Goal: Task Accomplishment & Management: Contribute content

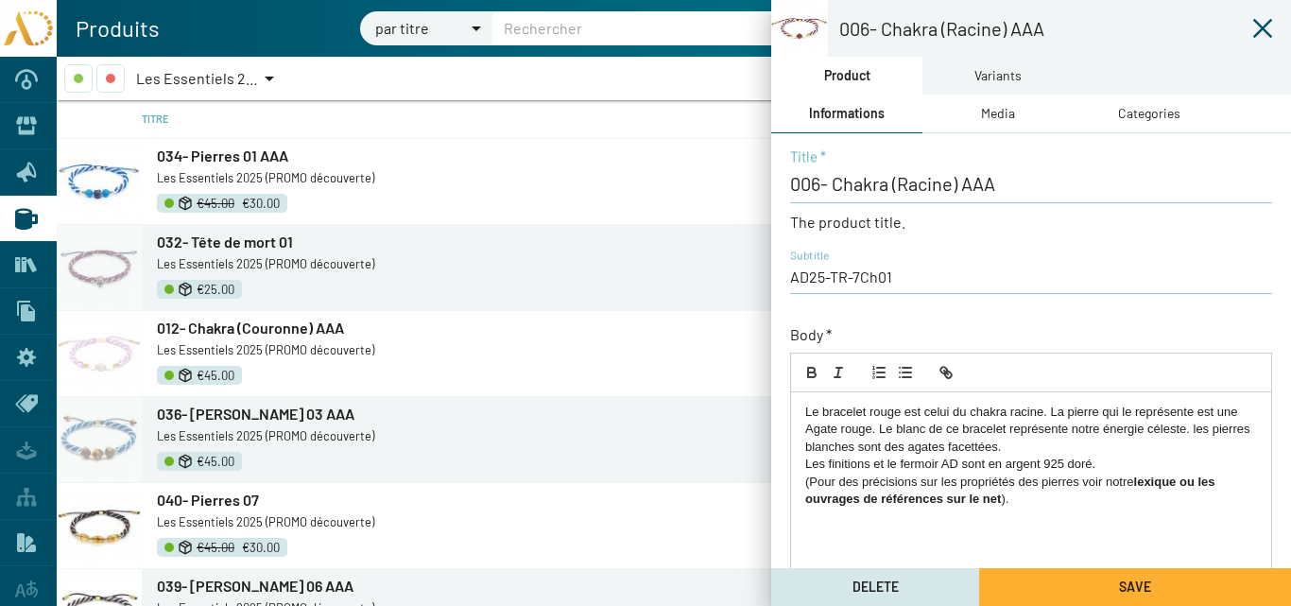
click at [1262, 28] on icon at bounding box center [1262, 28] width 19 height 19
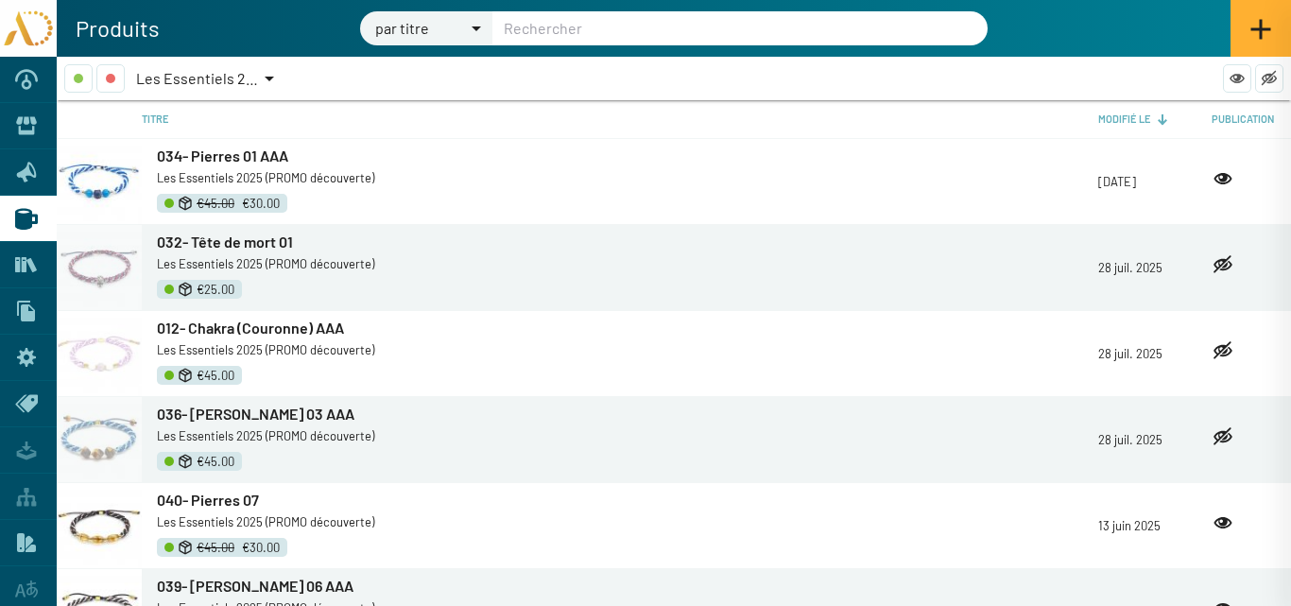
scroll to position [2814, 0]
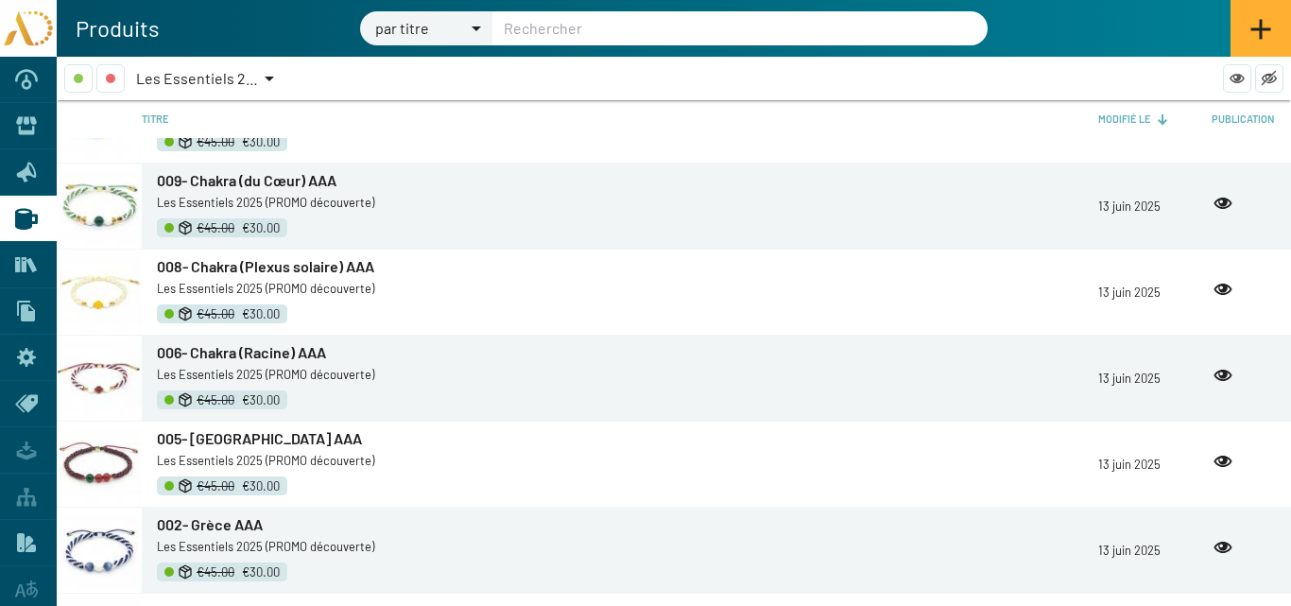
click at [1259, 26] on icon at bounding box center [1260, 29] width 23 height 23
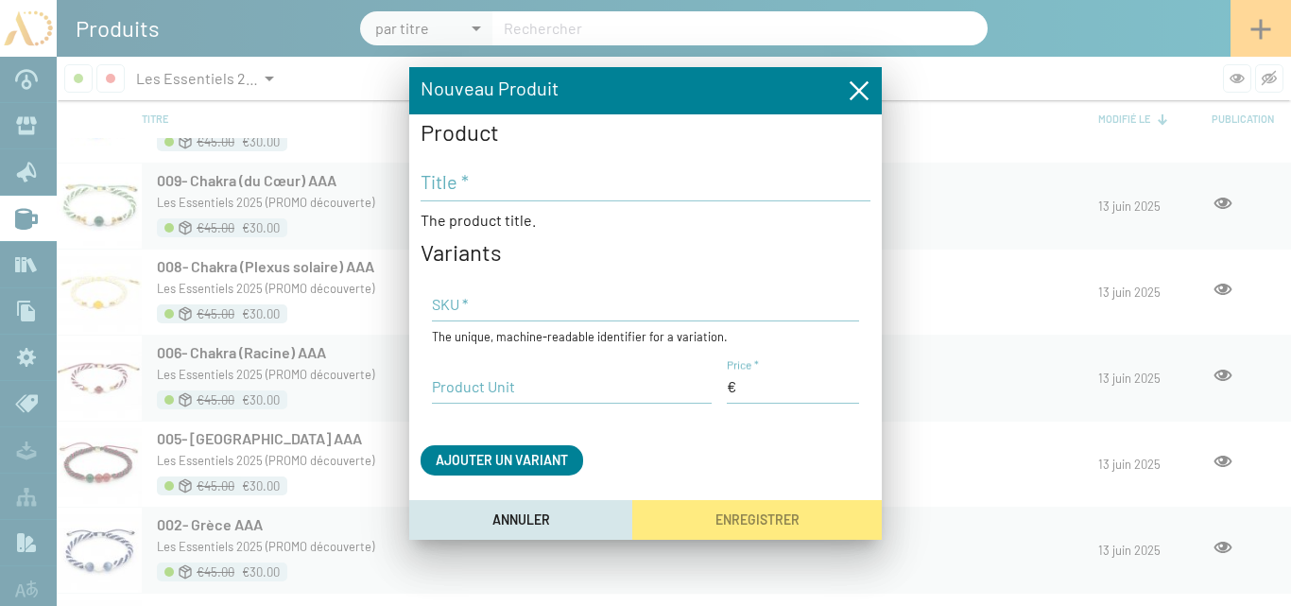
click at [862, 88] on icon "Fermer la fenêtre" at bounding box center [859, 89] width 19 height 19
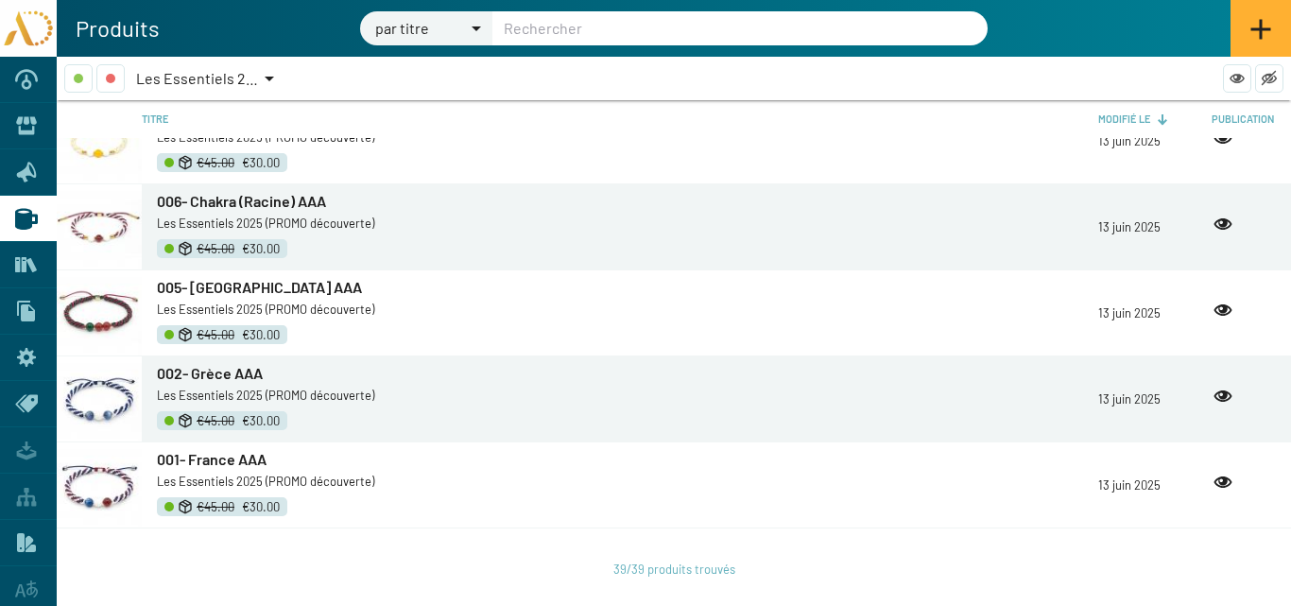
scroll to position [2969, 0]
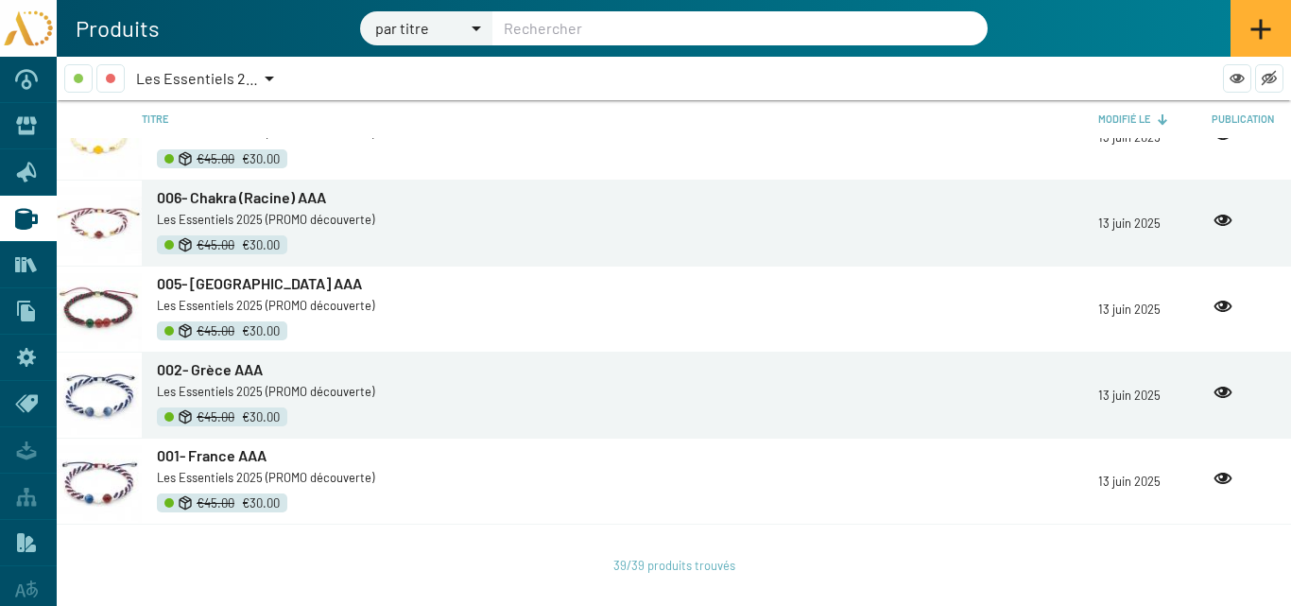
click at [237, 463] on span "001- France AAA" at bounding box center [212, 455] width 110 height 18
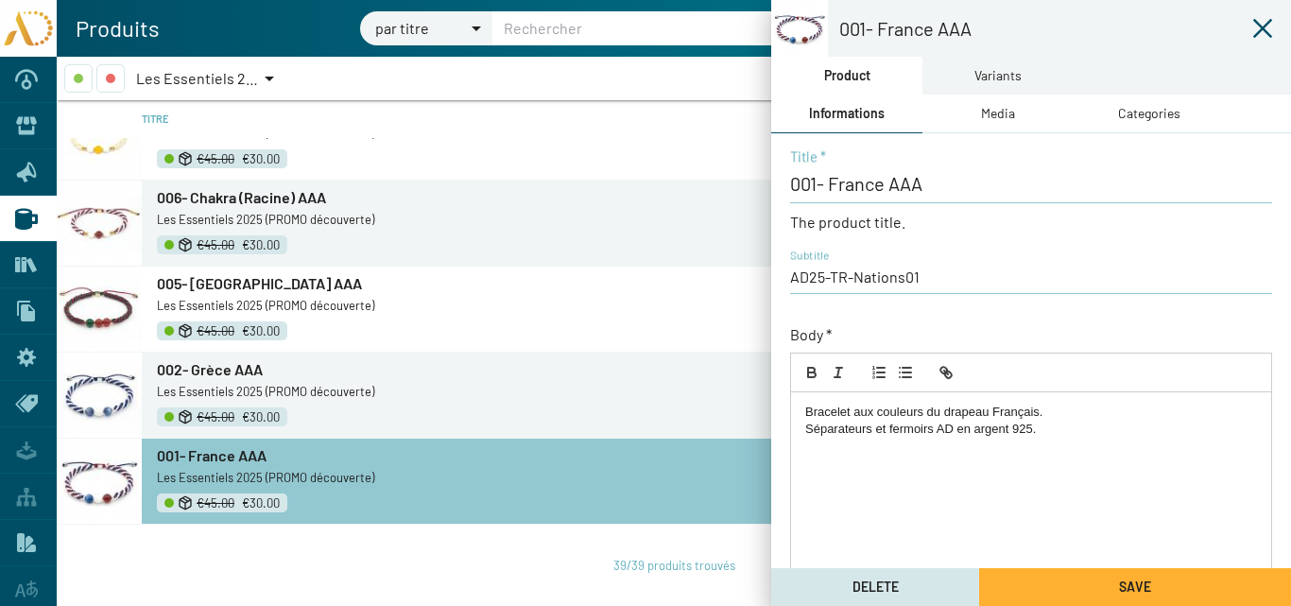
click at [1266, 25] on icon at bounding box center [1262, 28] width 19 height 19
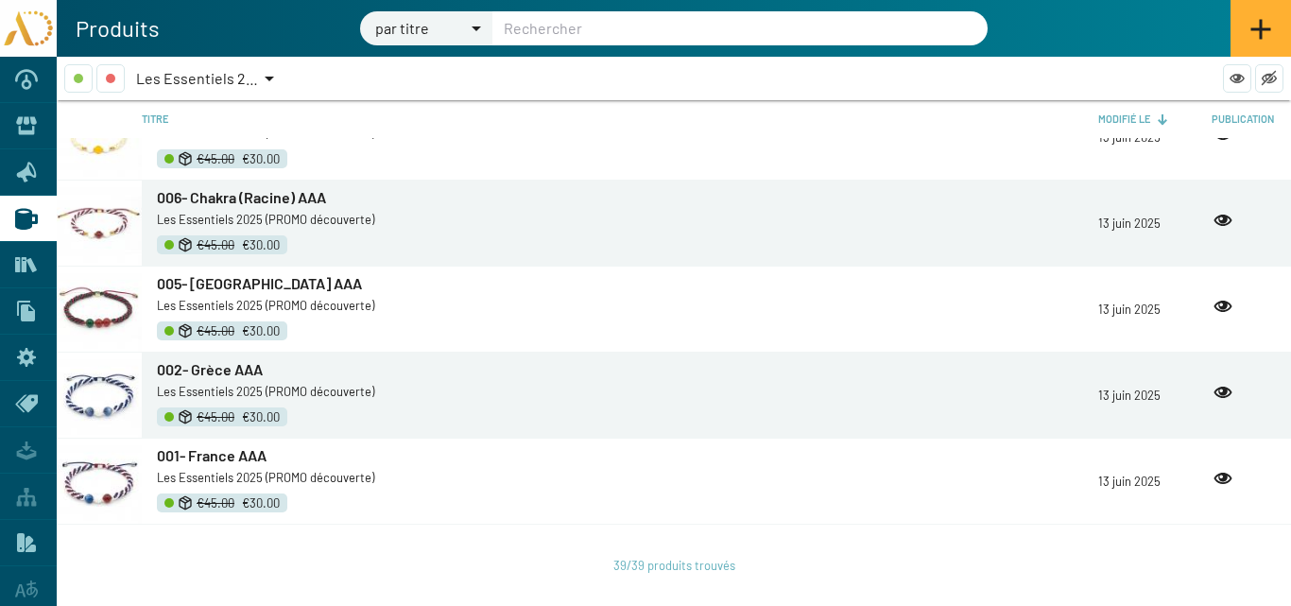
click at [1263, 25] on icon at bounding box center [1260, 29] width 23 height 23
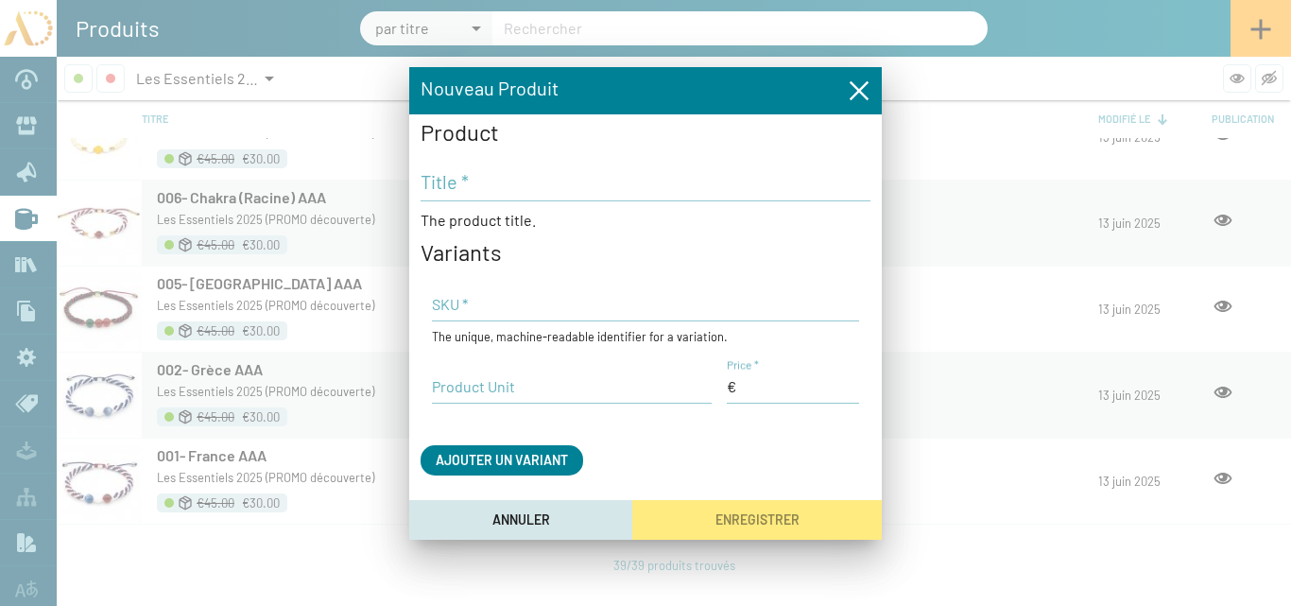
click at [471, 181] on input "Title *" at bounding box center [646, 181] width 450 height 23
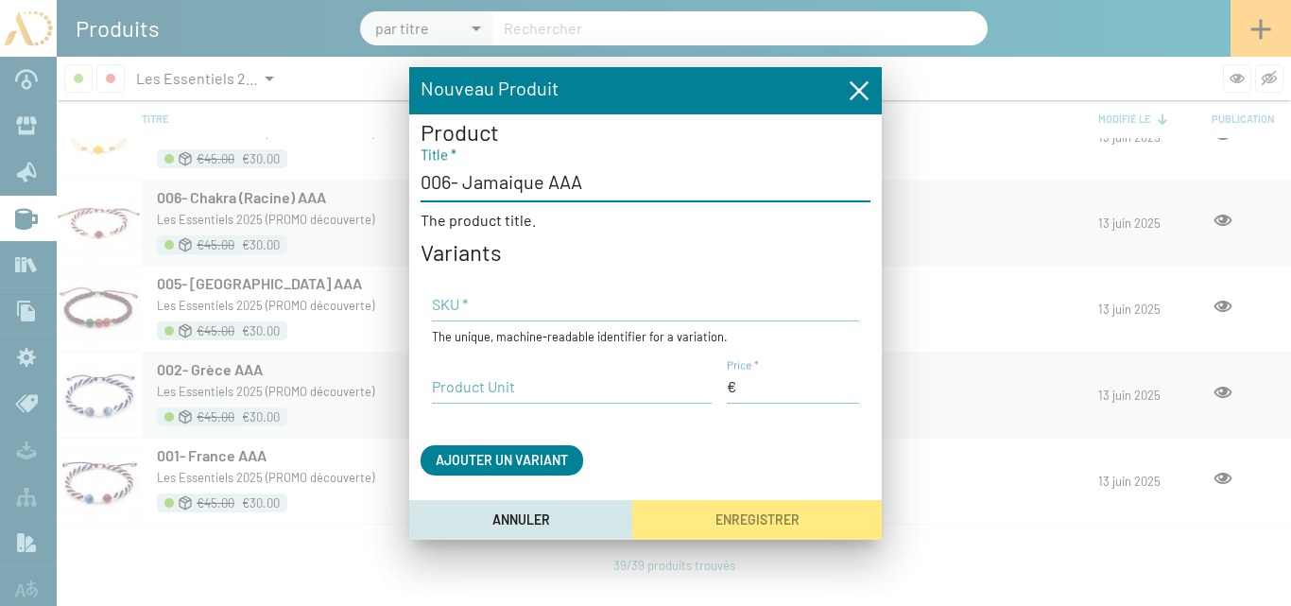
type input "006- Jamaique AAA"
click at [769, 388] on input "Price *" at bounding box center [793, 386] width 132 height 21
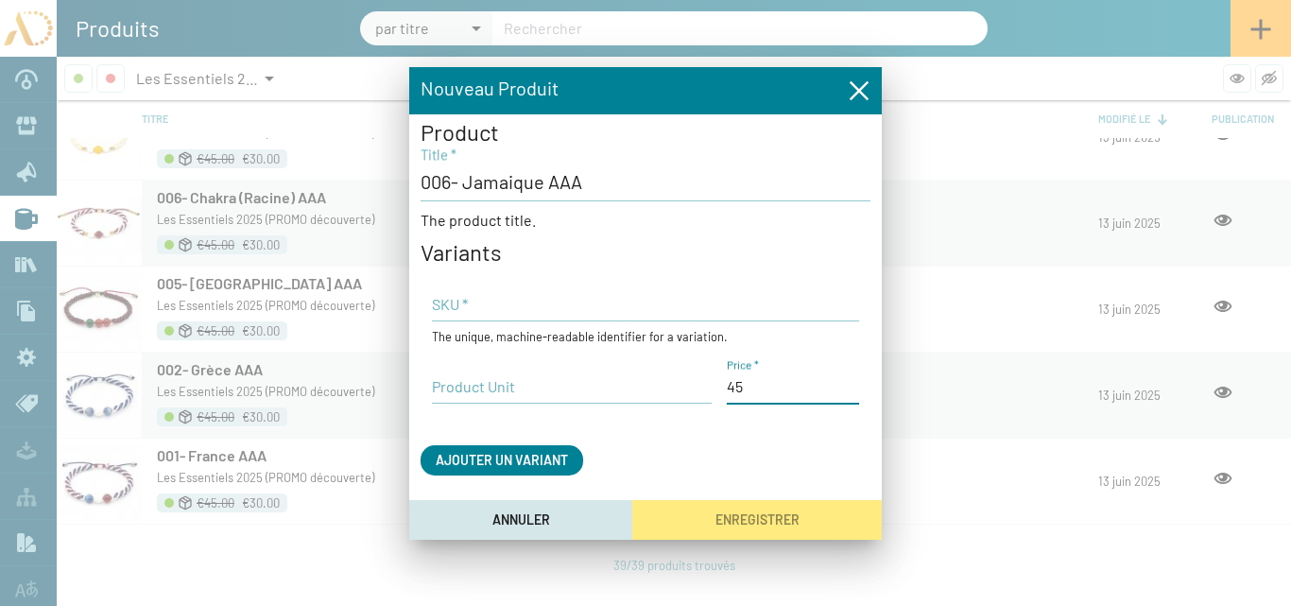
type input "45,00 €"
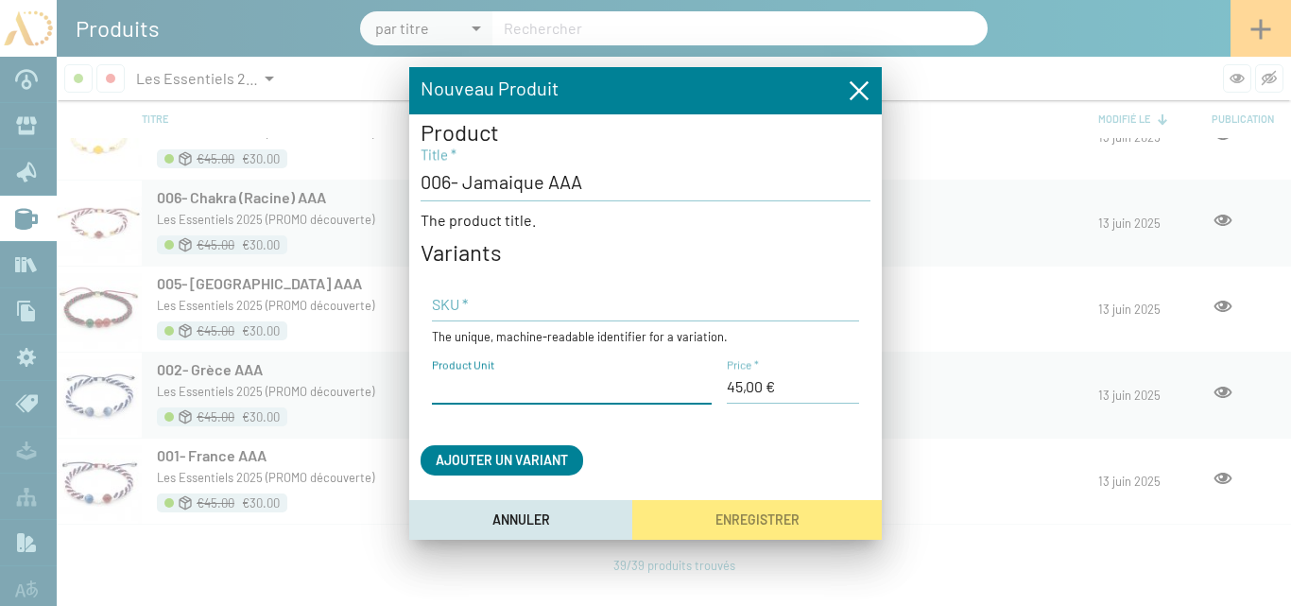
click at [490, 388] on input "Product Unit" at bounding box center [572, 386] width 280 height 21
type input "Le bracelet"
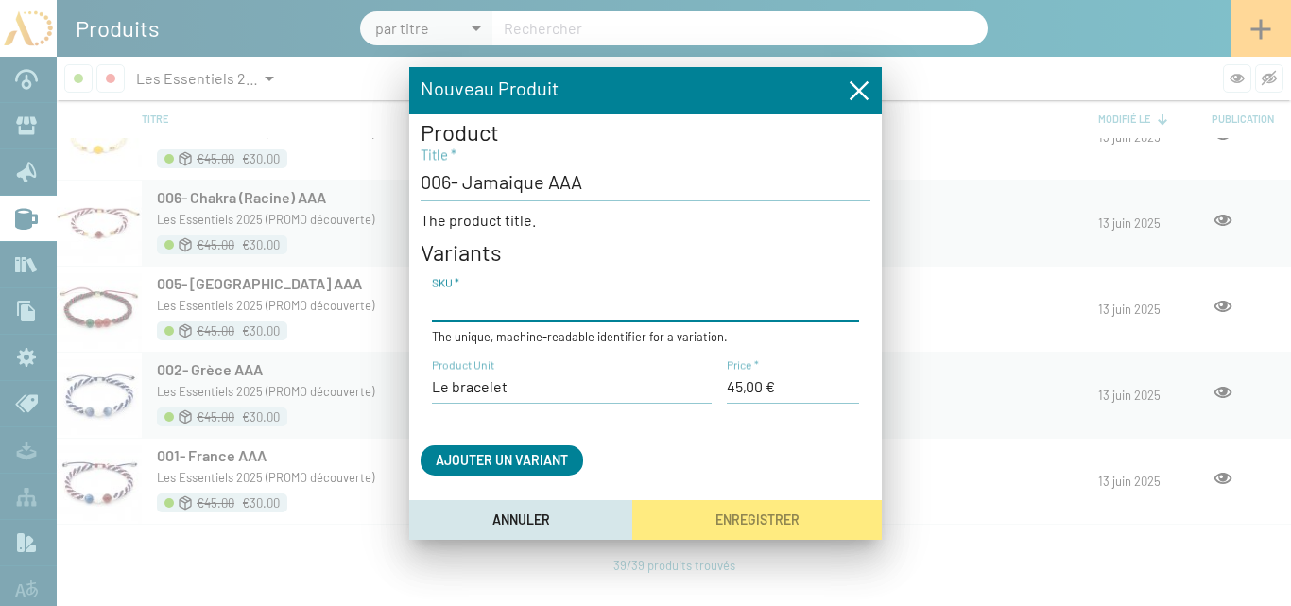
click at [478, 304] on input "SKU *" at bounding box center [645, 304] width 427 height 21
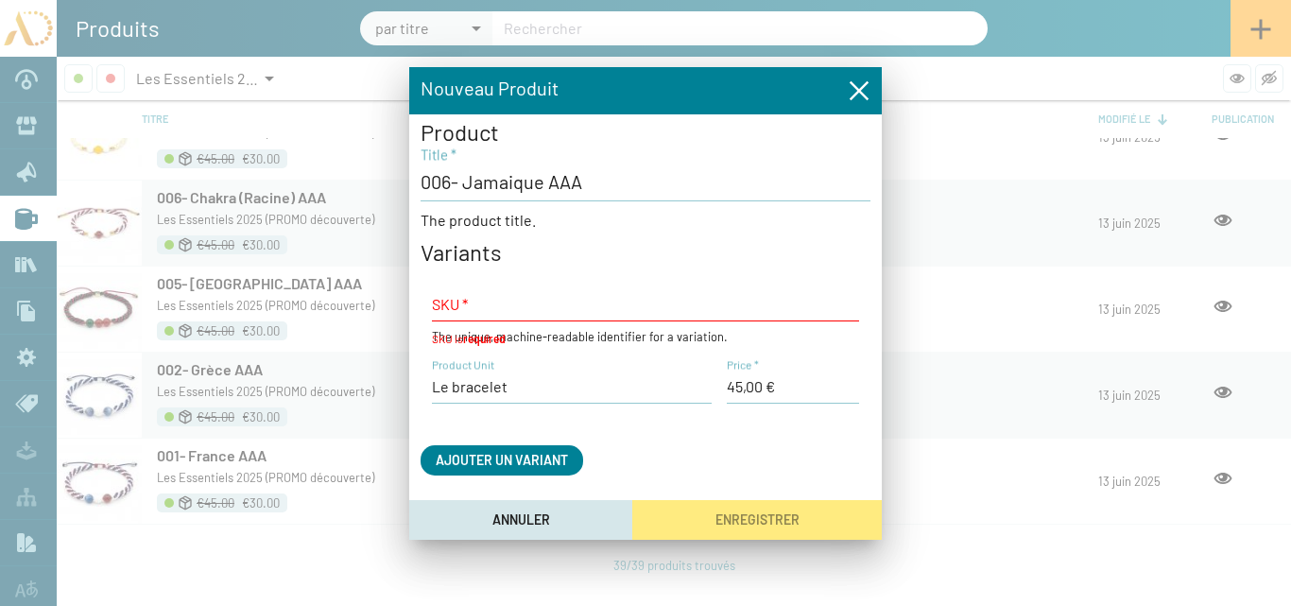
click at [827, 280] on div "SKU *" at bounding box center [645, 298] width 427 height 46
click at [829, 285] on div "SKU *" at bounding box center [645, 298] width 427 height 46
paste input "AD25-TR-Nations06"
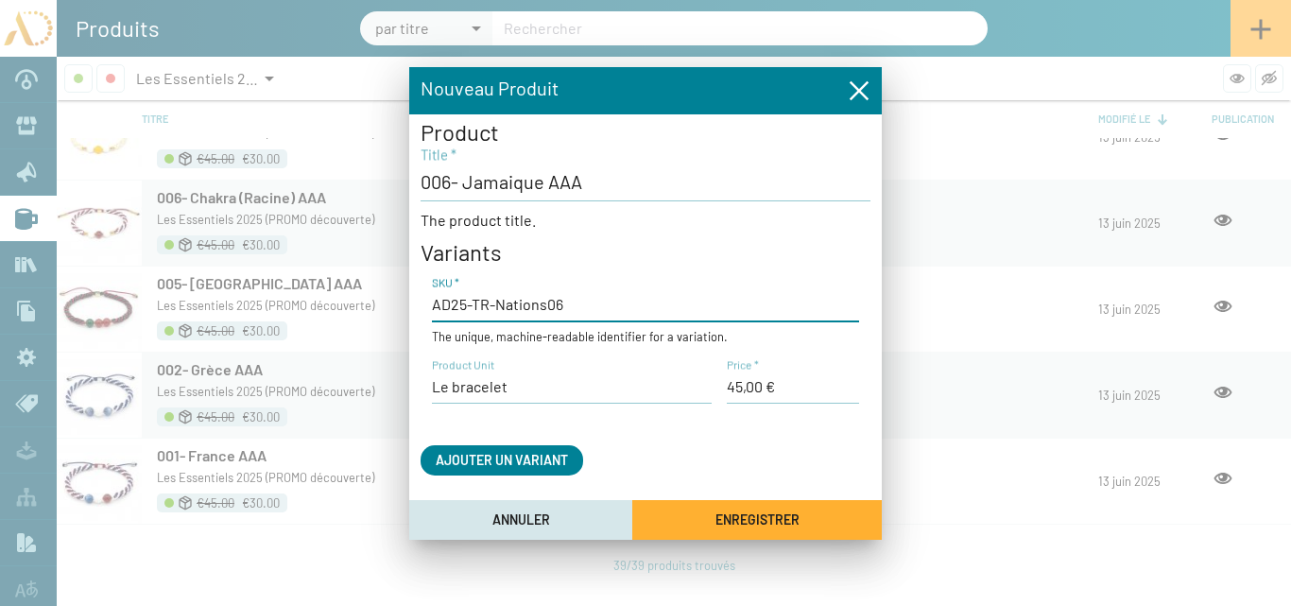
type input "AD25-TR-Nations06"
click at [726, 512] on span "Enregistrer" at bounding box center [757, 520] width 84 height 16
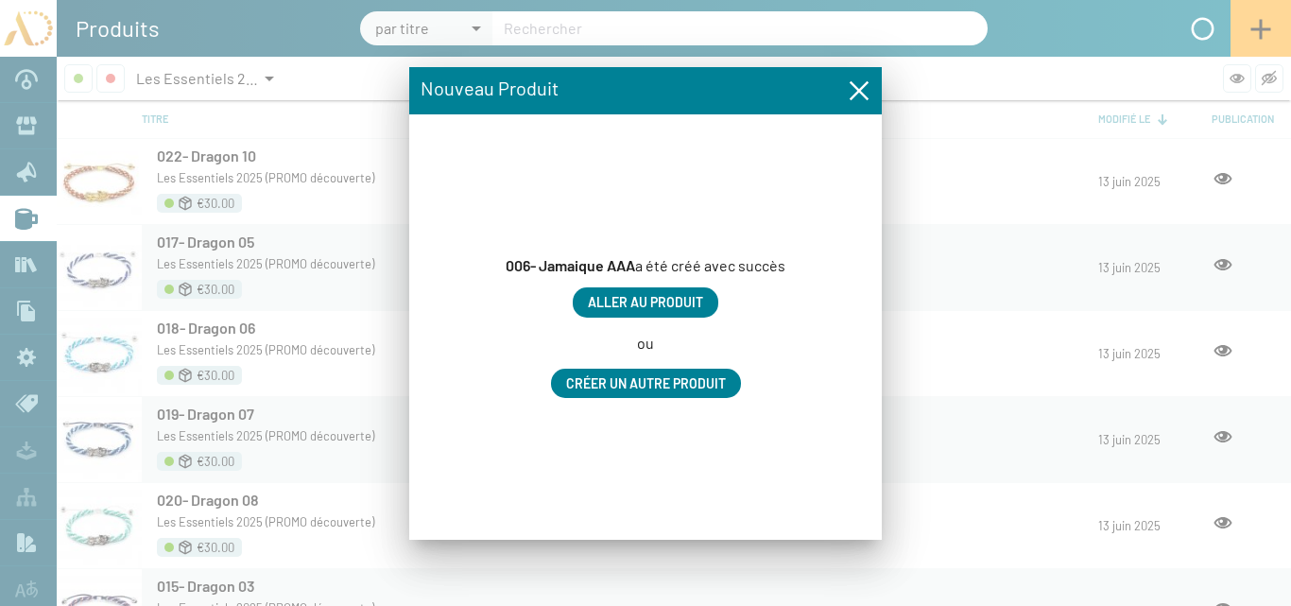
click at [677, 302] on span "Aller au produit" at bounding box center [645, 303] width 115 height 16
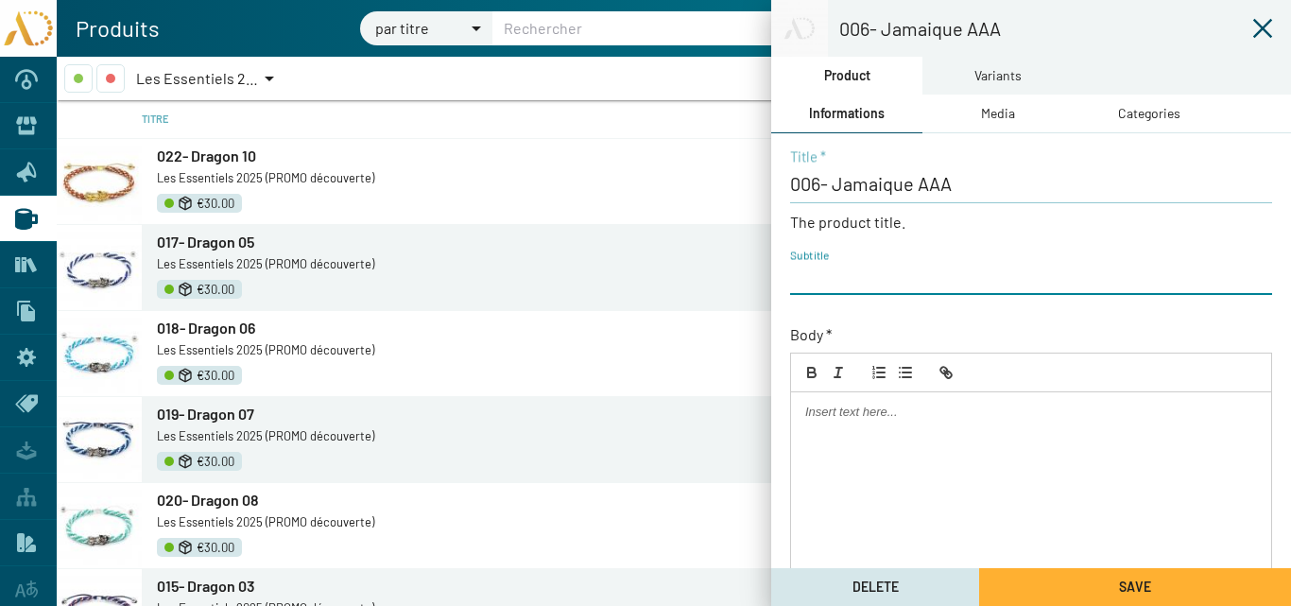
paste input "AD25-TR-Nations06"
type input "AD25-TR-Nations06"
click at [998, 112] on div "Media" at bounding box center [998, 113] width 34 height 21
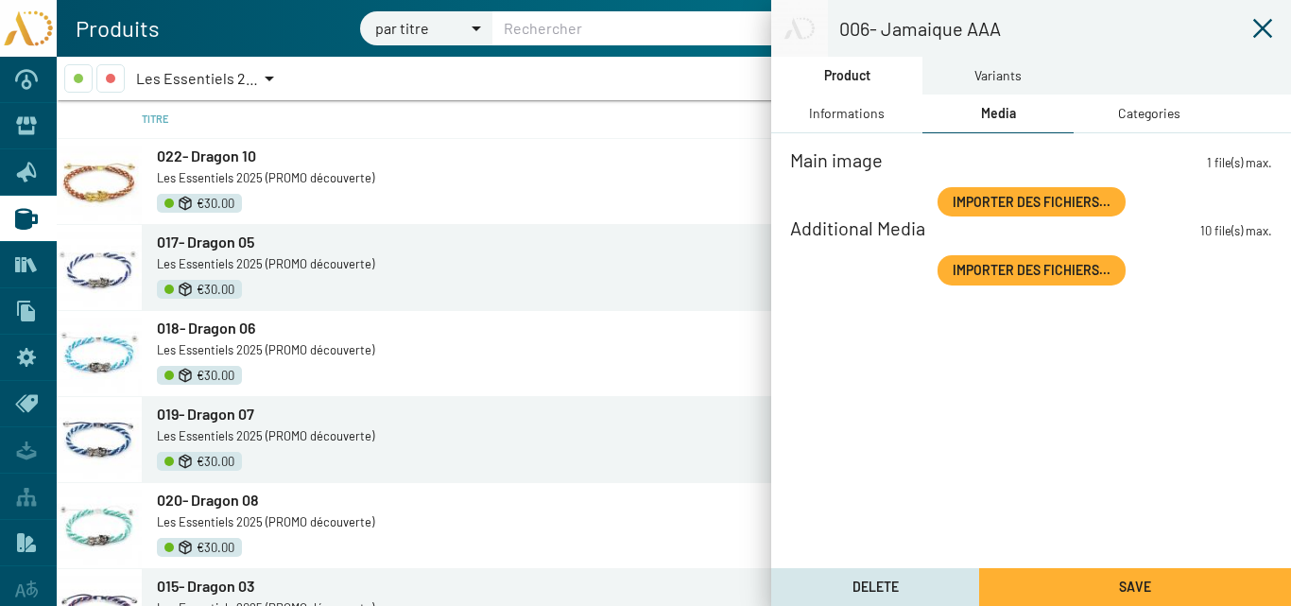
click at [1034, 203] on span "Importer des fichiers..." at bounding box center [1032, 202] width 158 height 16
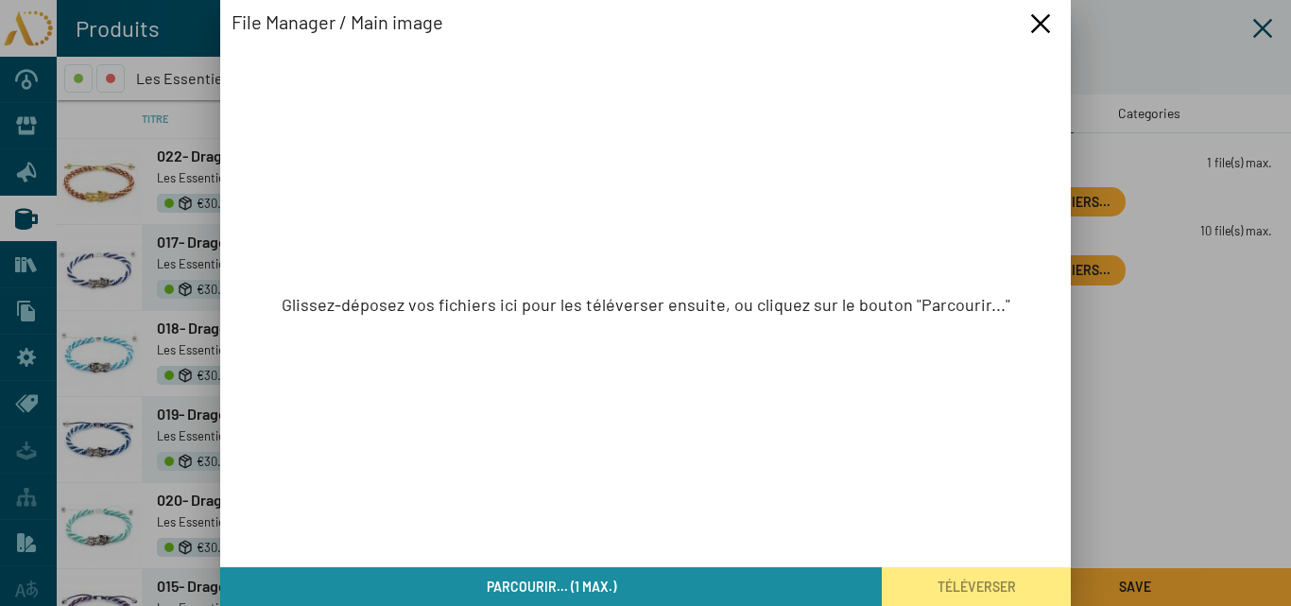
click at [779, 587] on button "Parcourir... (1 max.)" at bounding box center [551, 586] width 662 height 39
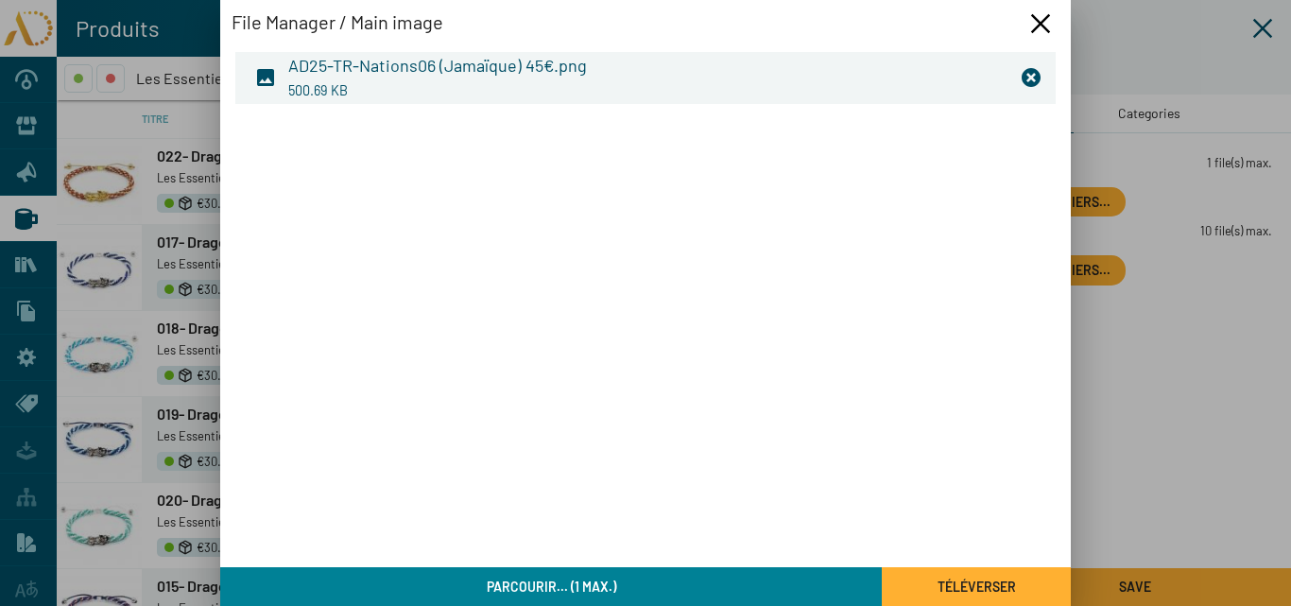
click at [952, 581] on span "Téléverser" at bounding box center [977, 586] width 78 height 16
click at [1004, 586] on span "Téléverser" at bounding box center [977, 586] width 78 height 16
click at [902, 584] on button "Téléverser" at bounding box center [976, 586] width 189 height 39
click at [1044, 19] on icon "Fermer la fenêtre" at bounding box center [1040, 23] width 19 height 19
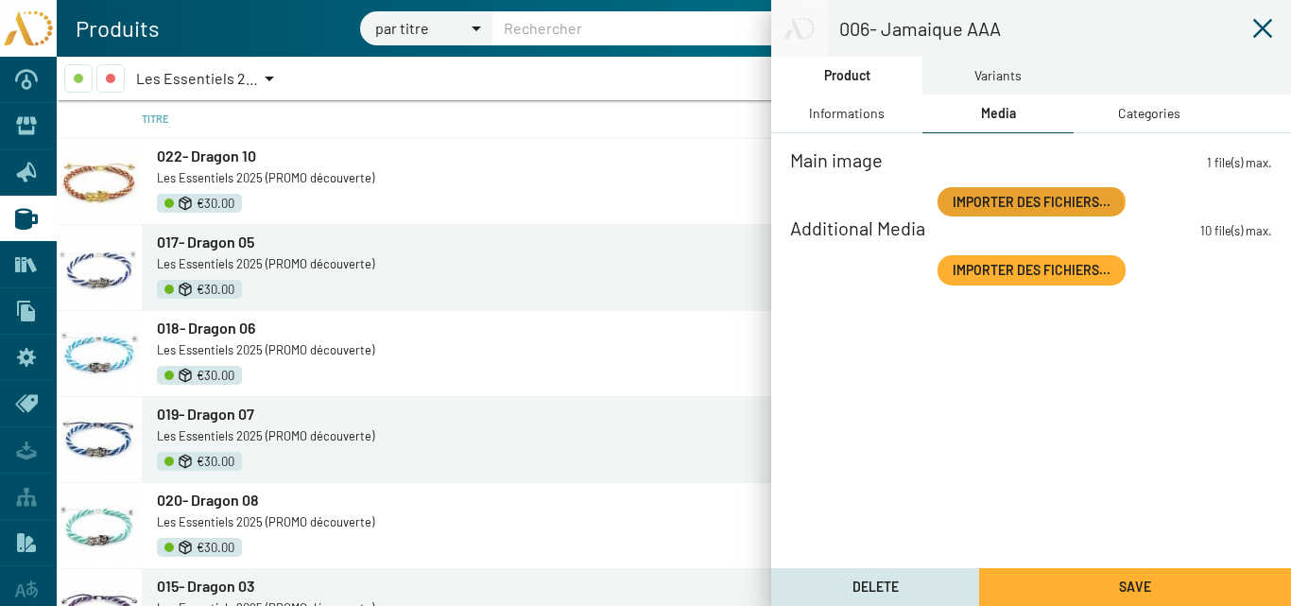
click at [992, 205] on span "Importer des fichiers..." at bounding box center [1032, 202] width 158 height 16
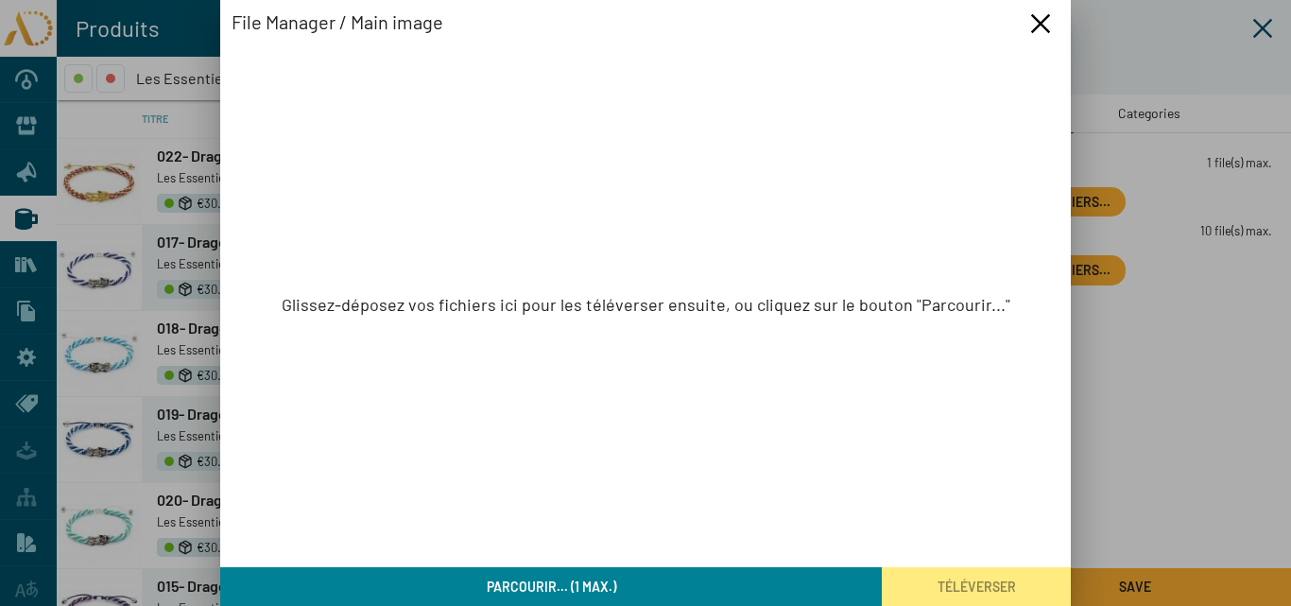
click at [771, 588] on button "Parcourir... (1 max.)" at bounding box center [551, 586] width 662 height 39
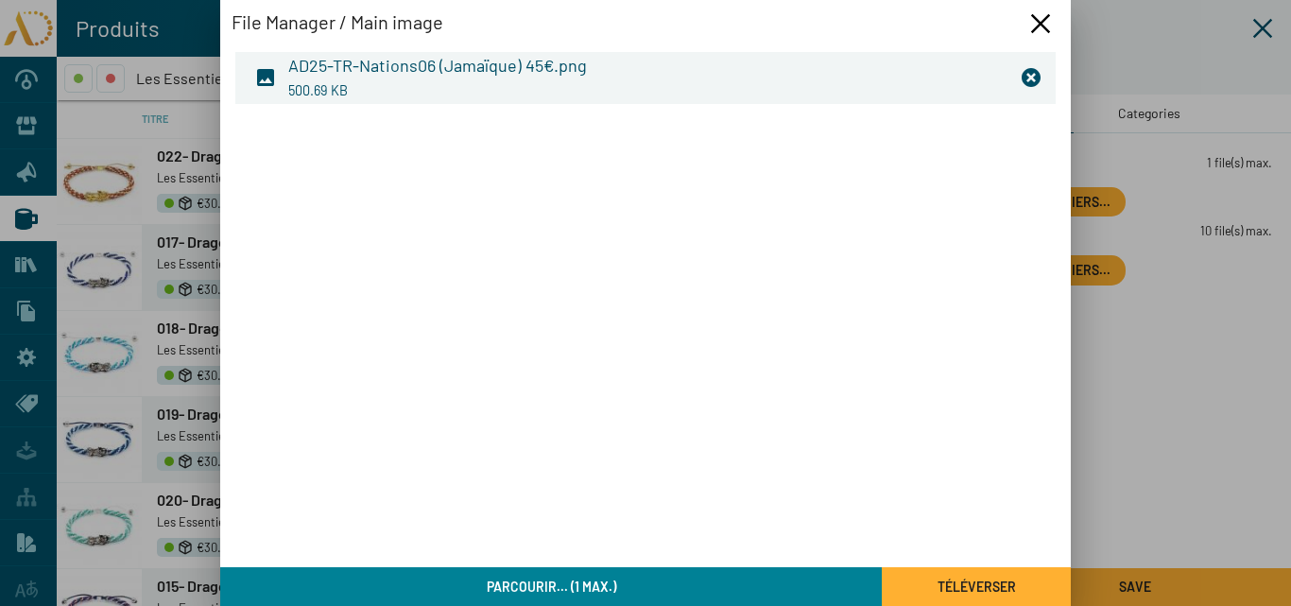
click at [930, 580] on button "Téléverser" at bounding box center [976, 586] width 189 height 39
click at [1038, 22] on icon "Fermer la fenêtre" at bounding box center [1040, 23] width 19 height 19
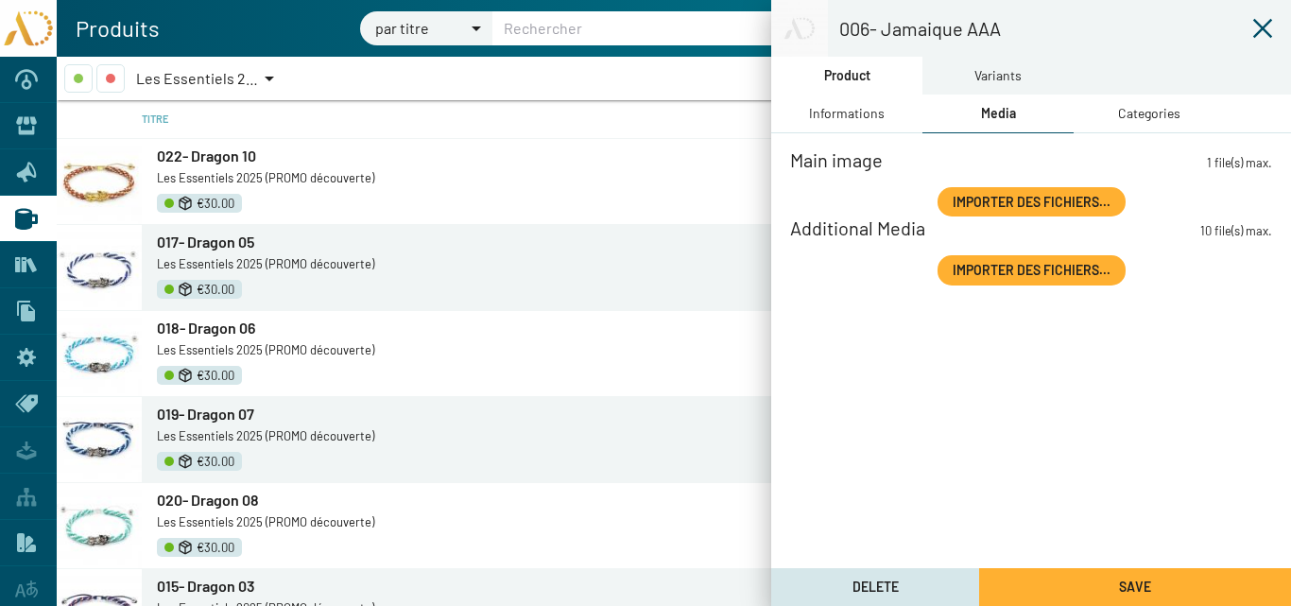
click at [1139, 112] on div "Categories" at bounding box center [1149, 113] width 62 height 21
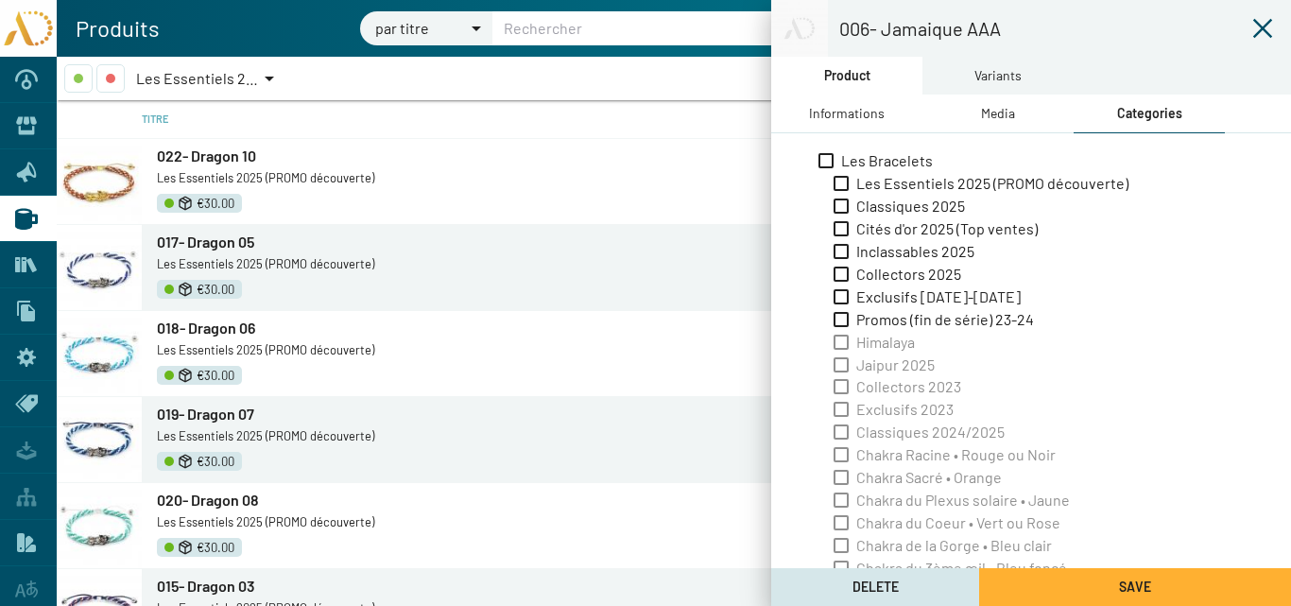
click at [908, 181] on span "Les Essentiels 2025 (PROMO découverte)" at bounding box center [992, 183] width 272 height 21
click at [841, 191] on input "Les Essentiels 2025 (PROMO découverte)" at bounding box center [840, 191] width 1 height 1
checkbox input "true"
click at [998, 69] on div "Variants" at bounding box center [997, 75] width 47 height 21
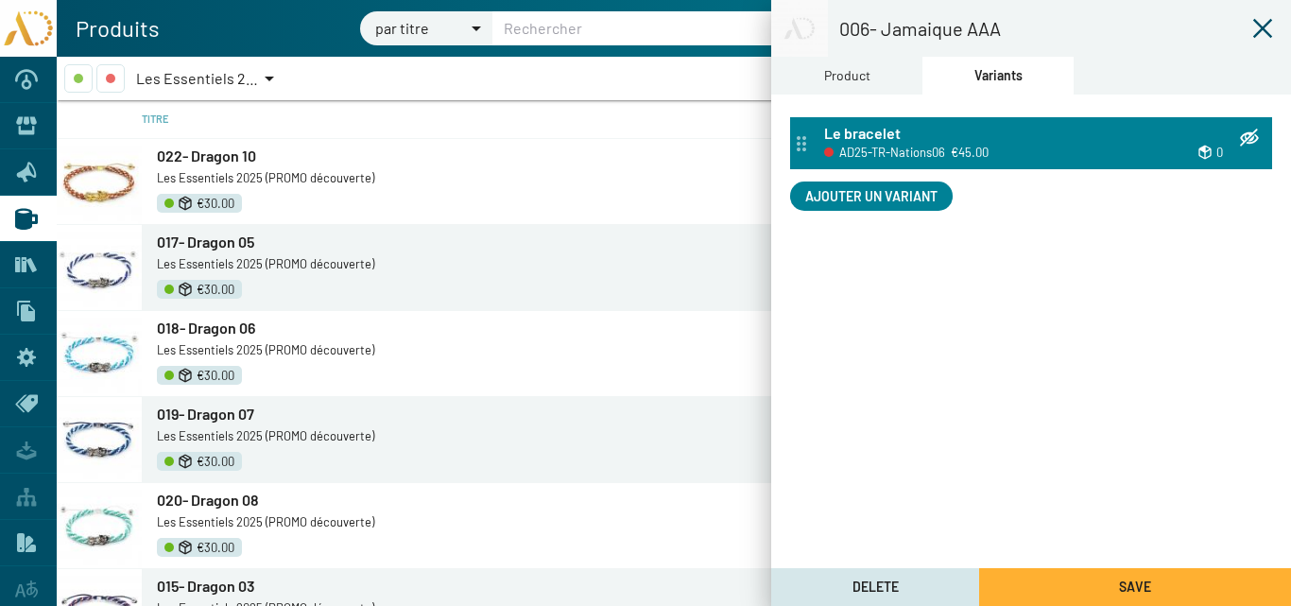
click at [913, 144] on span "AD25-TR-Nations06" at bounding box center [892, 152] width 106 height 21
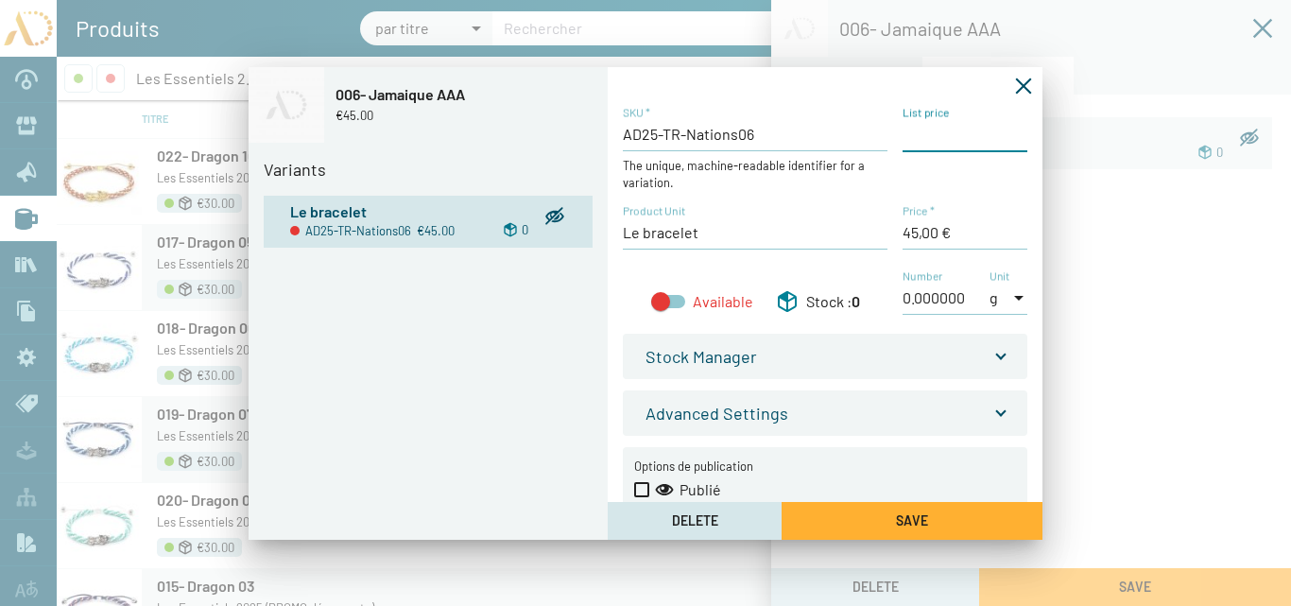
click at [917, 133] on input "List price" at bounding box center [965, 134] width 125 height 21
type input "45,00 €"
drag, startPoint x: 914, startPoint y: 232, endPoint x: 892, endPoint y: 233, distance: 21.8
click at [893, 233] on div "AD25-TR-Nations06 SKU * The unique, machine-readable identifier for a variation…" at bounding box center [825, 220] width 405 height 230
type input "30,00 €"
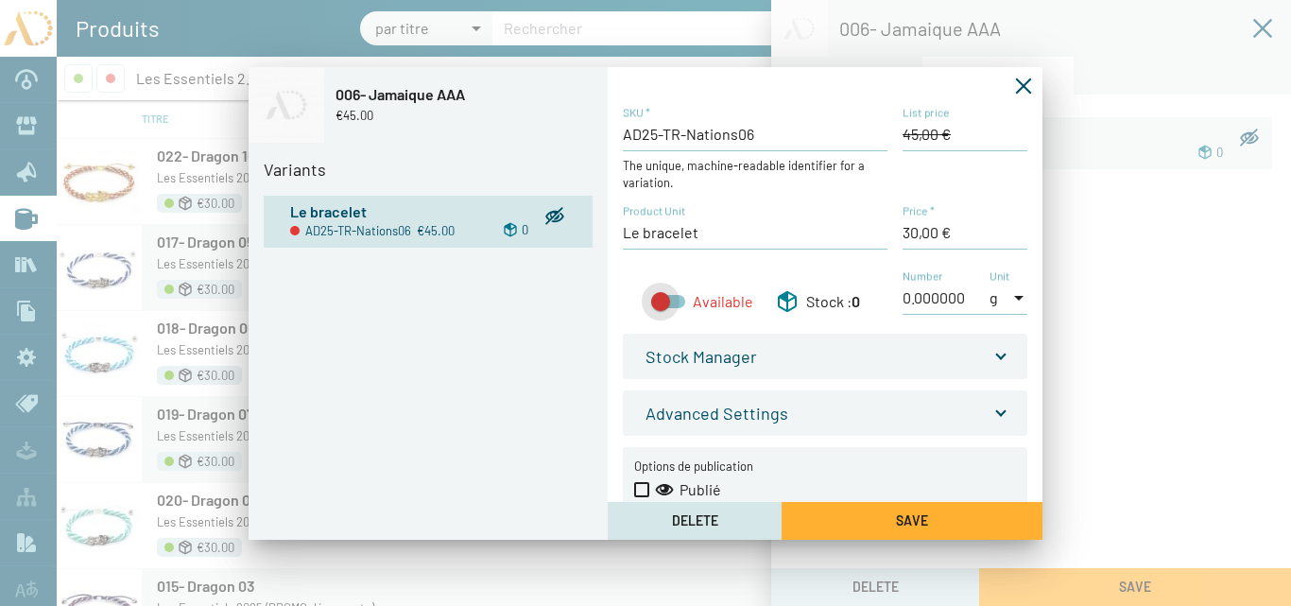
click at [676, 301] on div at bounding box center [668, 301] width 34 height 13
click at [661, 308] on input "Available" at bounding box center [660, 308] width 1 height 1
checkbox input "true"
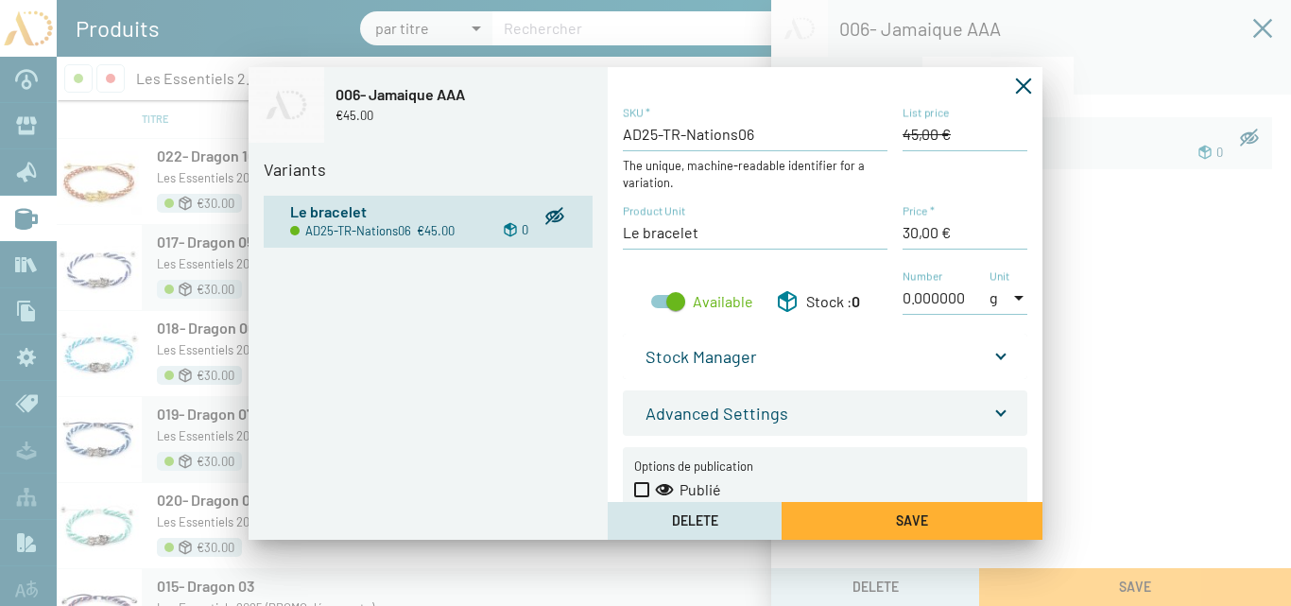
click at [1005, 355] on mat-expansion-panel-header "Stock Manager" at bounding box center [825, 356] width 405 height 45
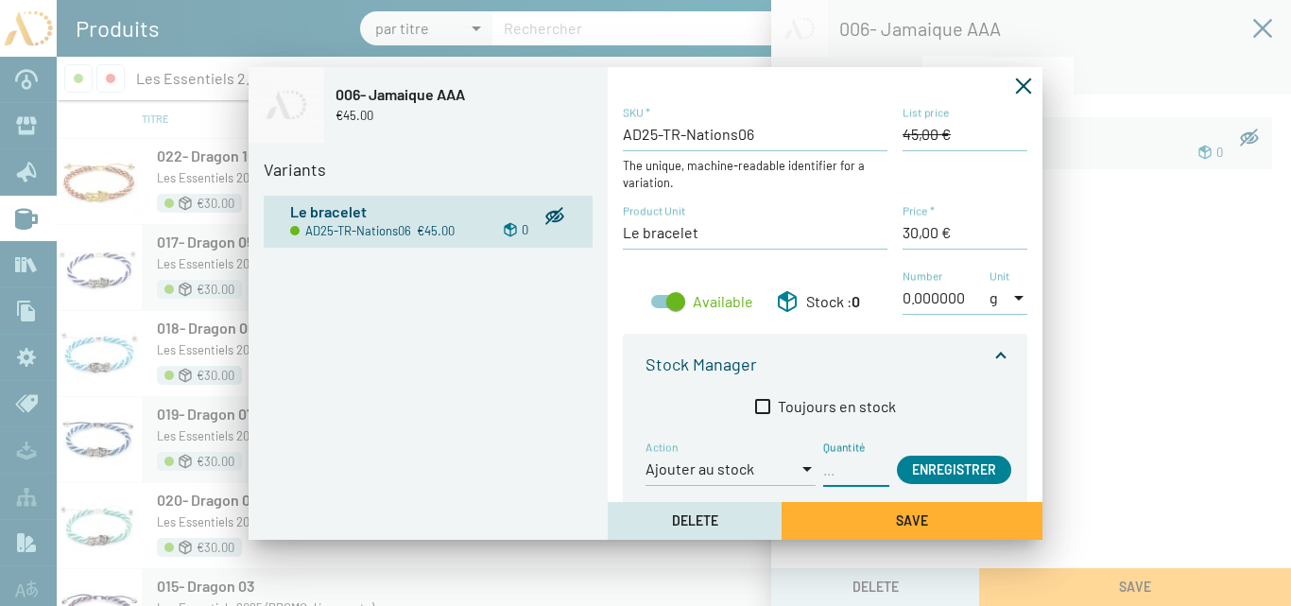
click at [838, 467] on input "Quantité" at bounding box center [856, 468] width 66 height 21
type input "1"
click at [960, 469] on span "Enregistrer" at bounding box center [954, 469] width 84 height 16
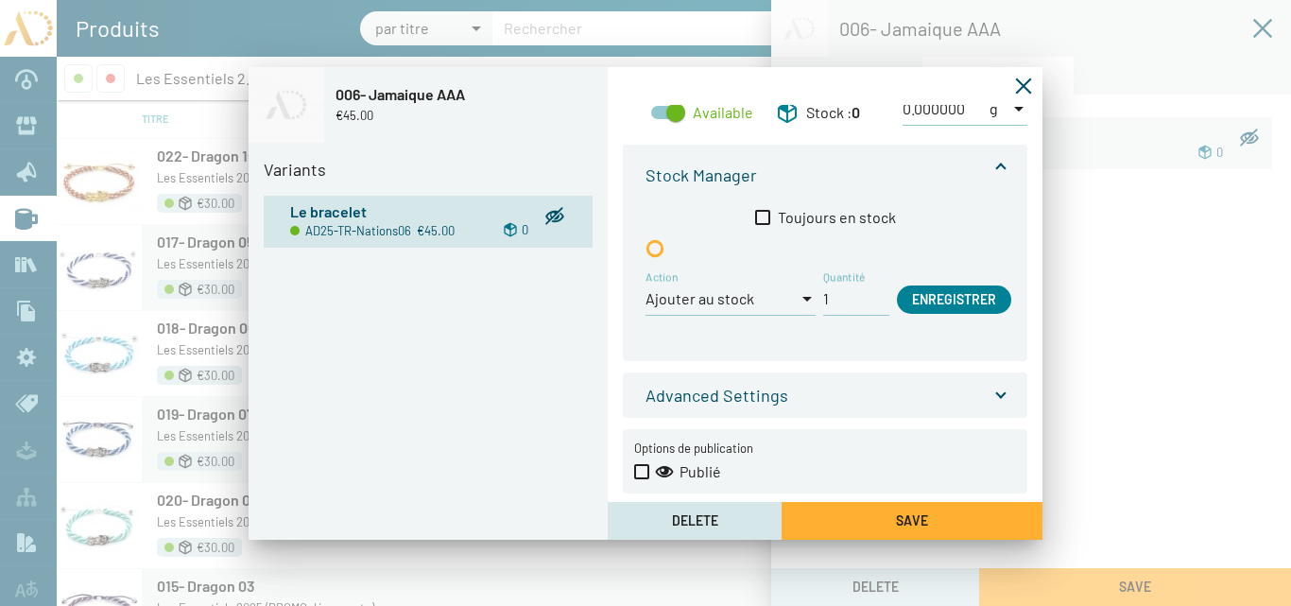
scroll to position [211, 0]
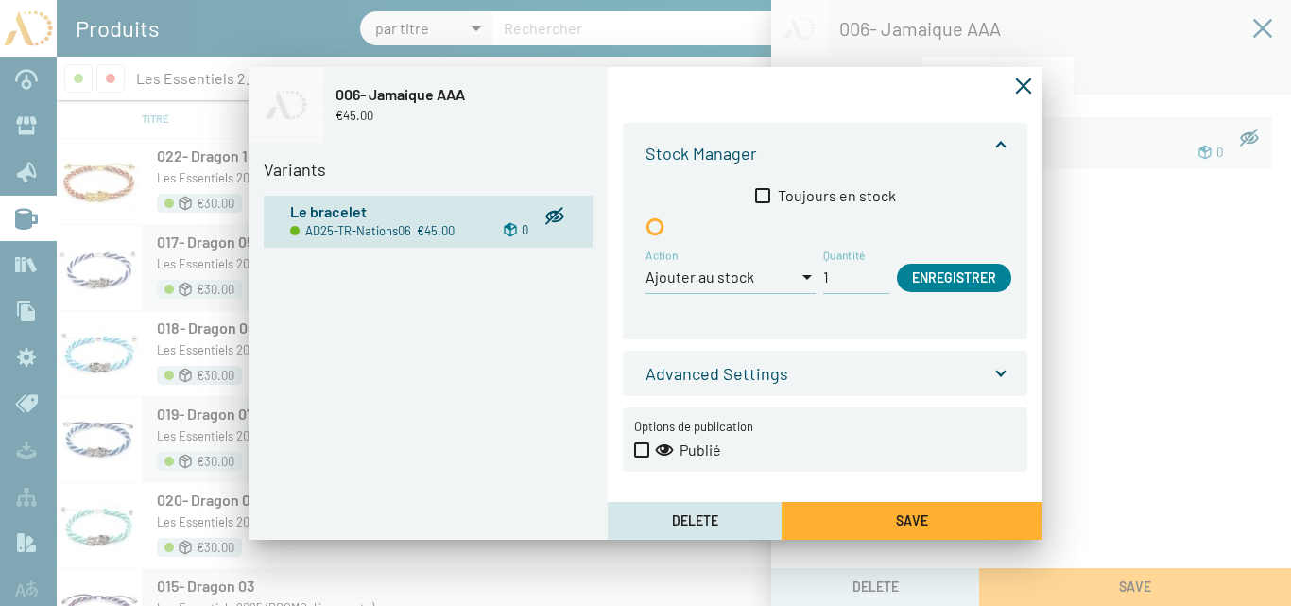
click at [643, 452] on span at bounding box center [641, 449] width 15 height 15
click at [642, 457] on input "Publié" at bounding box center [641, 457] width 1 height 1
checkbox input "true"
click at [898, 521] on span "Save" at bounding box center [912, 520] width 32 height 16
click at [1024, 86] on icon "Fermer la fenêtre" at bounding box center [1024, 86] width 16 height 16
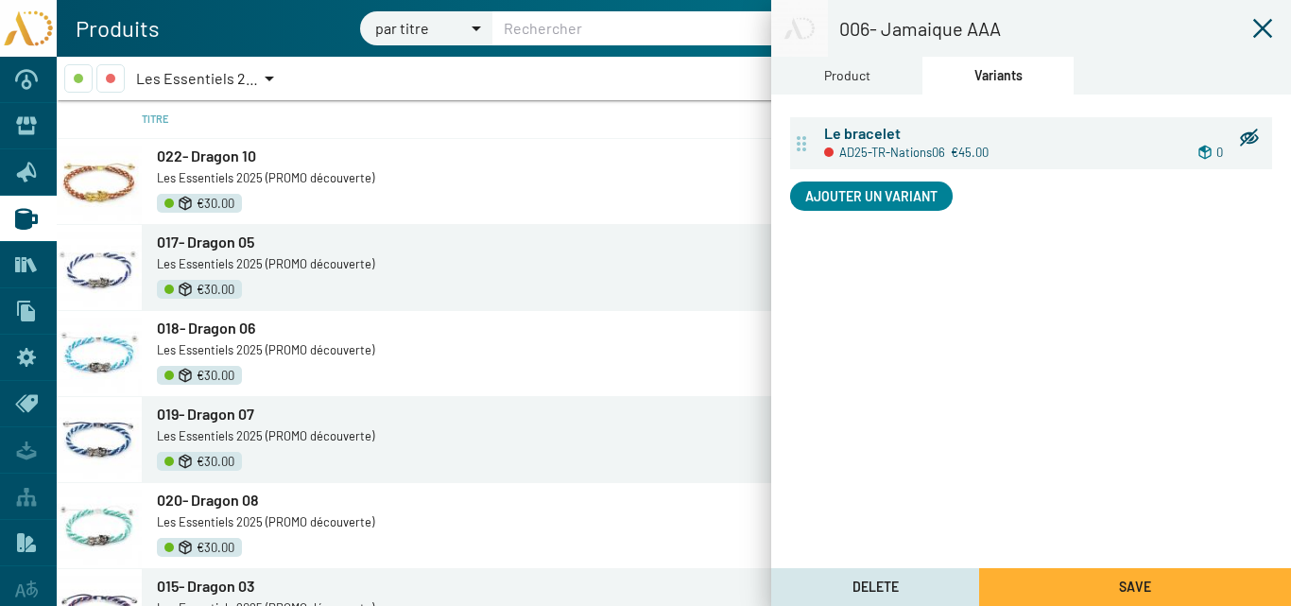
click at [872, 81] on div "Product" at bounding box center [846, 76] width 151 height 38
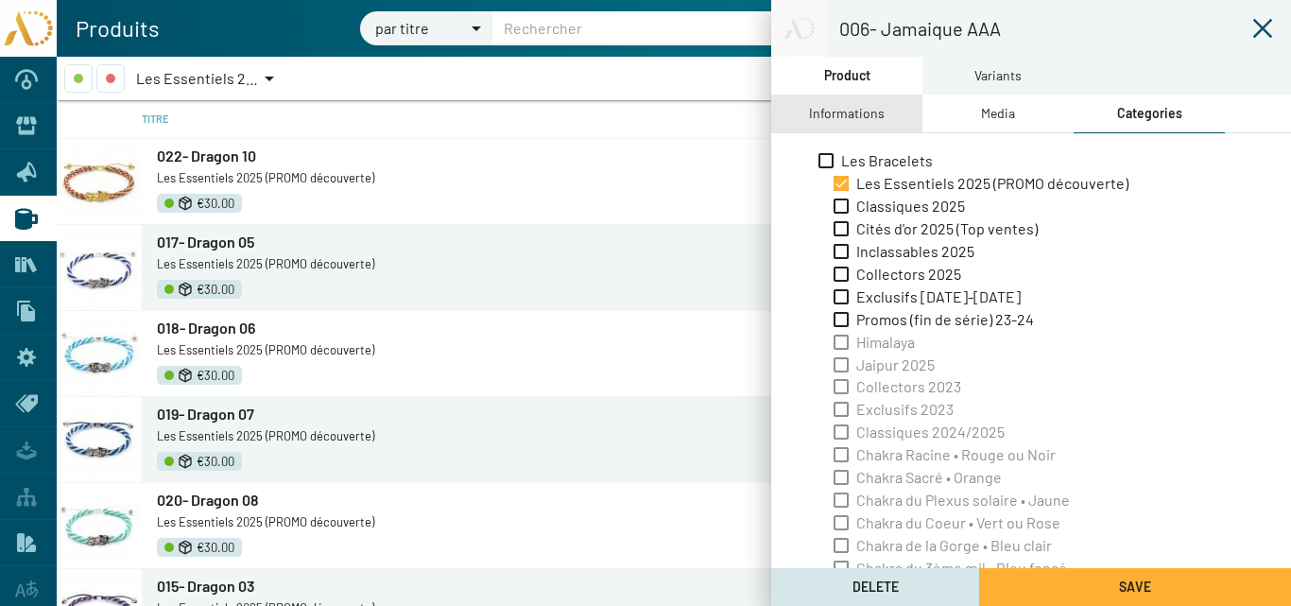
click at [869, 122] on div "Informations" at bounding box center [847, 113] width 76 height 21
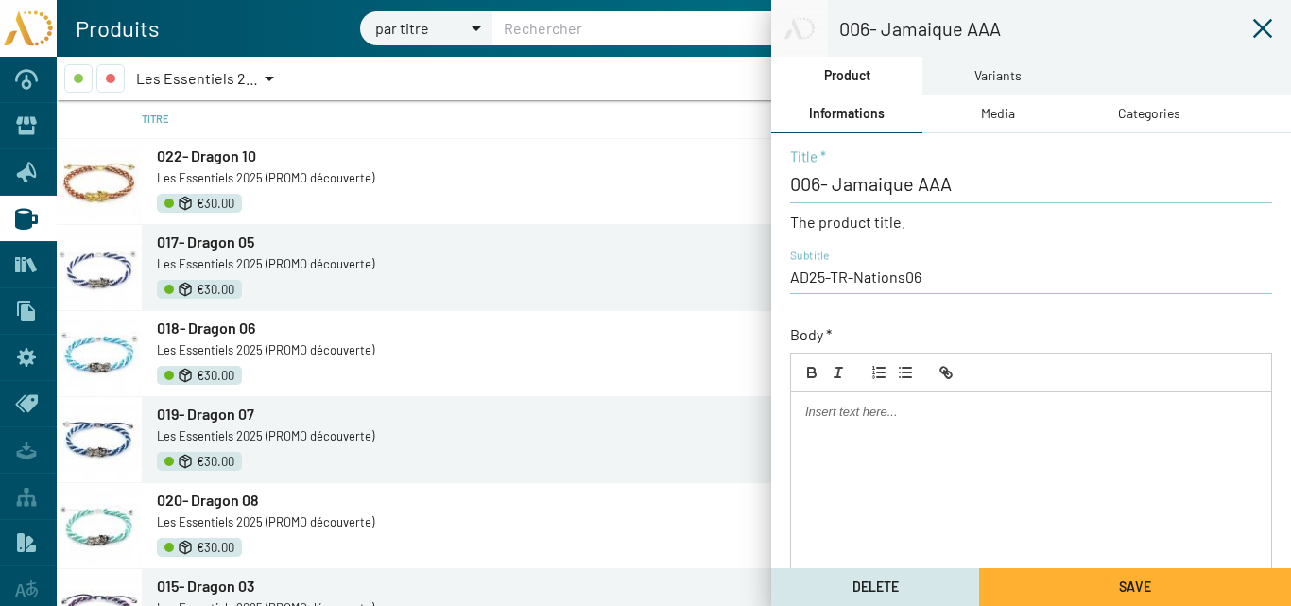
click at [994, 115] on div "Media" at bounding box center [998, 113] width 34 height 21
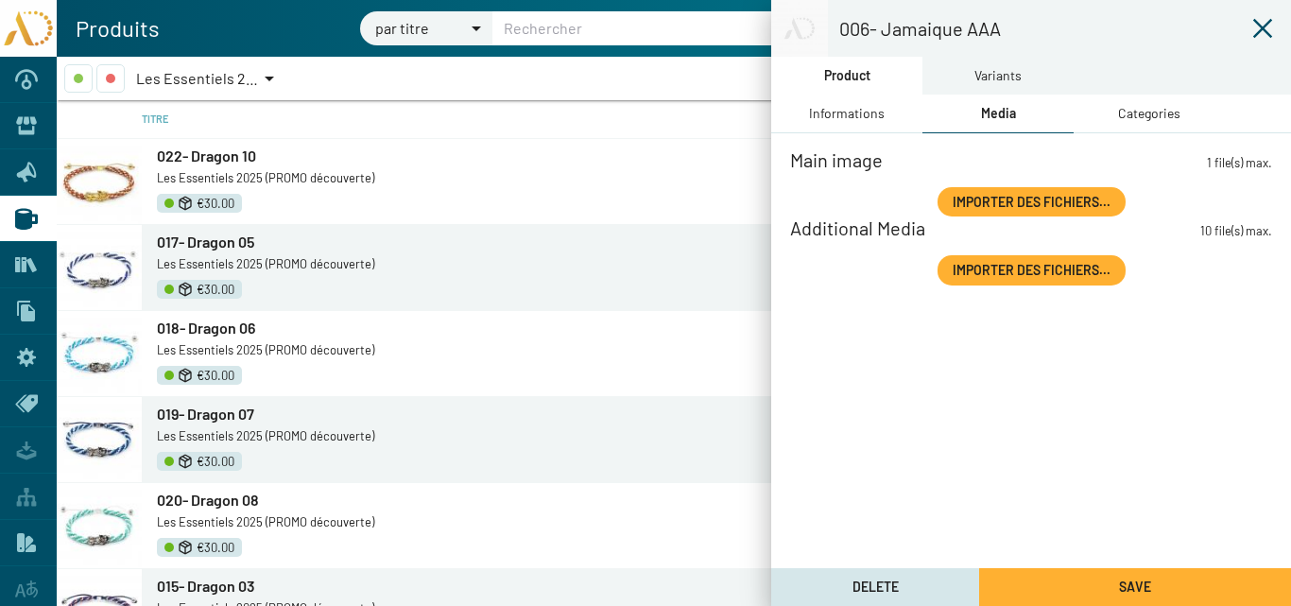
click at [993, 205] on span "Importer des fichiers..." at bounding box center [1032, 202] width 158 height 16
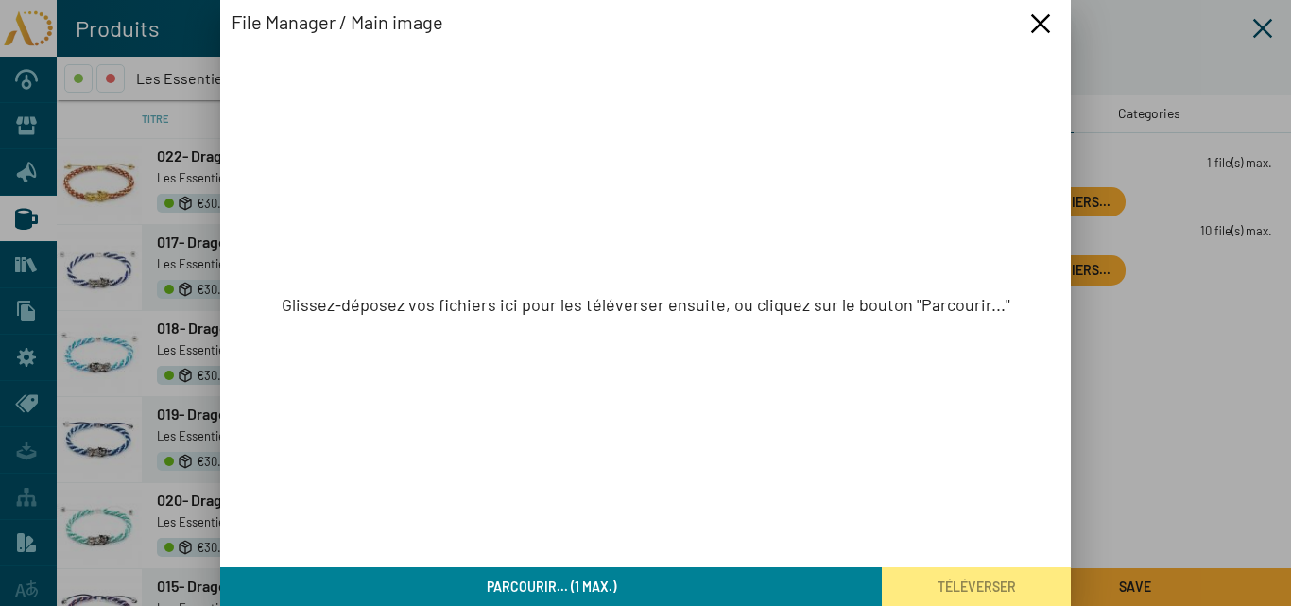
click at [639, 580] on button "Parcourir... (1 max.)" at bounding box center [551, 586] width 662 height 39
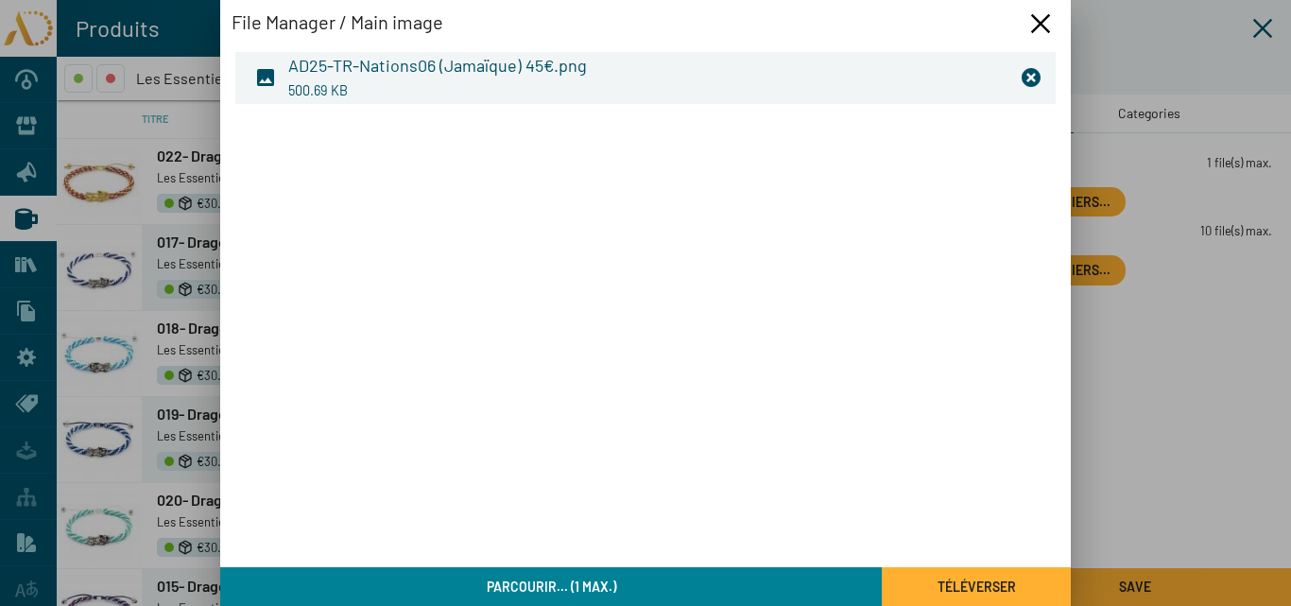
click at [524, 66] on h3 "AD25-TR-Nations06 (Jamaïque) 45€.png" at bounding box center [647, 65] width 718 height 23
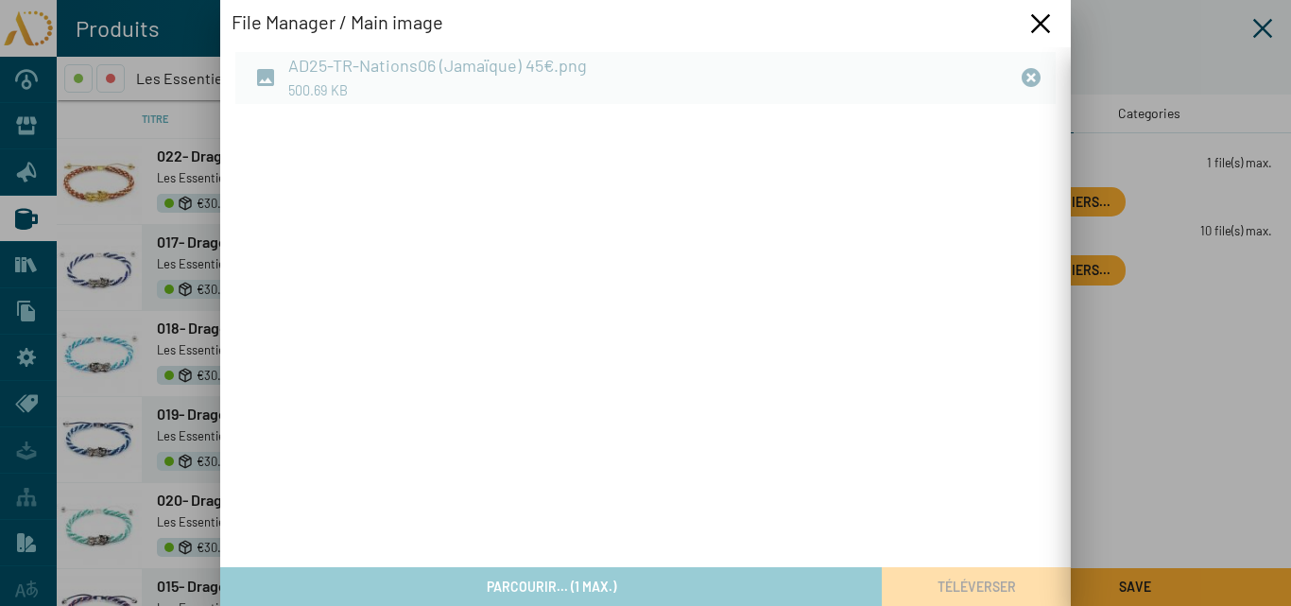
click at [524, 67] on div at bounding box center [645, 326] width 851 height 559
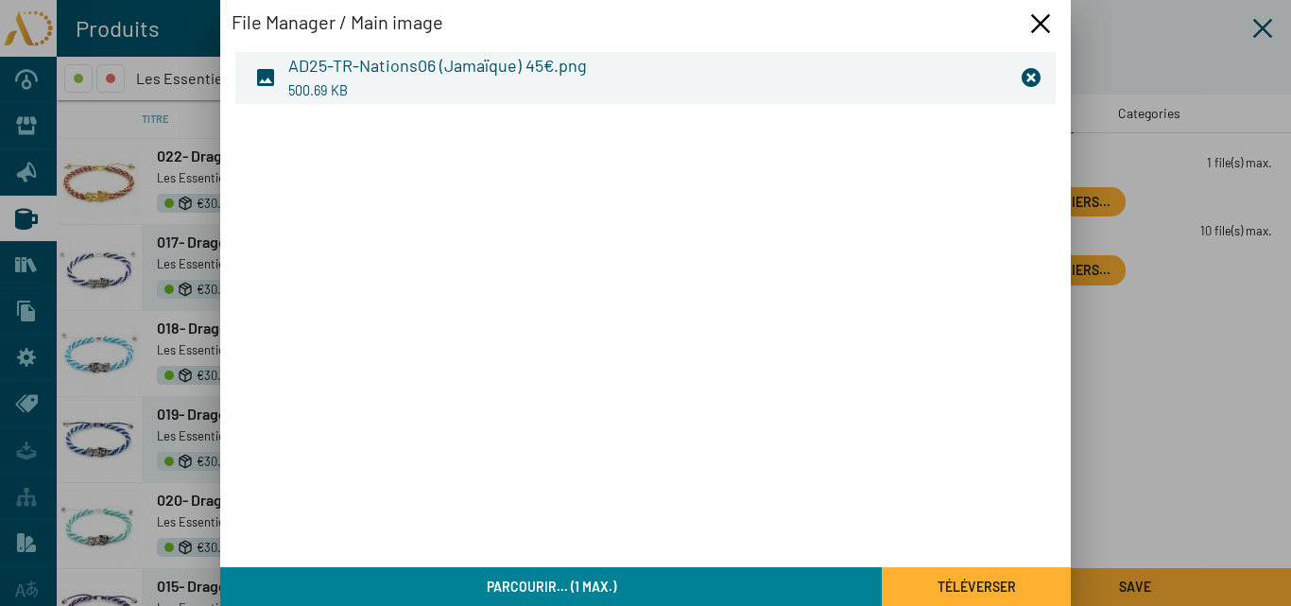
click at [525, 70] on h3 "AD25-TR-Nations06 (Jamaïque) 45€.png" at bounding box center [647, 65] width 718 height 23
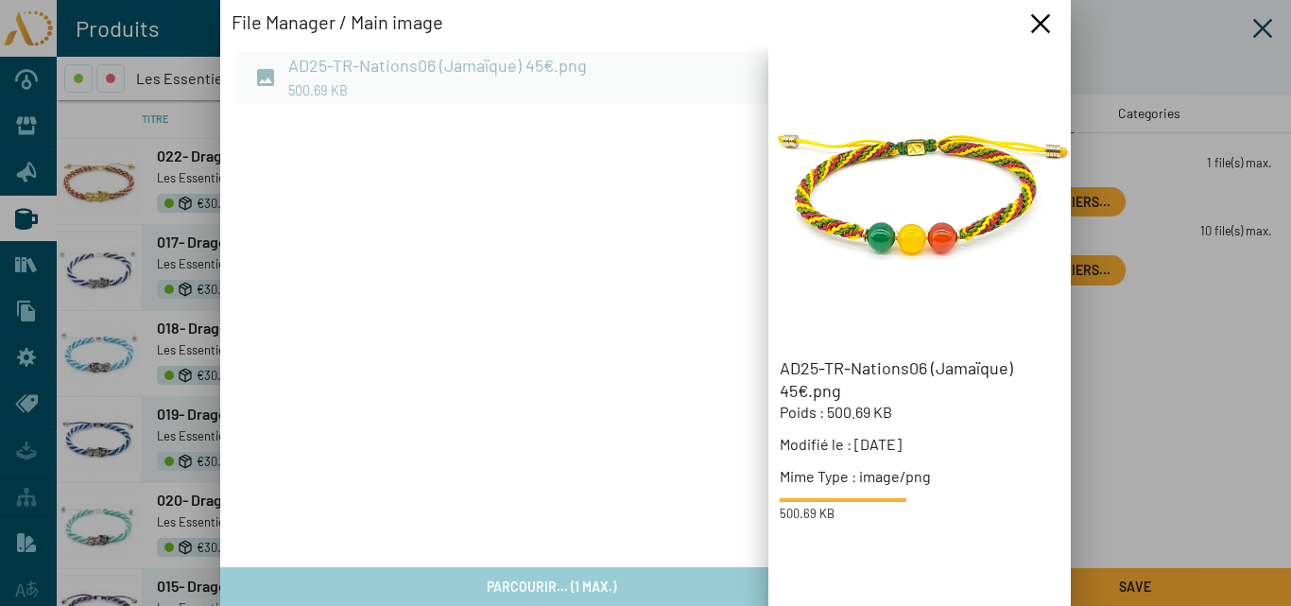
click at [525, 70] on div at bounding box center [645, 326] width 851 height 559
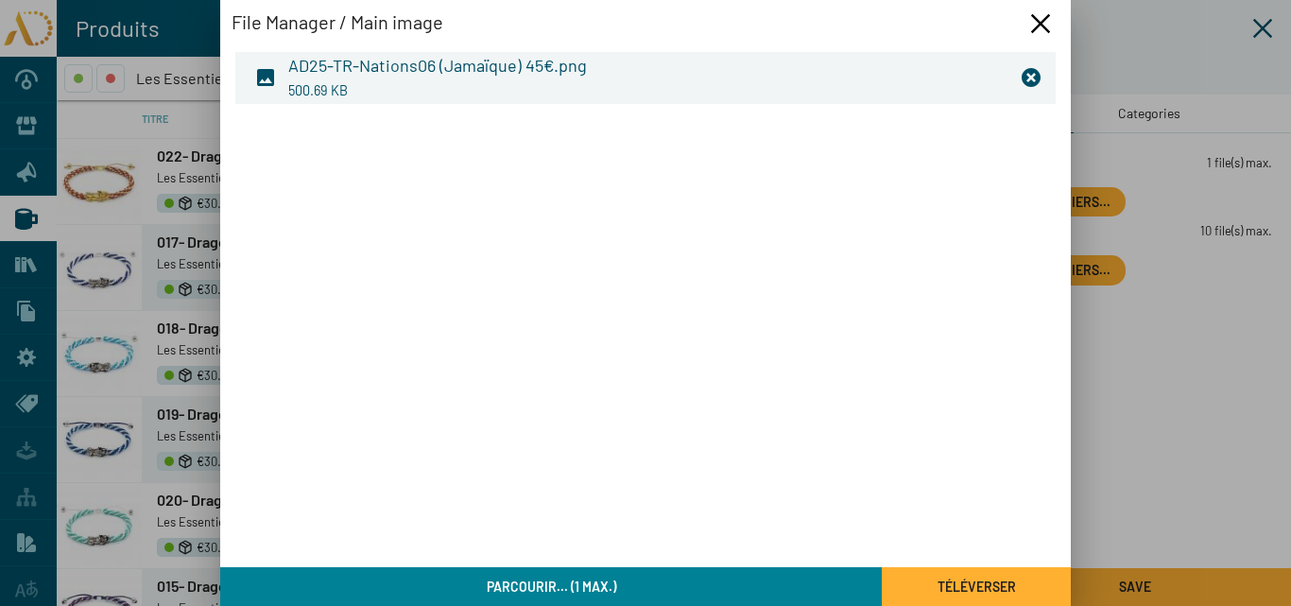
click at [922, 592] on button "Téléverser" at bounding box center [976, 586] width 189 height 39
click at [1047, 27] on icon "Fermer la fenêtre" at bounding box center [1040, 23] width 23 height 23
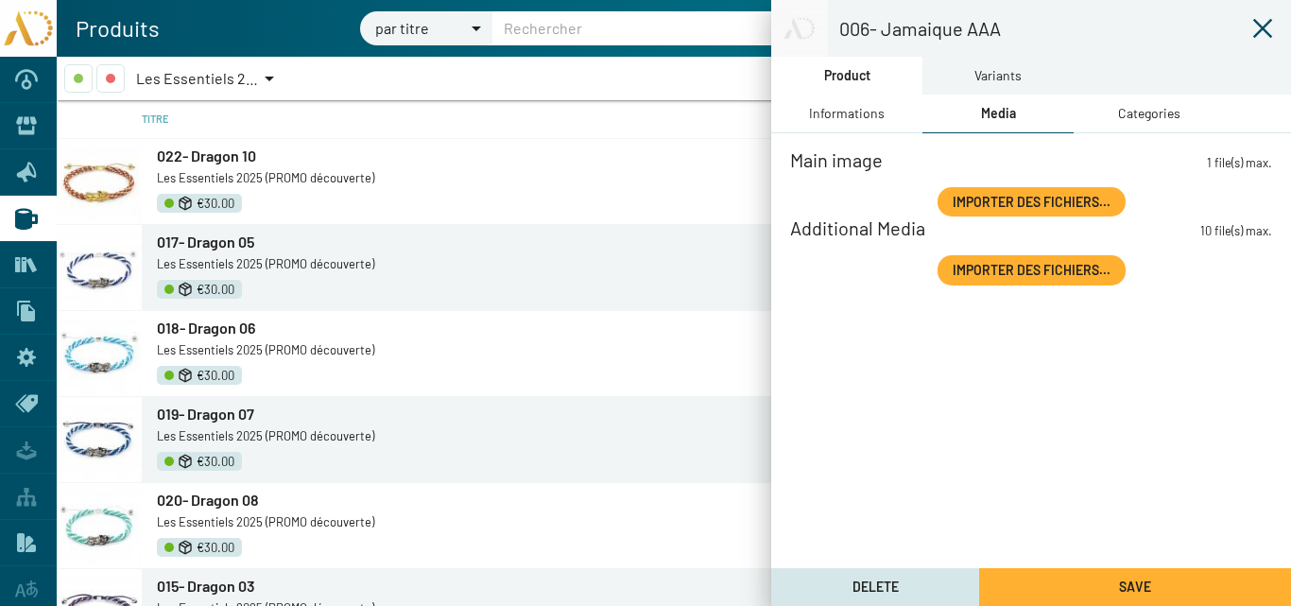
drag, startPoint x: 852, startPoint y: 76, endPoint x: 868, endPoint y: 90, distance: 21.4
click at [852, 74] on div "Product" at bounding box center [847, 75] width 46 height 21
click at [869, 112] on div "Informations" at bounding box center [847, 113] width 76 height 21
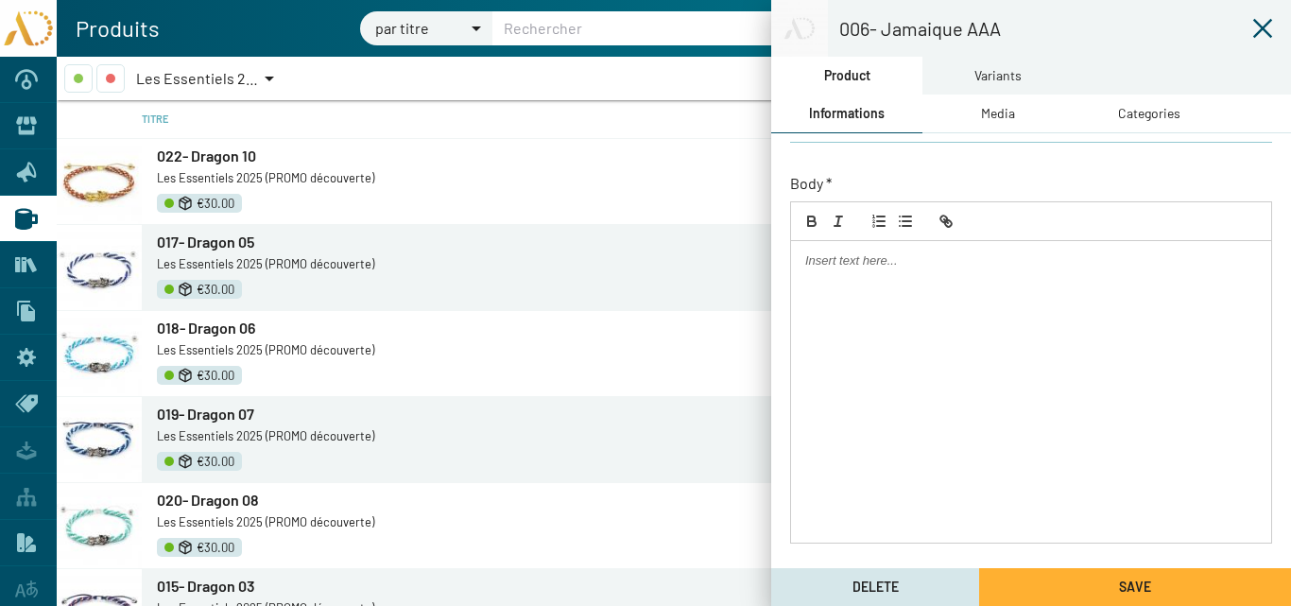
scroll to position [123, 0]
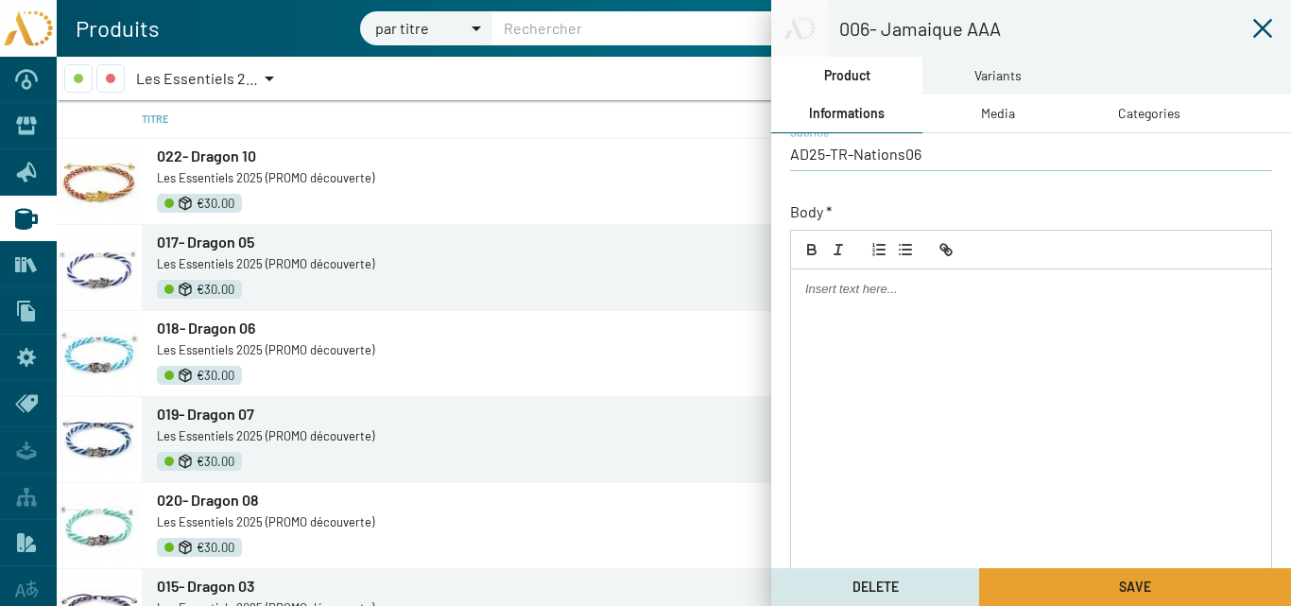
click at [1136, 581] on span "Save" at bounding box center [1135, 586] width 32 height 16
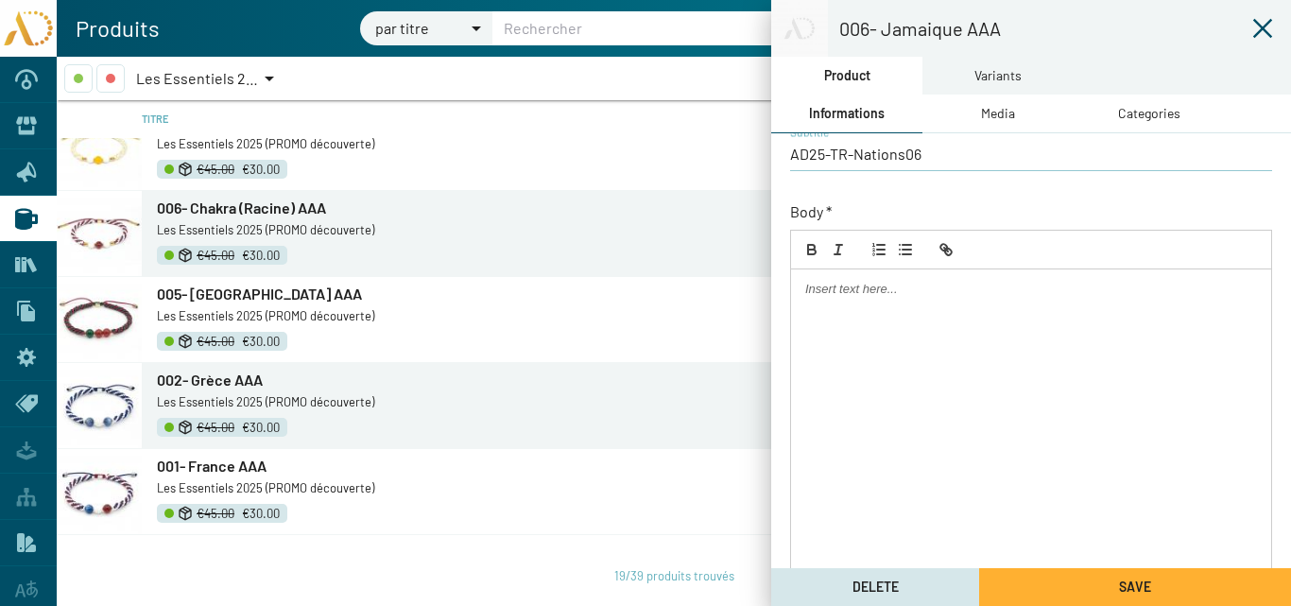
scroll to position [1249, 0]
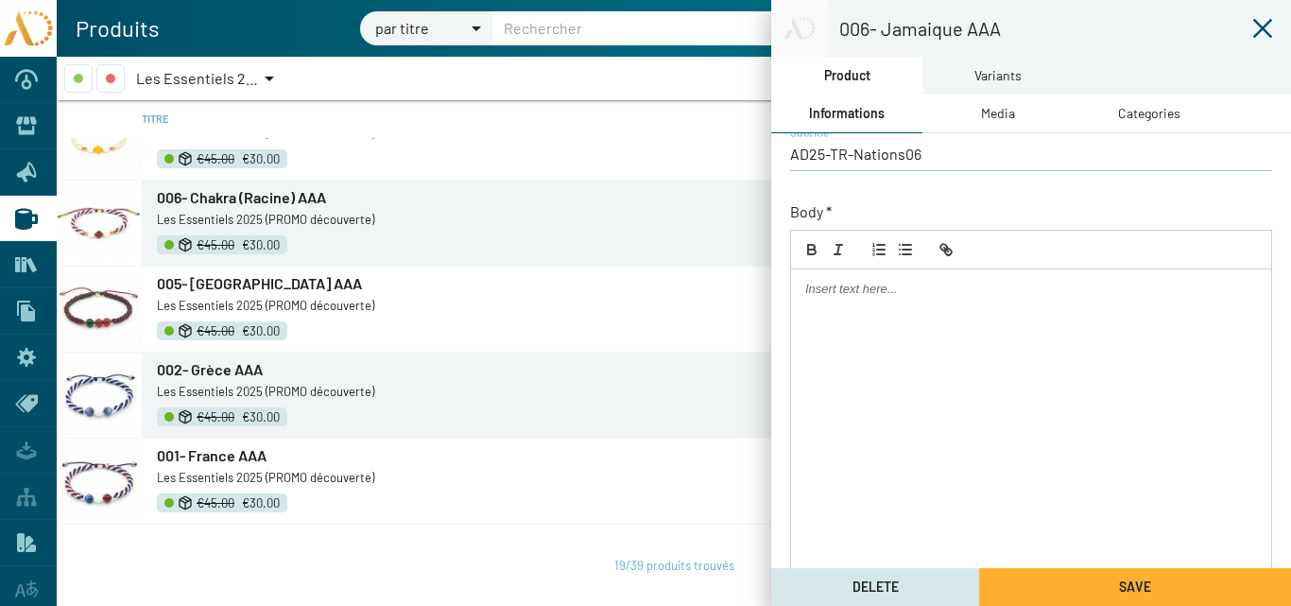
click at [222, 457] on span "001- France AAA" at bounding box center [212, 455] width 110 height 18
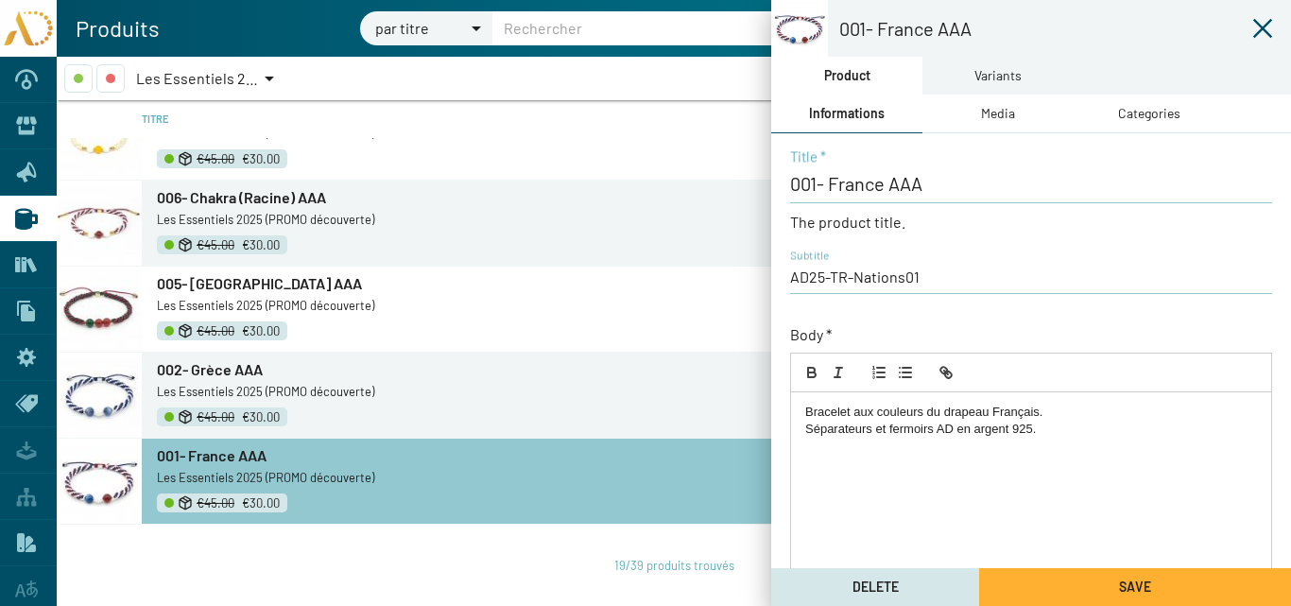
drag, startPoint x: 1067, startPoint y: 436, endPoint x: 815, endPoint y: 416, distance: 253.1
click at [799, 410] on div "Bracelet aux couleurs du drapeau Français. Séparateurs et fermoirs AD en argent…" at bounding box center [1031, 543] width 480 height 302
copy div "Bracelet aux couleurs du drapeau Français. Séparateurs et fermoirs AD en argent…"
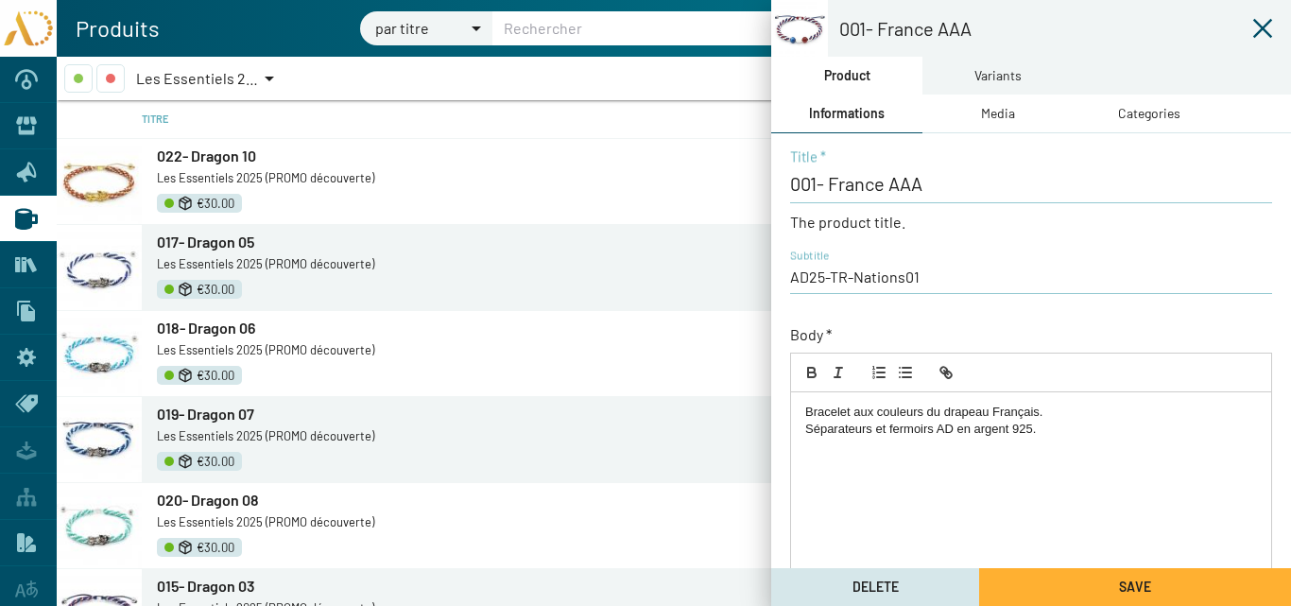
drag, startPoint x: 1272, startPoint y: 27, endPoint x: 1241, endPoint y: 26, distance: 31.2
click at [1271, 26] on icon at bounding box center [1262, 28] width 23 height 23
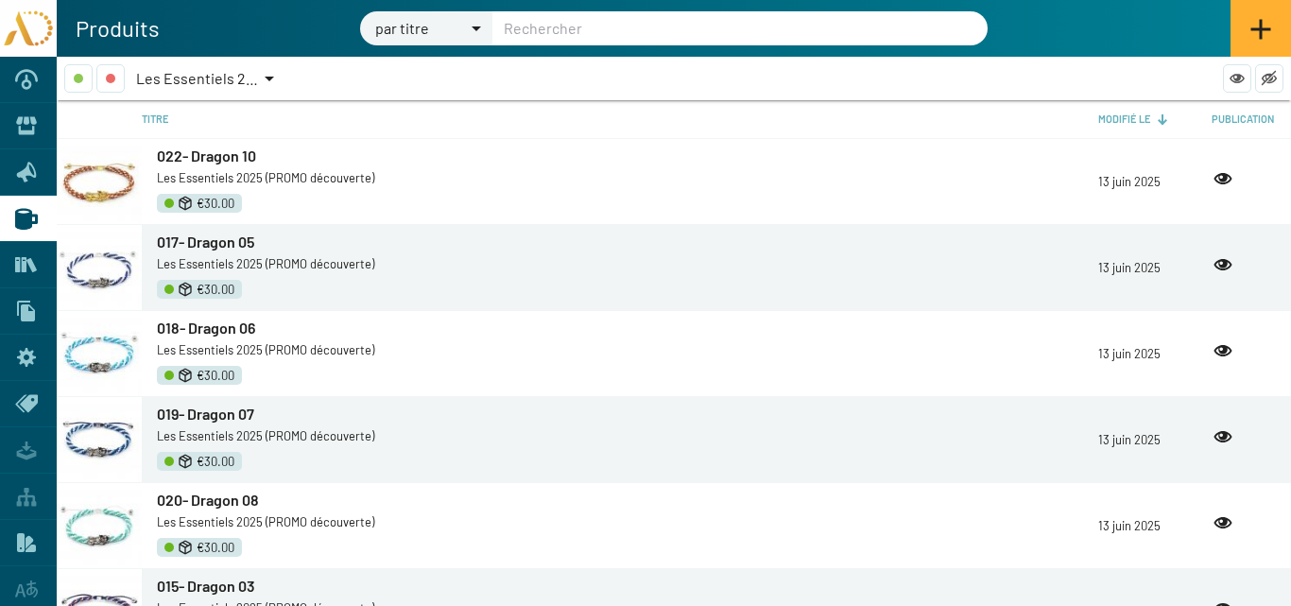
click at [25, 260] on icon at bounding box center [26, 264] width 23 height 23
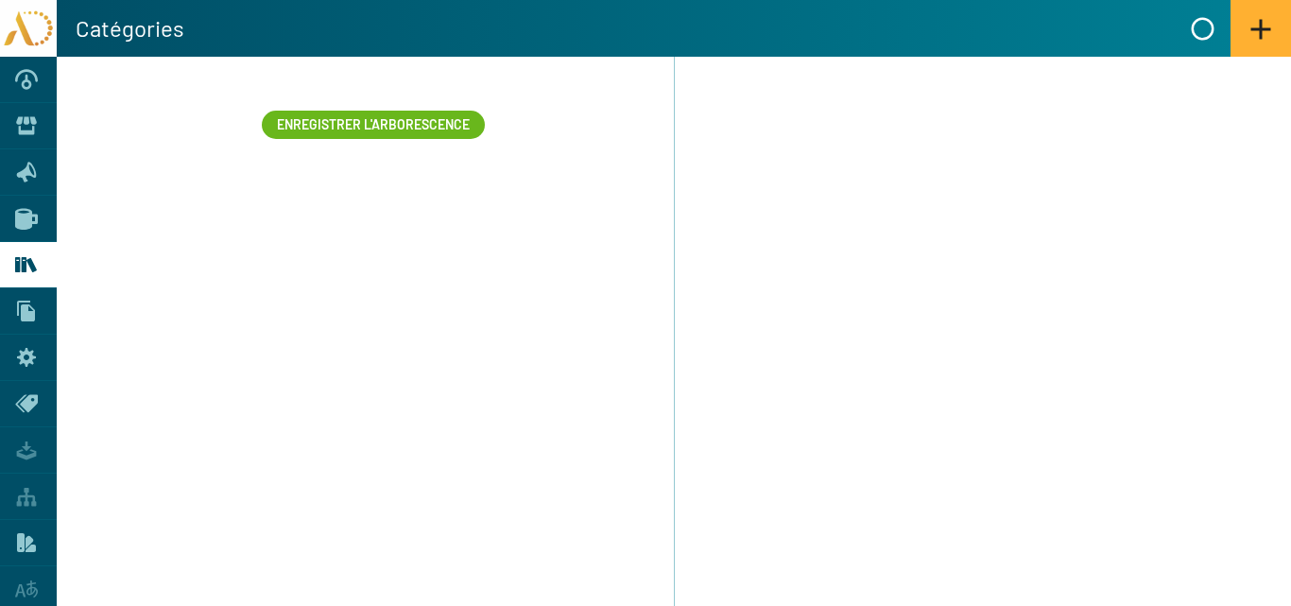
click at [23, 217] on icon at bounding box center [26, 220] width 23 height 22
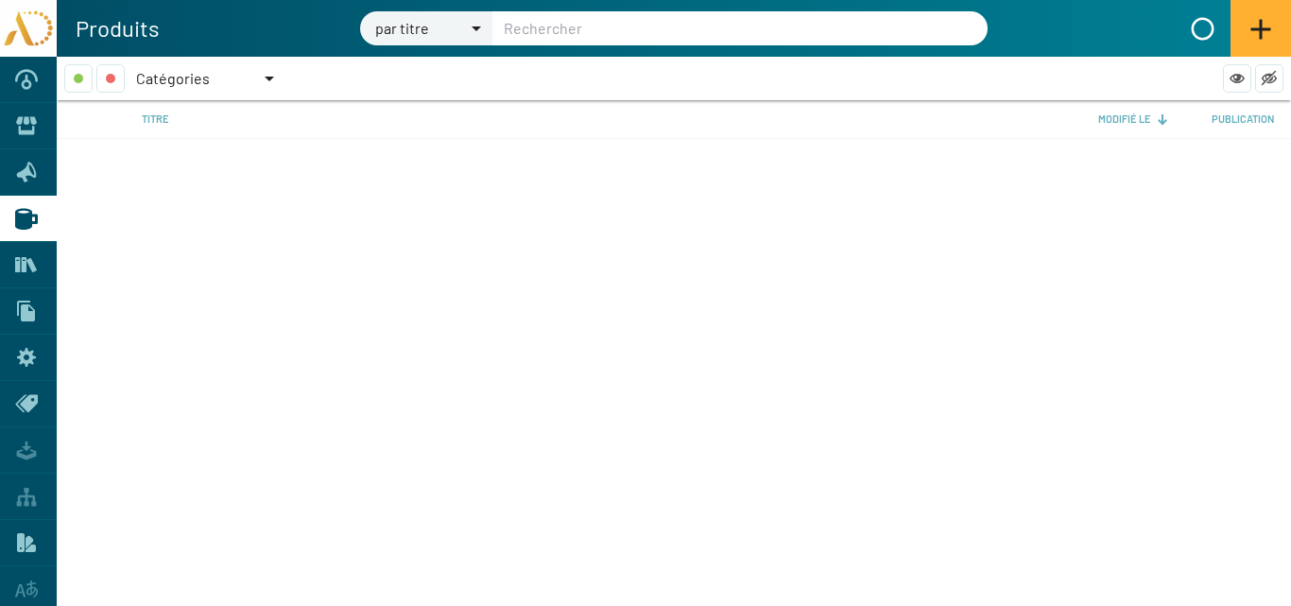
click at [273, 70] on div at bounding box center [269, 78] width 17 height 28
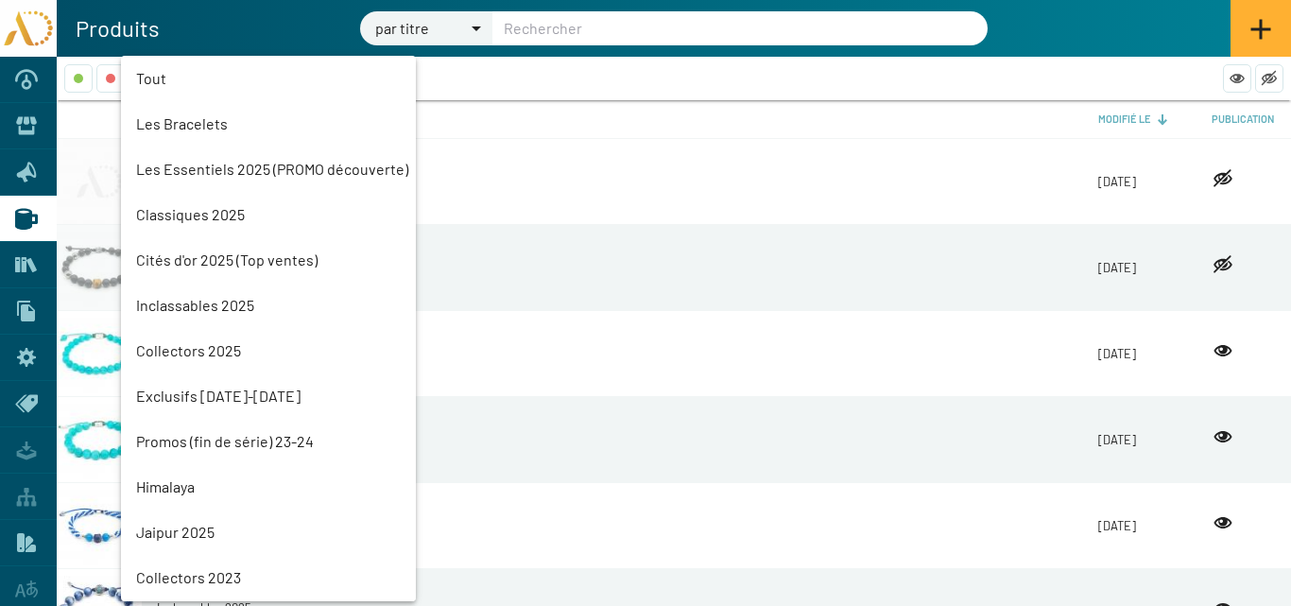
click at [208, 164] on mat-option "Les Essentiels 2025 (PROMO découverte)" at bounding box center [268, 168] width 295 height 45
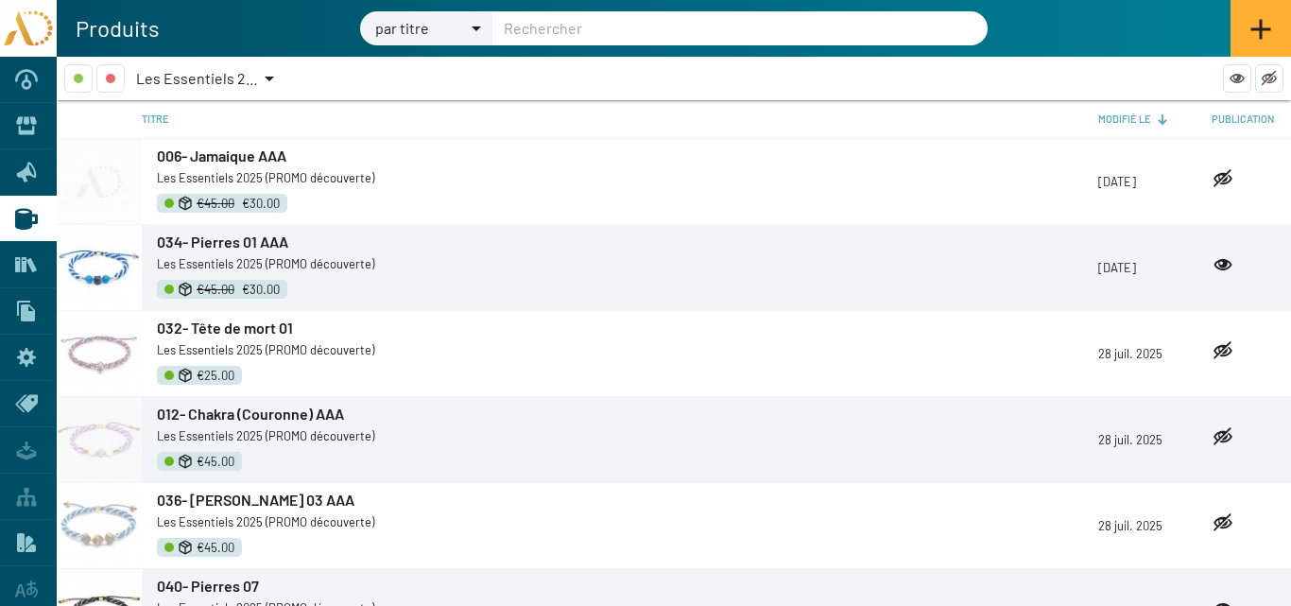
click at [203, 153] on span "006- Jamaique AAA" at bounding box center [221, 155] width 129 height 18
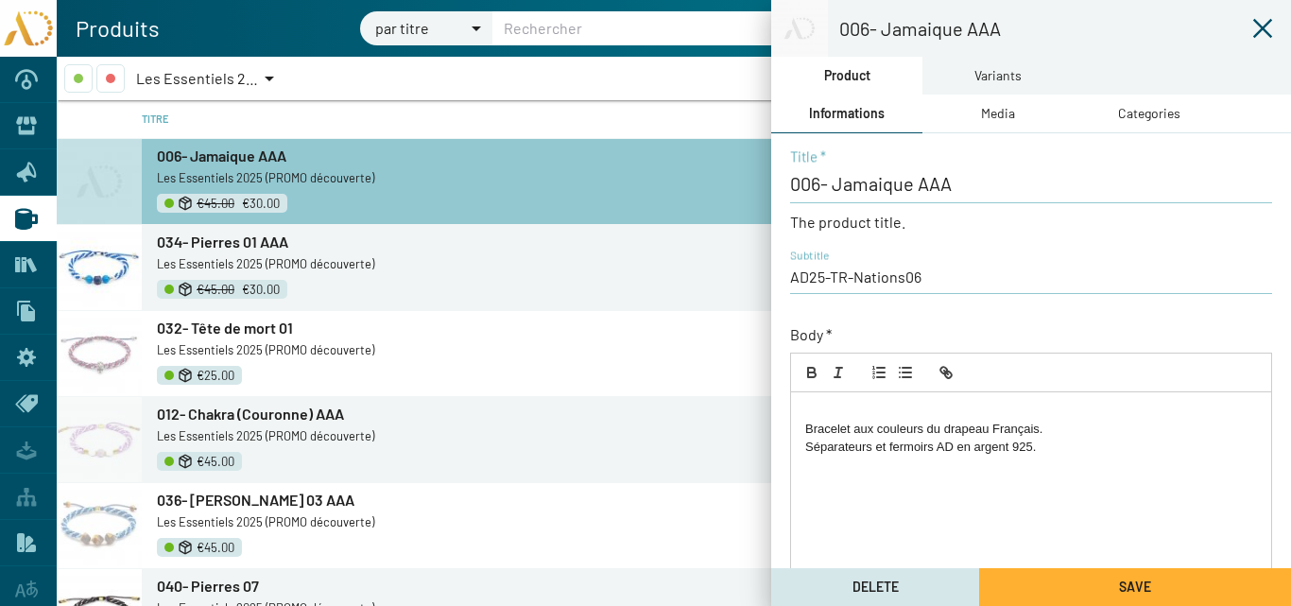
click at [808, 429] on p "Bracelet aux couleurs du drapeau Français." at bounding box center [1031, 429] width 452 height 17
drag, startPoint x: 1038, startPoint y: 411, endPoint x: 936, endPoint y: 416, distance: 102.2
click at [936, 416] on p "Bracelet aux couleurs du drapeau Français." at bounding box center [1031, 412] width 452 height 17
click at [1033, 428] on p "Séparateurs et fermoirs AD en argent 925." at bounding box center [1031, 429] width 452 height 17
click at [1135, 586] on span "Save" at bounding box center [1135, 586] width 32 height 16
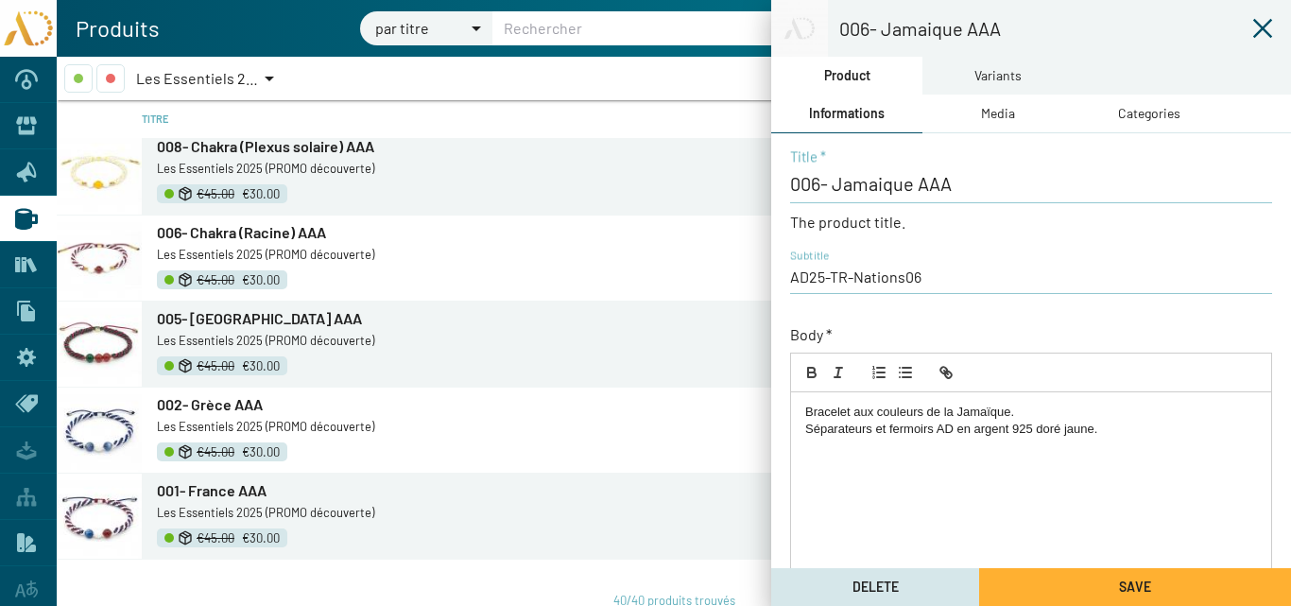
scroll to position [3055, 0]
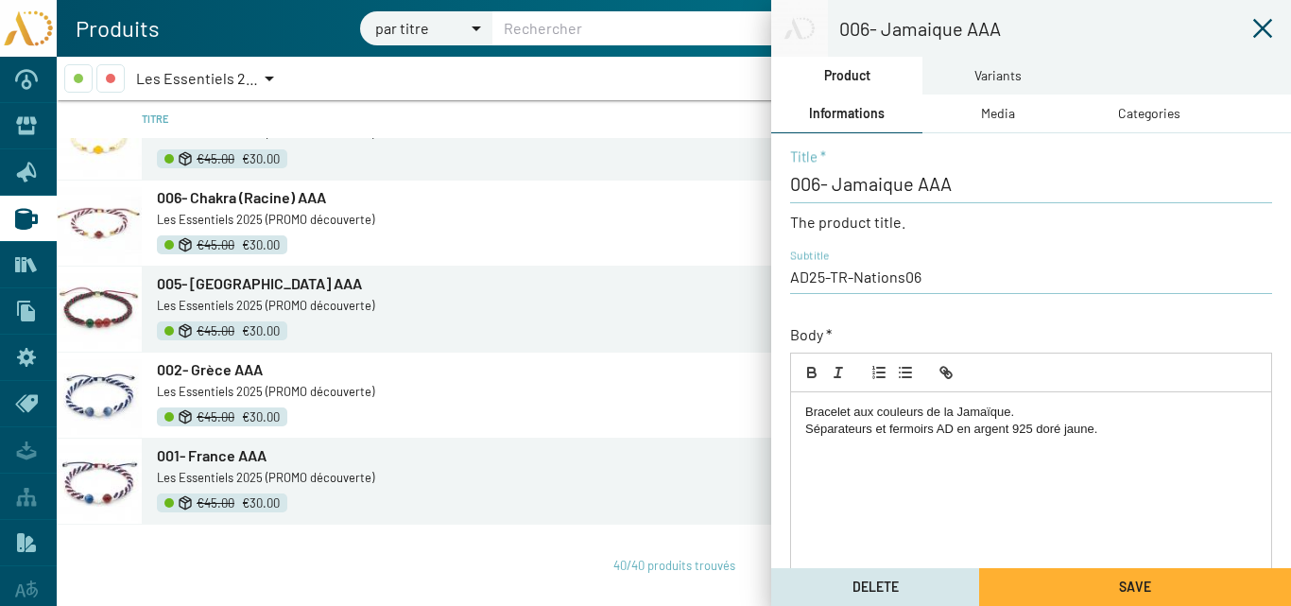
click at [218, 455] on span "001- France AAA" at bounding box center [212, 455] width 110 height 18
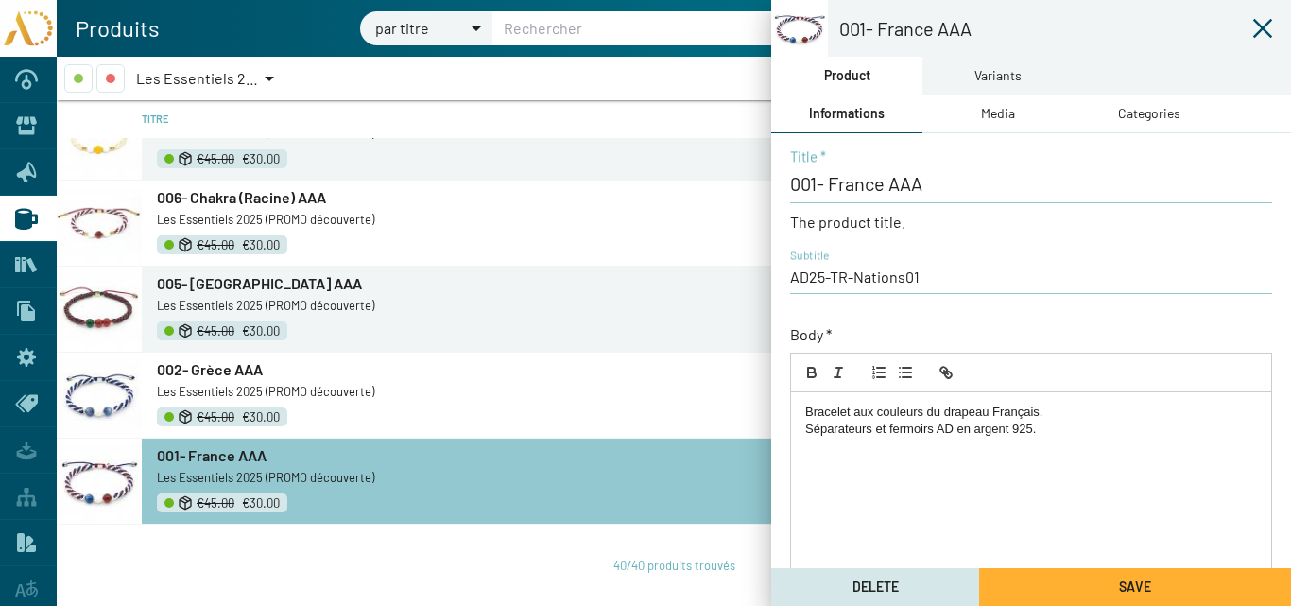
drag, startPoint x: 1038, startPoint y: 412, endPoint x: 1018, endPoint y: 415, distance: 20.0
click at [1018, 415] on p "Bracelet aux couleurs du drapeau Français." at bounding box center [1031, 412] width 452 height 17
drag, startPoint x: 989, startPoint y: 412, endPoint x: 935, endPoint y: 415, distance: 53.9
click at [935, 415] on p "Bracelet aux couleurs du drapeau France." at bounding box center [1031, 412] width 452 height 17
click at [1098, 586] on button "Save" at bounding box center [1135, 587] width 312 height 38
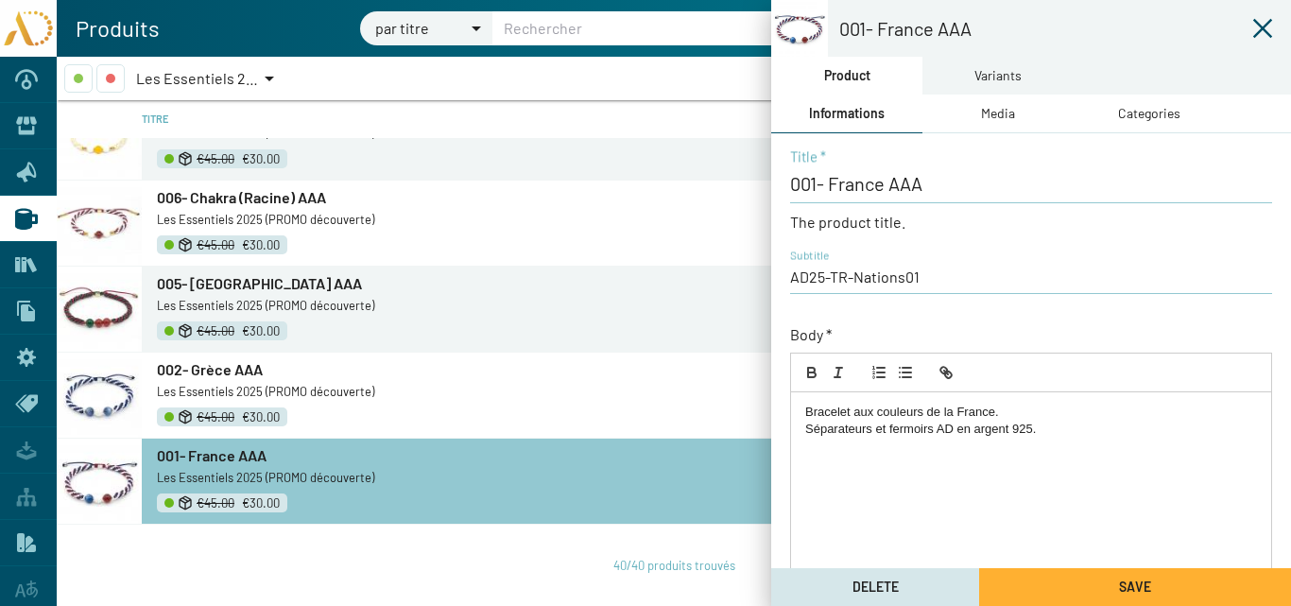
click at [223, 378] on link "002- Grèce AAA" at bounding box center [627, 369] width 941 height 21
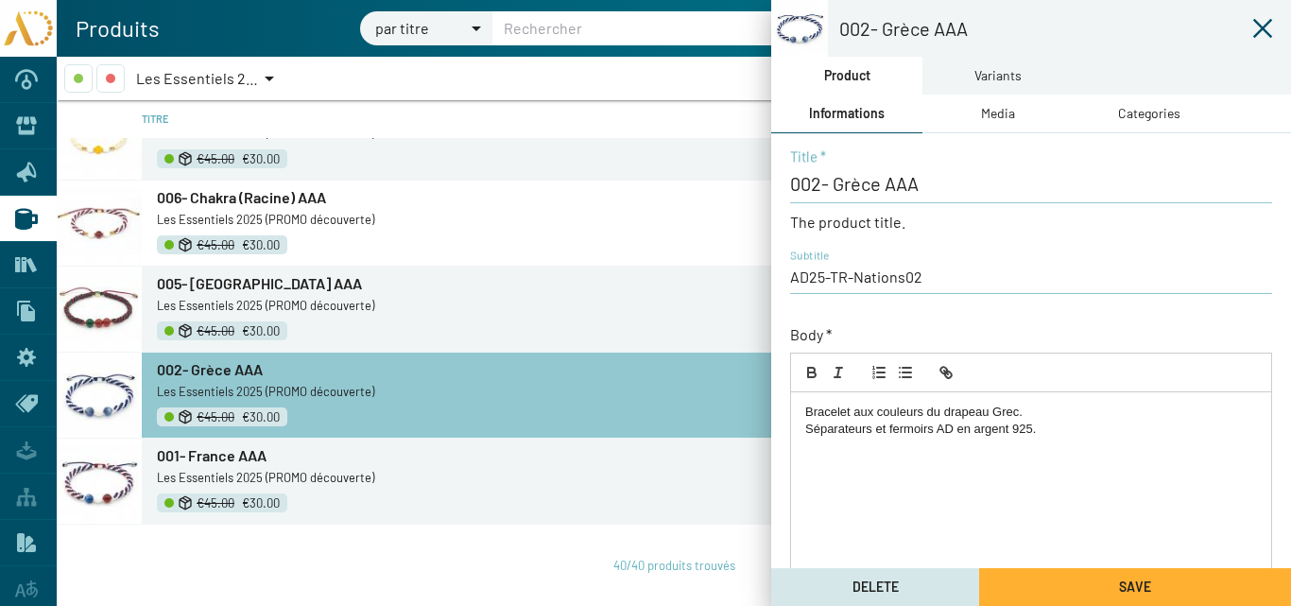
drag, startPoint x: 988, startPoint y: 413, endPoint x: 933, endPoint y: 419, distance: 55.1
click at [933, 419] on p "Bracelet aux couleurs du drapeau Grec." at bounding box center [1031, 412] width 452 height 17
click at [981, 413] on p "Bracelet aux couleurs de la Grec." at bounding box center [1031, 412] width 452 height 17
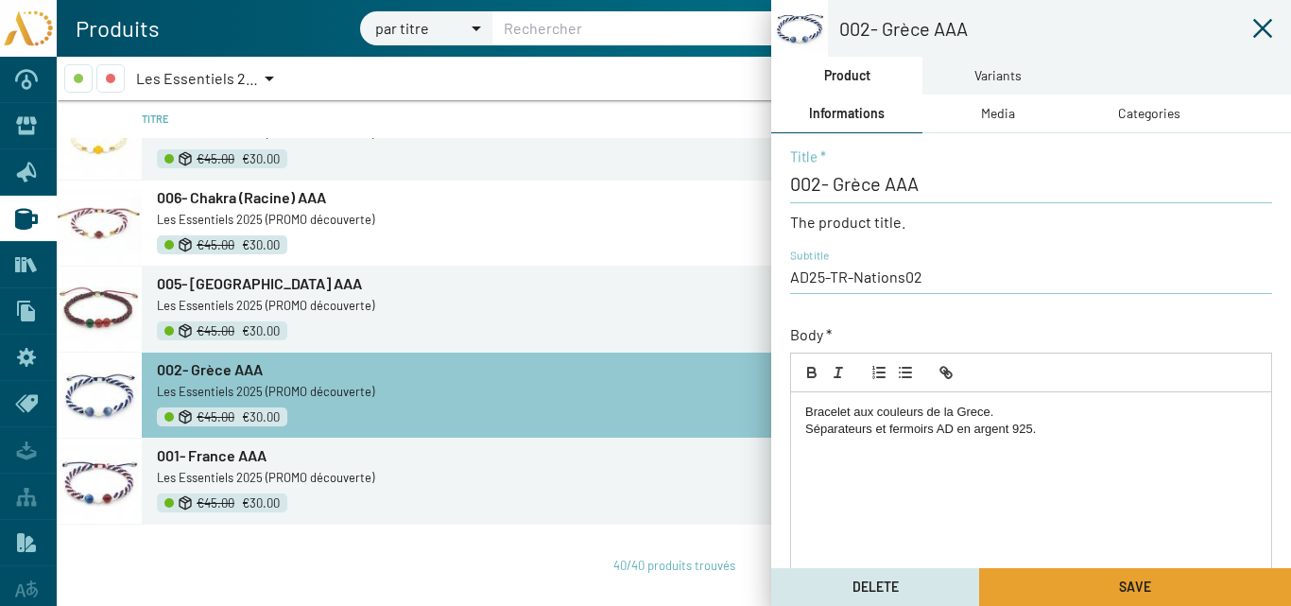
click at [1060, 583] on button "Save" at bounding box center [1135, 587] width 312 height 38
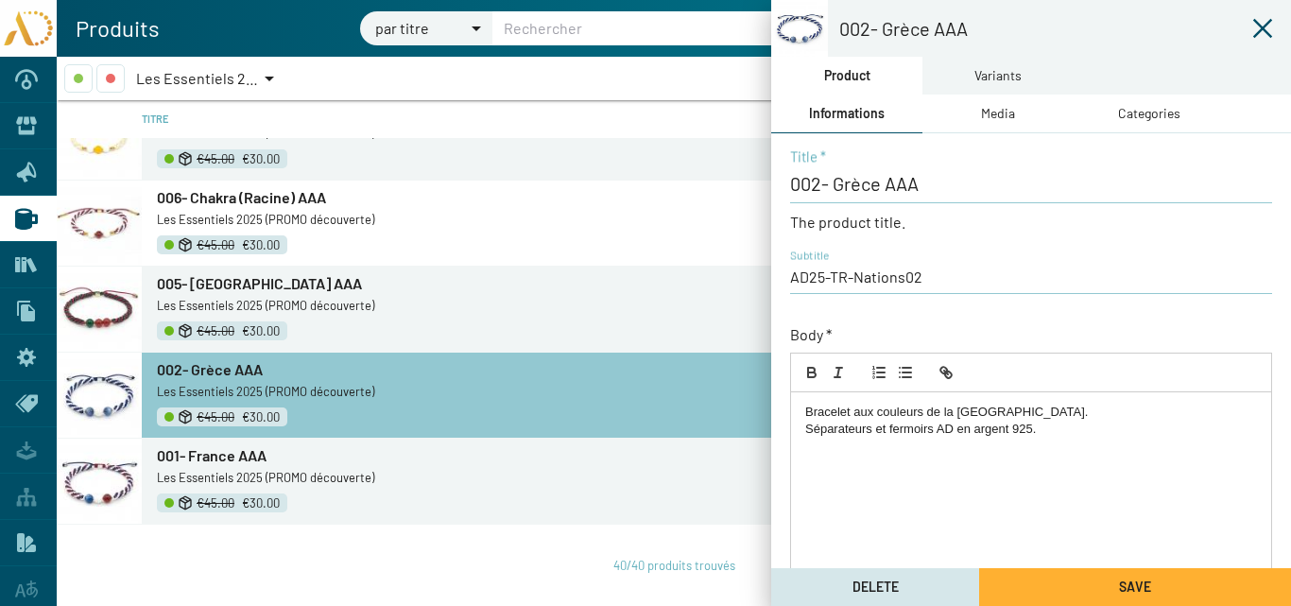
click at [1073, 588] on button "Save" at bounding box center [1135, 587] width 312 height 38
click at [218, 284] on span "005- [GEOGRAPHIC_DATA] AAA" at bounding box center [259, 283] width 205 height 18
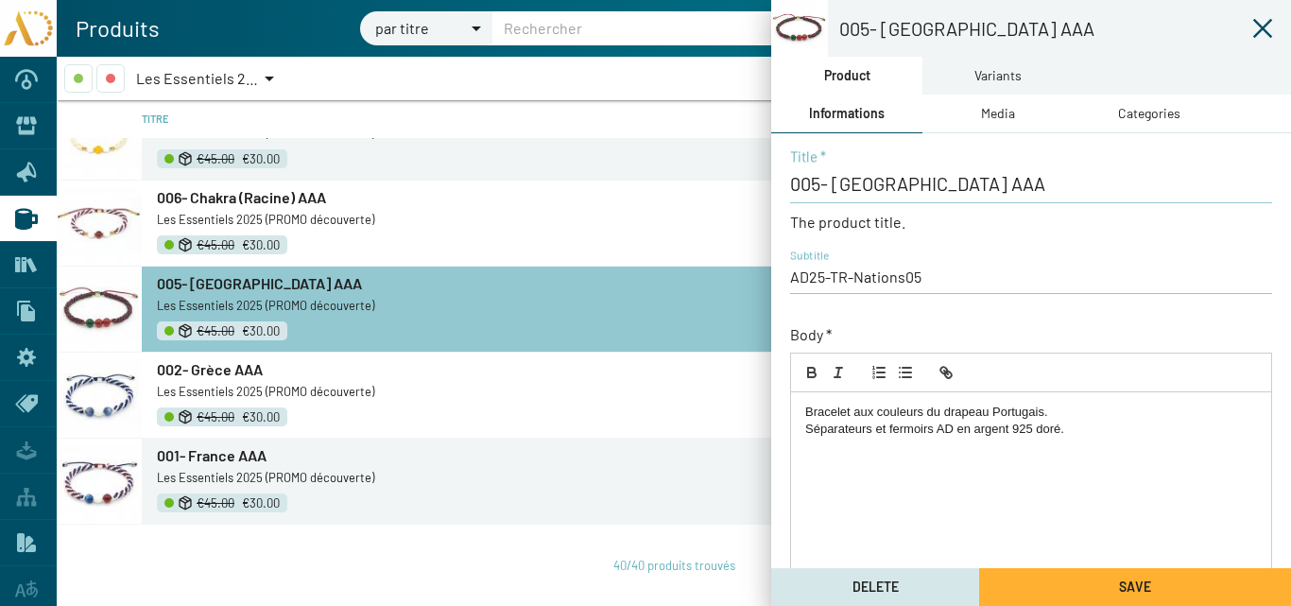
drag, startPoint x: 1042, startPoint y: 408, endPoint x: 1028, endPoint y: 411, distance: 13.5
click at [1028, 411] on p "Bracelet aux couleurs du drapeau Portugais." at bounding box center [1031, 412] width 452 height 17
drag, startPoint x: 991, startPoint y: 412, endPoint x: 948, endPoint y: 412, distance: 43.5
click at [948, 412] on p "Bracelet aux couleurs du drapeau Portugal." at bounding box center [1031, 412] width 452 height 17
click at [1068, 583] on button "Save" at bounding box center [1135, 587] width 312 height 38
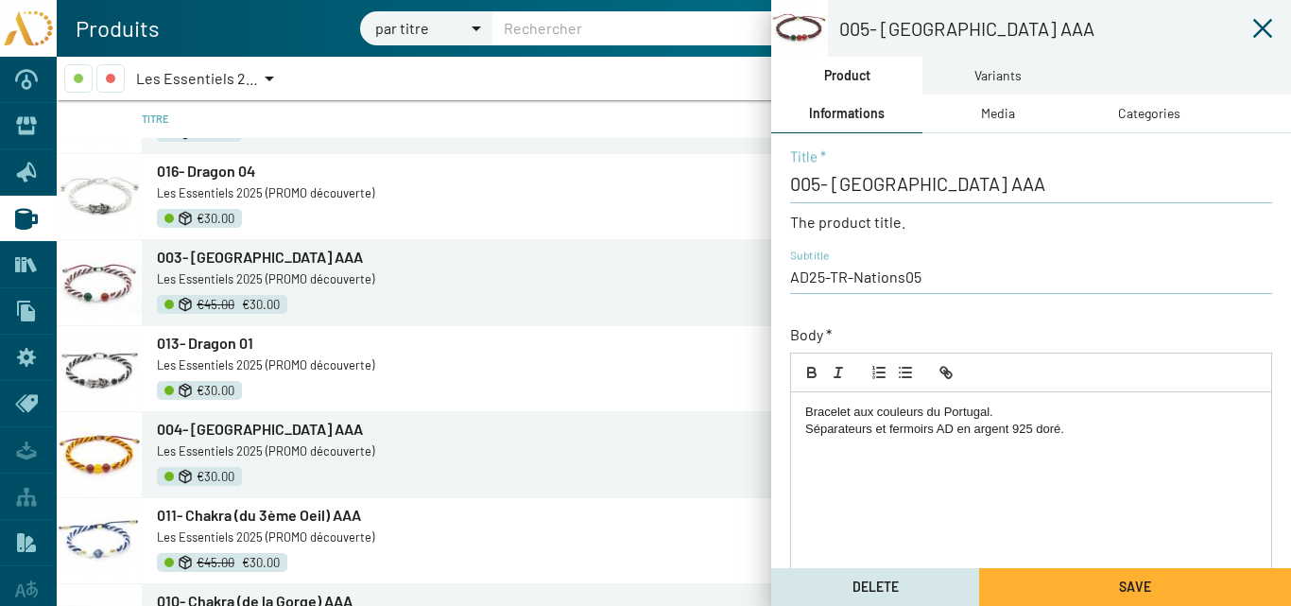
scroll to position [2488, 0]
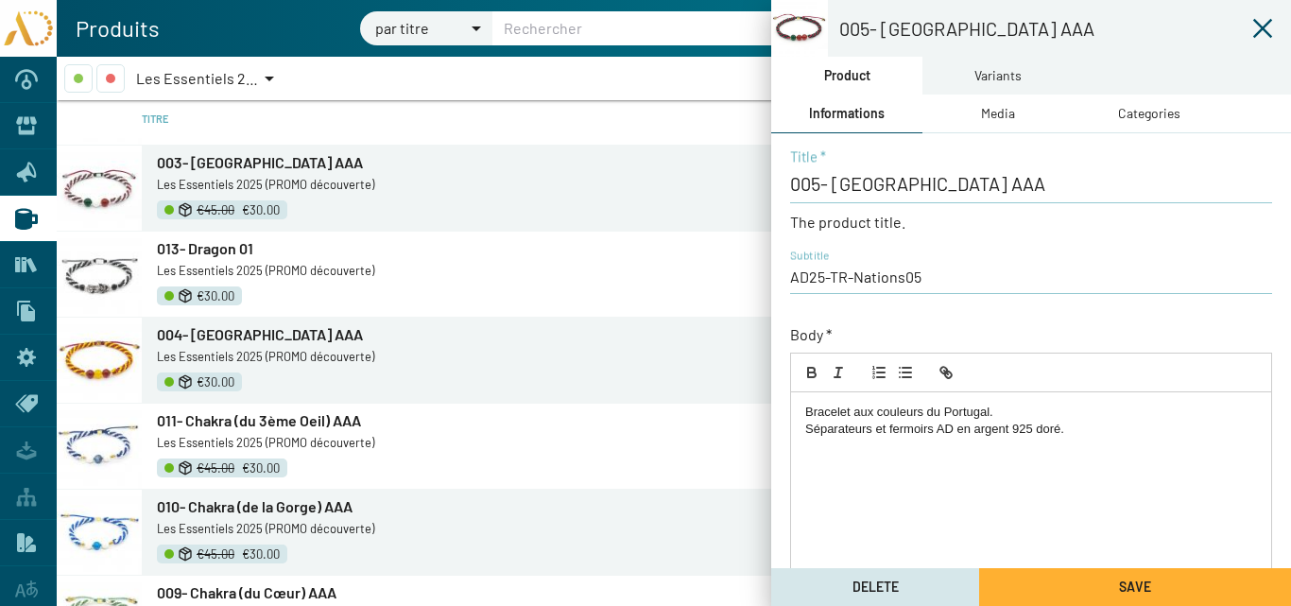
click at [252, 336] on span "004- [GEOGRAPHIC_DATA] AAA" at bounding box center [260, 334] width 206 height 18
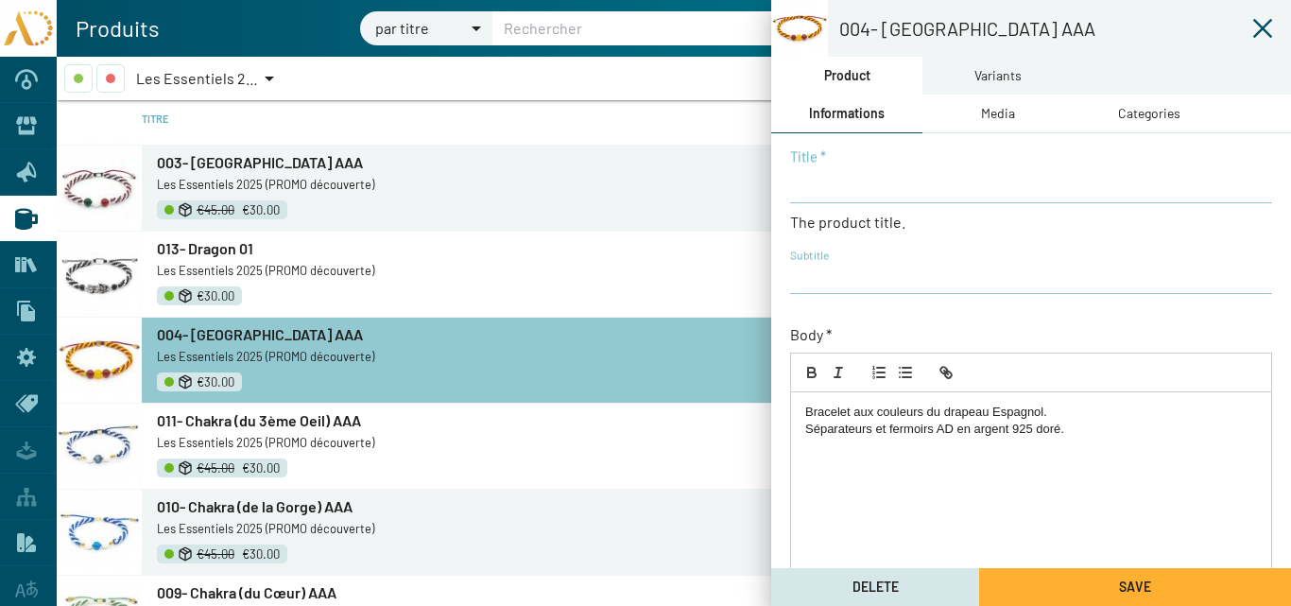
type input "004- [GEOGRAPHIC_DATA] AAA"
type input "AD25-TR-Nations04"
checkbox input "true"
click at [1035, 410] on p "Bracelet aux couleurs du drapeau Espagnol." at bounding box center [1031, 412] width 452 height 17
drag, startPoint x: 989, startPoint y: 414, endPoint x: 934, endPoint y: 417, distance: 54.9
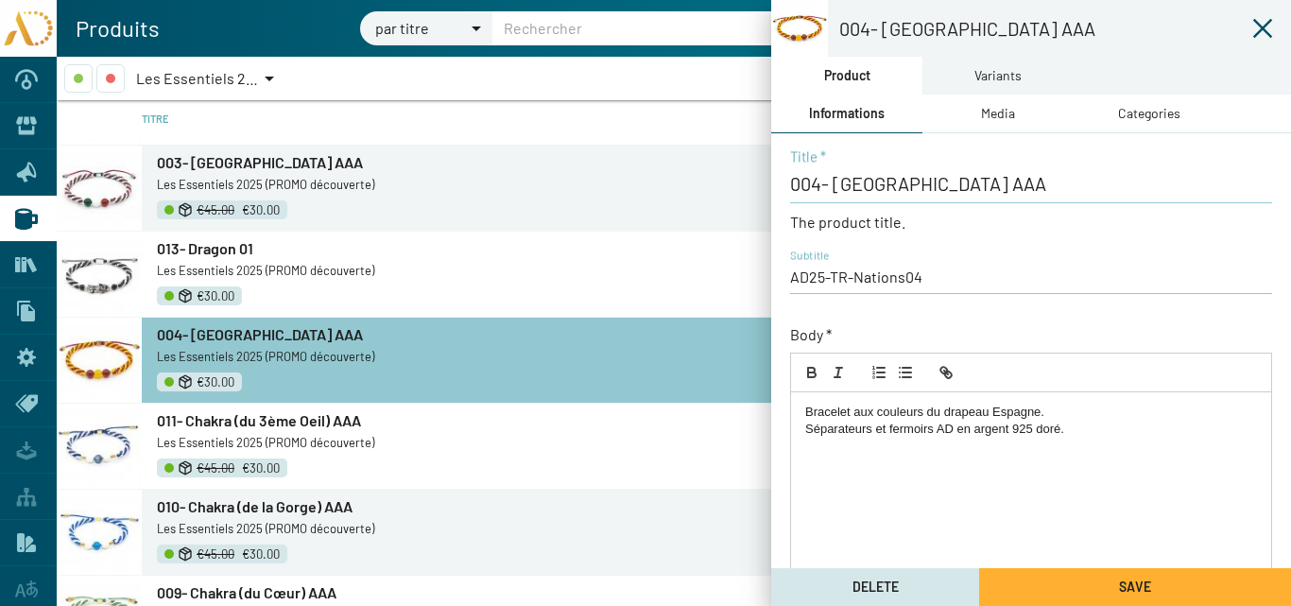
click at [934, 417] on p "Bracelet aux couleurs du drapeau Espagne." at bounding box center [1031, 412] width 452 height 17
click at [943, 415] on p "Bracelet aux couleurs de Espagne." at bounding box center [1031, 412] width 452 height 17
click at [1073, 586] on button "Save" at bounding box center [1135, 587] width 312 height 38
click at [220, 164] on span "003- [GEOGRAPHIC_DATA] AAA" at bounding box center [260, 162] width 206 height 18
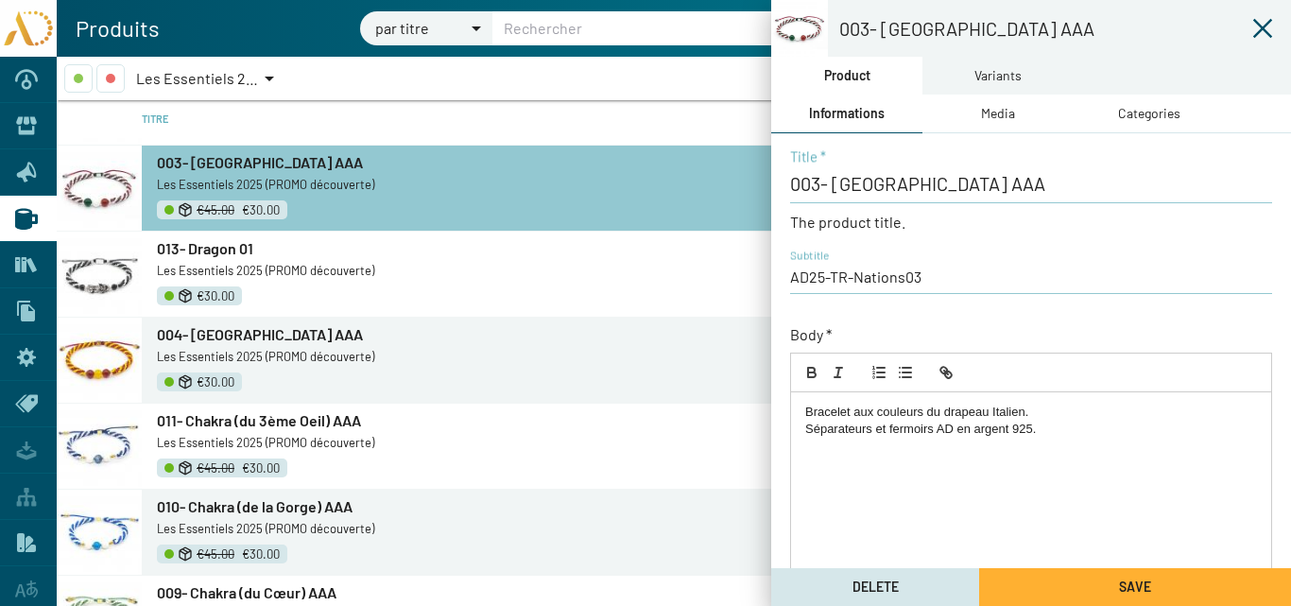
click at [1017, 414] on p "Bracelet aux couleurs du drapeau Italien." at bounding box center [1031, 412] width 452 height 17
click at [991, 411] on p "Bracelet aux couleurs du drapeau Italie." at bounding box center [1031, 412] width 452 height 17
click at [993, 412] on p "Bracelet aux couleurs du drapeau Italie." at bounding box center [1031, 412] width 452 height 17
click at [991, 412] on p "Bracelet aux couleurs du drapeau Italie." at bounding box center [1031, 412] width 452 height 17
click at [1008, 409] on p "Bracelet aux couleurs du drapeau Italie." at bounding box center [1031, 412] width 452 height 17
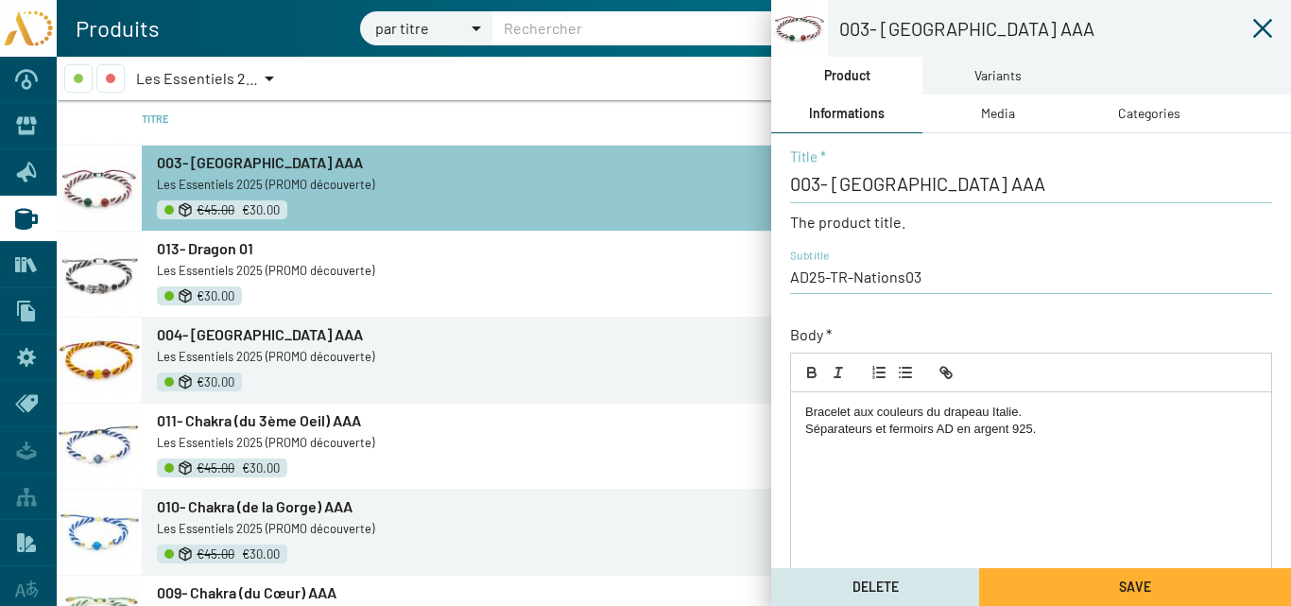
drag, startPoint x: 991, startPoint y: 411, endPoint x: 932, endPoint y: 415, distance: 59.7
click at [933, 416] on p "Bracelet aux couleurs du drapeau Italie." at bounding box center [1031, 412] width 452 height 17
click at [1062, 588] on button "Save" at bounding box center [1135, 587] width 312 height 38
click at [1262, 22] on icon at bounding box center [1262, 28] width 23 height 23
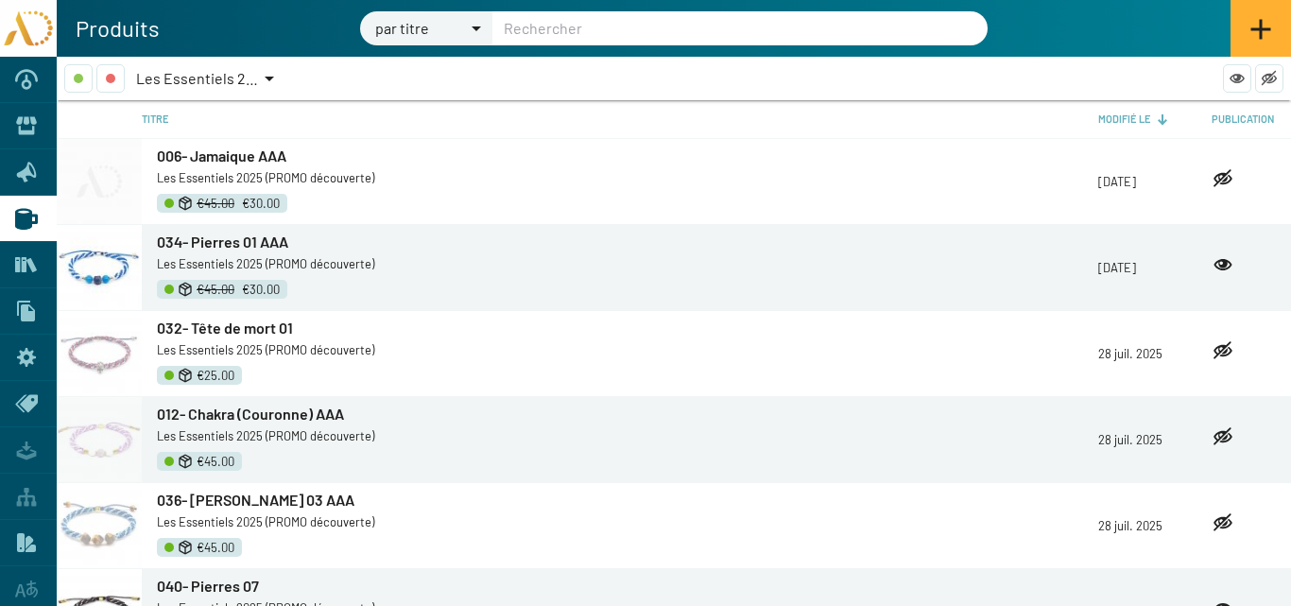
drag, startPoint x: 524, startPoint y: 347, endPoint x: 504, endPoint y: 324, distance: 30.1
click at [506, 326] on app-product-main-cell "032- Tête de mort 01 Les Essentiels 2025 (PROMO découverte) €25.00" at bounding box center [620, 353] width 956 height 71
click at [517, 336] on link "032- Tête de mort 01" at bounding box center [627, 328] width 941 height 21
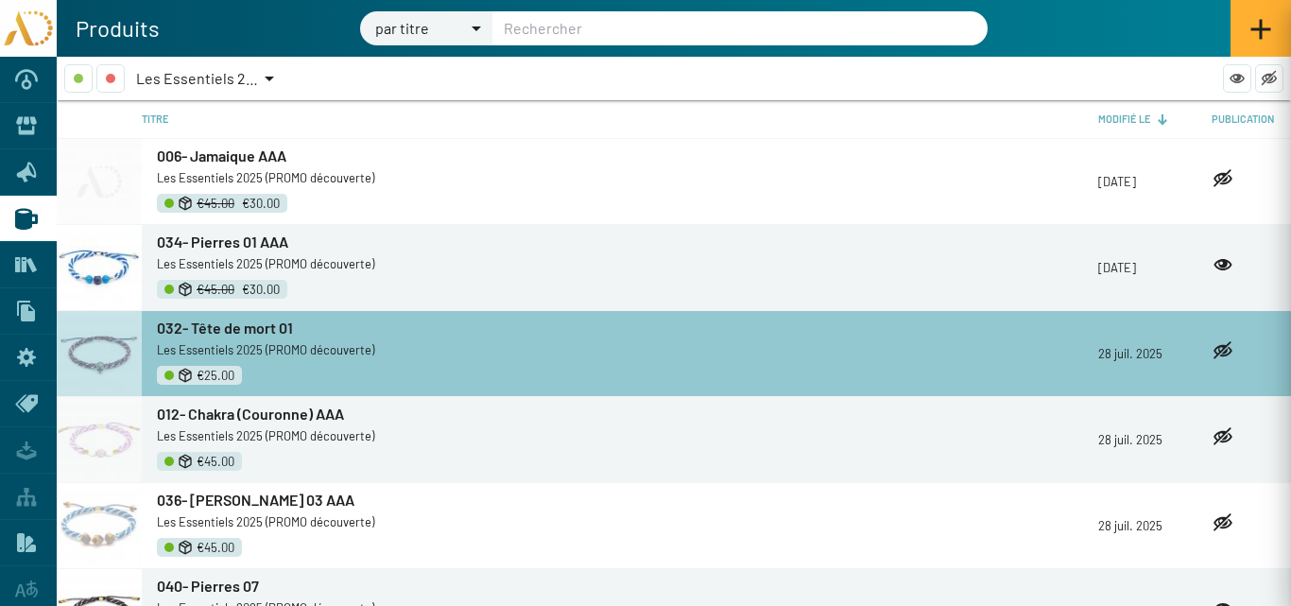
type input "032- Tête de mort 01"
type input "AD25-TR-TdM01"
checkbox input "true"
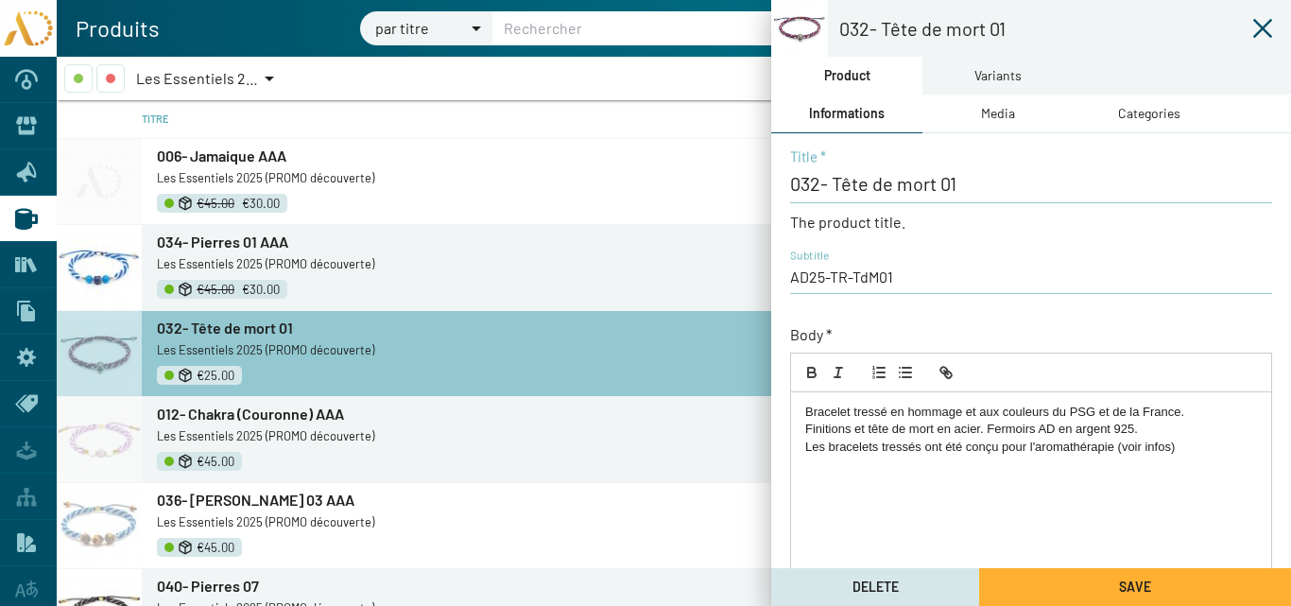
click at [1266, 29] on icon at bounding box center [1262, 28] width 23 height 23
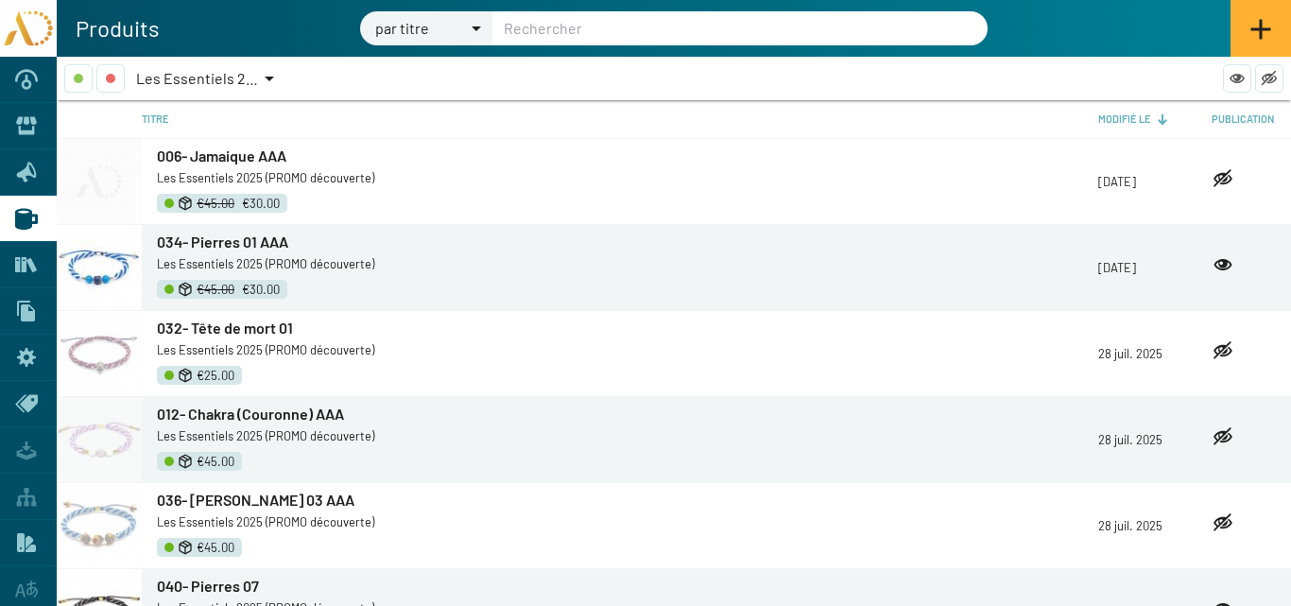
drag, startPoint x: 435, startPoint y: 502, endPoint x: 181, endPoint y: 301, distance: 323.6
click at [436, 504] on link "036- [PERSON_NAME] 03 AAA" at bounding box center [627, 500] width 941 height 21
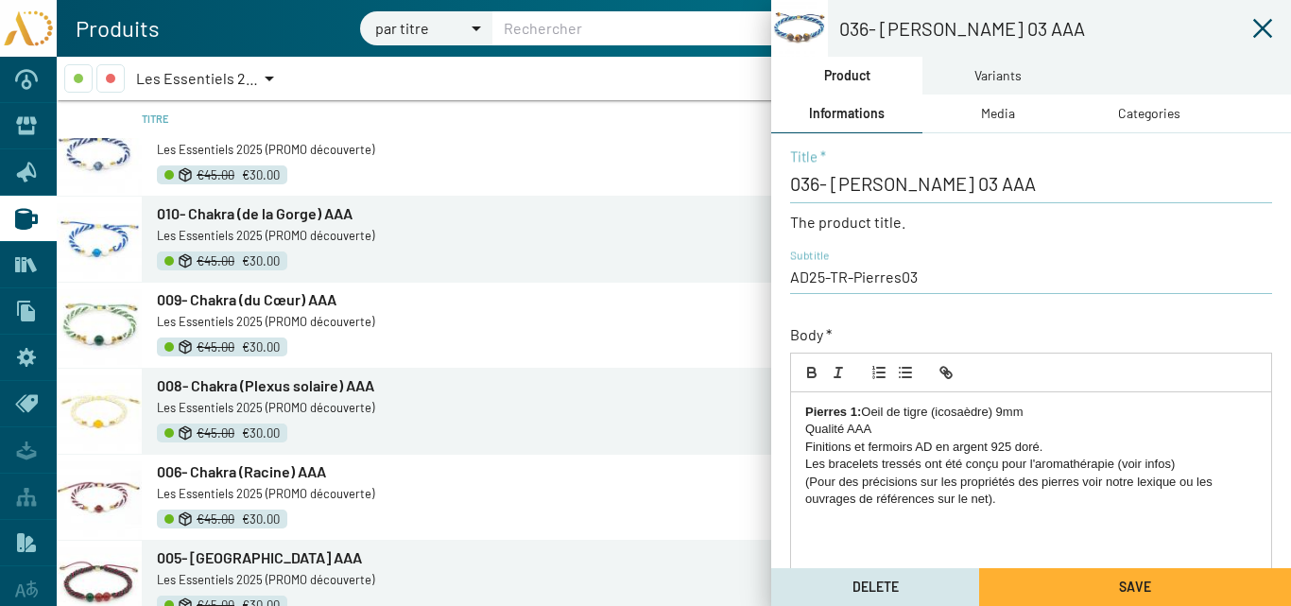
scroll to position [2771, 0]
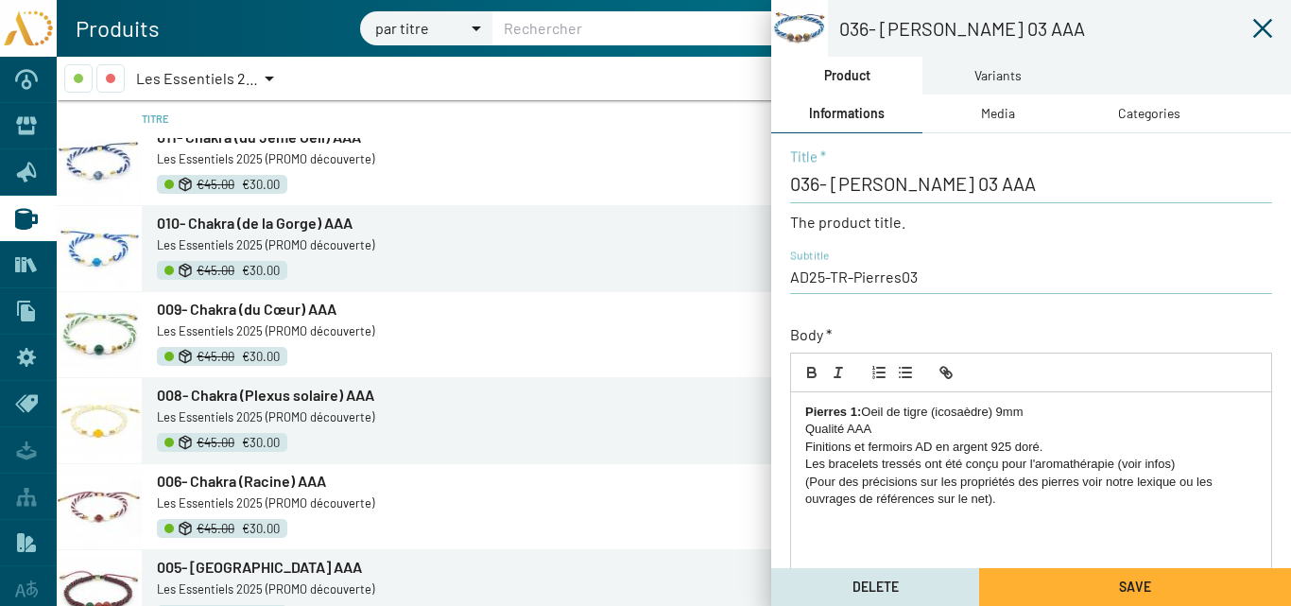
click at [276, 312] on span "009- Chakra (du Cœur) AAA" at bounding box center [247, 309] width 180 height 18
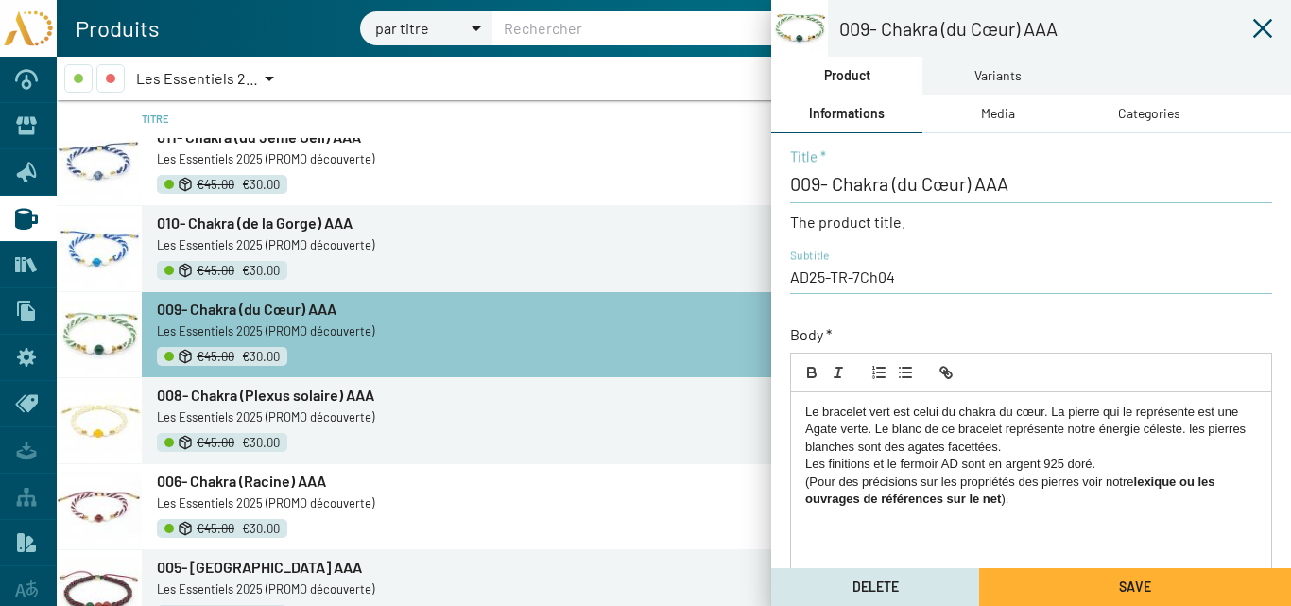
click at [1262, 31] on icon at bounding box center [1262, 28] width 23 height 23
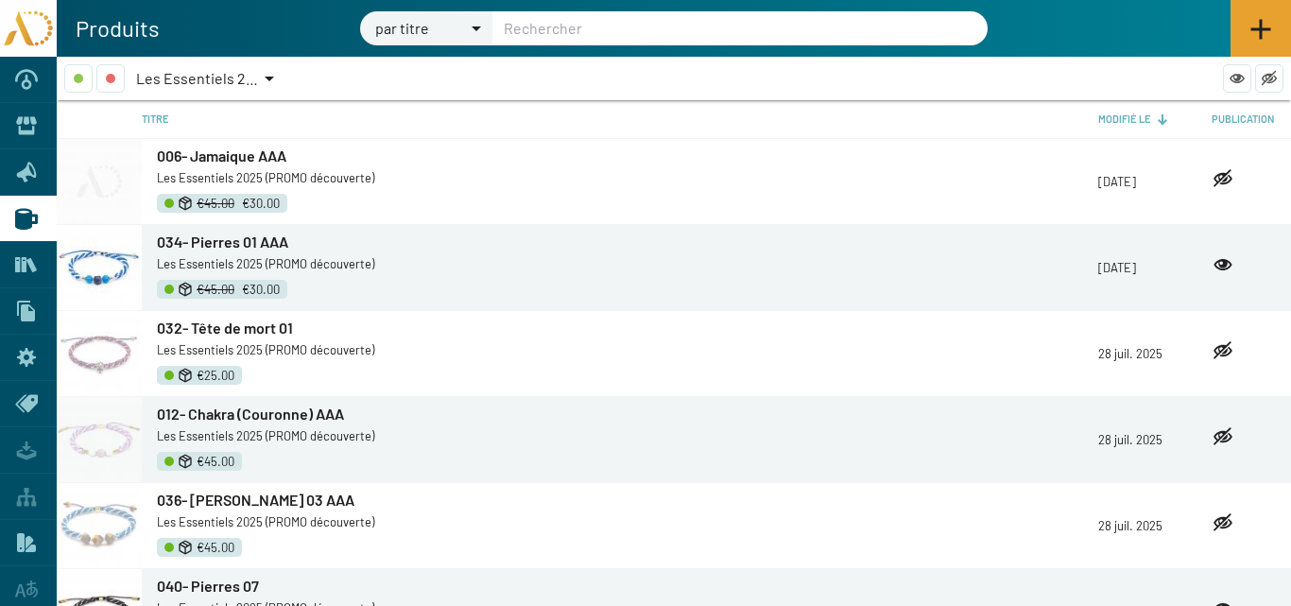
click at [1260, 26] on icon at bounding box center [1261, 30] width 20 height 20
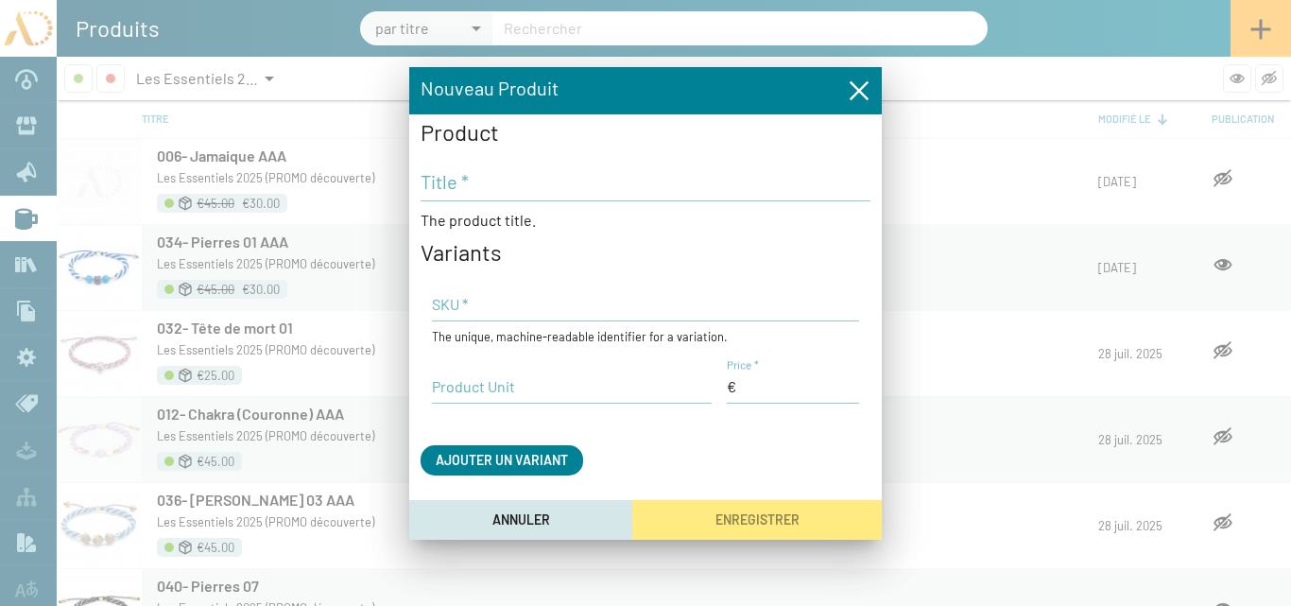
click at [451, 186] on input "Title *" at bounding box center [646, 181] width 450 height 23
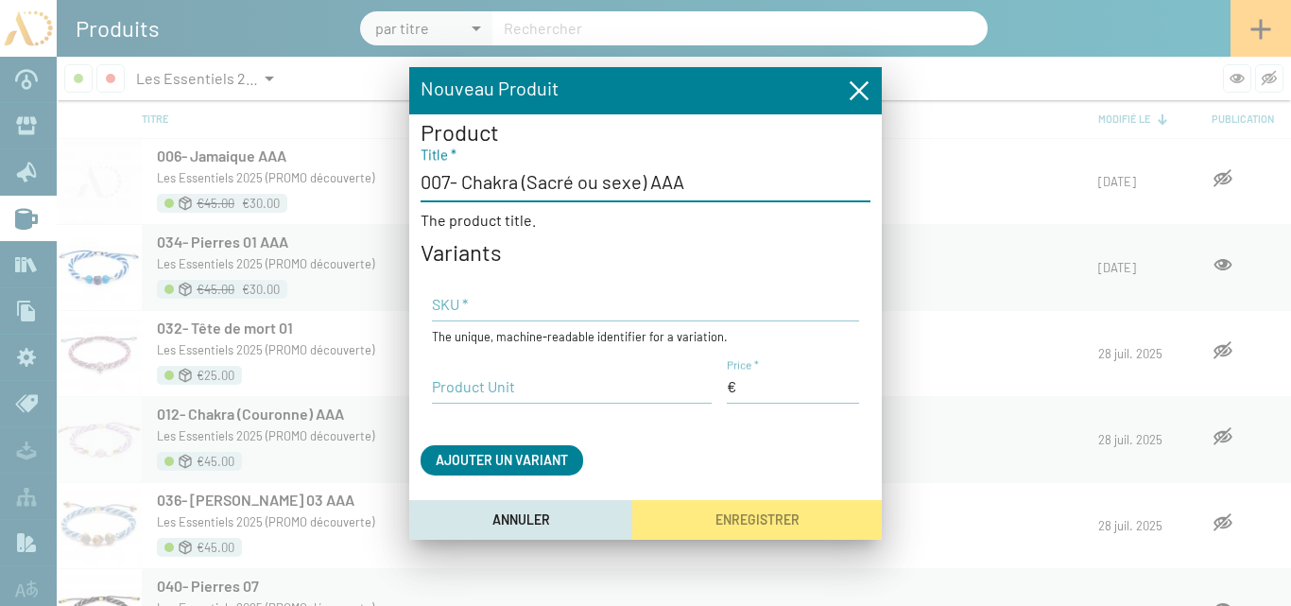
drag, startPoint x: 612, startPoint y: 181, endPoint x: 604, endPoint y: 223, distance: 42.4
click at [611, 184] on input "007- Chakra (Sacré ou sexe) AAA" at bounding box center [646, 181] width 450 height 23
type input "007- Chakra (Sacré ou Sexe) AAA"
click at [481, 313] on input "SKU *" at bounding box center [645, 304] width 427 height 21
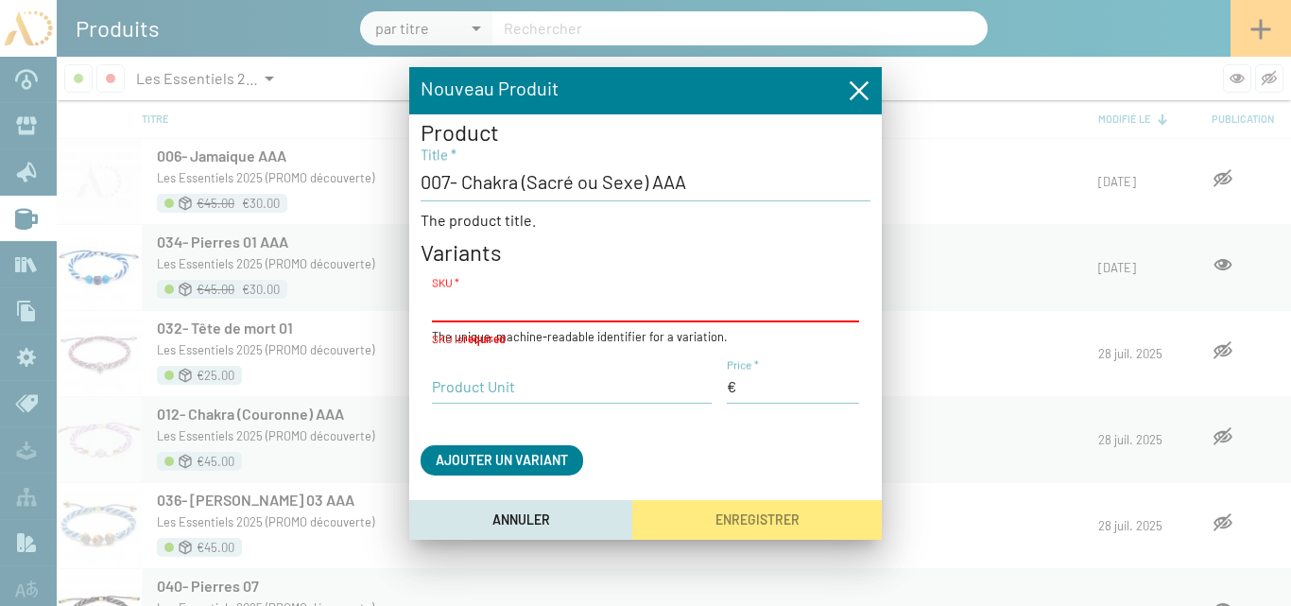
paste input "AD25-TR-7Ch02"
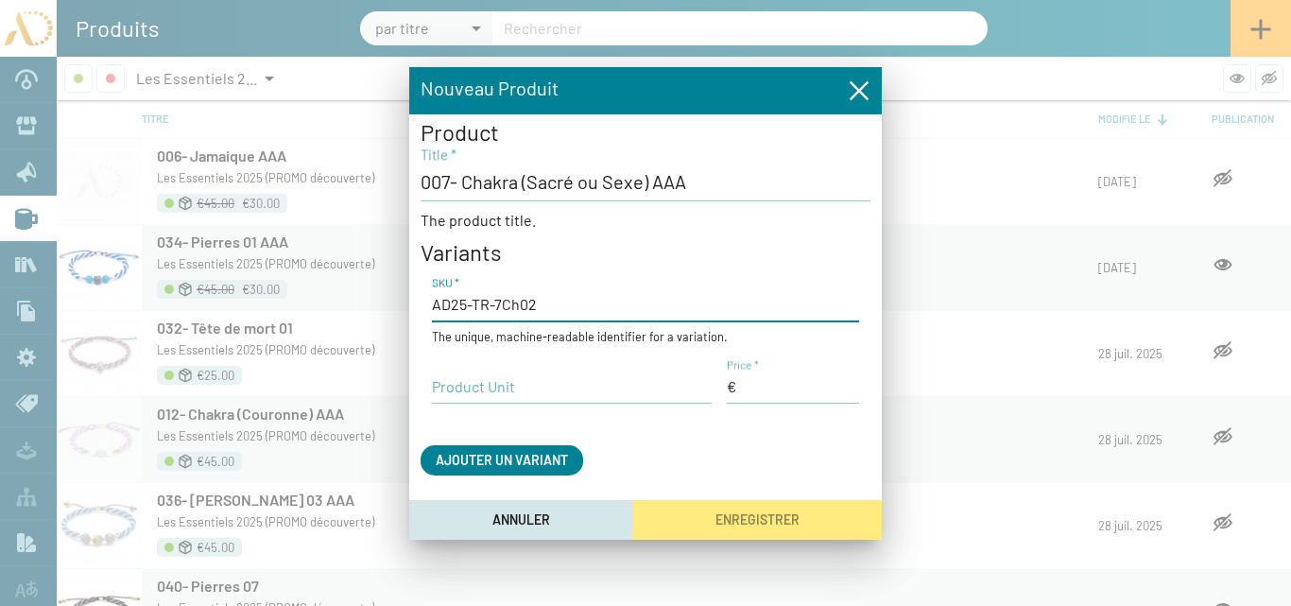
type input "AD25-TR-7Ch02"
click at [486, 391] on input "Product Unit" at bounding box center [572, 386] width 280 height 21
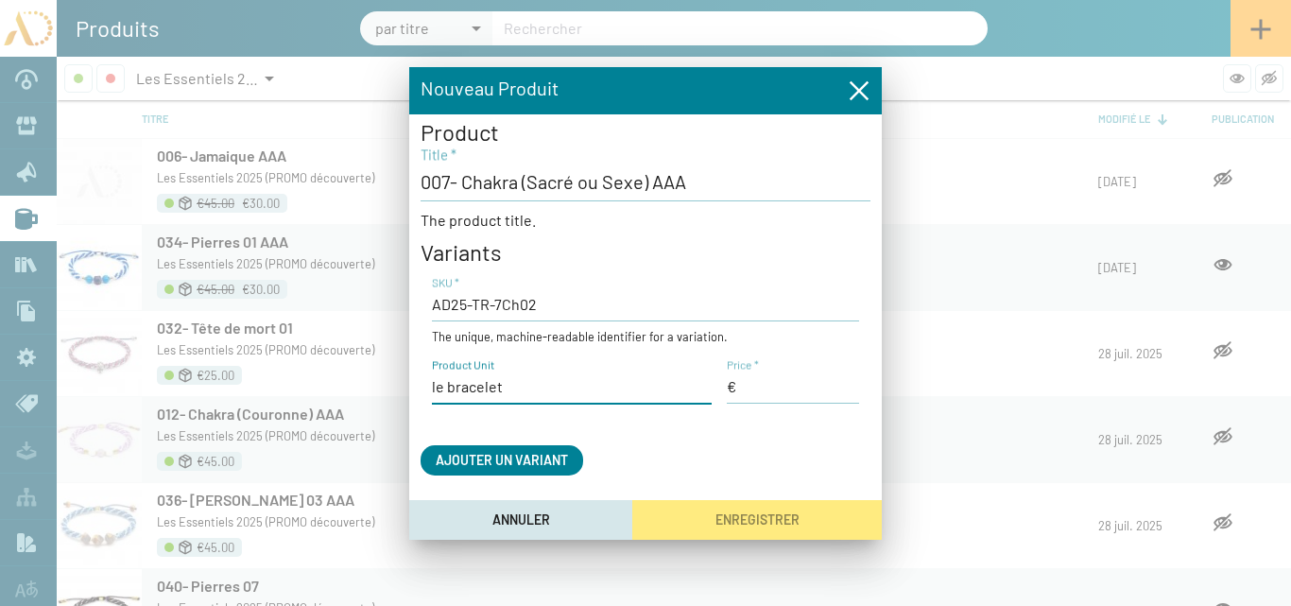
type input "le bracelet"
click at [763, 387] on input "Price *" at bounding box center [793, 386] width 132 height 21
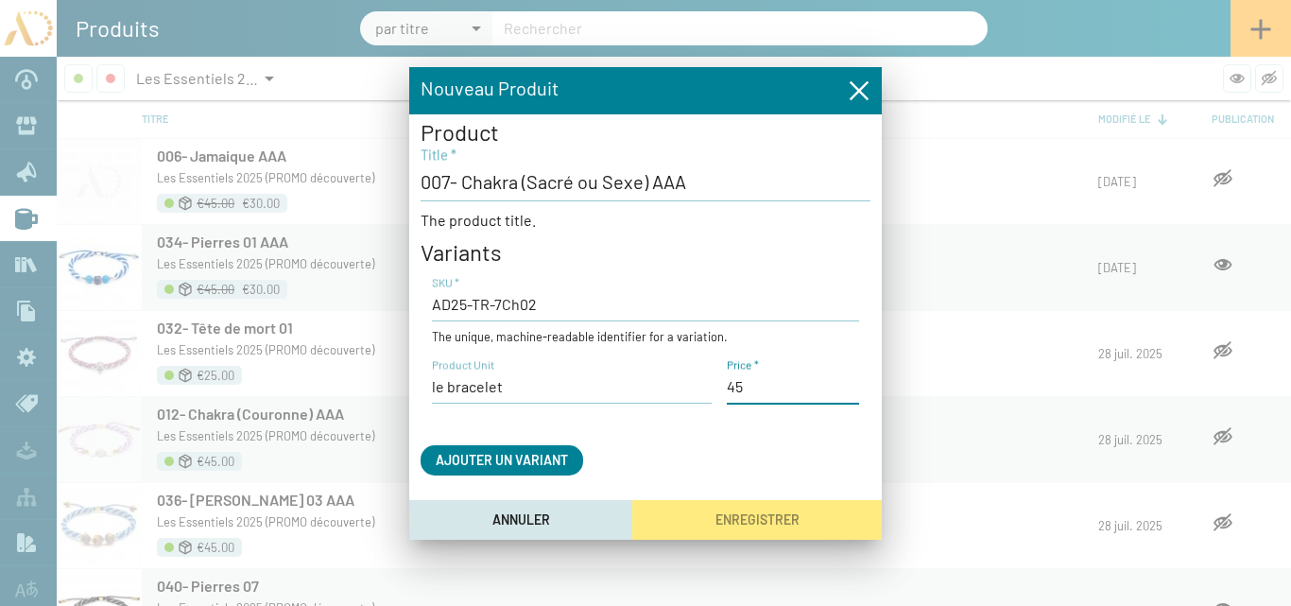
type input "45,00 €"
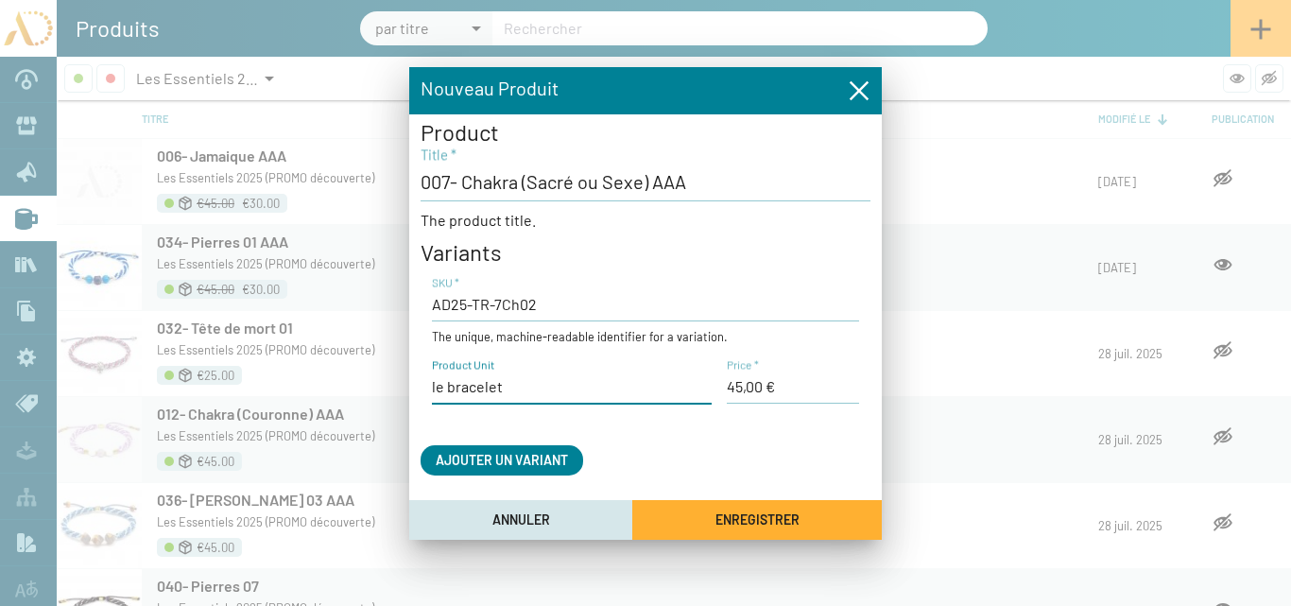
click at [506, 380] on input "le bracelet" at bounding box center [572, 386] width 280 height 21
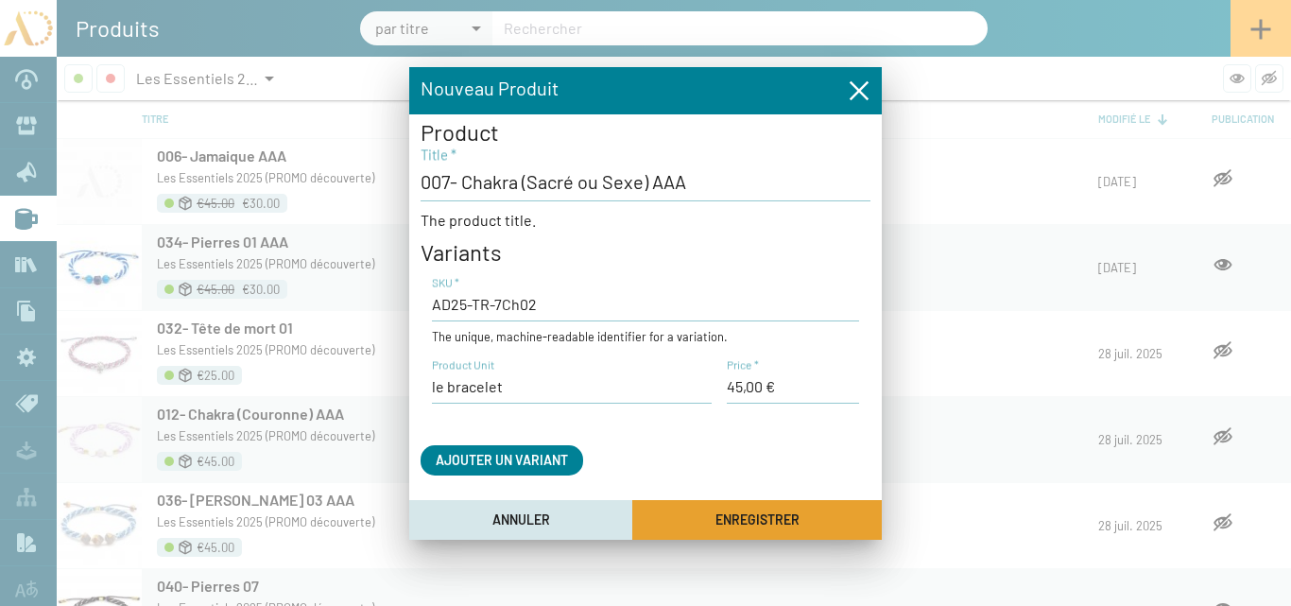
click at [765, 518] on span "Enregistrer" at bounding box center [757, 520] width 84 height 16
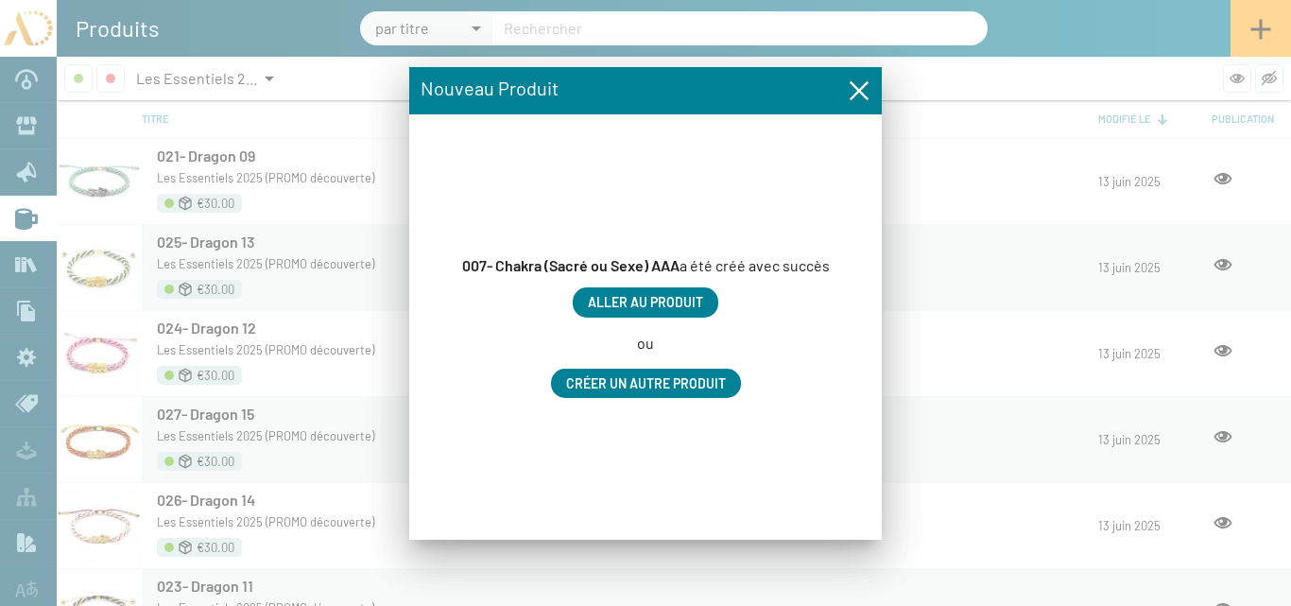
click at [683, 302] on span "Aller au produit" at bounding box center [645, 303] width 115 height 16
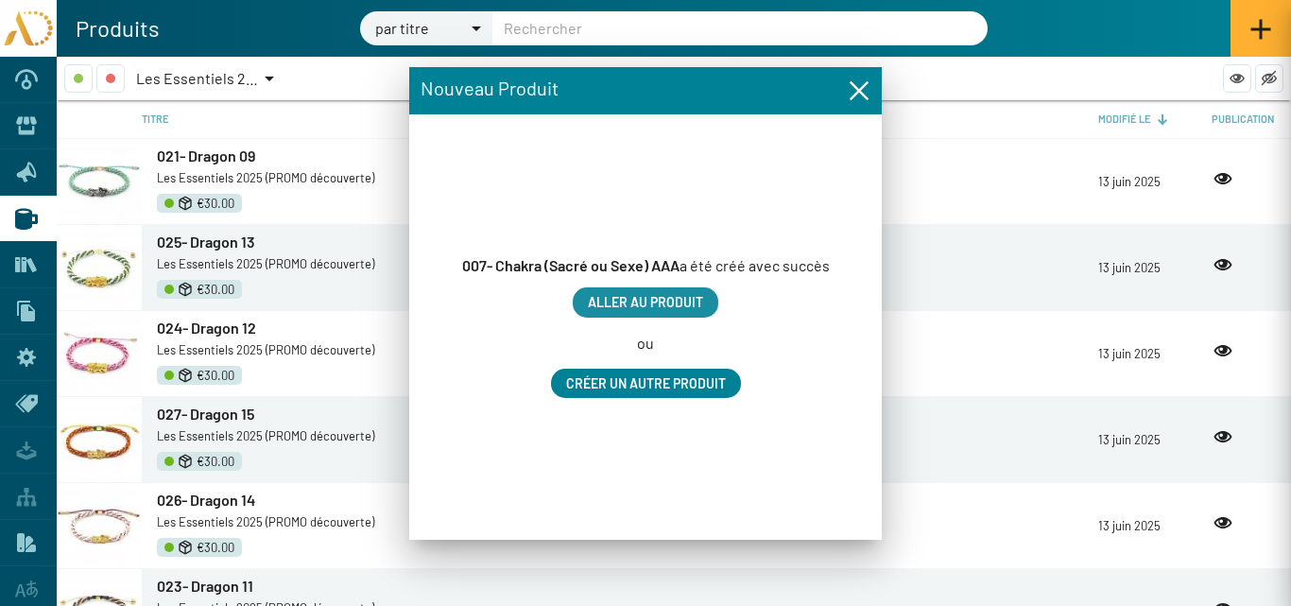
type input "007- Chakra (Sacré ou Sexe) AAA"
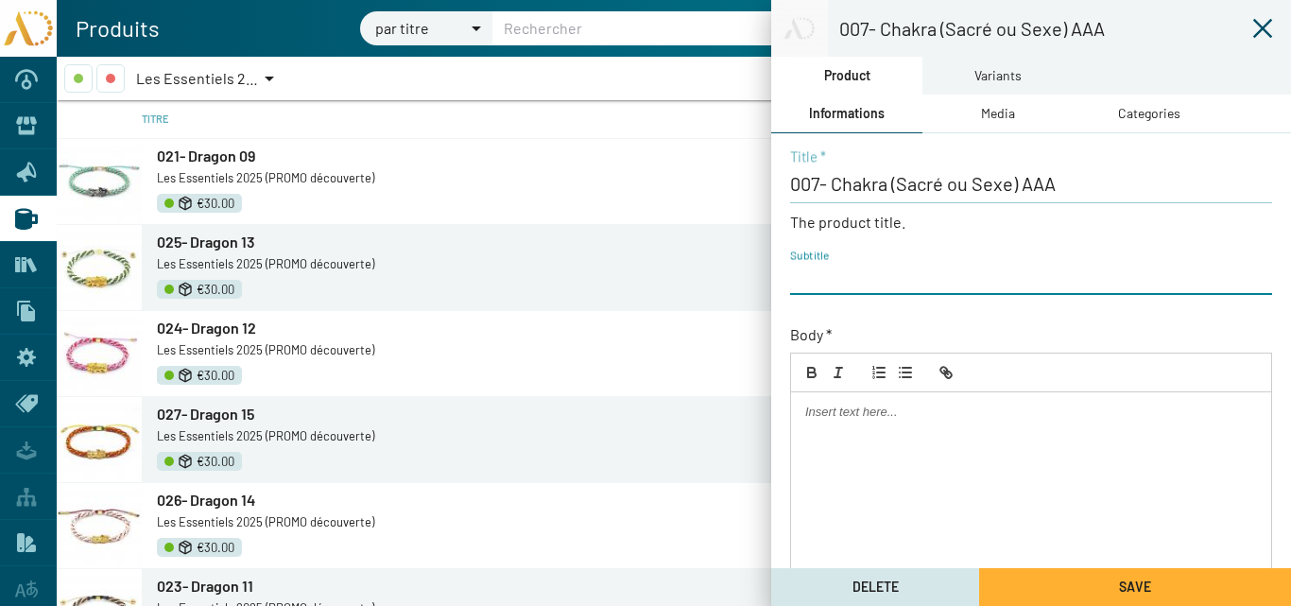
paste input "AD25-TR-7Ch02"
type input "AD25-TR-7Ch02"
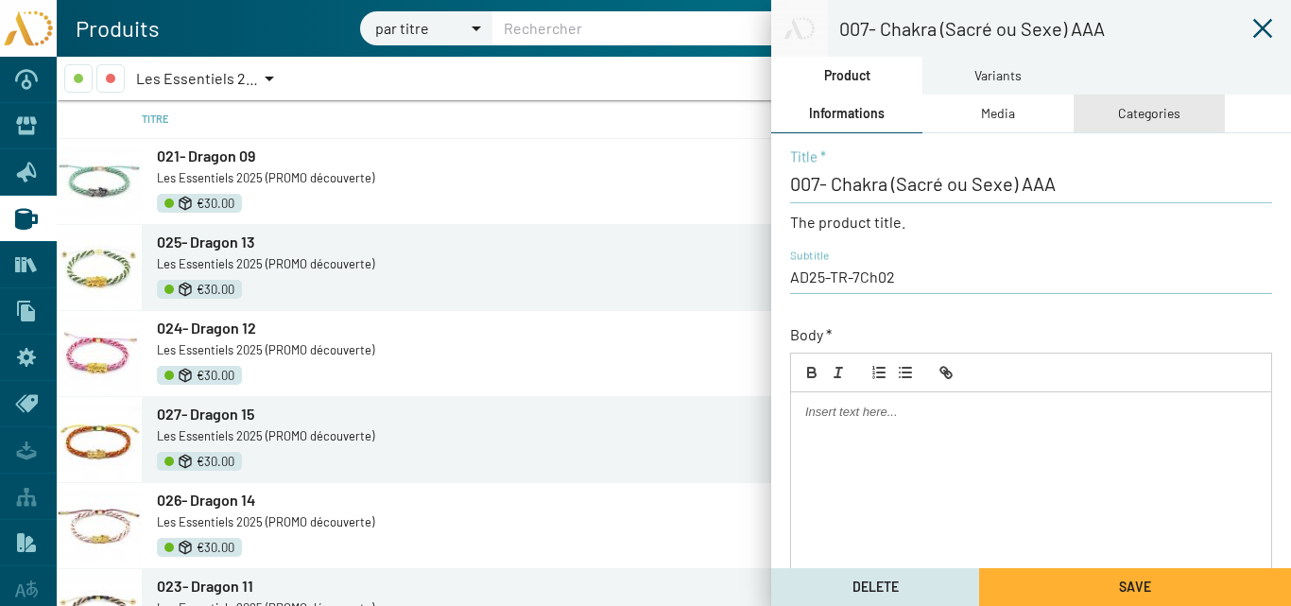
click at [1153, 117] on div "Categories" at bounding box center [1149, 113] width 62 height 21
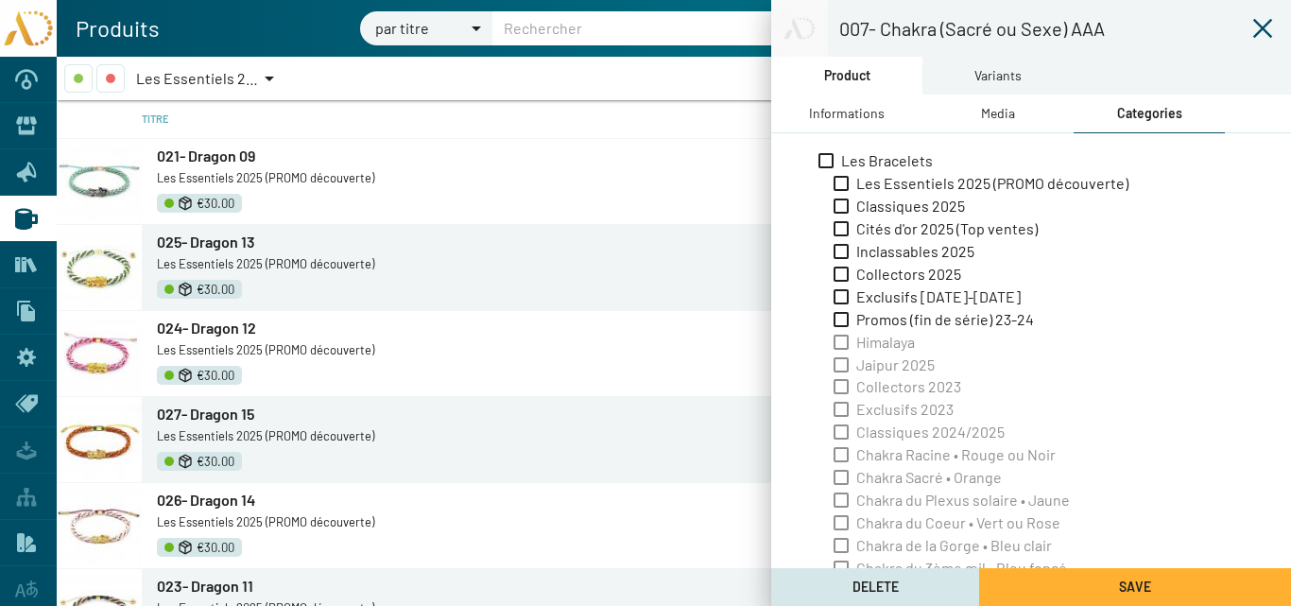
click at [887, 183] on span "Les Essentiels 2025 (PROMO découverte)" at bounding box center [992, 183] width 272 height 21
click at [841, 191] on input "Les Essentiels 2025 (PROMO découverte)" at bounding box center [840, 191] width 1 height 1
checkbox input "true"
click at [879, 120] on div "Informations" at bounding box center [847, 113] width 76 height 21
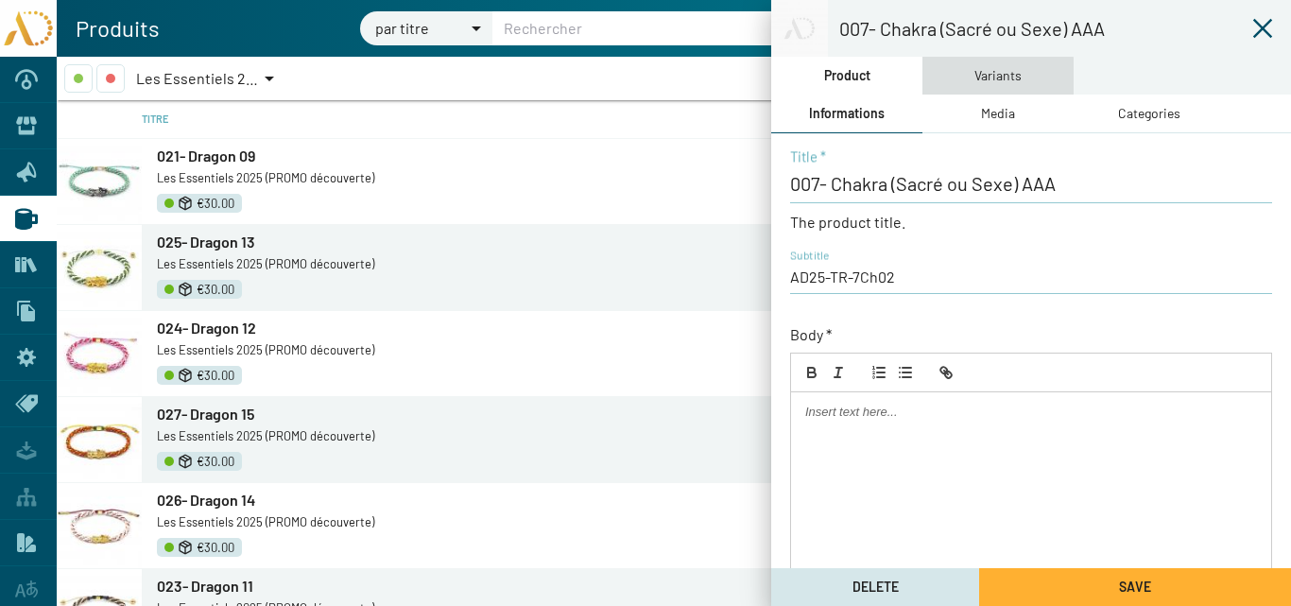
click at [987, 80] on div "Variants" at bounding box center [997, 75] width 47 height 21
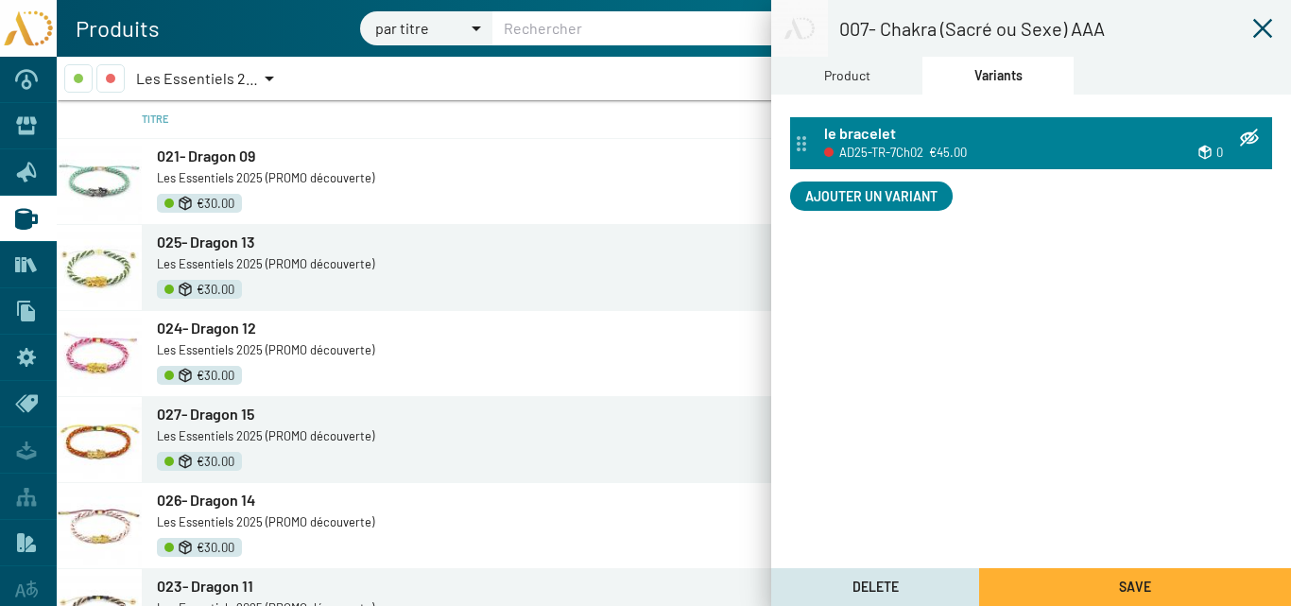
click at [904, 143] on span "AD25-TR-7Ch02" at bounding box center [881, 152] width 84 height 21
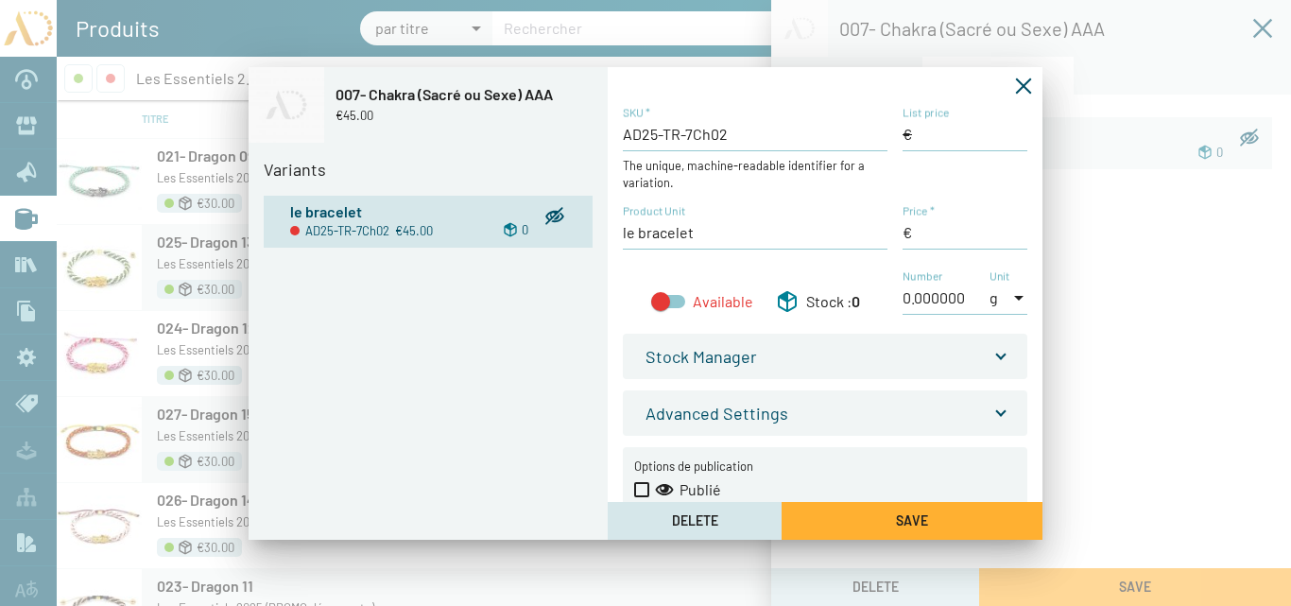
type input "45,00 €"
click at [921, 132] on input "List price" at bounding box center [965, 134] width 125 height 21
type input "45,00 €"
drag, startPoint x: 917, startPoint y: 232, endPoint x: 894, endPoint y: 233, distance: 22.8
click at [894, 233] on div "AD25-TR-7Ch02 SKU * The unique, machine-readable identifier for a variation. Li…" at bounding box center [825, 220] width 405 height 230
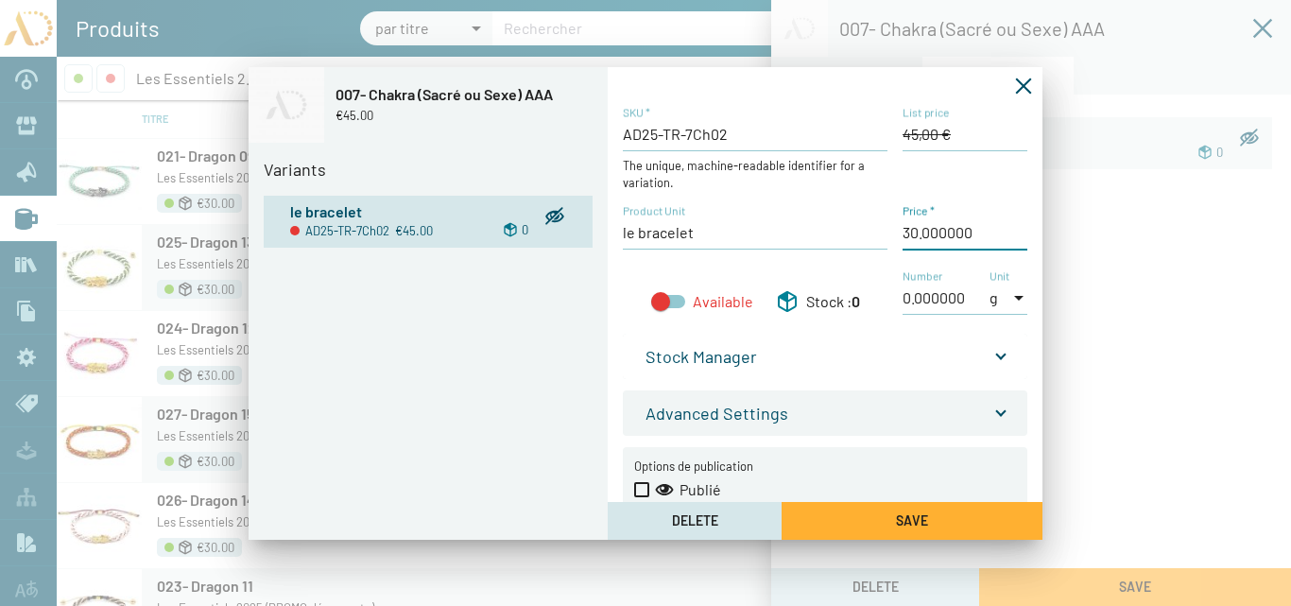
type input "30,00 €"
click at [997, 354] on span at bounding box center [1001, 351] width 8 height 21
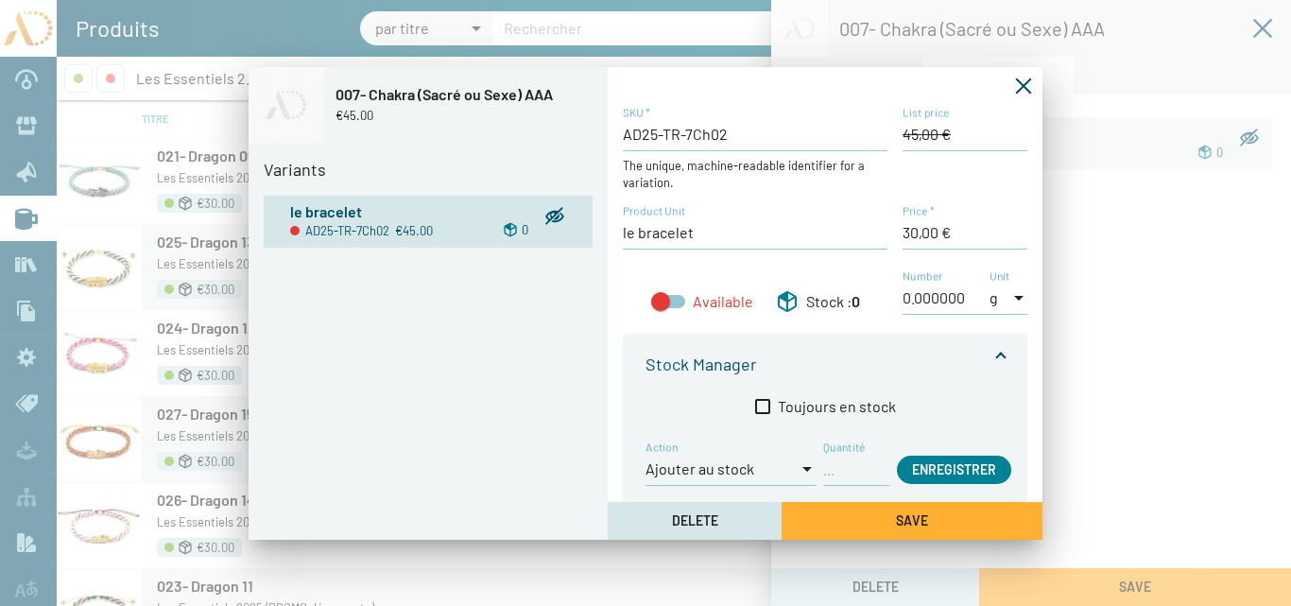
click at [837, 474] on input "Quantité" at bounding box center [856, 468] width 66 height 21
type input "1"
click at [911, 466] on button "Enregistrer" at bounding box center [954, 470] width 114 height 28
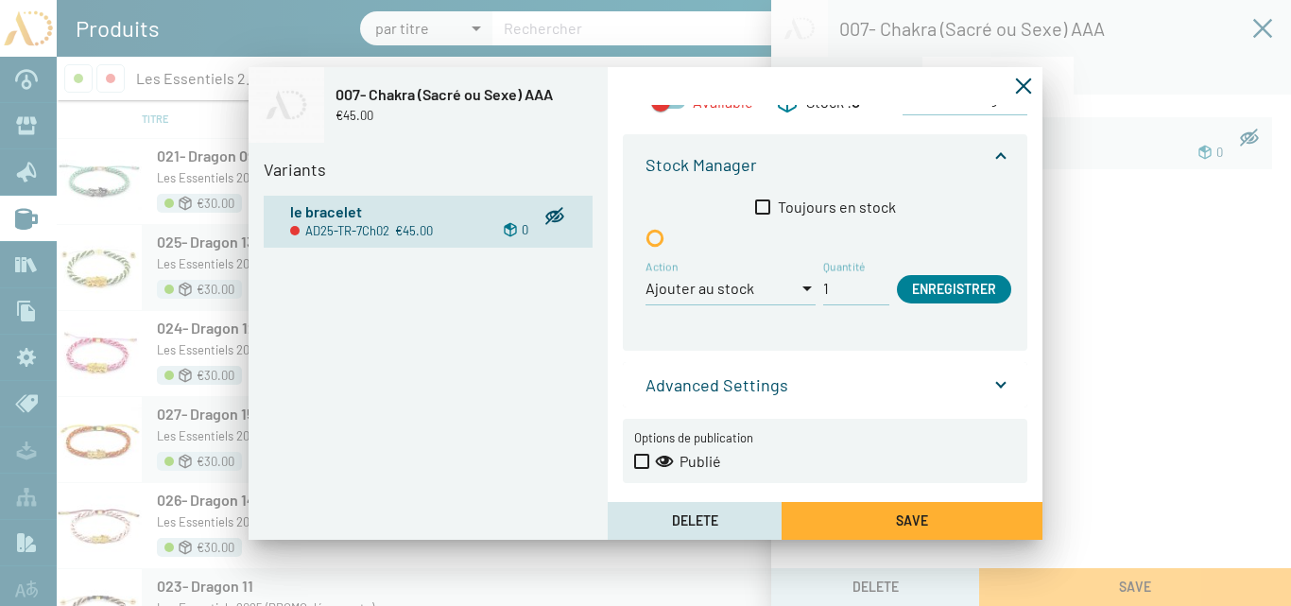
scroll to position [211, 0]
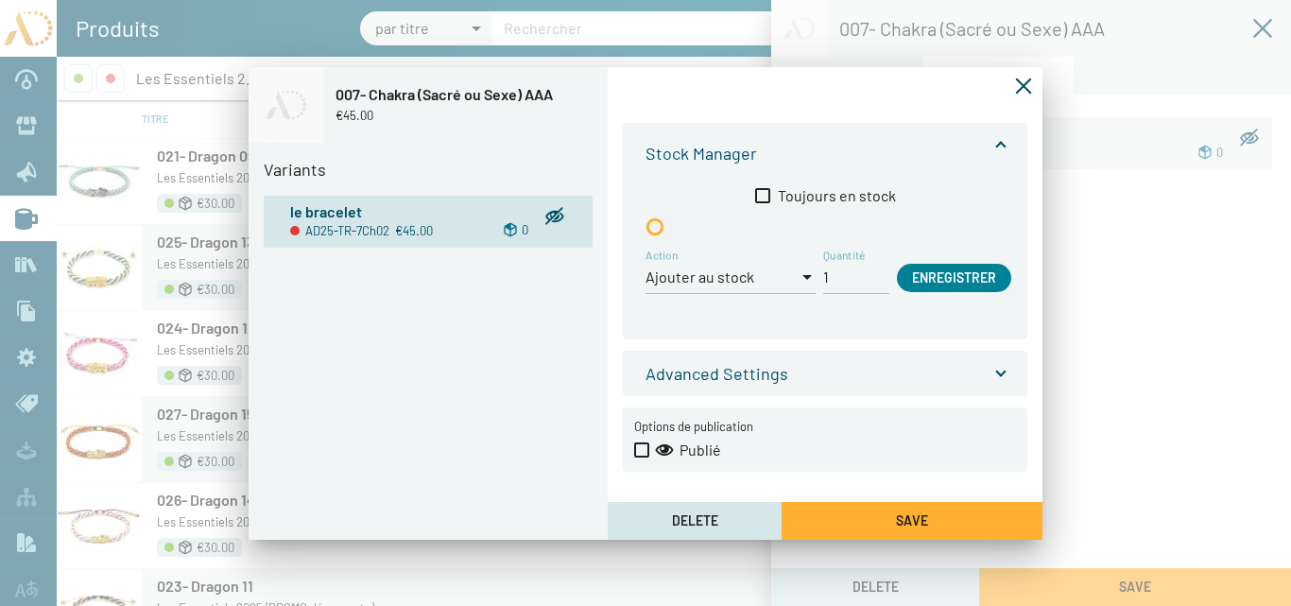
click at [646, 447] on span at bounding box center [641, 449] width 15 height 15
click at [642, 457] on input "Publié" at bounding box center [641, 457] width 1 height 1
checkbox input "true"
click at [888, 514] on button "Save" at bounding box center [912, 521] width 261 height 38
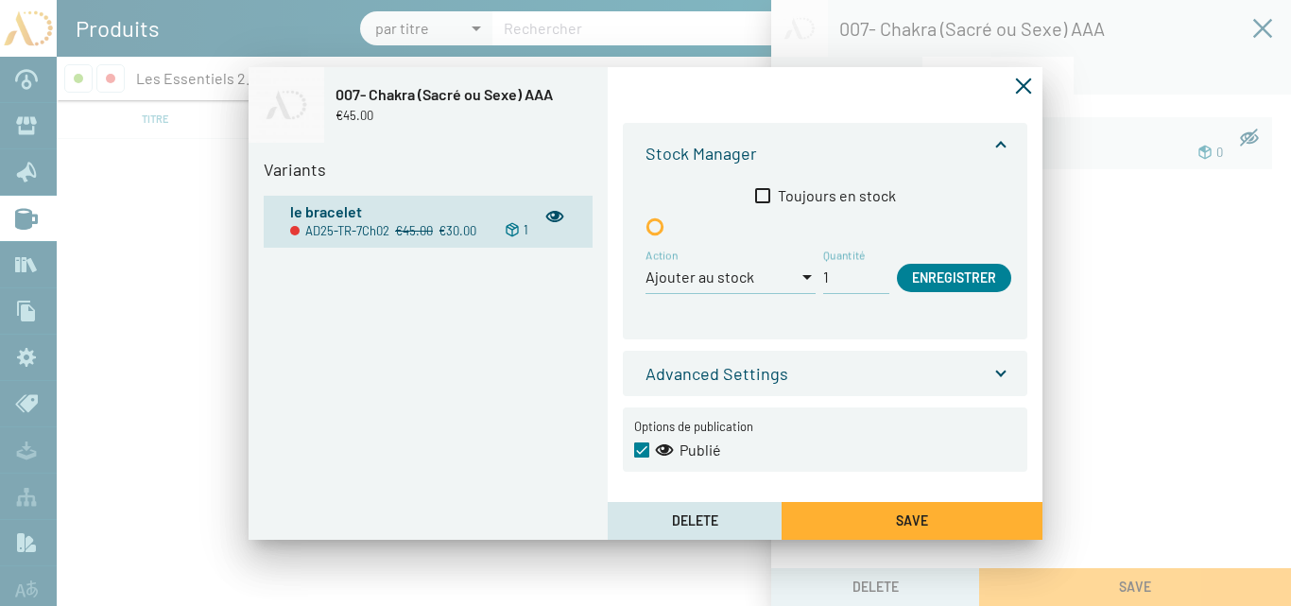
click at [1025, 87] on icon "Fermer la fenêtre" at bounding box center [1024, 86] width 16 height 16
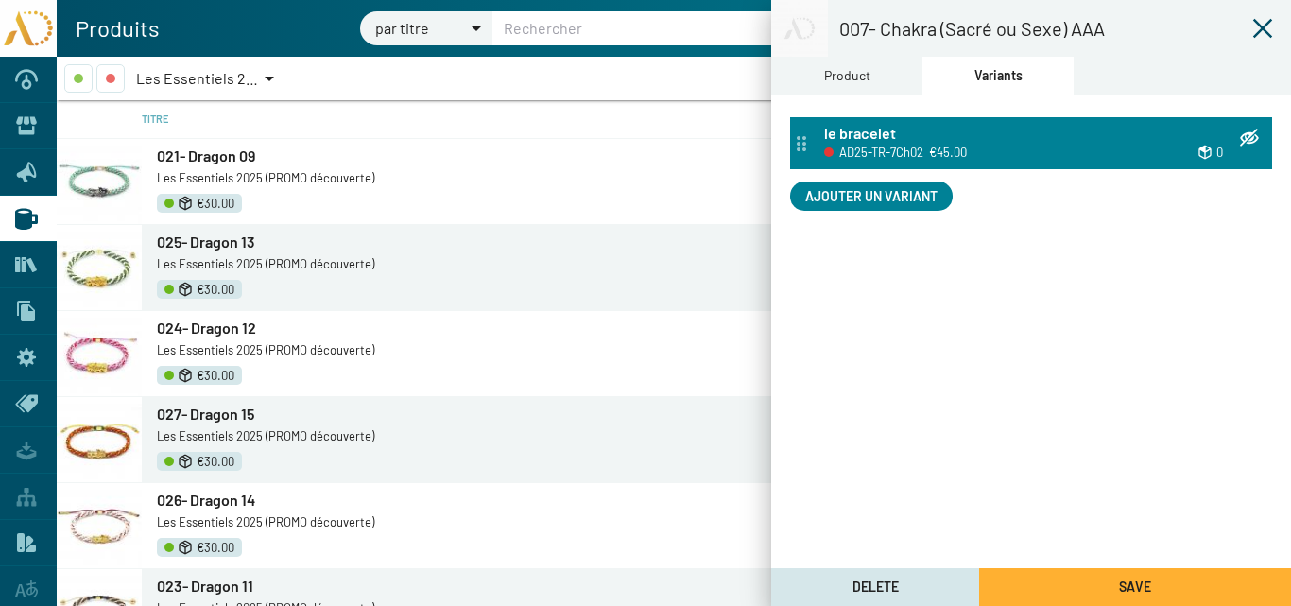
click at [908, 165] on div "le bracelet AD25-TR-7Ch02 €45.00 0" at bounding box center [1031, 143] width 482 height 52
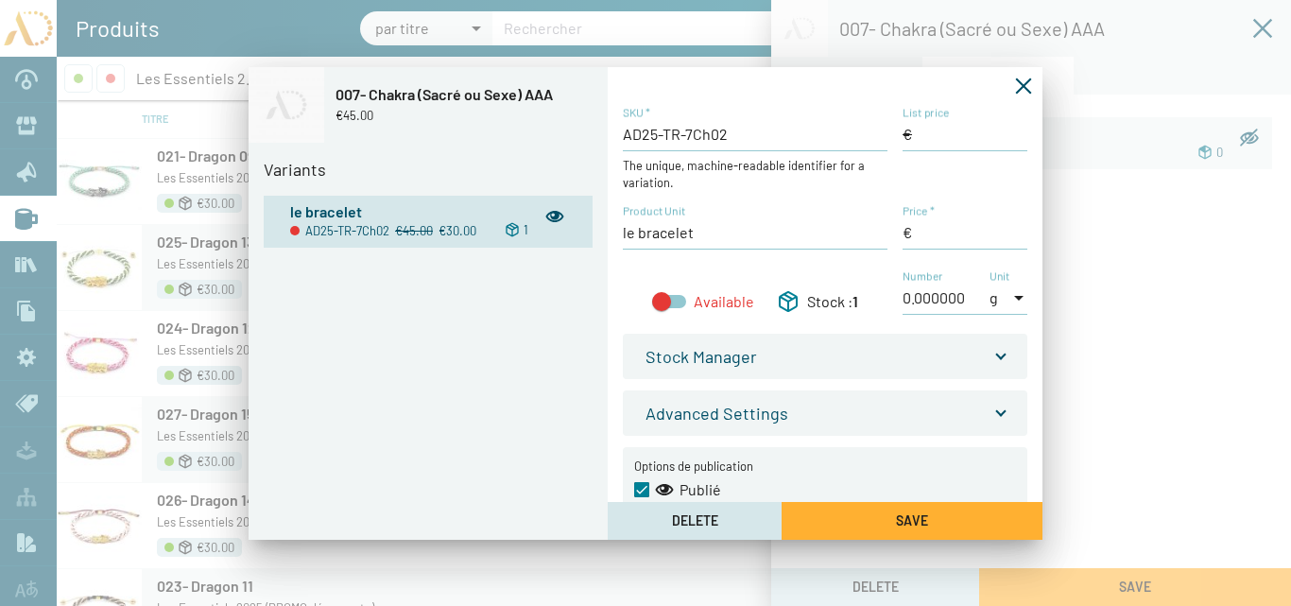
type input "45,00 €"
type input "30,00 €"
click at [667, 299] on div at bounding box center [661, 301] width 19 height 19
click at [662, 308] on input "Available" at bounding box center [661, 308] width 1 height 1
checkbox input "true"
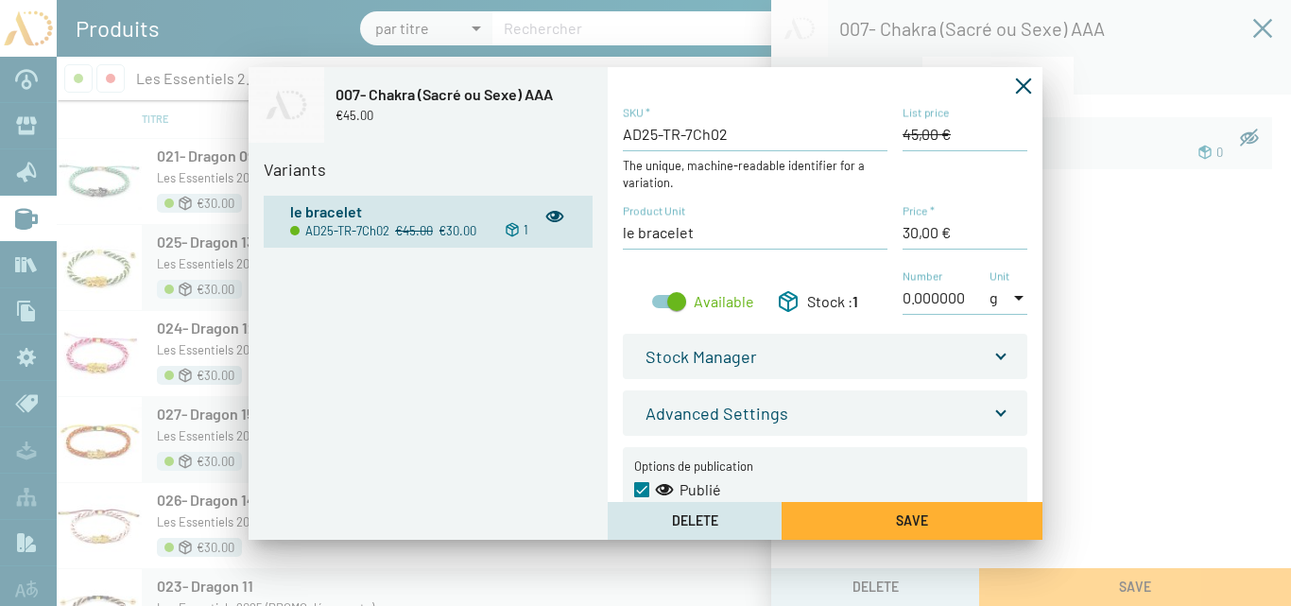
scroll to position [40, 0]
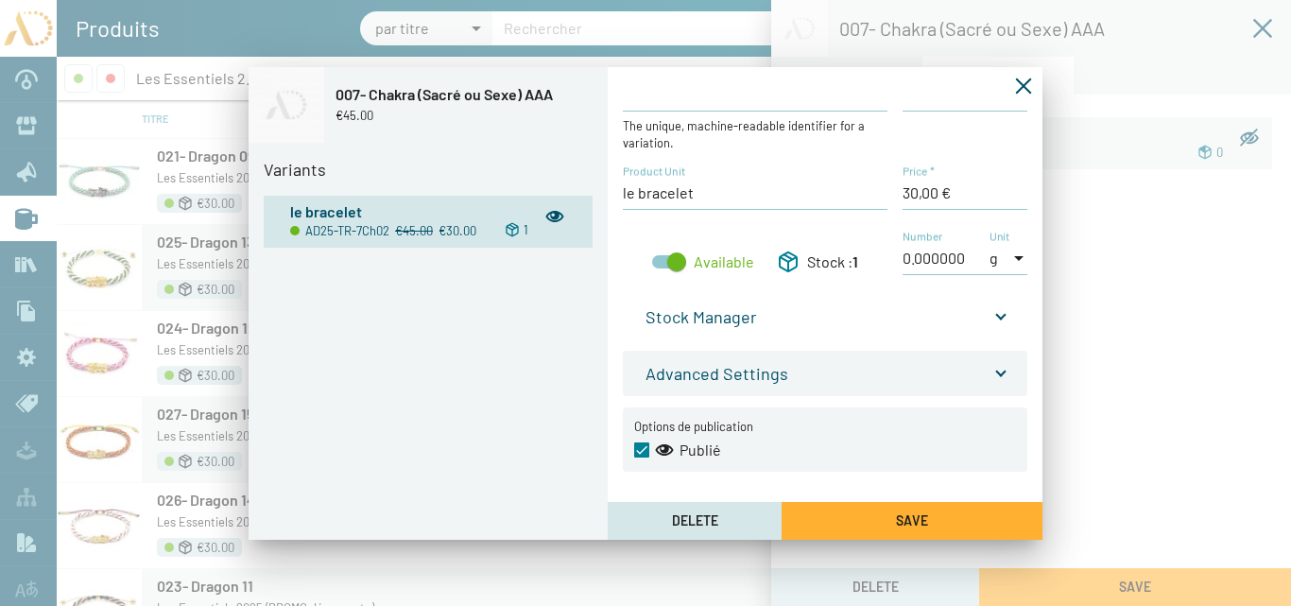
click at [998, 317] on span at bounding box center [1001, 312] width 8 height 21
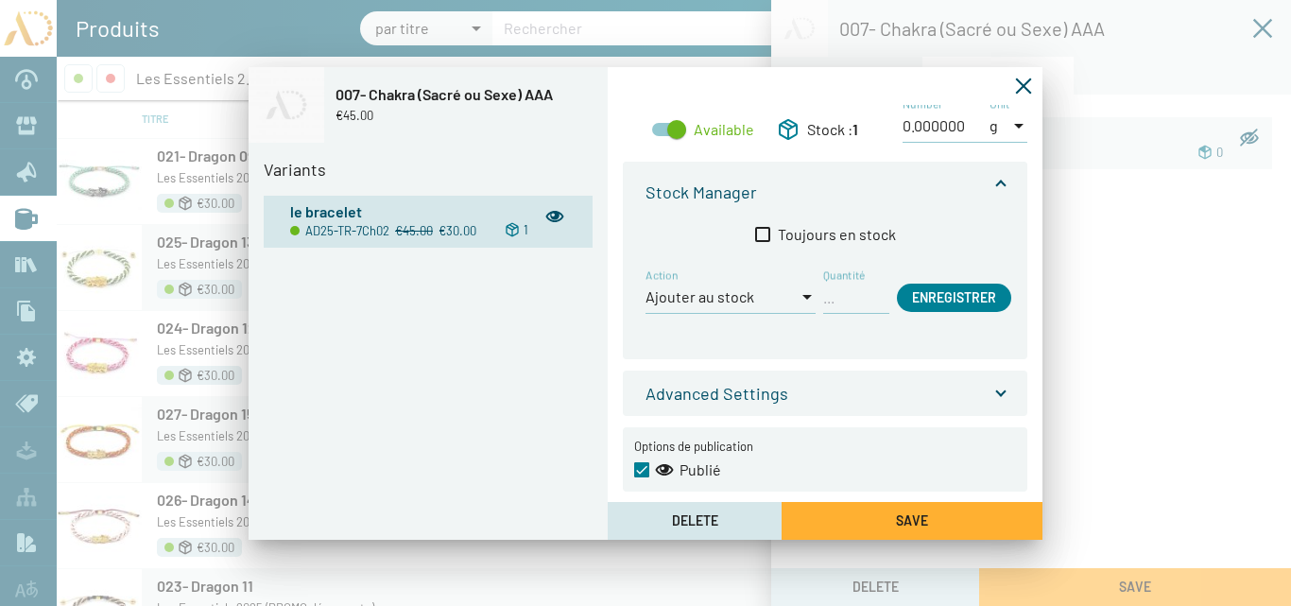
scroll to position [192, 0]
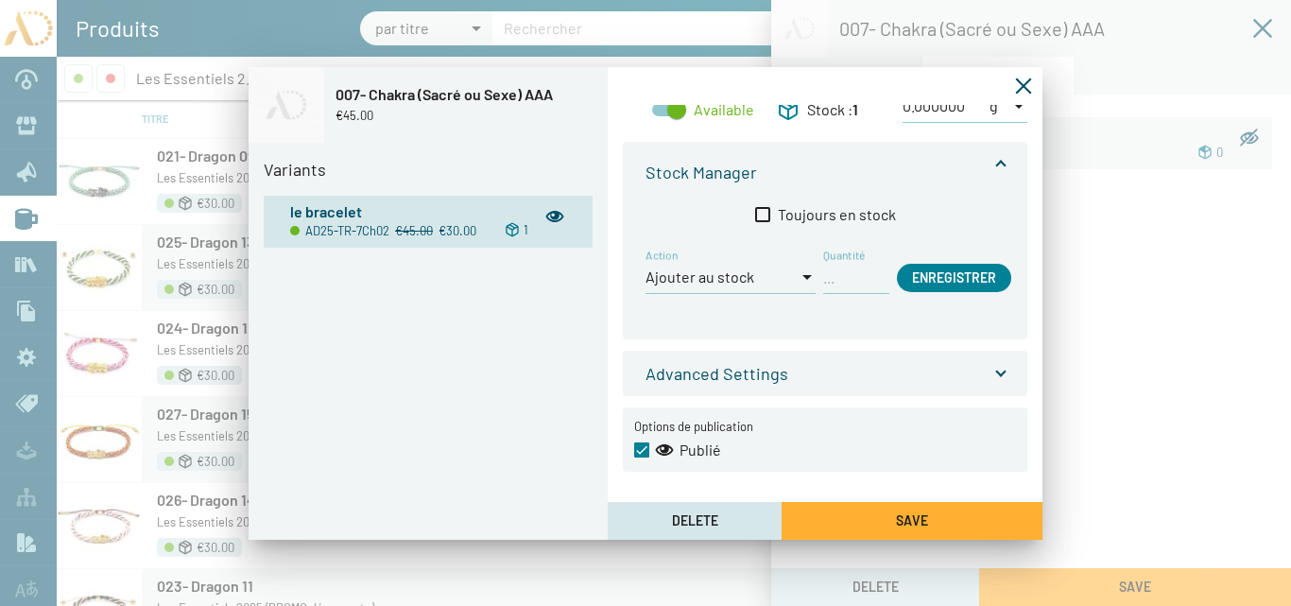
click at [892, 512] on button "Save" at bounding box center [912, 521] width 261 height 38
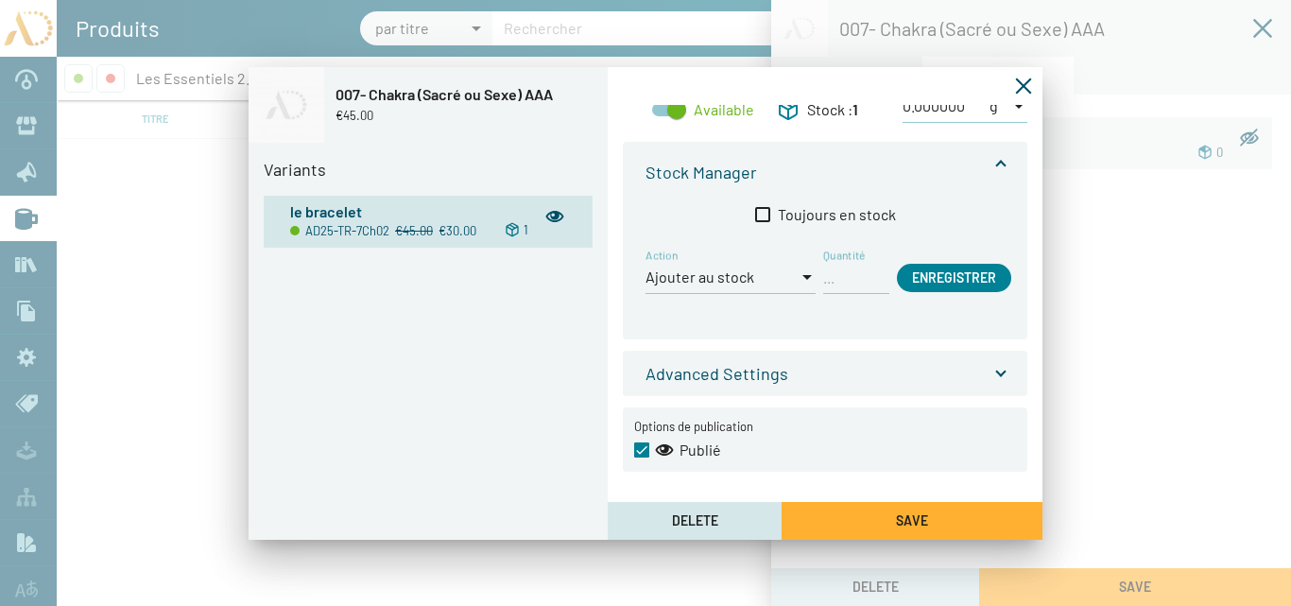
click at [1022, 84] on icon "Fermer la fenêtre" at bounding box center [1024, 86] width 16 height 16
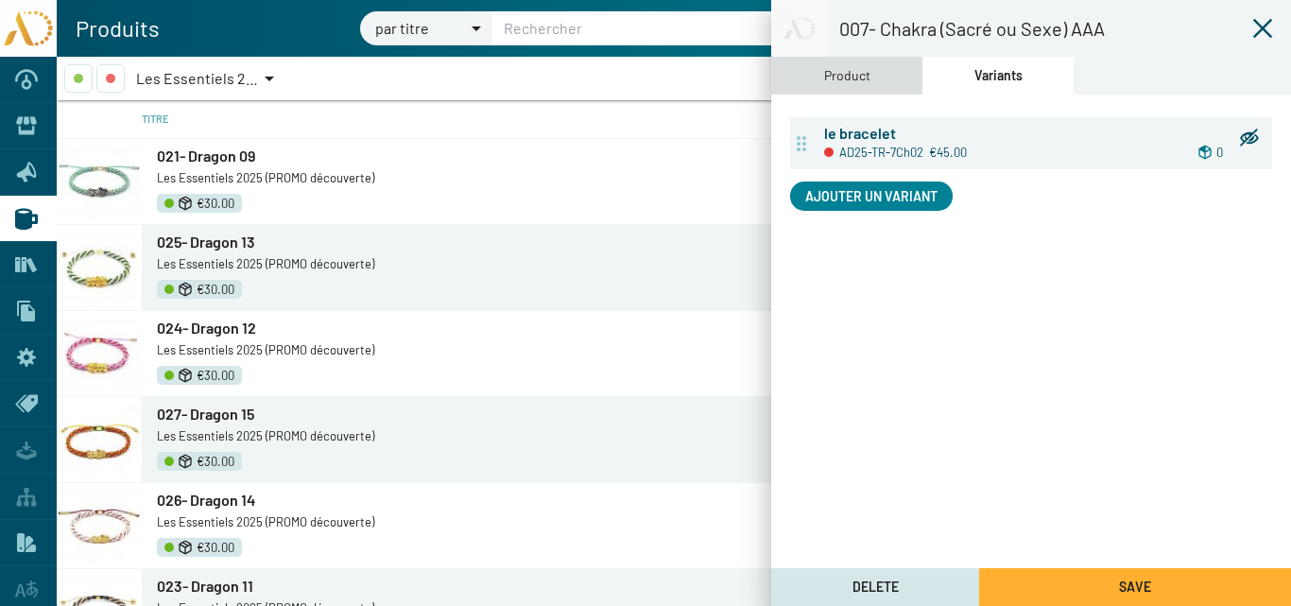
click at [865, 81] on div "Product" at bounding box center [847, 75] width 46 height 21
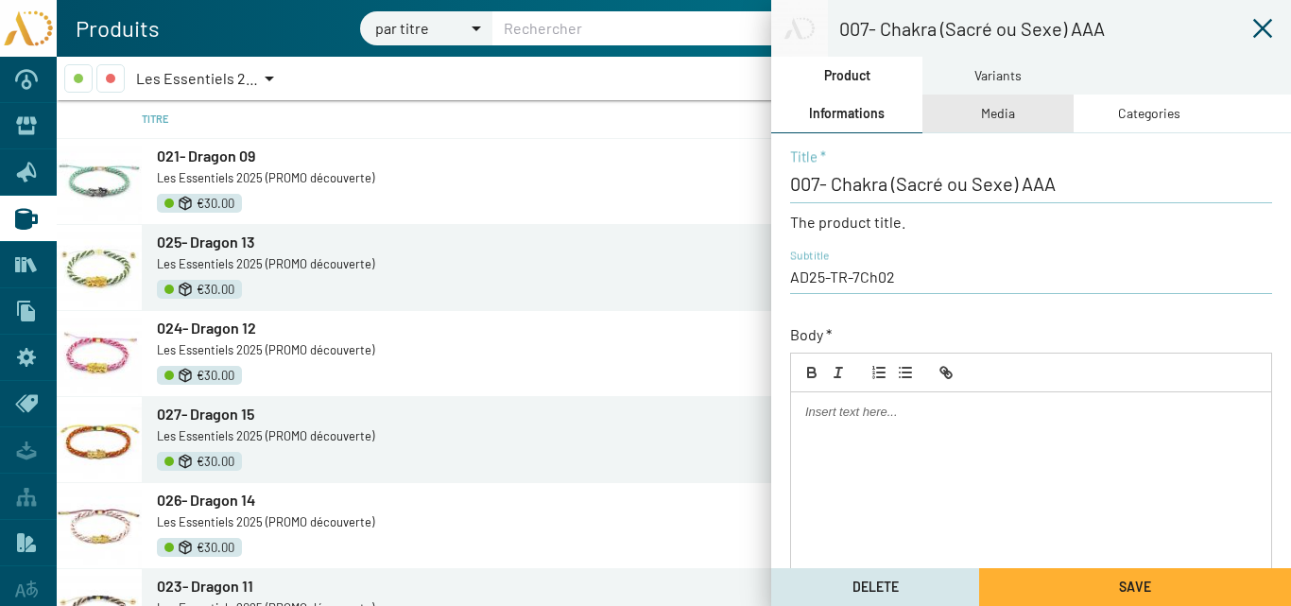
click at [1002, 116] on div "Media" at bounding box center [998, 113] width 34 height 21
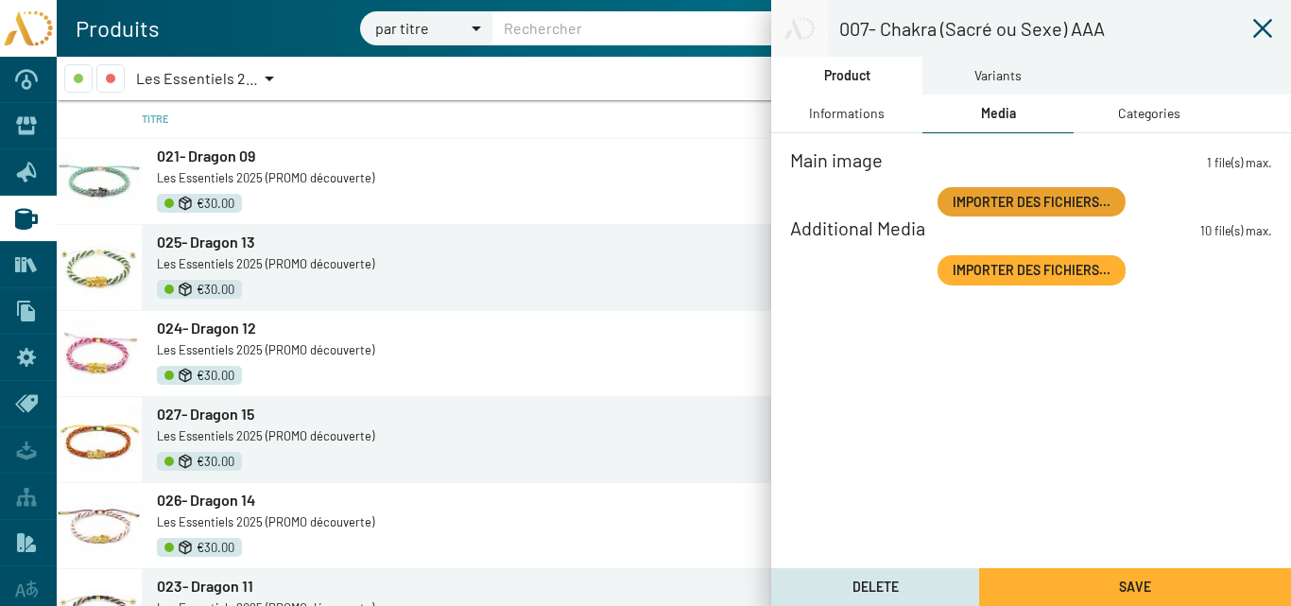
click at [1008, 190] on button "Importer des fichiers..." at bounding box center [1032, 201] width 188 height 29
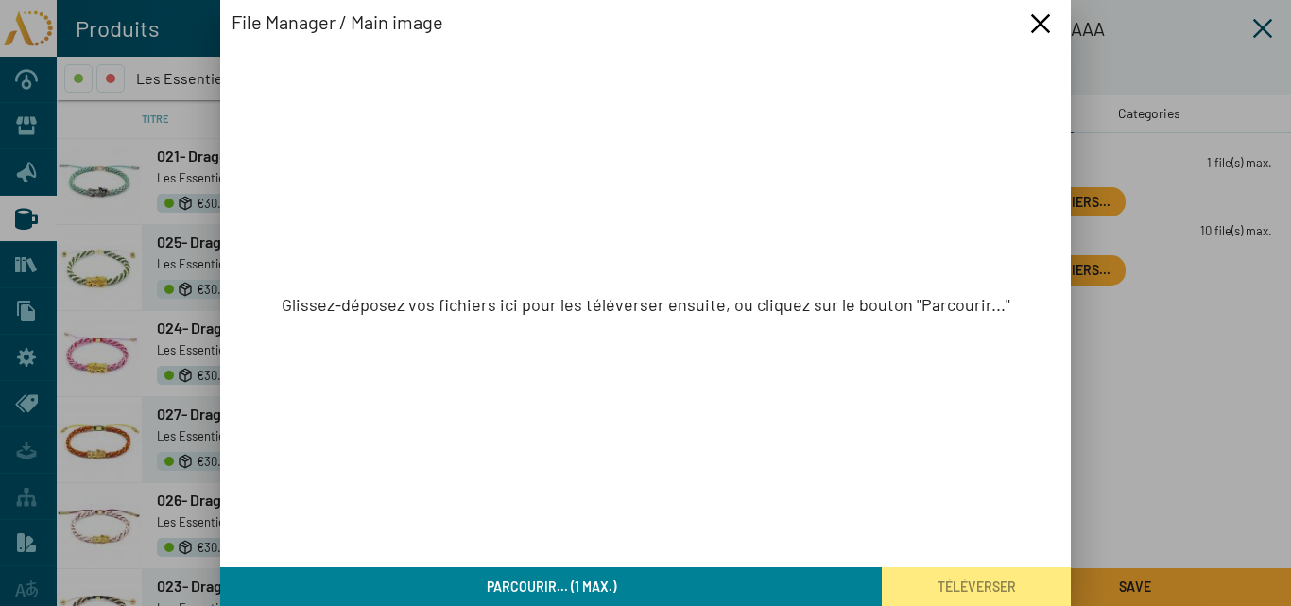
click at [726, 583] on button "Parcourir... (1 max.)" at bounding box center [551, 586] width 662 height 39
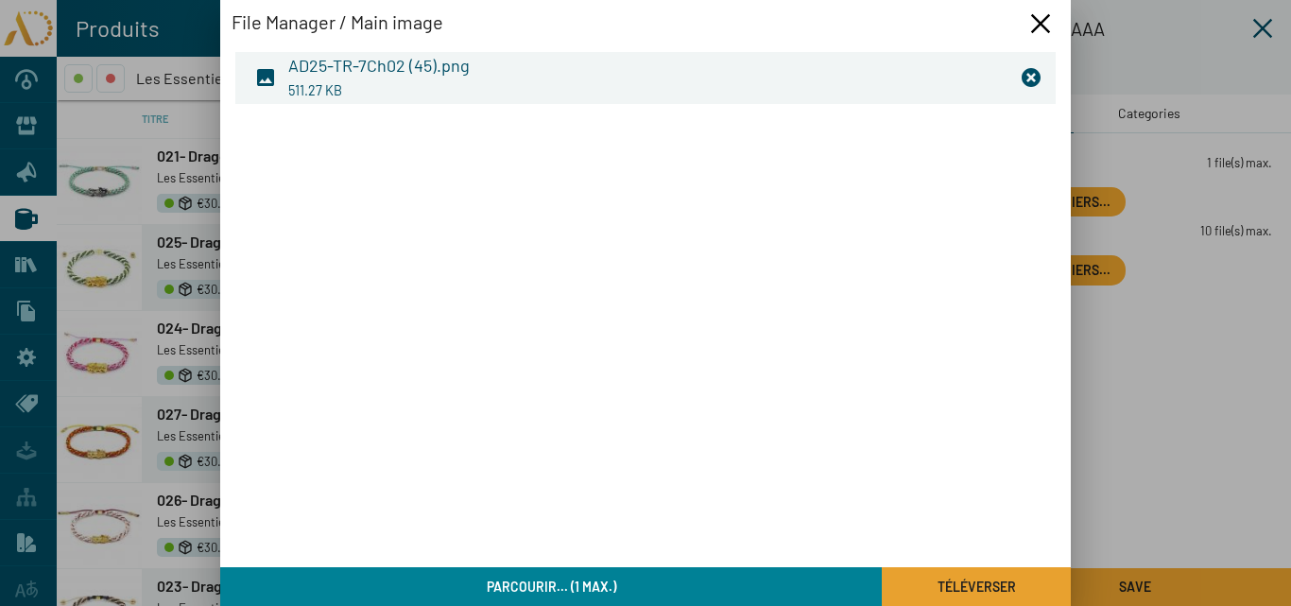
click at [917, 590] on button "Téléverser" at bounding box center [976, 586] width 189 height 39
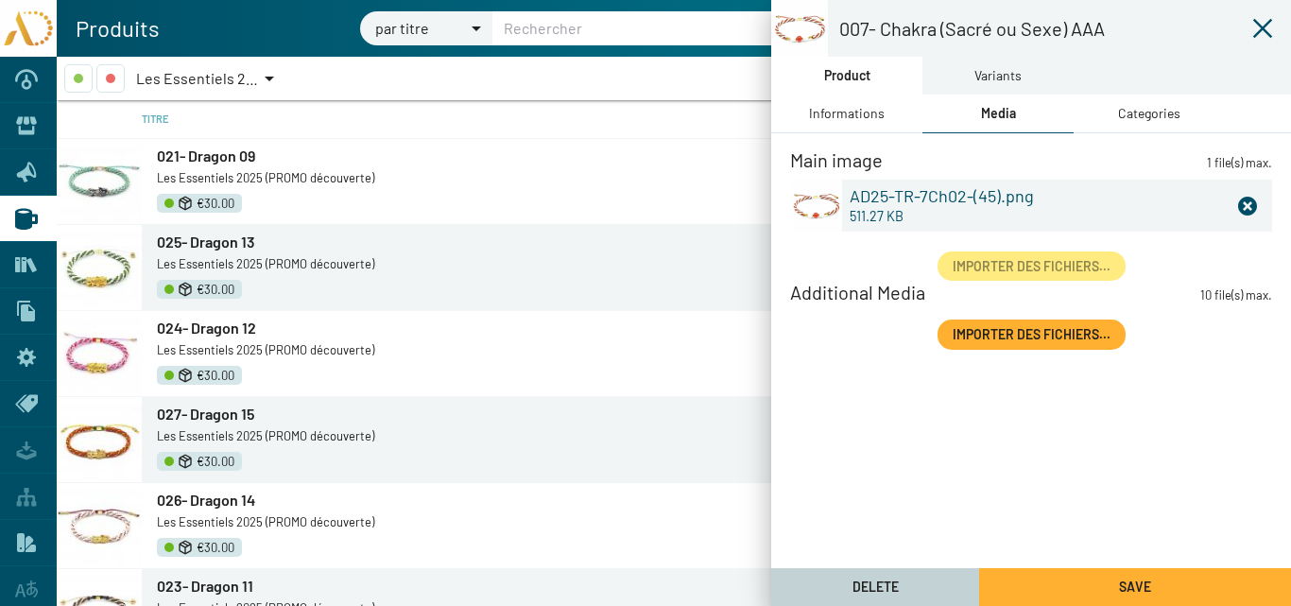
click at [899, 590] on button "Delete" at bounding box center [875, 587] width 208 height 38
click at [859, 75] on div "Product" at bounding box center [847, 75] width 46 height 21
click at [847, 117] on div "Informations" at bounding box center [847, 113] width 76 height 21
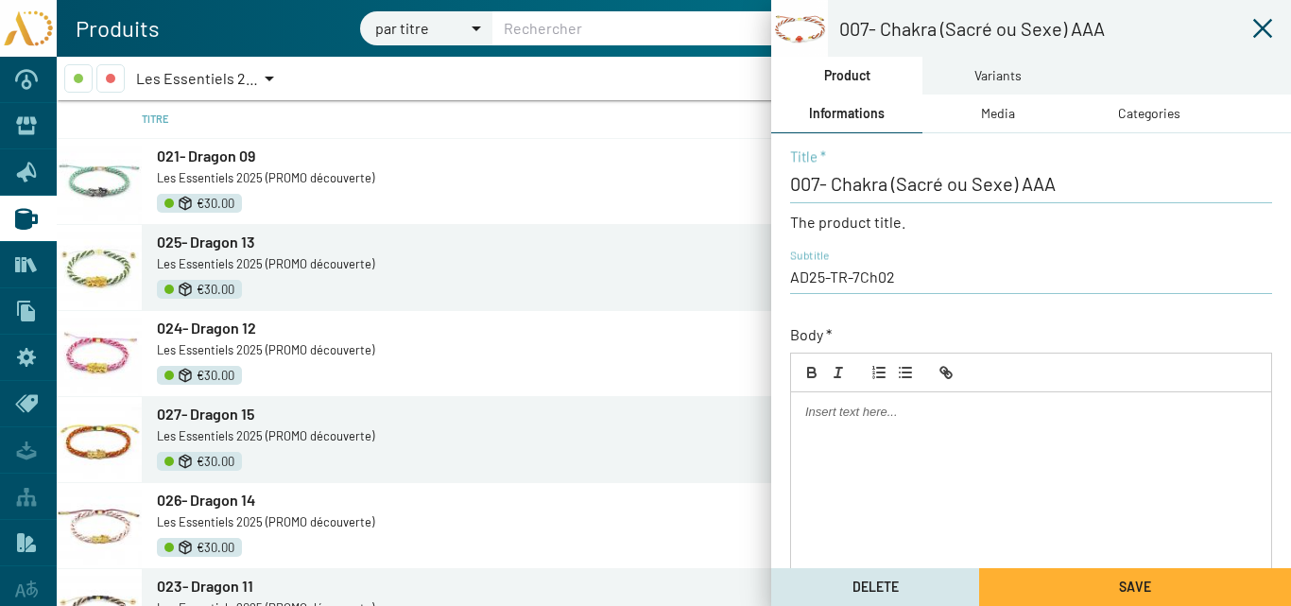
click at [1052, 596] on button "Save" at bounding box center [1135, 587] width 312 height 38
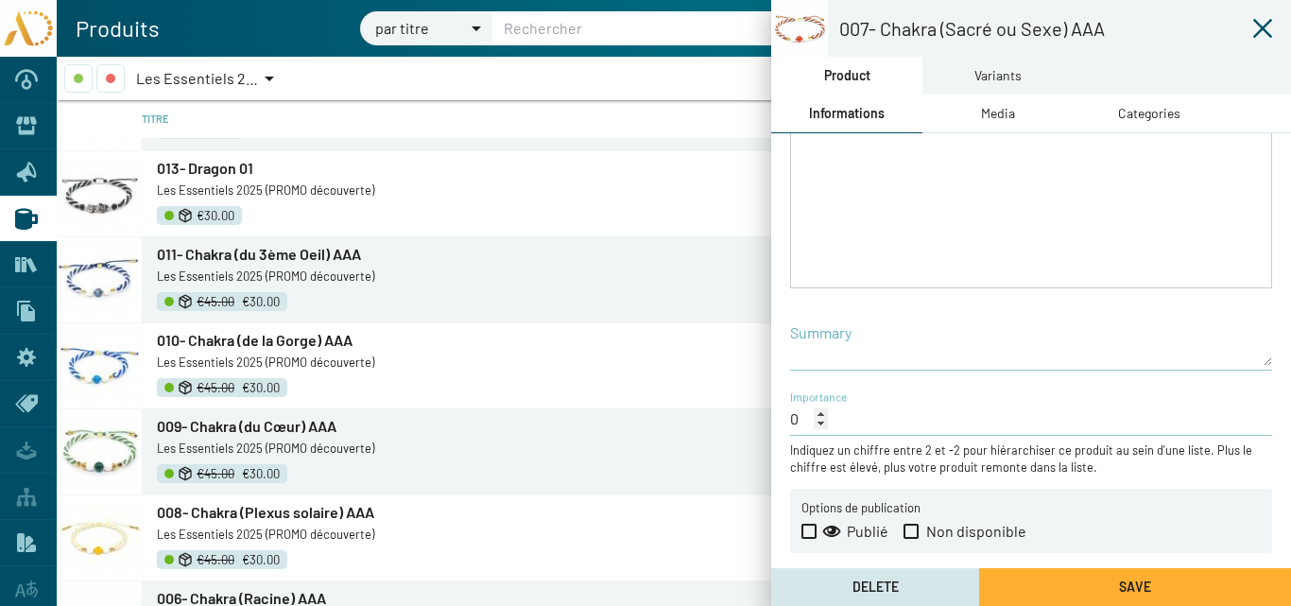
scroll to position [1335, 0]
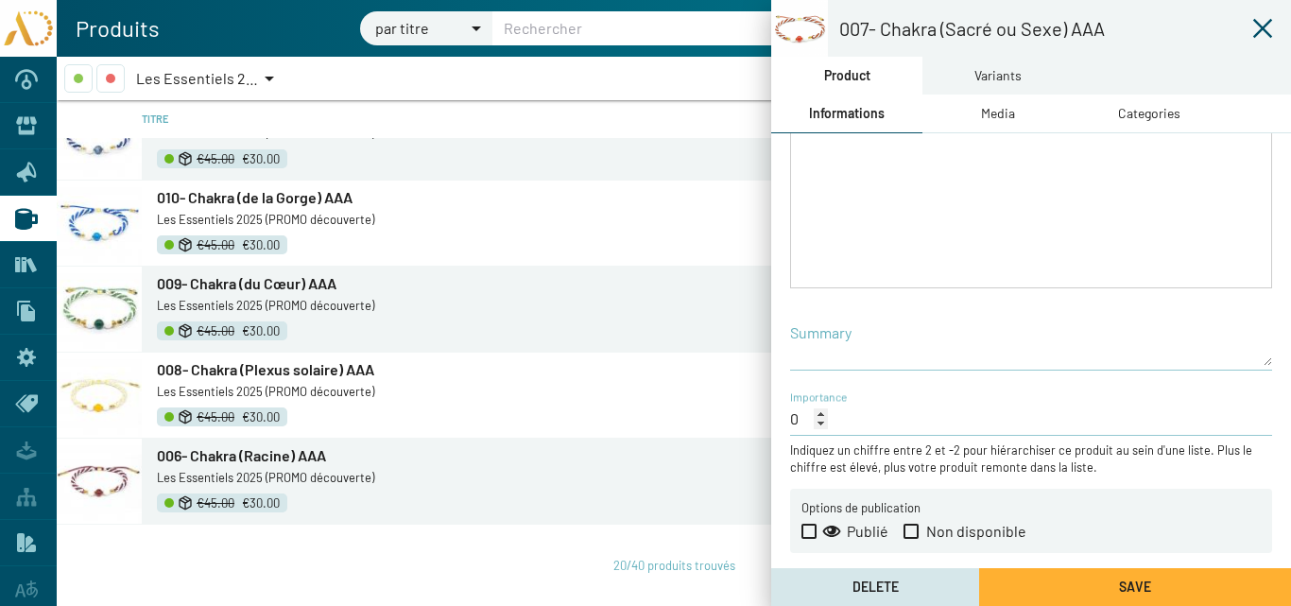
click at [229, 454] on span "006- Chakra (Racine) AAA" at bounding box center [241, 455] width 169 height 18
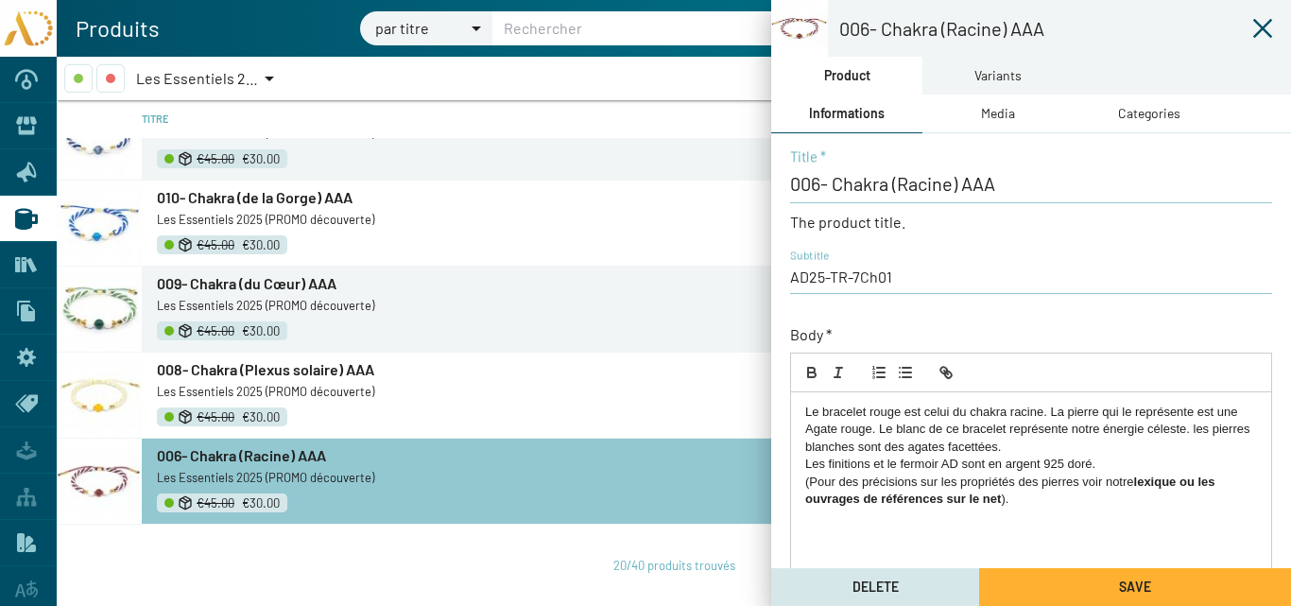
drag, startPoint x: 1039, startPoint y: 505, endPoint x: 732, endPoint y: 399, distance: 324.9
click at [732, 399] on mat-sidenav-container "006- Chakra (Racine) AAA Product Variants Informations Media Categories 006- Ch…" at bounding box center [674, 331] width 1234 height 549
copy div "Le bracelet rouge est celui du chakra racine. La pierre qui le représente est u…"
click at [1266, 26] on icon at bounding box center [1262, 28] width 23 height 23
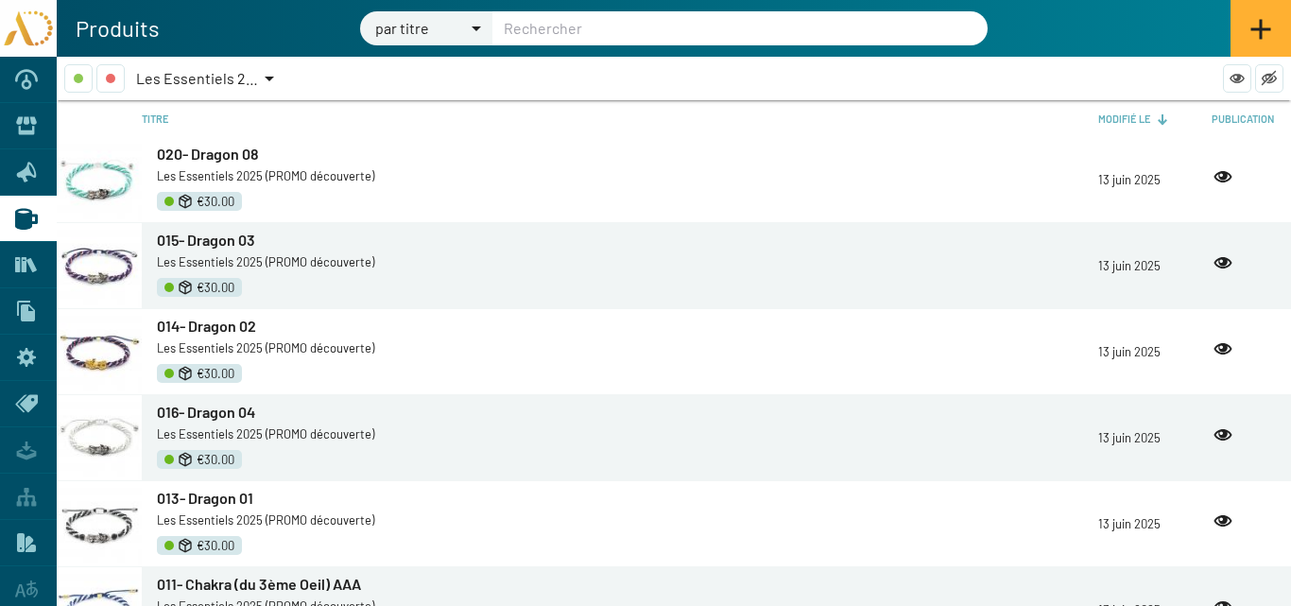
scroll to position [578, 0]
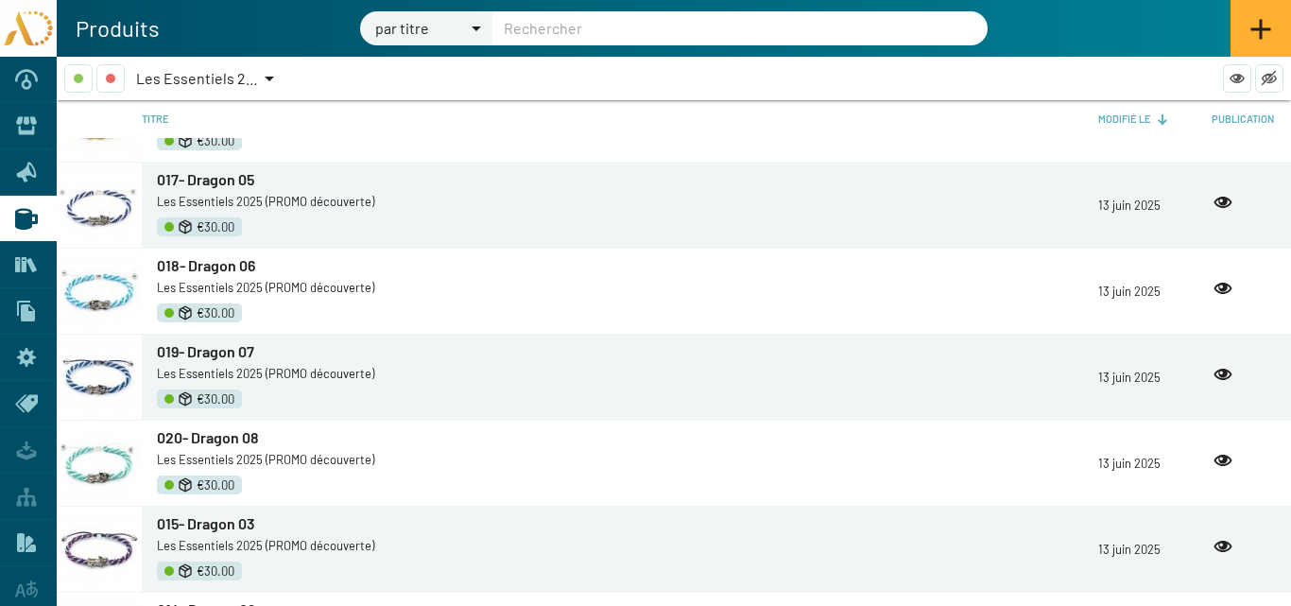
click at [214, 79] on span "Les Essentiels 2025 (PROMO découverte)" at bounding box center [272, 78] width 272 height 18
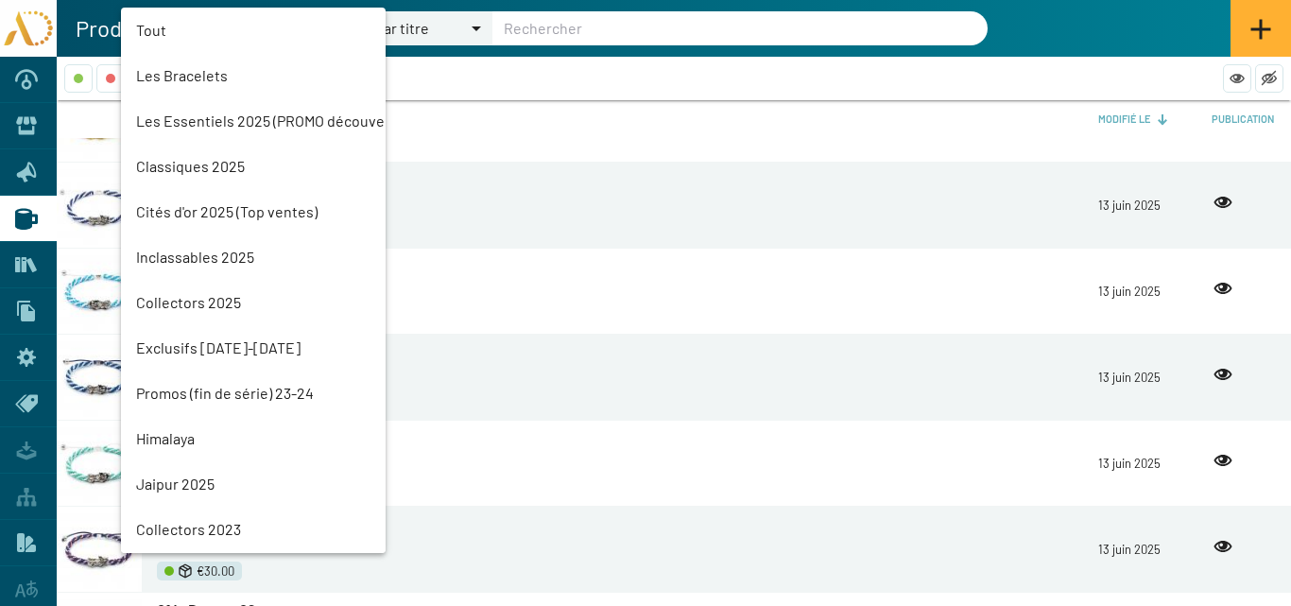
scroll to position [43, 0]
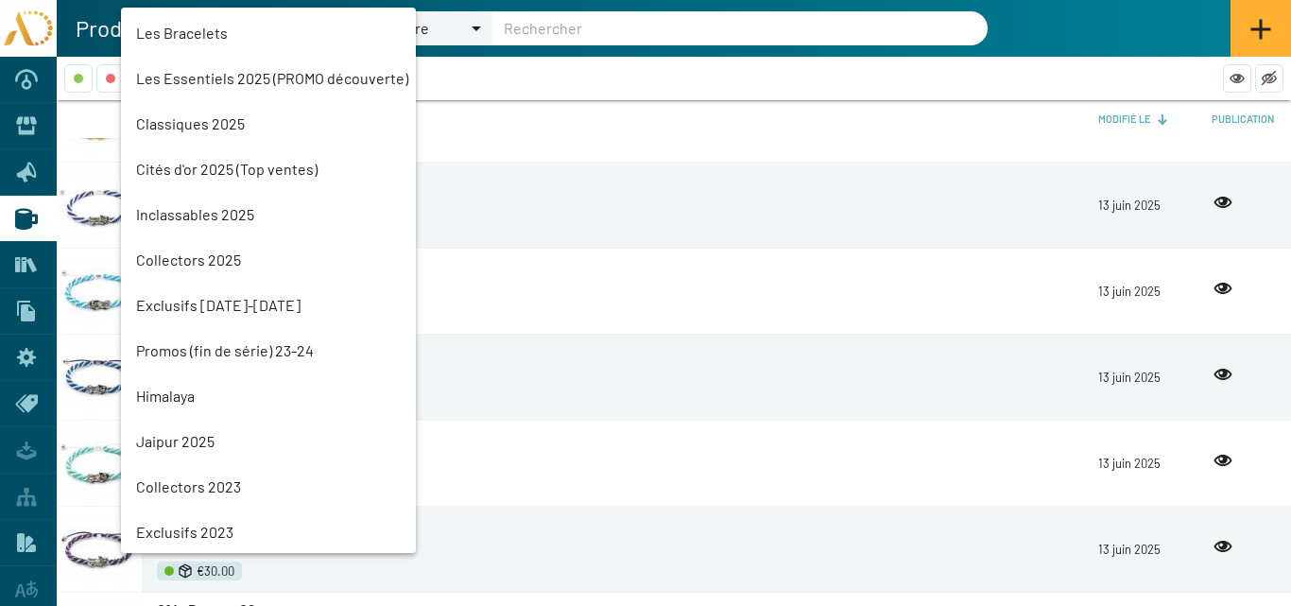
click at [200, 129] on mat-option "Classiques 2025" at bounding box center [268, 123] width 295 height 45
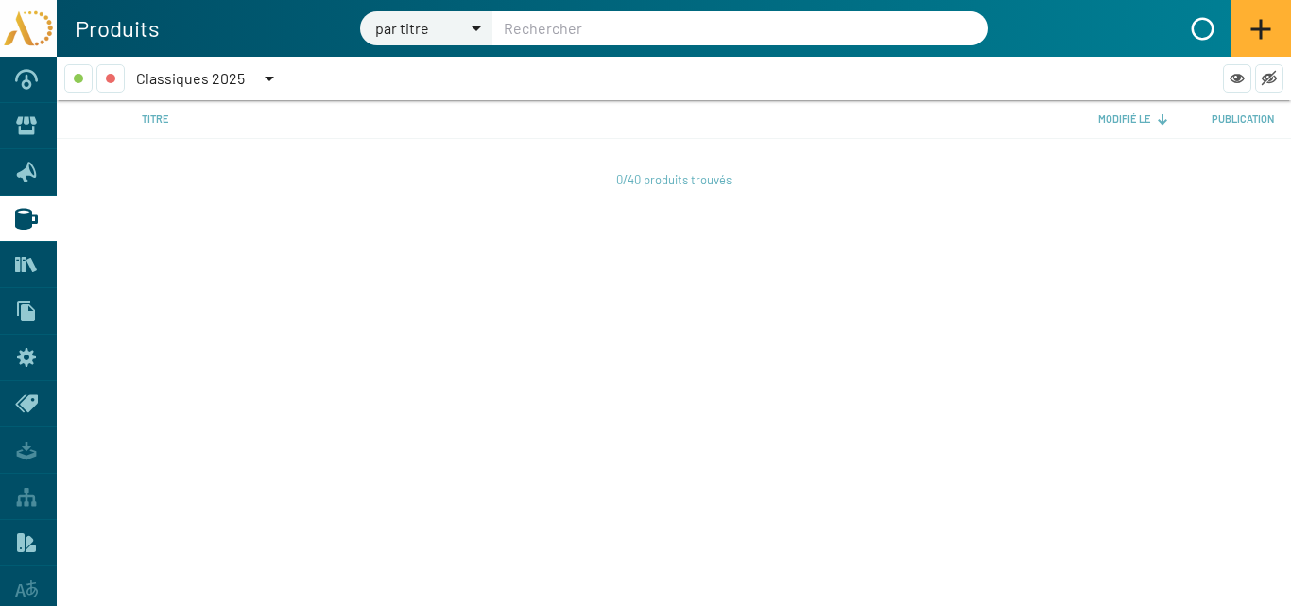
click at [193, 71] on span "Classiques 2025" at bounding box center [190, 78] width 109 height 18
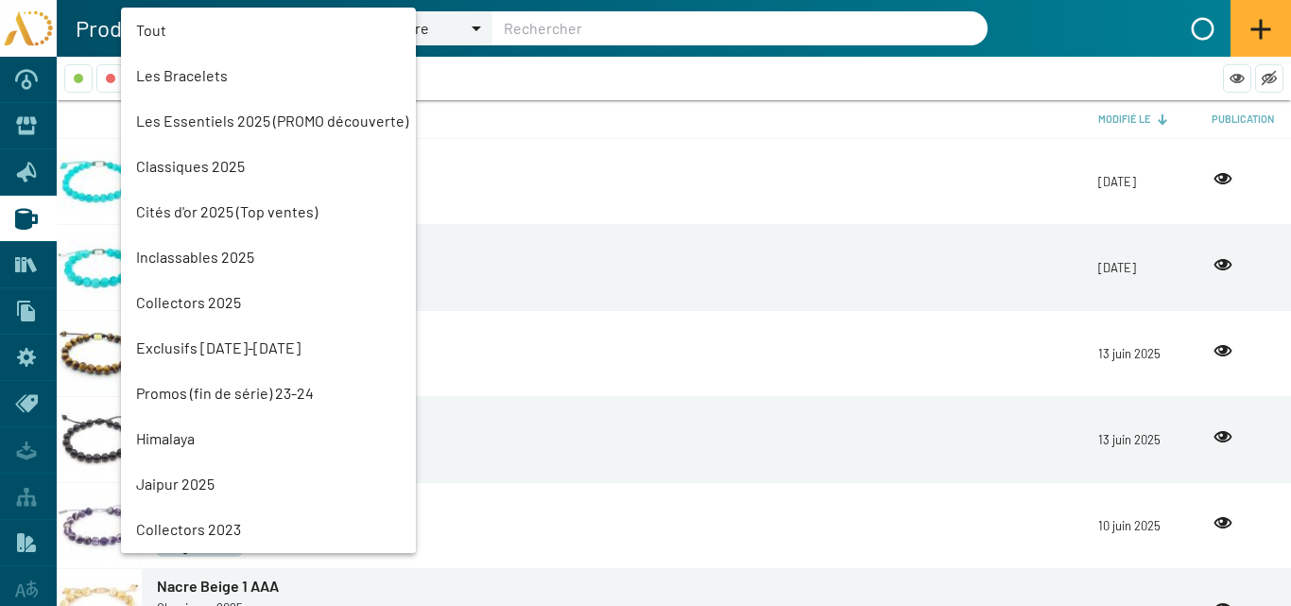
scroll to position [88, 0]
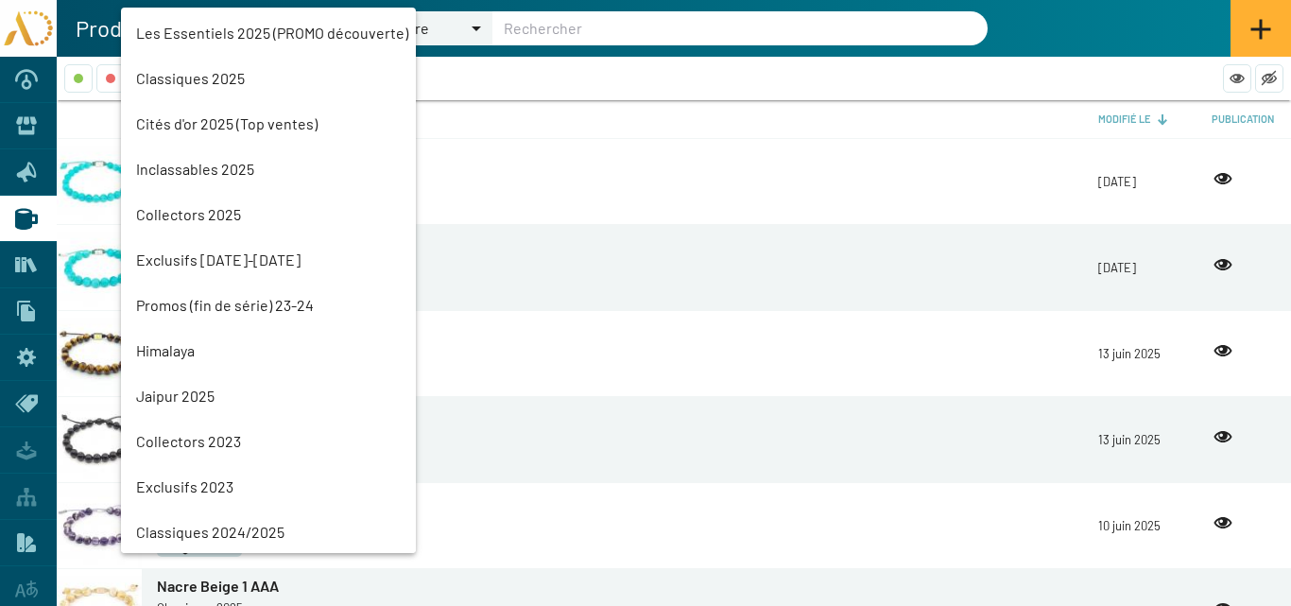
click at [198, 38] on mat-option "Les Essentiels 2025 (PROMO découverte)" at bounding box center [268, 32] width 295 height 45
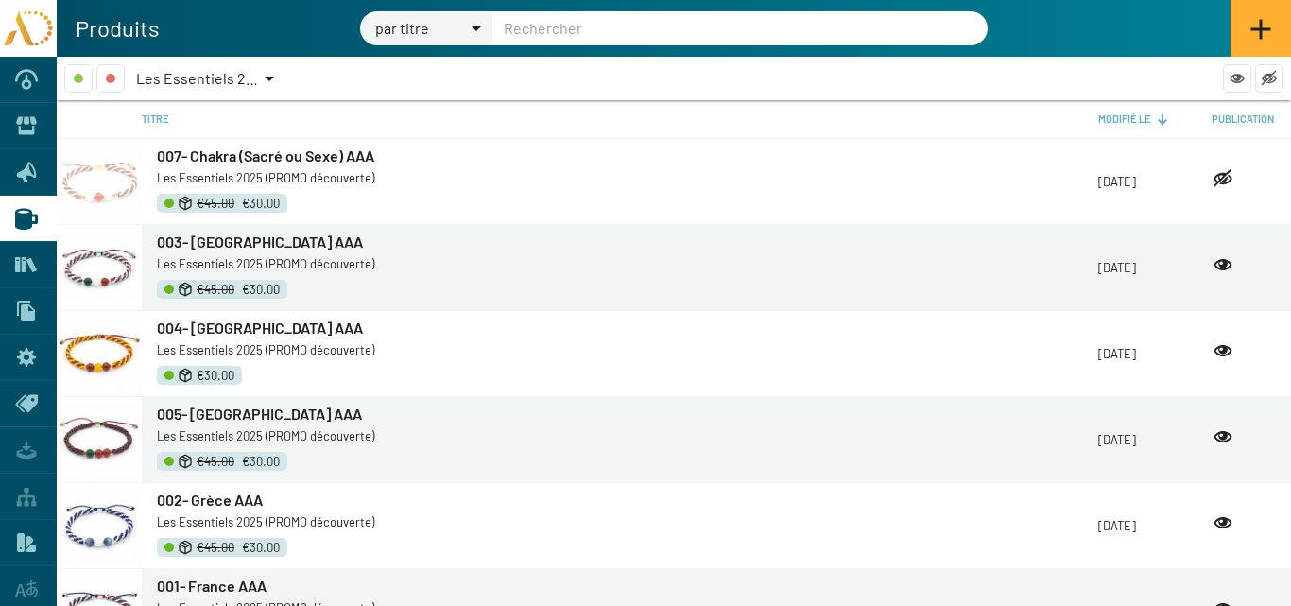
click at [236, 160] on span "007- Chakra (Sacré ou Sexe) AAA" at bounding box center [265, 155] width 217 height 18
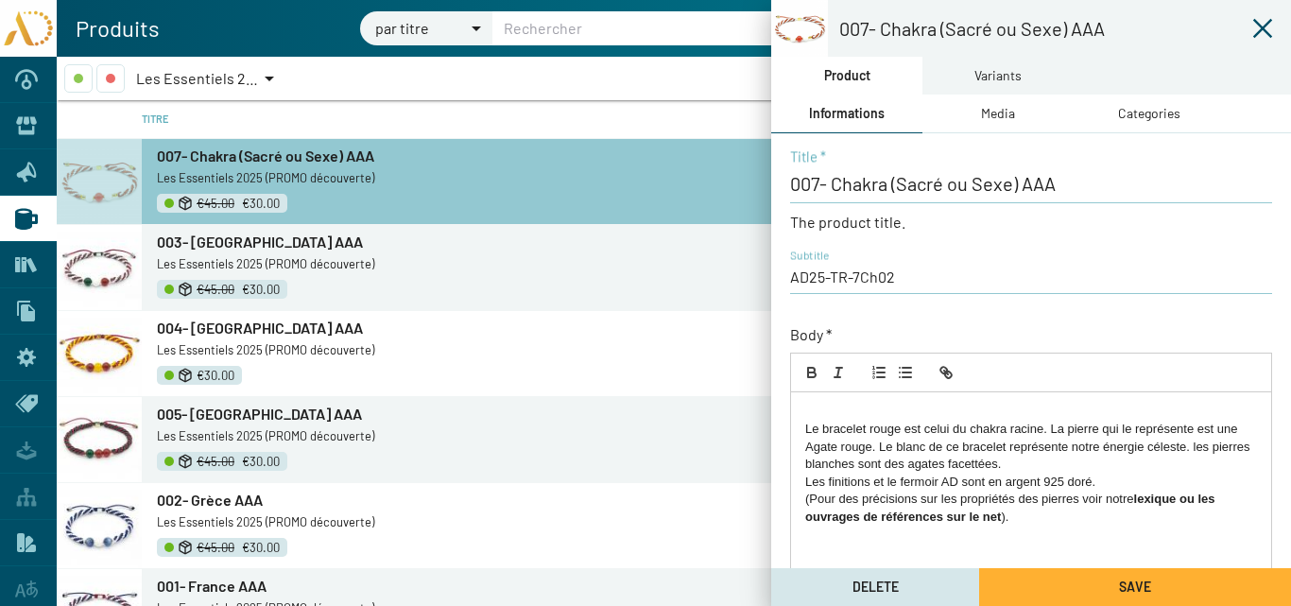
click at [803, 430] on div "Le bracelet rouge est celui du chakra racine. La pierre qui le représente est u…" at bounding box center [1031, 543] width 480 height 302
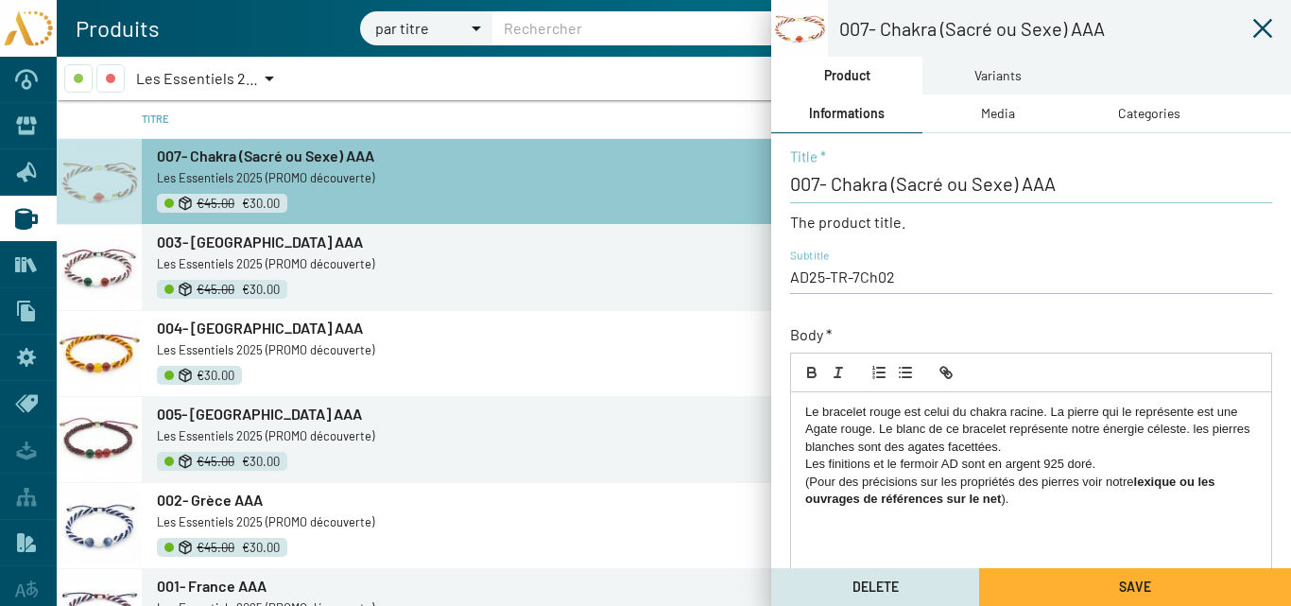
drag, startPoint x: 895, startPoint y: 416, endPoint x: 870, endPoint y: 415, distance: 25.5
click at [870, 415] on p "Le bracelet rouge est celui du chakra racine. La pierre qui le représente est u…" at bounding box center [1031, 430] width 452 height 52
drag, startPoint x: 1048, startPoint y: 413, endPoint x: 1018, endPoint y: 416, distance: 30.4
click at [1018, 416] on p "Le bracelet orange est celui du chakra racine. La pierre qui le représente est …" at bounding box center [1031, 430] width 452 height 52
drag, startPoint x: 913, startPoint y: 429, endPoint x: 884, endPoint y: 430, distance: 29.3
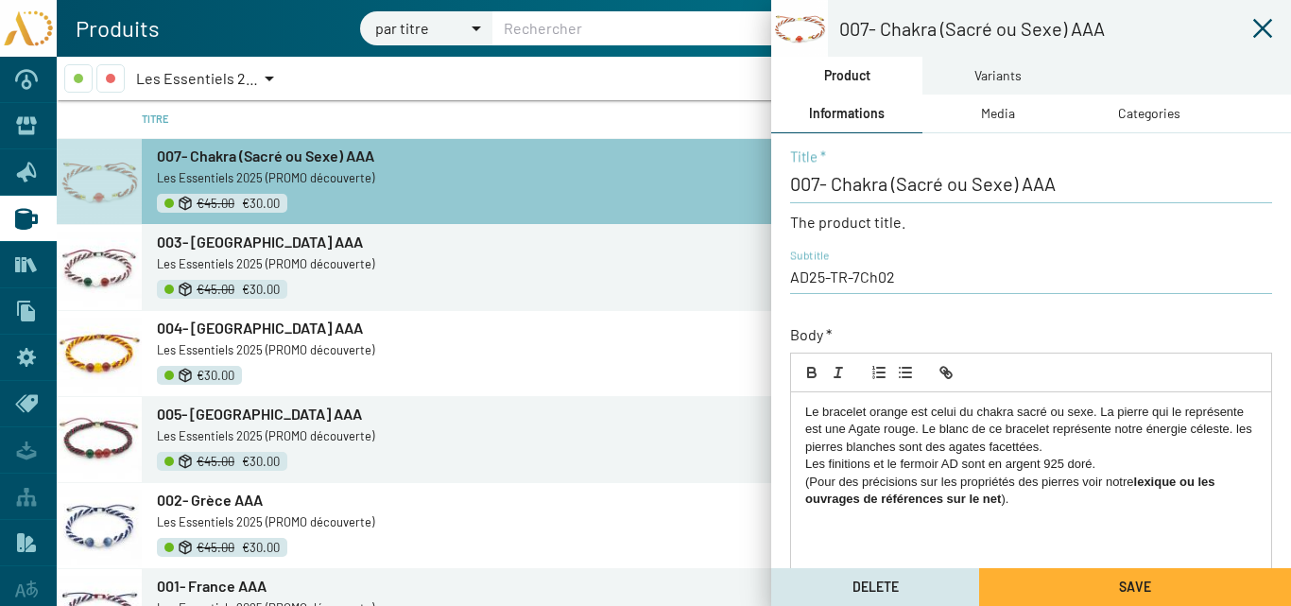
click at [884, 430] on p "Le bracelet orange est celui du chakra sacré ou sexe. La pierre qui le représen…" at bounding box center [1031, 430] width 452 height 52
drag, startPoint x: 920, startPoint y: 429, endPoint x: 850, endPoint y: 431, distance: 70.0
click at [850, 431] on p "Le bracelet orange est celui du chakra sacré ou sexe. La pierre qui le représen…" at bounding box center [1031, 430] width 452 height 52
click at [1070, 518] on p at bounding box center [1031, 516] width 452 height 17
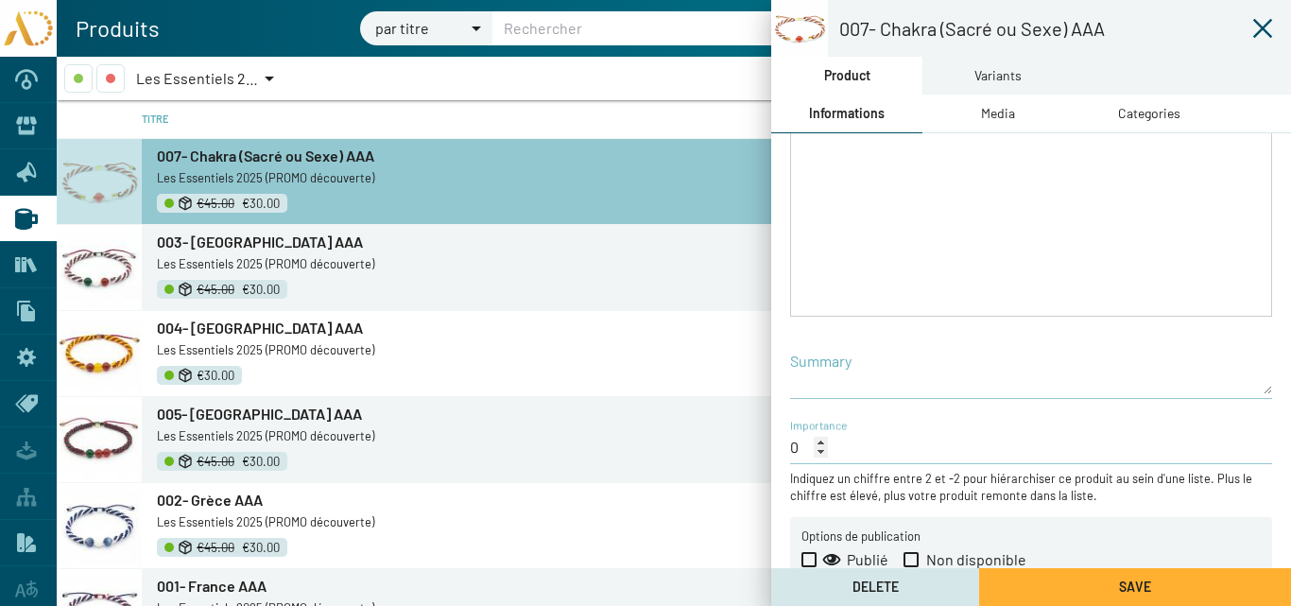
scroll to position [406, 0]
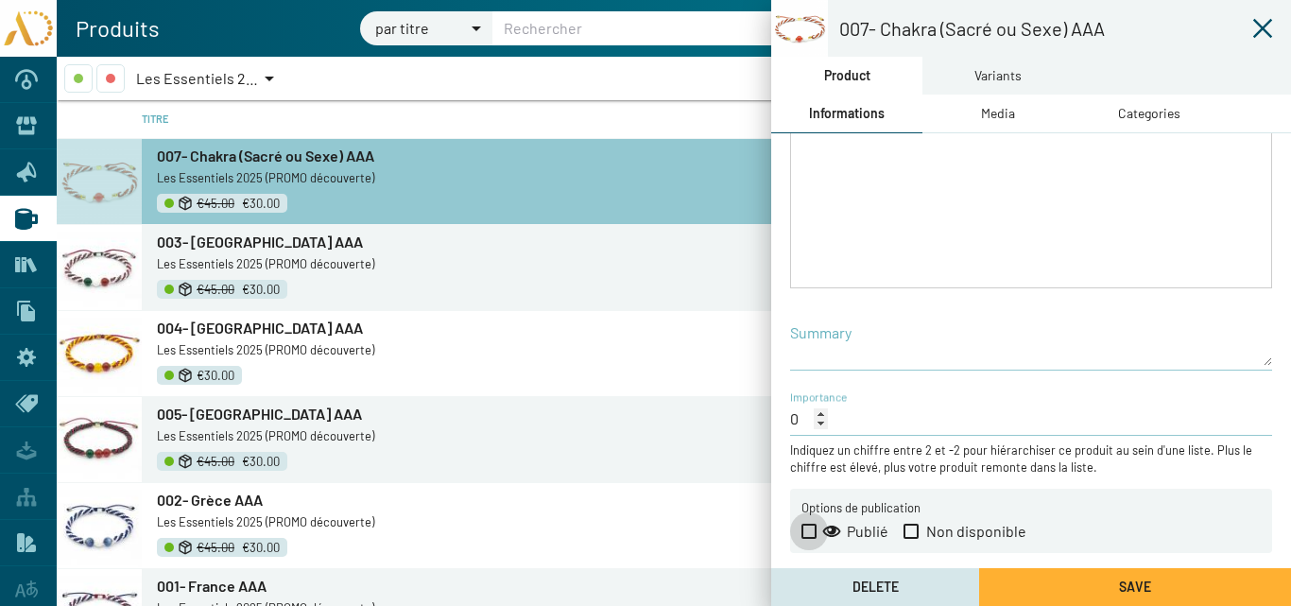
drag, startPoint x: 804, startPoint y: 528, endPoint x: 1049, endPoint y: 560, distance: 246.9
click at [804, 527] on span at bounding box center [808, 531] width 15 height 15
click at [808, 539] on input "Publié" at bounding box center [808, 539] width 1 height 1
checkbox input "true"
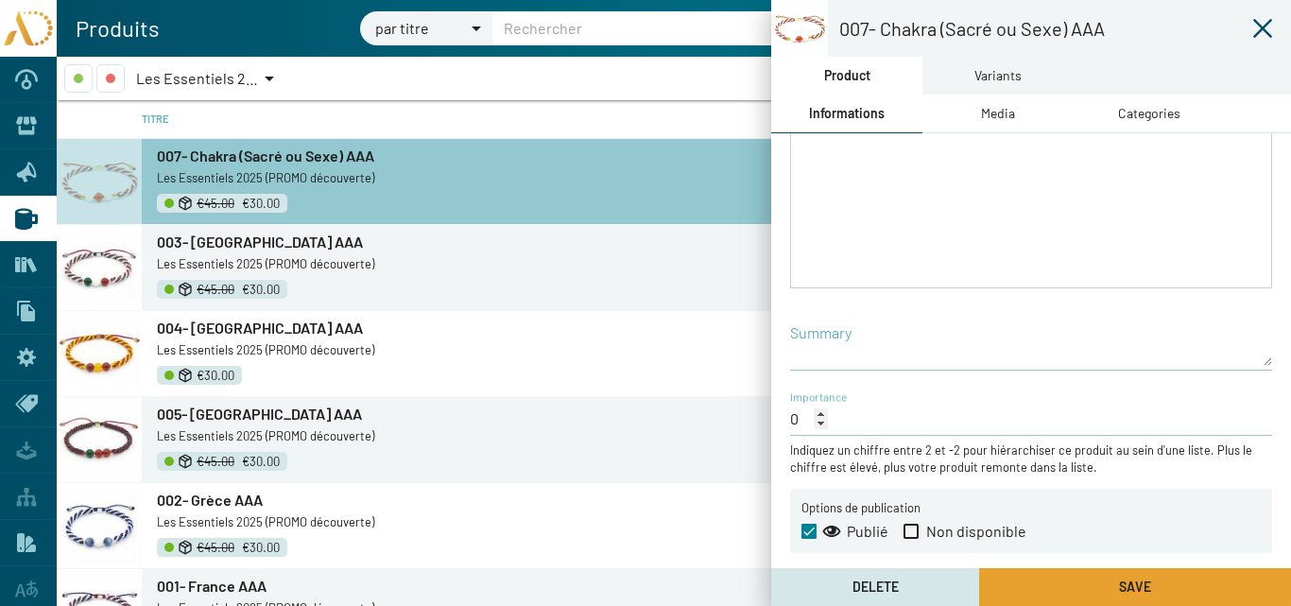
click at [1079, 584] on button "Save" at bounding box center [1135, 587] width 312 height 38
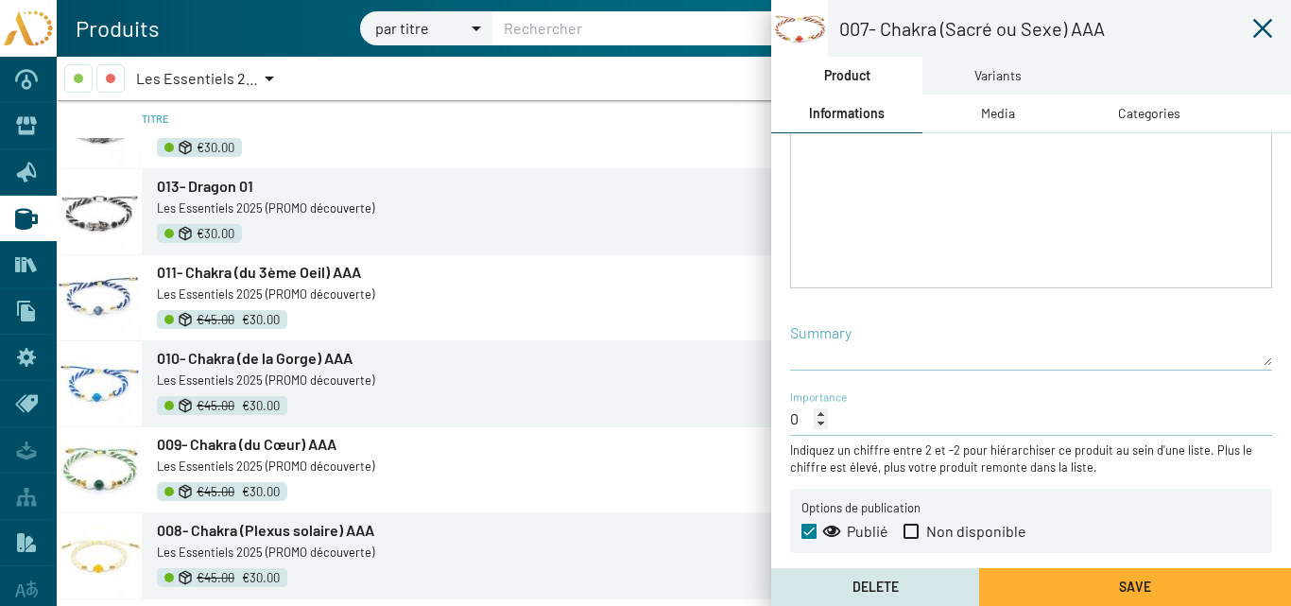
scroll to position [3141, 0]
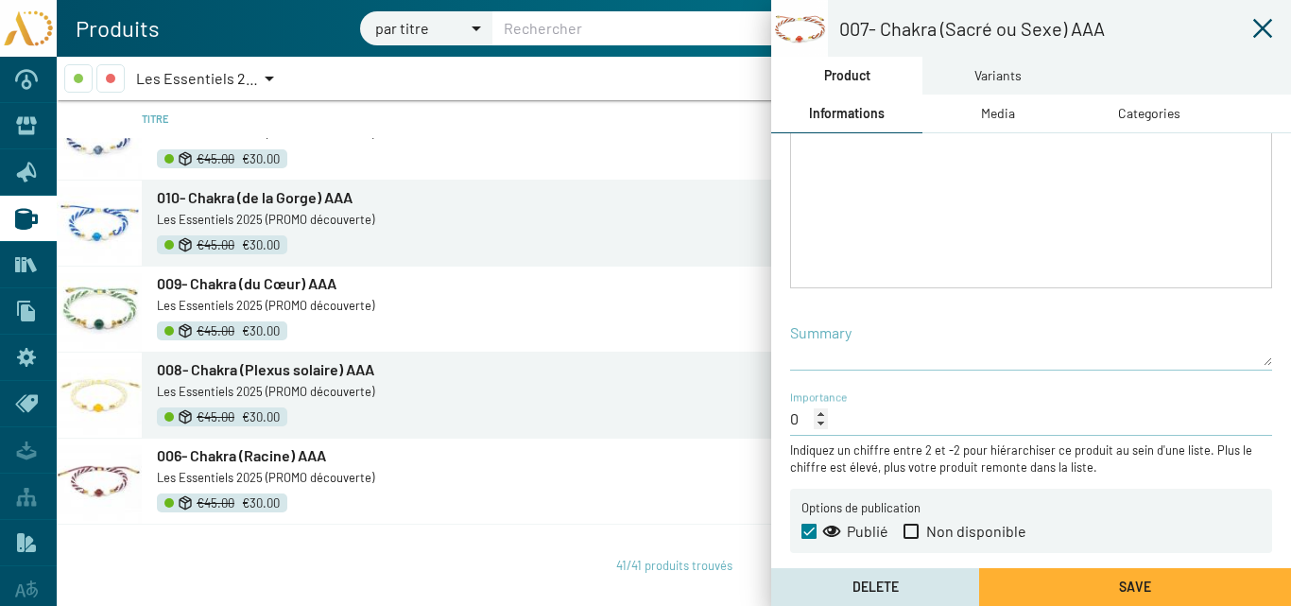
click at [227, 282] on span "009- Chakra (du Cœur) AAA" at bounding box center [247, 283] width 180 height 18
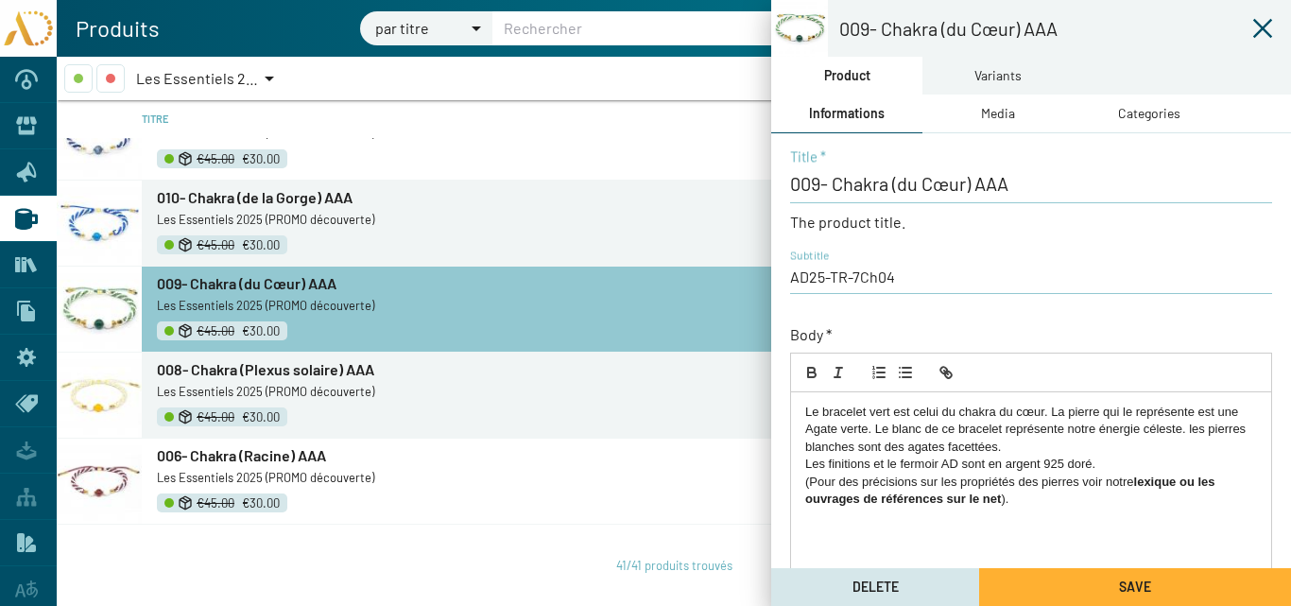
click at [991, 112] on div "Media" at bounding box center [998, 113] width 34 height 21
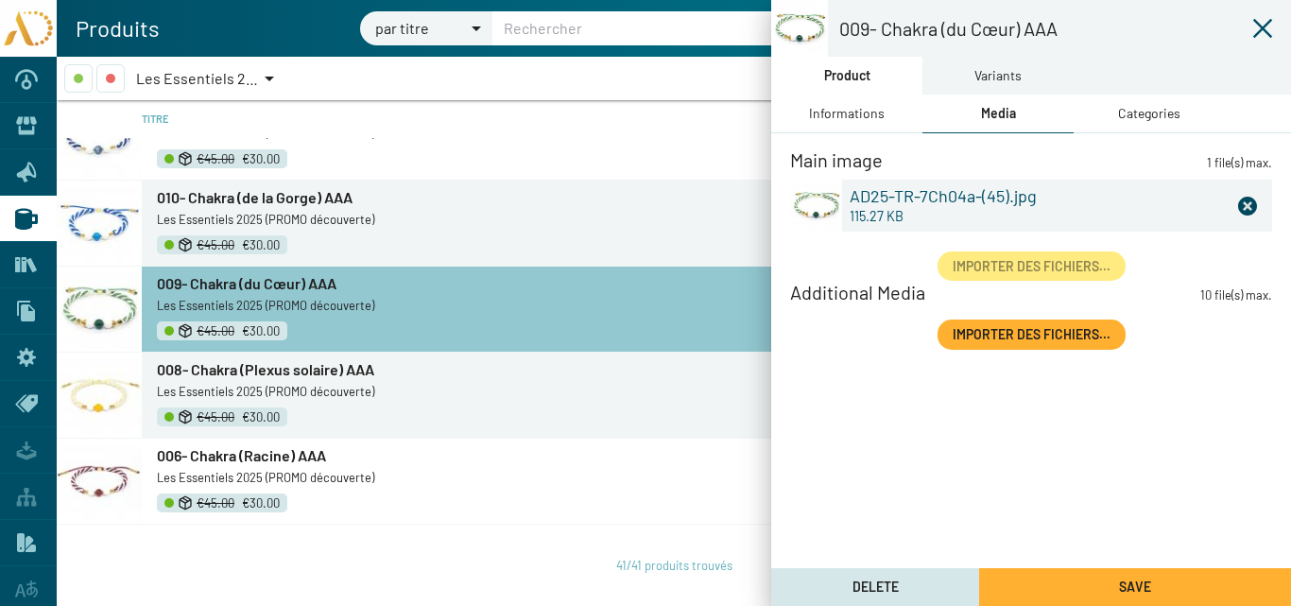
click at [1249, 206] on icon at bounding box center [1247, 206] width 19 height 19
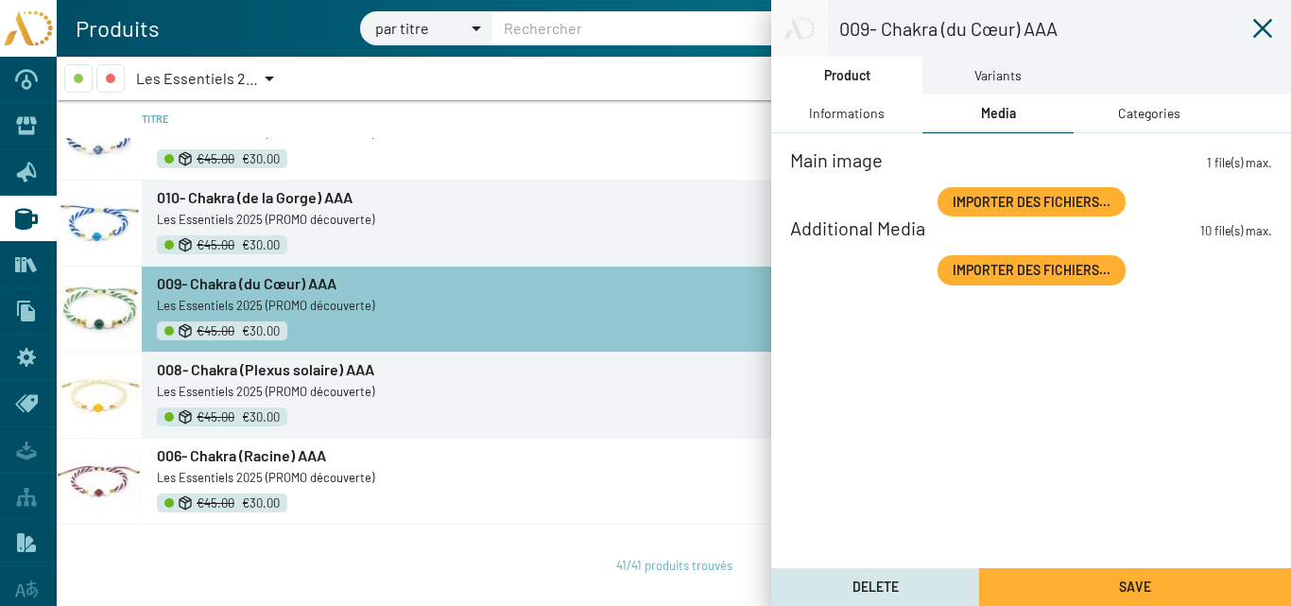
click at [1056, 200] on span "Importer des fichiers..." at bounding box center [1032, 202] width 158 height 16
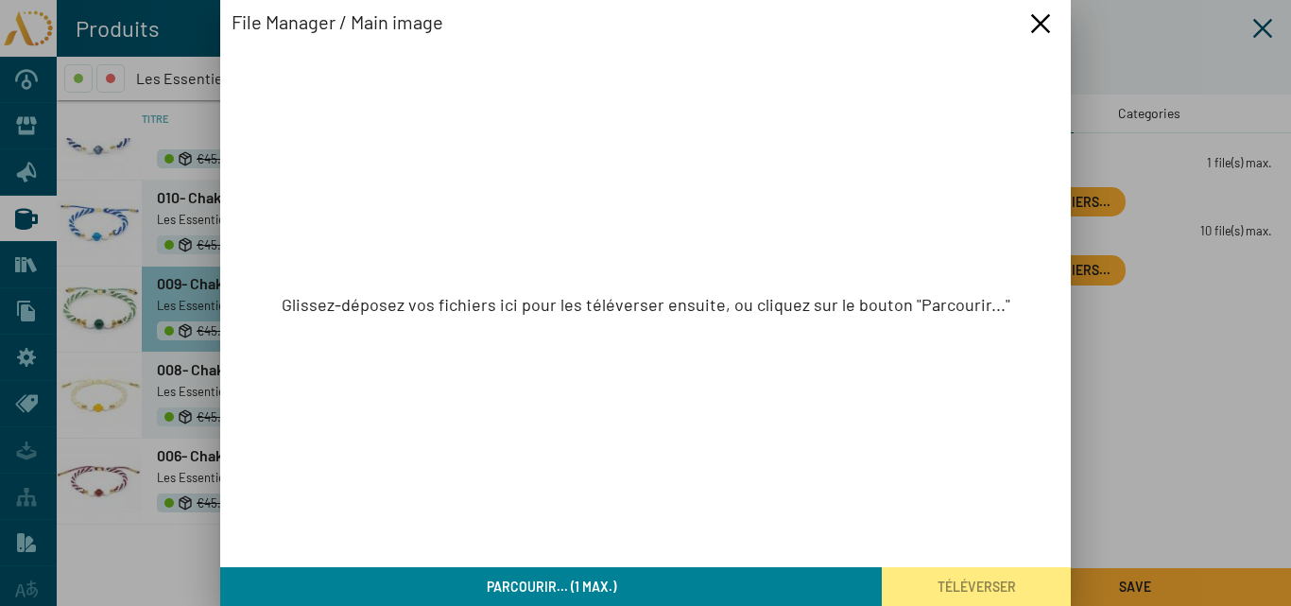
click at [626, 588] on button "Parcourir... (1 max.)" at bounding box center [551, 586] width 662 height 39
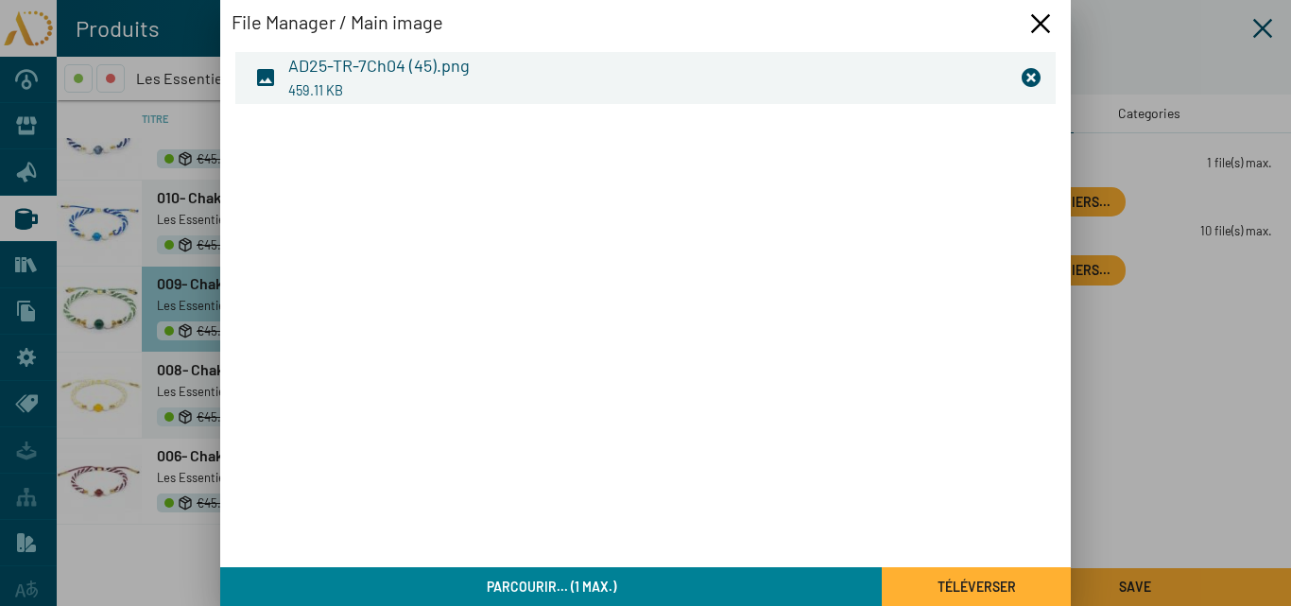
click at [931, 577] on button "Téléverser" at bounding box center [976, 586] width 189 height 39
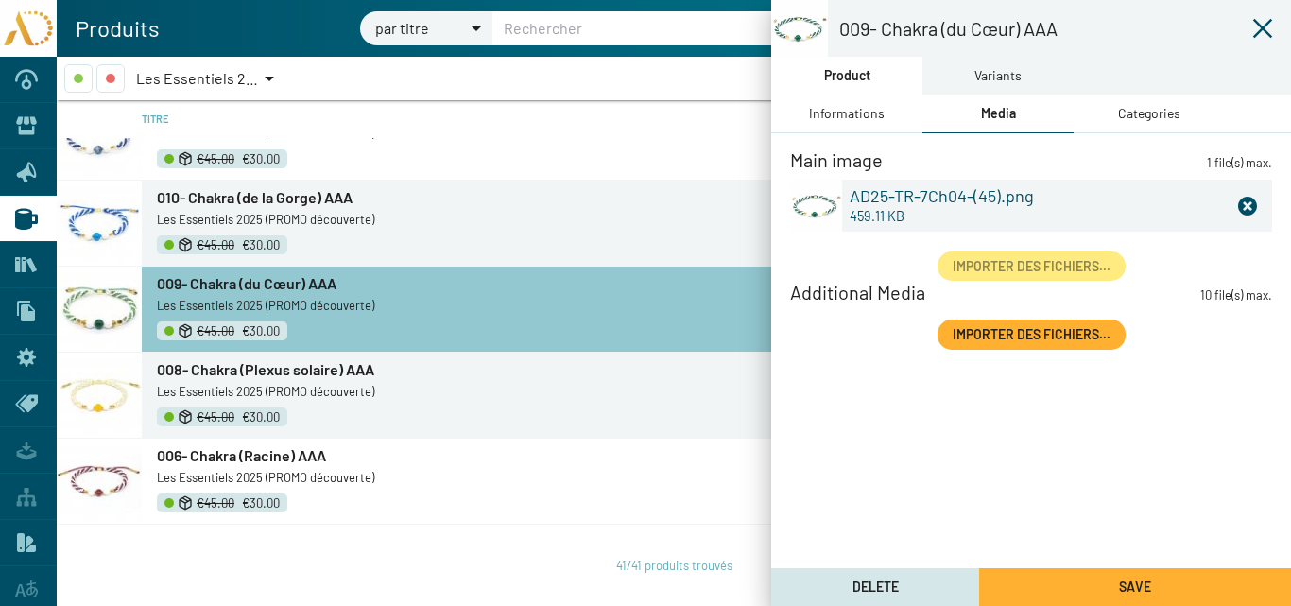
click at [1135, 112] on div "Categories" at bounding box center [1149, 113] width 62 height 21
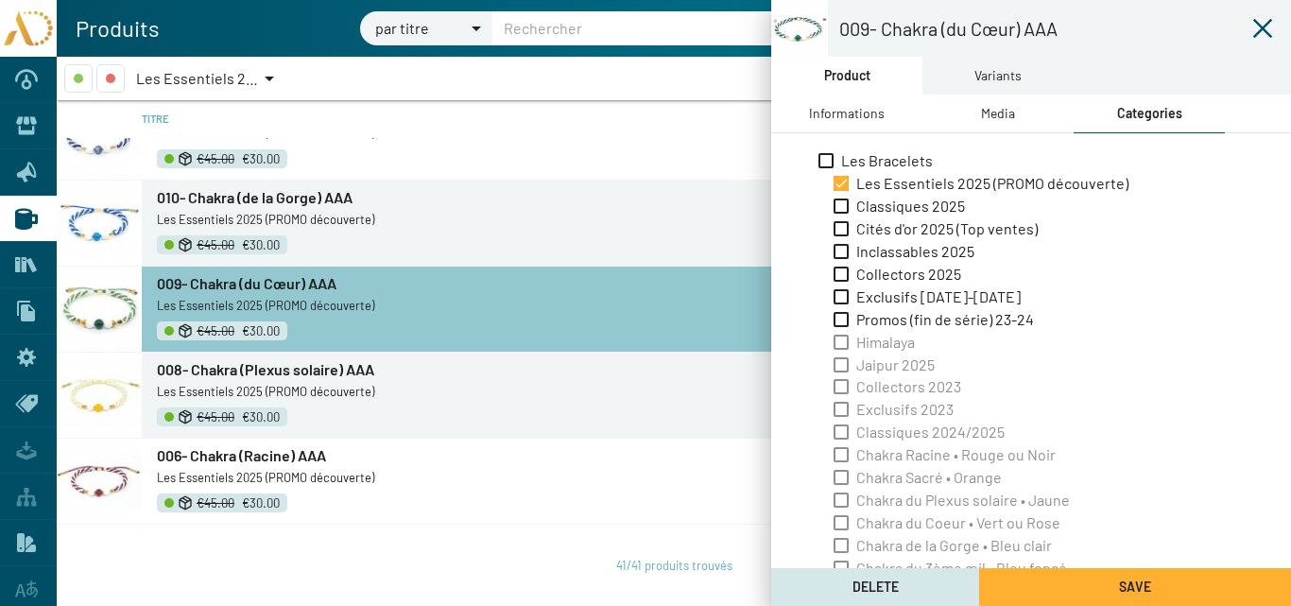
click at [991, 75] on div "Variants" at bounding box center [997, 75] width 47 height 21
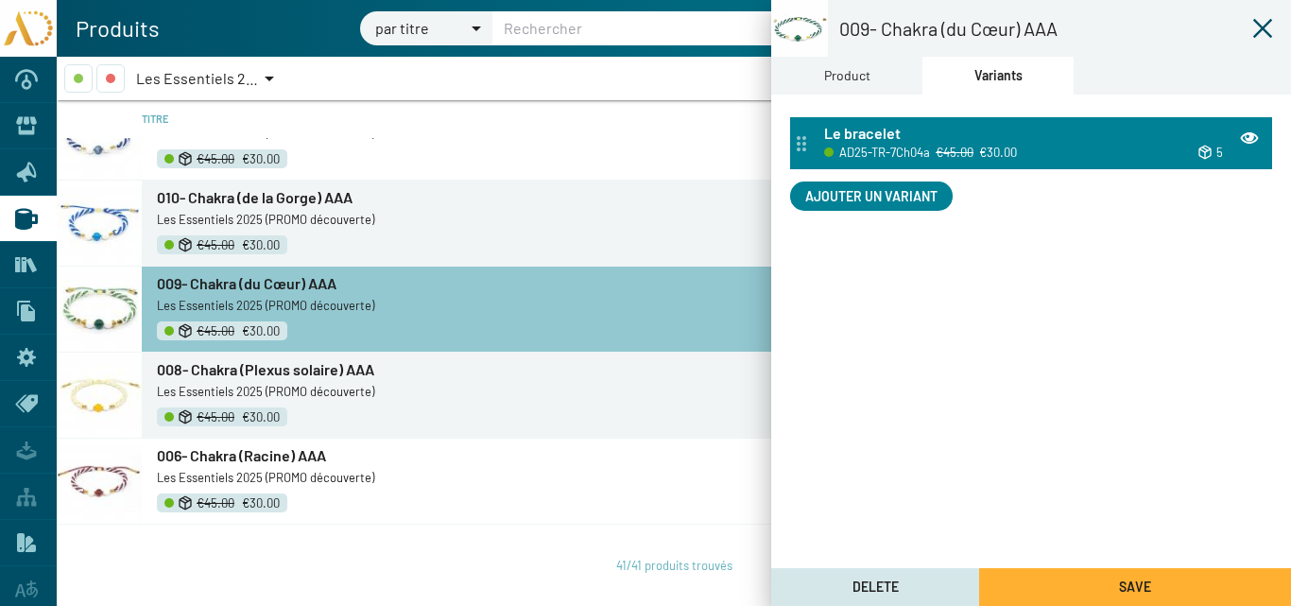
click at [945, 132] on div "Le bracelet" at bounding box center [1042, 134] width 437 height 21
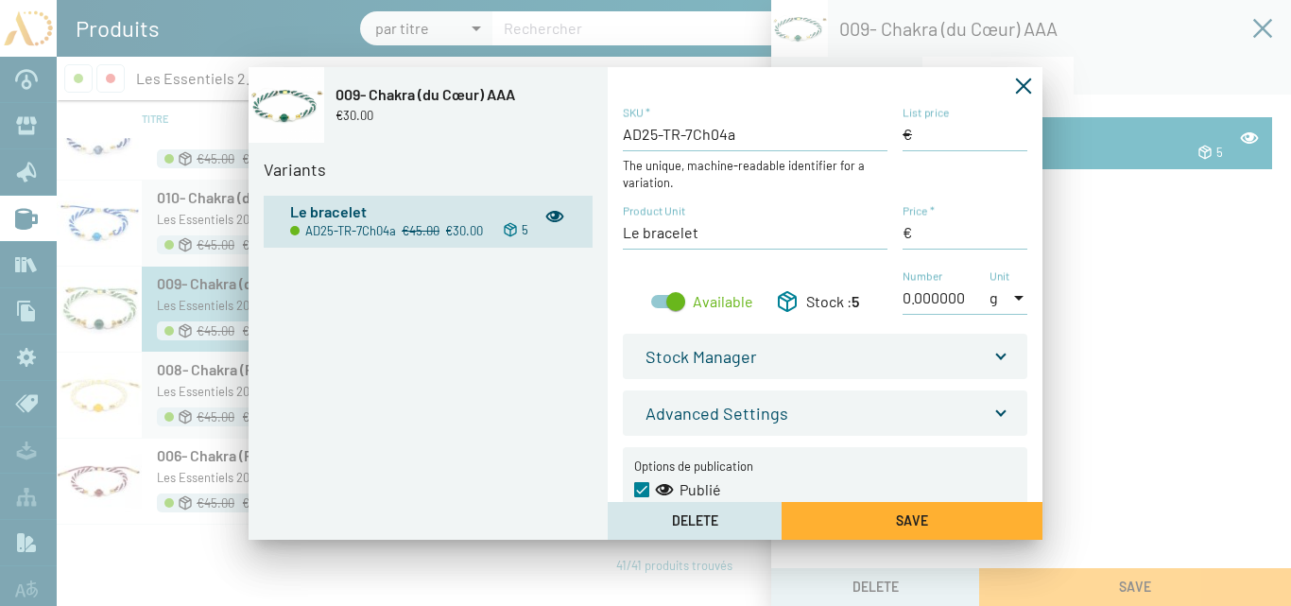
type input "45,00 €"
type input "30,00 €"
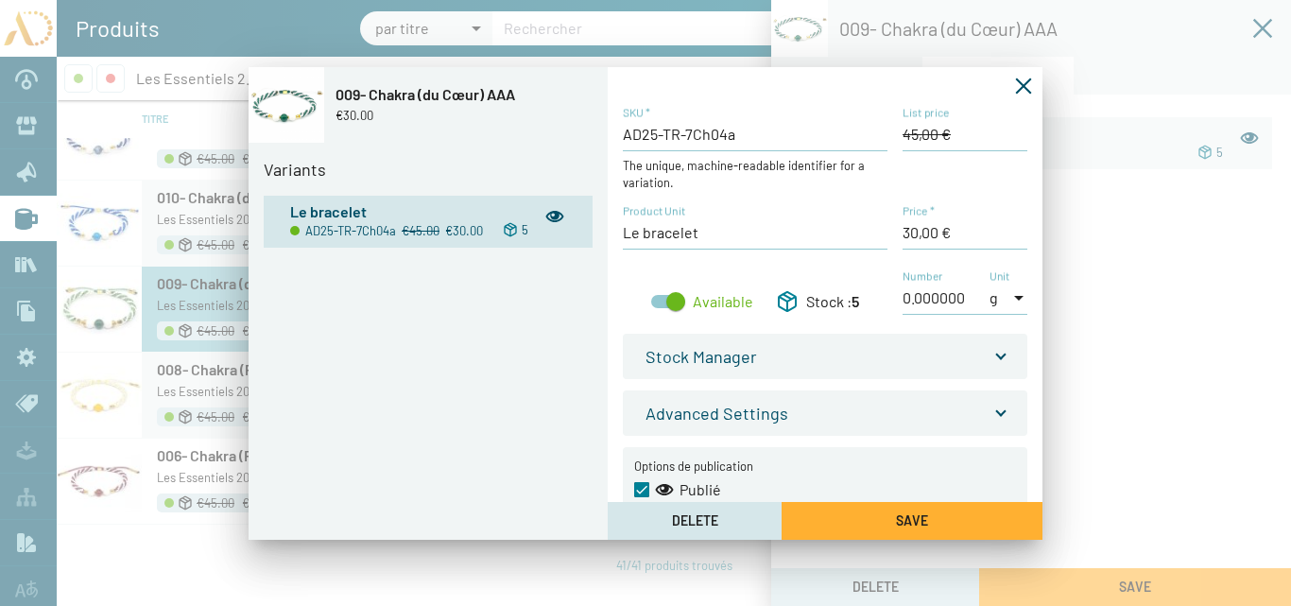
click at [1024, 83] on icon "Fermer la fenêtre" at bounding box center [1023, 86] width 19 height 19
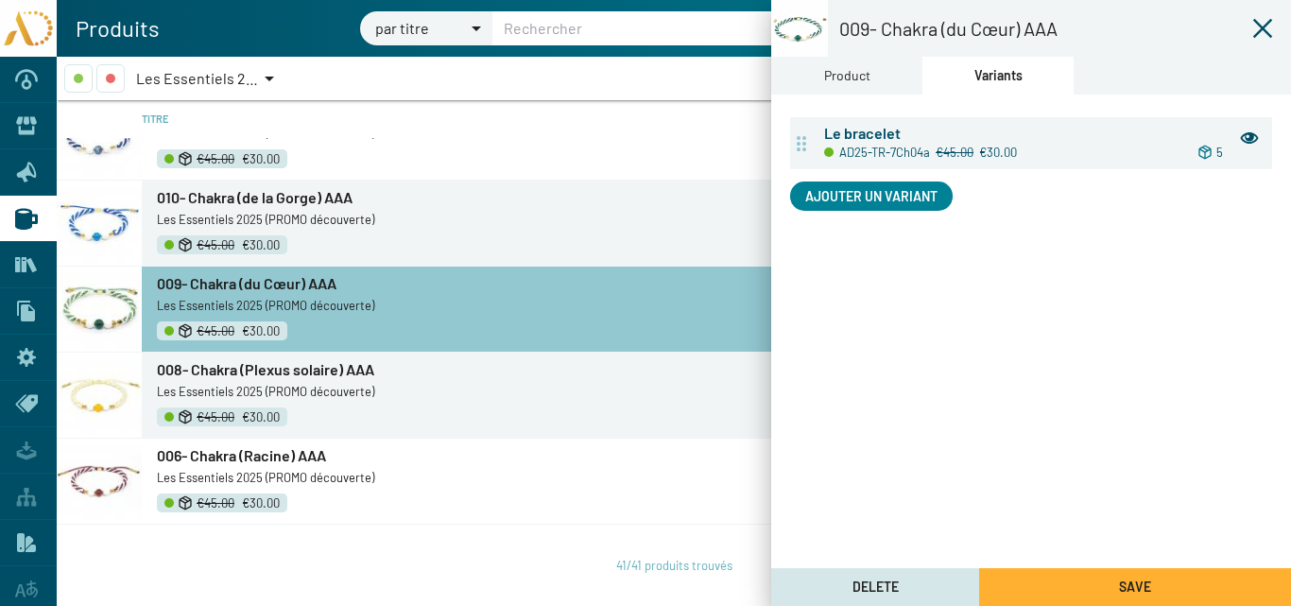
click at [866, 72] on div "Product" at bounding box center [847, 75] width 46 height 21
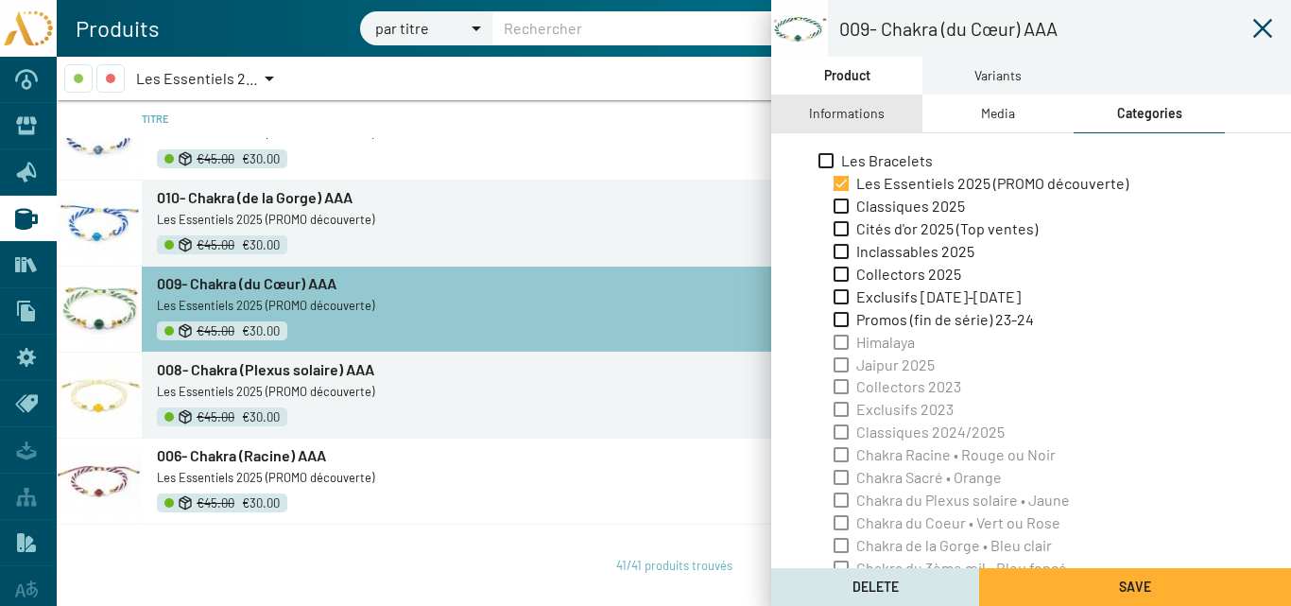
click at [865, 108] on div "Informations" at bounding box center [847, 113] width 76 height 21
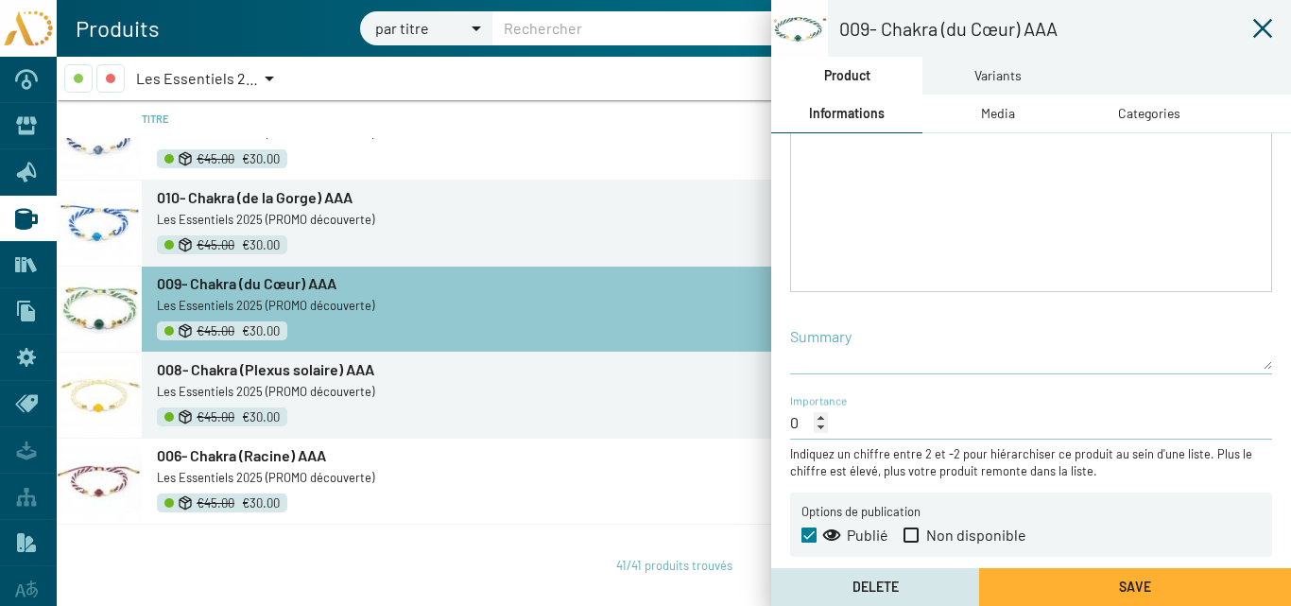
scroll to position [406, 0]
click at [1072, 586] on button "Save" at bounding box center [1135, 587] width 312 height 38
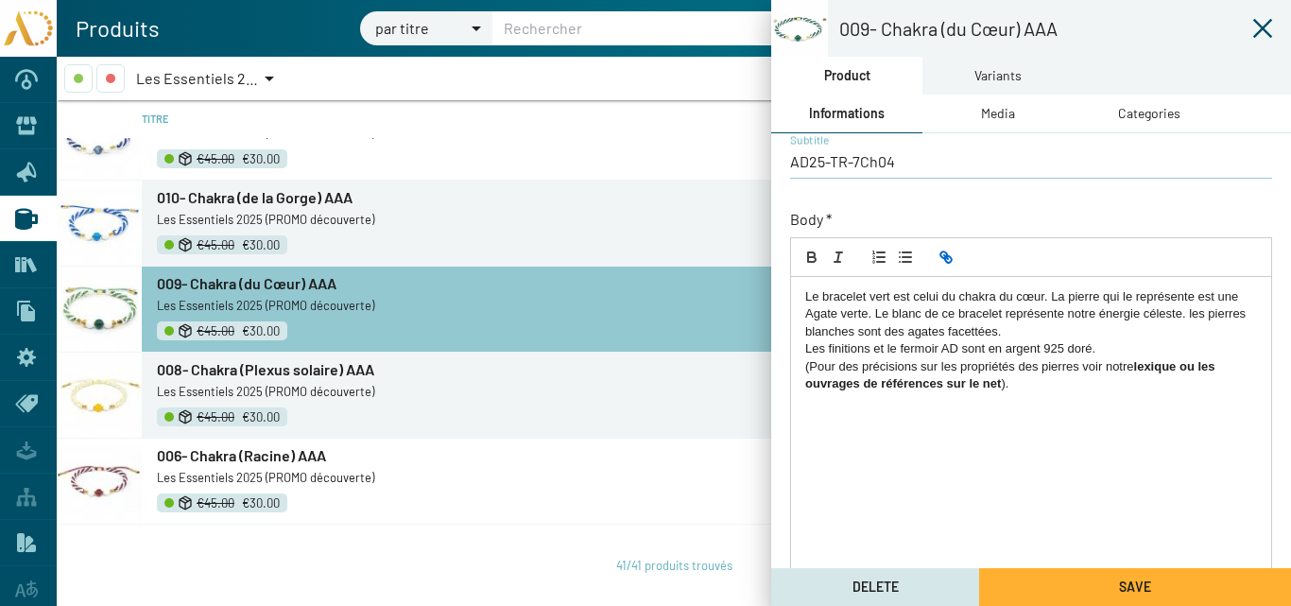
scroll to position [0, 0]
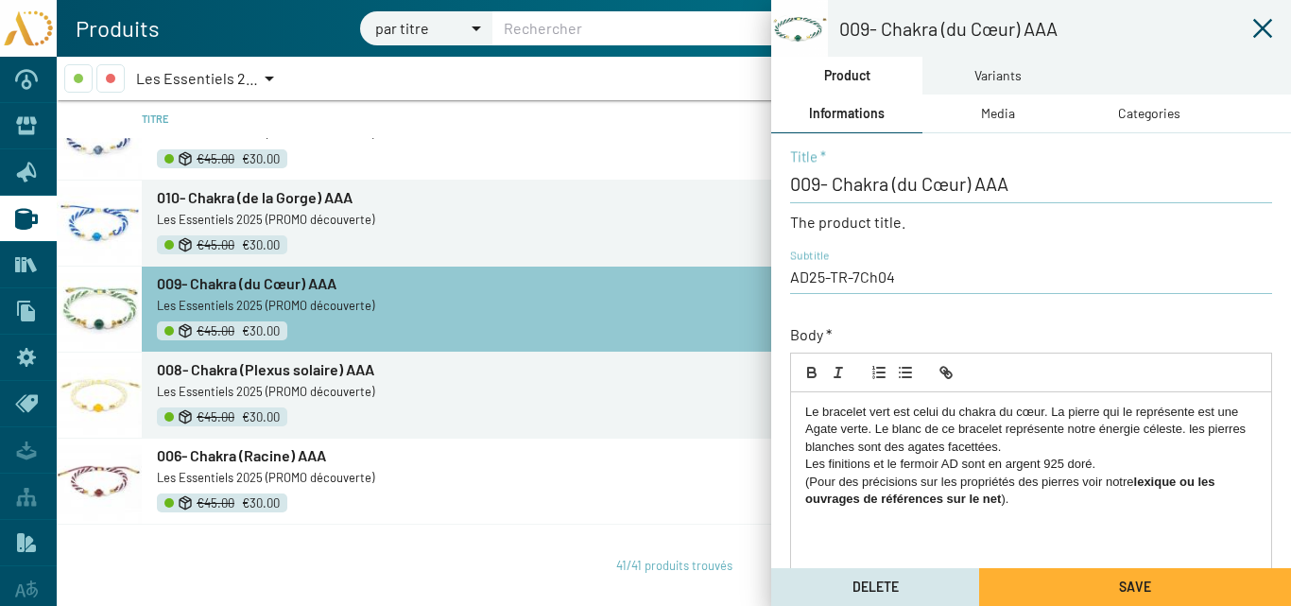
drag, startPoint x: 1032, startPoint y: 507, endPoint x: 779, endPoint y: 387, distance: 280.3
click at [779, 387] on div "009- Chakra (du Cœur) AAA Title * The product title. AD25-TR-7Ch04 Subtitle Bod…" at bounding box center [1031, 553] width 520 height 841
drag, startPoint x: 859, startPoint y: 421, endPoint x: 966, endPoint y: 520, distance: 145.8
click at [965, 520] on div "Le bracelet vert est celui du chakra du cœur. La pierre qui le représente est u…" at bounding box center [1031, 543] width 480 height 302
click at [1266, 26] on icon at bounding box center [1262, 28] width 19 height 19
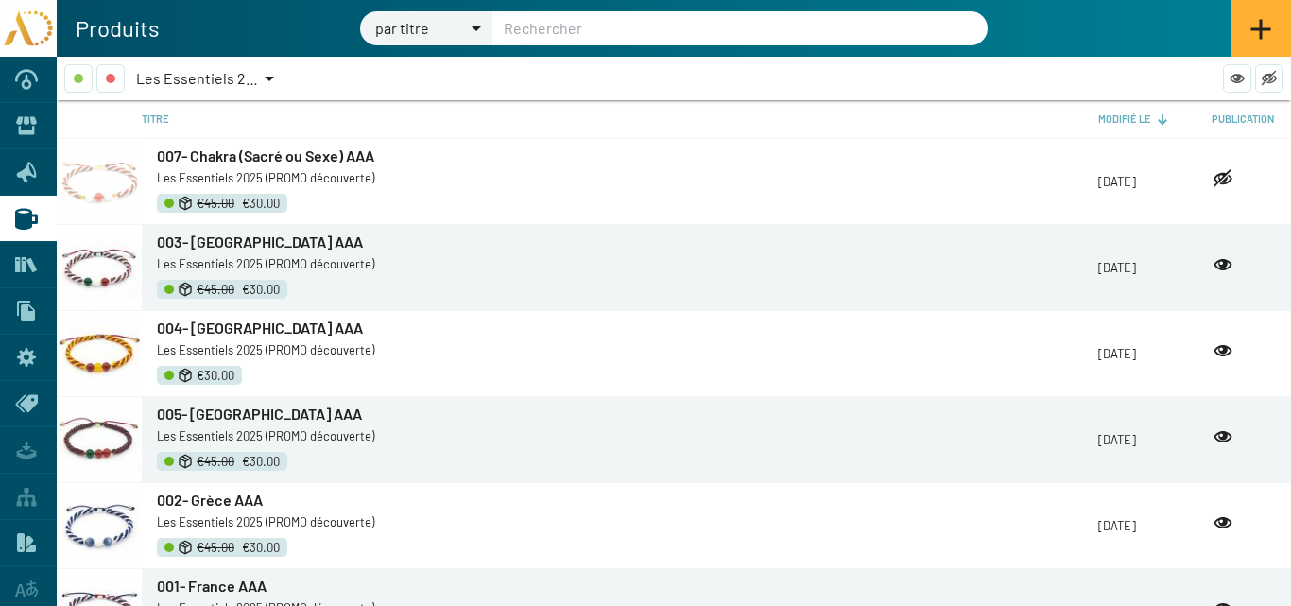
click at [213, 252] on div "Les Essentiels 2025 (PROMO découverte)" at bounding box center [627, 263] width 941 height 22
click at [208, 244] on span "003- [GEOGRAPHIC_DATA] AAA" at bounding box center [260, 242] width 206 height 18
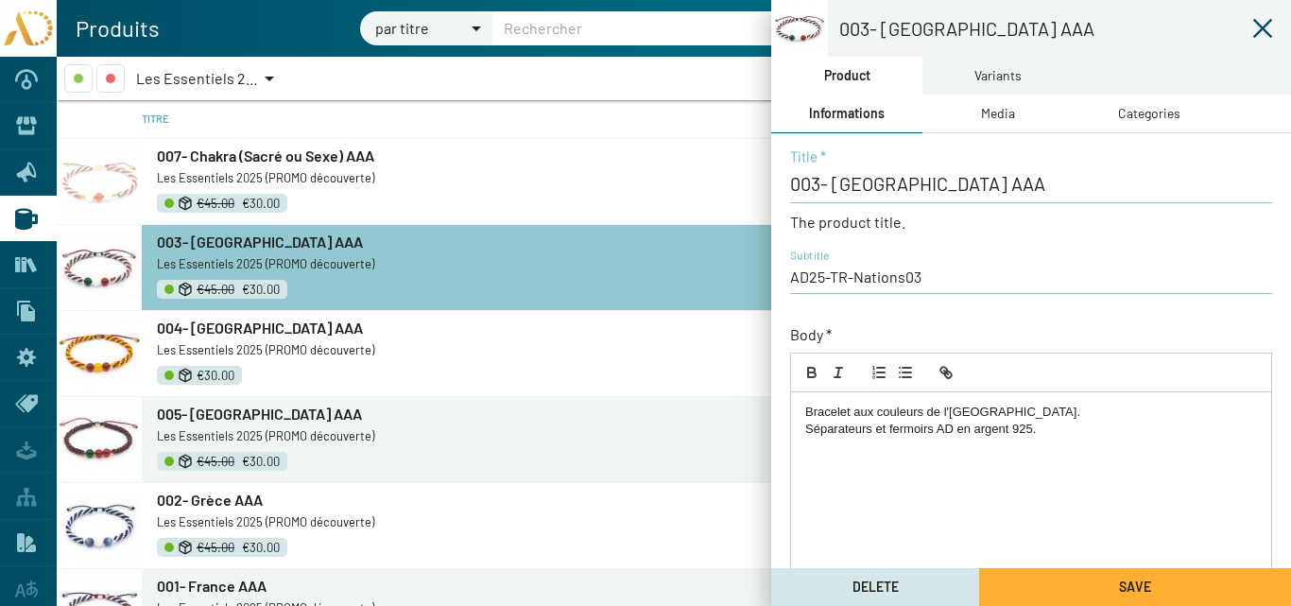
click at [1260, 24] on icon at bounding box center [1262, 28] width 23 height 23
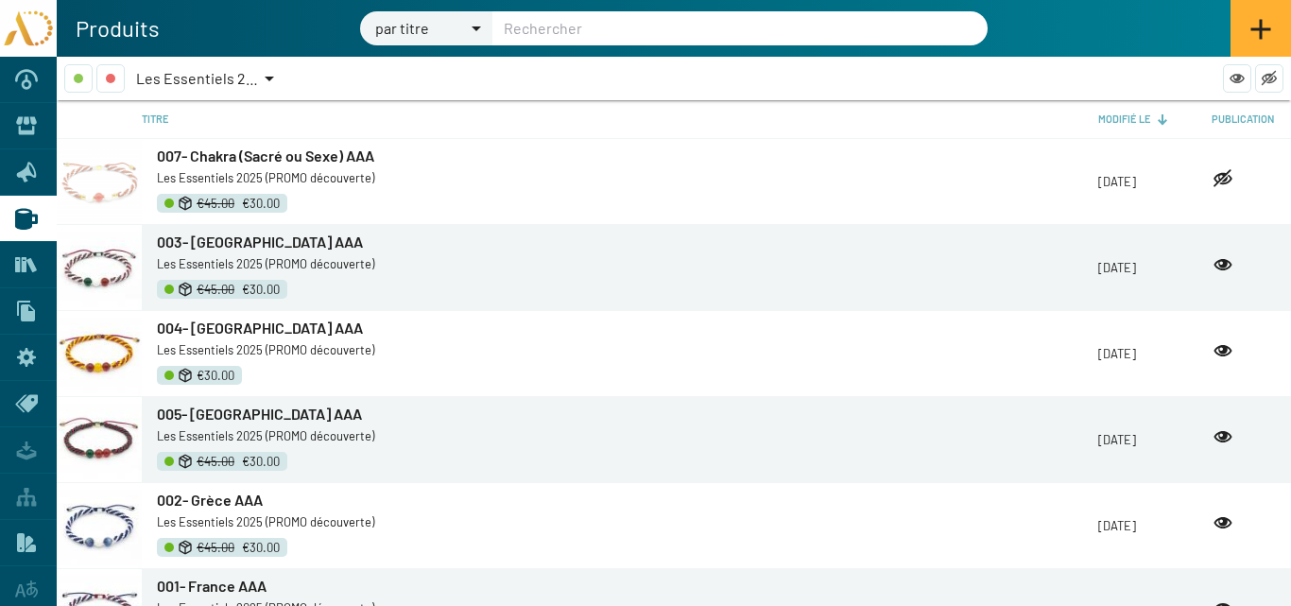
click at [233, 78] on span "Les Essentiels 2025 (PROMO découverte)" at bounding box center [272, 78] width 272 height 18
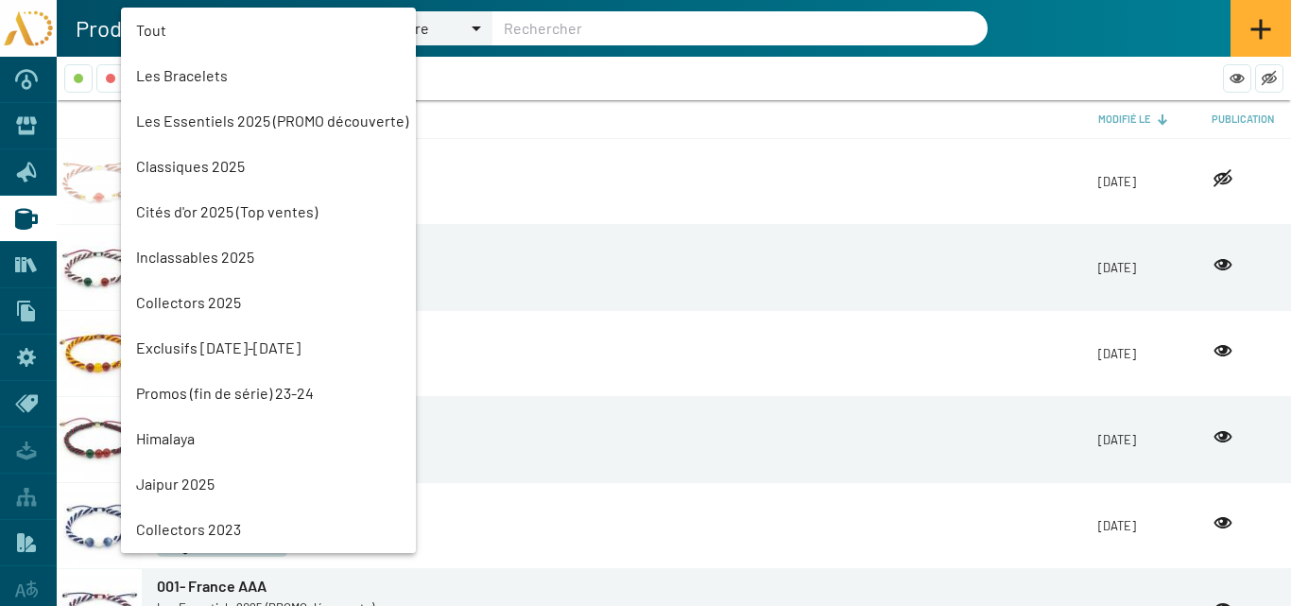
scroll to position [43, 0]
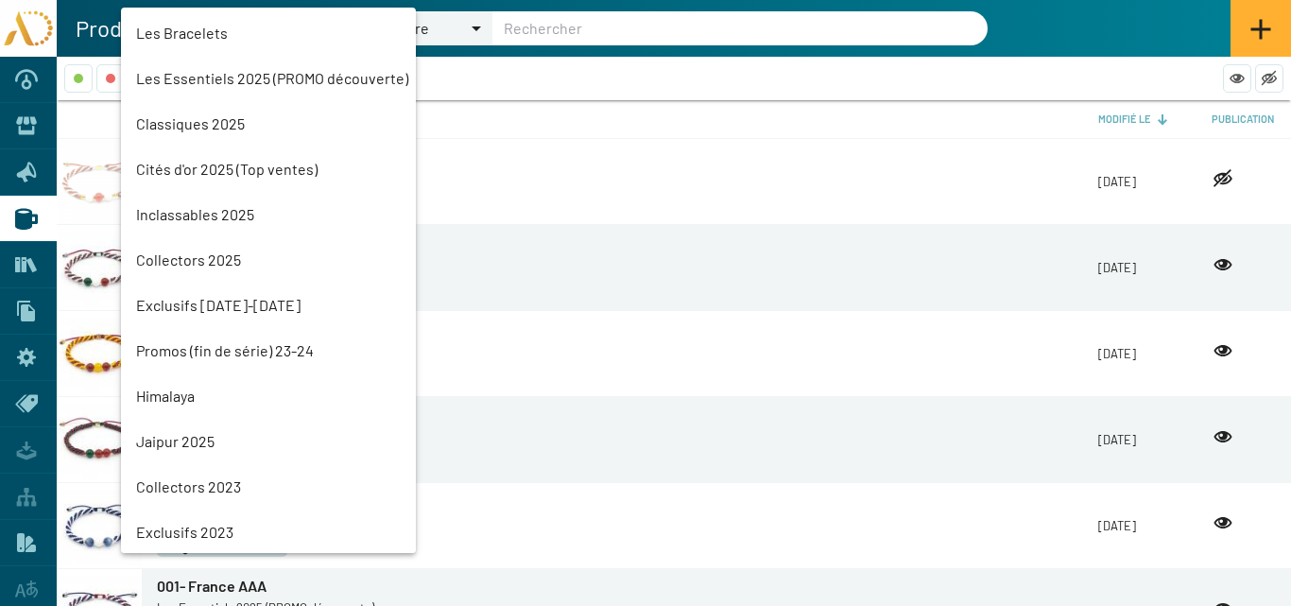
click at [213, 118] on mat-option "Classiques 2025" at bounding box center [268, 123] width 295 height 45
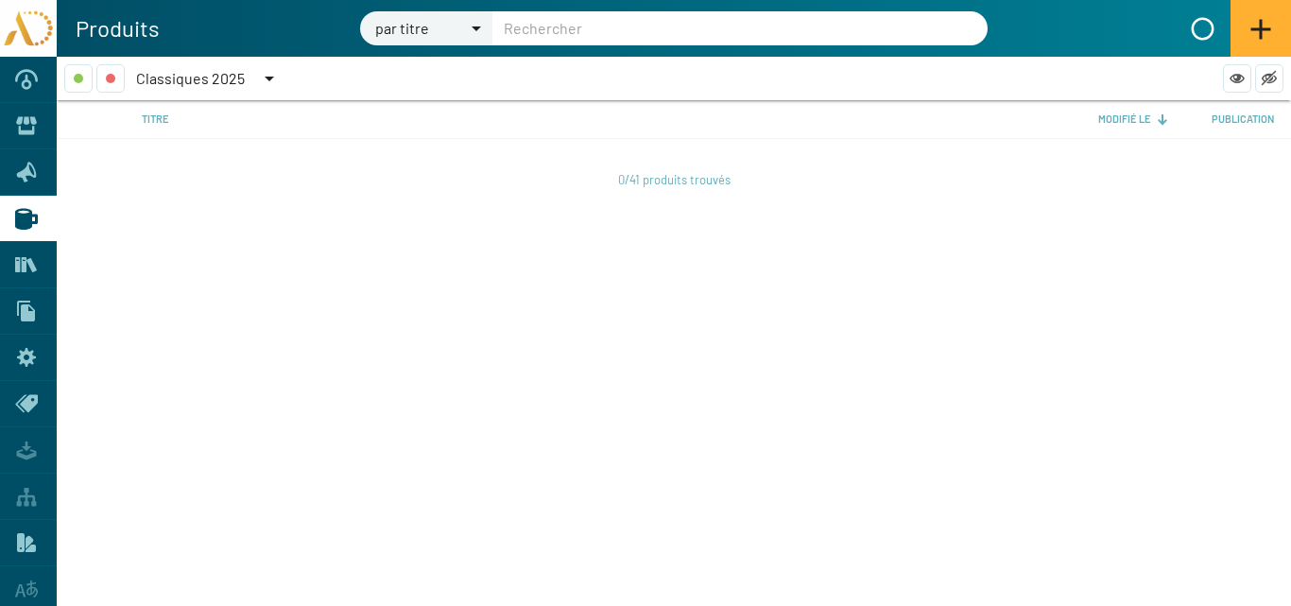
click at [211, 72] on span "Classiques 2025" at bounding box center [190, 78] width 109 height 18
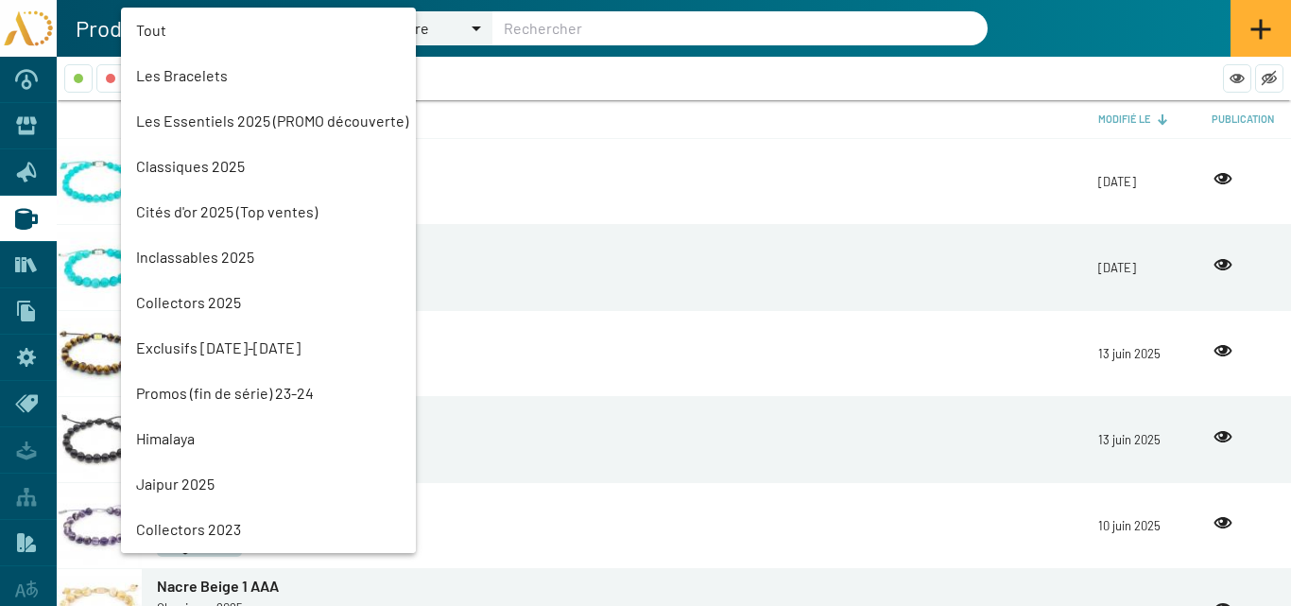
scroll to position [88, 0]
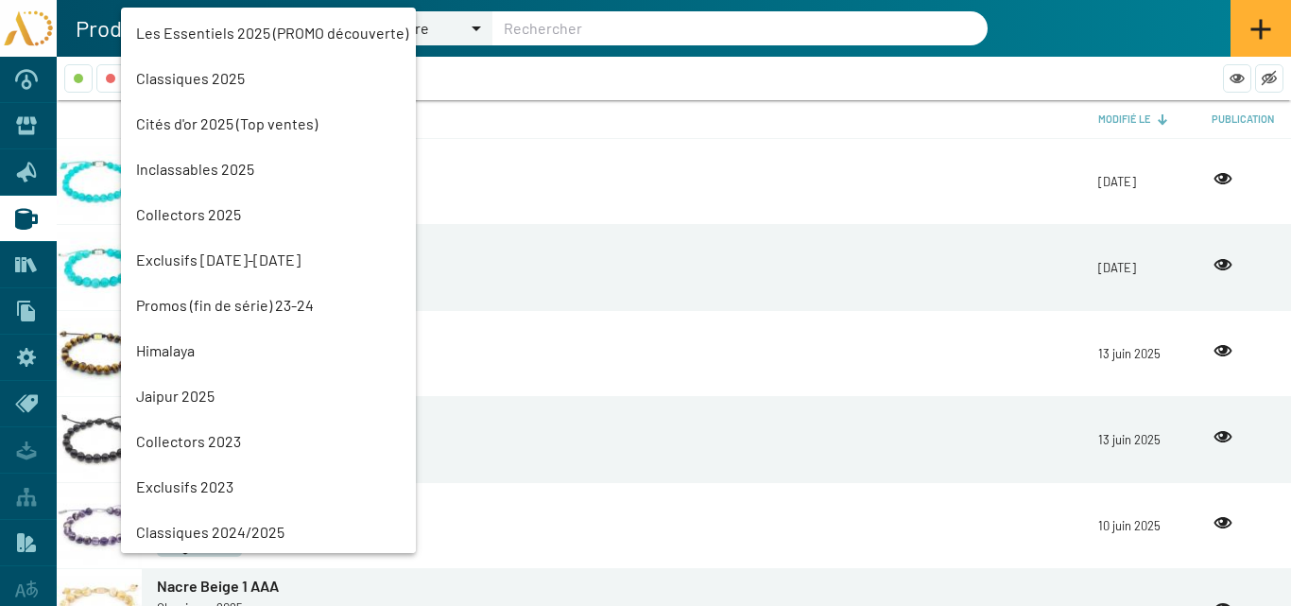
click at [210, 37] on mat-option "Les Essentiels 2025 (PROMO découverte)" at bounding box center [268, 32] width 295 height 45
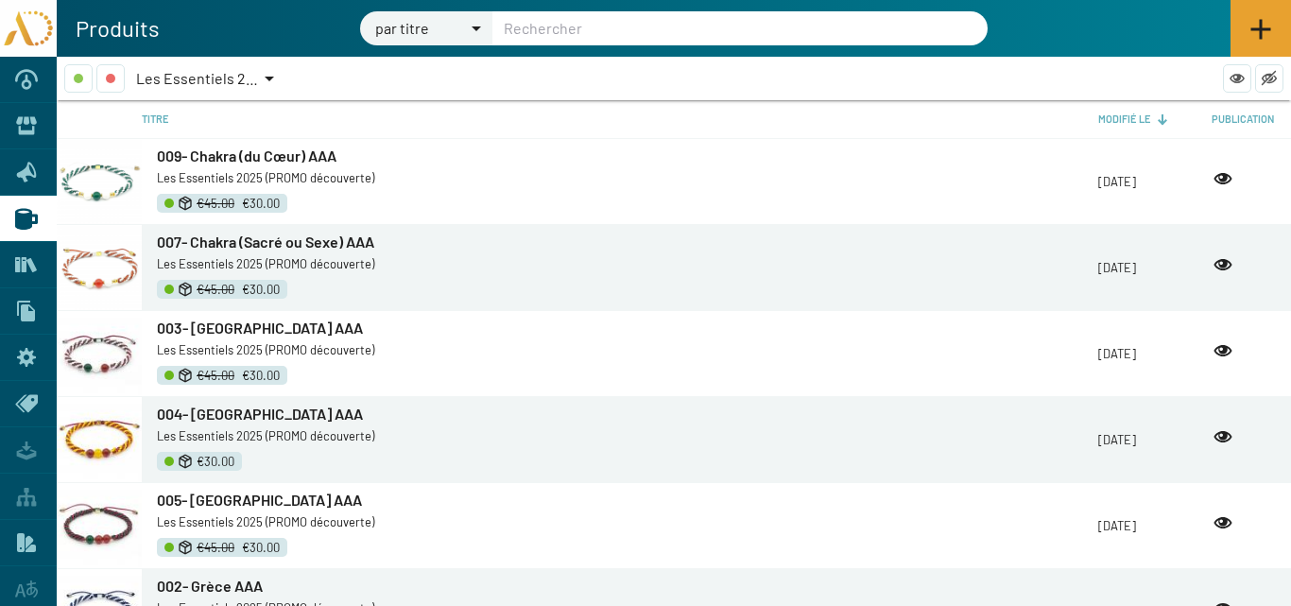
click at [1267, 22] on icon at bounding box center [1260, 29] width 23 height 23
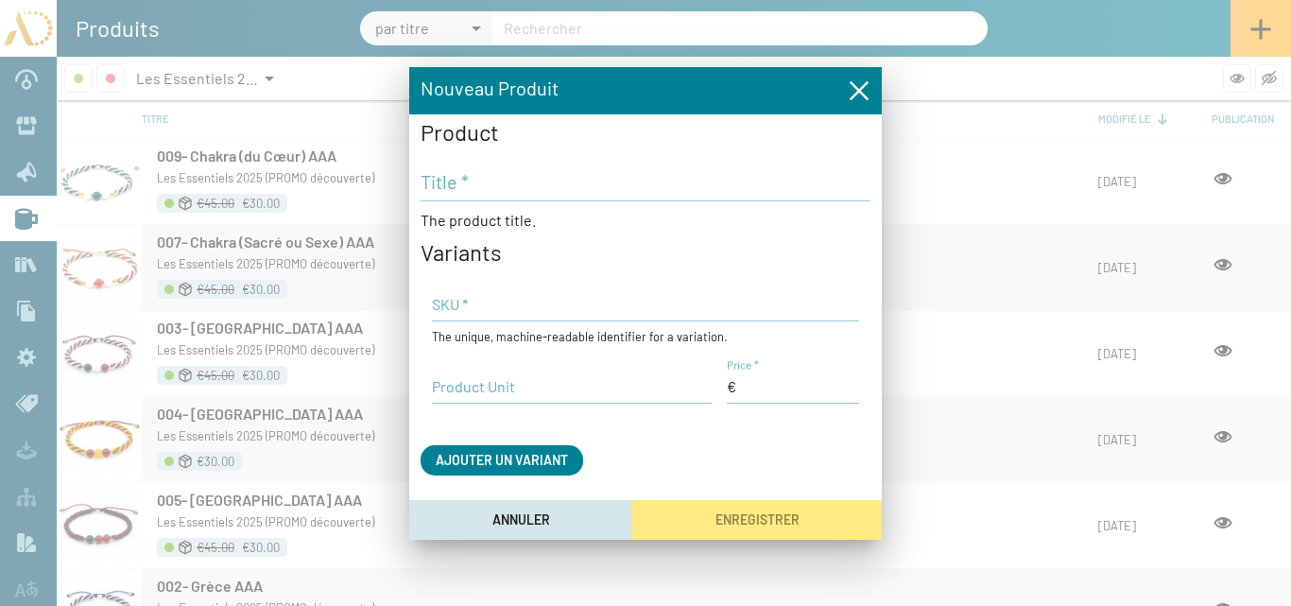
click at [470, 187] on input "Title *" at bounding box center [646, 181] width 450 height 23
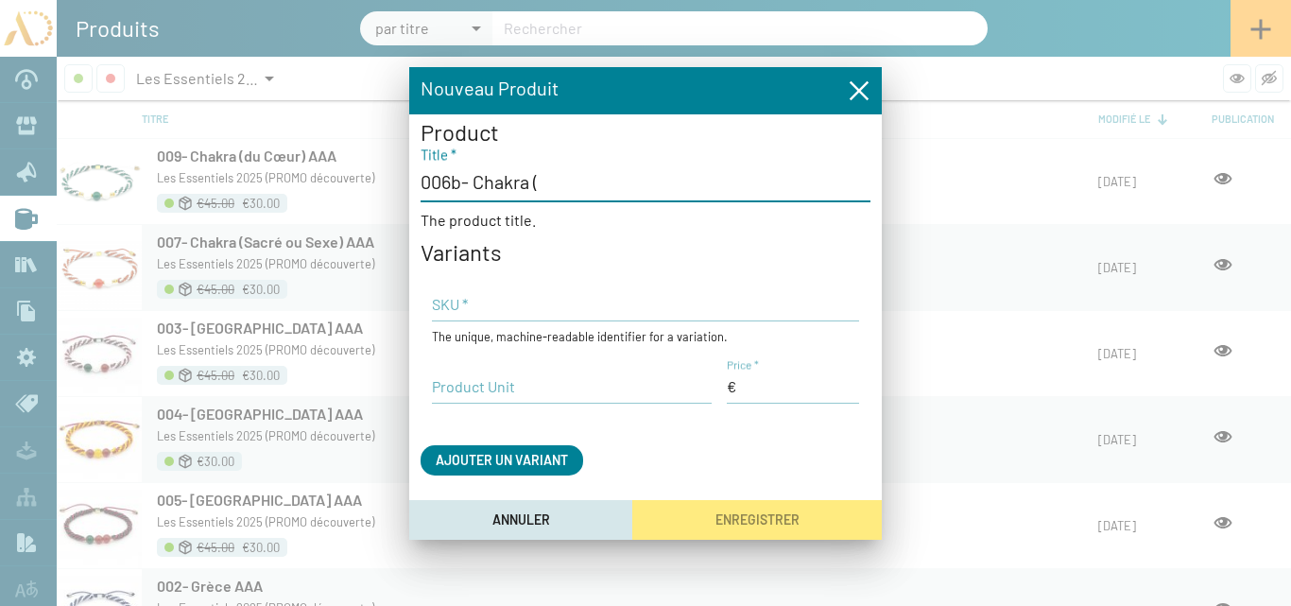
click at [452, 181] on input "006b- Chakra (" at bounding box center [646, 181] width 450 height 23
click at [547, 181] on input "007b- Chakra (" at bounding box center [646, 181] width 450 height 23
type input "007b- Chakra (Sacré ou Sexe) AAA"
click at [481, 388] on input "Product Unit" at bounding box center [572, 386] width 280 height 21
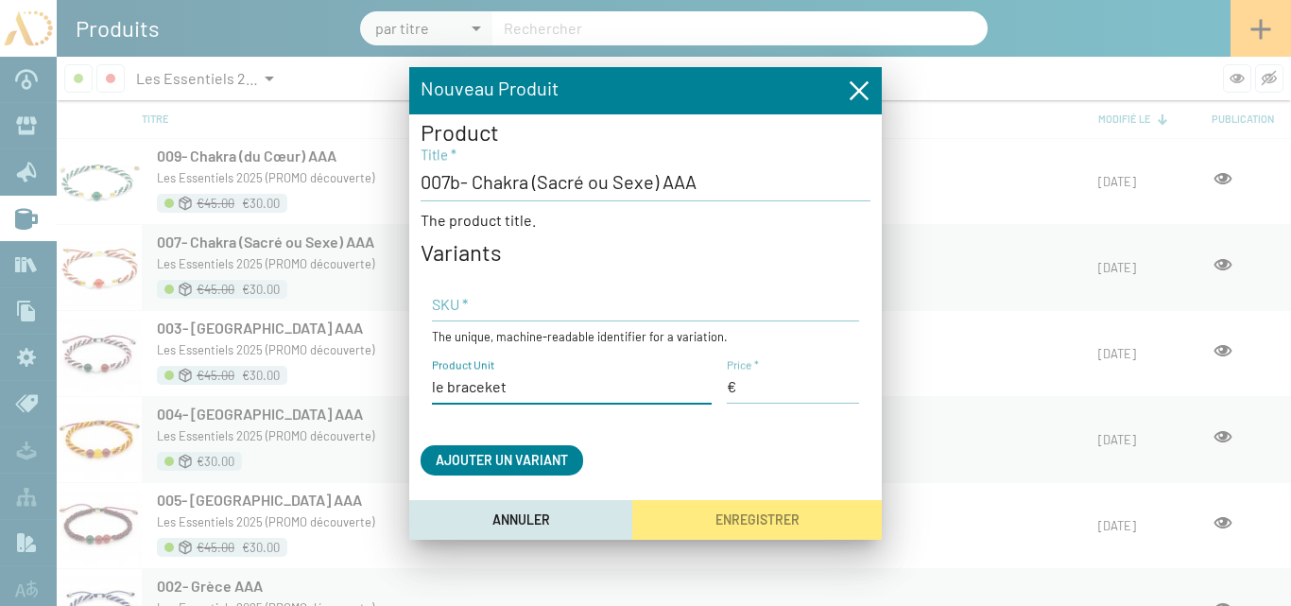
click at [490, 387] on input "le braceket" at bounding box center [572, 386] width 280 height 21
type input "le bracelet"
click at [760, 388] on input "Price *" at bounding box center [793, 386] width 132 height 21
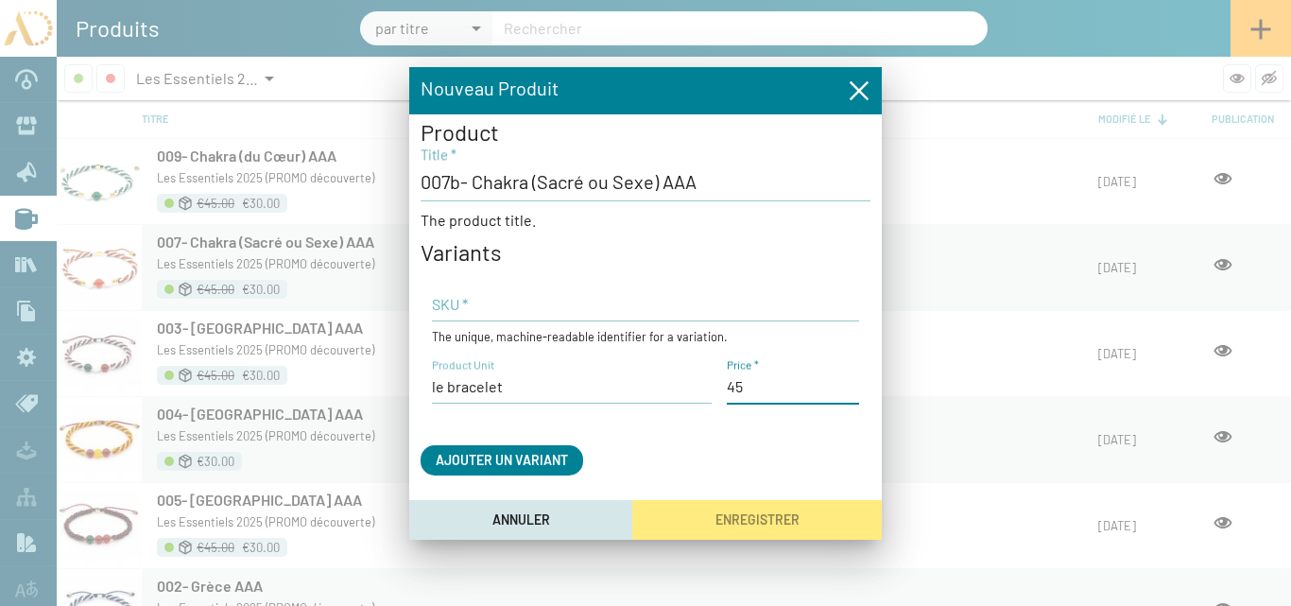
type input "45,00 €"
click at [473, 297] on input "SKU *" at bounding box center [645, 304] width 427 height 21
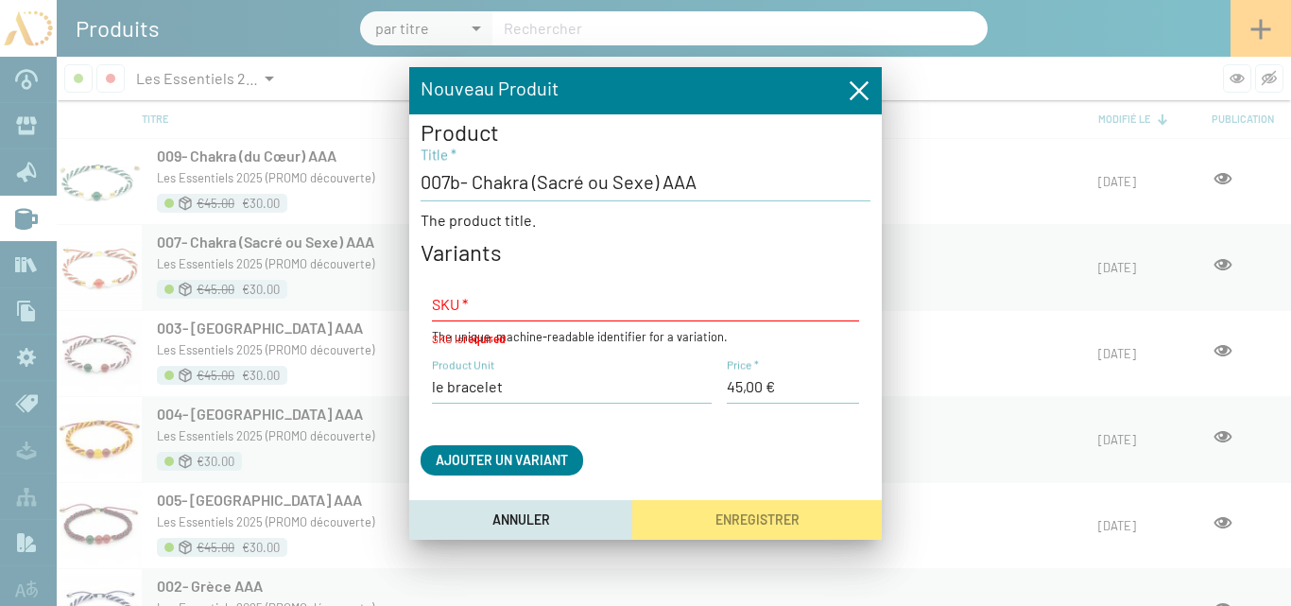
click at [841, 439] on div "Product 007b- Chakra (Sacré ou Sexe) AAA Title * The product title. Variants SK…" at bounding box center [646, 313] width 450 height 375
paste input "AD25-TR-7Ch02 (45)Bis"
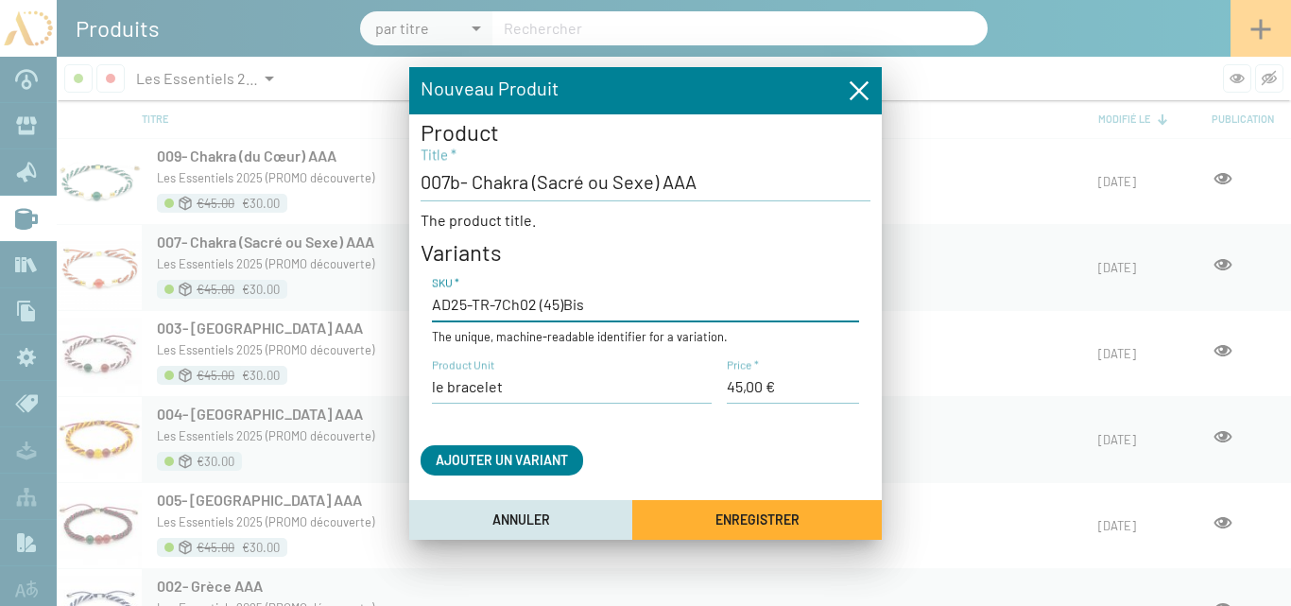
click at [583, 305] on input "AD25-TR-7Ch02 (45)Bis" at bounding box center [645, 304] width 427 height 21
type input "AD25-TR-7Ch02 (45)"
click at [783, 523] on span "Enregistrer" at bounding box center [757, 520] width 84 height 16
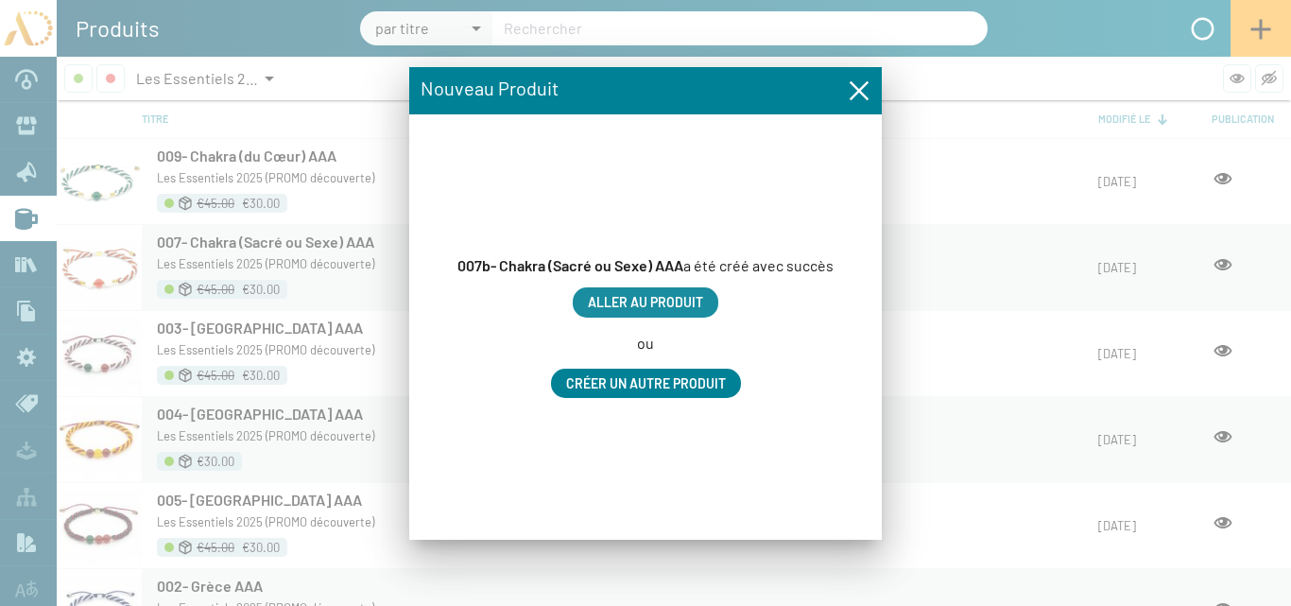
click at [680, 300] on span "Aller au produit" at bounding box center [645, 303] width 115 height 16
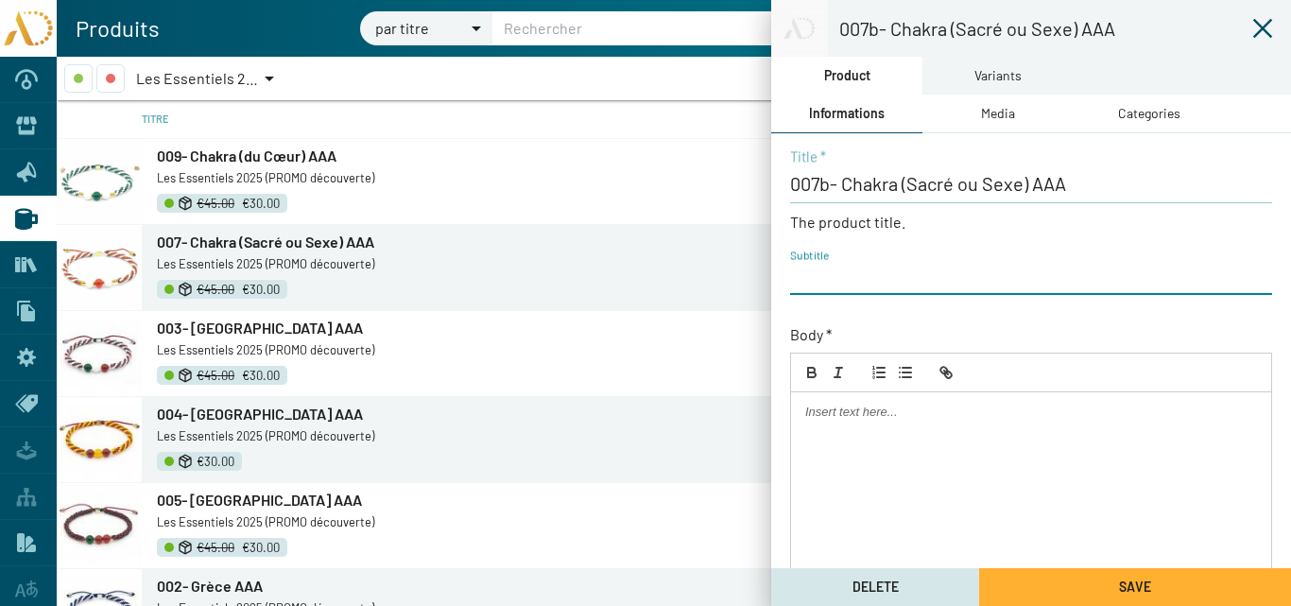
paste input "AD25-TR-7Ch02 (45)Bis"
drag, startPoint x: 942, startPoint y: 275, endPoint x: 924, endPoint y: 282, distance: 19.1
click at [924, 282] on input "AD25-TR-7Ch02 (45)Bis" at bounding box center [1031, 277] width 482 height 21
type input "AD25-TR-7Ch02 (45)"
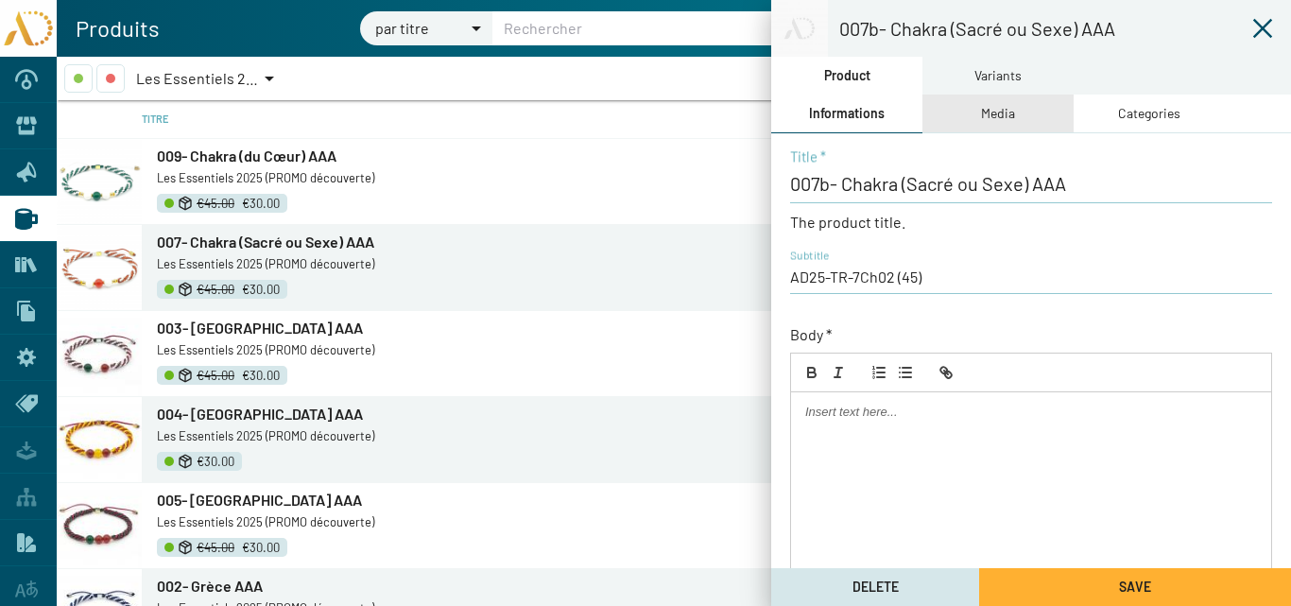
click at [994, 118] on div "Media" at bounding box center [998, 113] width 34 height 21
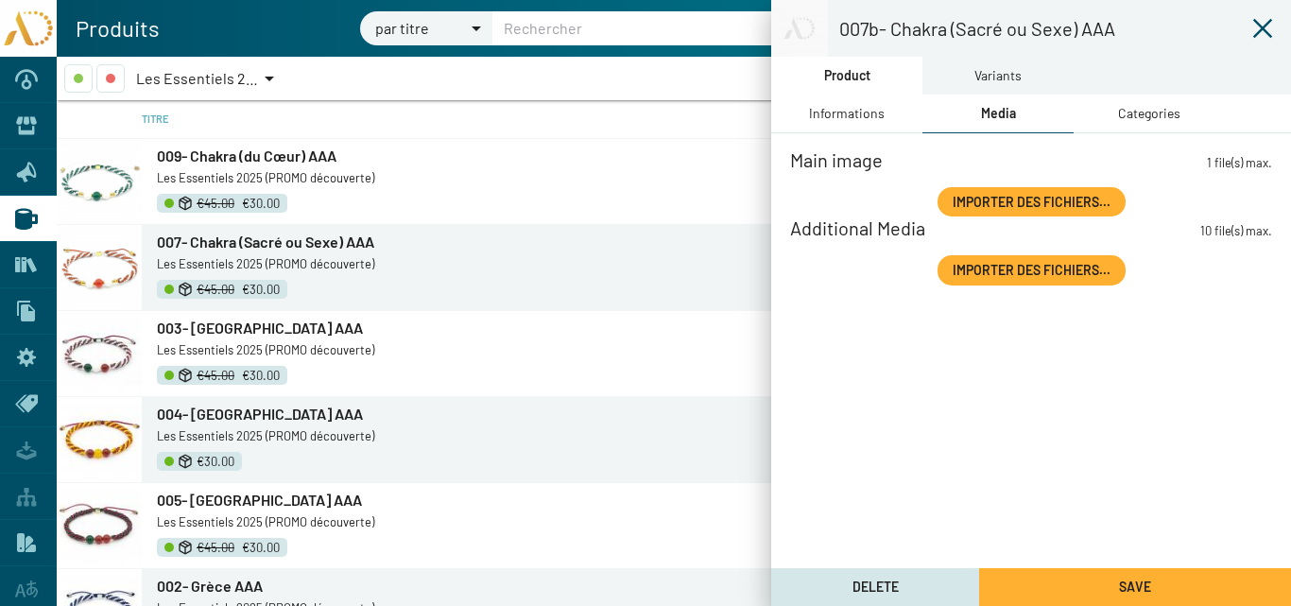
click at [982, 201] on span "Importer des fichiers..." at bounding box center [1032, 202] width 158 height 16
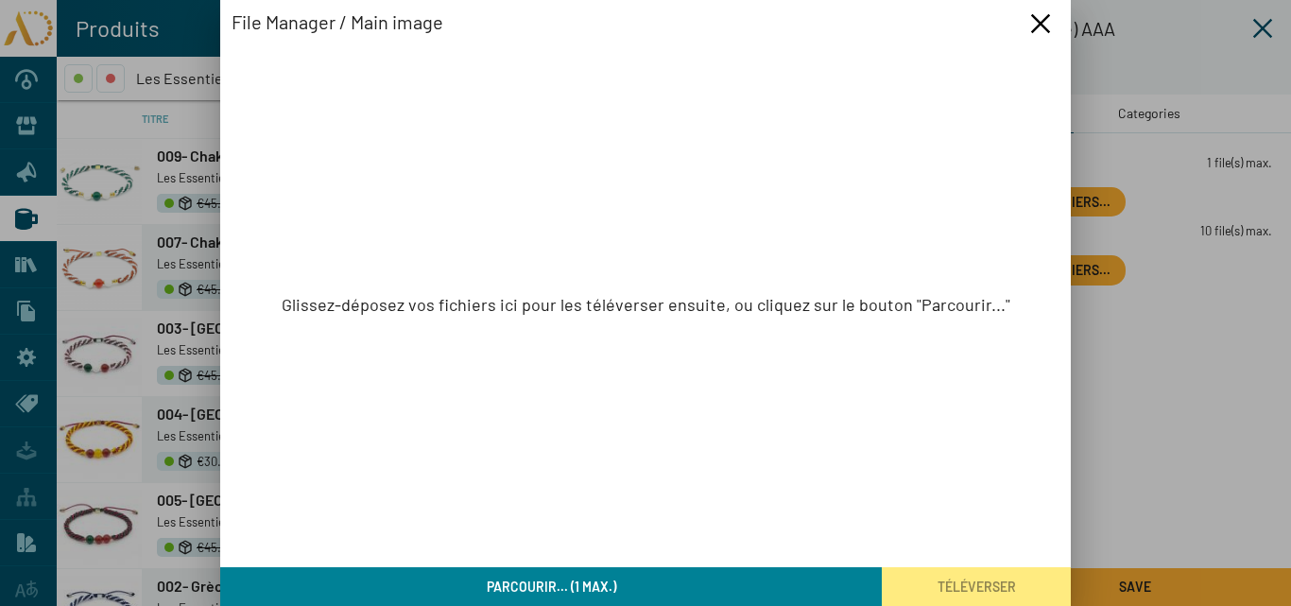
click at [685, 591] on button "Parcourir... (1 max.)" at bounding box center [551, 586] width 662 height 39
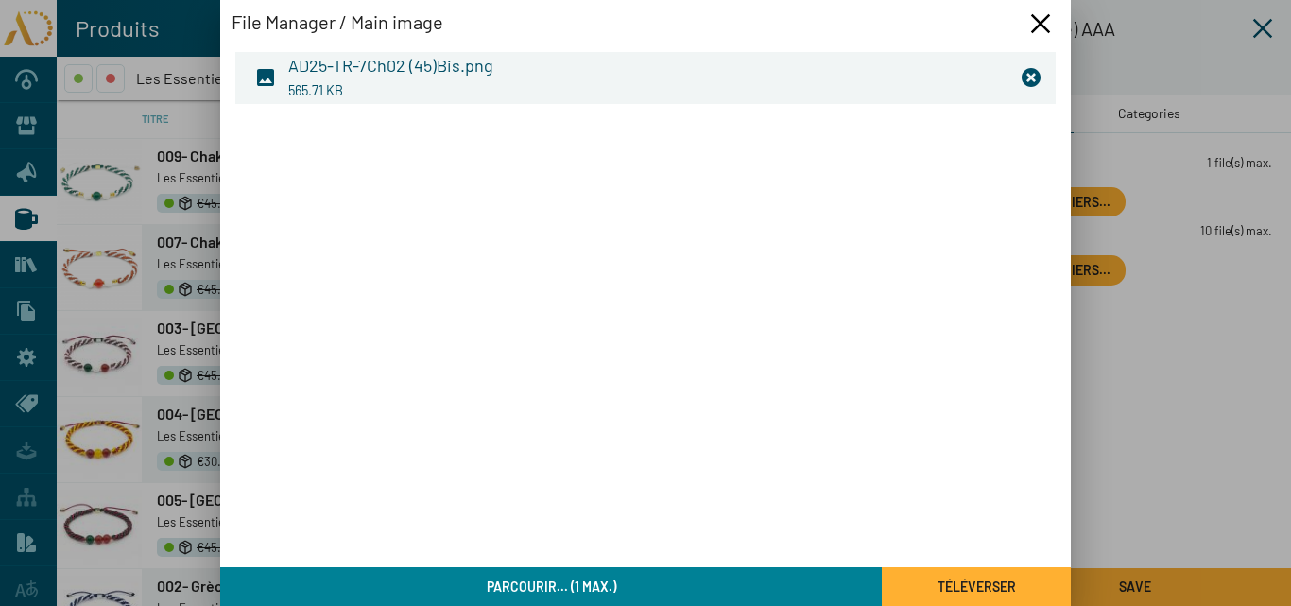
click at [991, 577] on span "Téléverser" at bounding box center [977, 585] width 78 height 16
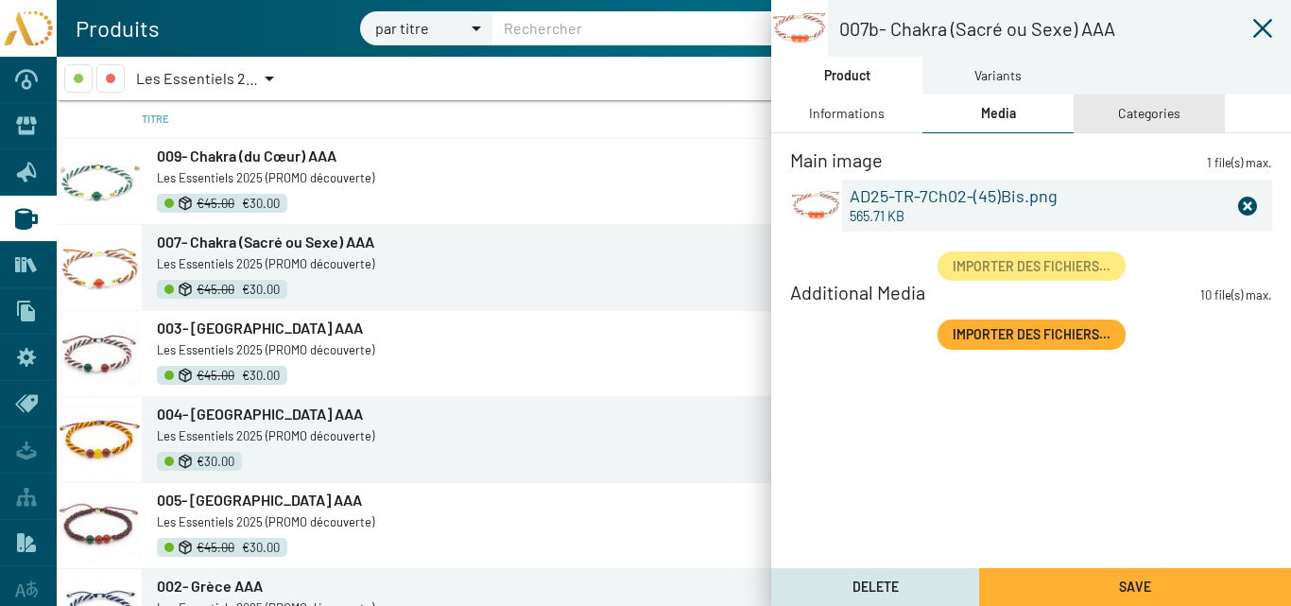
click at [1147, 114] on div "Categories" at bounding box center [1149, 113] width 62 height 21
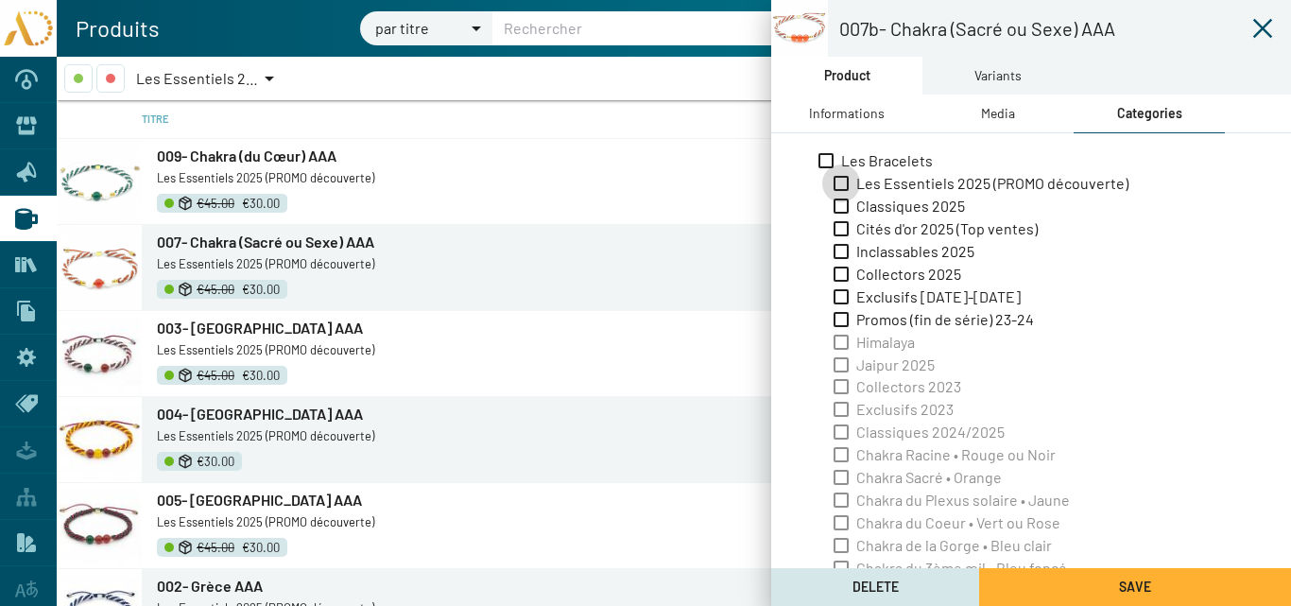
click at [899, 182] on span "Les Essentiels 2025 (PROMO découverte)" at bounding box center [992, 183] width 272 height 21
click at [841, 191] on input "Les Essentiels 2025 (PROMO découverte)" at bounding box center [840, 191] width 1 height 1
checkbox input "true"
click at [975, 68] on div "Variants" at bounding box center [997, 75] width 47 height 21
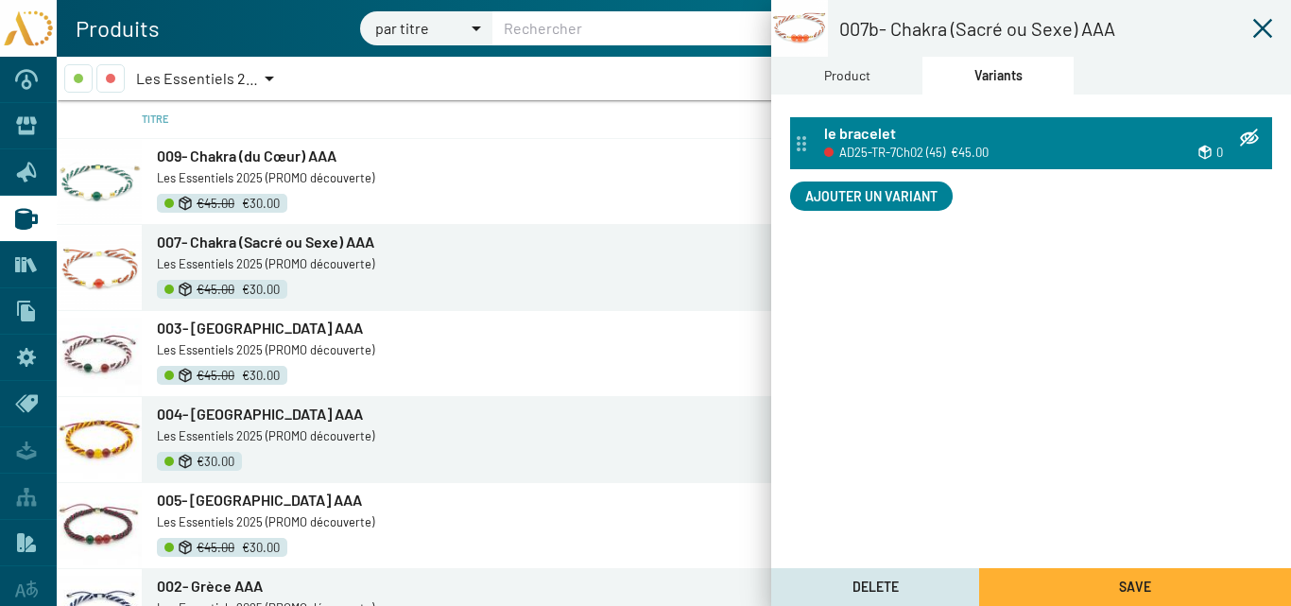
click at [870, 145] on span "AD25-TR-7Ch02 (45)" at bounding box center [892, 152] width 106 height 21
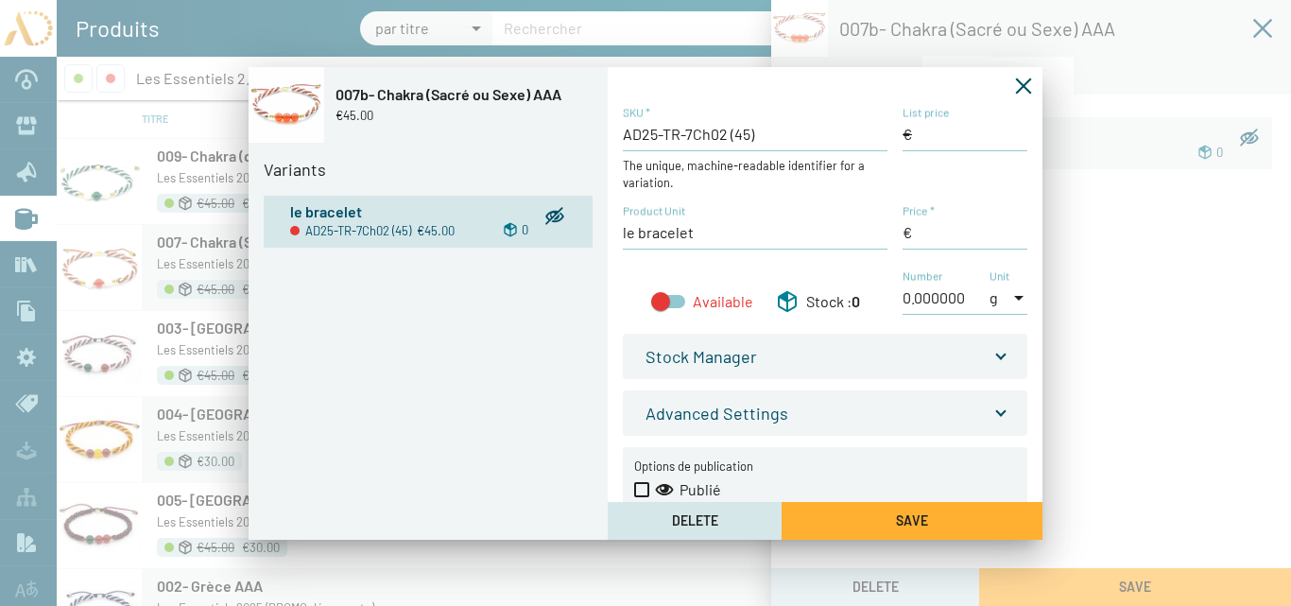
type input "45,00 €"
click at [922, 130] on input "List price" at bounding box center [965, 134] width 125 height 21
type input "45,00 €"
drag, startPoint x: 915, startPoint y: 231, endPoint x: 892, endPoint y: 234, distance: 23.0
click at [892, 234] on div "AD25-TR-7Ch02 (45) SKU * The unique, machine-readable identifier for a variatio…" at bounding box center [825, 220] width 405 height 230
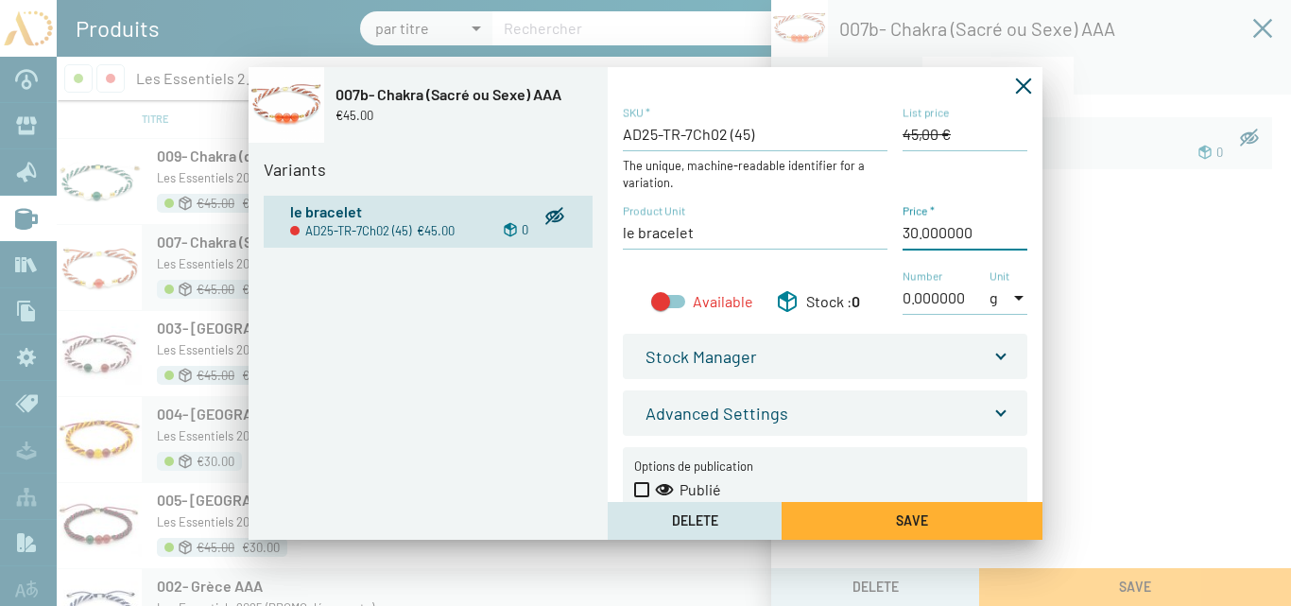
type input "30,00 €"
drag, startPoint x: 672, startPoint y: 302, endPoint x: 714, endPoint y: 313, distance: 43.1
click at [671, 301] on div at bounding box center [668, 301] width 34 height 13
click at [661, 308] on input "Available" at bounding box center [660, 308] width 1 height 1
checkbox input "true"
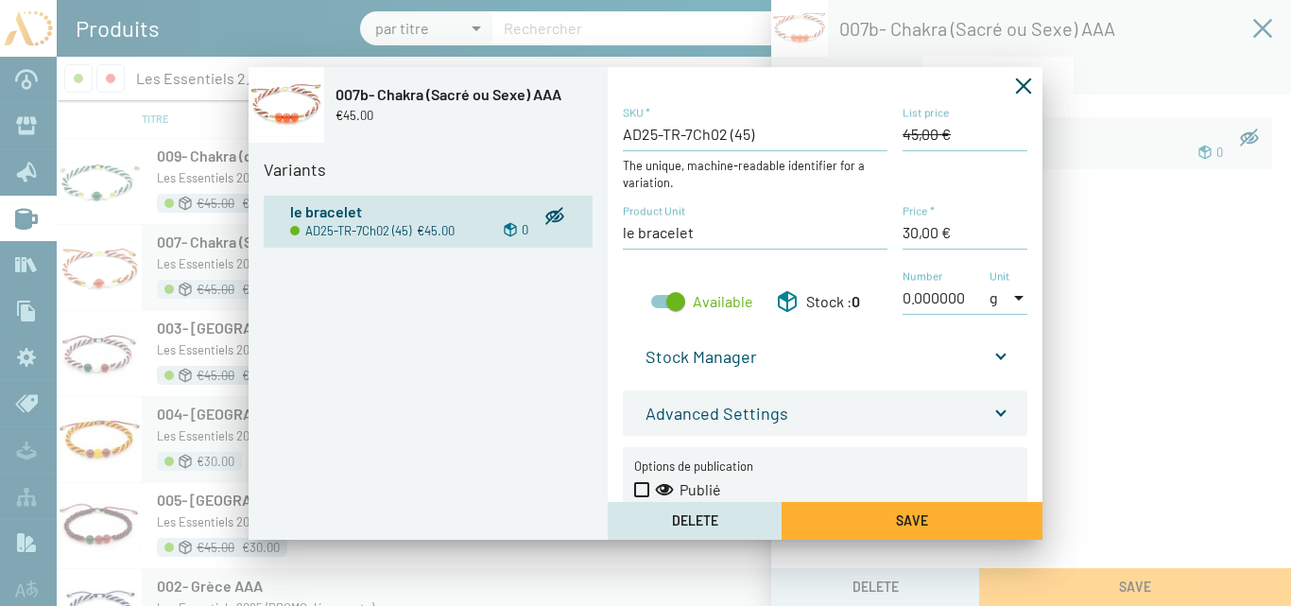
click at [999, 349] on span at bounding box center [1001, 351] width 8 height 21
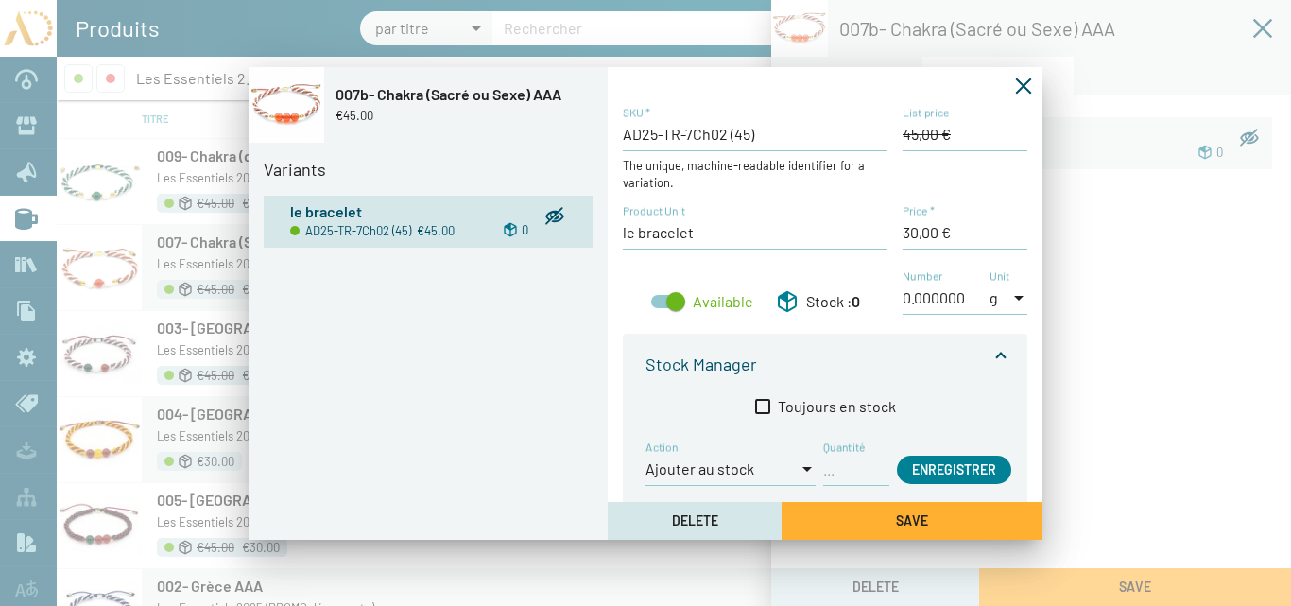
click at [846, 472] on input "Quantité" at bounding box center [856, 468] width 66 height 21
type input "1"
click at [934, 467] on span "Enregistrer" at bounding box center [954, 469] width 84 height 16
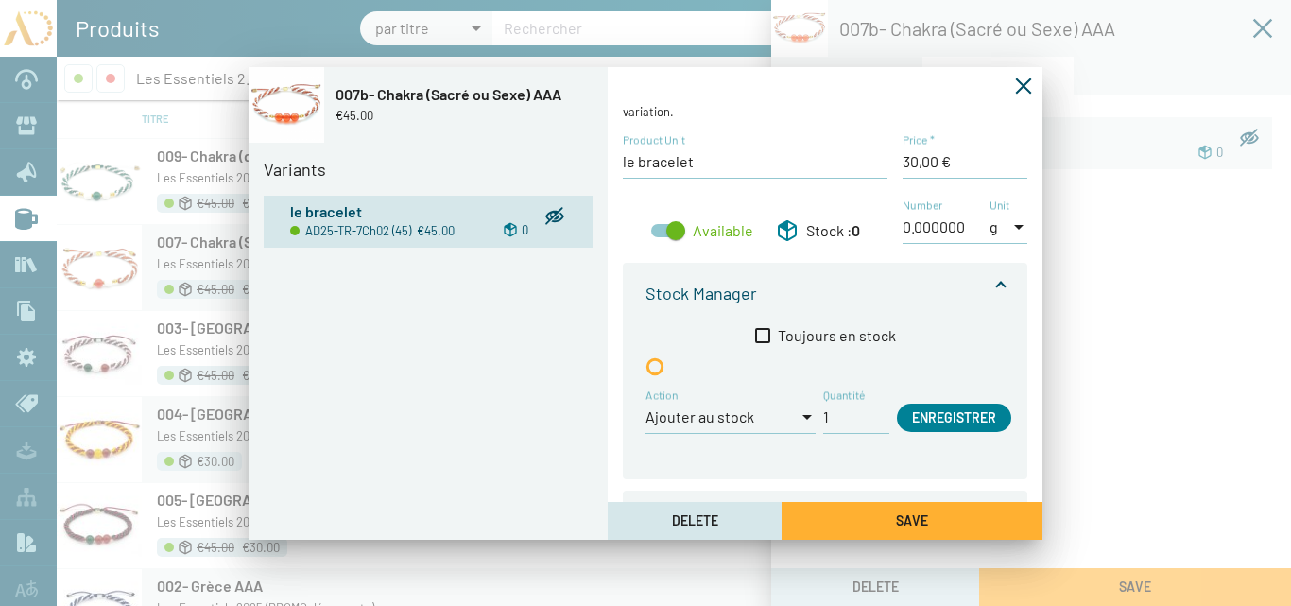
scroll to position [211, 0]
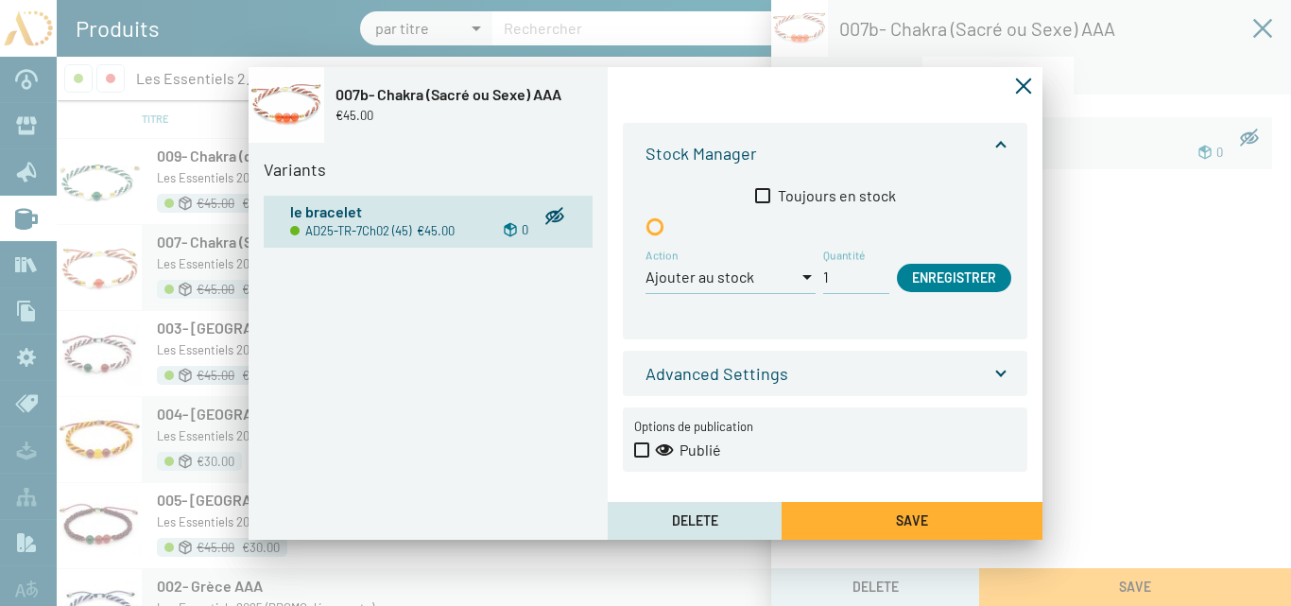
drag, startPoint x: 642, startPoint y: 449, endPoint x: 717, endPoint y: 459, distance: 76.3
click at [641, 447] on span at bounding box center [641, 449] width 15 height 15
click at [641, 457] on input "Publié" at bounding box center [641, 457] width 1 height 1
checkbox input "true"
click at [911, 518] on span "Save" at bounding box center [912, 520] width 32 height 16
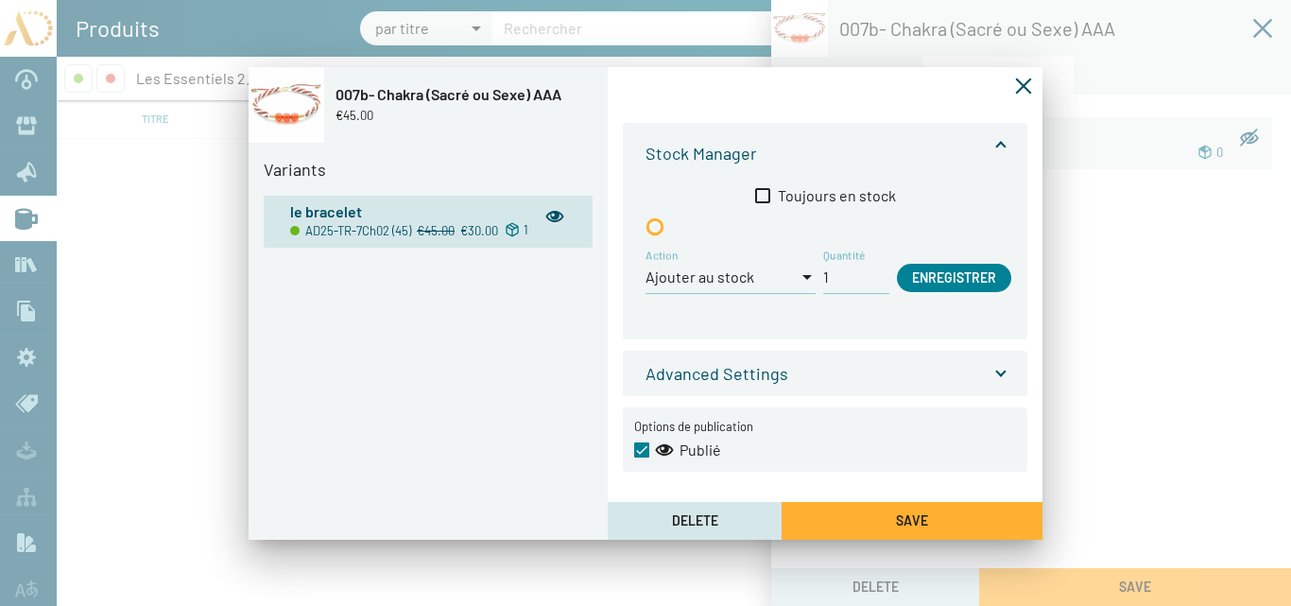
click at [1027, 85] on icon "Fermer la fenêtre" at bounding box center [1023, 86] width 19 height 19
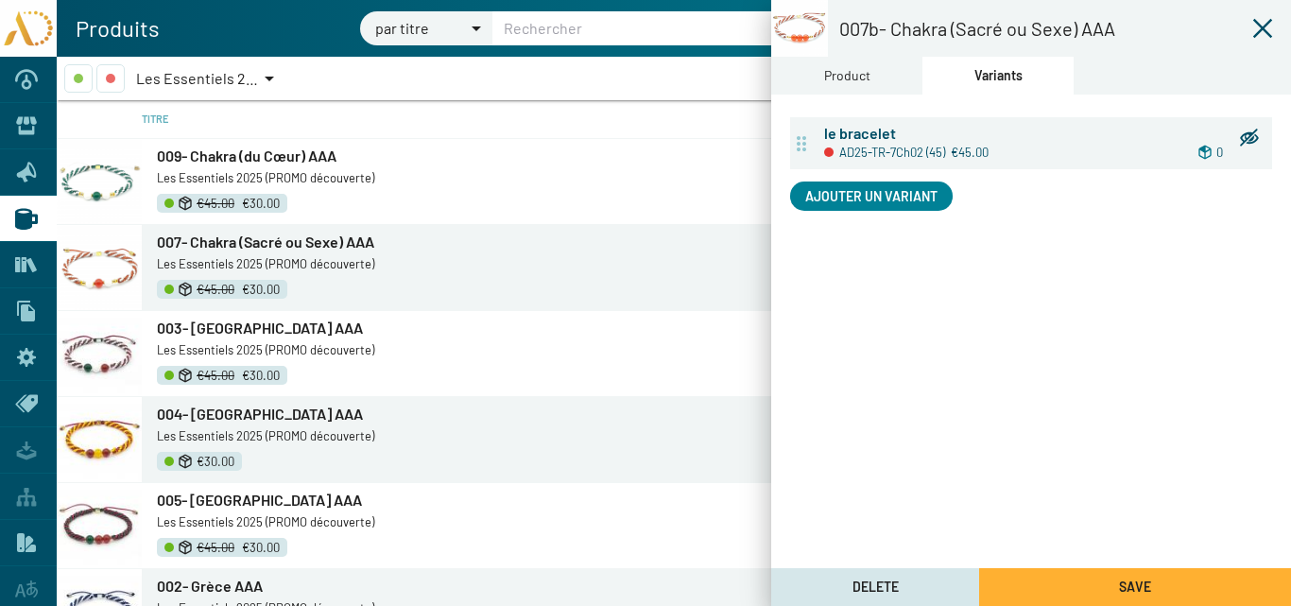
click at [858, 82] on div "Product" at bounding box center [847, 75] width 46 height 21
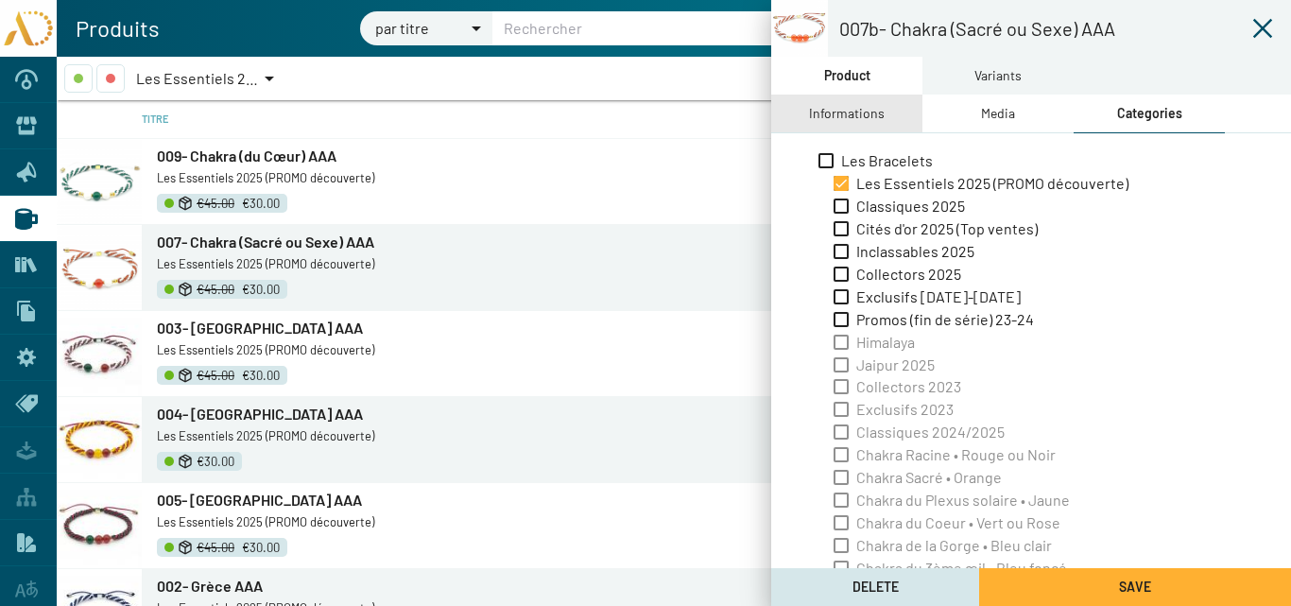
click at [863, 109] on div "Informations" at bounding box center [847, 113] width 76 height 21
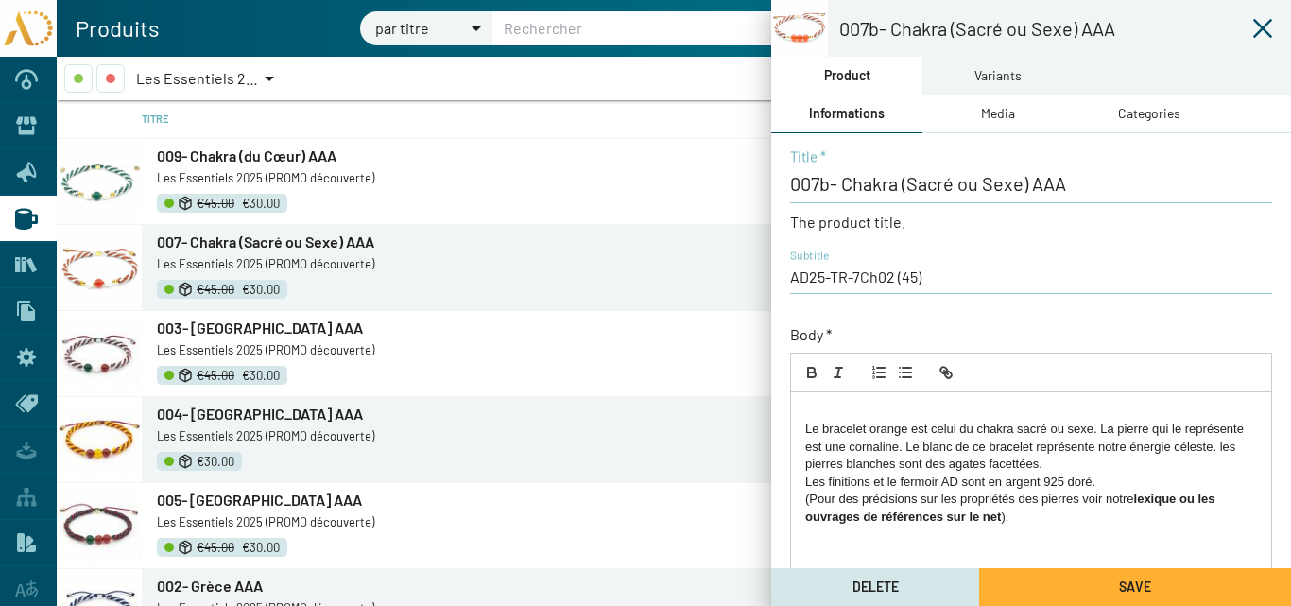
click at [806, 425] on p "Le bracelet orange est celui du chakra sacré ou sexe. La pierre qui le représen…" at bounding box center [1031, 447] width 452 height 52
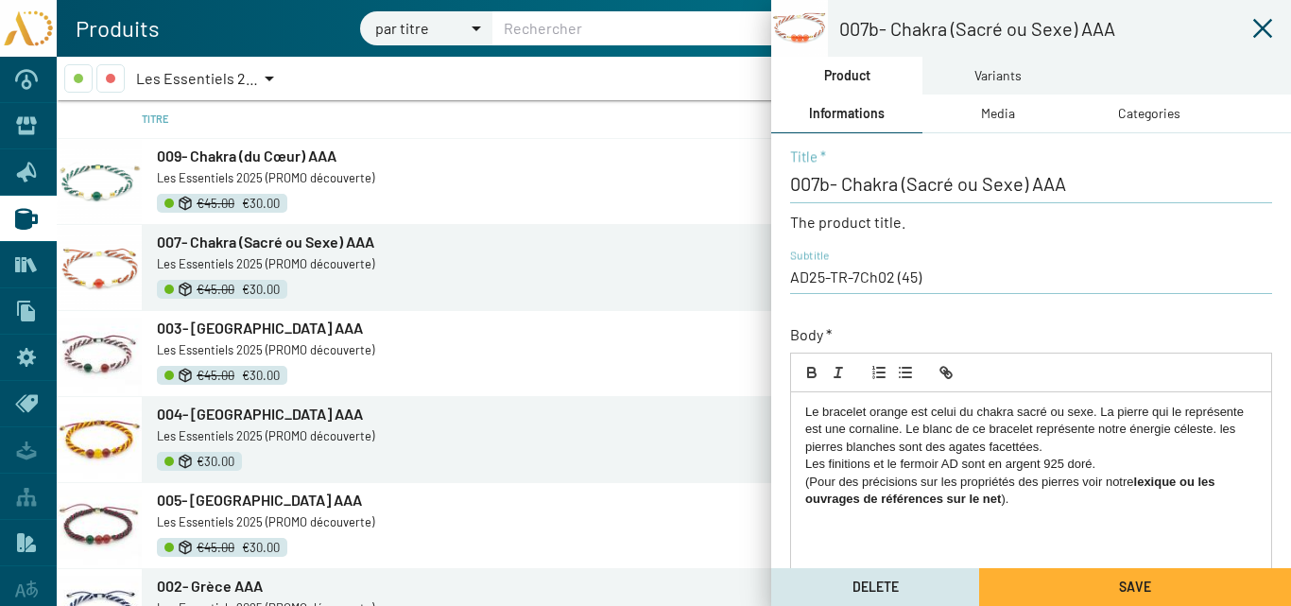
drag, startPoint x: 1058, startPoint y: 446, endPoint x: 904, endPoint y: 430, distance: 154.9
click at [904, 430] on p "Le bracelet orange est celui du chakra sacré ou sexe. La pierre qui le représen…" at bounding box center [1031, 430] width 452 height 52
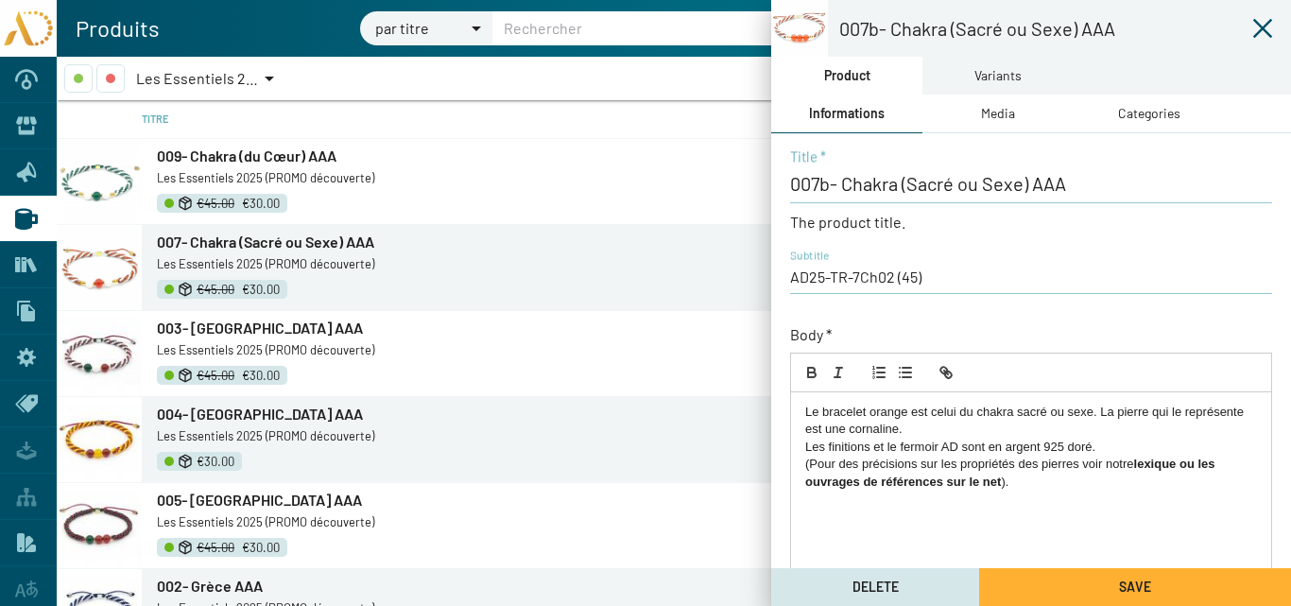
drag, startPoint x: 1112, startPoint y: 414, endPoint x: 1118, endPoint y: 452, distance: 38.2
click at [1111, 414] on p "Le bracelet orange est celui du chakra sacré ou sexe. La pierre qui le représen…" at bounding box center [1031, 421] width 452 height 35
click at [1152, 412] on p "Le bracelet orange est celui du chakra sacré ou sexe. Les pierre qui le représe…" at bounding box center [1031, 421] width 452 height 35
drag, startPoint x: 906, startPoint y: 429, endPoint x: 867, endPoint y: 431, distance: 39.7
click at [867, 431] on p "Le bracelet orange est celui du chakra sacré ou sexe. Les pierres qui le représ…" at bounding box center [1031, 421] width 452 height 35
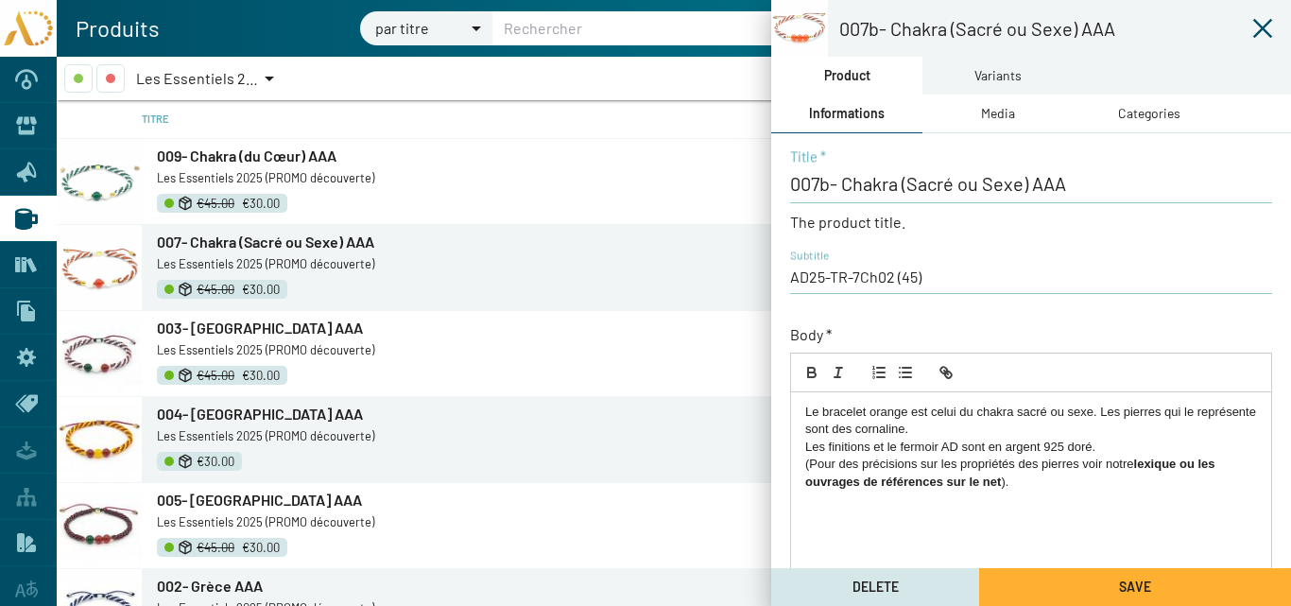
click at [965, 432] on p "Le bracelet orange est celui du chakra sacré ou sexe. Les pierres qui le représ…" at bounding box center [1031, 421] width 452 height 35
click at [922, 429] on p "Le bracelet orange est celui du chakra sacré ou sexe. Les pierres qui le représ…" at bounding box center [1031, 421] width 452 height 35
click at [1114, 453] on p "Les finitions et le fermoir AD sont en argent 925 doré." at bounding box center [1031, 447] width 452 height 17
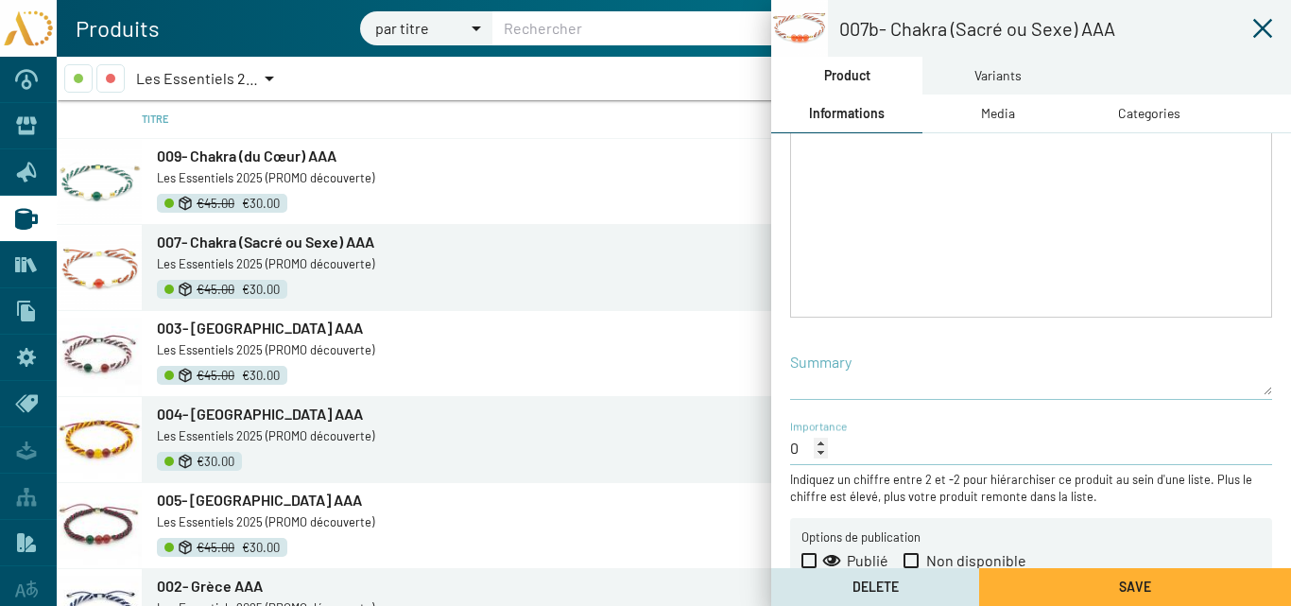
scroll to position [378, 0]
click at [810, 560] on span at bounding box center [808, 559] width 15 height 15
click at [809, 567] on input "Publié" at bounding box center [808, 567] width 1 height 1
checkbox input "true"
click at [1060, 585] on button "Save" at bounding box center [1135, 587] width 312 height 38
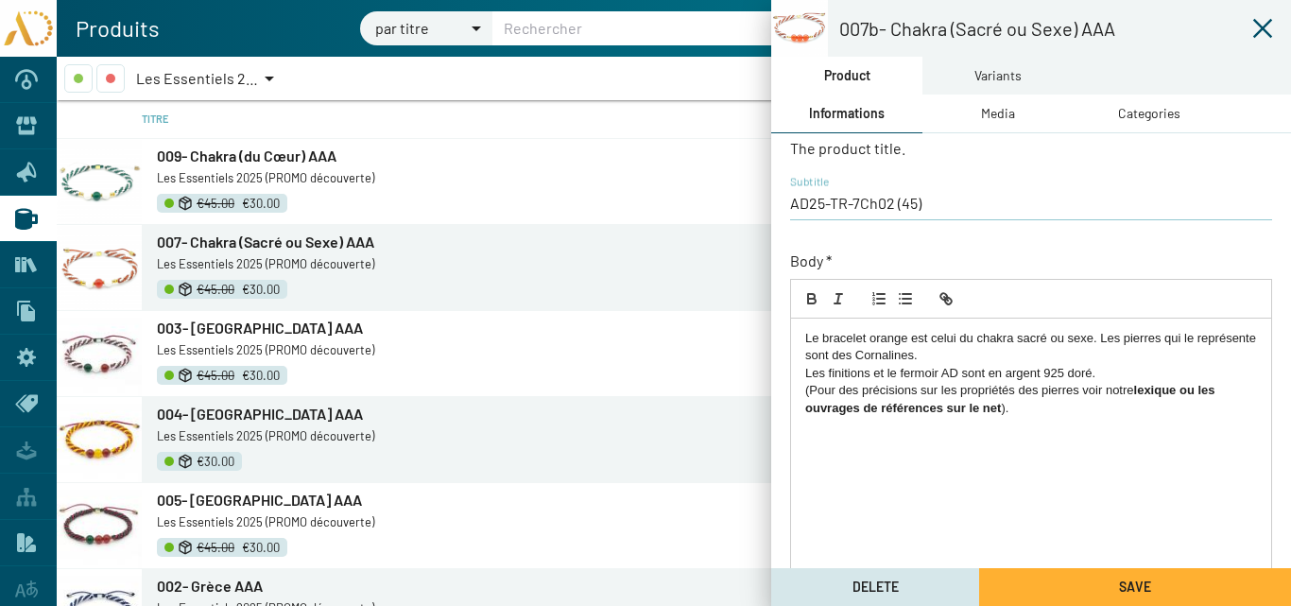
scroll to position [0, 0]
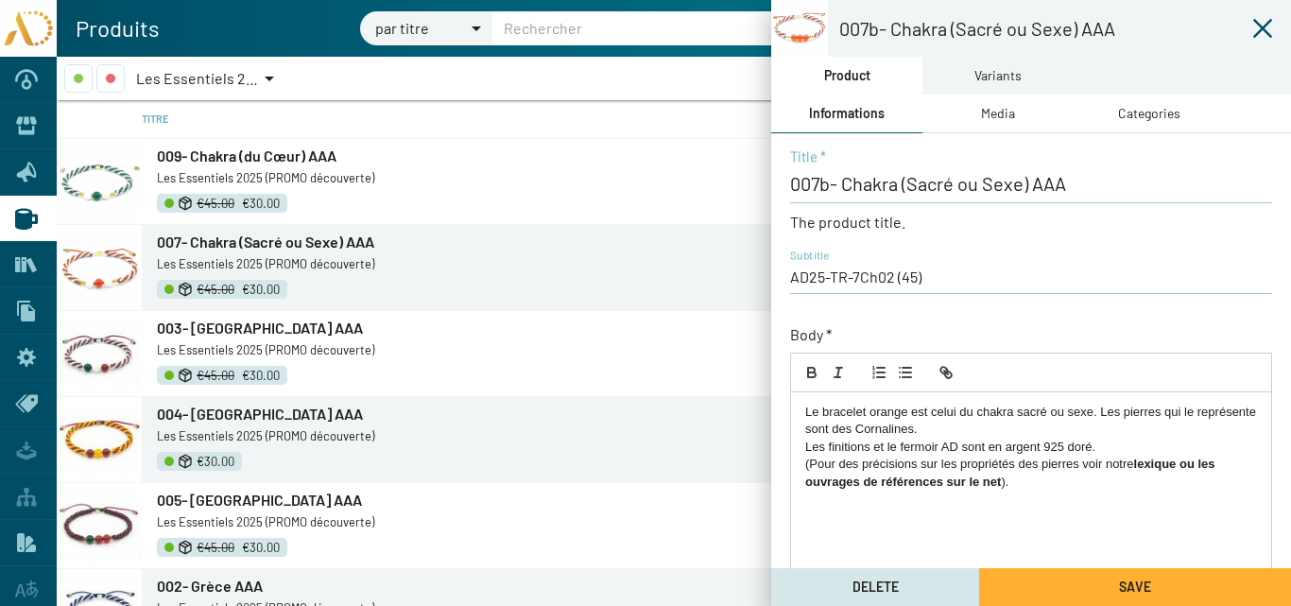
click at [990, 81] on div "Variants" at bounding box center [997, 75] width 47 height 21
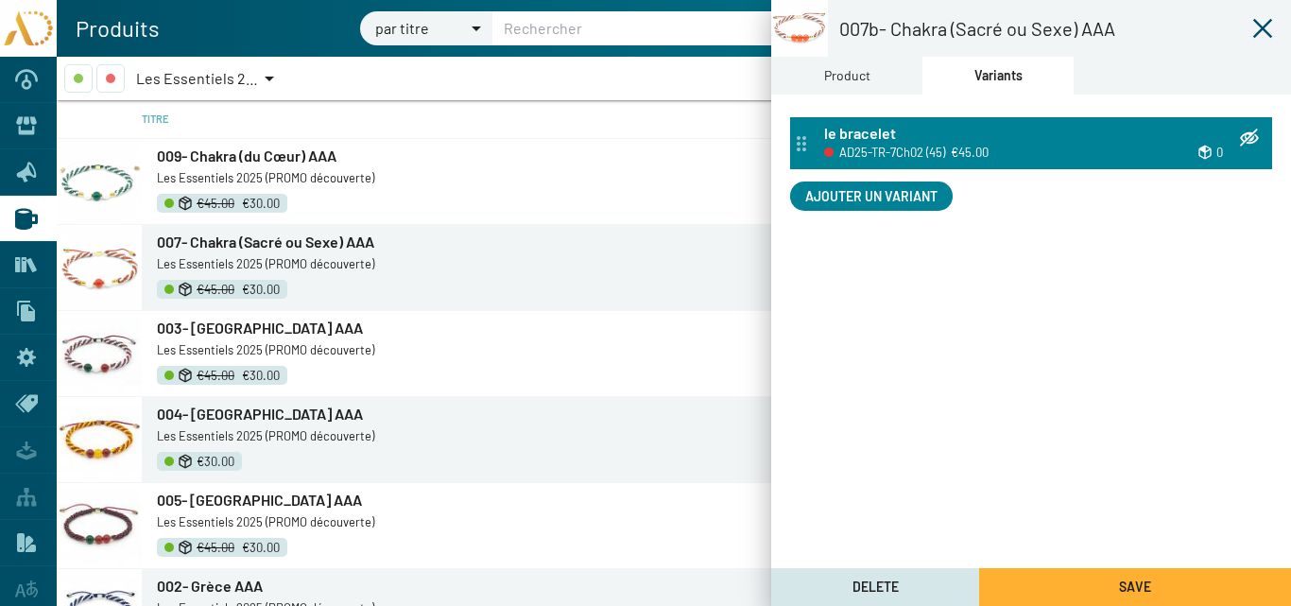
click at [942, 134] on div "le bracelet" at bounding box center [1042, 134] width 437 height 21
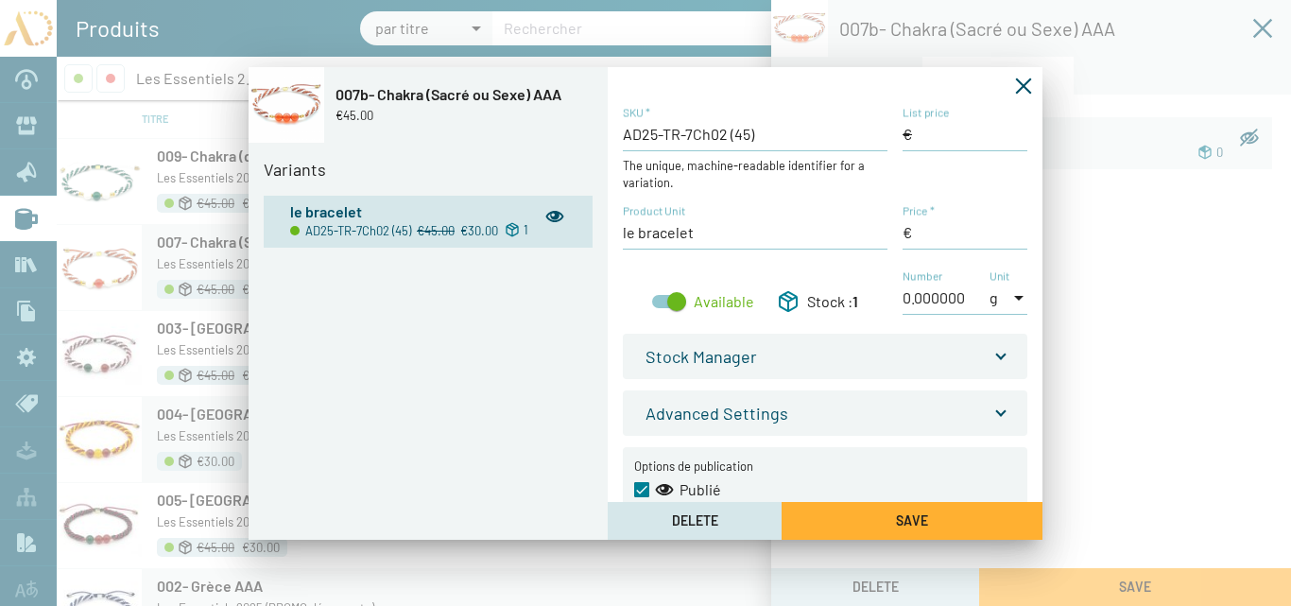
type input "45,00 €"
type input "30,00 €"
click at [1020, 86] on icon "Fermer la fenêtre" at bounding box center [1023, 86] width 19 height 19
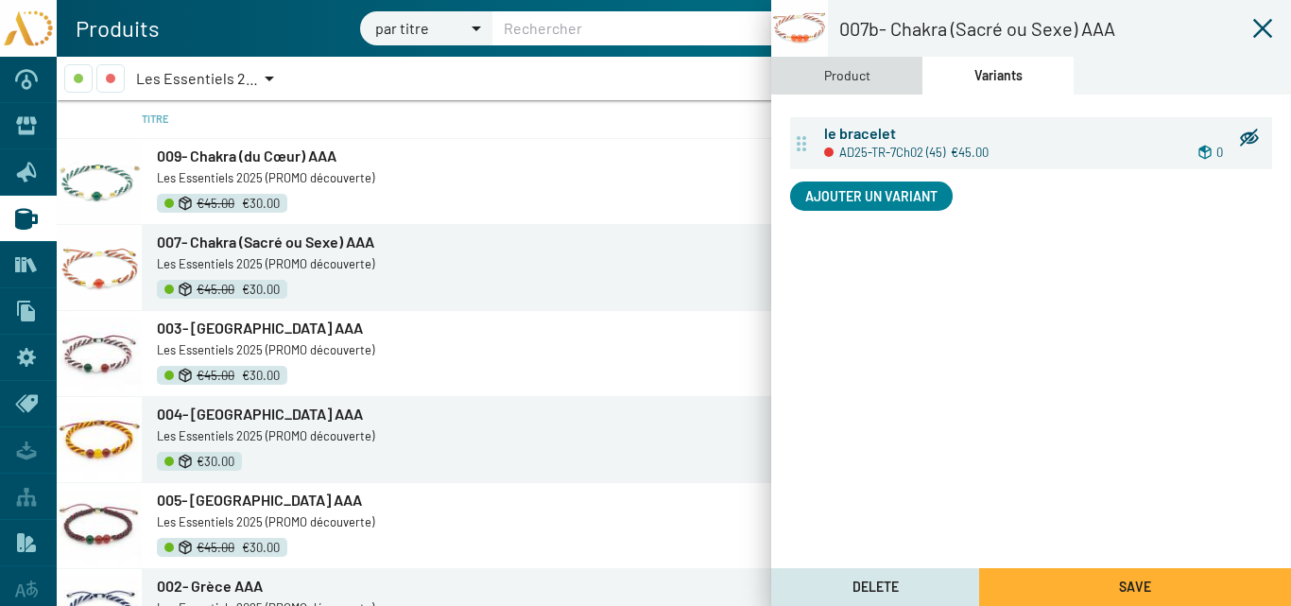
drag, startPoint x: 854, startPoint y: 75, endPoint x: 870, endPoint y: 88, distance: 20.1
click at [854, 74] on div "Product" at bounding box center [847, 75] width 46 height 21
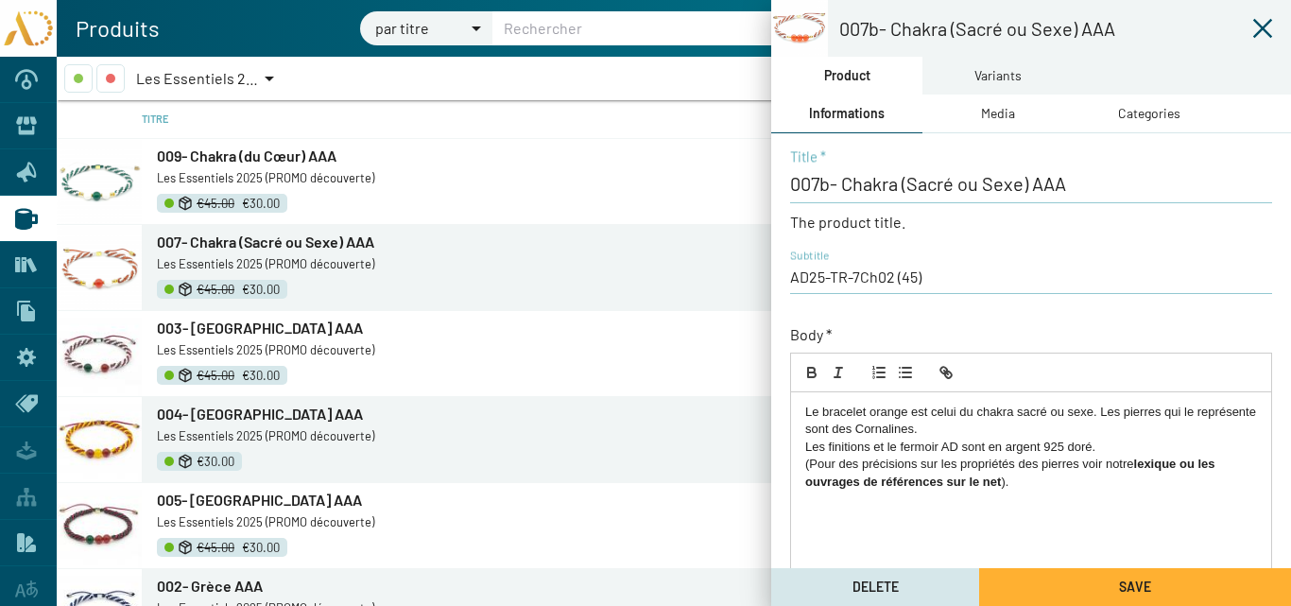
scroll to position [406, 0]
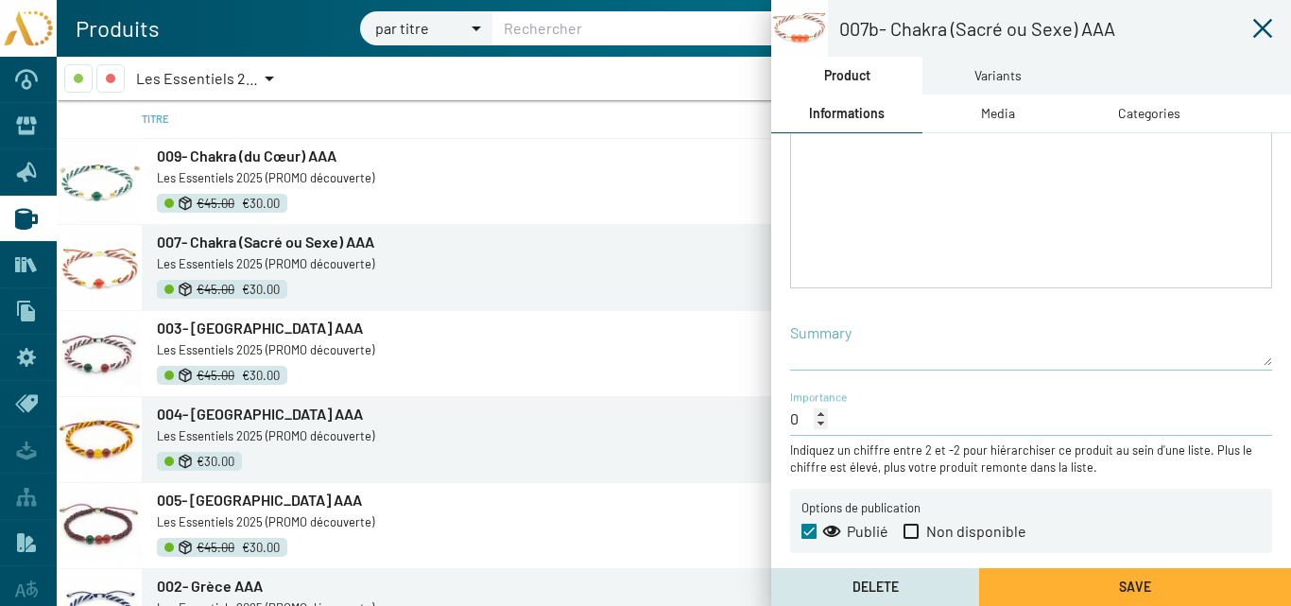
click at [1051, 589] on button "Save" at bounding box center [1135, 587] width 312 height 38
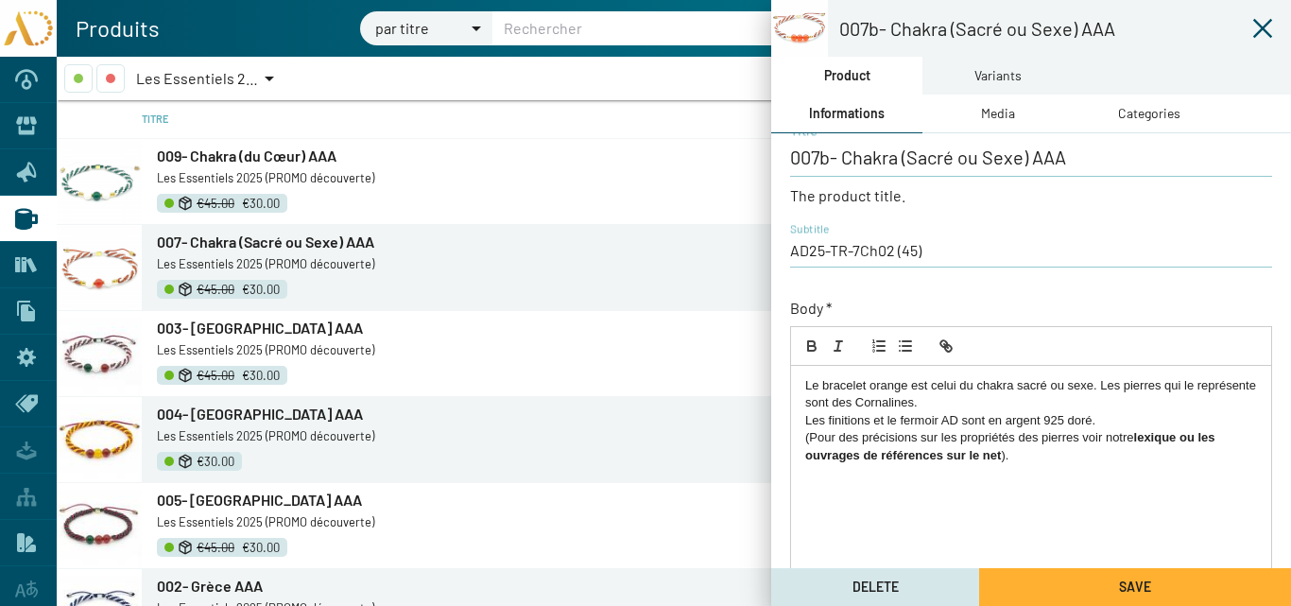
scroll to position [0, 0]
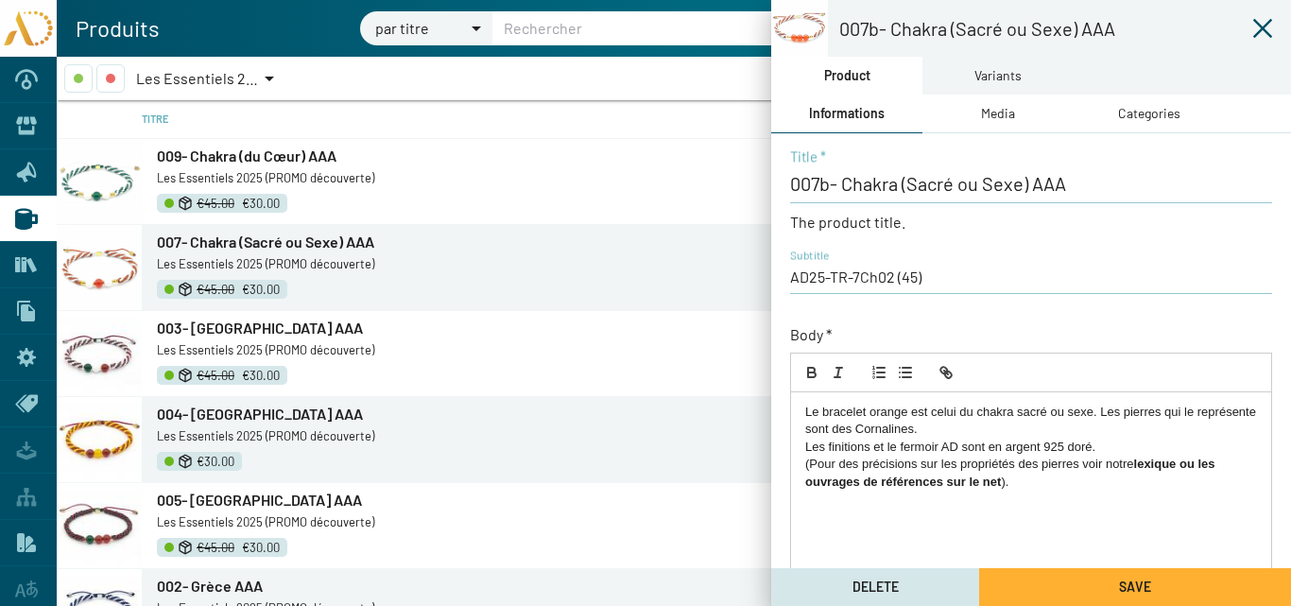
click at [1262, 32] on icon at bounding box center [1262, 28] width 23 height 23
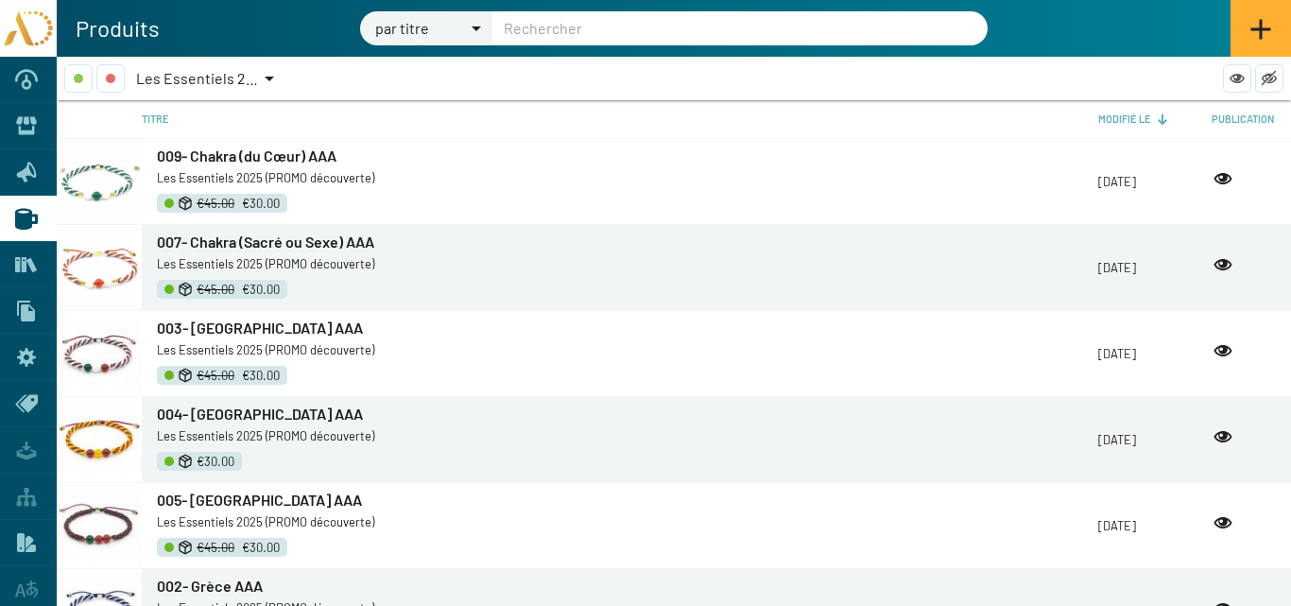
click at [261, 239] on span "007- Chakra (Sacré ou Sexe) AAA" at bounding box center [265, 242] width 217 height 18
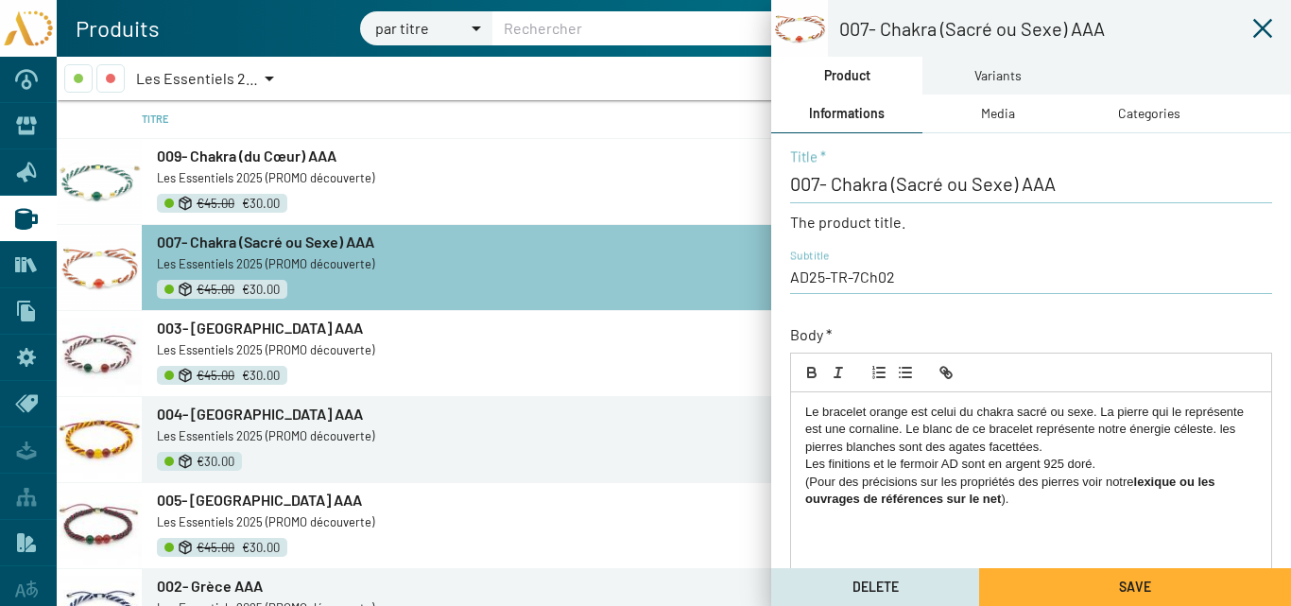
click at [1268, 21] on icon at bounding box center [1262, 28] width 23 height 23
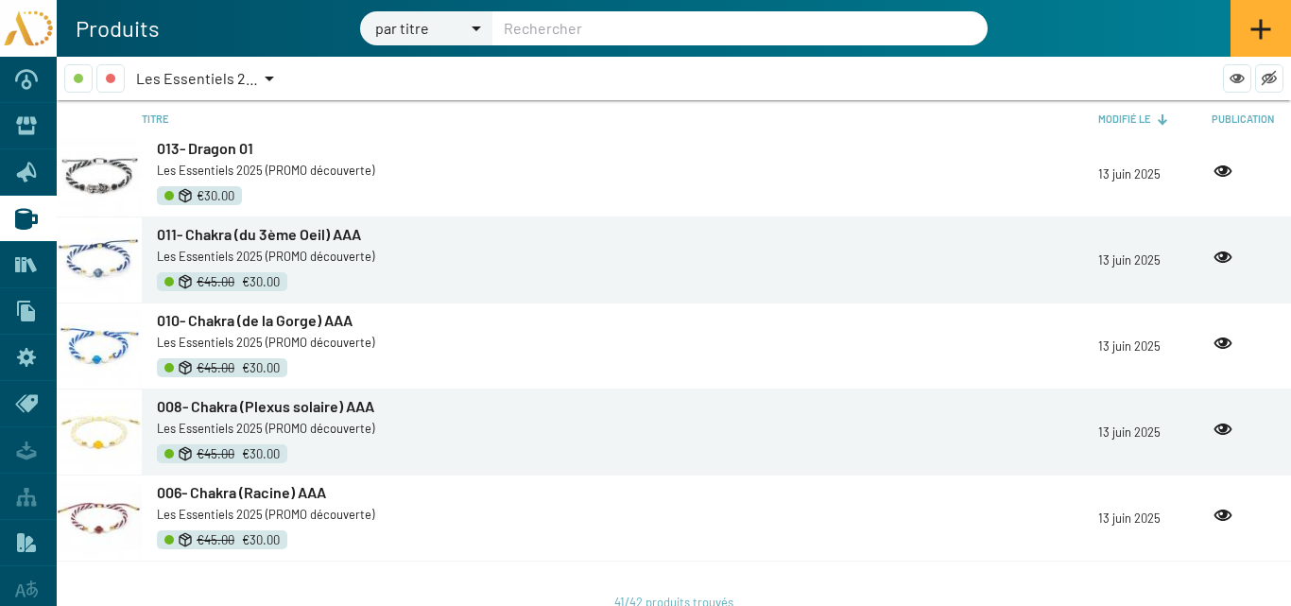
scroll to position [3141, 0]
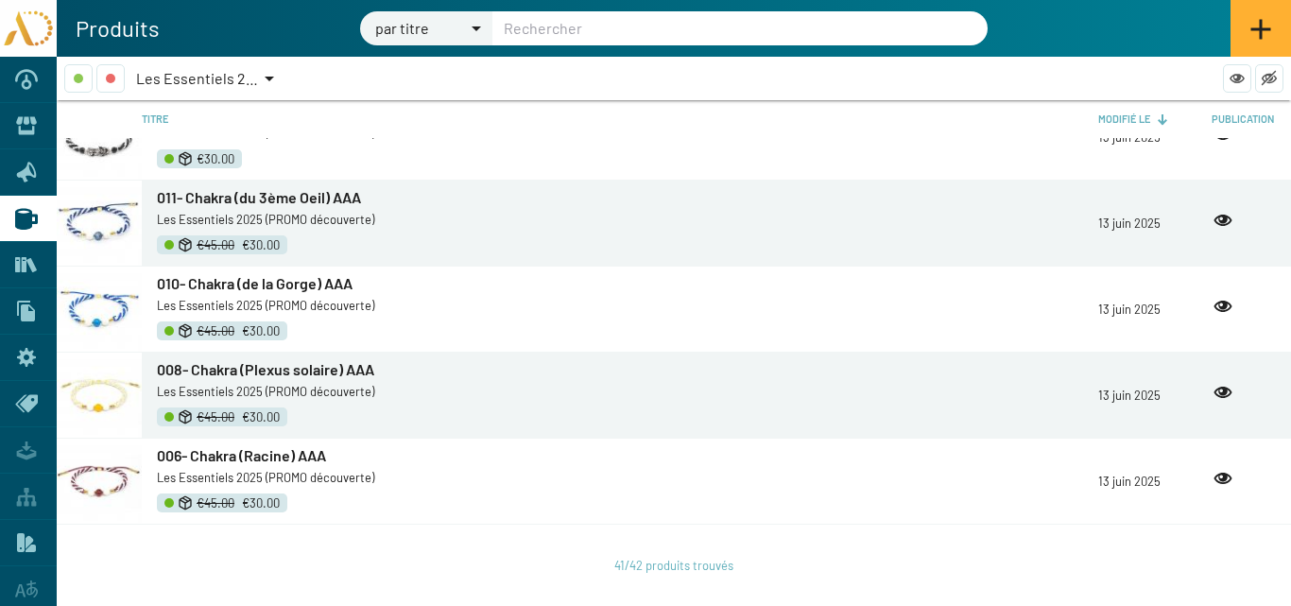
click at [258, 370] on span "008- Chakra (Plexus solaire) AAA" at bounding box center [265, 369] width 217 height 18
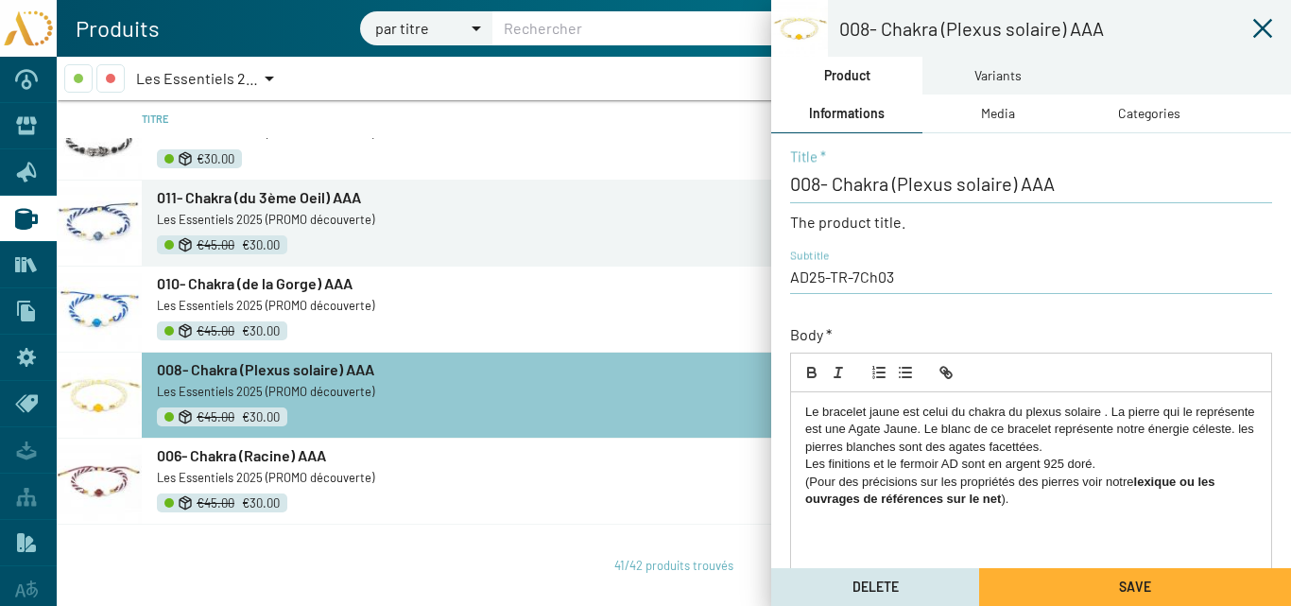
drag, startPoint x: 968, startPoint y: 508, endPoint x: 744, endPoint y: 403, distance: 247.4
click at [708, 392] on mat-sidenav-container "008- Chakra (Plexus solaire) AAA Product Variants Informations Media Categories…" at bounding box center [674, 331] width 1234 height 549
copy div "Le bracelet jaune est celui du chakra du plexus solaire . La pierre qui le repr…"
click at [1259, 30] on icon at bounding box center [1262, 28] width 23 height 23
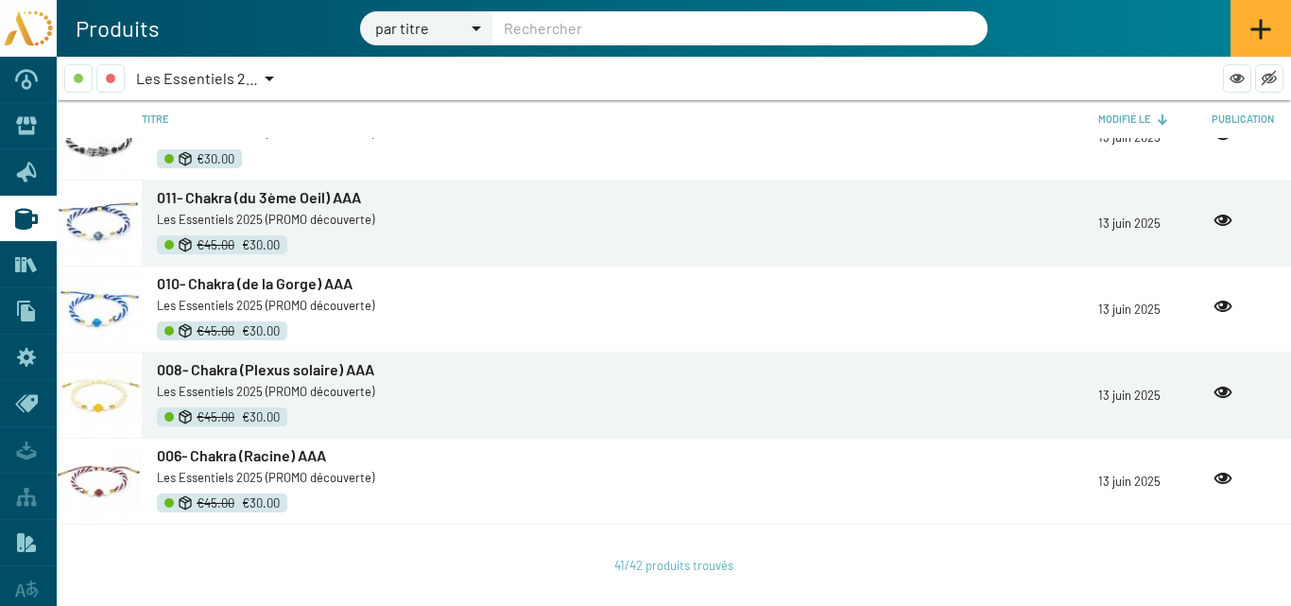
click at [260, 78] on span "Les Essentiels 2025 (PROMO découverte)" at bounding box center [272, 78] width 272 height 18
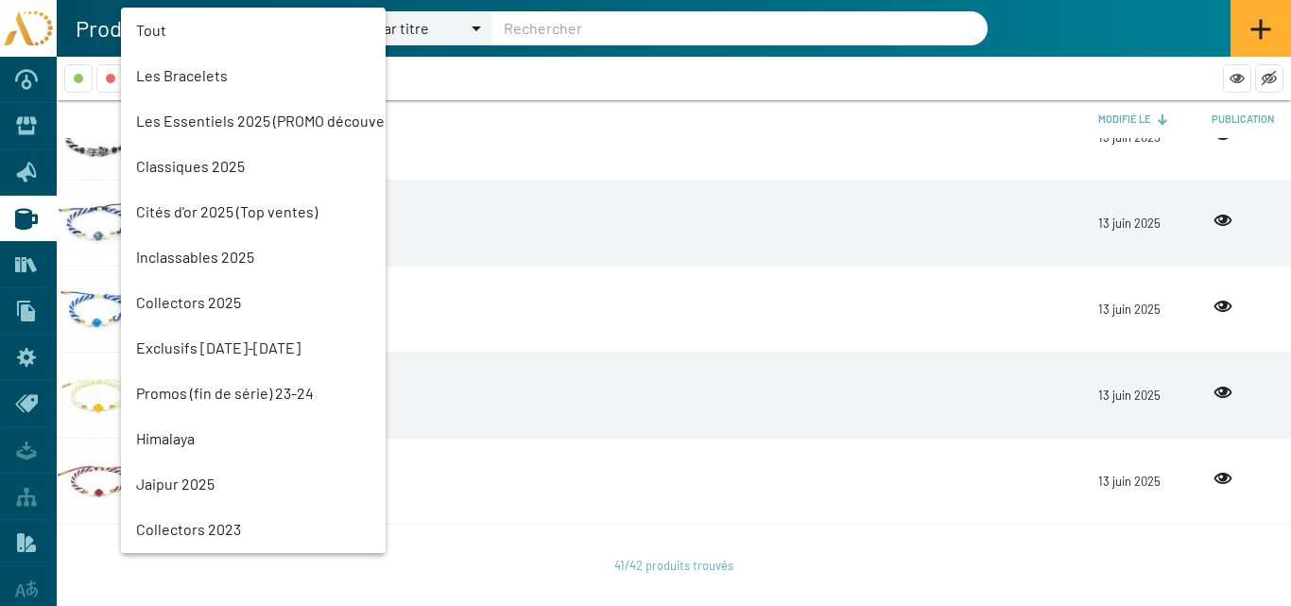
scroll to position [43, 0]
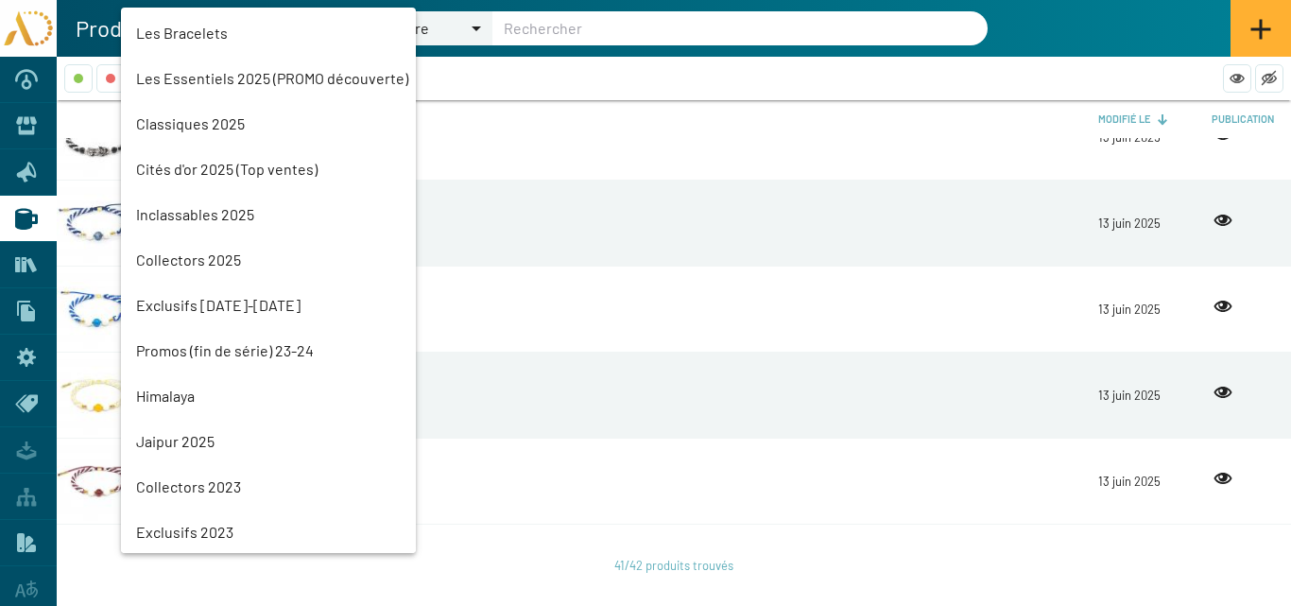
click at [203, 123] on mat-option "Classiques 2025" at bounding box center [268, 123] width 295 height 45
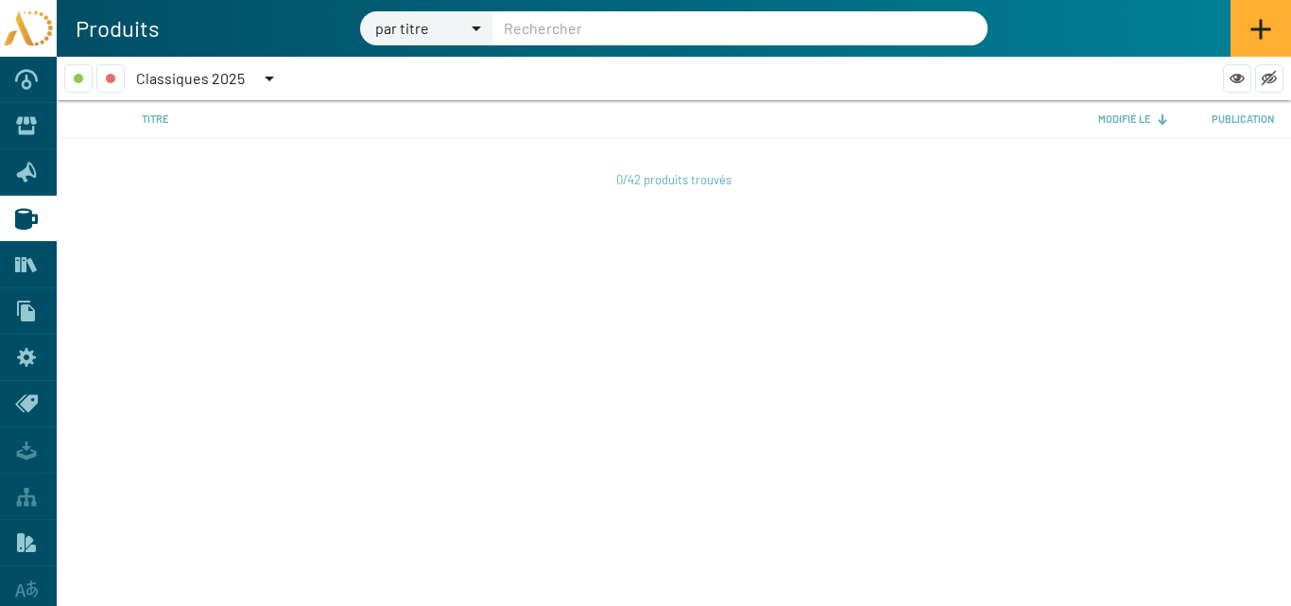
scroll to position [0, 0]
click at [203, 79] on span "Classiques 2025" at bounding box center [190, 78] width 109 height 18
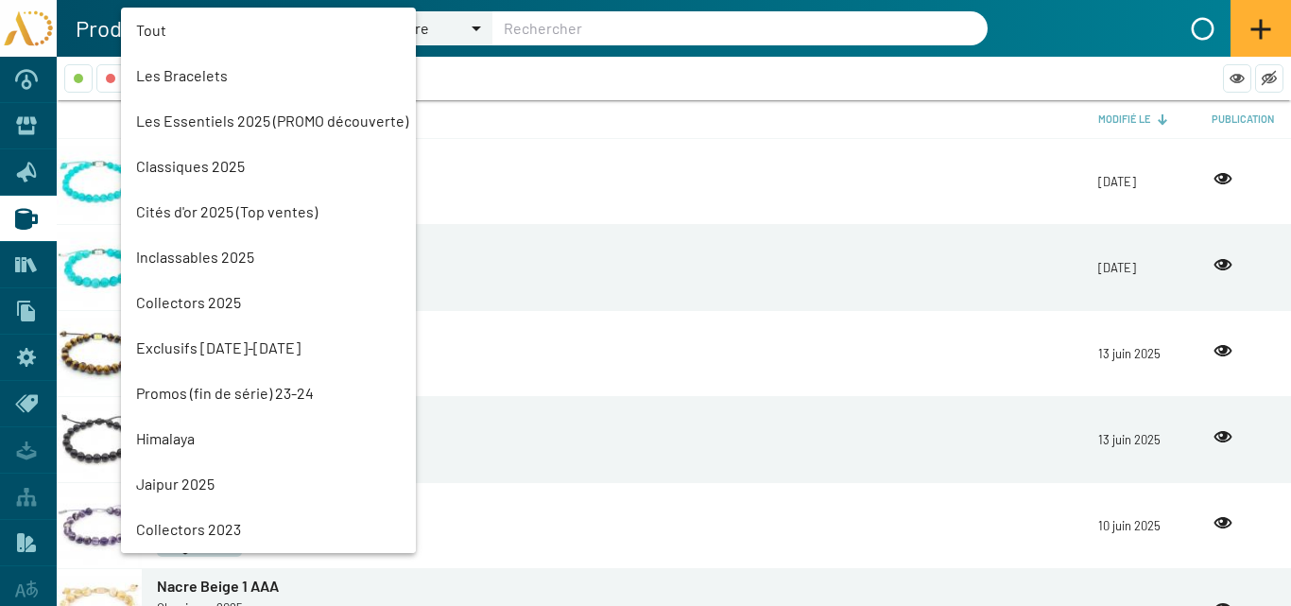
scroll to position [88, 0]
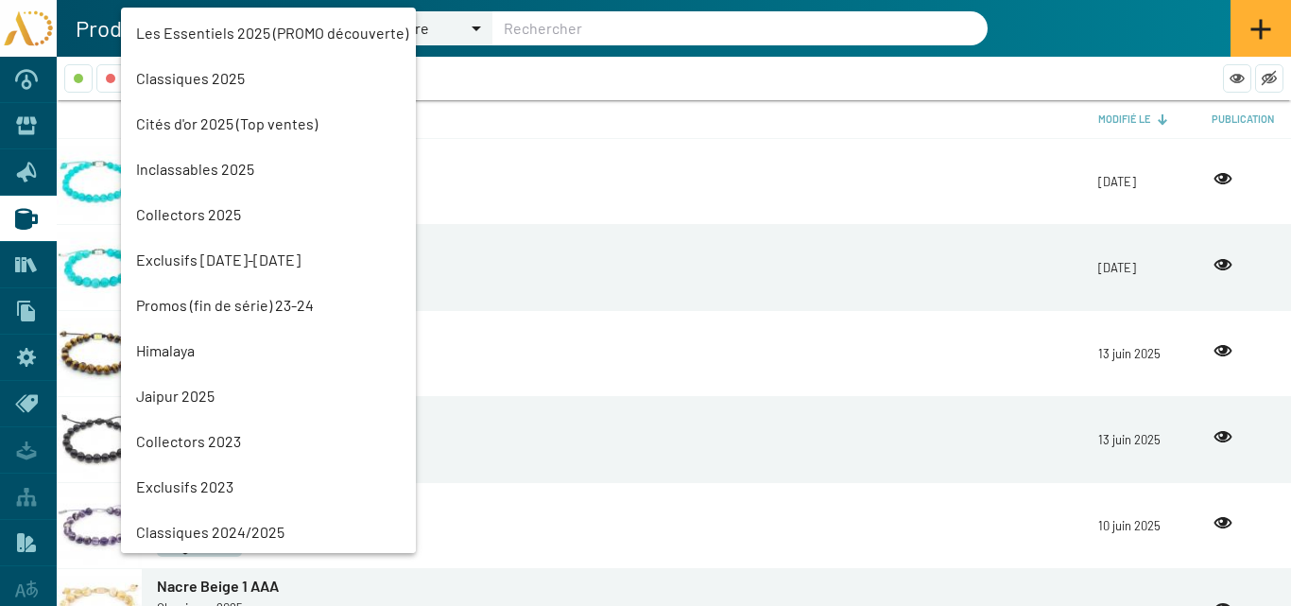
click at [219, 31] on mat-option "Les Essentiels 2025 (PROMO découverte)" at bounding box center [268, 32] width 295 height 45
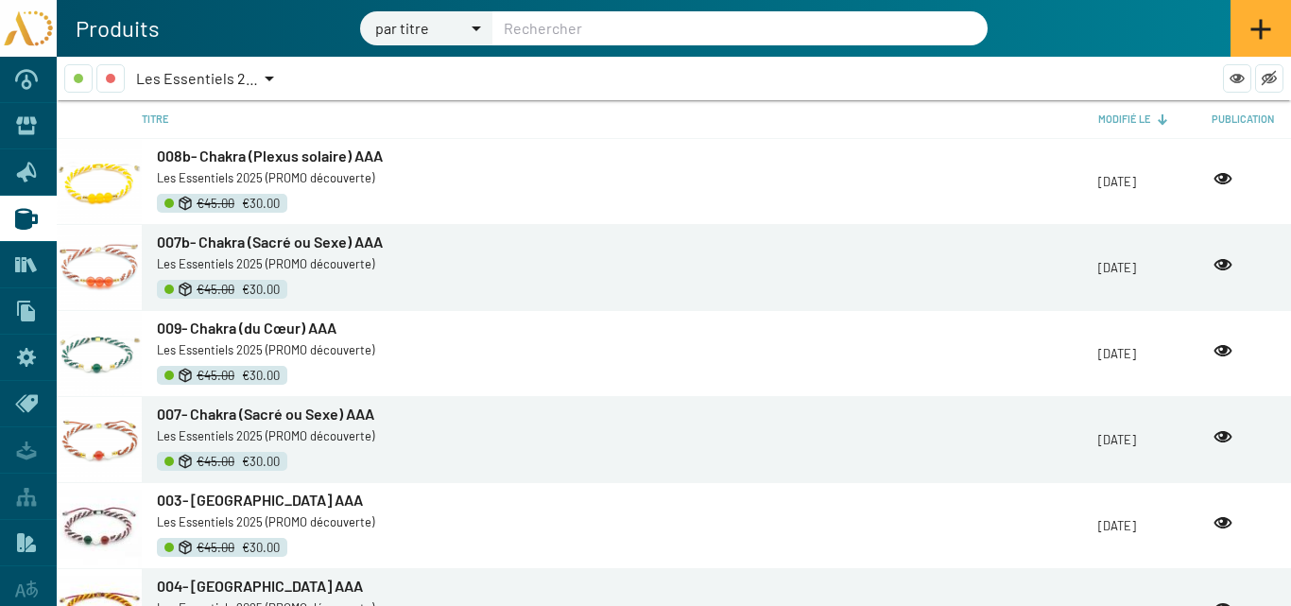
drag, startPoint x: 248, startPoint y: 242, endPoint x: 1008, endPoint y: 293, distance: 762.6
click at [248, 242] on span "007b- Chakra (Sacré ou Sexe) AAA" at bounding box center [270, 242] width 226 height 18
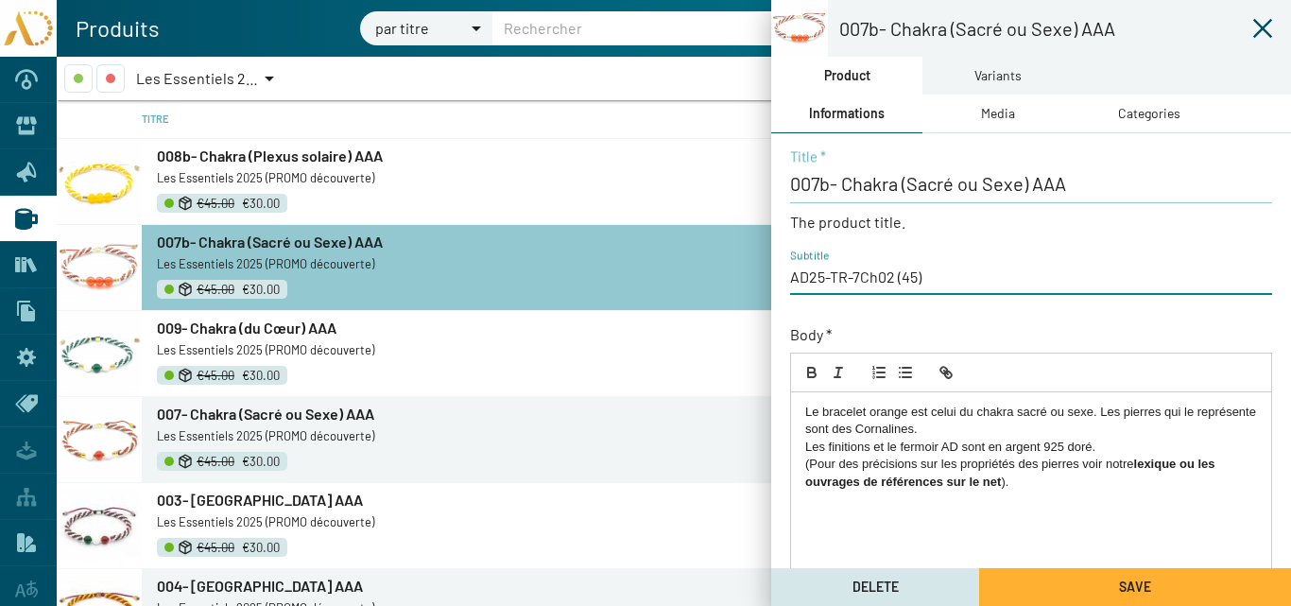
drag, startPoint x: 921, startPoint y: 276, endPoint x: 896, endPoint y: 281, distance: 25.0
click at [896, 281] on input "AD25-TR-7Ch02 (45)" at bounding box center [1031, 277] width 482 height 21
type input "AD25-TR-7Ch02b"
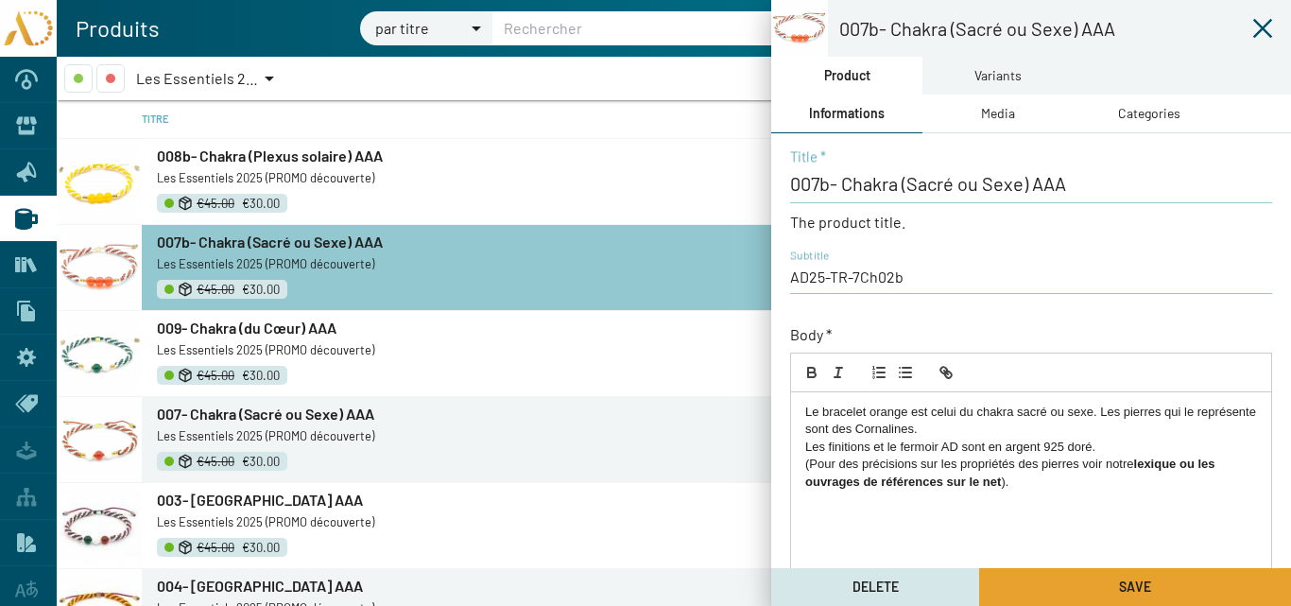
click at [1078, 584] on button "Save" at bounding box center [1135, 587] width 312 height 38
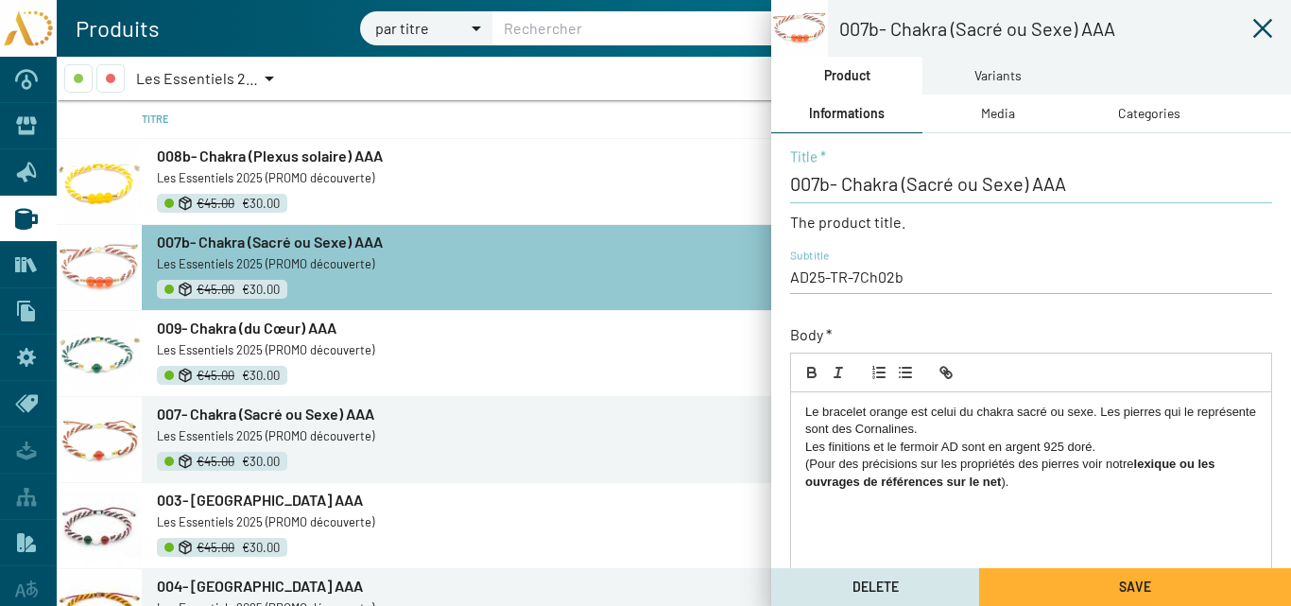
click at [302, 157] on span "008b- Chakra (Plexus solaire) AAA" at bounding box center [270, 155] width 226 height 18
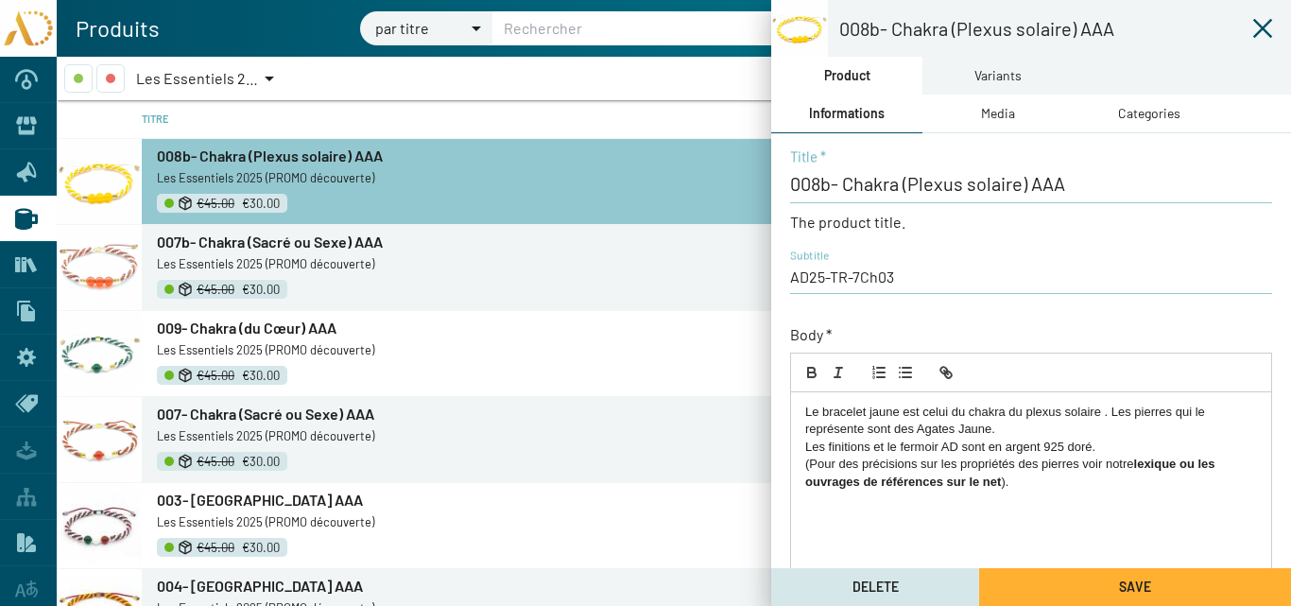
click at [894, 277] on input "AD25-TR-7Ch03" at bounding box center [1031, 277] width 482 height 21
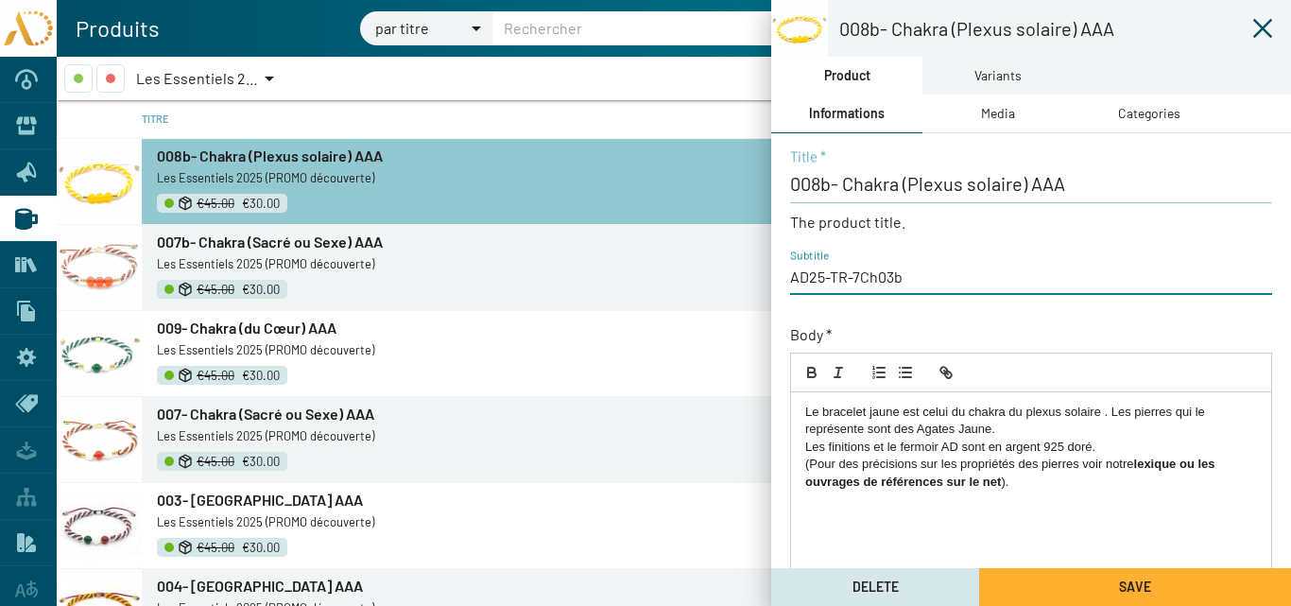
type input "AD25-TR-7Ch03b"
click at [1073, 594] on button "Save" at bounding box center [1135, 587] width 312 height 38
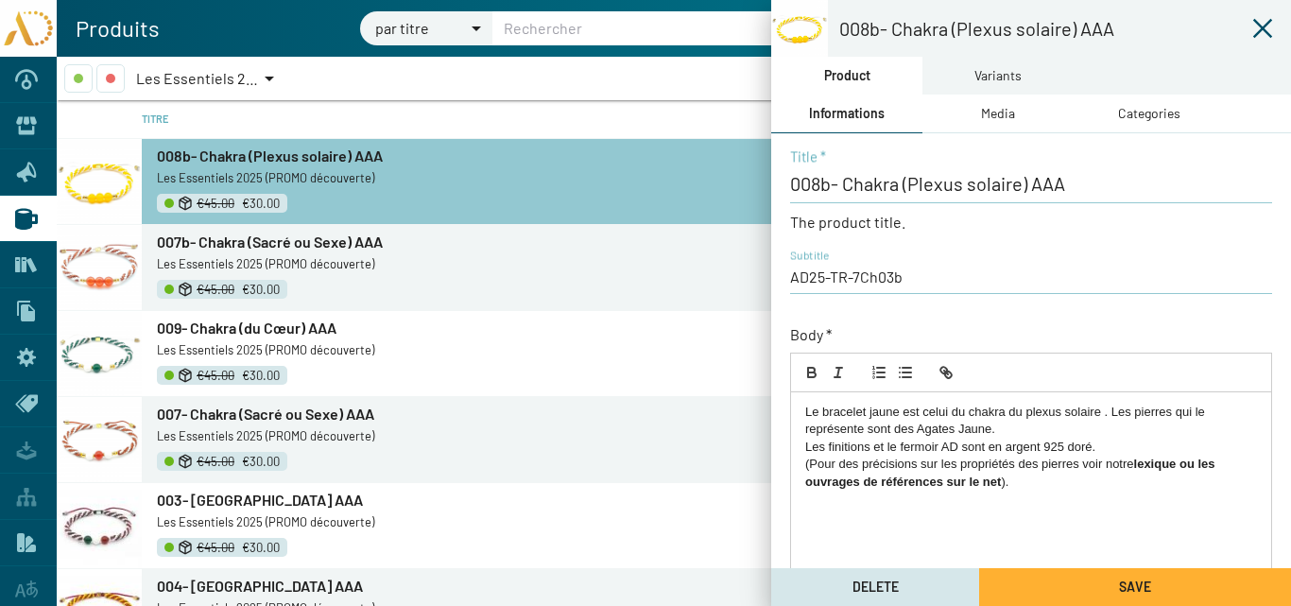
click at [1263, 26] on icon at bounding box center [1262, 28] width 23 height 23
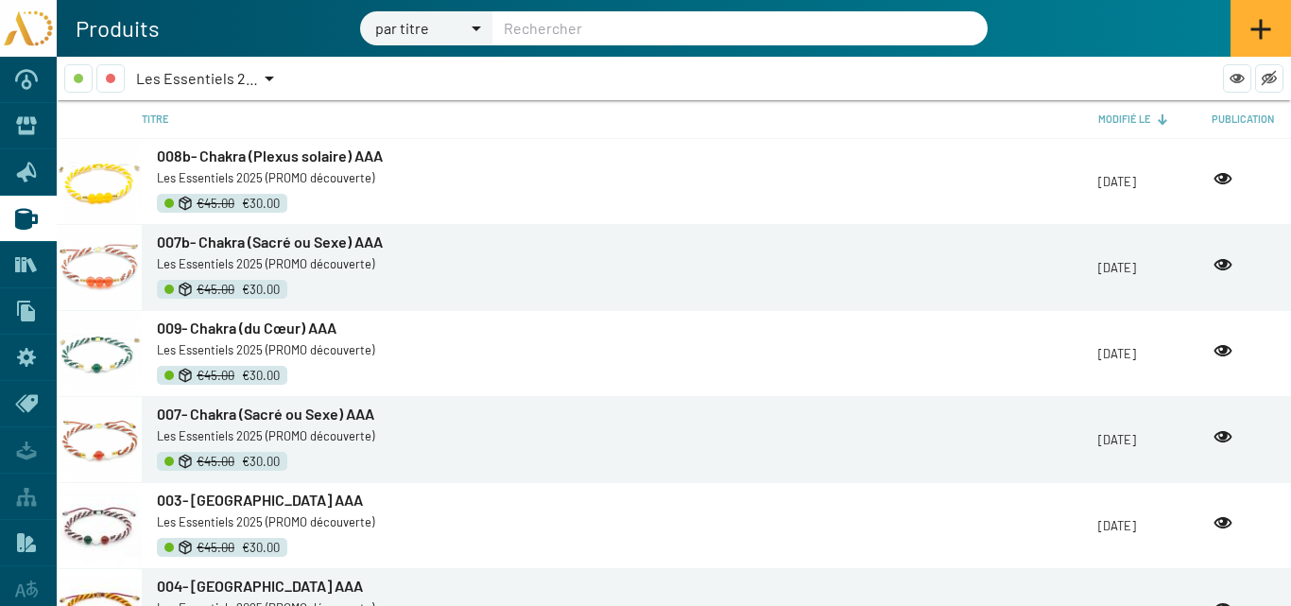
click at [1266, 29] on icon at bounding box center [1261, 30] width 20 height 20
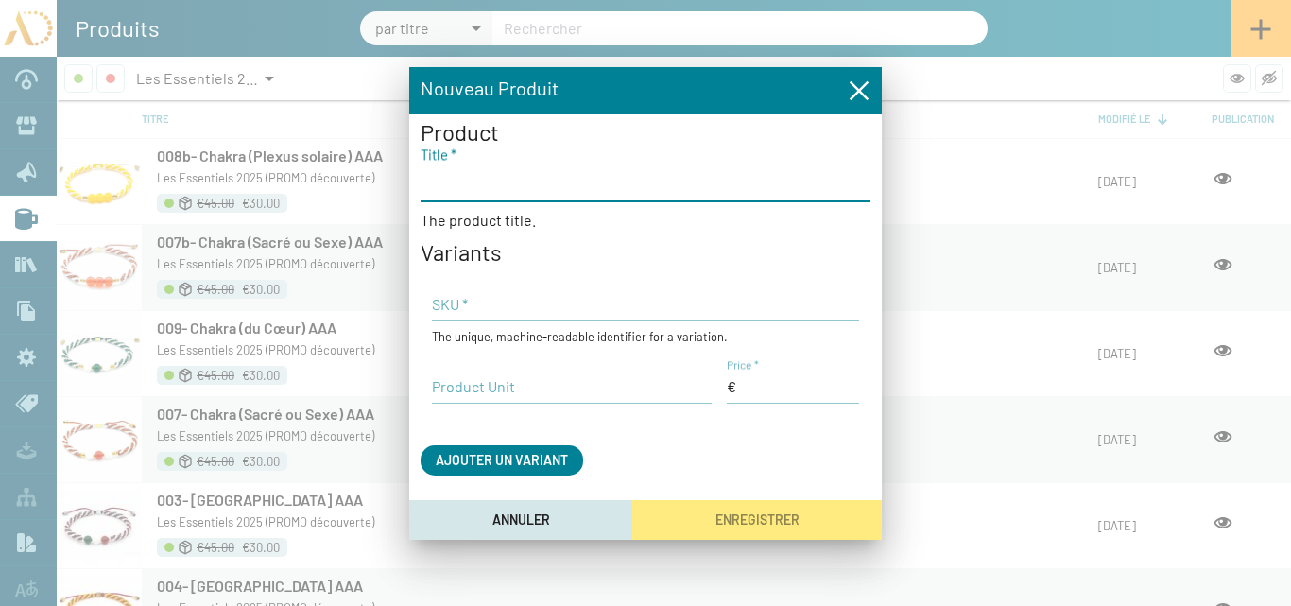
paste input "009- Chakra (du Cœur) AAA"
click at [450, 184] on input "009- Chakra (du Cœur) AAA" at bounding box center [646, 181] width 450 height 23
type input "009b- Chakra (du Cœur) AAA"
click at [477, 382] on input "Product Unit" at bounding box center [572, 386] width 280 height 21
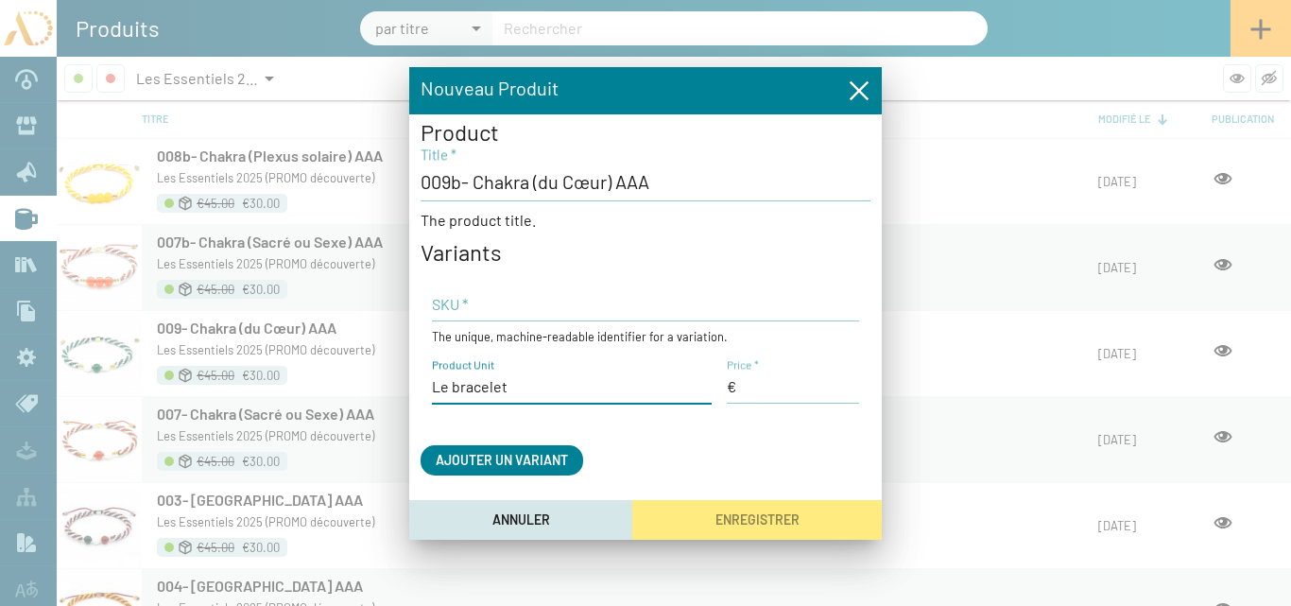
type input "Le bracelet"
click at [764, 392] on input "Price *" at bounding box center [793, 386] width 132 height 21
type input "45,00 €"
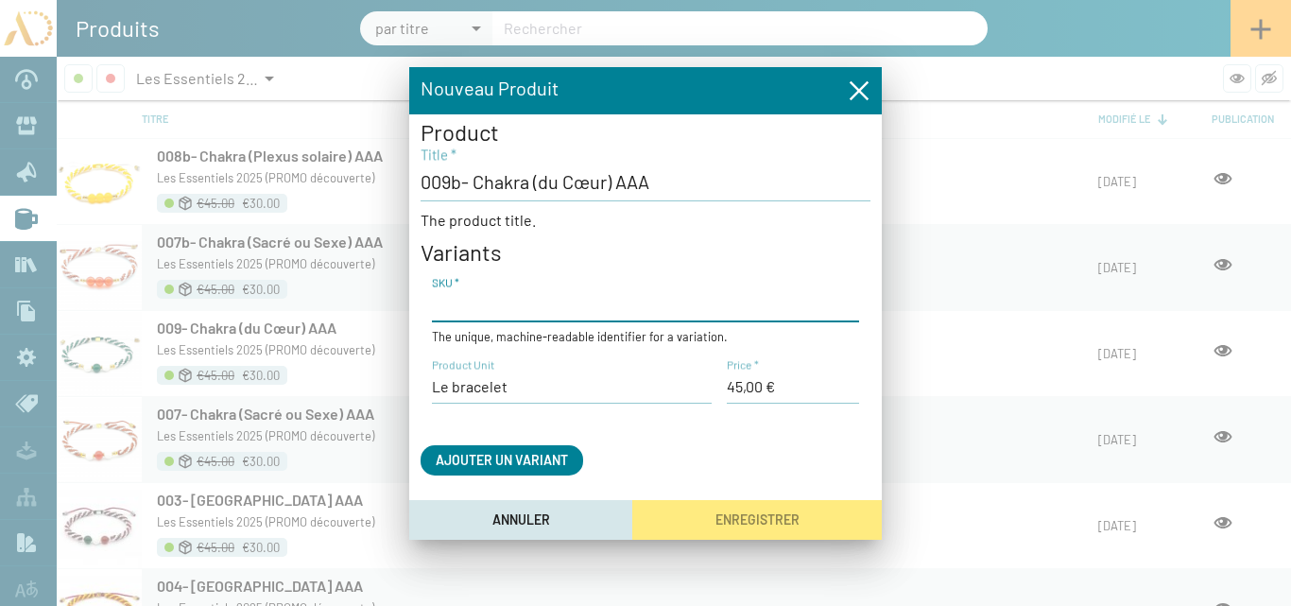
paste input "AD25-TR-7Ch04"
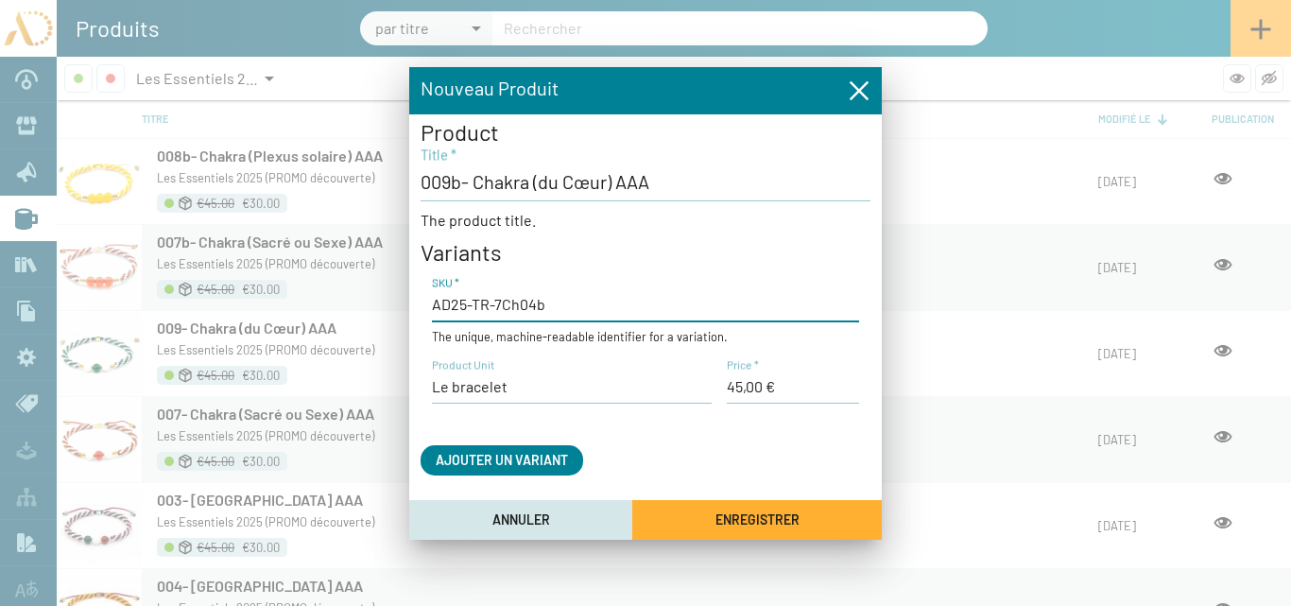
type input "AD25-TR-7Ch04b"
click at [691, 518] on button "Enregistrer" at bounding box center [757, 519] width 250 height 39
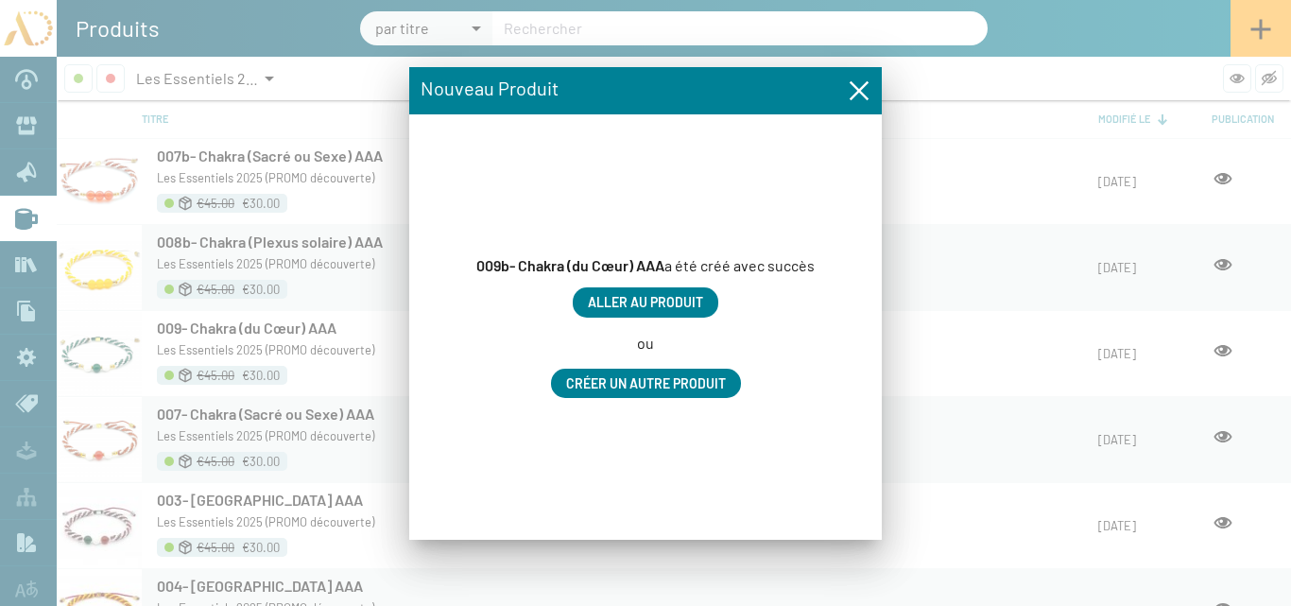
click at [674, 302] on span "Aller au produit" at bounding box center [645, 303] width 115 height 16
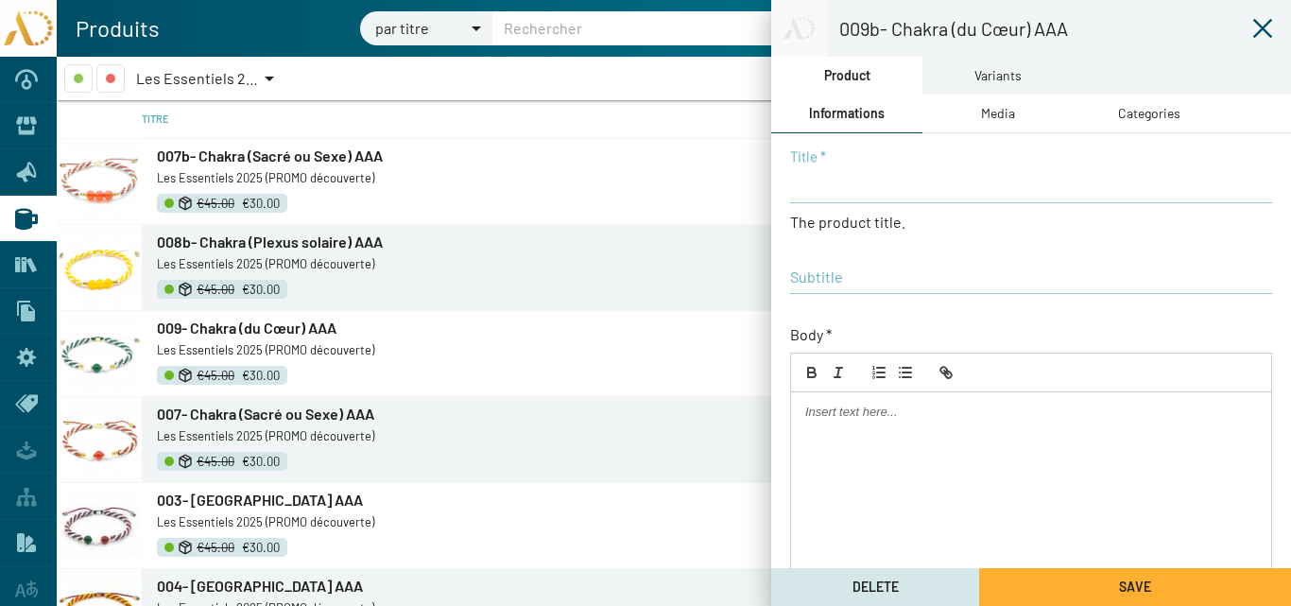
type input "009b- Chakra (du Cœur) AAA"
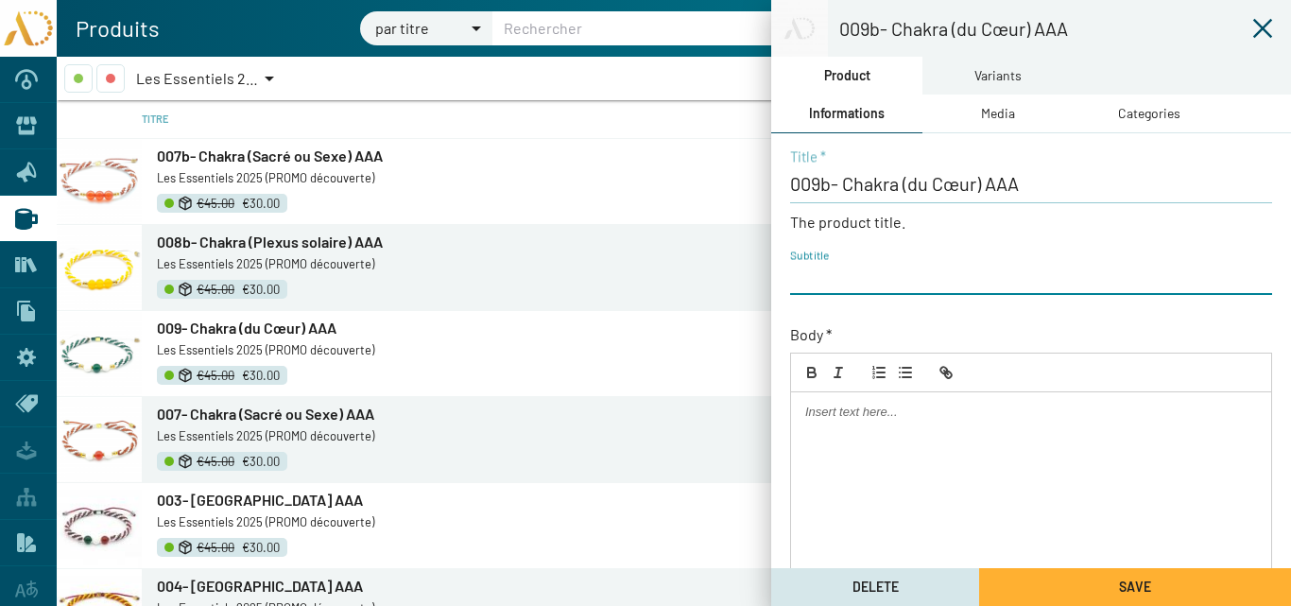
paste input "AD25-TR-7Ch04"
type input "AD25-TR-7Ch04b"
click at [996, 110] on div "Media" at bounding box center [998, 113] width 34 height 21
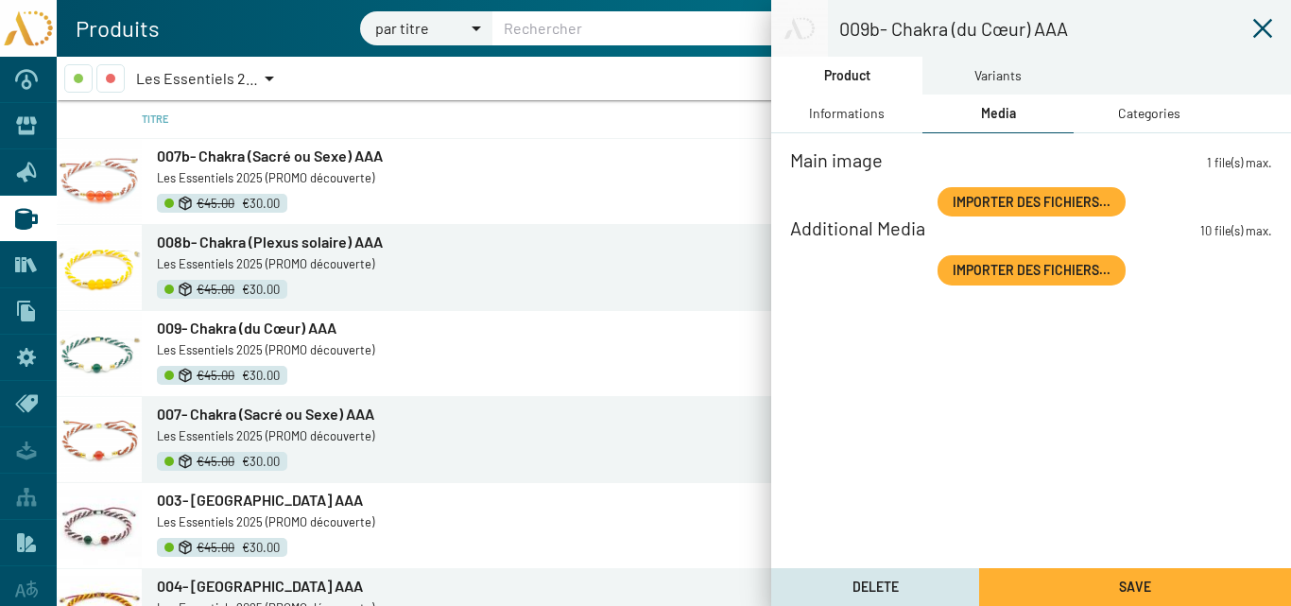
click at [966, 195] on span "Importer des fichiers..." at bounding box center [1032, 202] width 158 height 16
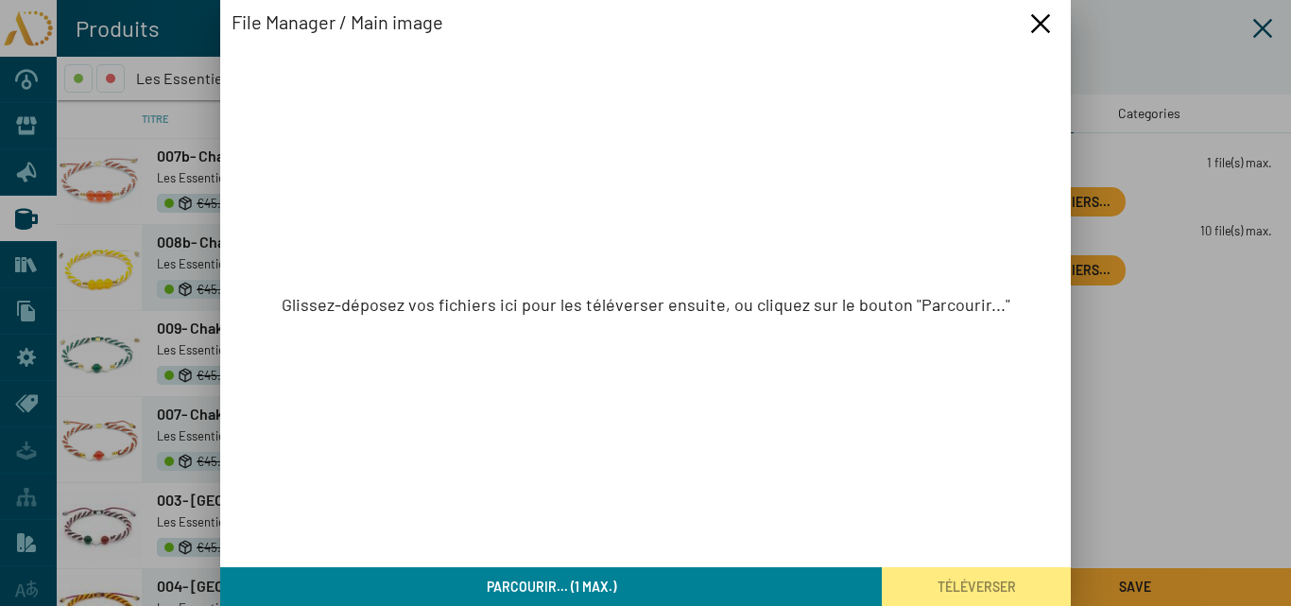
click at [645, 586] on button "Parcourir... (1 max.)" at bounding box center [551, 586] width 662 height 39
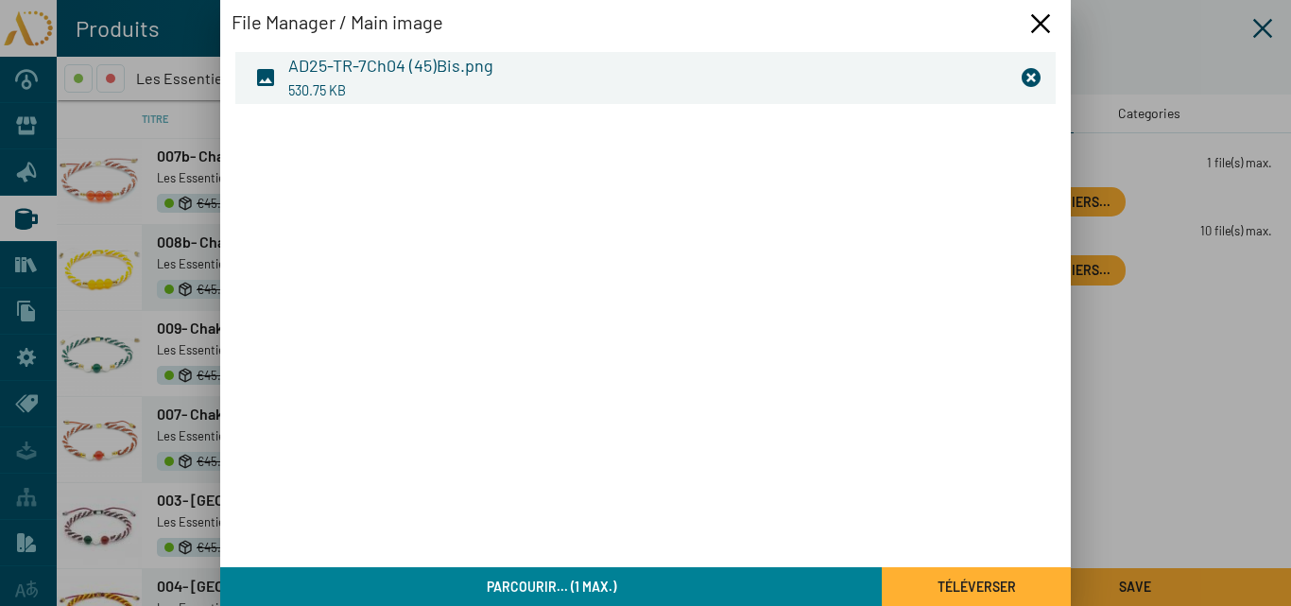
click at [934, 578] on button "Téléverser" at bounding box center [976, 586] width 189 height 39
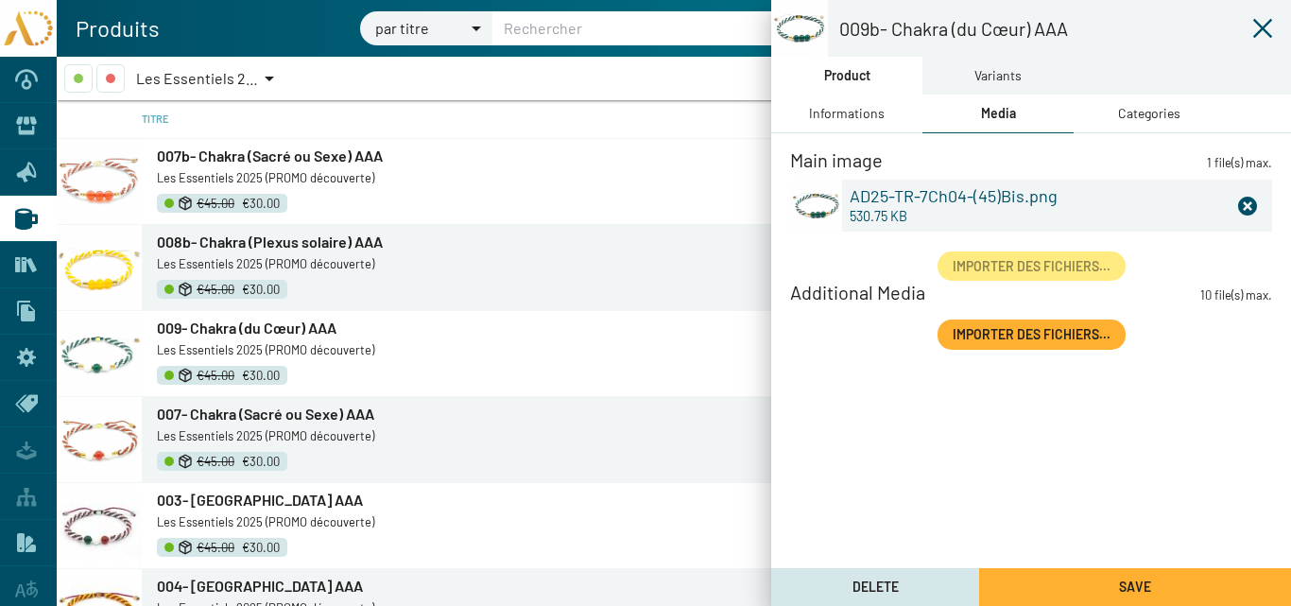
click at [1141, 112] on div "Categories" at bounding box center [1149, 113] width 62 height 21
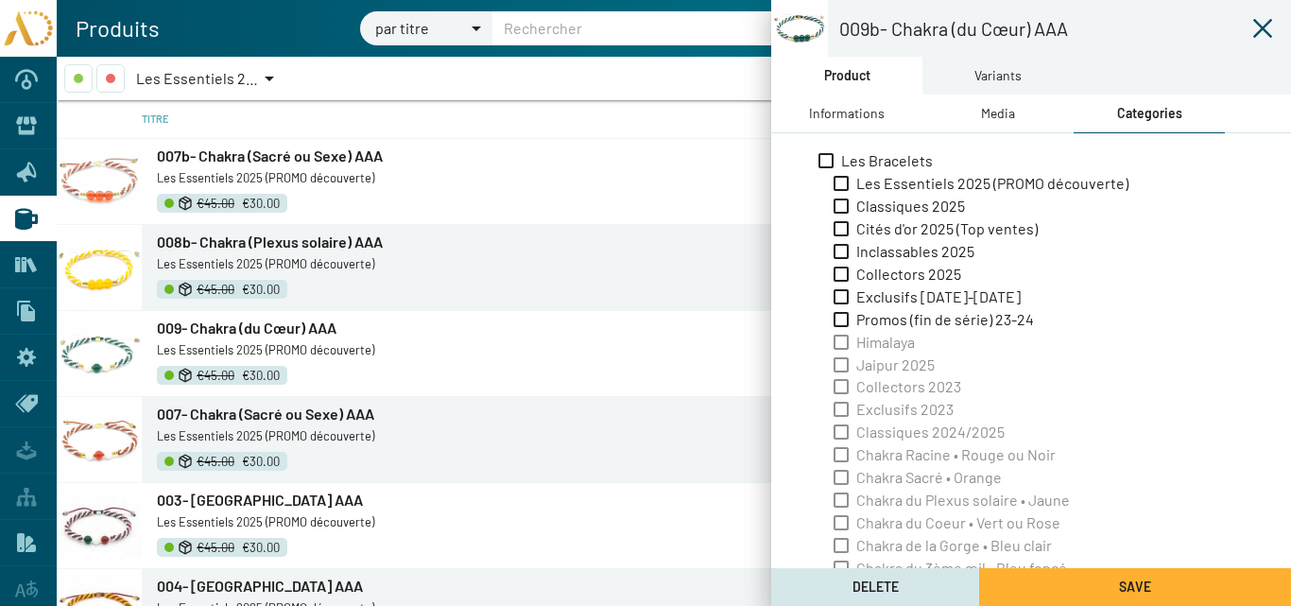
drag, startPoint x: 900, startPoint y: 185, endPoint x: 972, endPoint y: 82, distance: 125.6
click at [900, 181] on span "Les Essentiels 2025 (PROMO découverte)" at bounding box center [992, 183] width 272 height 21
click at [841, 191] on input "Les Essentiels 2025 (PROMO découverte)" at bounding box center [840, 191] width 1 height 1
checkbox input "true"
click at [976, 74] on div "Variants" at bounding box center [997, 75] width 47 height 21
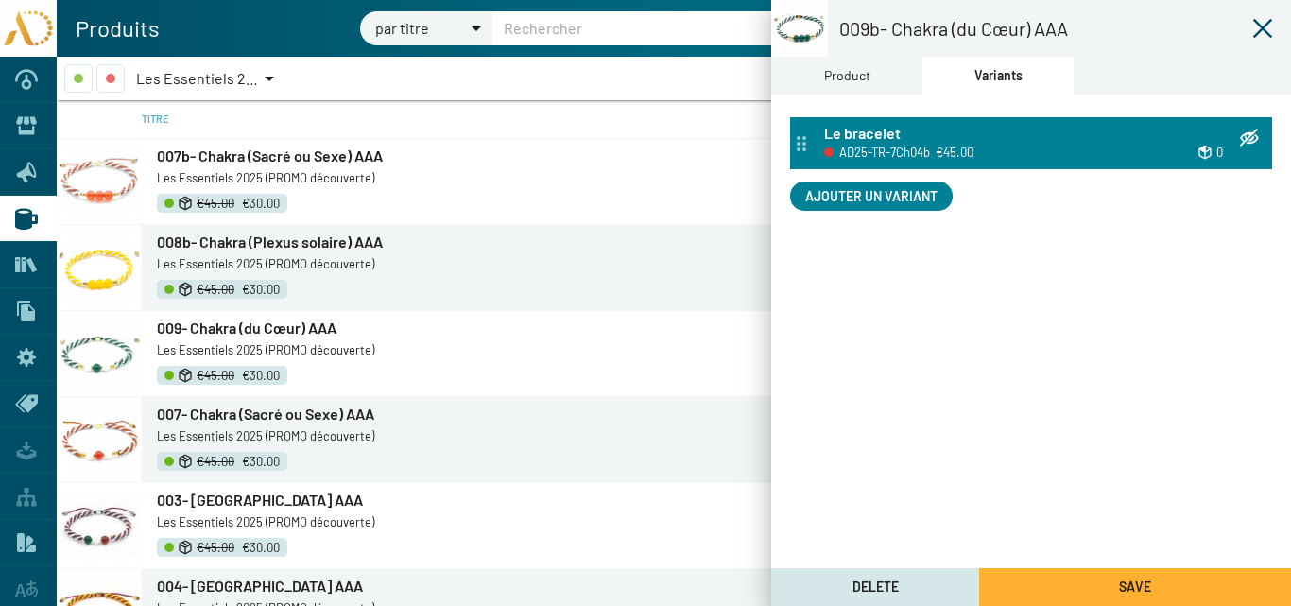
click at [890, 135] on h3 "Le bracelet" at bounding box center [862, 133] width 77 height 23
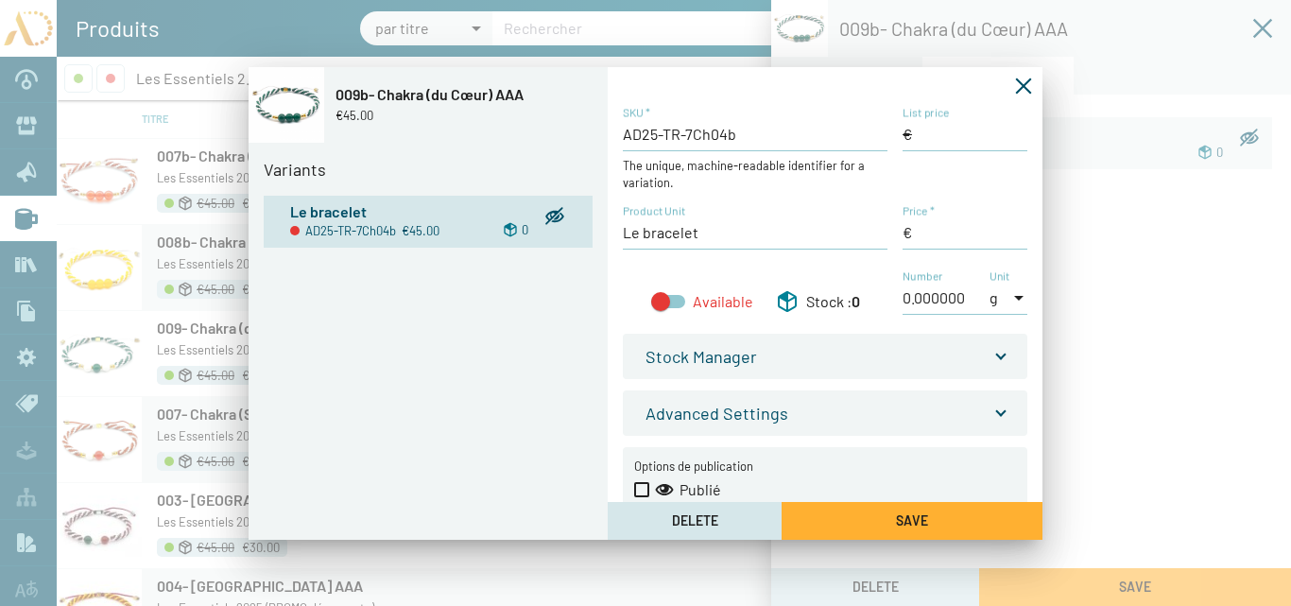
type input "45,00 €"
click at [908, 131] on input "List price" at bounding box center [965, 134] width 125 height 21
type input "45,00 €"
drag, startPoint x: 916, startPoint y: 230, endPoint x: 871, endPoint y: 230, distance: 44.4
click at [871, 230] on div "AD25-TR-7Ch04b SKU * The unique, machine-readable identifier for a variation. L…" at bounding box center [825, 220] width 405 height 230
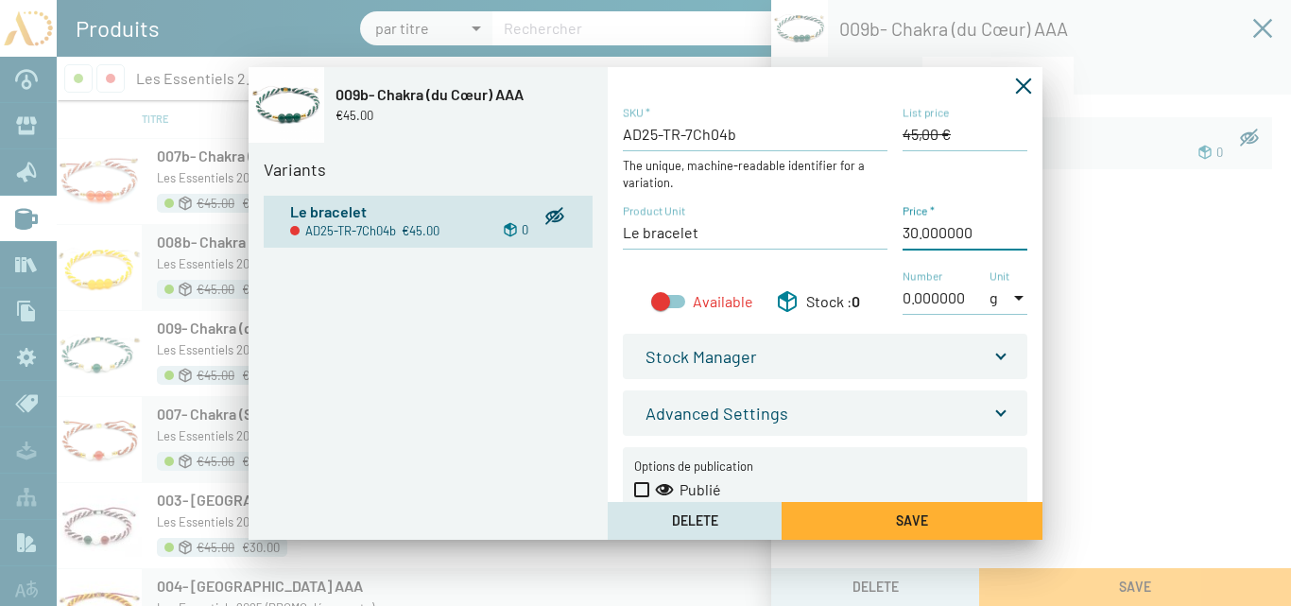
type input "30,00 €"
click at [674, 303] on div at bounding box center [668, 301] width 34 height 13
click at [661, 308] on input "Available" at bounding box center [660, 308] width 1 height 1
checkbox input "true"
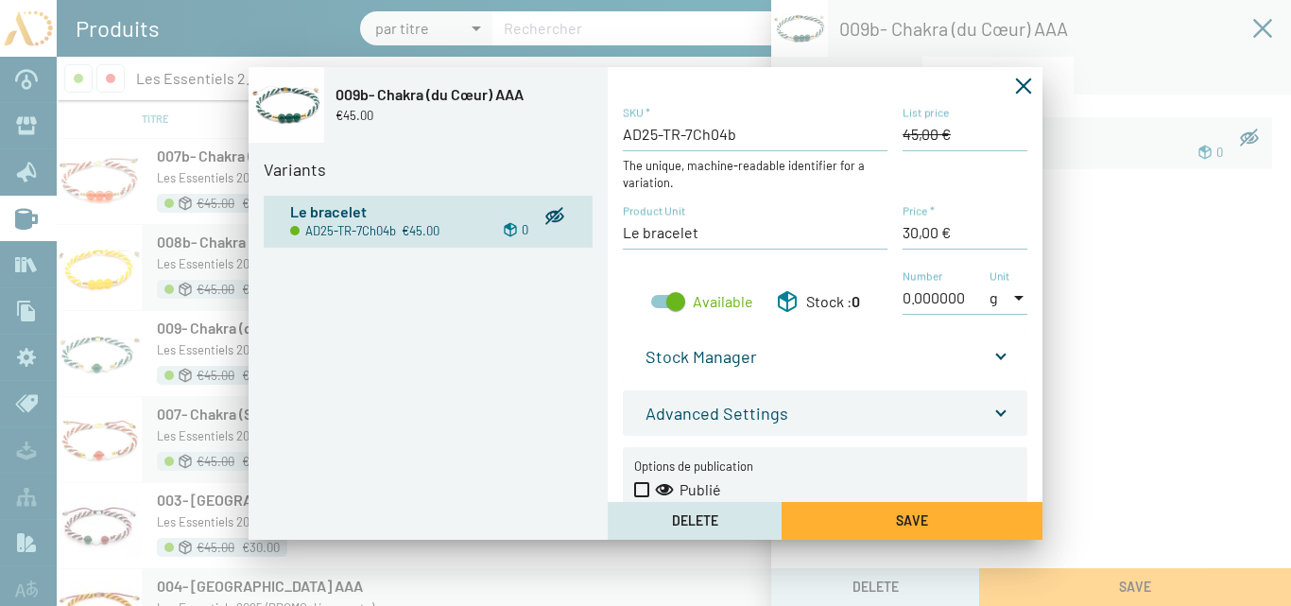
click at [997, 354] on span at bounding box center [1001, 351] width 8 height 21
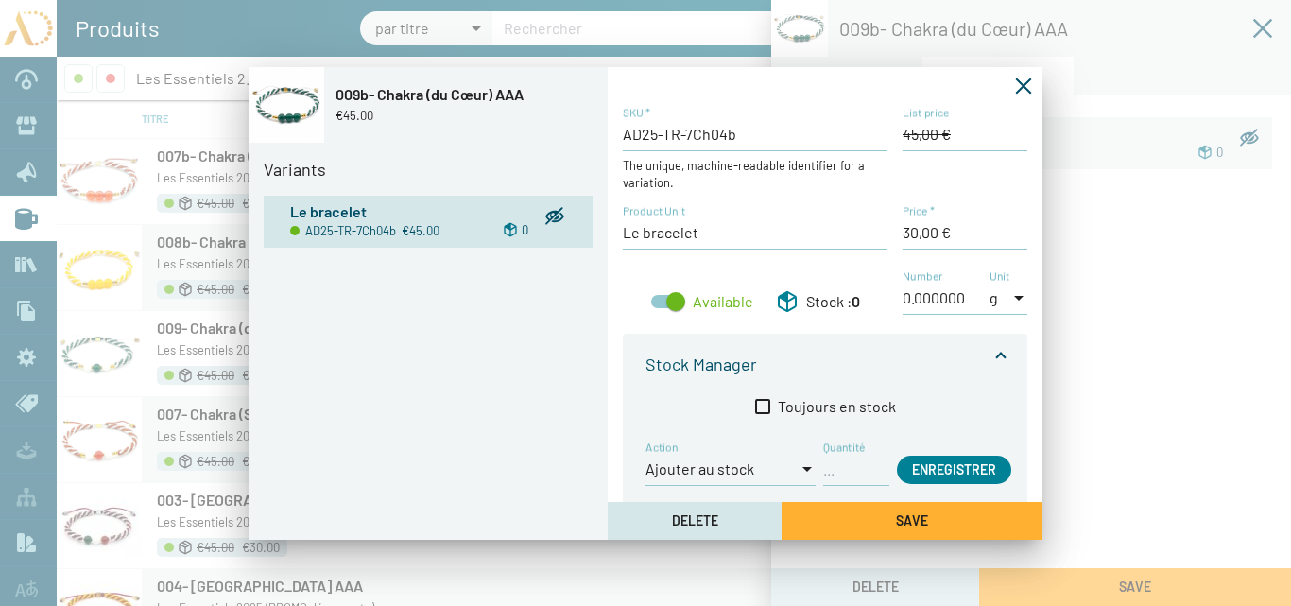
click at [837, 479] on input "Quantité" at bounding box center [856, 468] width 66 height 21
type input "1"
click at [950, 459] on button "Enregistrer" at bounding box center [954, 470] width 114 height 28
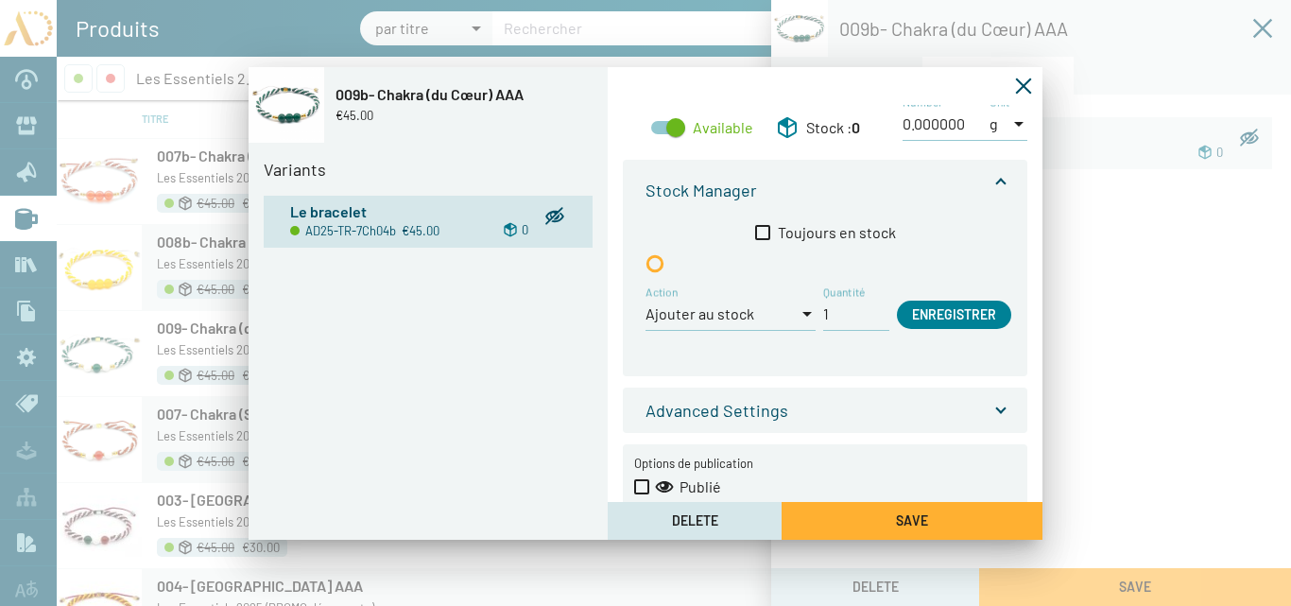
scroll to position [211, 0]
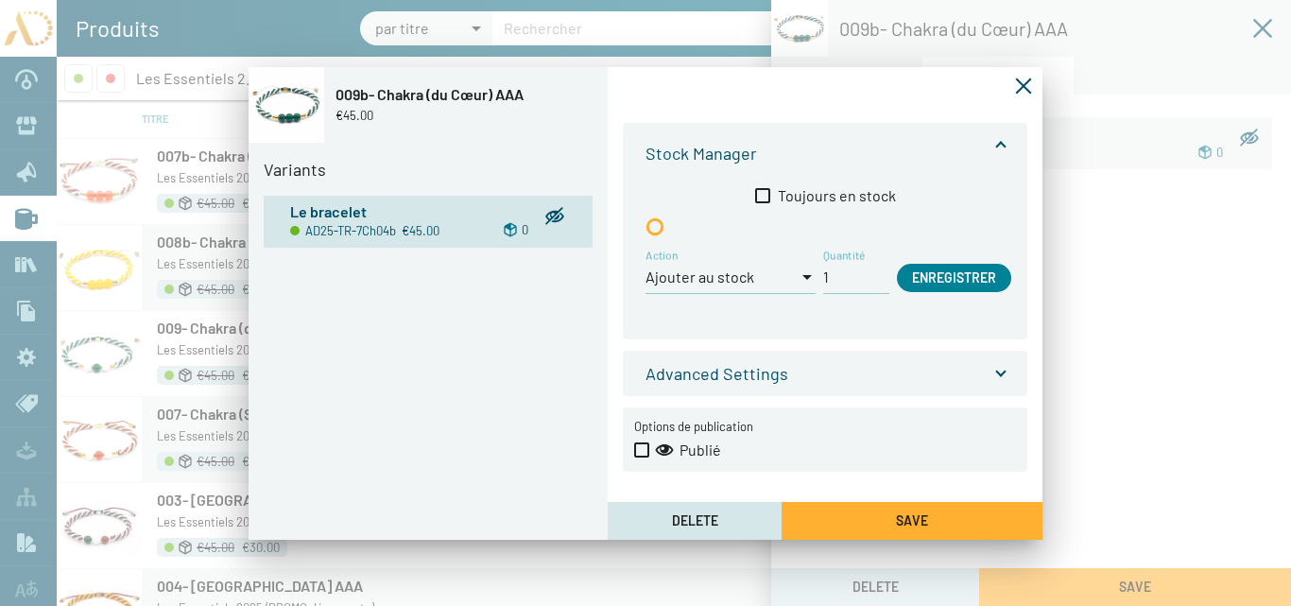
click at [643, 448] on span at bounding box center [641, 449] width 15 height 15
click at [642, 457] on input "Publié" at bounding box center [641, 457] width 1 height 1
checkbox input "true"
click at [871, 510] on button "Save" at bounding box center [912, 521] width 261 height 38
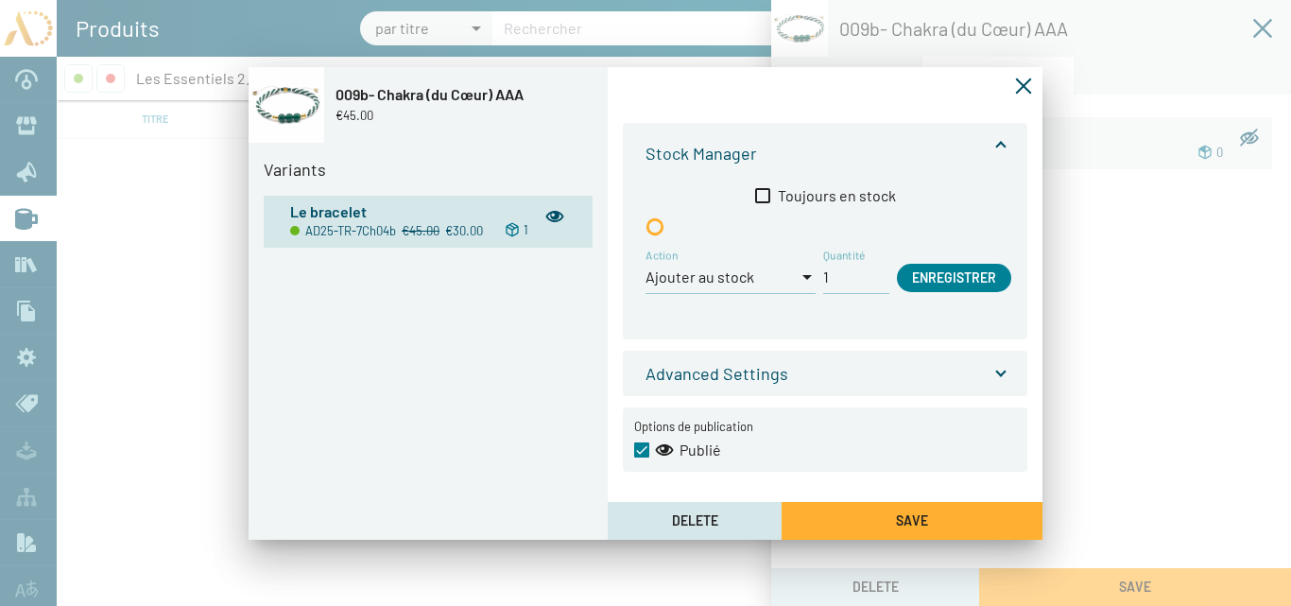
click at [1025, 85] on icon "Fermer la fenêtre" at bounding box center [1023, 86] width 19 height 19
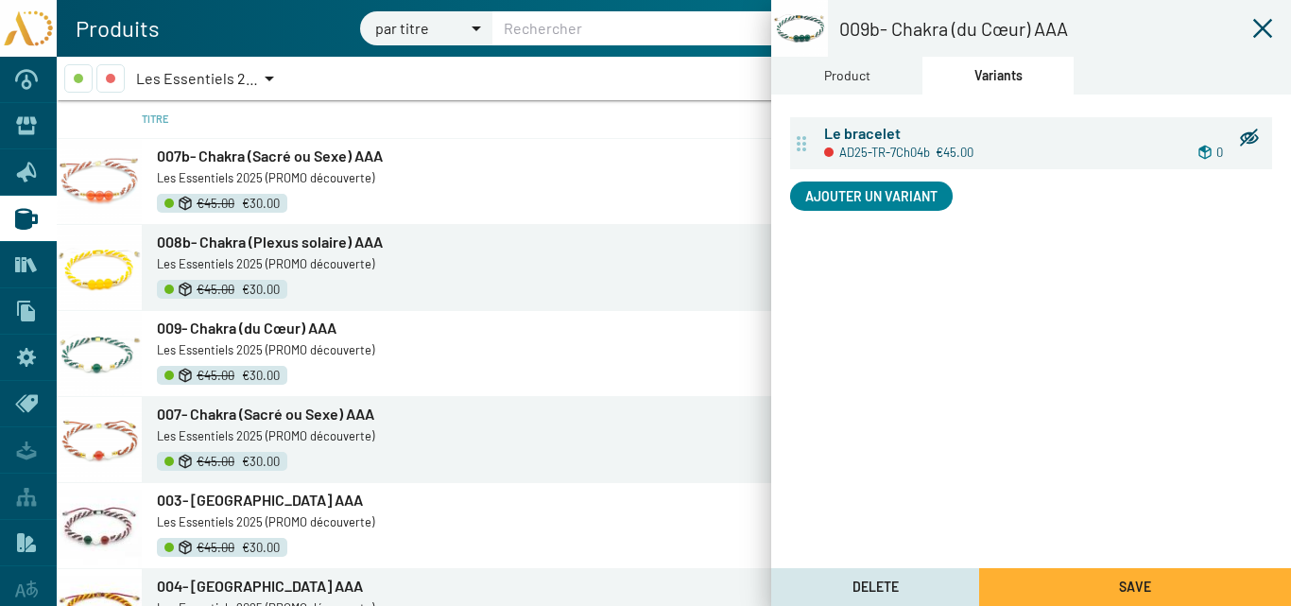
click at [860, 74] on div "Product" at bounding box center [847, 75] width 46 height 21
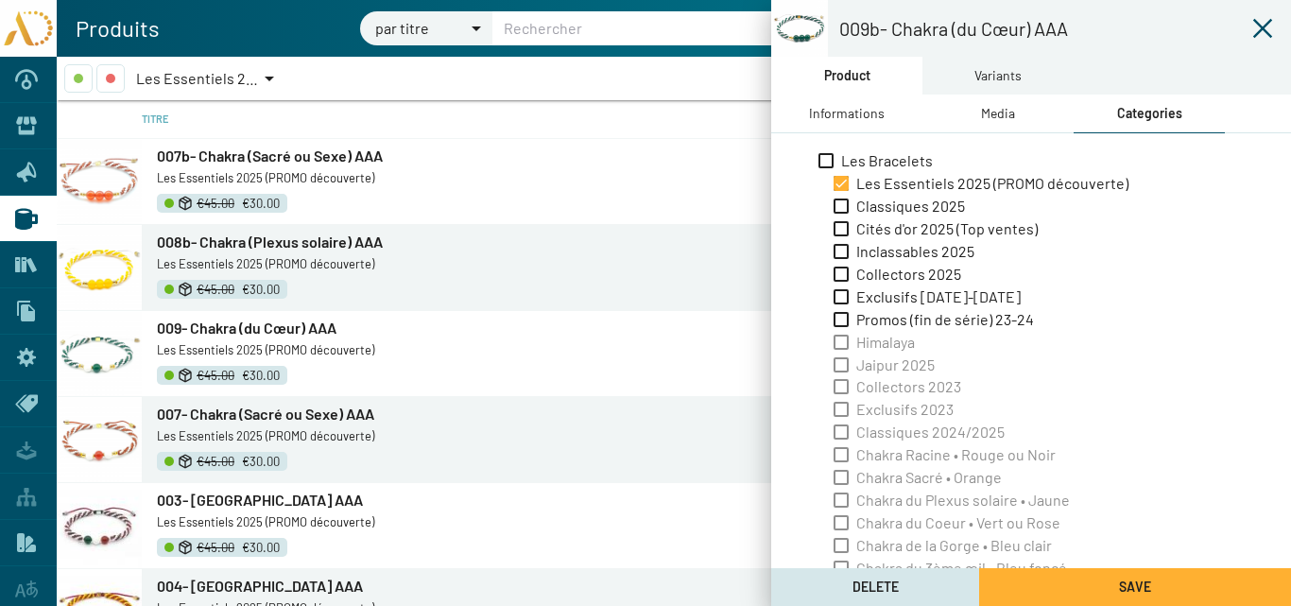
click at [860, 105] on div "Informations" at bounding box center [847, 113] width 76 height 21
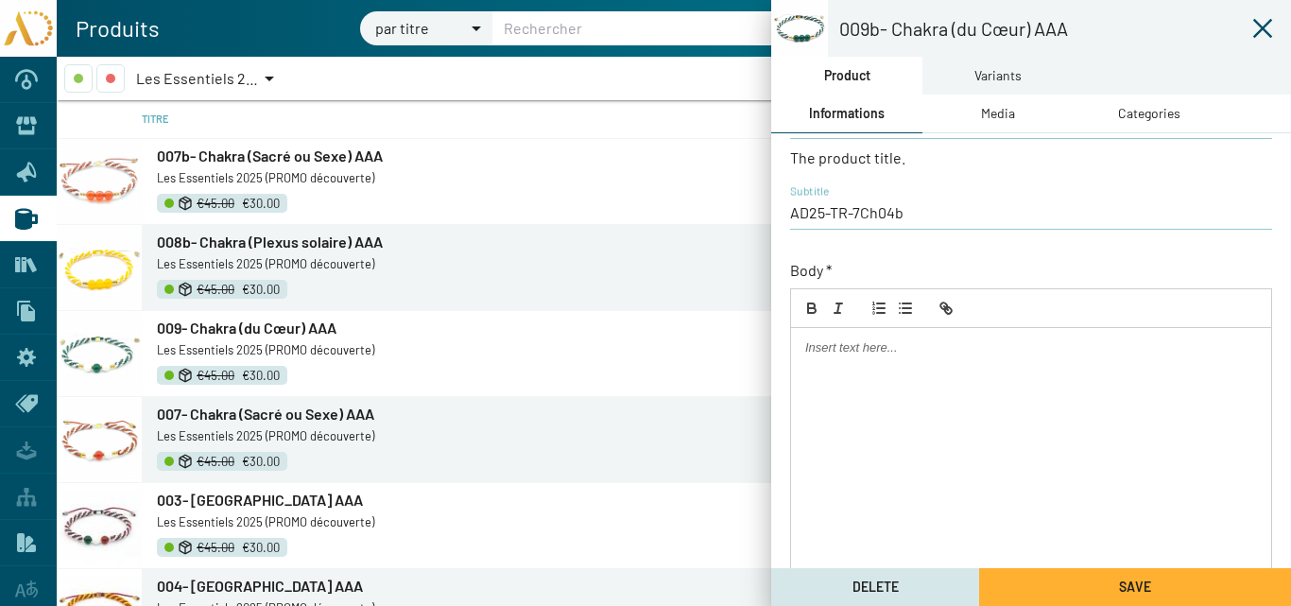
scroll to position [406, 0]
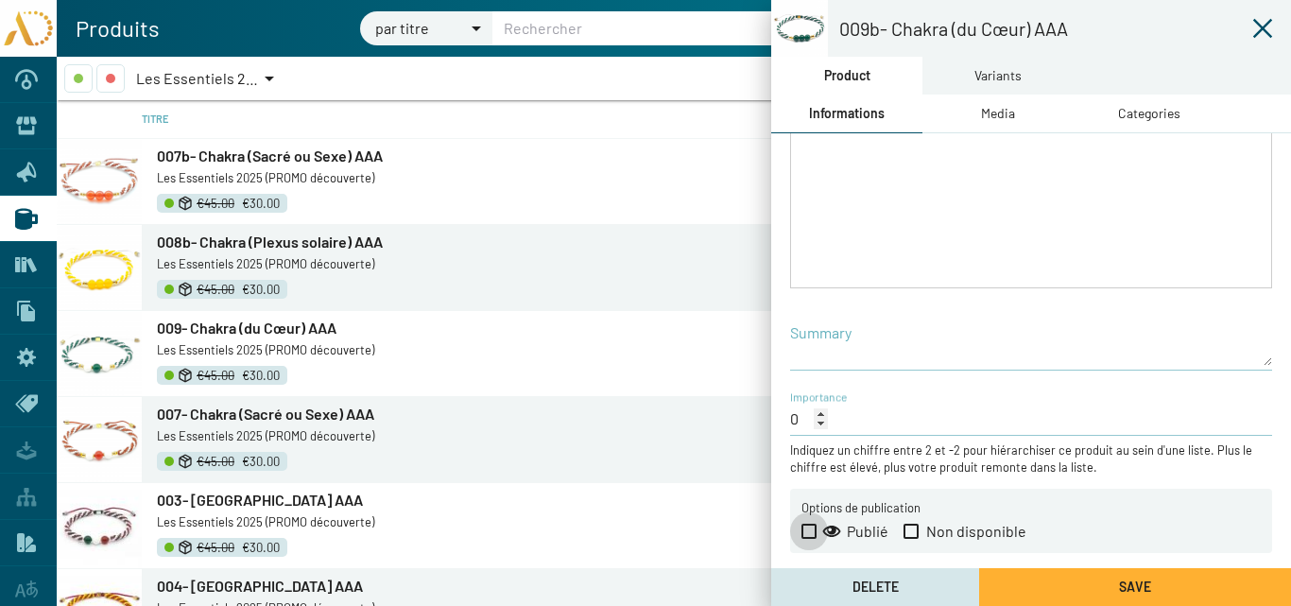
click at [811, 529] on span at bounding box center [808, 531] width 15 height 15
click at [809, 539] on input "Publié" at bounding box center [808, 539] width 1 height 1
checkbox input "true"
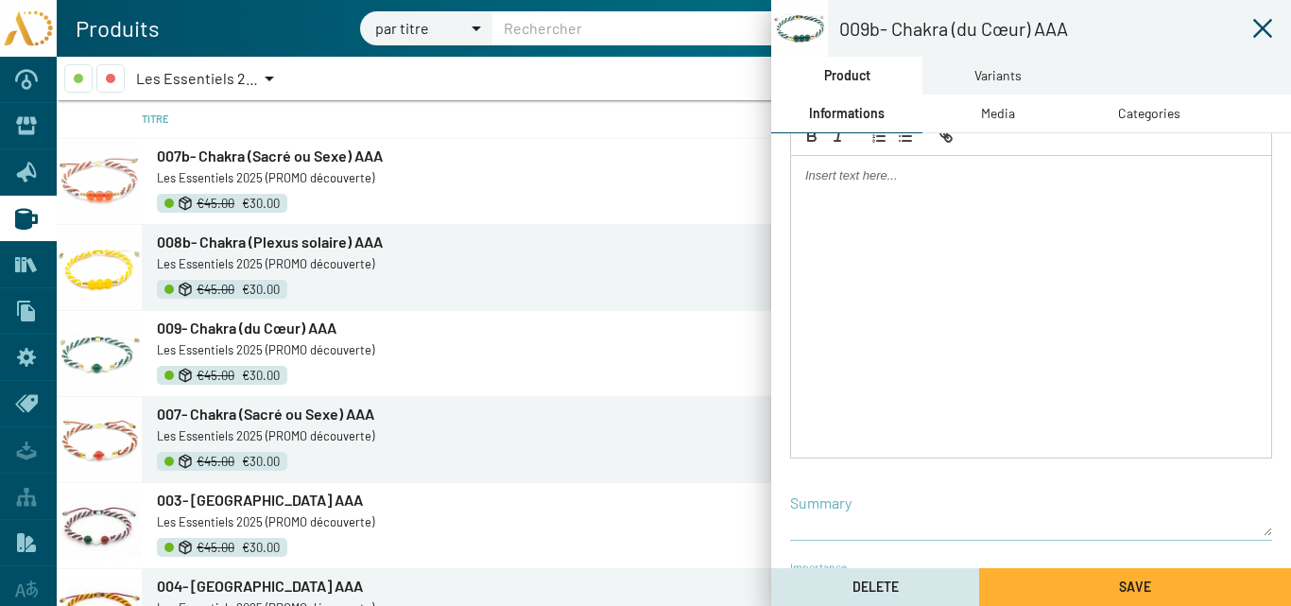
scroll to position [217, 0]
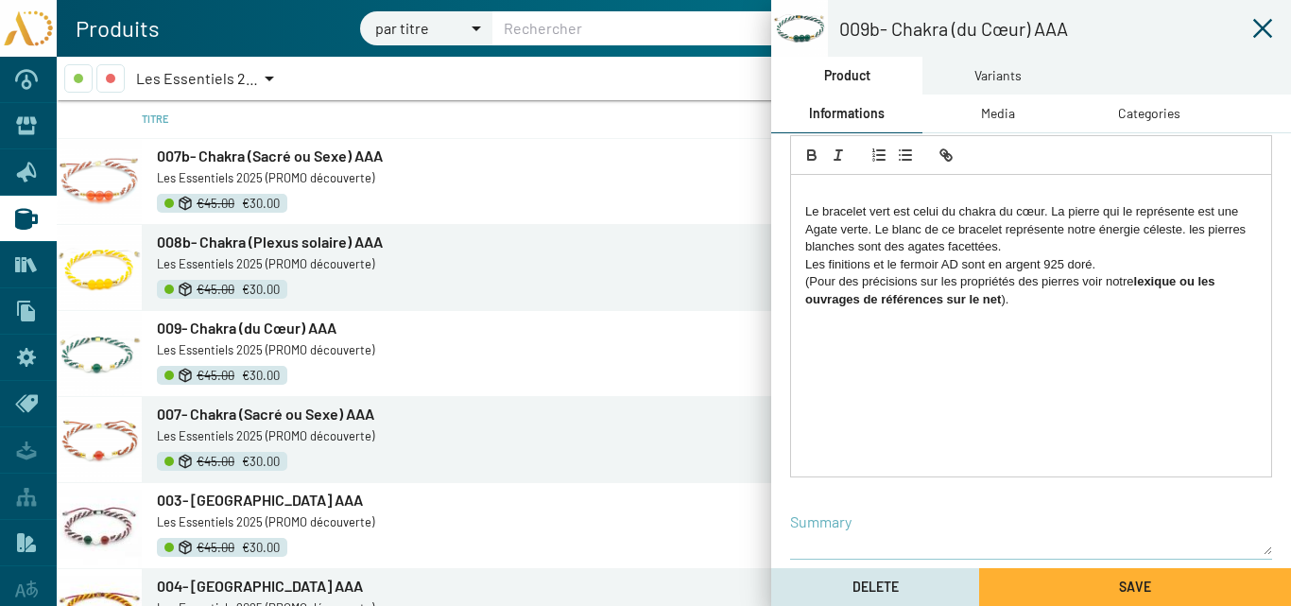
click at [807, 209] on p "Le bracelet vert est celui du chakra du cœur. La pierre qui le représente est u…" at bounding box center [1031, 229] width 452 height 52
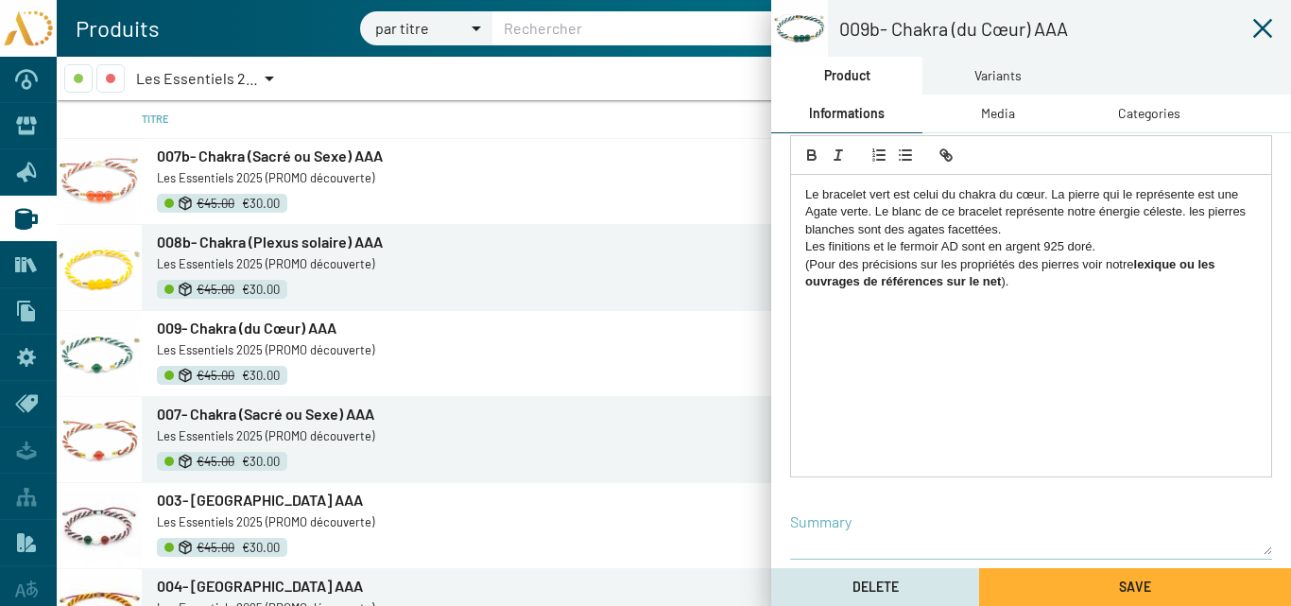
click at [1063, 196] on p "Le bracelet vert est celui du chakra du cœur. La pierre qui le représente est u…" at bounding box center [1031, 212] width 452 height 52
click at [1104, 195] on p "Le bracelet vert est celui du chakra du cœur. Les pierre qui le représente est …" at bounding box center [1031, 212] width 452 height 52
drag, startPoint x: 1234, startPoint y: 197, endPoint x: 1211, endPoint y: 197, distance: 23.6
click at [1211, 197] on p "Le bracelet vert est celui du chakra du cœur. Les pierres qui le représente est…" at bounding box center [1031, 212] width 452 height 52
click at [858, 210] on p "Le bracelet vert est celui du chakra du cœur. Les pierres qui le représente son…" at bounding box center [1031, 212] width 452 height 52
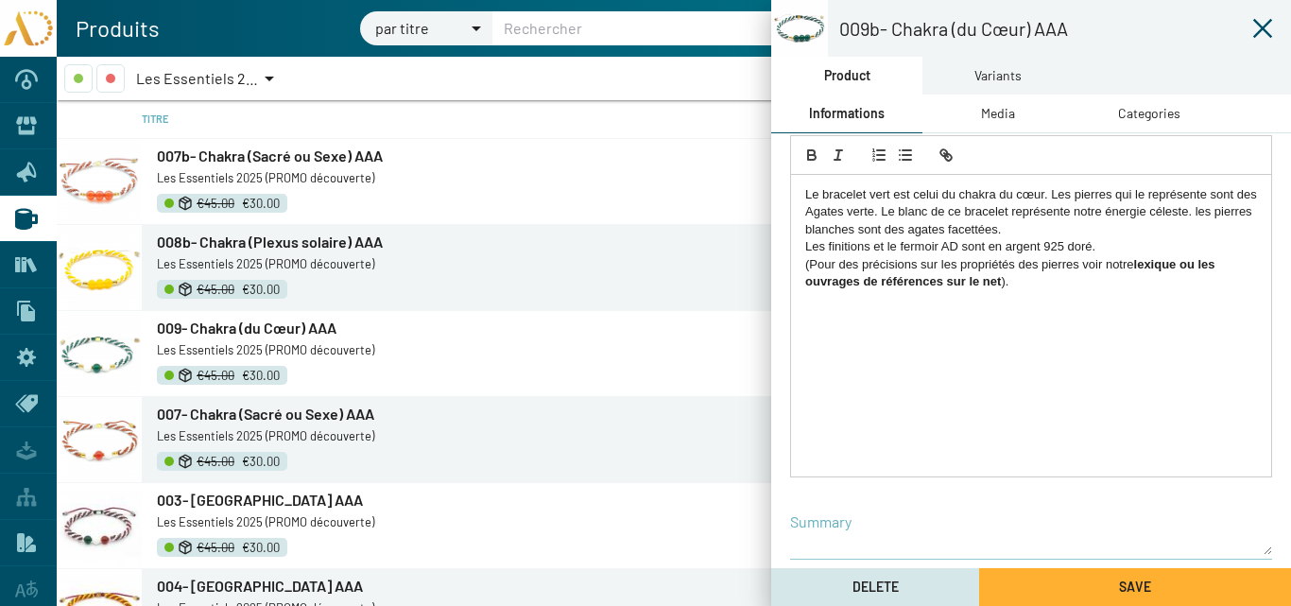
drag, startPoint x: 1030, startPoint y: 235, endPoint x: 903, endPoint y: 212, distance: 129.8
click at [903, 212] on p "Le bracelet vert est celui du chakra du cœur. Les pierres qui le représente son…" at bounding box center [1031, 212] width 452 height 52
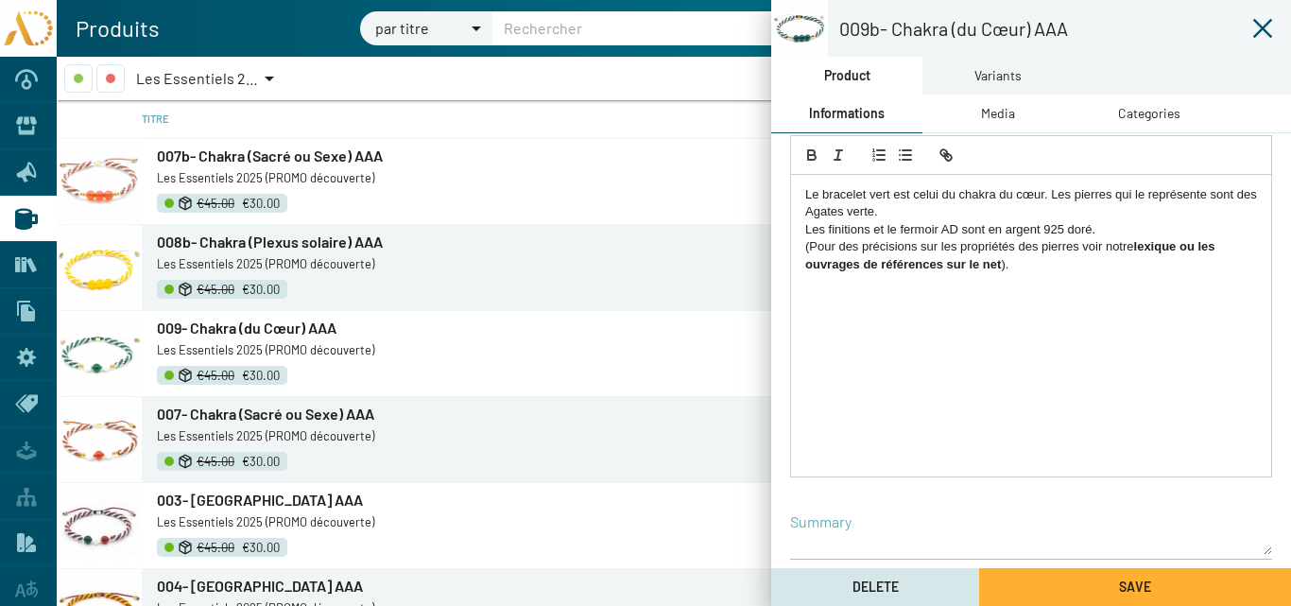
click at [1028, 269] on p "(Pour des précisions sur les propriétés des pierres voir notre lexique ou les o…" at bounding box center [1031, 255] width 452 height 35
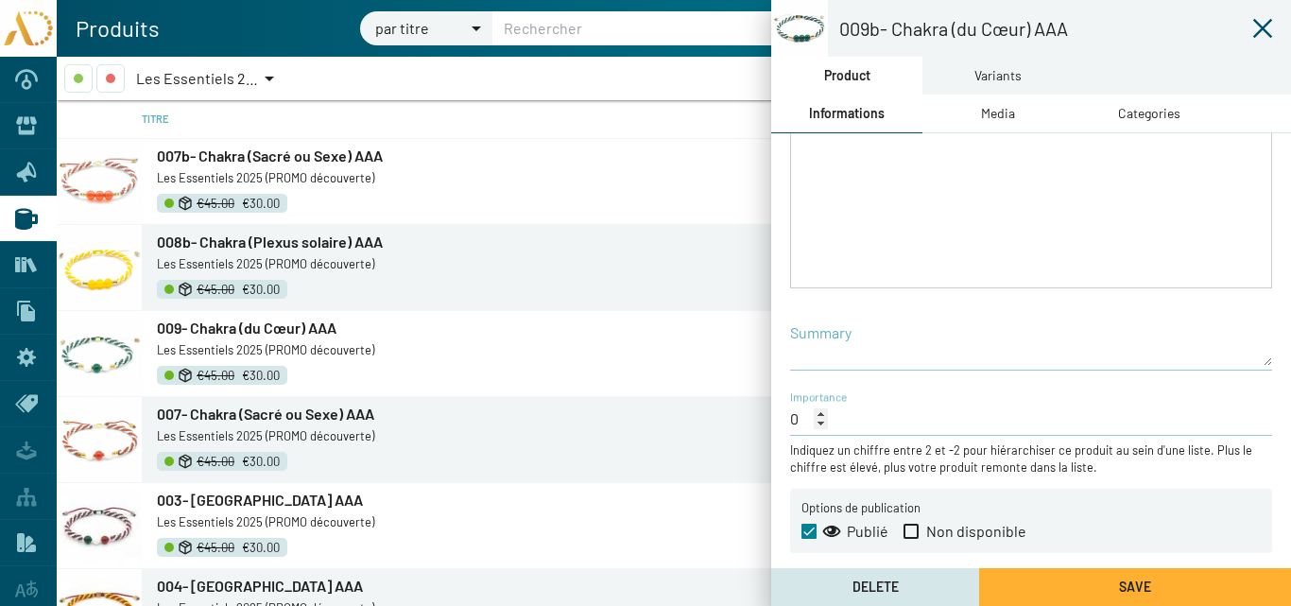
click at [1129, 580] on span "Save" at bounding box center [1135, 586] width 32 height 16
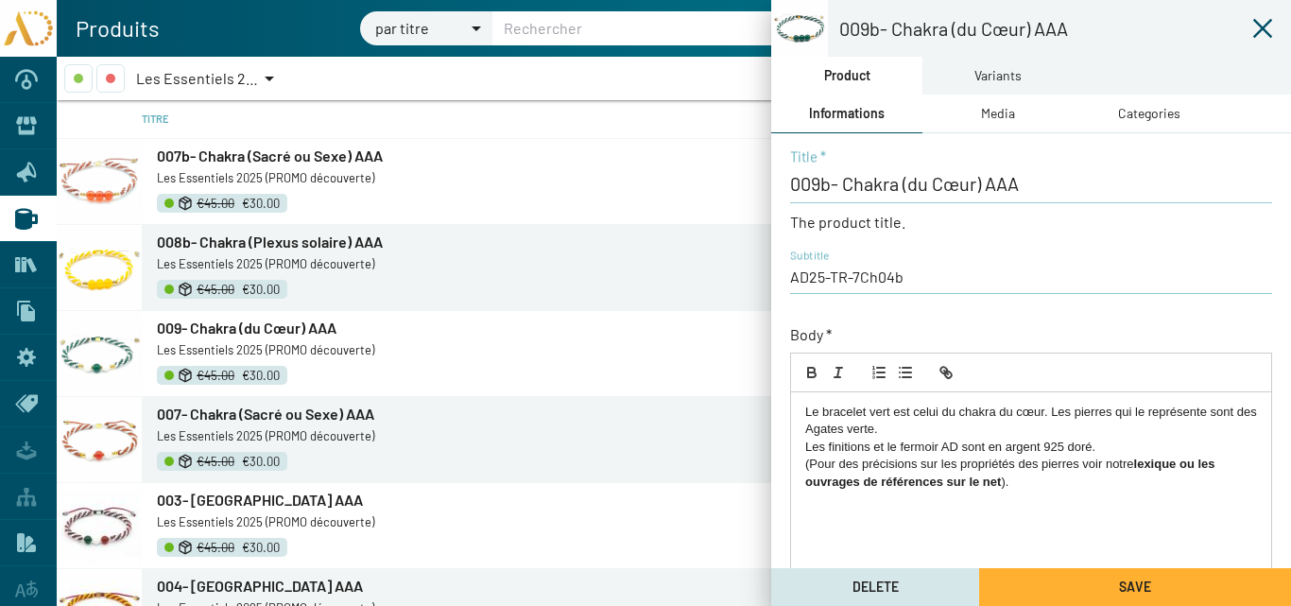
click at [1268, 26] on icon at bounding box center [1262, 28] width 23 height 23
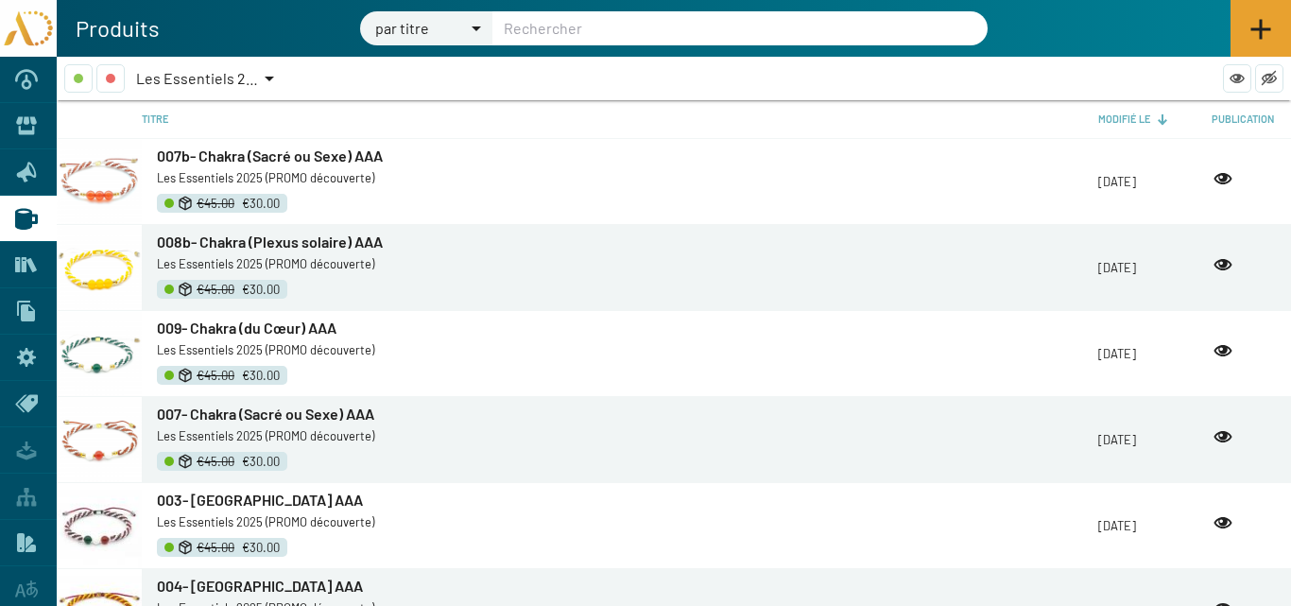
click at [1256, 21] on icon at bounding box center [1260, 29] width 23 height 23
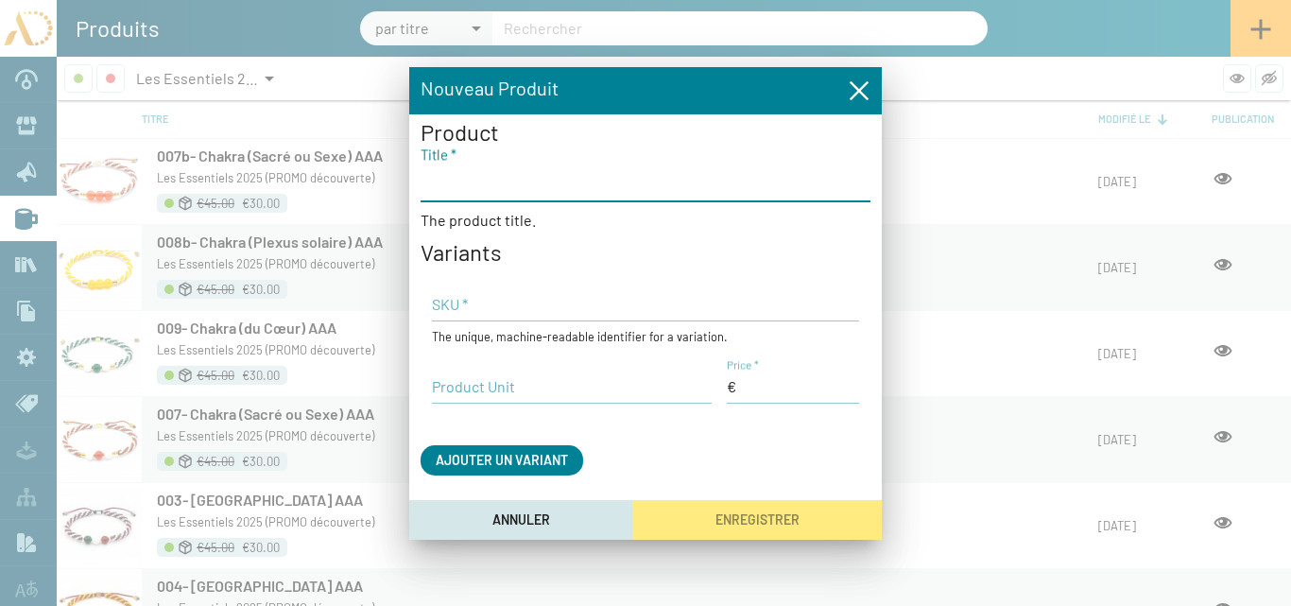
paste input "010- Chakra (de la Gorge) AAA"
type input "010- Chakra (de la Gorge) AAA"
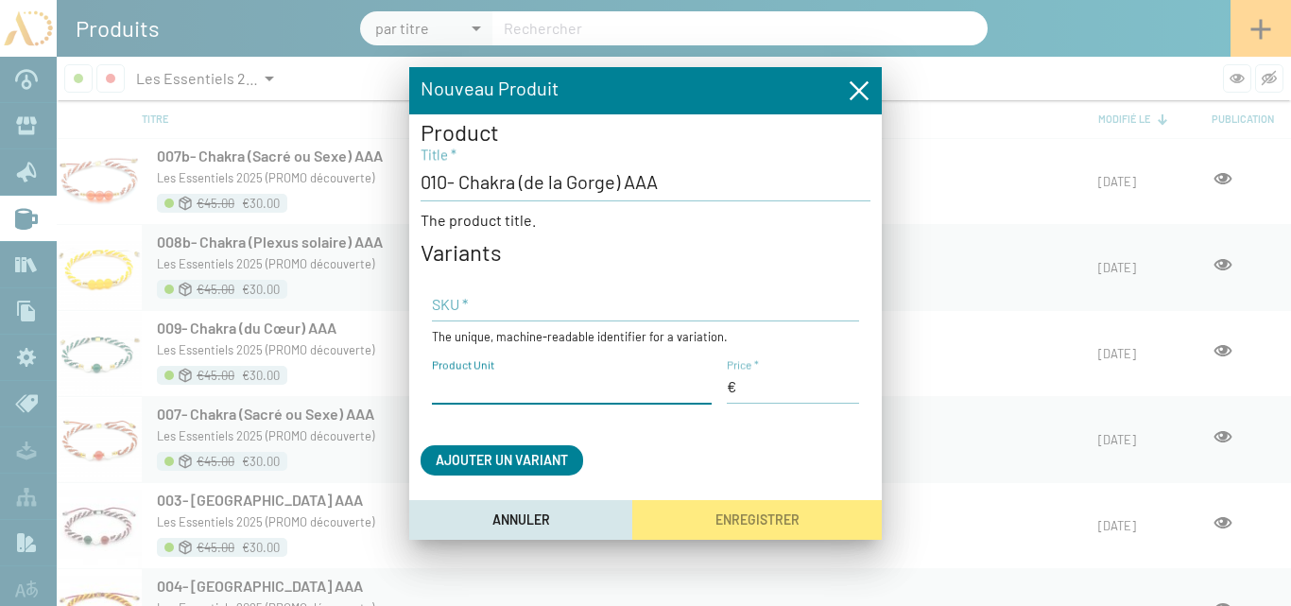
click at [499, 382] on input "Product Unit" at bounding box center [572, 386] width 280 height 21
type input "Le bracelet"
click at [765, 392] on input "Price *" at bounding box center [793, 386] width 132 height 21
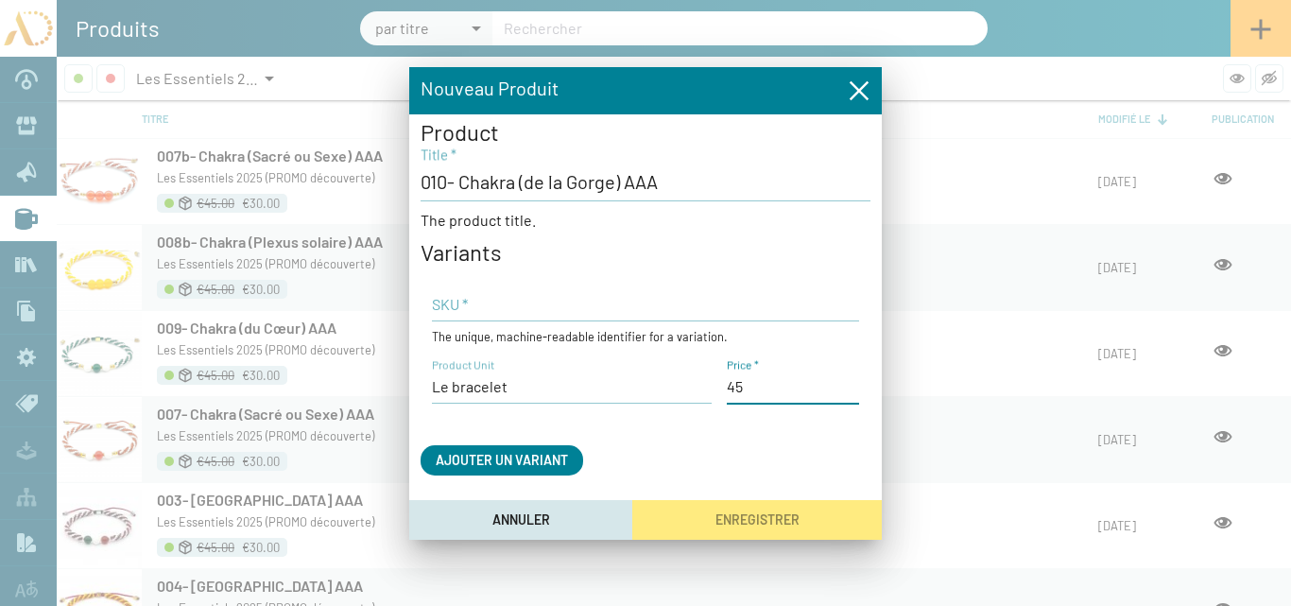
type input "45,00 €"
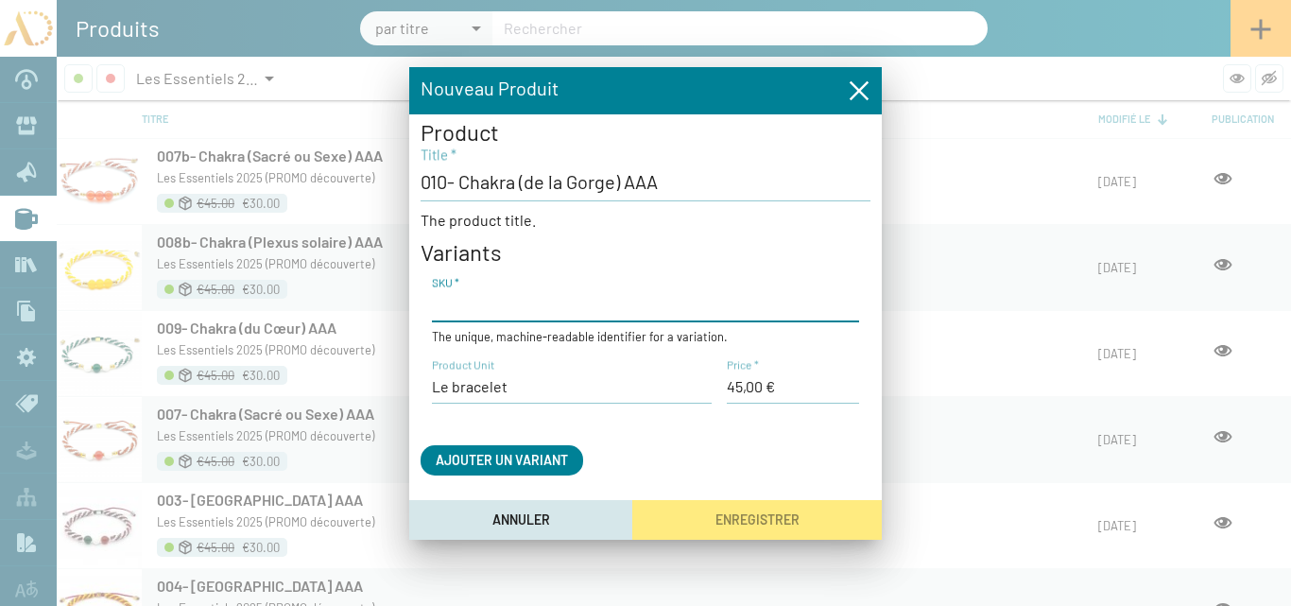
click at [495, 314] on input "SKU *" at bounding box center [645, 304] width 427 height 21
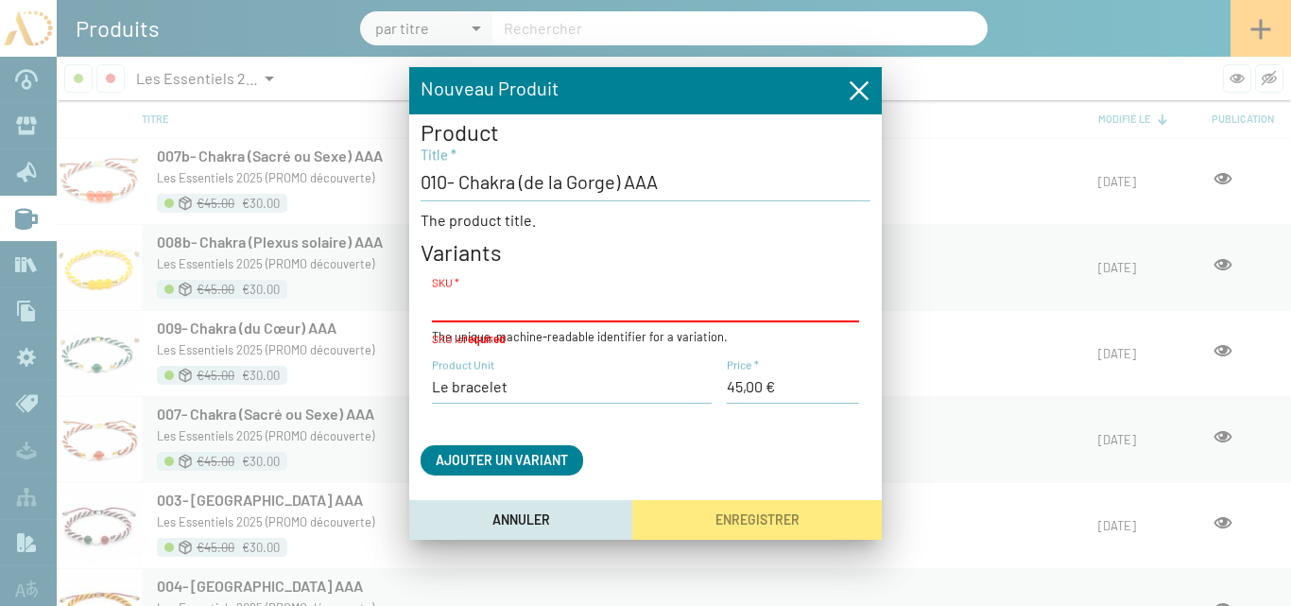
paste input "AD25-TR-7Ch05"
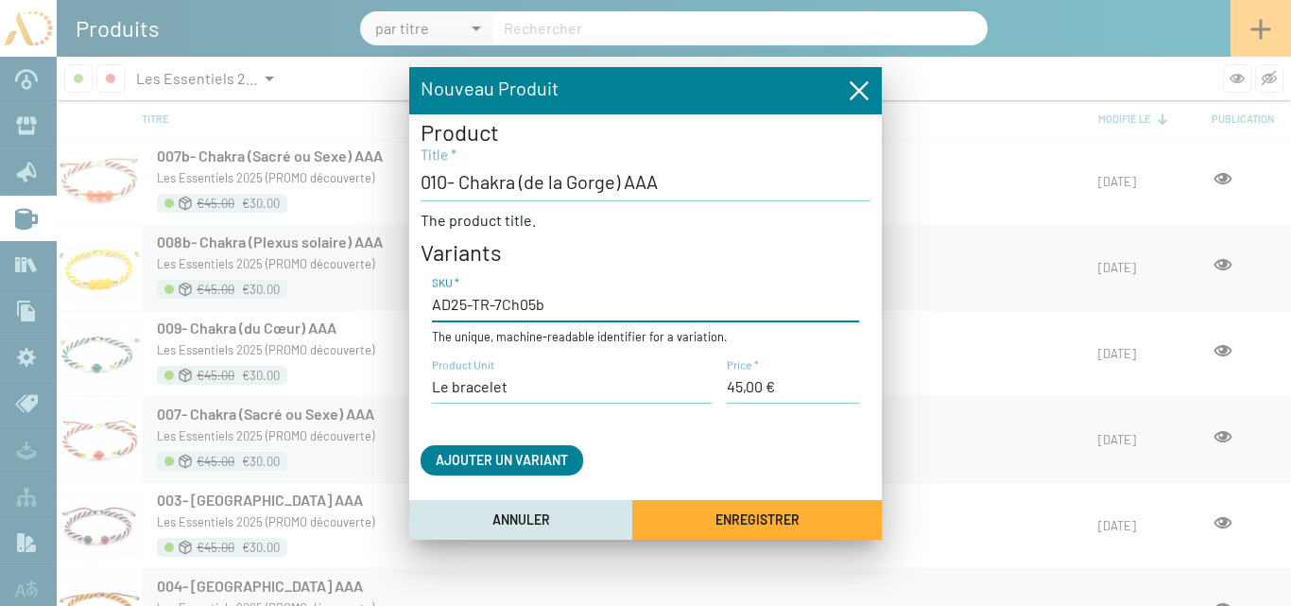
type input "AD25-TR-7Ch05b"
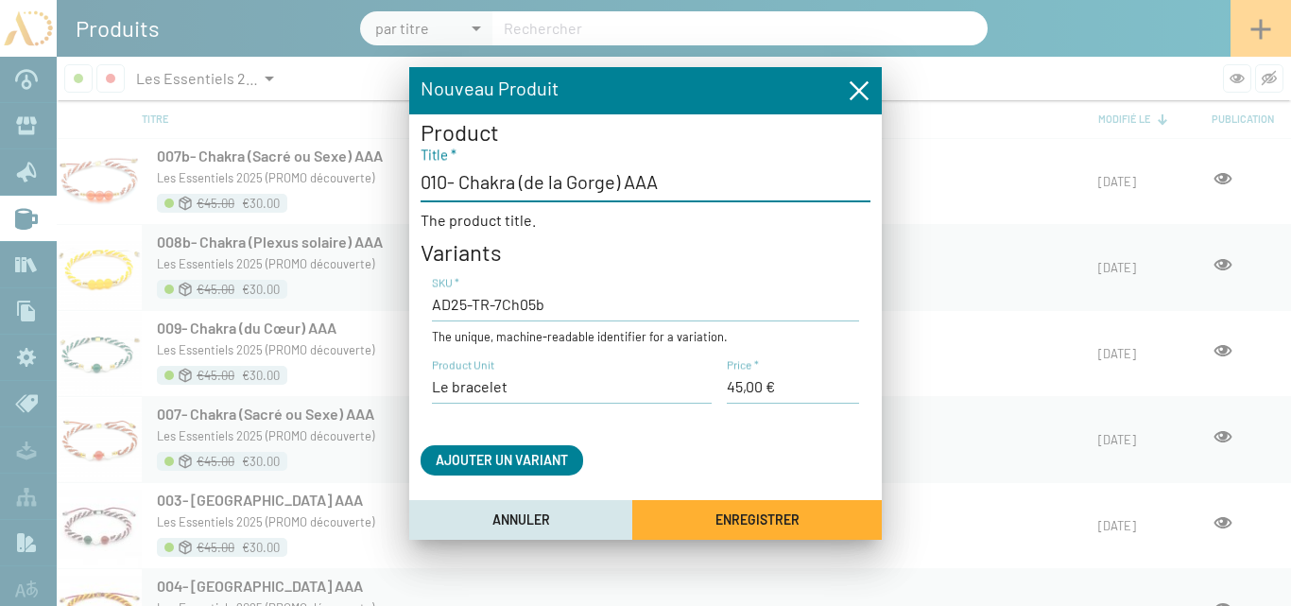
click at [446, 179] on input "010- Chakra (de la Gorge) AAA" at bounding box center [646, 181] width 450 height 23
type input "010b- Chakra (de la Gorge) AAA"
click at [719, 517] on span "Enregistrer" at bounding box center [757, 520] width 84 height 16
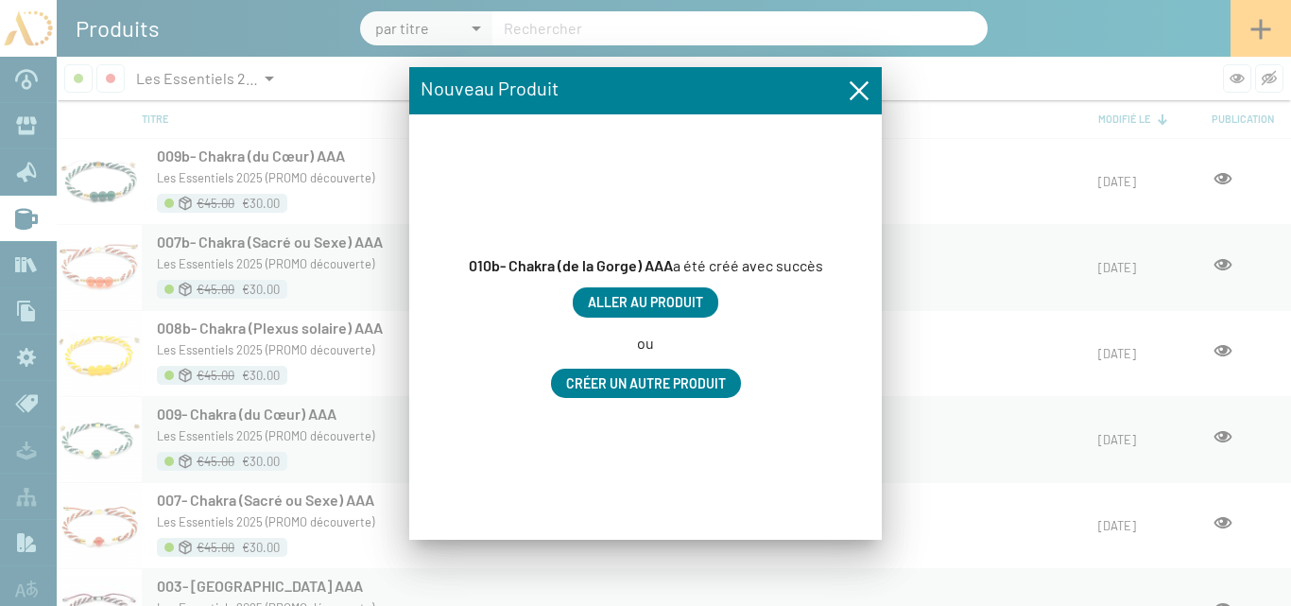
click at [656, 299] on span "Aller au produit" at bounding box center [645, 303] width 115 height 16
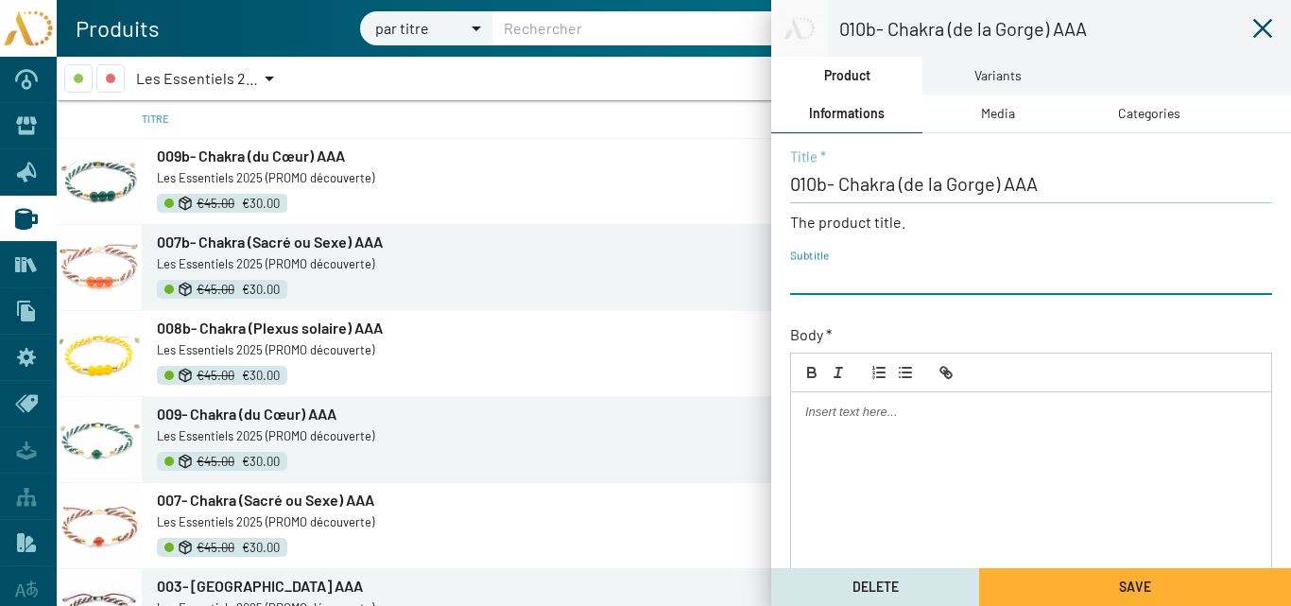
paste input "AD25-TR-7Ch05"
type input "AD25-TR-7Ch05b"
click at [996, 114] on div "Media" at bounding box center [998, 113] width 34 height 21
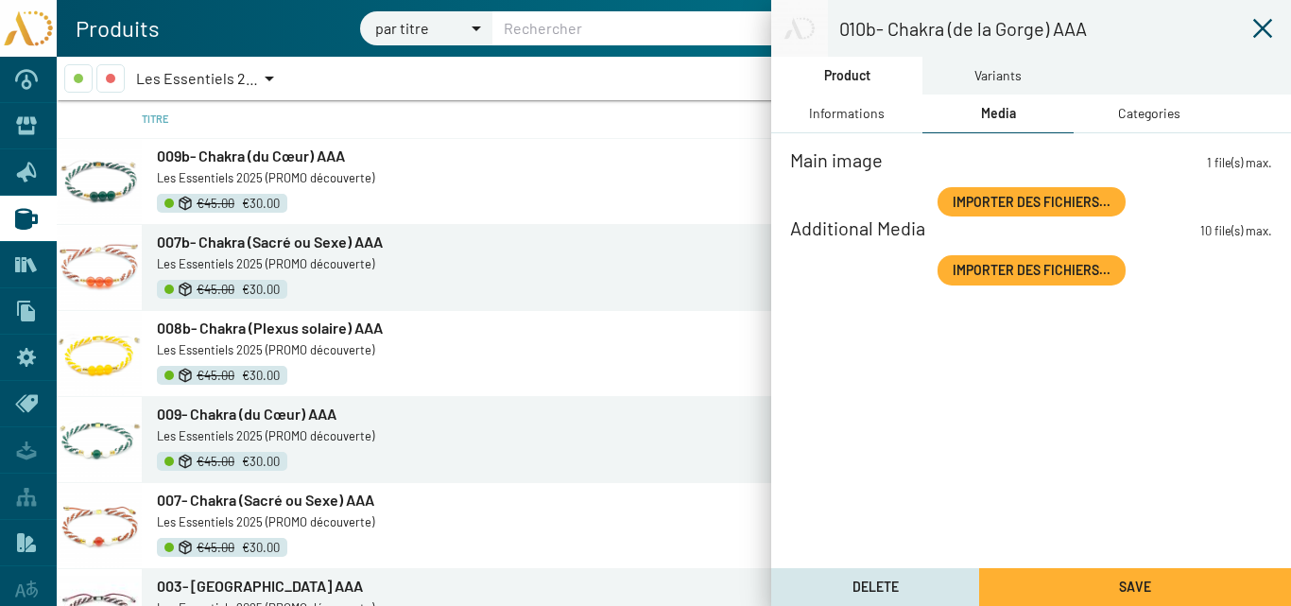
click at [980, 195] on span "Importer des fichiers..." at bounding box center [1032, 202] width 158 height 16
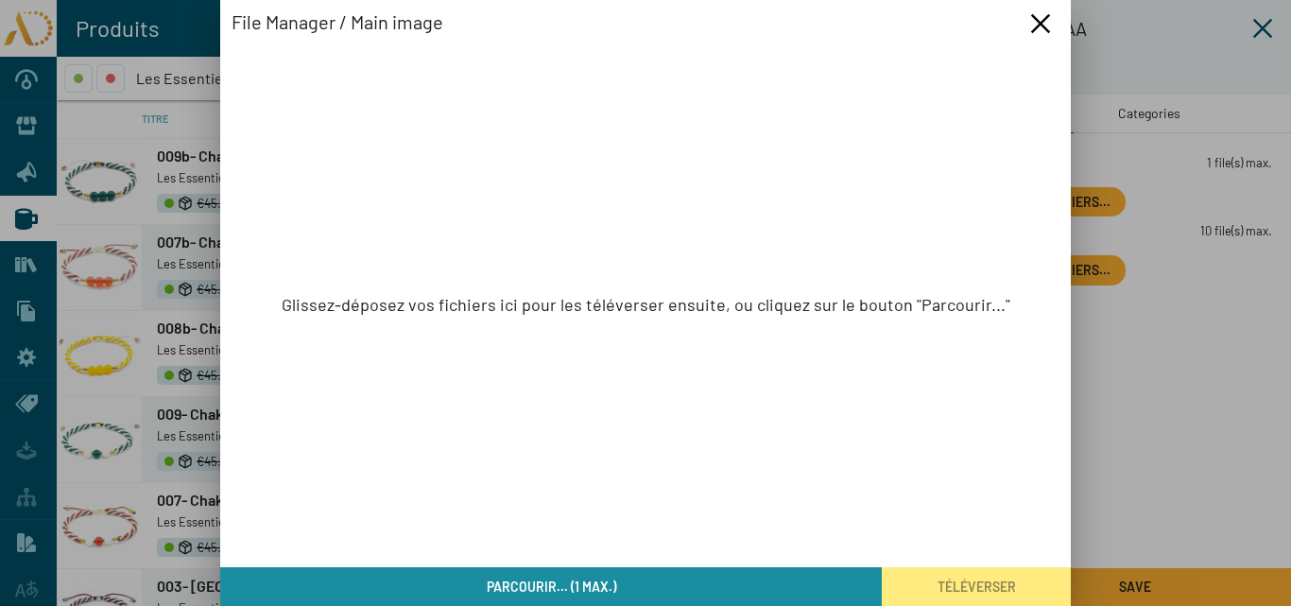
click at [584, 581] on span "Parcourir... (1 max.)" at bounding box center [551, 586] width 129 height 16
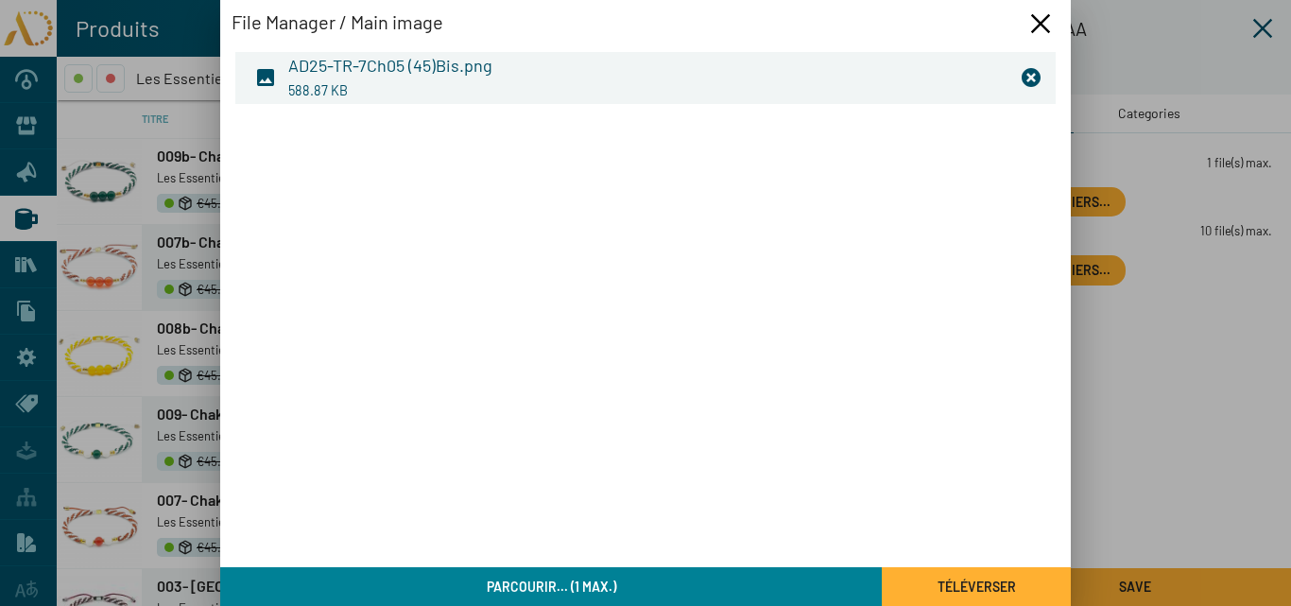
click at [923, 588] on button "Téléverser" at bounding box center [976, 586] width 189 height 39
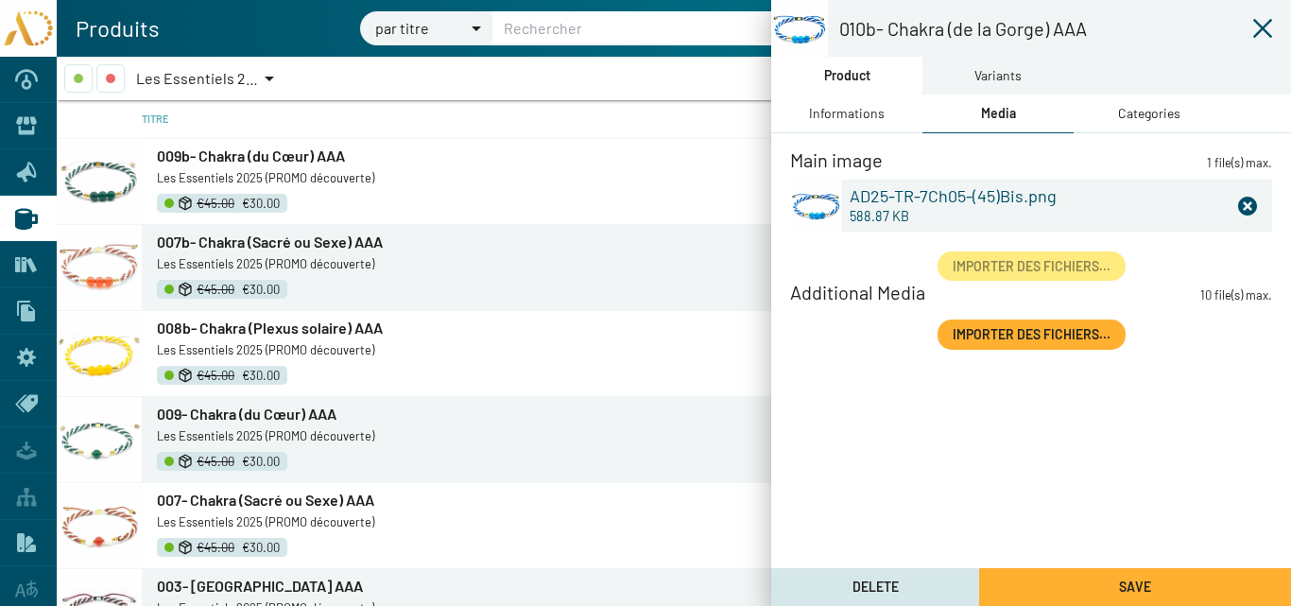
click at [1129, 118] on div "Categories" at bounding box center [1149, 113] width 62 height 21
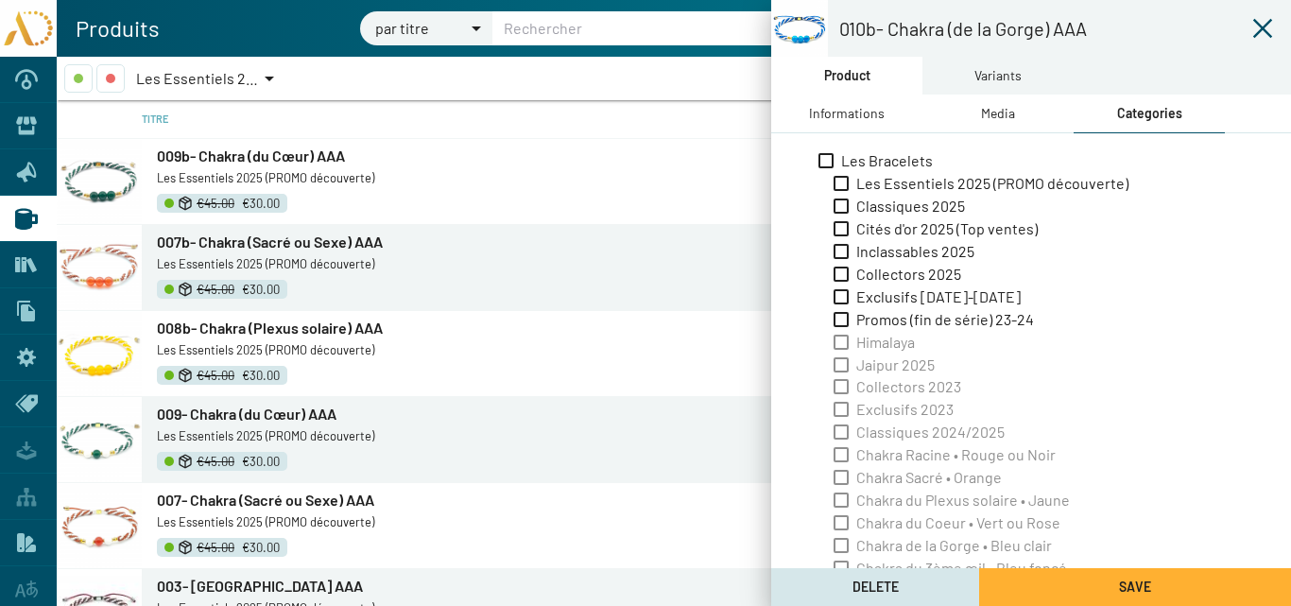
click at [863, 181] on span "Les Essentiels 2025 (PROMO découverte)" at bounding box center [992, 183] width 272 height 21
click at [841, 191] on input "Les Essentiels 2025 (PROMO découverte)" at bounding box center [840, 191] width 1 height 1
checkbox input "true"
click at [985, 80] on div "Variants" at bounding box center [997, 75] width 47 height 21
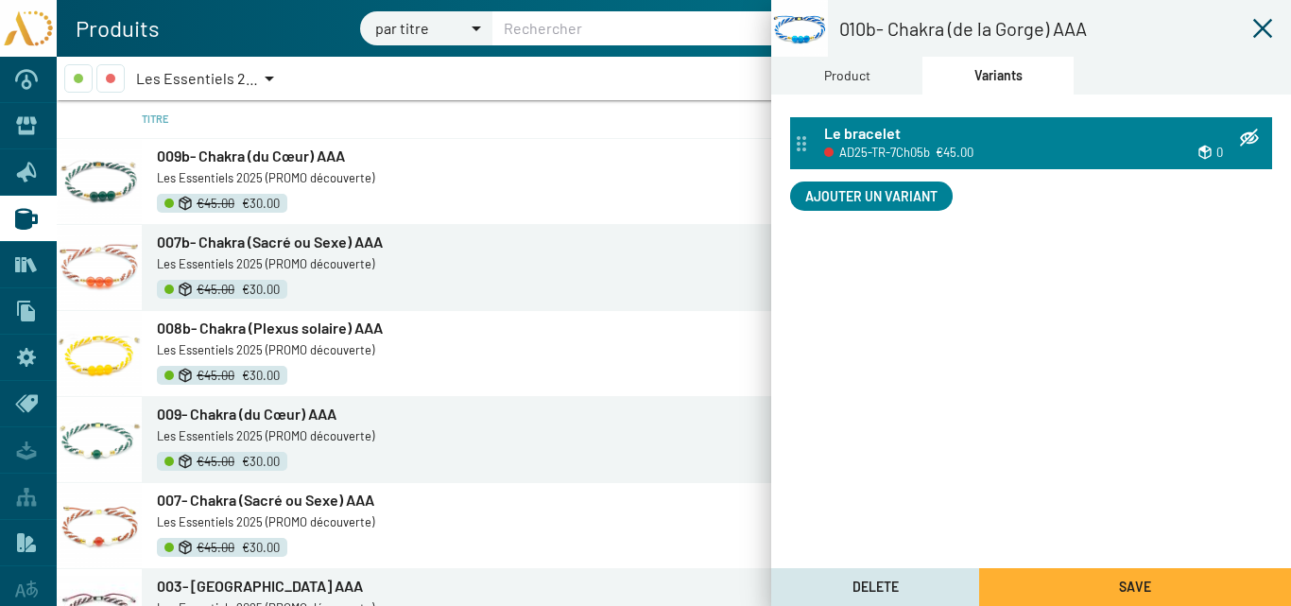
click at [920, 146] on span "AD25-TR-7Ch05b" at bounding box center [884, 152] width 91 height 21
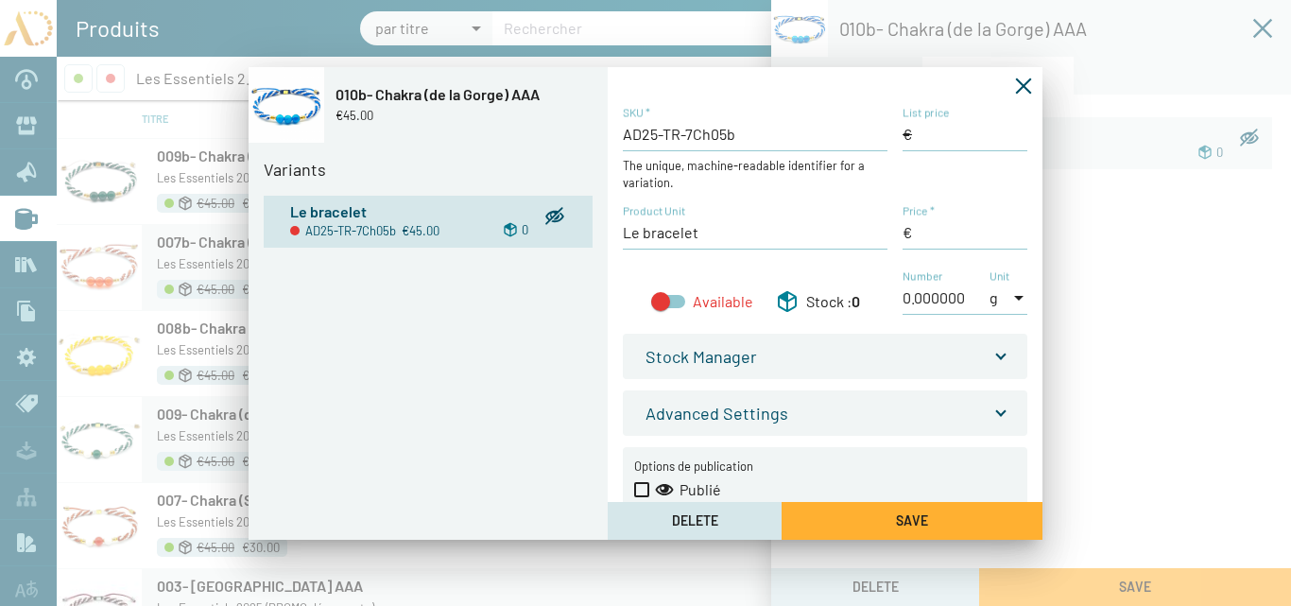
type input "45,00 €"
click at [917, 134] on input "List price" at bounding box center [965, 134] width 125 height 21
type input "45,00 €"
drag, startPoint x: 915, startPoint y: 232, endPoint x: 895, endPoint y: 233, distance: 19.9
click at [896, 233] on div "AD25-TR-7Ch05b SKU * The unique, machine-readable identifier for a variation. L…" at bounding box center [825, 220] width 405 height 230
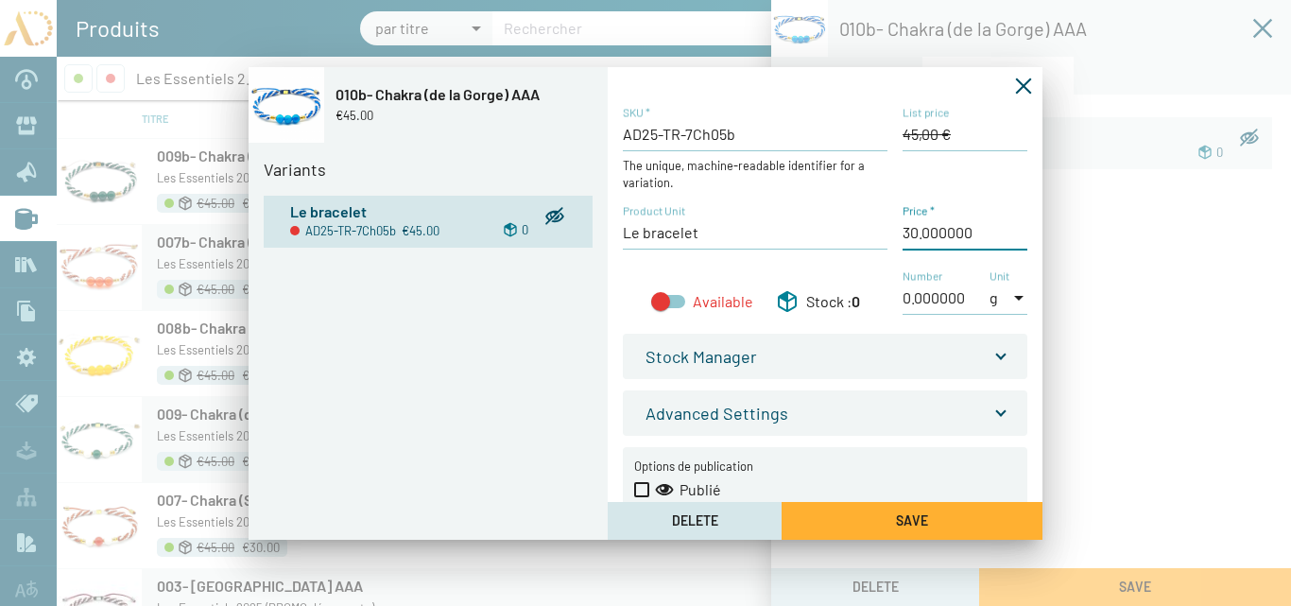
type input "30,00 €"
click at [670, 303] on div at bounding box center [668, 301] width 34 height 13
click at [661, 308] on input "Available" at bounding box center [660, 308] width 1 height 1
checkbox input "true"
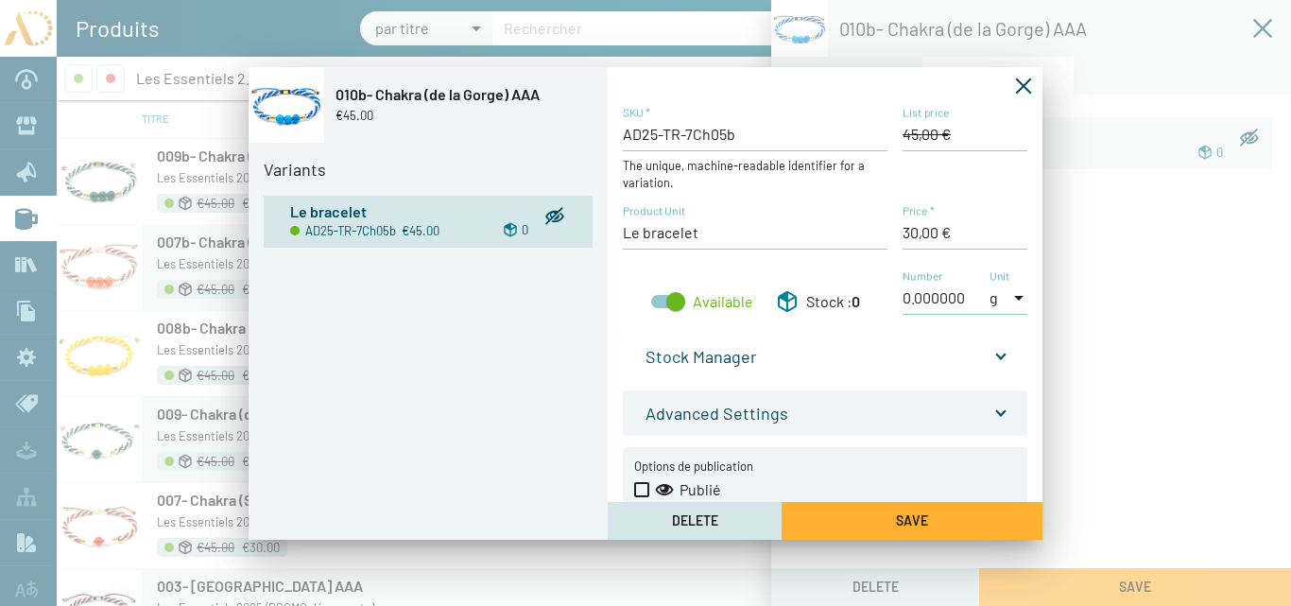
drag, startPoint x: 1000, startPoint y: 353, endPoint x: 969, endPoint y: 363, distance: 32.6
click at [999, 353] on span at bounding box center [1001, 351] width 8 height 21
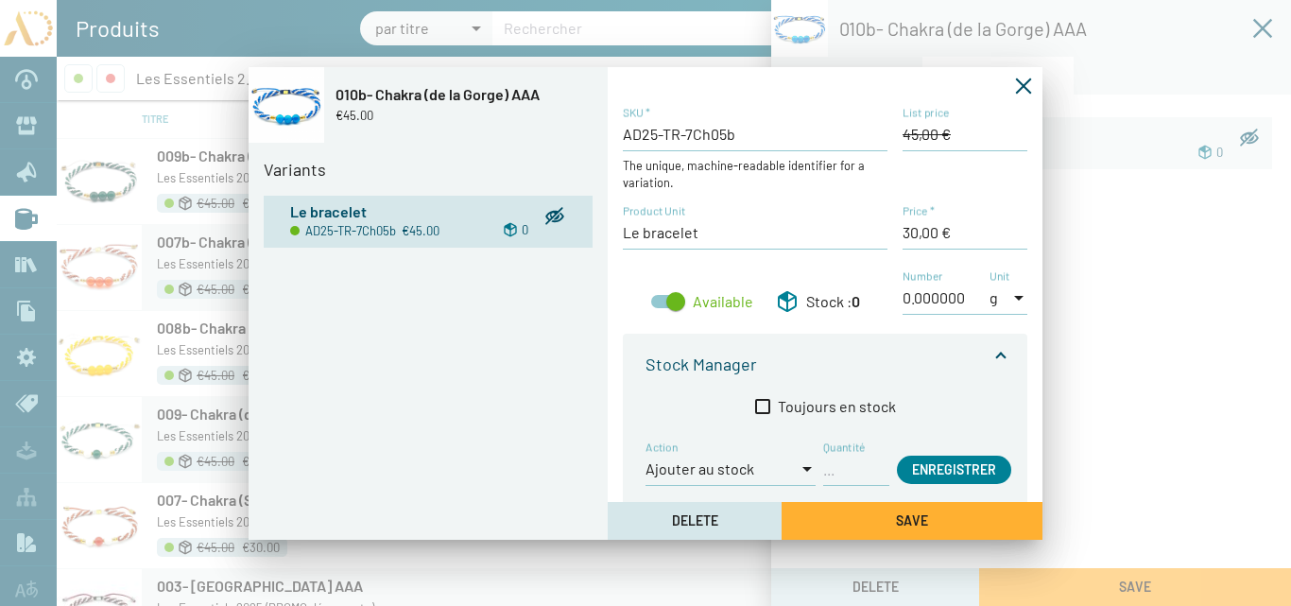
click at [831, 474] on input "Quantité" at bounding box center [856, 468] width 66 height 21
type input "1"
click at [944, 470] on span "Enregistrer" at bounding box center [954, 469] width 84 height 16
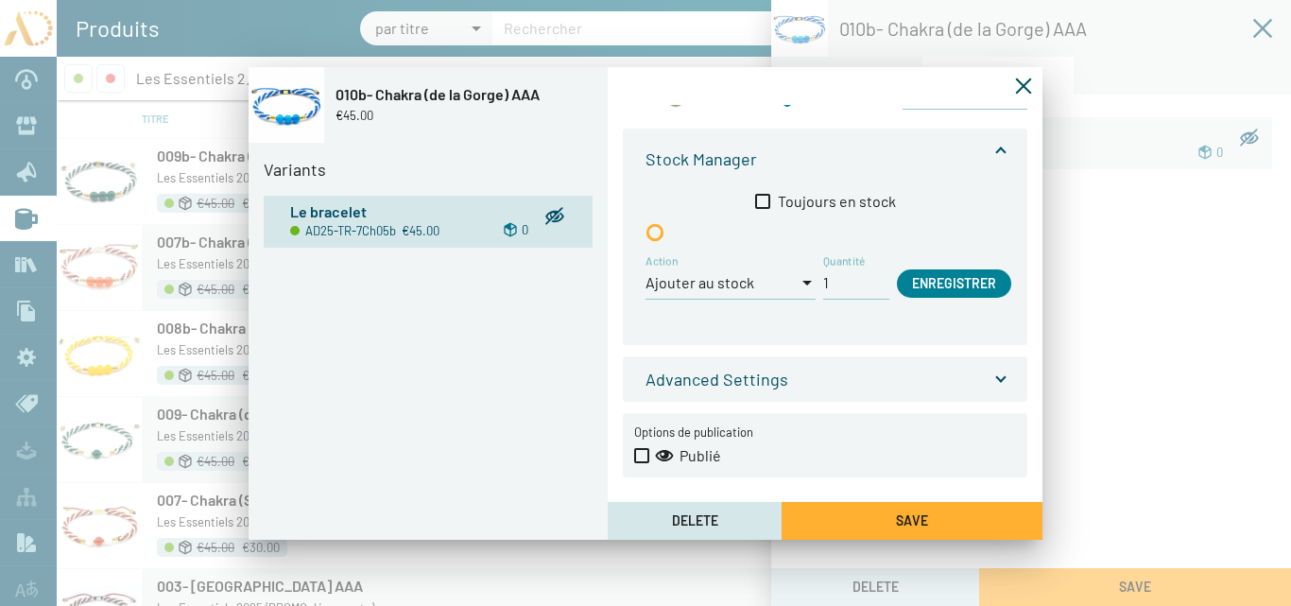
scroll to position [211, 0]
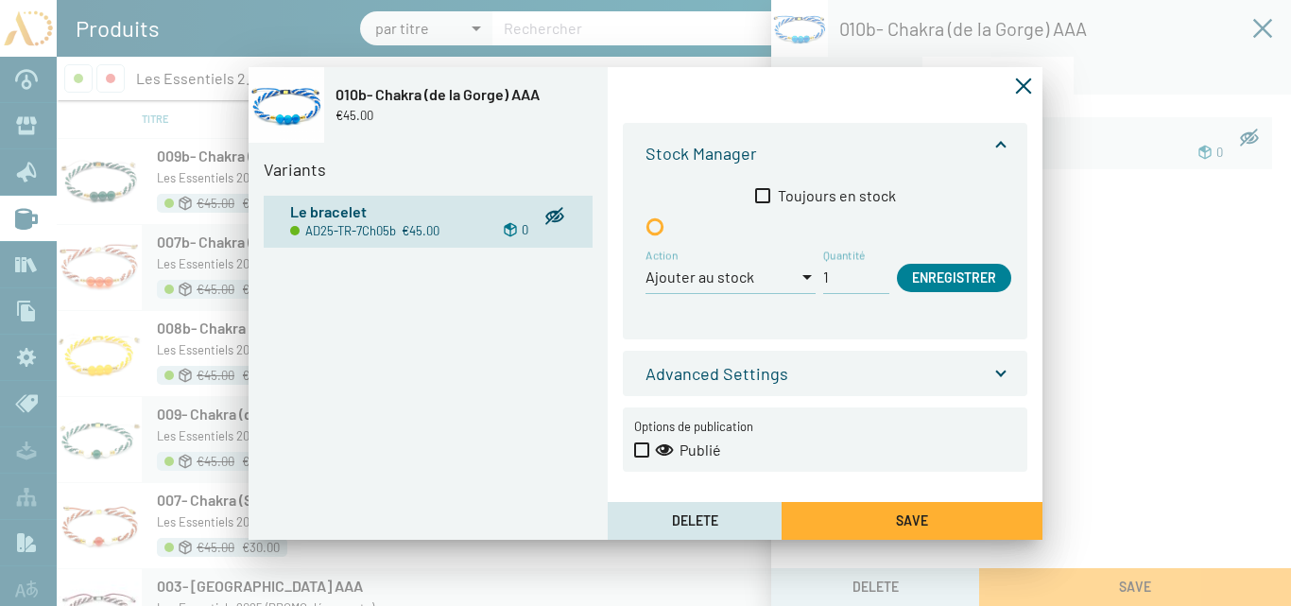
click at [644, 448] on span at bounding box center [641, 449] width 15 height 15
click at [642, 457] on input "Publié" at bounding box center [641, 457] width 1 height 1
checkbox input "true"
click at [947, 518] on button "Save" at bounding box center [912, 521] width 261 height 38
click at [1025, 82] on icon "Fermer la fenêtre" at bounding box center [1023, 86] width 19 height 19
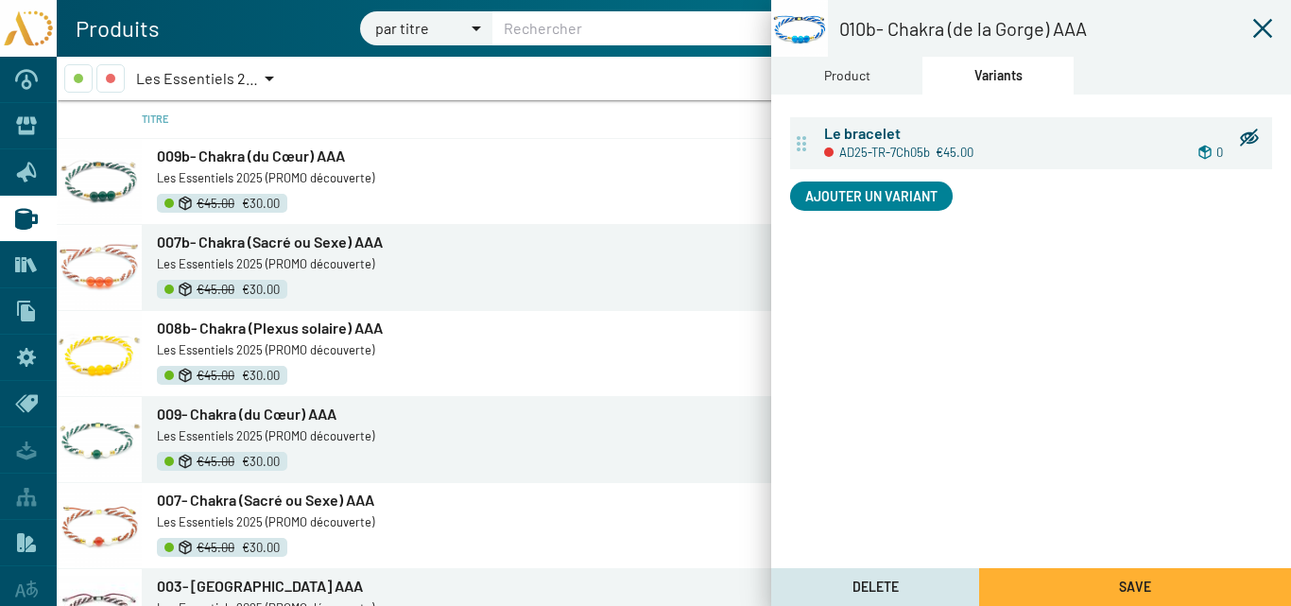
click at [842, 80] on div "Product" at bounding box center [847, 75] width 46 height 21
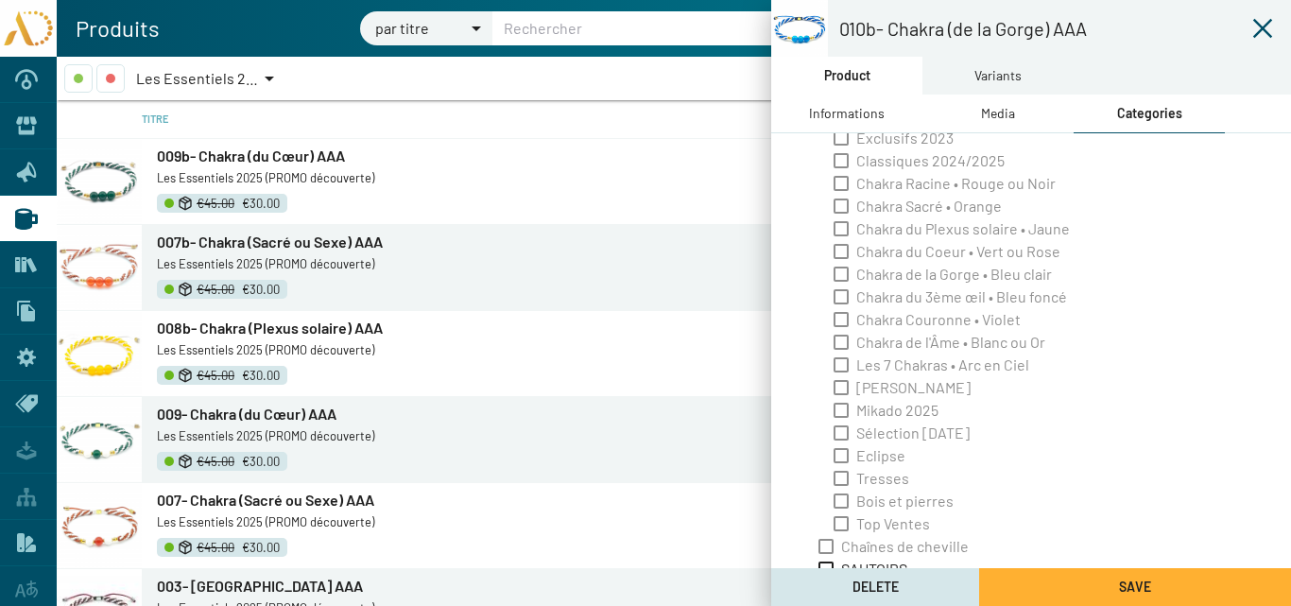
scroll to position [284, 0]
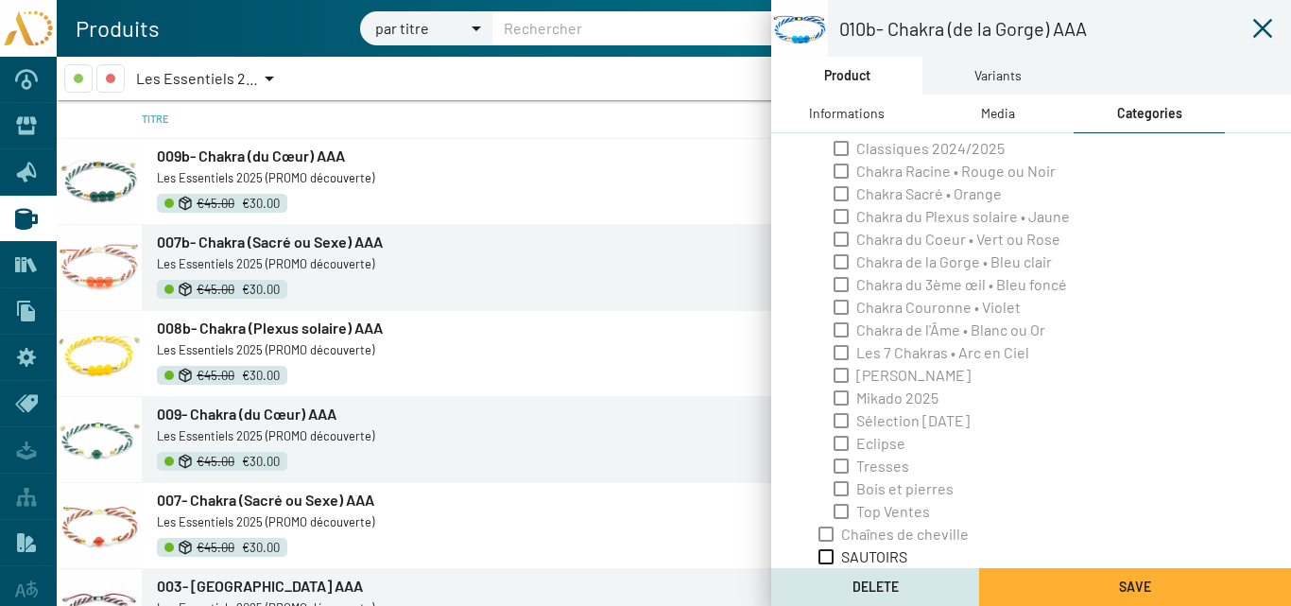
click at [836, 105] on div "Informations" at bounding box center [847, 113] width 76 height 21
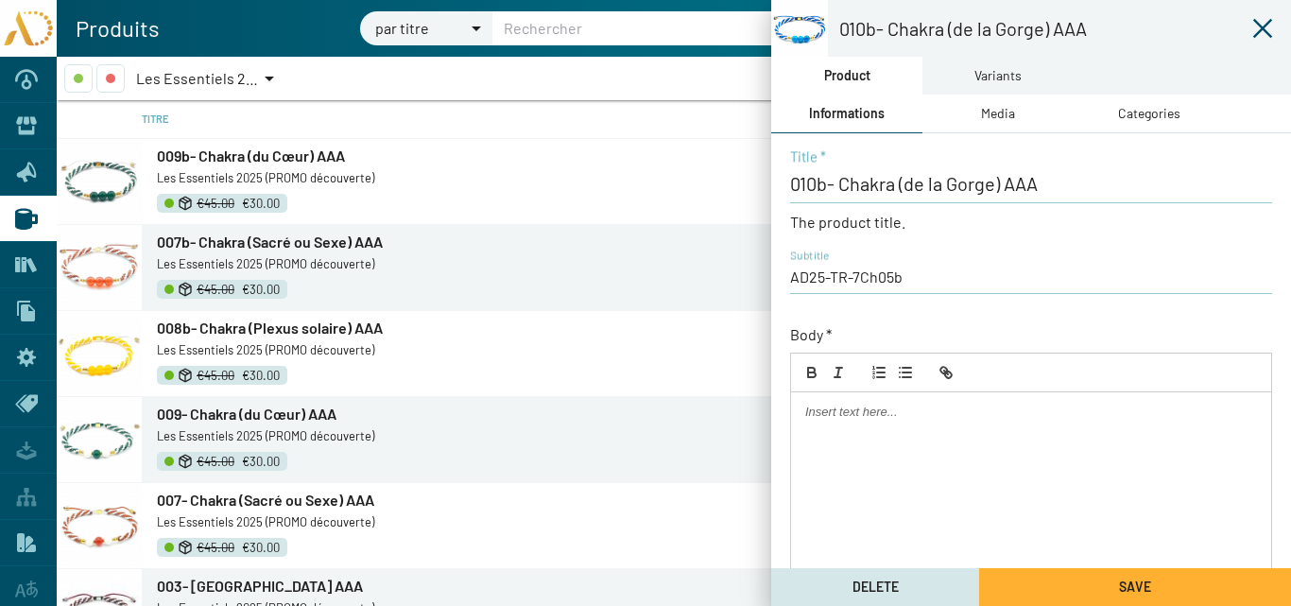
scroll to position [0, 0]
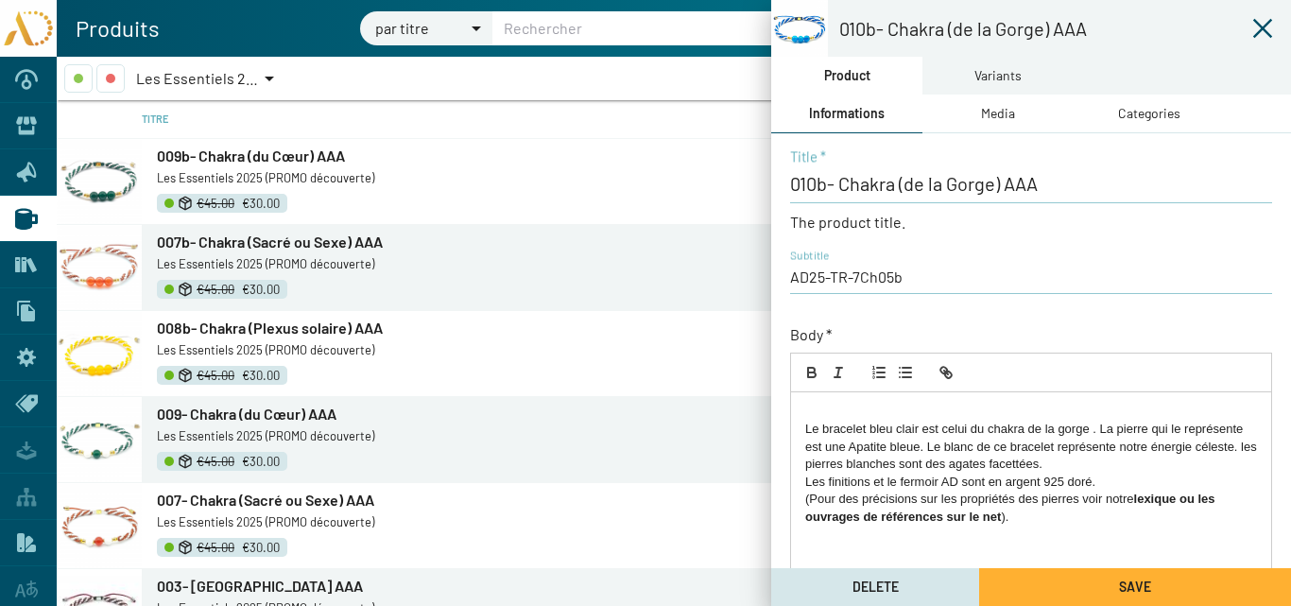
click at [805, 426] on p "Le bracelet bleu clair est celui du chakra de la gorge . La pierre qui le repré…" at bounding box center [1031, 447] width 452 height 52
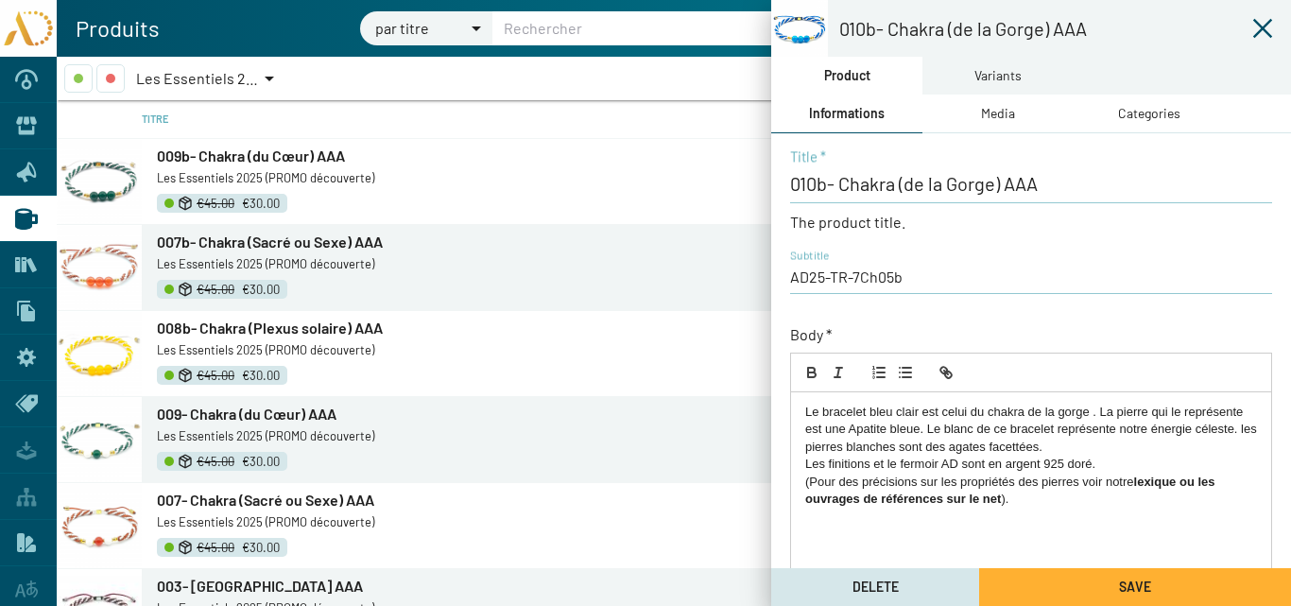
click at [1111, 413] on p "Le bracelet bleu clair est celui du chakra de la gorge . La pierre qui le repré…" at bounding box center [1031, 430] width 452 height 52
click at [1152, 416] on p "Le bracelet bleu clair est celui du chakra de la gorge . Les pierre qui le repr…" at bounding box center [1031, 430] width 452 height 52
drag, startPoint x: 906, startPoint y: 427, endPoint x: 867, endPoint y: 428, distance: 39.7
click at [867, 428] on p "Le bracelet bleu clair est celui du chakra de la gorge . Les pierres qui le rep…" at bounding box center [1031, 430] width 452 height 52
click at [954, 430] on p "Le bracelet bleu clair est celui du chakra de la gorge . Les pierres qui le rep…" at bounding box center [1031, 430] width 452 height 52
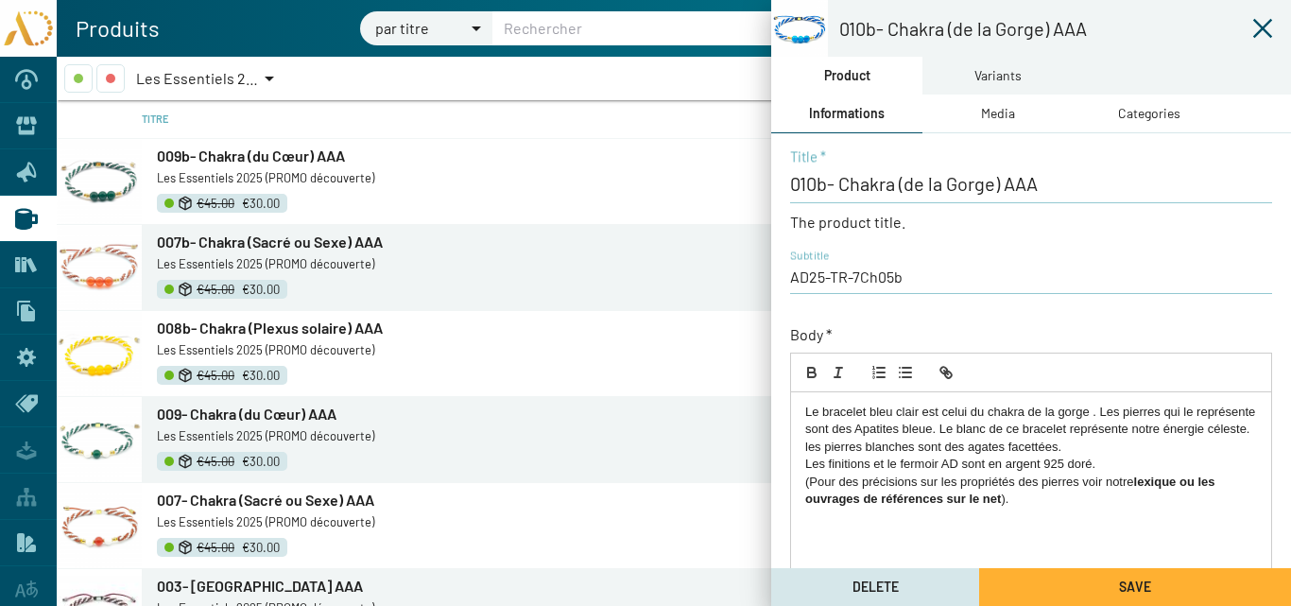
click at [993, 429] on p "Le bracelet bleu clair est celui du chakra de la gorge . Les pierres qui le rep…" at bounding box center [1031, 430] width 452 height 52
drag, startPoint x: 1168, startPoint y: 439, endPoint x: 1002, endPoint y: 431, distance: 166.6
click at [1002, 431] on p "Le bracelet bleu clair est celui du chakra de la gorge . Les pierres qui le rep…" at bounding box center [1031, 430] width 452 height 52
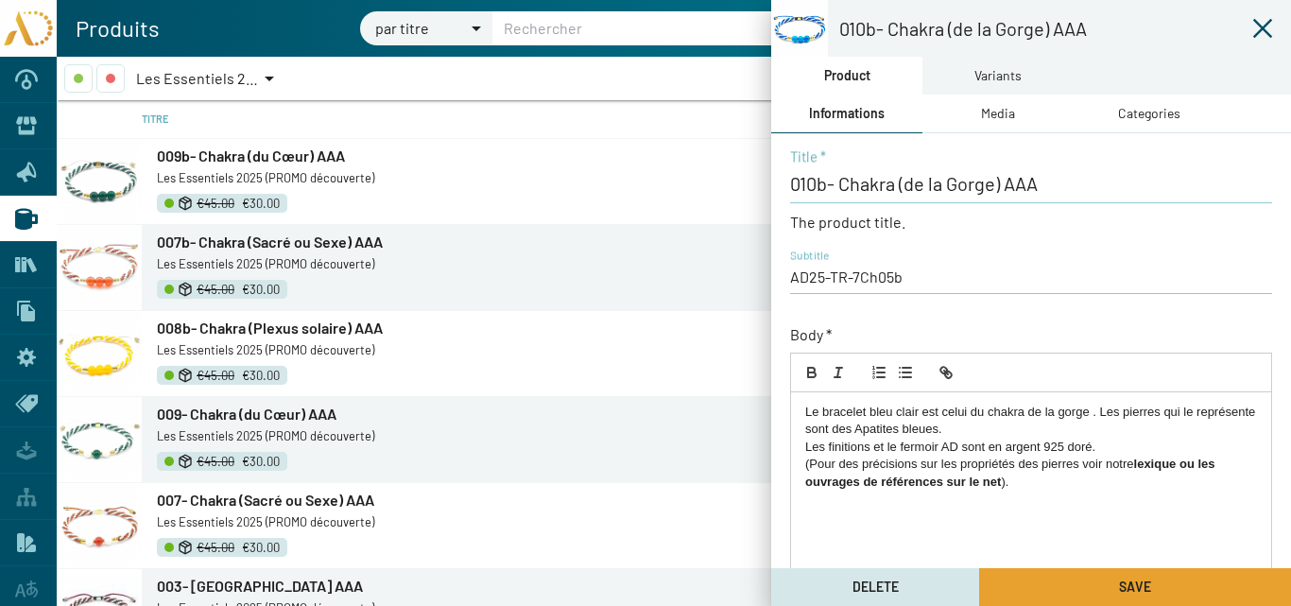
click at [1060, 583] on button "Save" at bounding box center [1135, 587] width 312 height 38
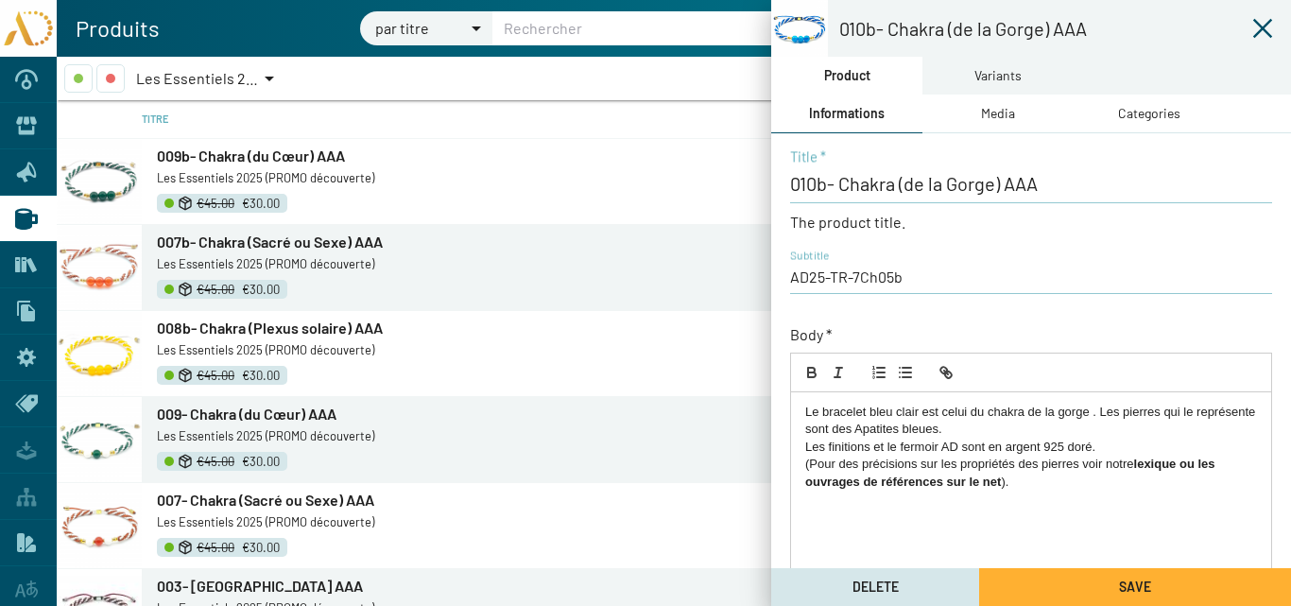
click at [1266, 24] on icon at bounding box center [1262, 28] width 23 height 23
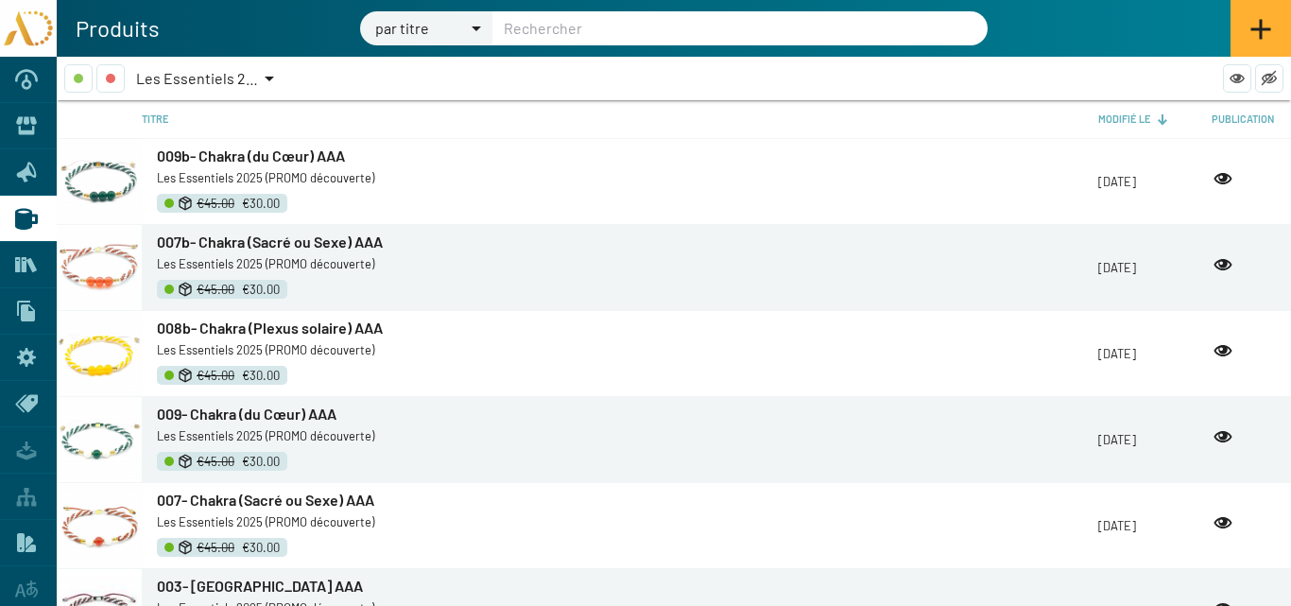
click at [186, 77] on span "Les Essentiels 2025 (PROMO découverte)" at bounding box center [272, 78] width 272 height 18
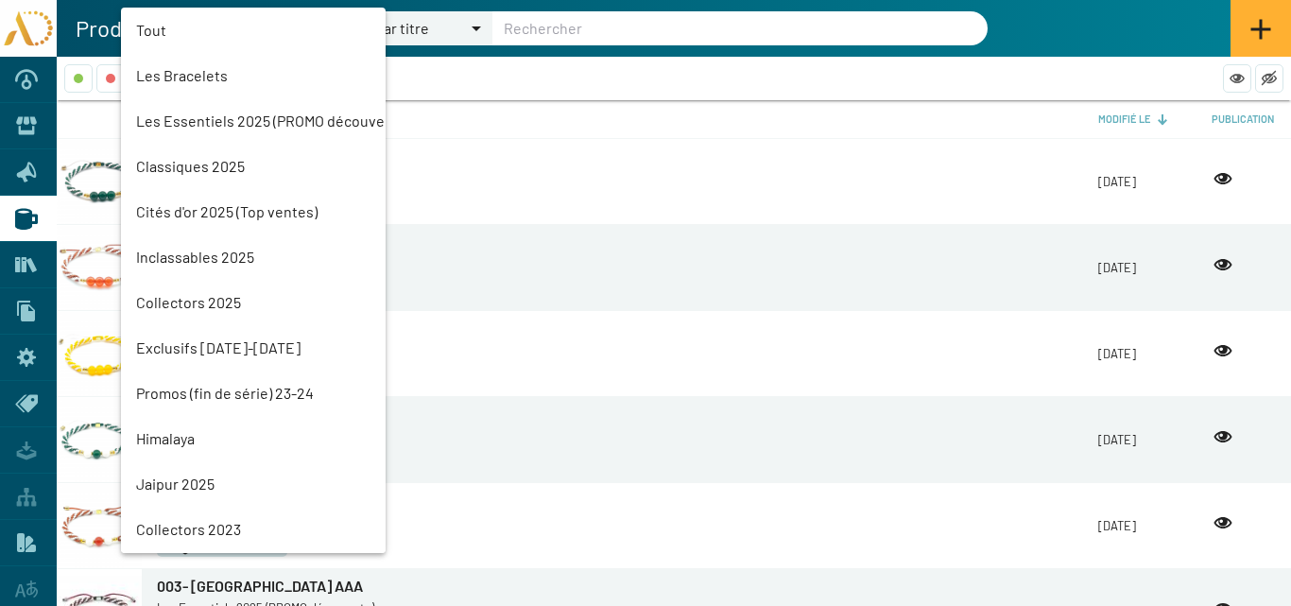
scroll to position [43, 0]
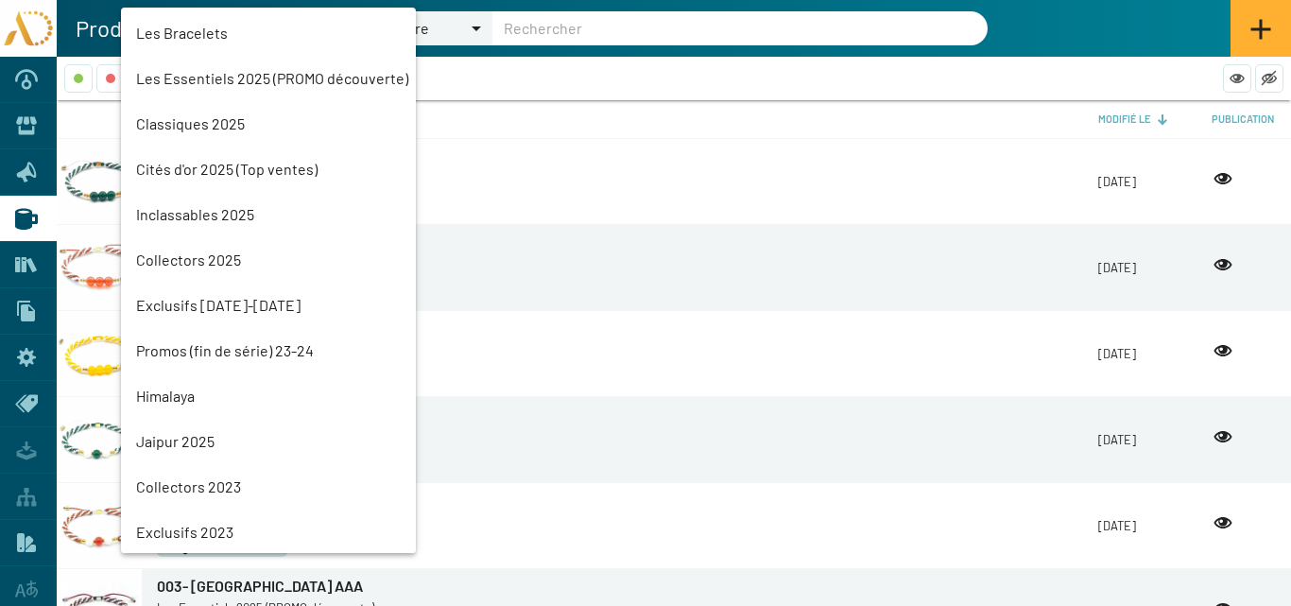
click at [212, 125] on mat-option "Classiques 2025" at bounding box center [268, 123] width 295 height 45
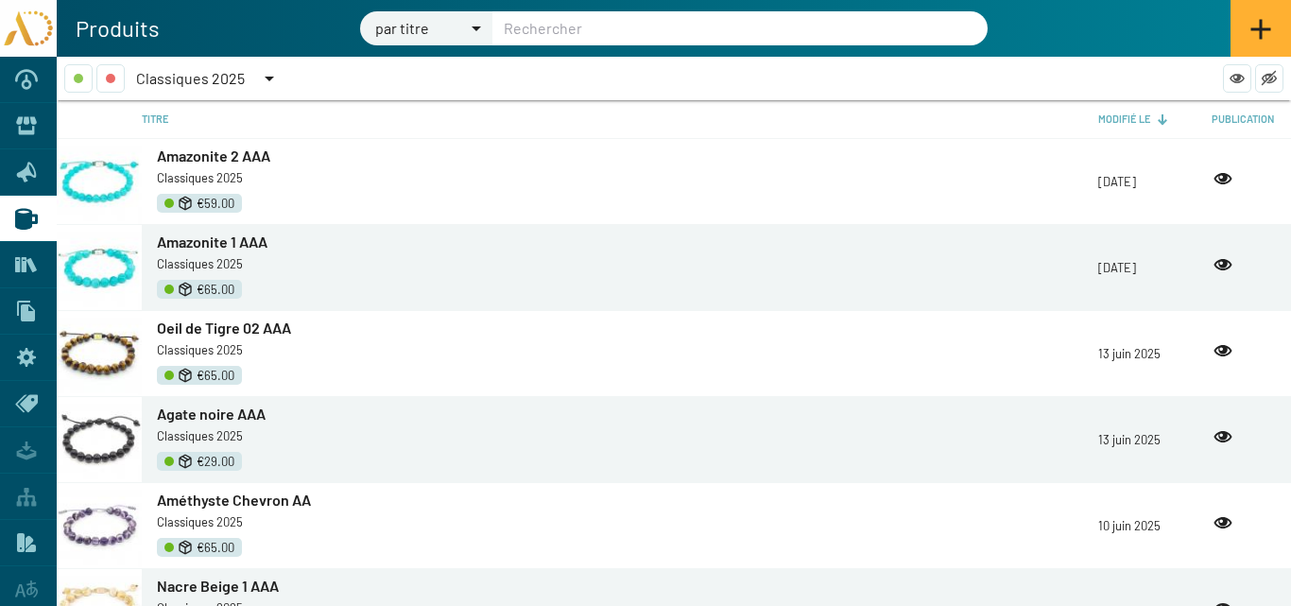
click at [202, 78] on span "Classiques 2025" at bounding box center [190, 78] width 109 height 18
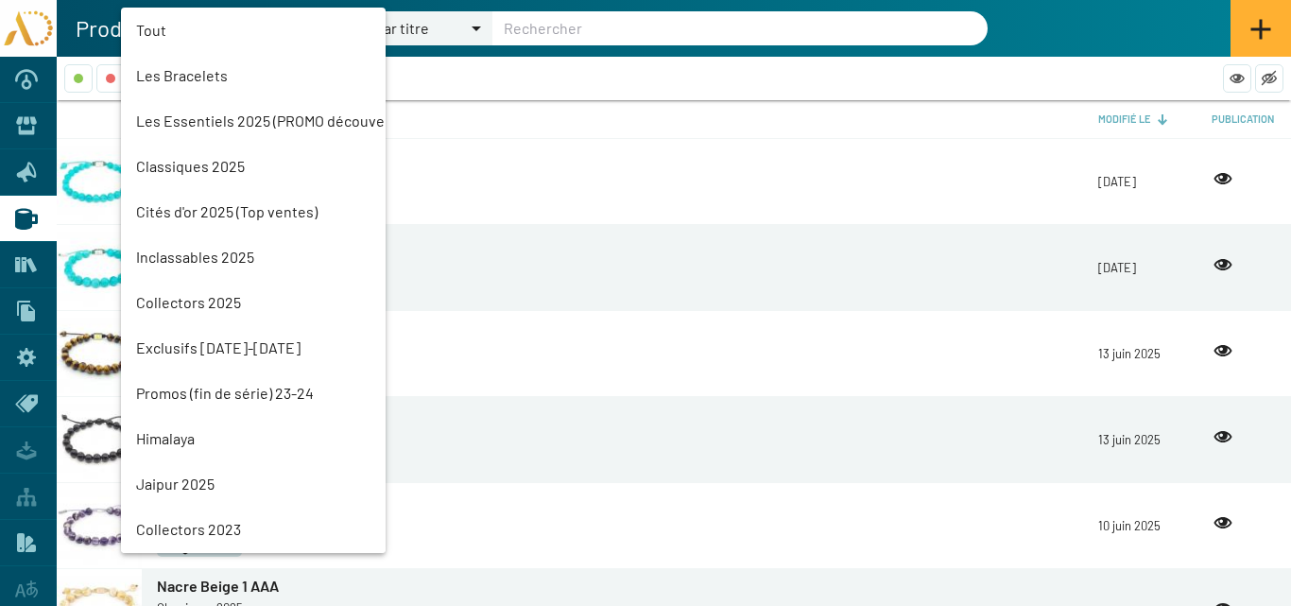
scroll to position [88, 0]
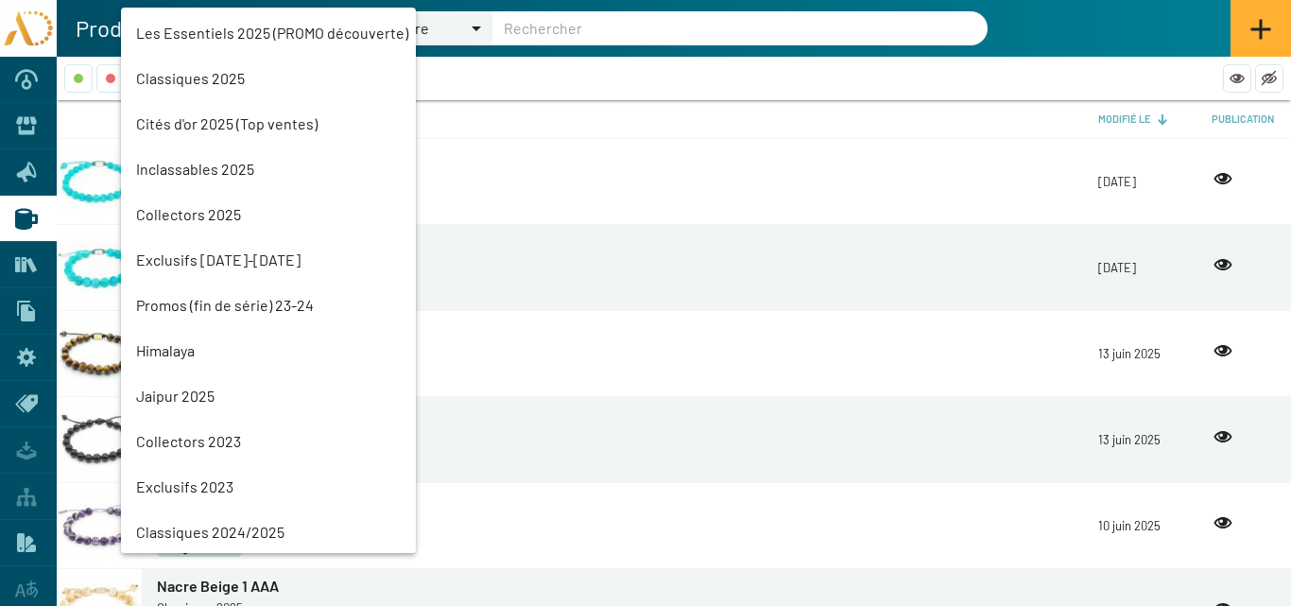
click at [194, 28] on mat-option "Les Essentiels 2025 (PROMO découverte)" at bounding box center [268, 32] width 295 height 45
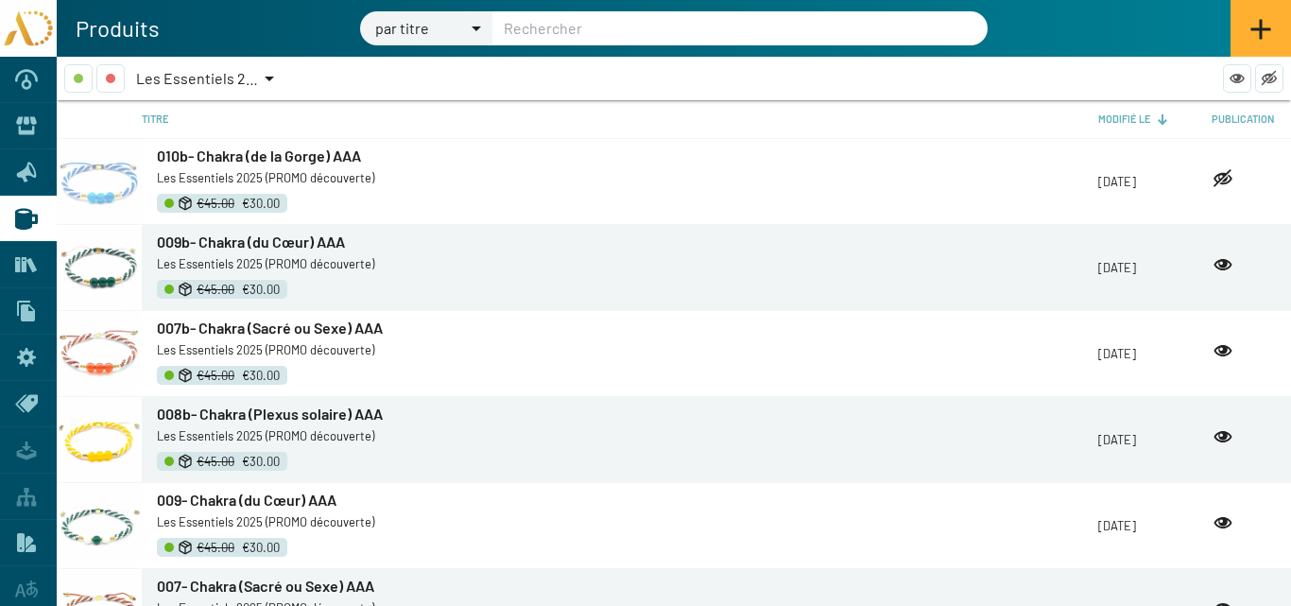
click at [221, 154] on span "010b- Chakra (de la Gorge) AAA" at bounding box center [259, 155] width 204 height 18
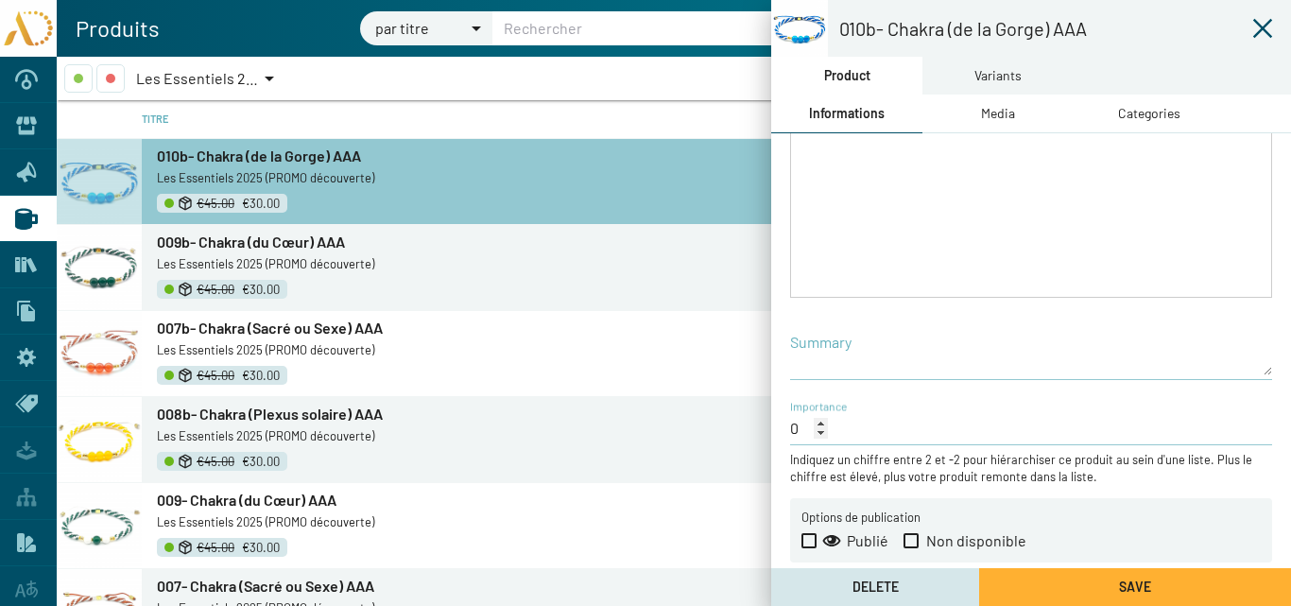
scroll to position [406, 0]
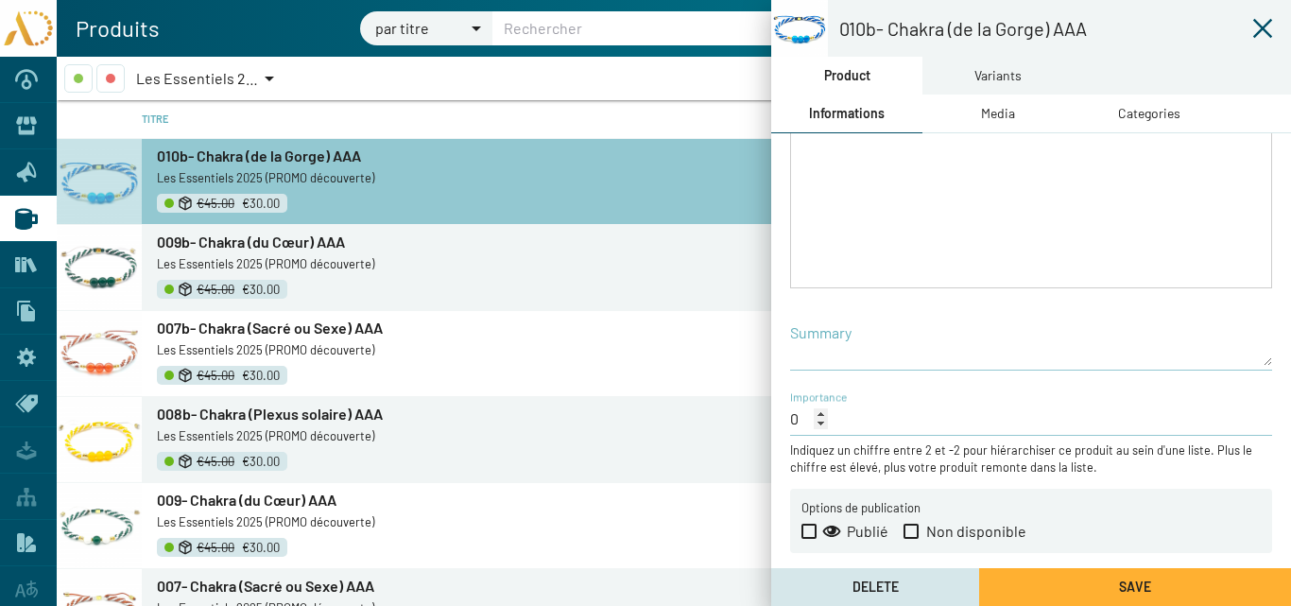
click at [810, 535] on span at bounding box center [808, 531] width 15 height 15
click at [809, 539] on input "Publié" at bounding box center [808, 539] width 1 height 1
checkbox input "true"
click at [1042, 584] on button "Save" at bounding box center [1135, 587] width 312 height 38
click at [1264, 23] on icon at bounding box center [1262, 28] width 23 height 23
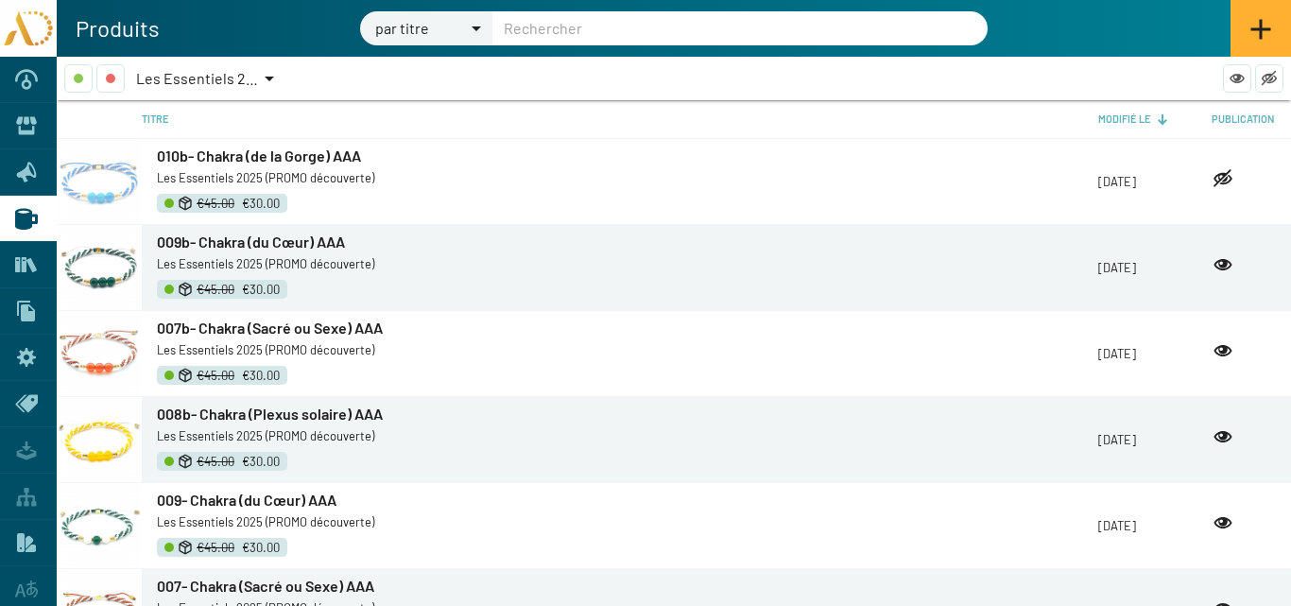
click at [223, 71] on span "Les Essentiels 2025 (PROMO découverte)" at bounding box center [272, 78] width 272 height 18
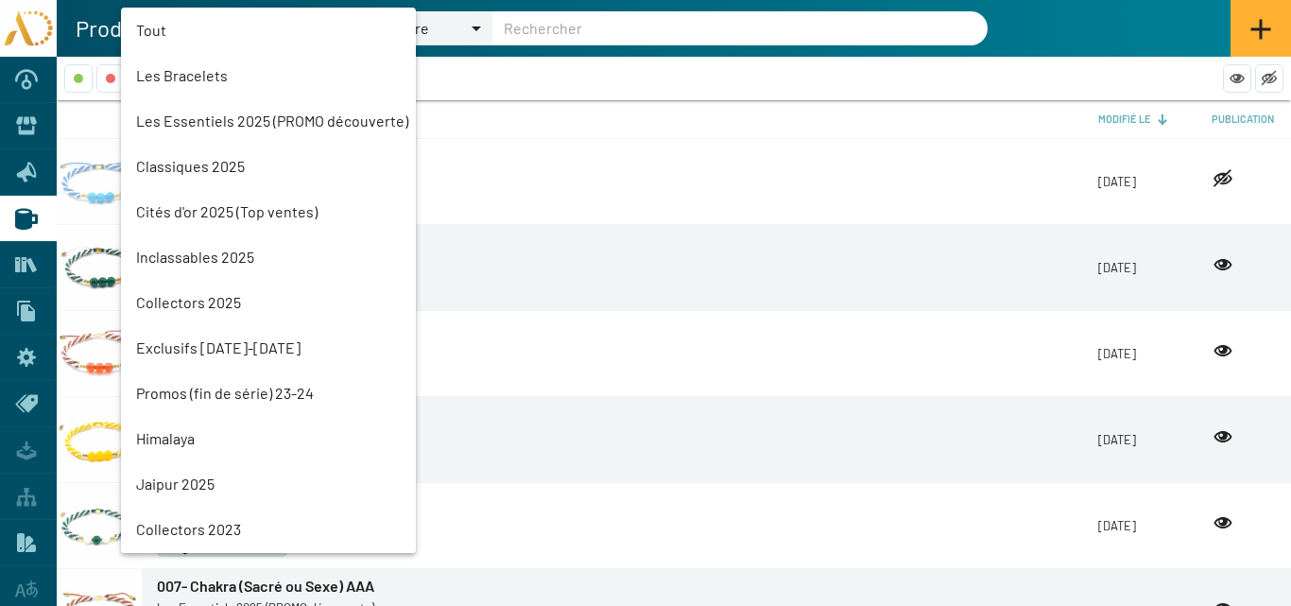
scroll to position [43, 0]
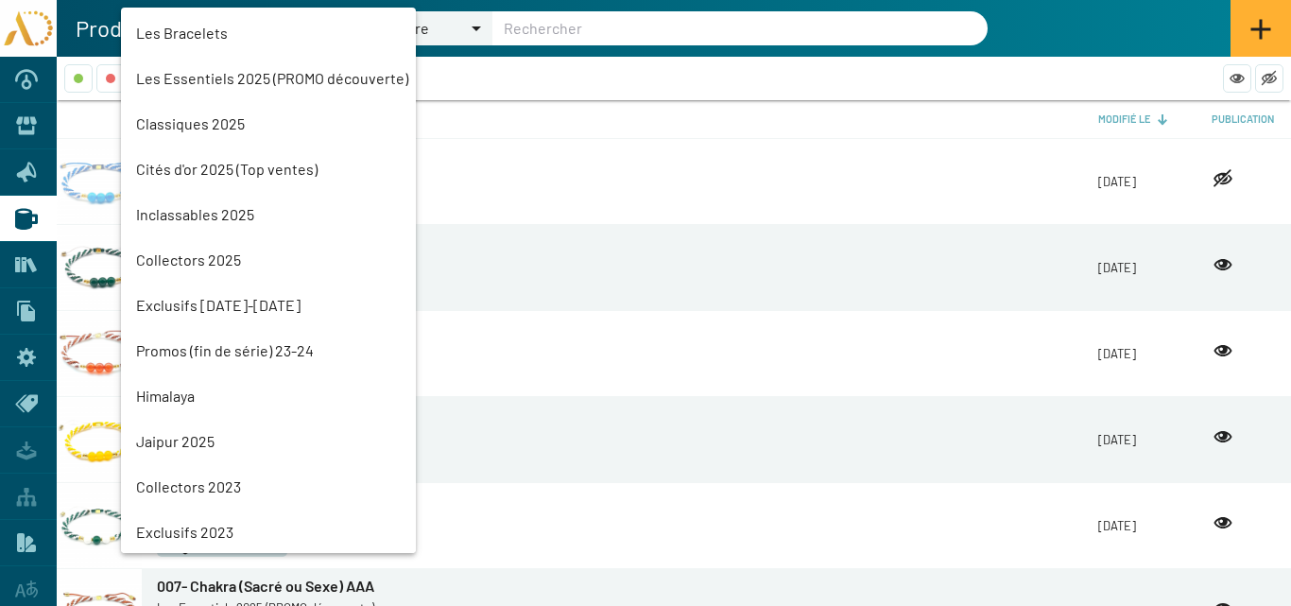
click at [216, 123] on mat-option "Classiques 2025" at bounding box center [268, 123] width 295 height 45
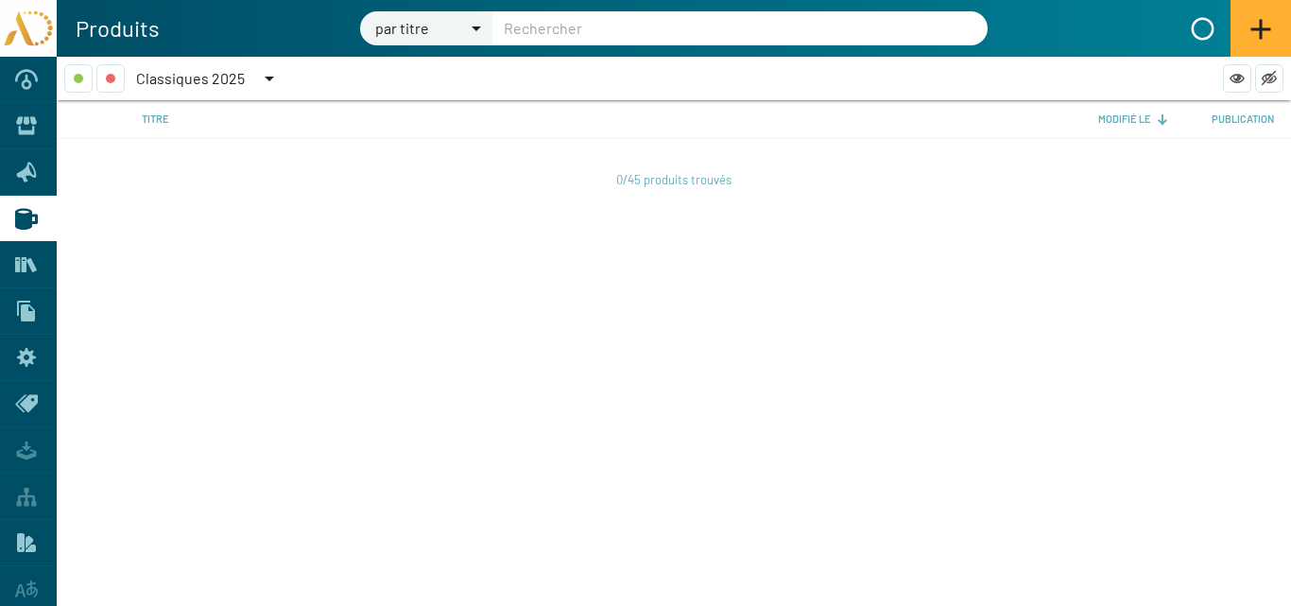
click at [215, 75] on span "Classiques 2025" at bounding box center [190, 78] width 109 height 18
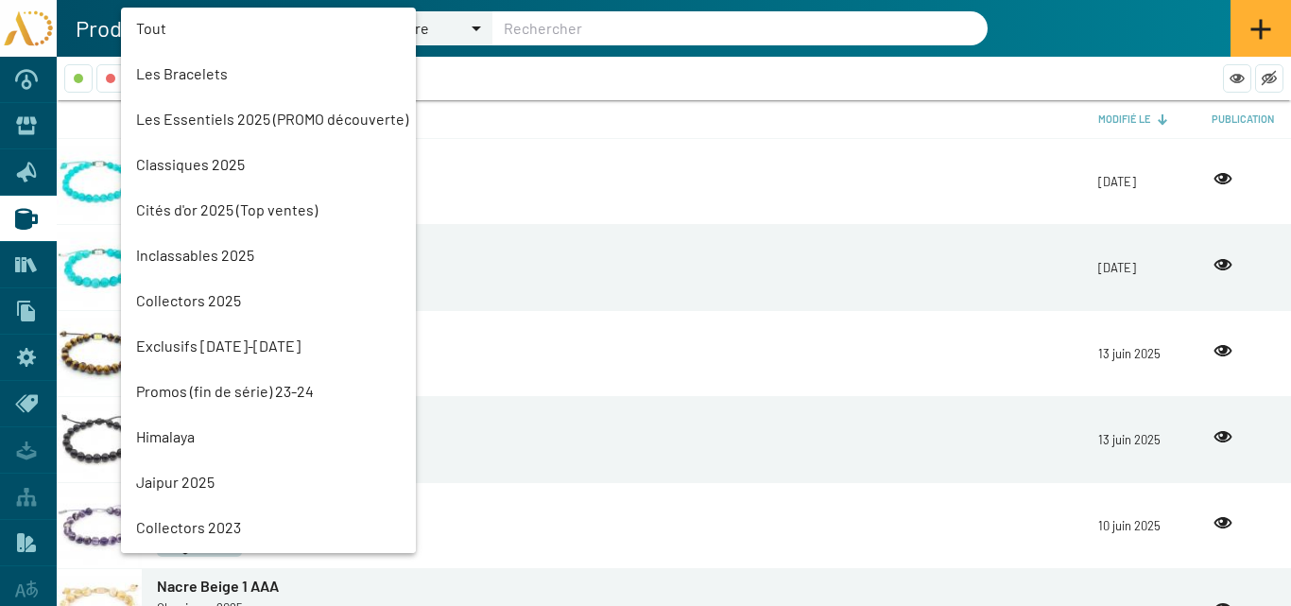
scroll to position [0, 0]
click at [217, 112] on mat-option "Les Essentiels 2025 (PROMO découverte)" at bounding box center [268, 120] width 295 height 45
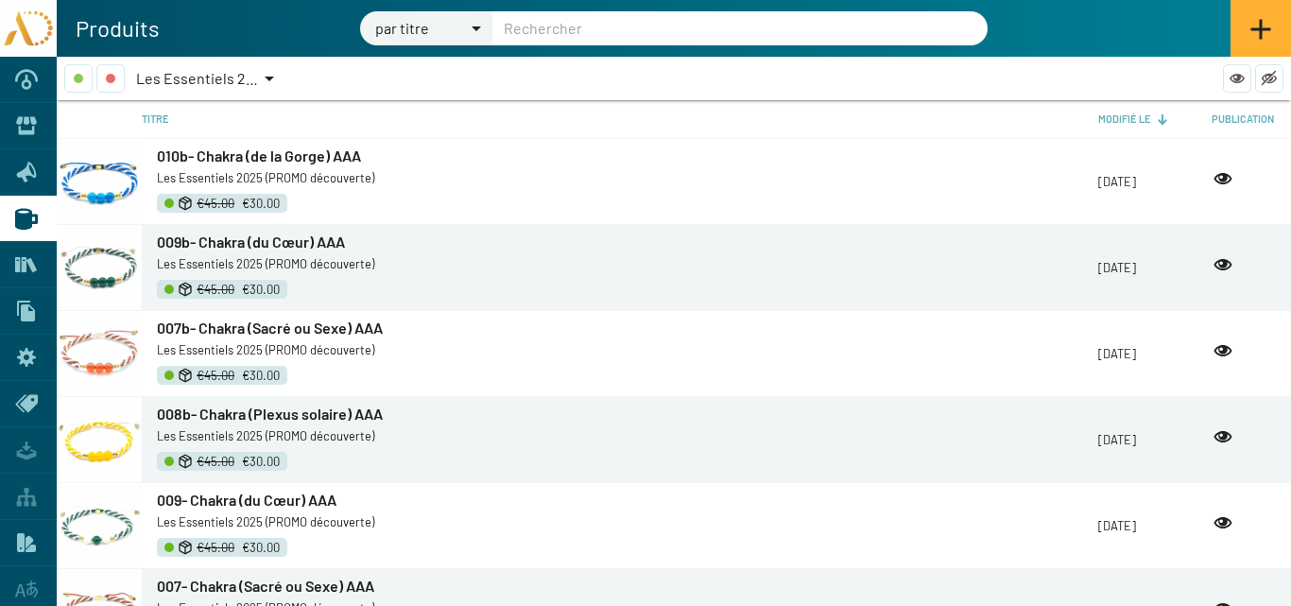
click at [1257, 24] on icon at bounding box center [1260, 29] width 23 height 23
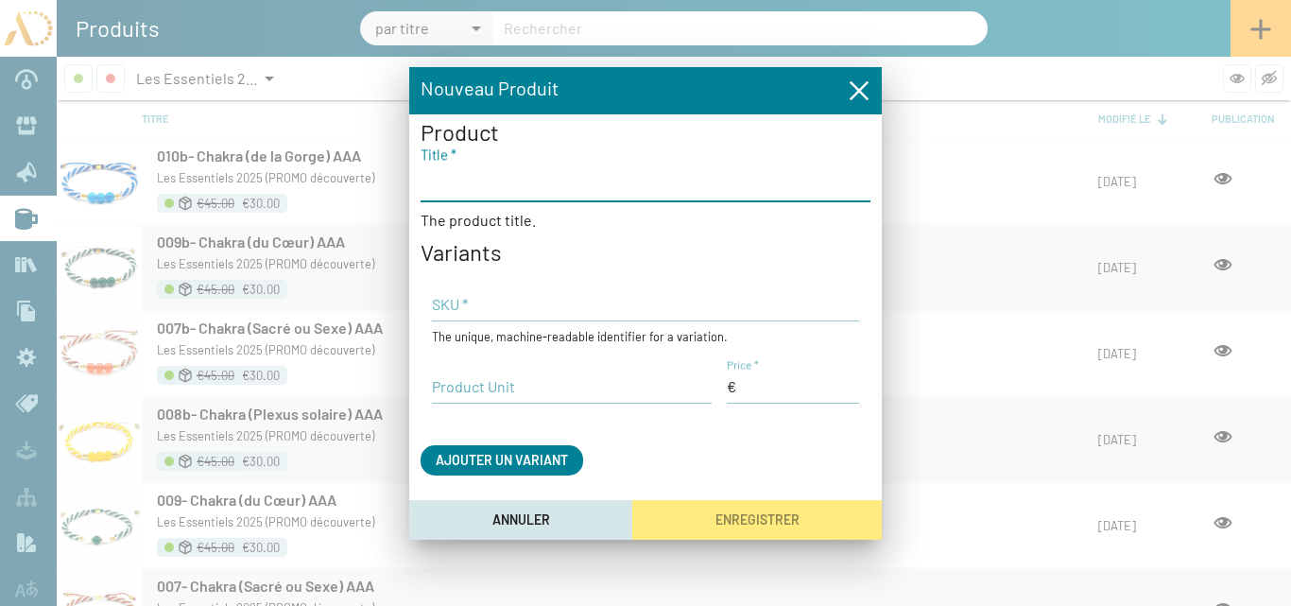
paste input "011- Chakra (du 3ème Oeil) AAA"
click at [442, 181] on input "011- Chakra (du 3ème Oeil) AAA" at bounding box center [646, 181] width 450 height 23
type input "011b- Chakra (du 3ème Oeil) AAA"
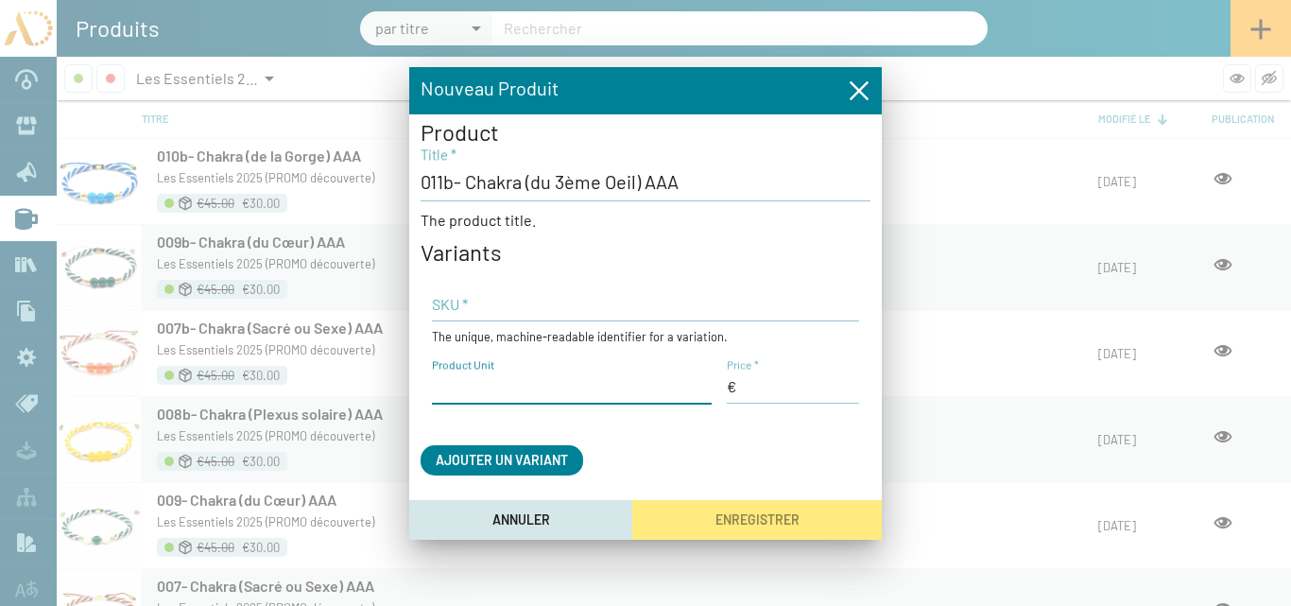
click at [482, 391] on input "Product Unit" at bounding box center [572, 386] width 280 height 21
type input "Le bracelet"
click at [781, 389] on input "Price *" at bounding box center [793, 386] width 132 height 21
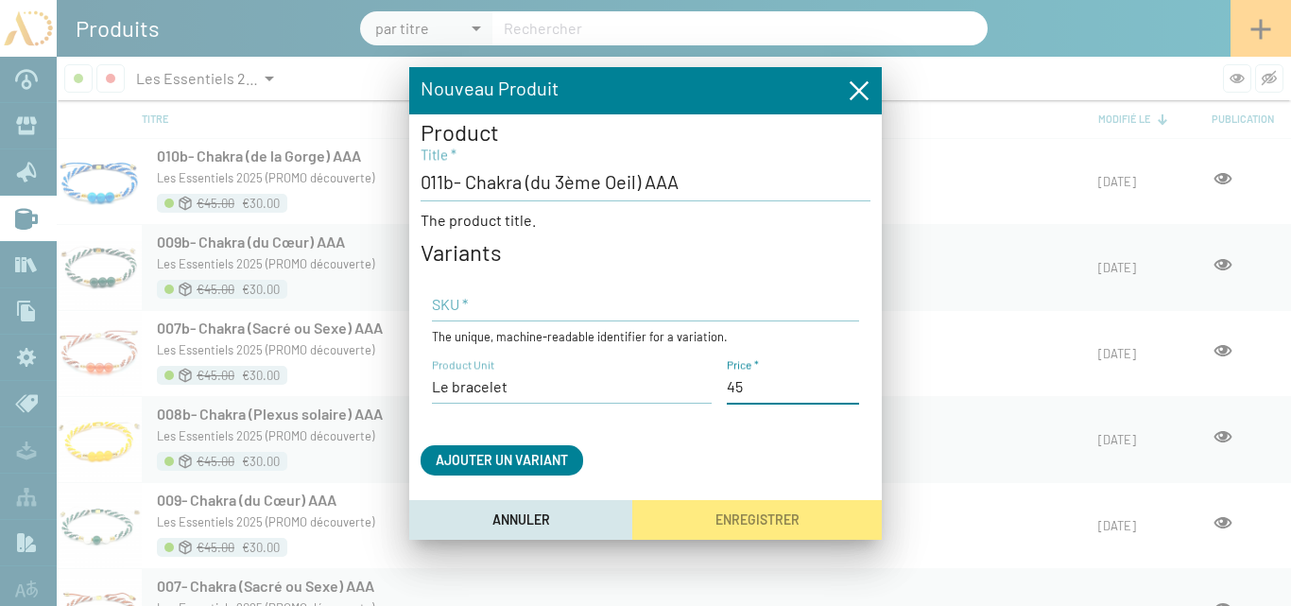
type input "45,00 €"
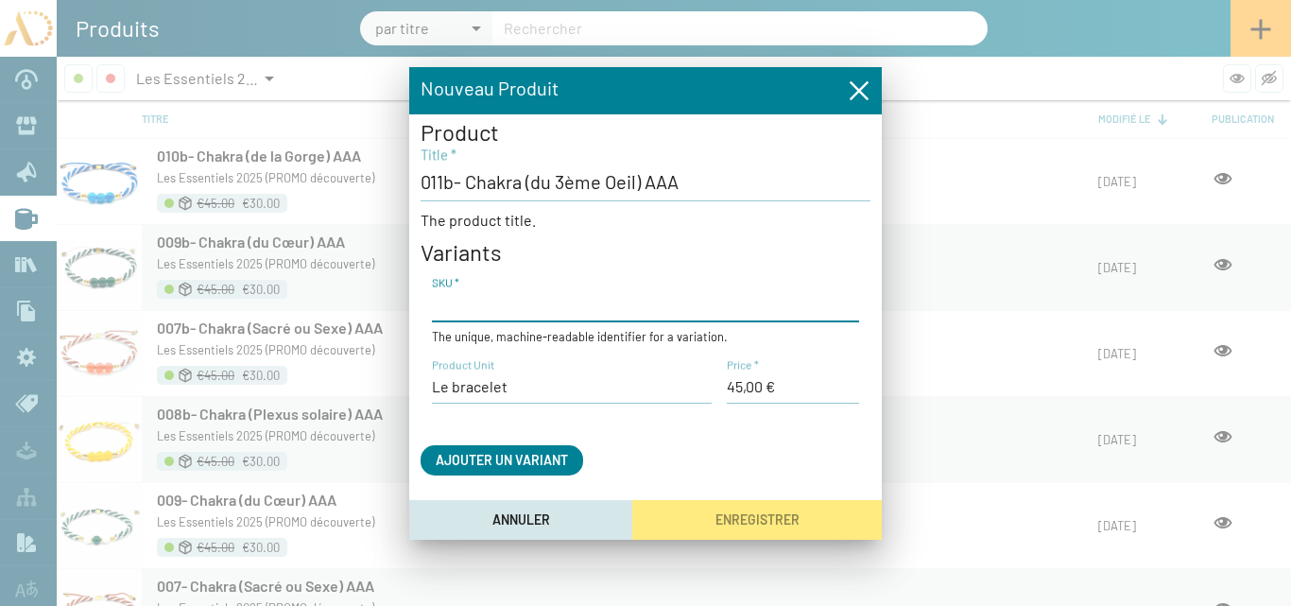
paste input "AD25-TR-7Ch06"
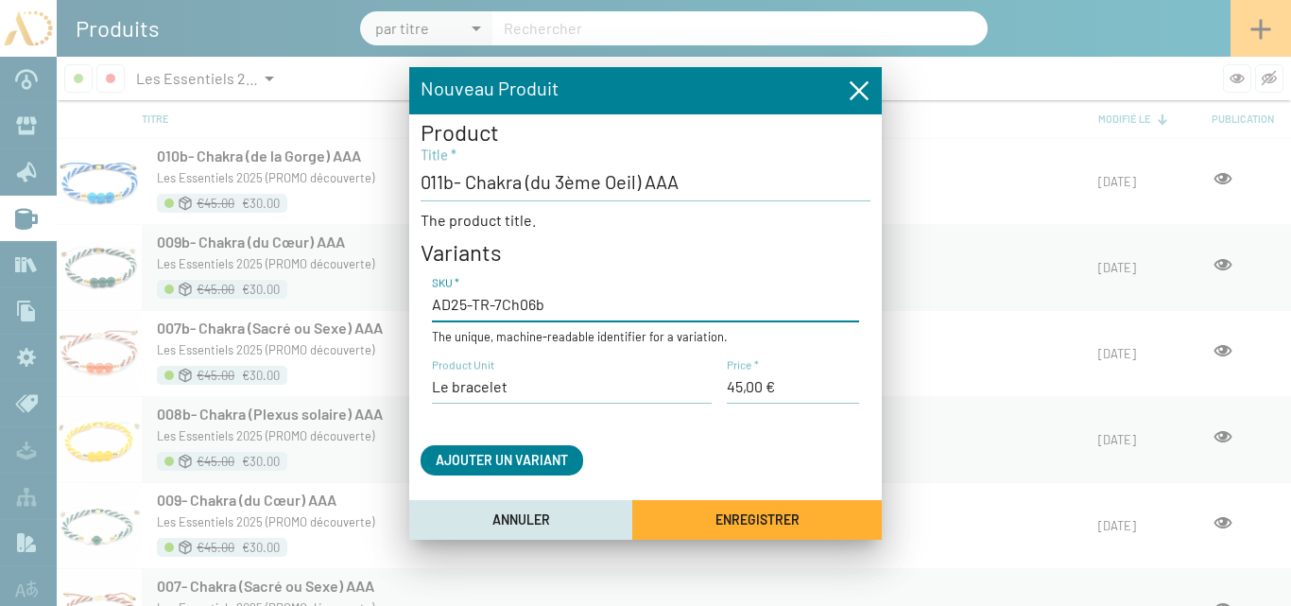
type input "AD25-TR-7Ch06b"
click at [742, 508] on button "Enregistrer" at bounding box center [757, 519] width 250 height 39
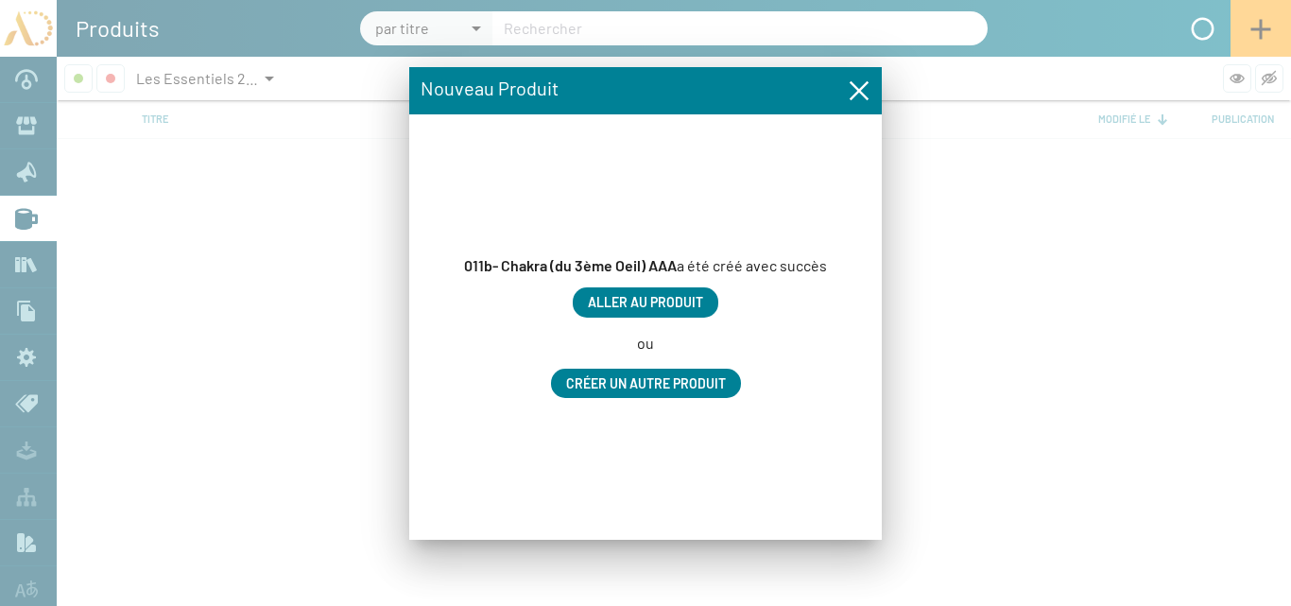
click at [679, 300] on span "Aller au produit" at bounding box center [645, 303] width 115 height 16
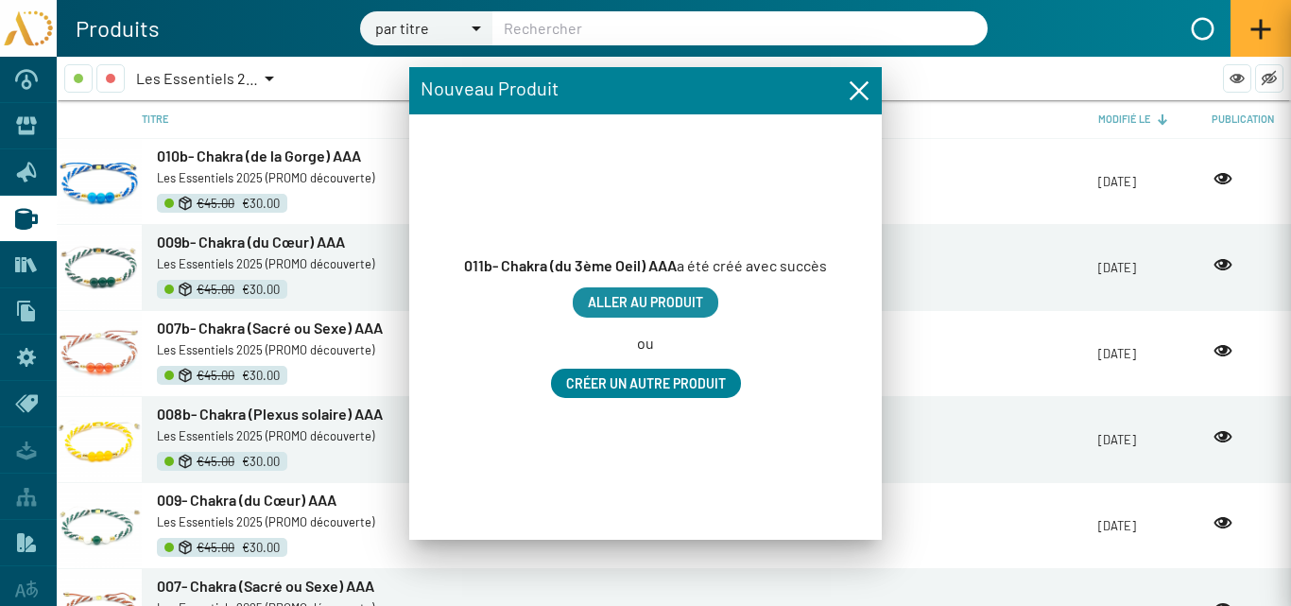
type input "011b- Chakra (du 3ème Oeil) AAA"
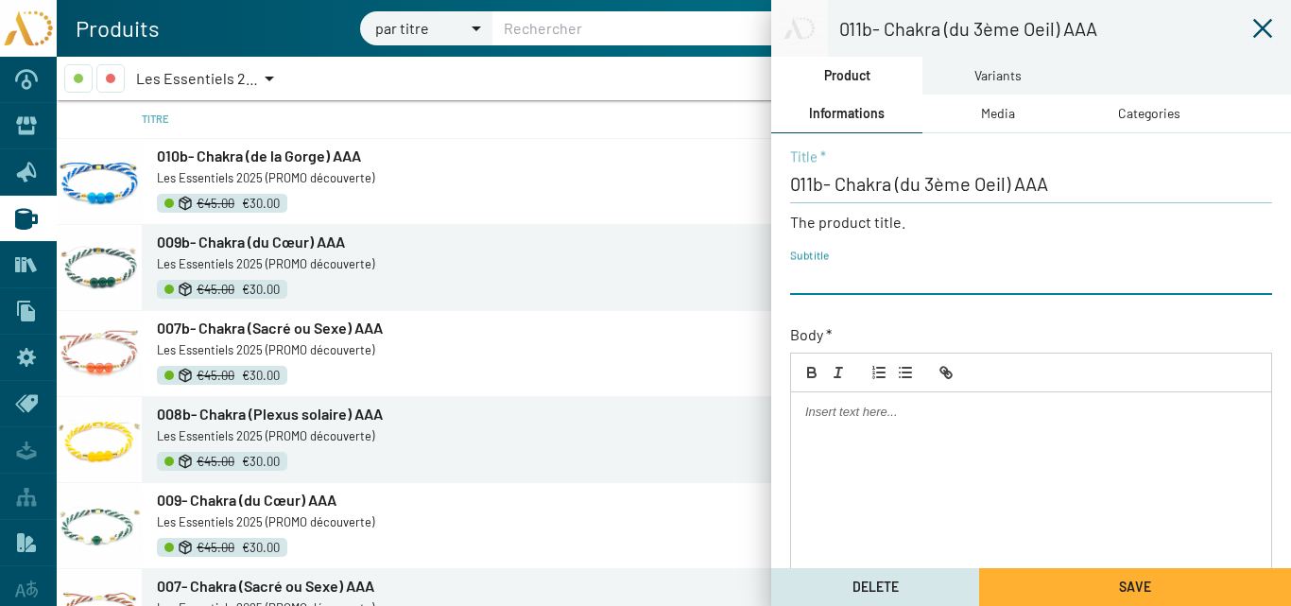
paste input "AD25-TR-7Ch06"
type input "AD25-TR-7Ch06b"
click at [1034, 583] on button "Save" at bounding box center [1135, 587] width 312 height 38
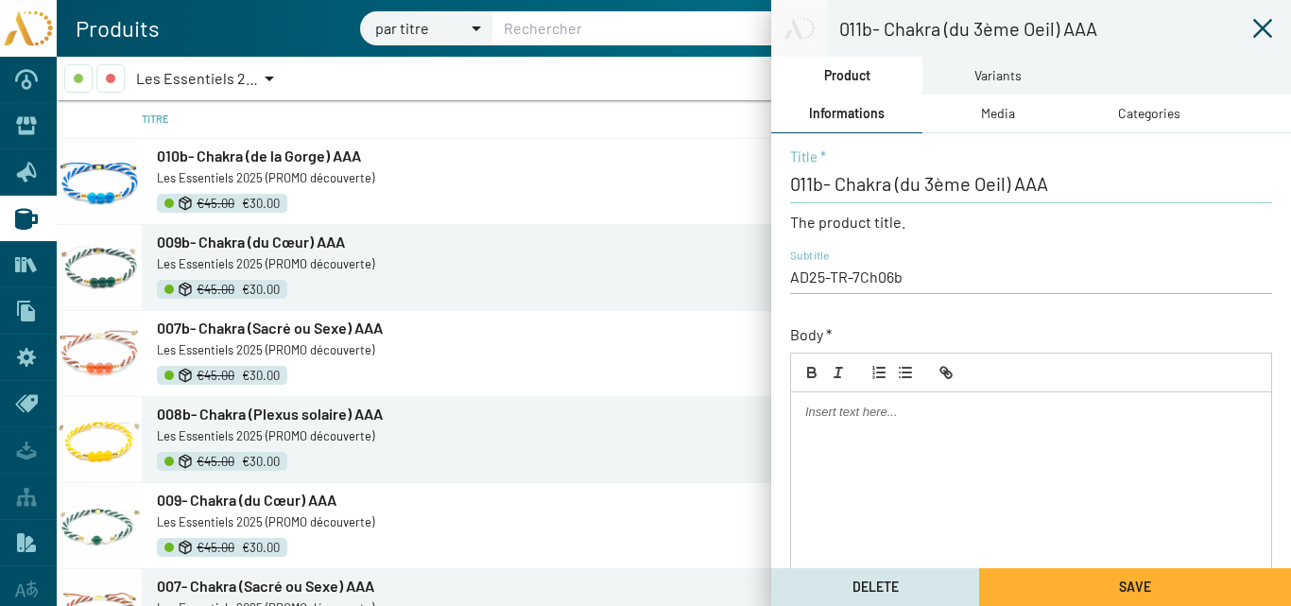
click at [998, 118] on div "Media" at bounding box center [998, 113] width 34 height 21
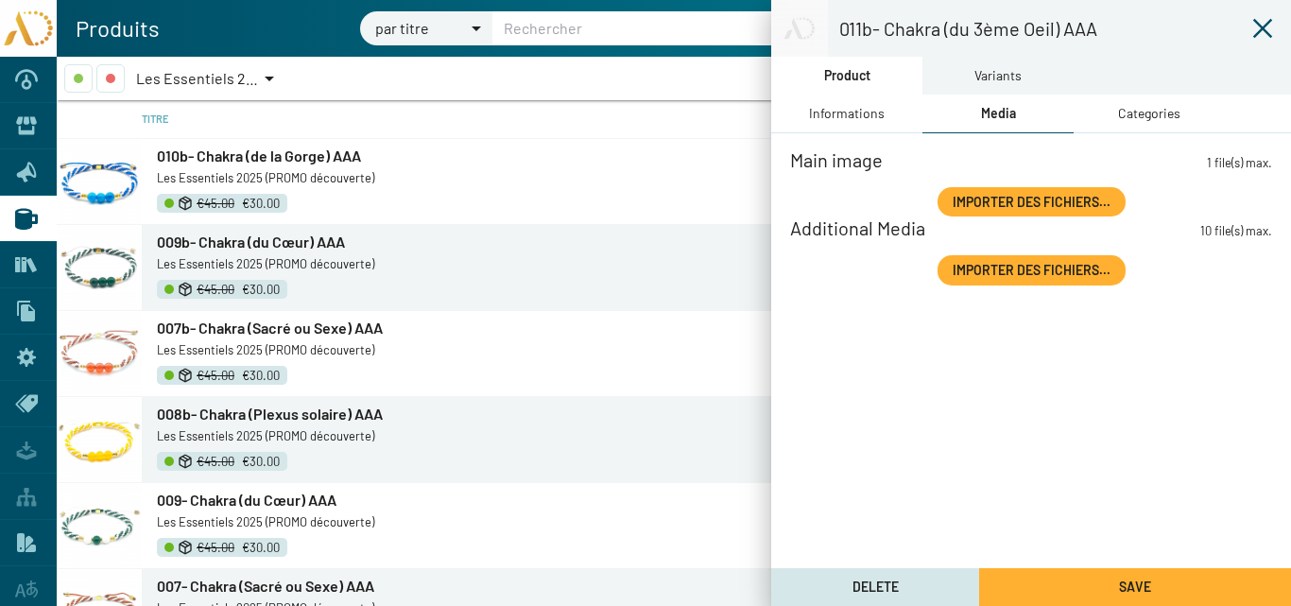
click at [971, 204] on span "Importer des fichiers..." at bounding box center [1032, 202] width 158 height 16
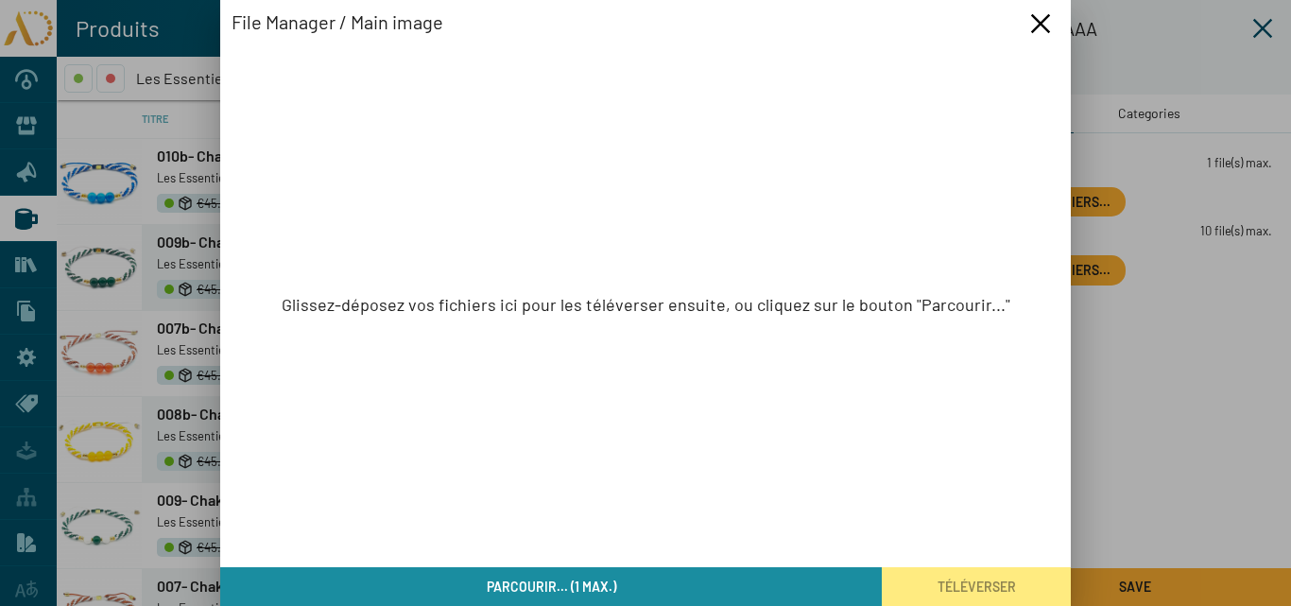
click at [709, 577] on button "Parcourir... (1 max.)" at bounding box center [551, 586] width 662 height 39
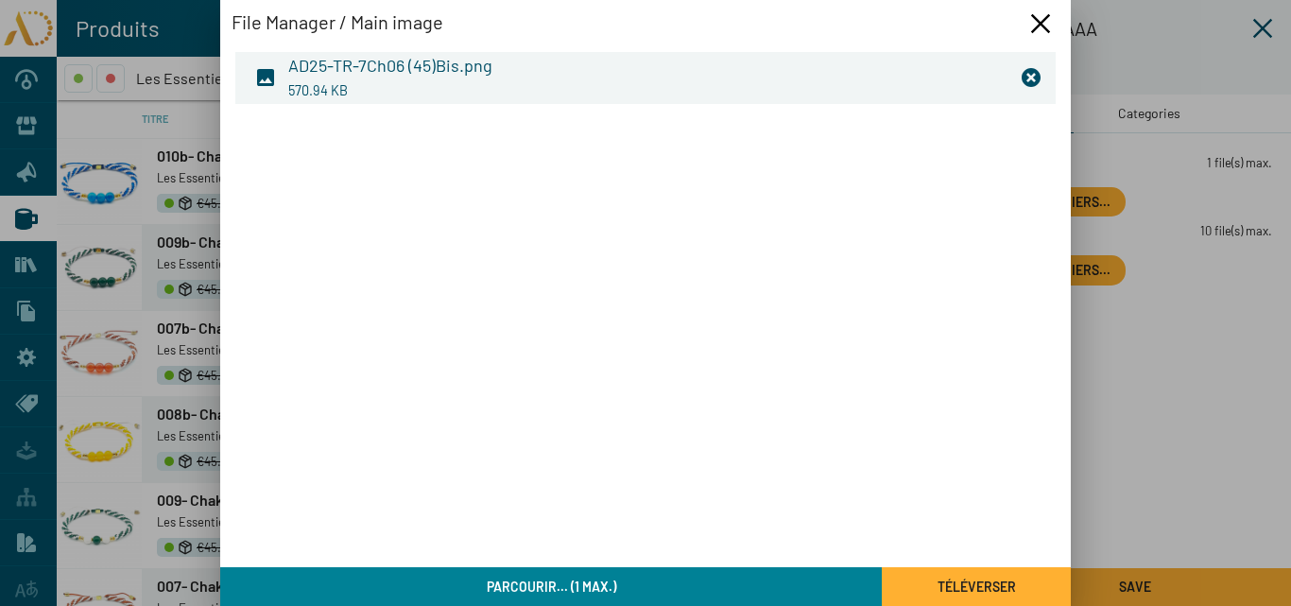
click at [970, 585] on span "Téléverser" at bounding box center [977, 586] width 78 height 16
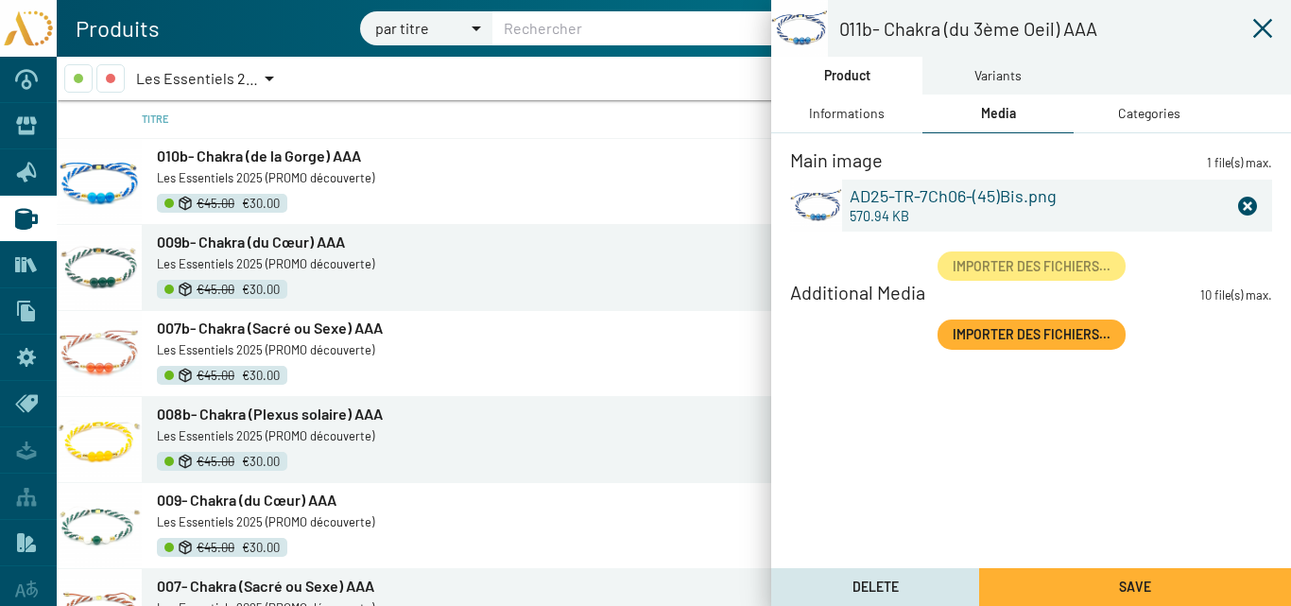
click at [1172, 111] on div "Categories" at bounding box center [1149, 113] width 62 height 21
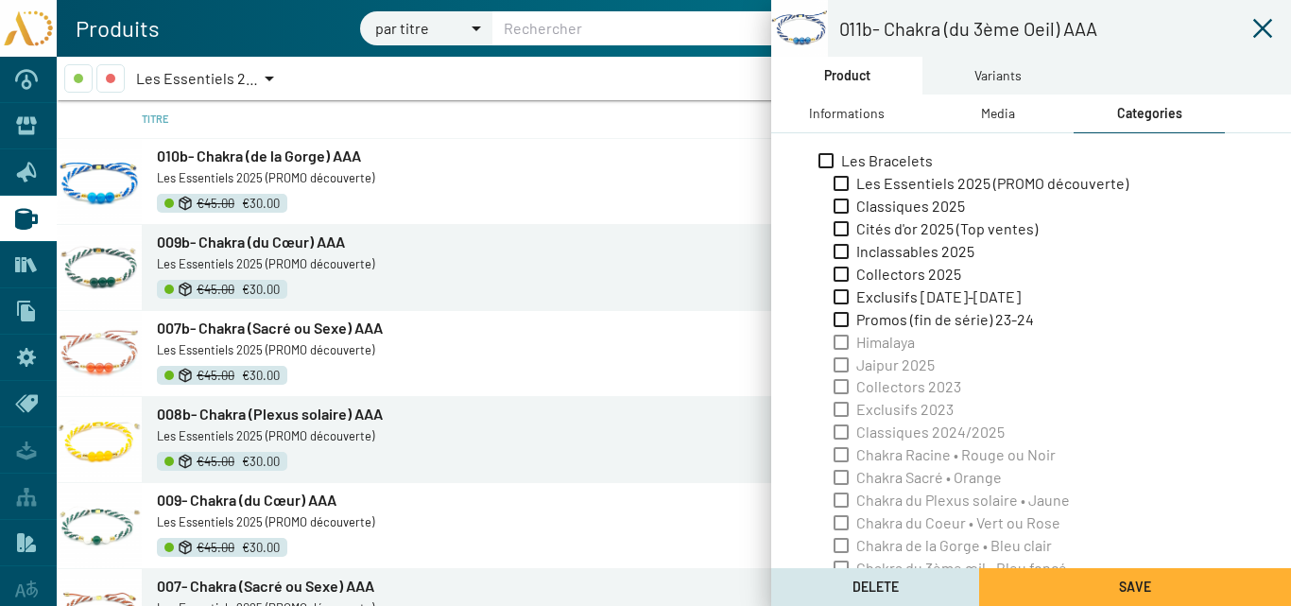
drag, startPoint x: 836, startPoint y: 186, endPoint x: 973, endPoint y: 108, distance: 157.9
click at [836, 184] on span at bounding box center [841, 183] width 15 height 15
click at [840, 191] on input "Les Essentiels 2025 (PROMO découverte)" at bounding box center [840, 191] width 1 height 1
checkbox input "true"
click at [992, 80] on div "Variants" at bounding box center [997, 75] width 47 height 21
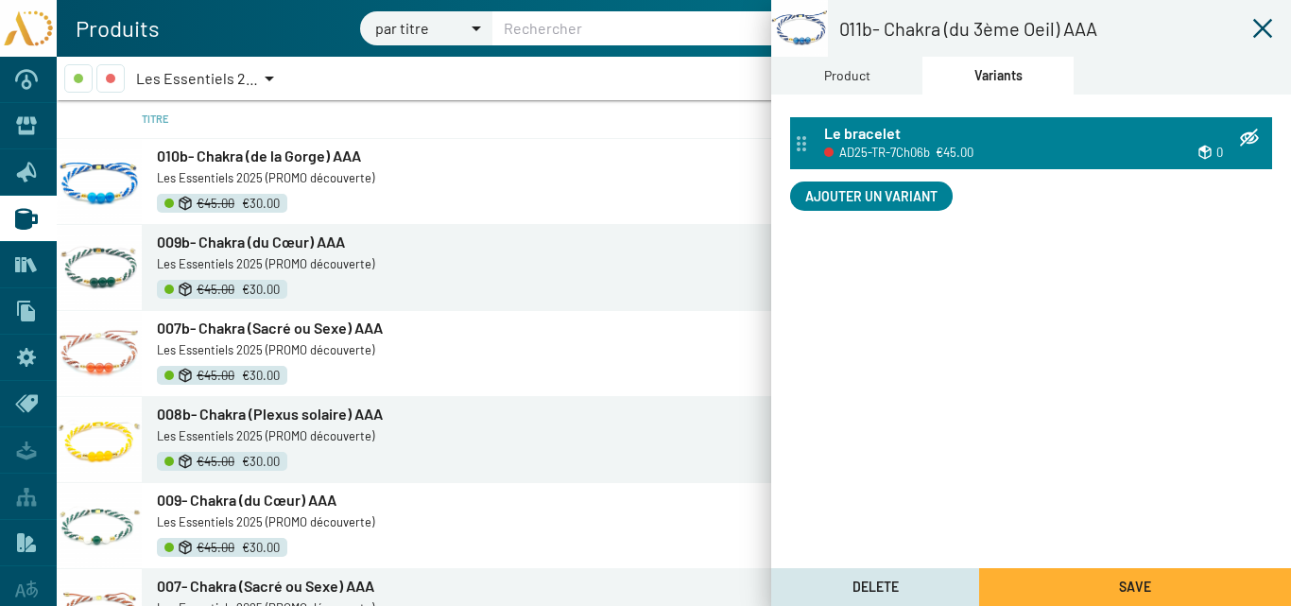
click at [874, 129] on h3 "Le bracelet" at bounding box center [862, 133] width 77 height 23
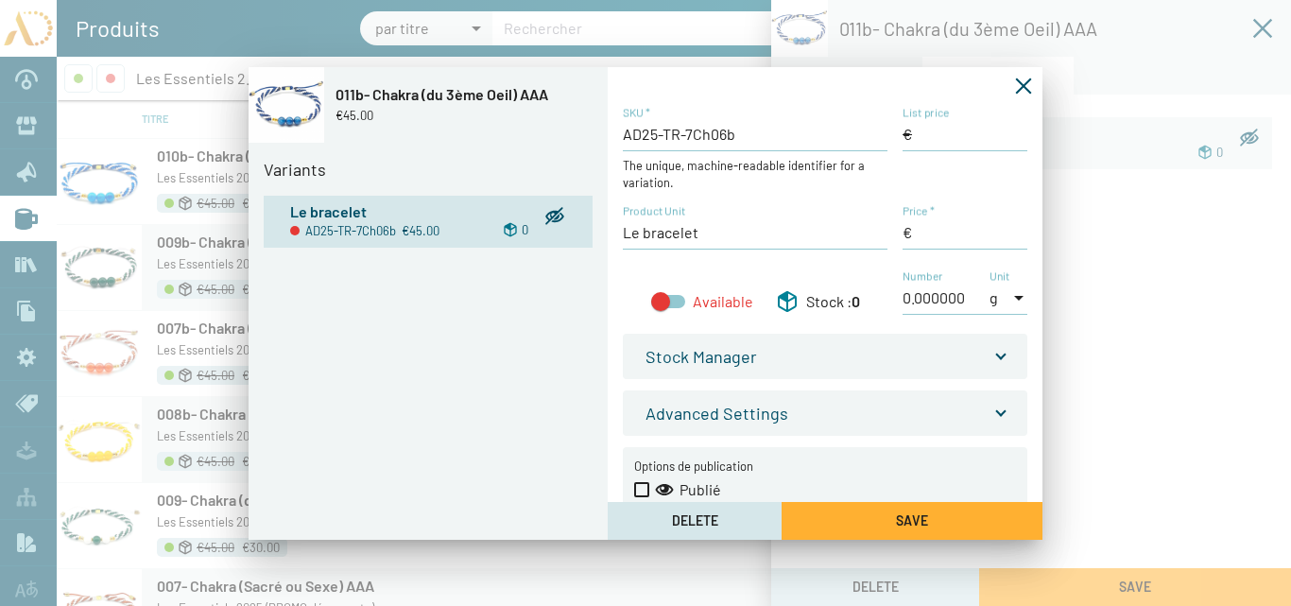
type input "45,00 €"
click at [926, 135] on input "List price" at bounding box center [965, 134] width 125 height 21
type input "45,00 €"
drag, startPoint x: 914, startPoint y: 227, endPoint x: 896, endPoint y: 233, distance: 18.8
click at [896, 233] on div "AD25-TR-7Ch06b SKU * The unique, machine-readable identifier for a variation. L…" at bounding box center [825, 220] width 405 height 230
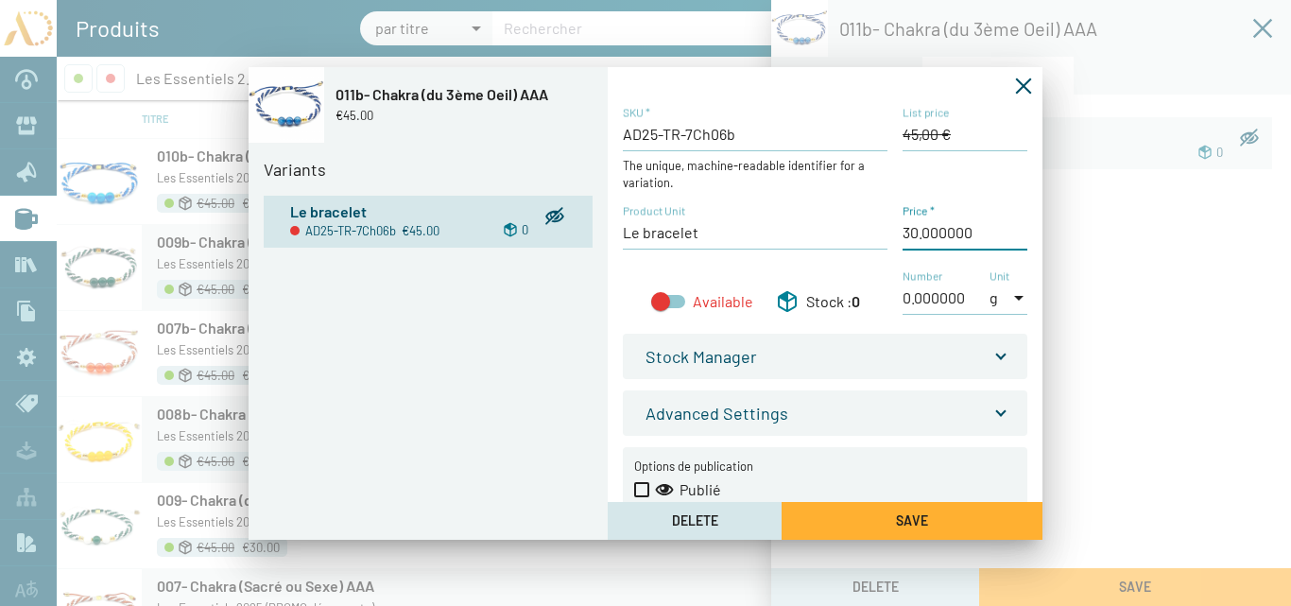
type input "30,00 €"
click at [677, 304] on div at bounding box center [668, 301] width 34 height 13
click at [661, 308] on input "Available" at bounding box center [660, 308] width 1 height 1
checkbox input "true"
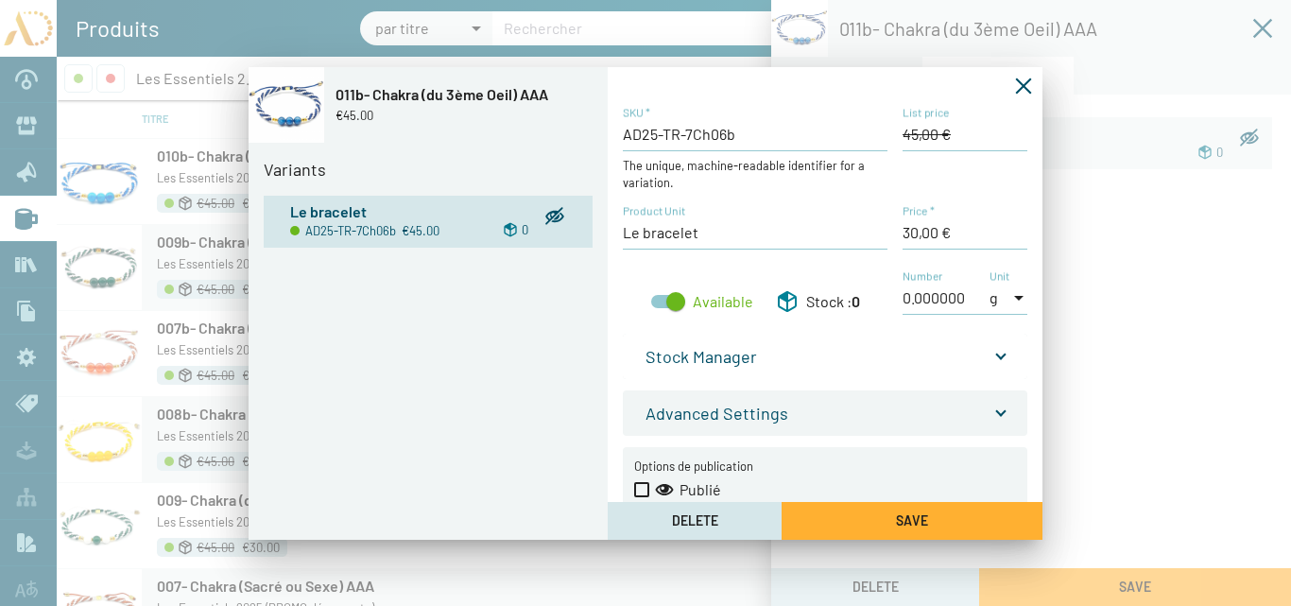
click at [1004, 353] on mat-expansion-panel-header "Stock Manager" at bounding box center [825, 356] width 405 height 45
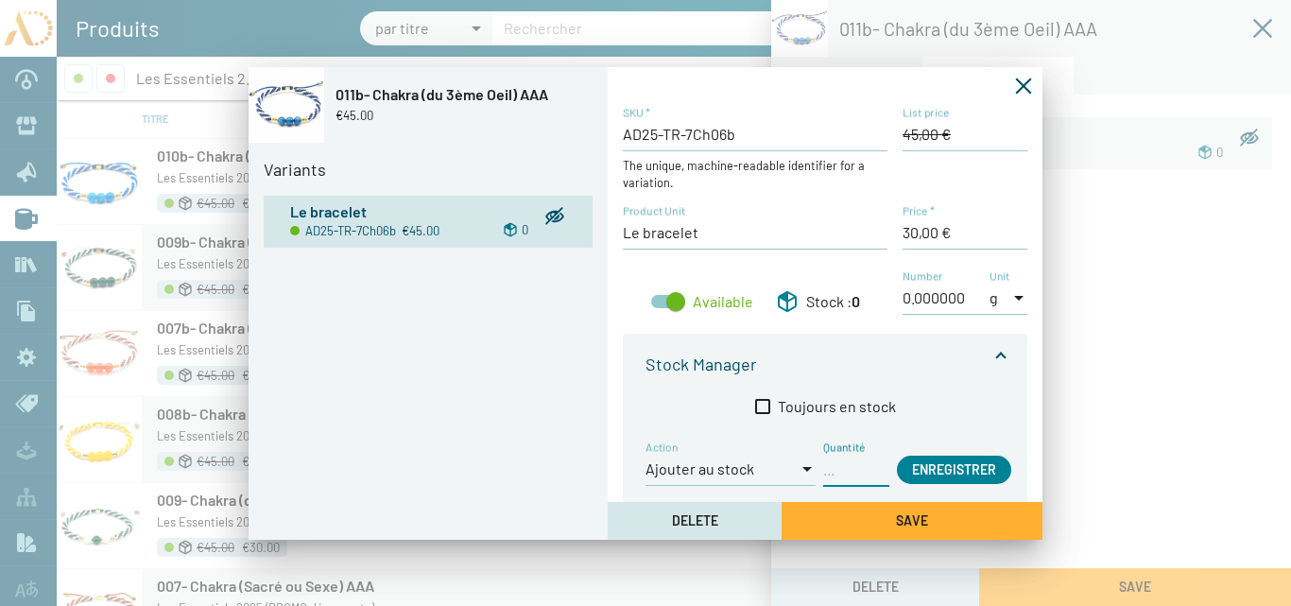
click at [826, 477] on input "Quantité" at bounding box center [856, 468] width 66 height 21
type input "1"
click at [952, 462] on span "Enregistrer" at bounding box center [954, 469] width 84 height 16
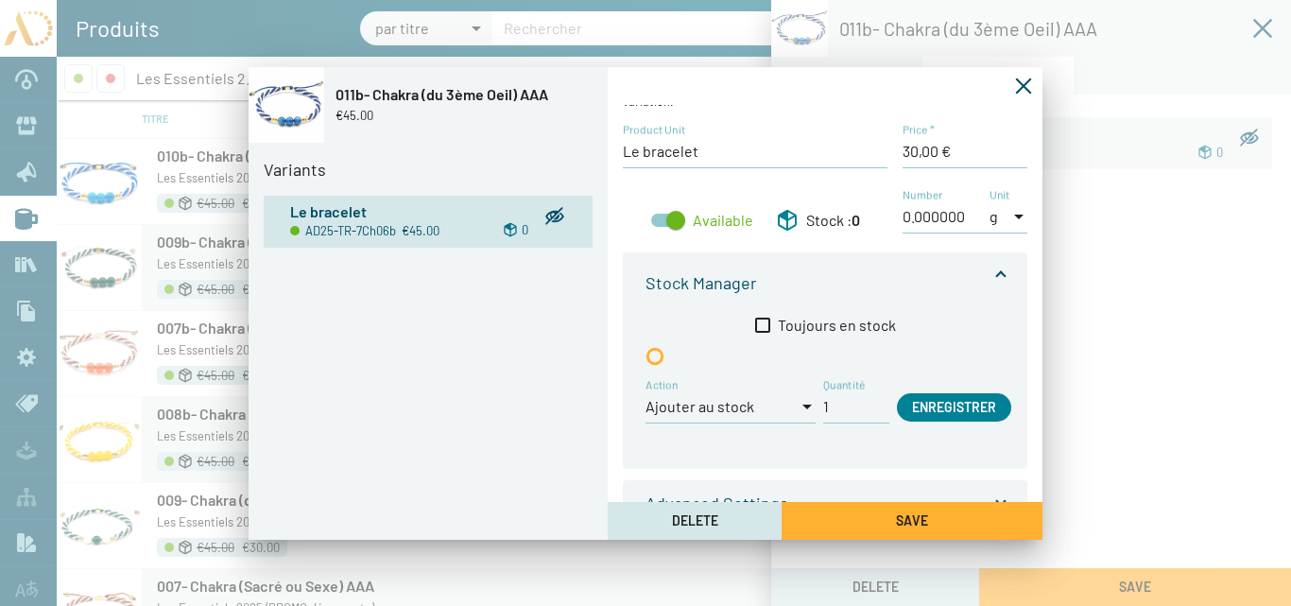
scroll to position [211, 0]
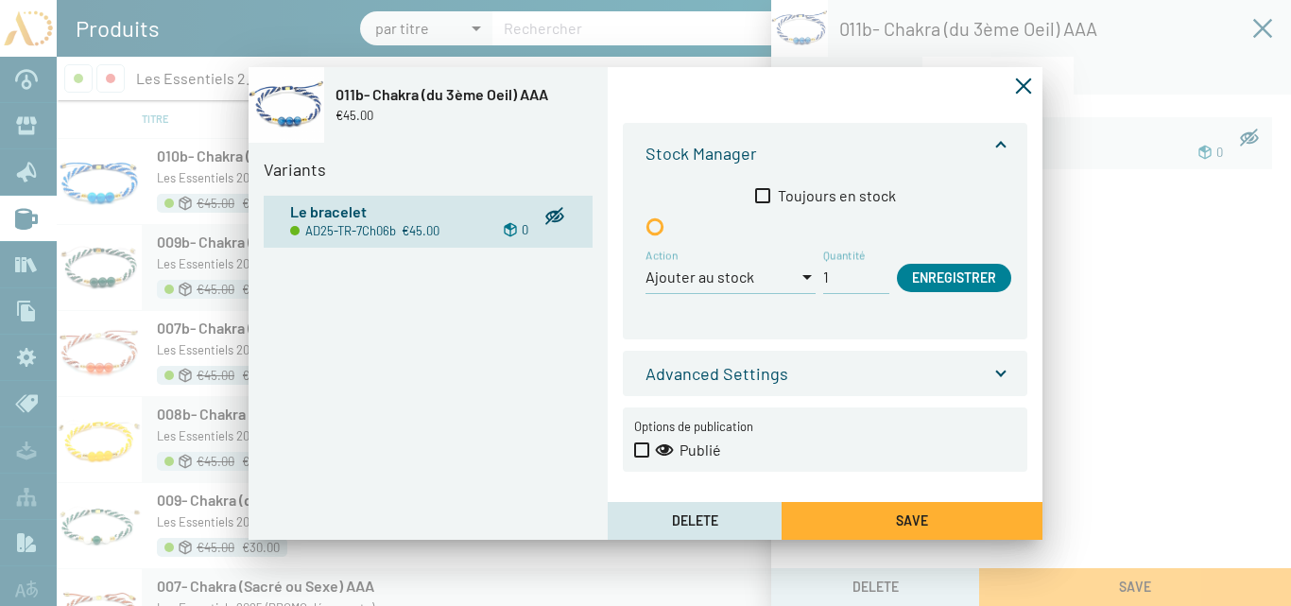
click at [639, 447] on span at bounding box center [641, 449] width 15 height 15
click at [641, 457] on input "Publié" at bounding box center [641, 457] width 1 height 1
checkbox input "true"
click at [859, 517] on button "Save" at bounding box center [912, 521] width 261 height 38
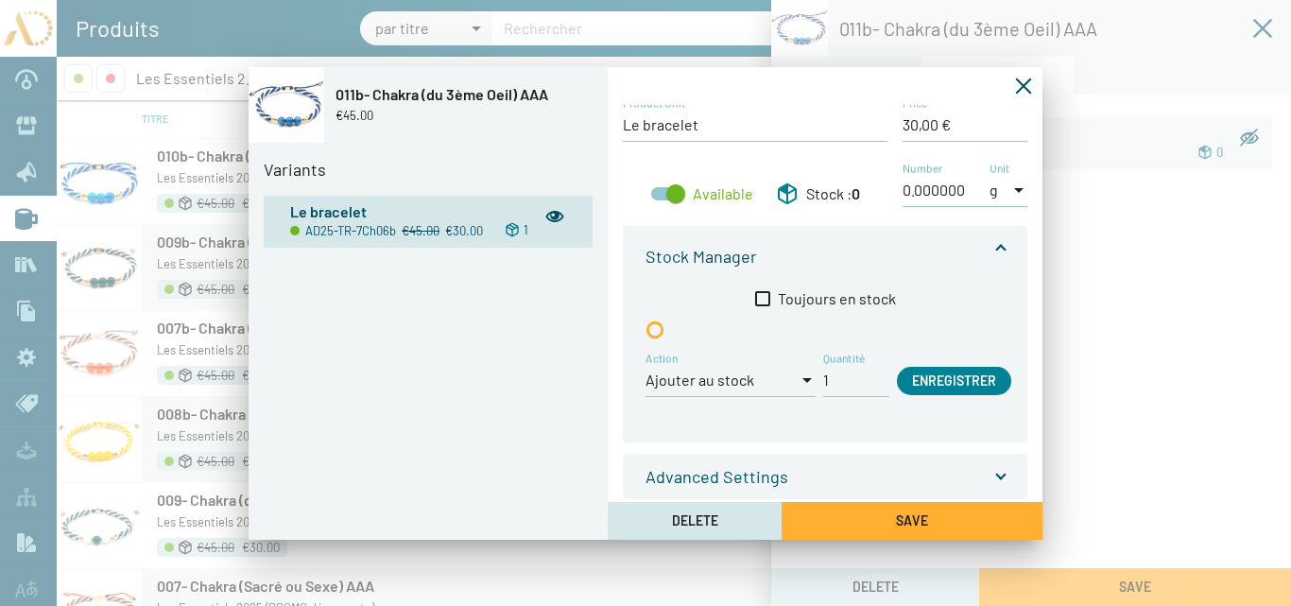
scroll to position [0, 0]
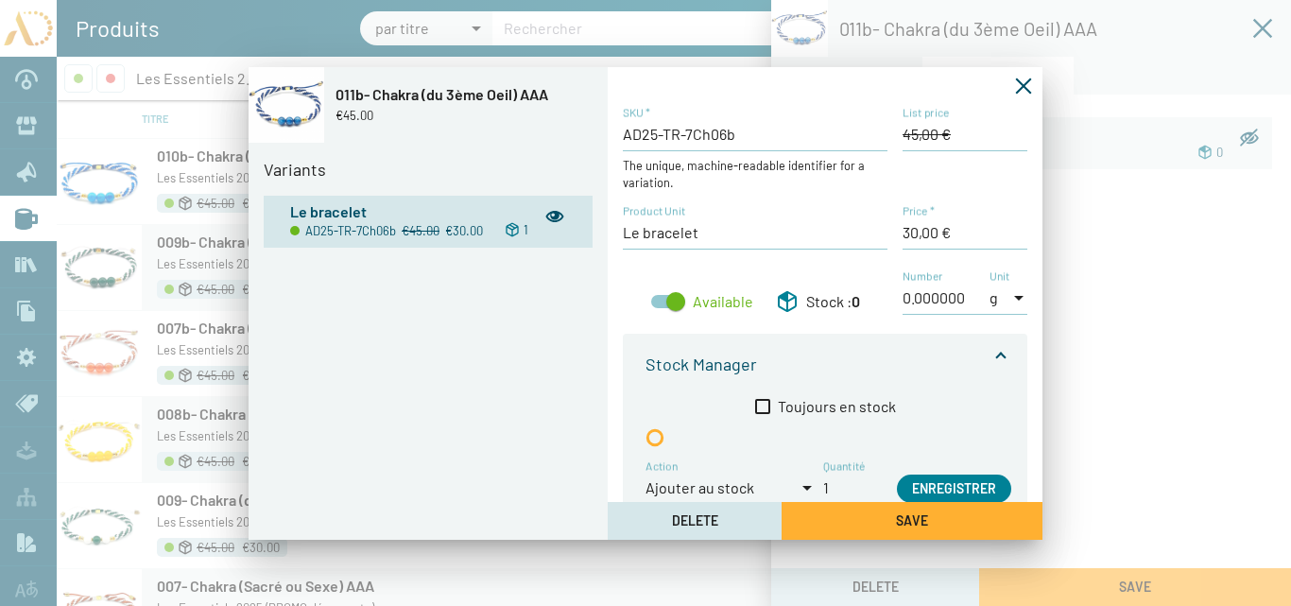
click at [1016, 85] on icon "Fermer la fenêtre" at bounding box center [1023, 86] width 19 height 19
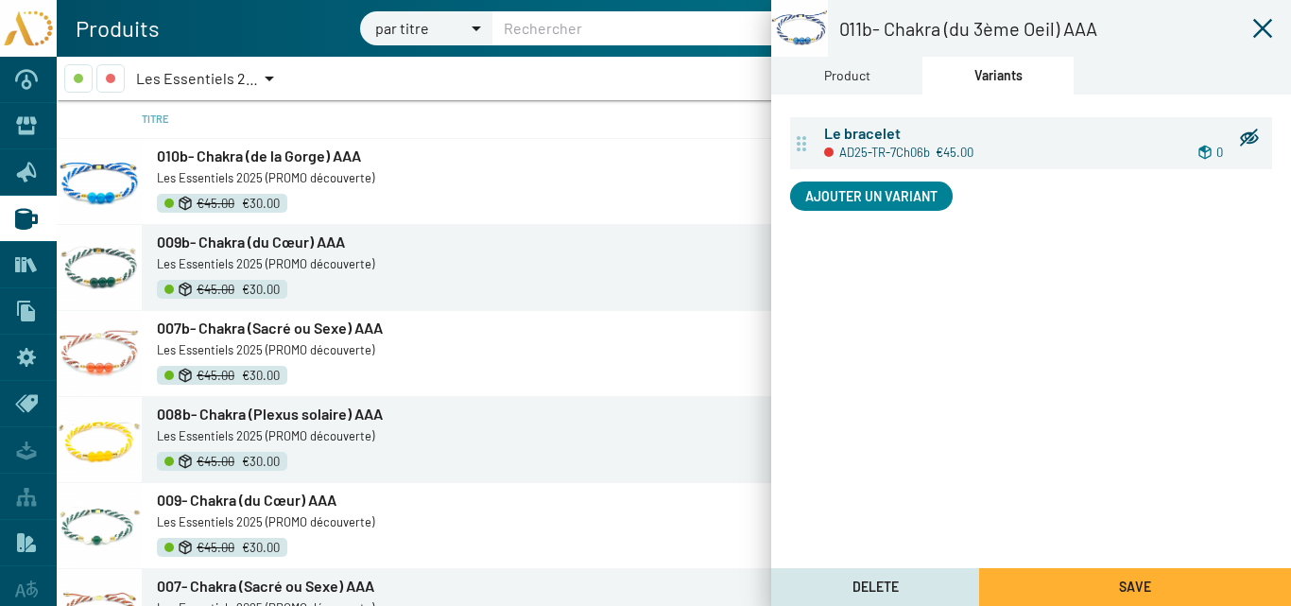
click at [853, 74] on div "Product" at bounding box center [847, 75] width 46 height 21
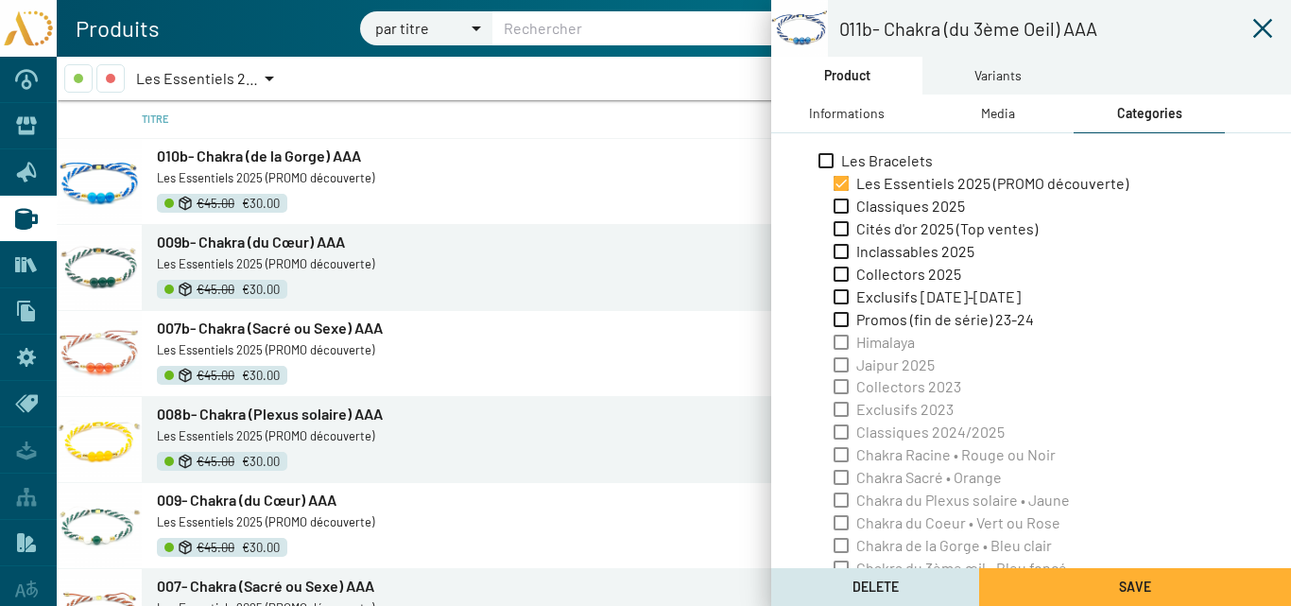
click at [1004, 78] on div "Variants" at bounding box center [997, 75] width 47 height 21
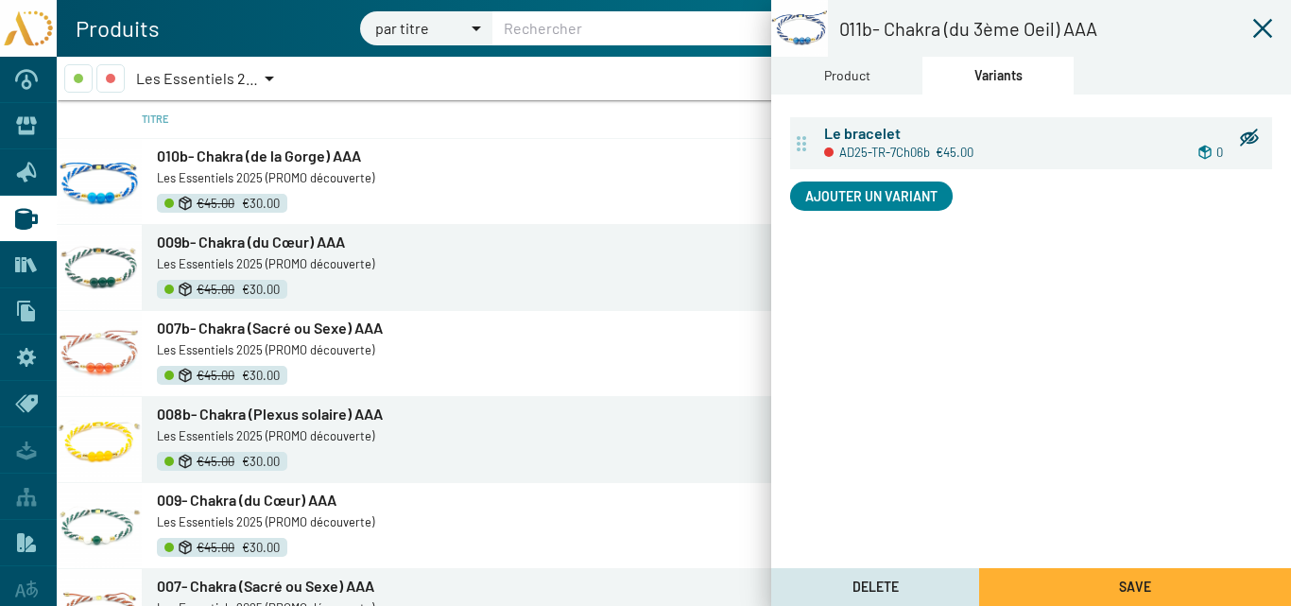
click at [844, 70] on div "Product" at bounding box center [847, 75] width 46 height 21
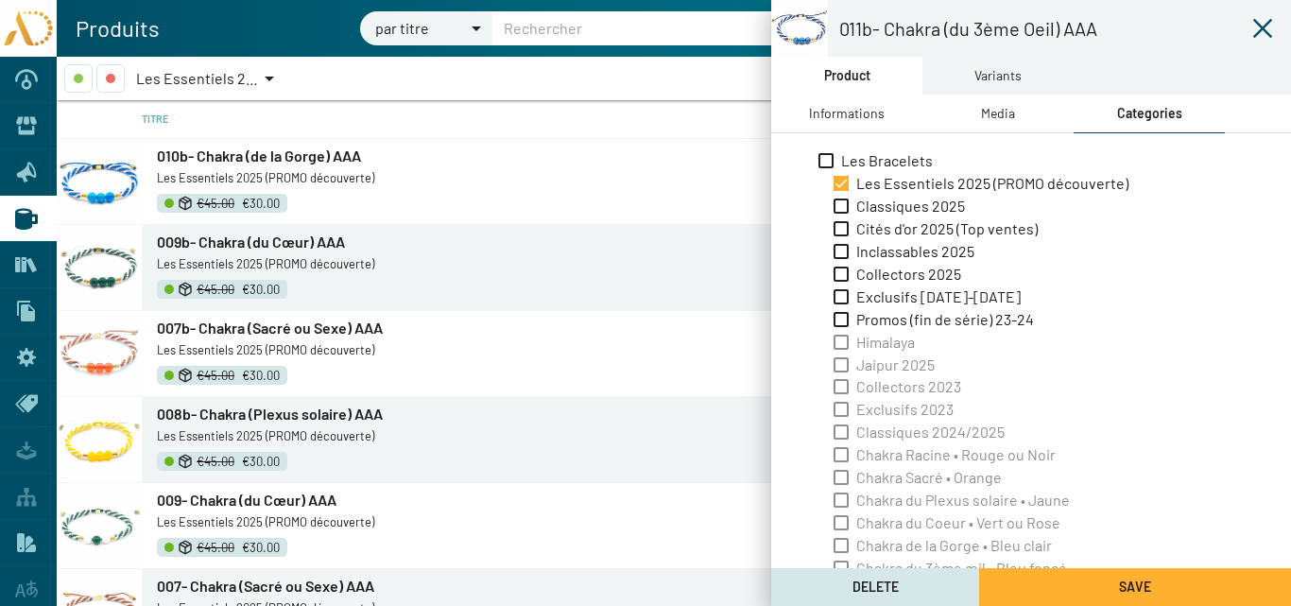
drag, startPoint x: 836, startPoint y: 113, endPoint x: 847, endPoint y: 121, distance: 13.6
click at [836, 112] on div "Informations" at bounding box center [847, 113] width 76 height 21
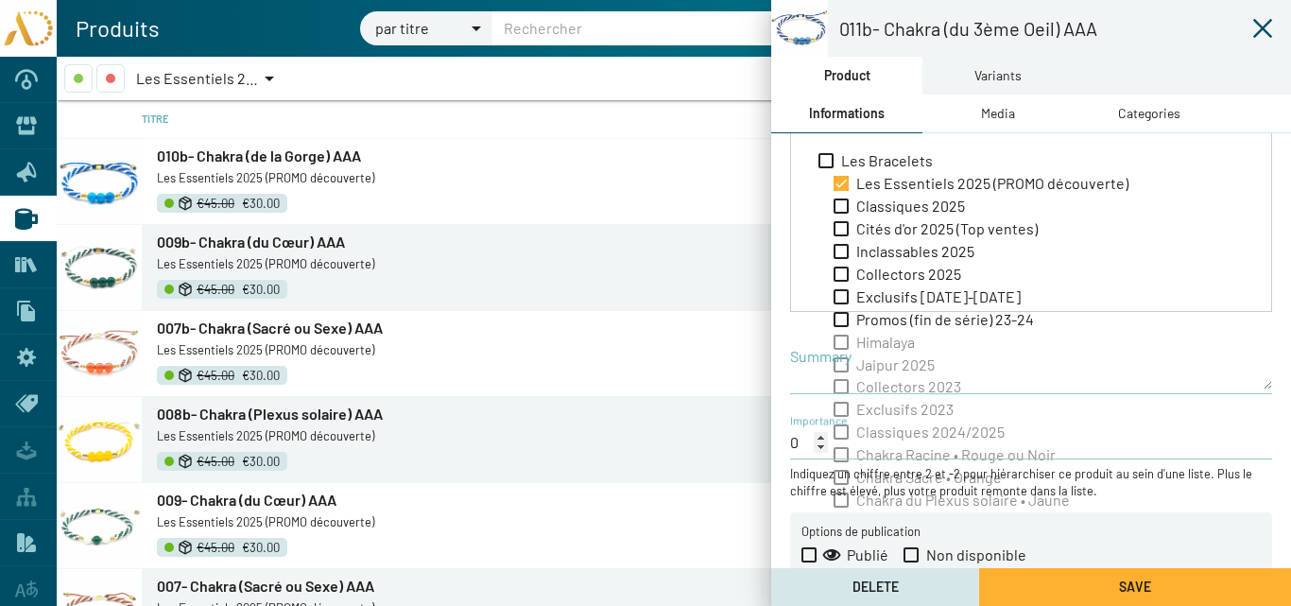
scroll to position [406, 0]
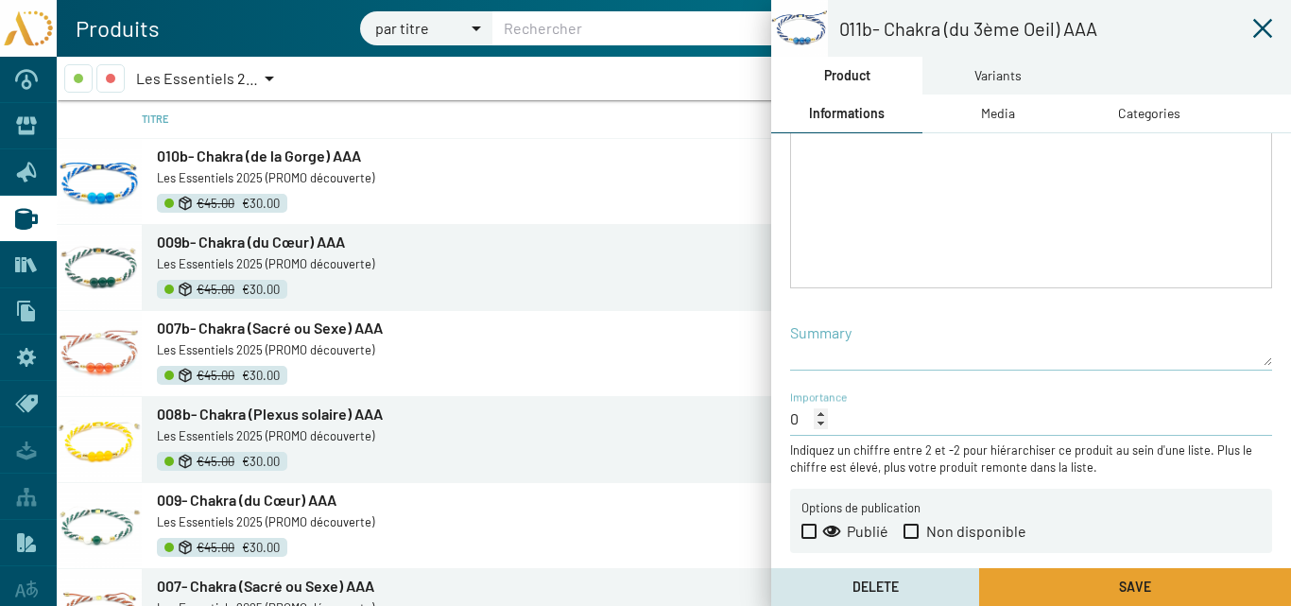
click at [1042, 579] on button "Save" at bounding box center [1135, 587] width 312 height 38
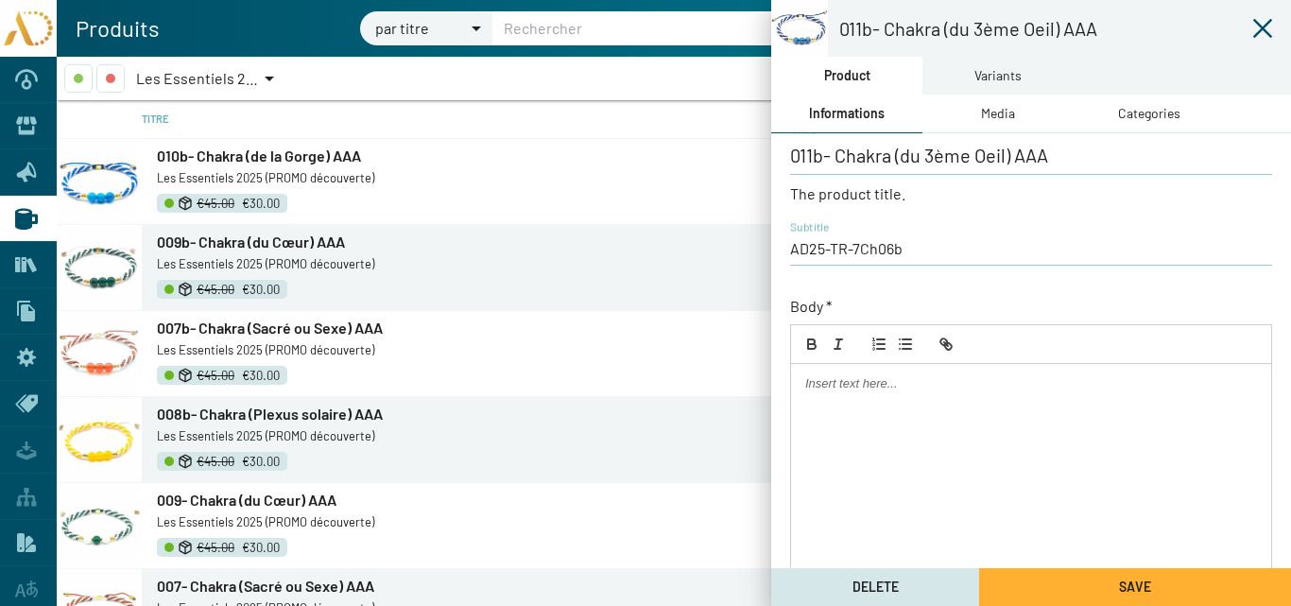
scroll to position [0, 0]
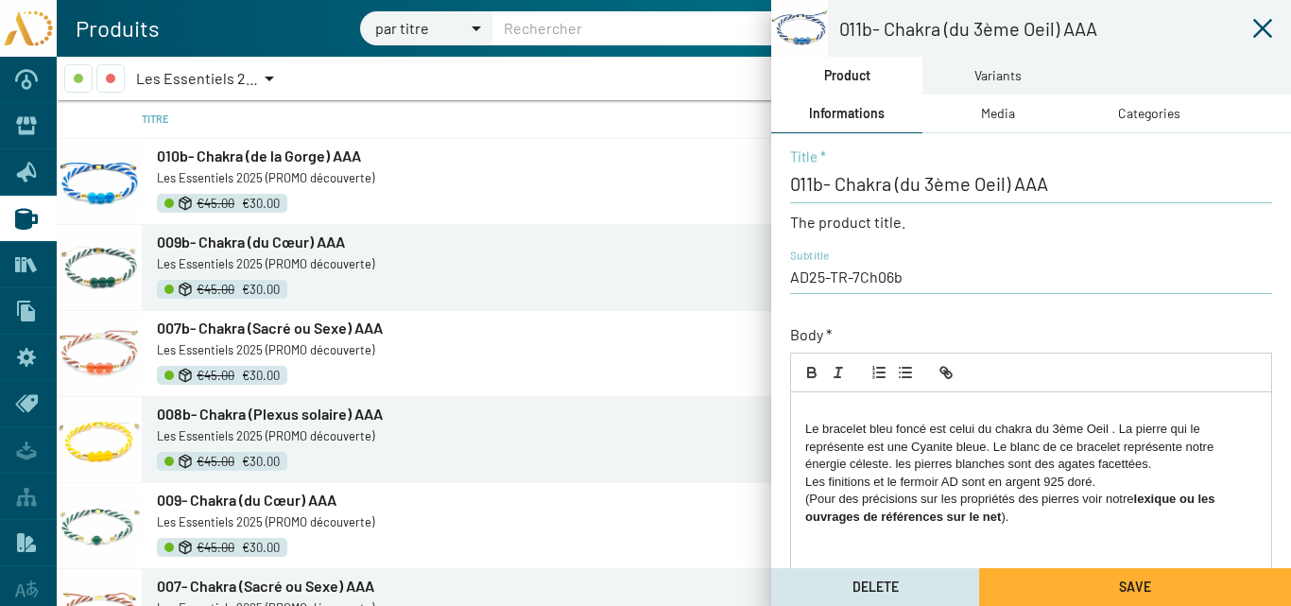
click at [806, 426] on p "Le bracelet bleu foncé est celui du chakra du 3ème Oeil . La pierre qui le repr…" at bounding box center [1031, 447] width 452 height 52
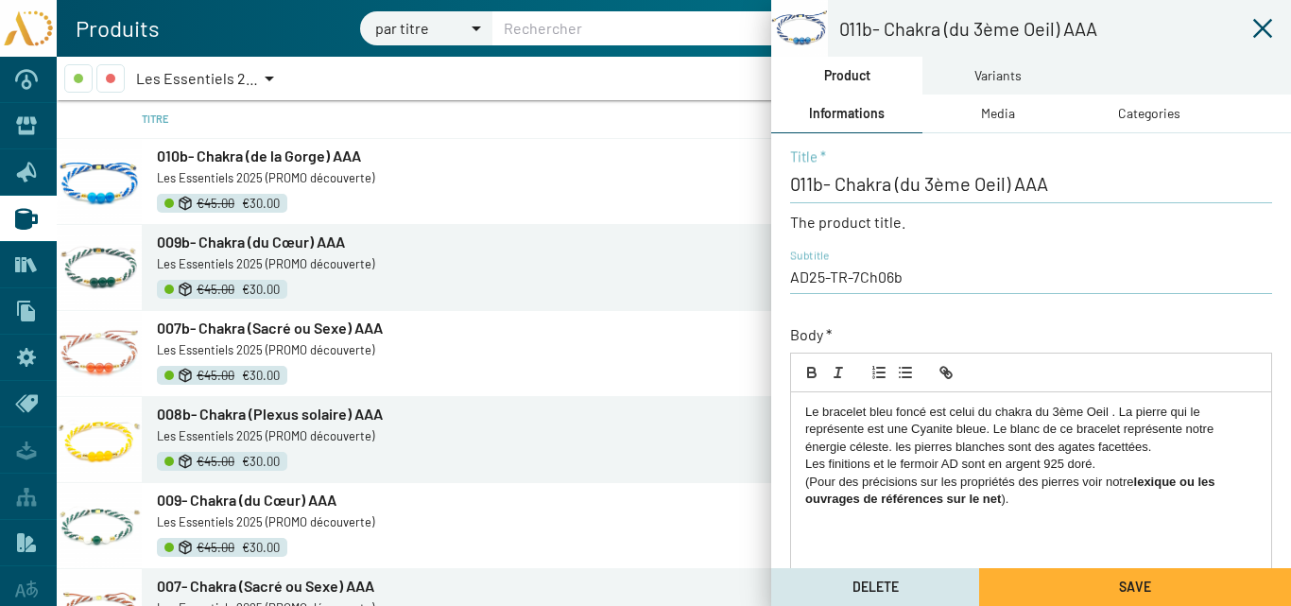
click at [1129, 412] on p "Le bracelet bleu foncé est celui du chakra du 3ème Oeil . La pierre qui le repr…" at bounding box center [1031, 430] width 452 height 52
click at [1171, 413] on p "Le bracelet bleu foncé est celui du chakra du 3ème Oeil . Les pierre qui le rep…" at bounding box center [1031, 430] width 452 height 52
drag, startPoint x: 907, startPoint y: 429, endPoint x: 868, endPoint y: 430, distance: 39.7
click at [868, 430] on p "Le bracelet bleu foncé est celui du chakra du 3ème Oeil . Les pierres qui le re…" at bounding box center [1031, 430] width 452 height 52
click at [957, 432] on p "Le bracelet bleu foncé est celui du chakra du 3ème Oeil . Les pierres qui le re…" at bounding box center [1031, 430] width 452 height 52
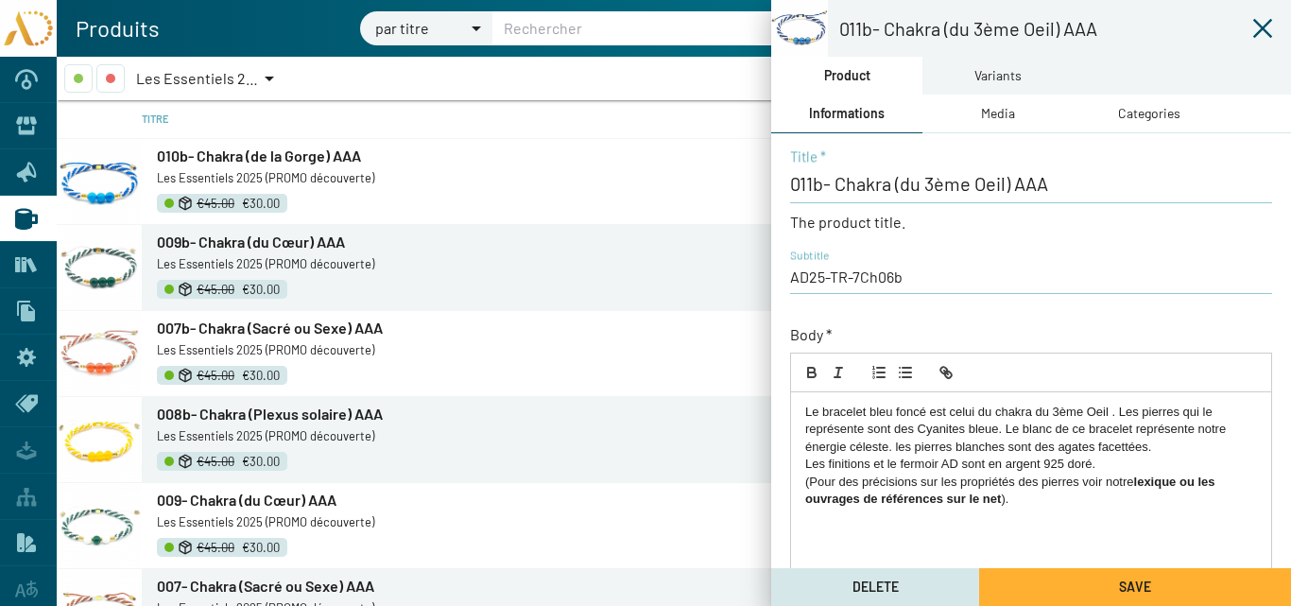
click at [996, 427] on p "Le bracelet bleu foncé est celui du chakra du 3ème Oeil . Les pierres qui le re…" at bounding box center [1031, 430] width 452 height 52
drag, startPoint x: 1180, startPoint y: 444, endPoint x: 1009, endPoint y: 430, distance: 171.7
click at [1009, 430] on p "Le bracelet bleu foncé est celui du chakra du 3ème Oeil . Les pierres qui le re…" at bounding box center [1031, 430] width 452 height 52
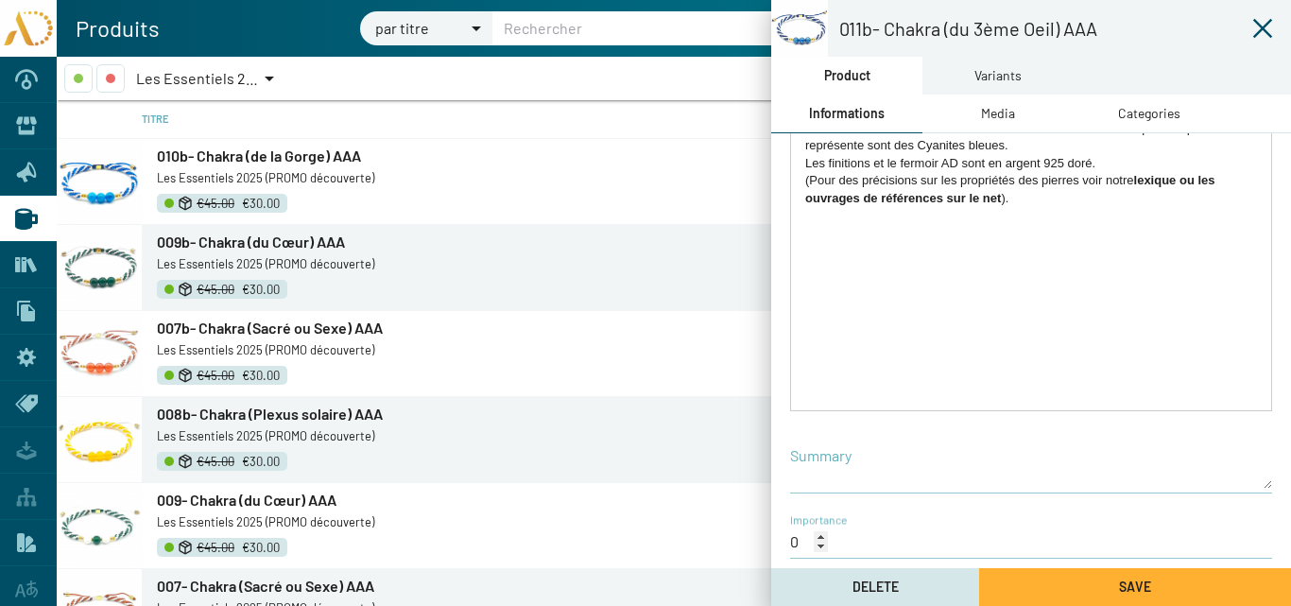
scroll to position [406, 0]
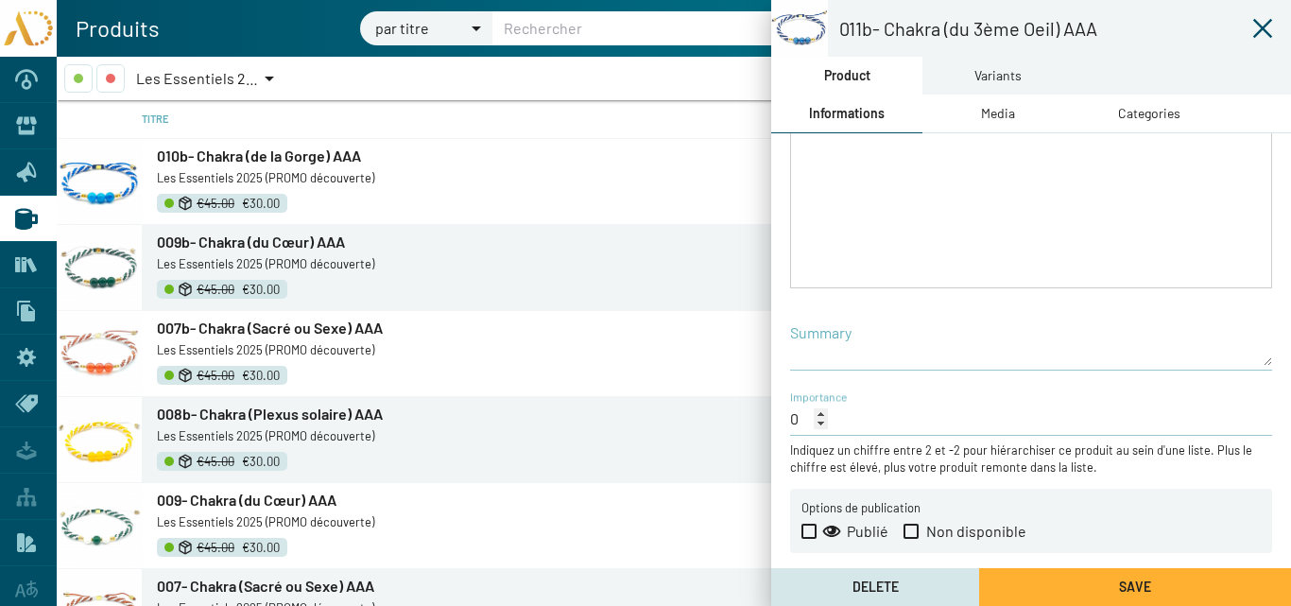
click at [808, 528] on span at bounding box center [808, 531] width 15 height 15
click at [808, 539] on input "Publié" at bounding box center [808, 539] width 1 height 1
checkbox input "true"
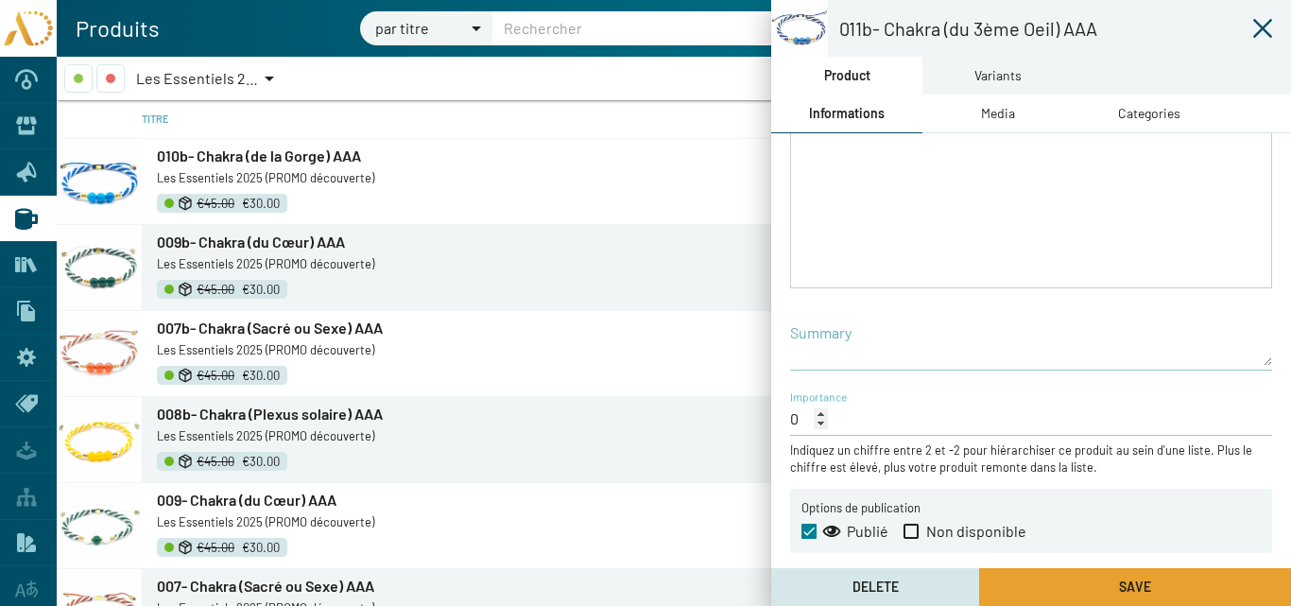
click at [1037, 585] on button "Save" at bounding box center [1135, 587] width 312 height 38
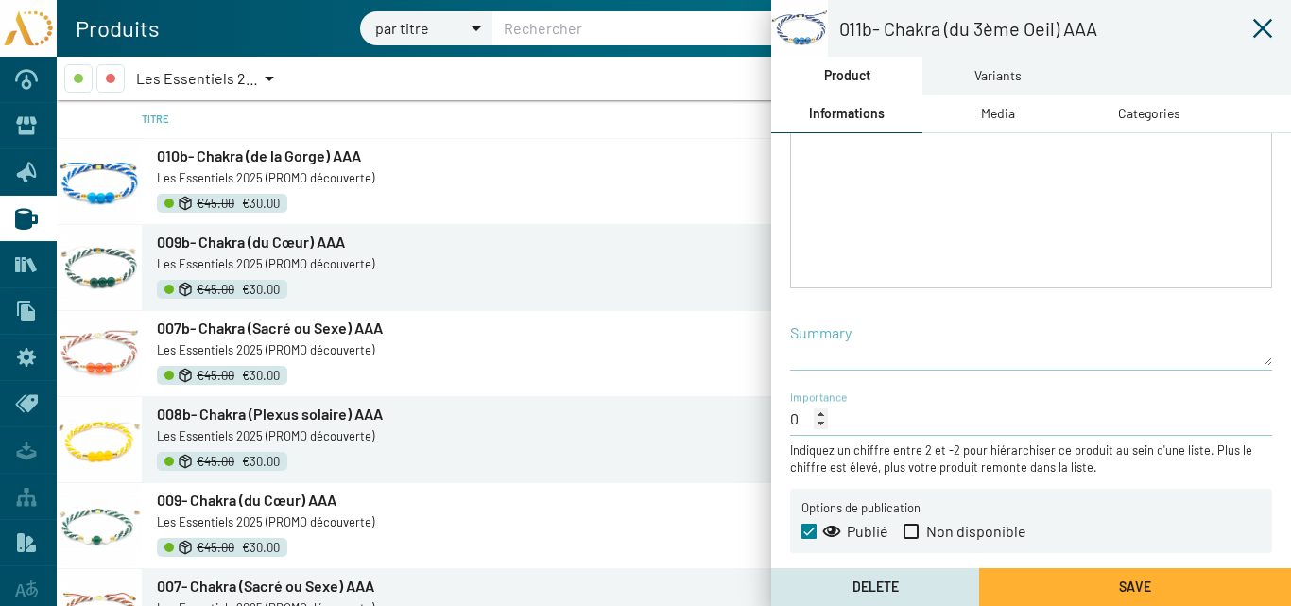
click at [1258, 28] on icon at bounding box center [1262, 28] width 23 height 23
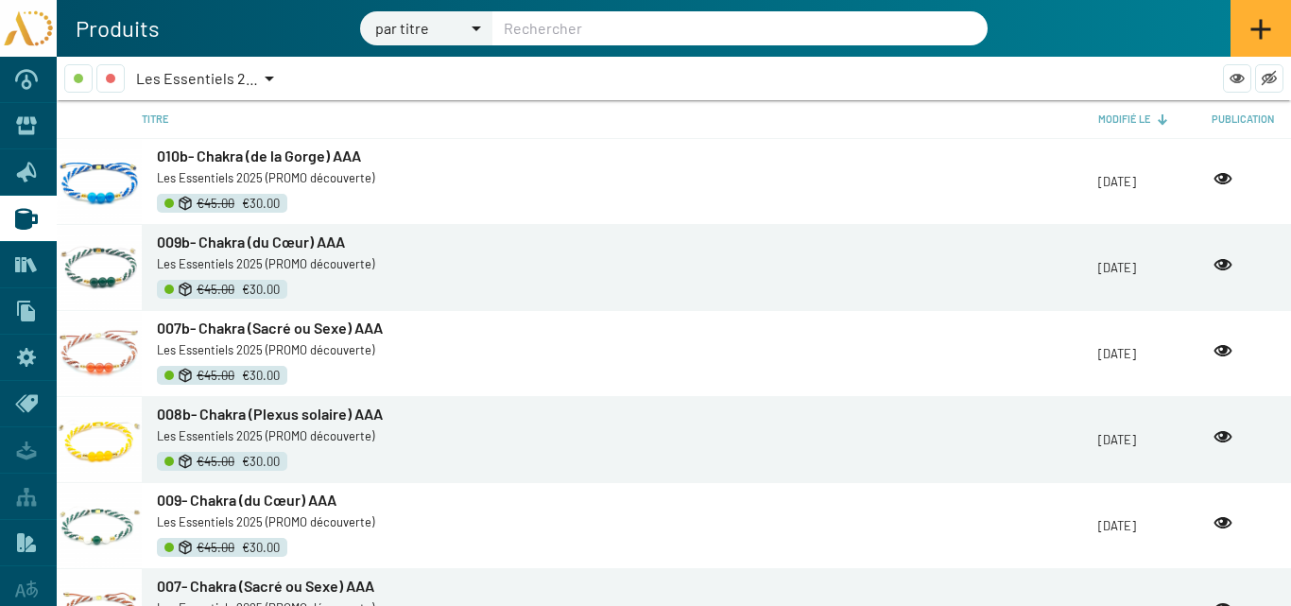
click at [1264, 27] on icon at bounding box center [1260, 29] width 23 height 23
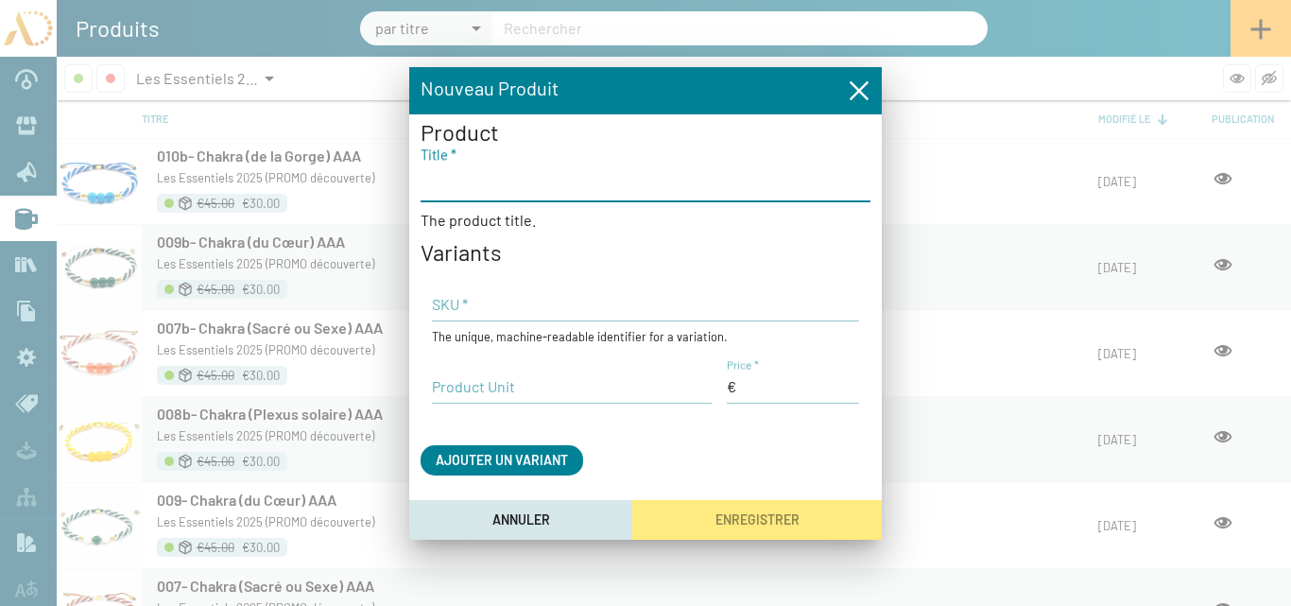
paste input "010- Chakra (de la Gorge) AAA"
click at [447, 182] on input "010- Chakra (de la Gorge) AAA" at bounding box center [646, 181] width 450 height 23
drag, startPoint x: 615, startPoint y: 184, endPoint x: 526, endPoint y: 189, distance: 89.9
click at [526, 189] on input "012- Chakra (de la Gorge) AAA" at bounding box center [646, 181] width 450 height 23
click at [533, 182] on input "012- Chakra (couronne) AAA" at bounding box center [646, 181] width 450 height 23
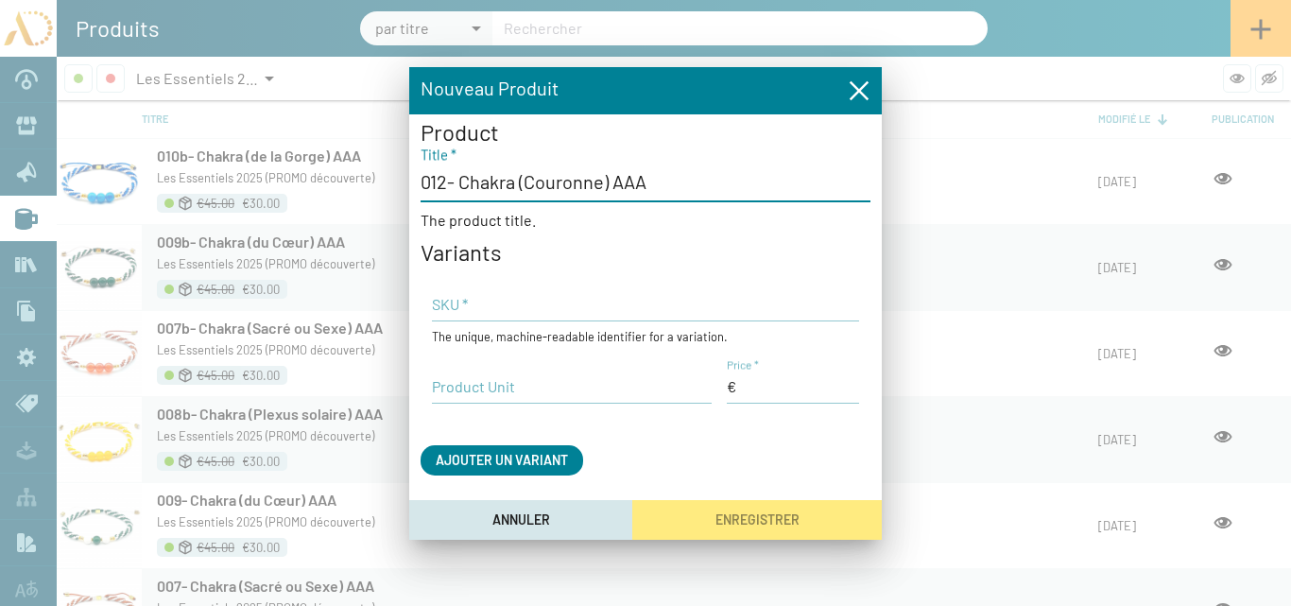
type input "012- Chakra (Couronne) AAA"
click at [773, 383] on input "Price *" at bounding box center [793, 386] width 132 height 21
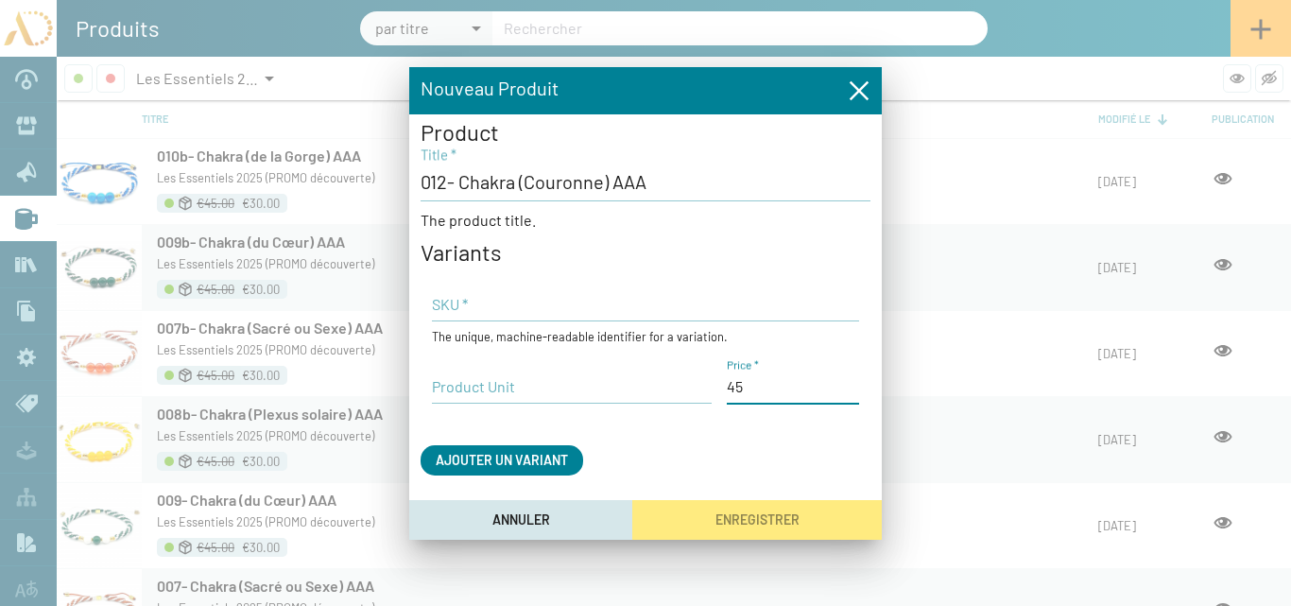
type input "45,00 €"
click at [512, 388] on input "Product Unit" at bounding box center [572, 386] width 280 height 21
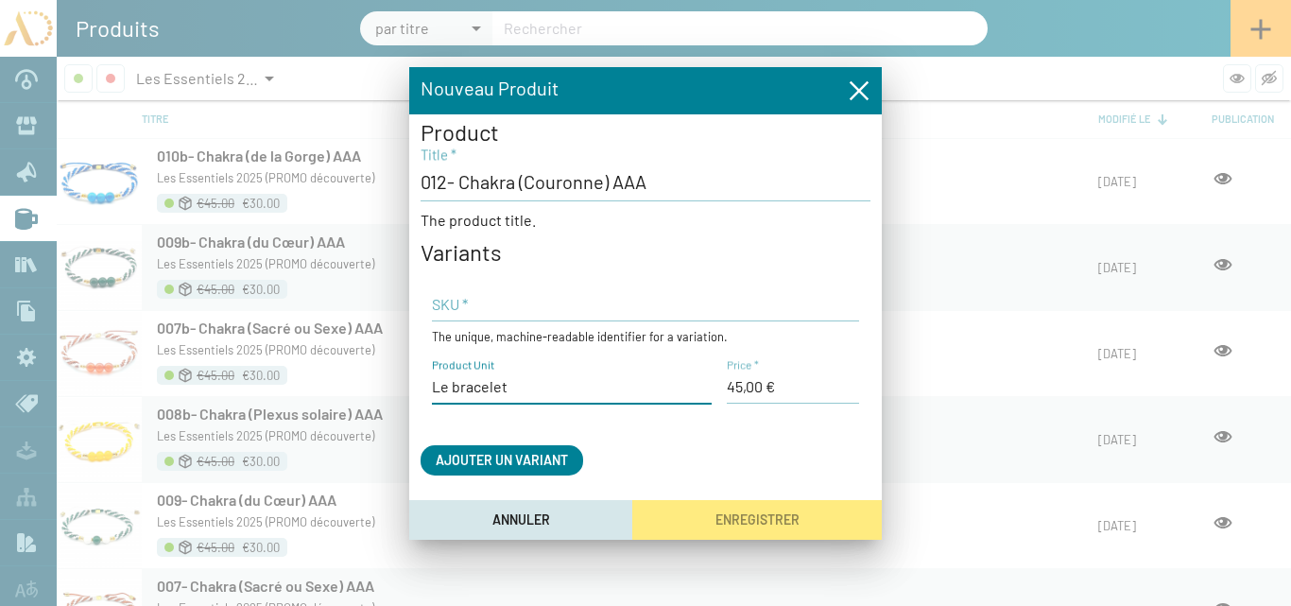
type input "Le bracelet"
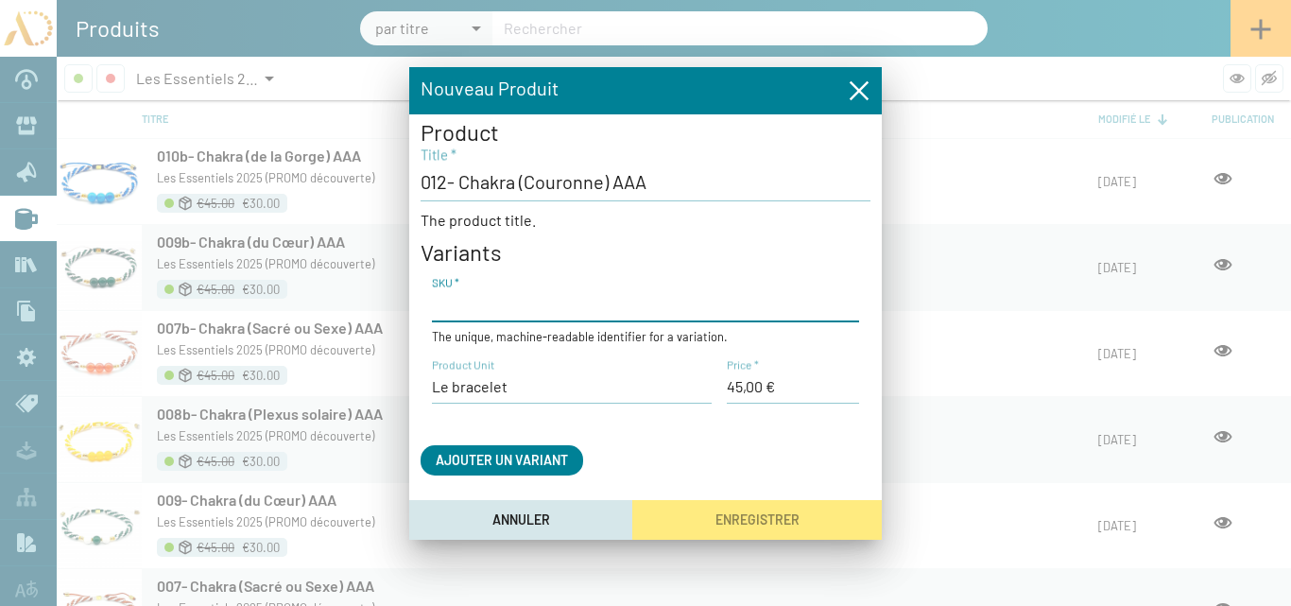
paste input "AD25-TR-7Ch05"
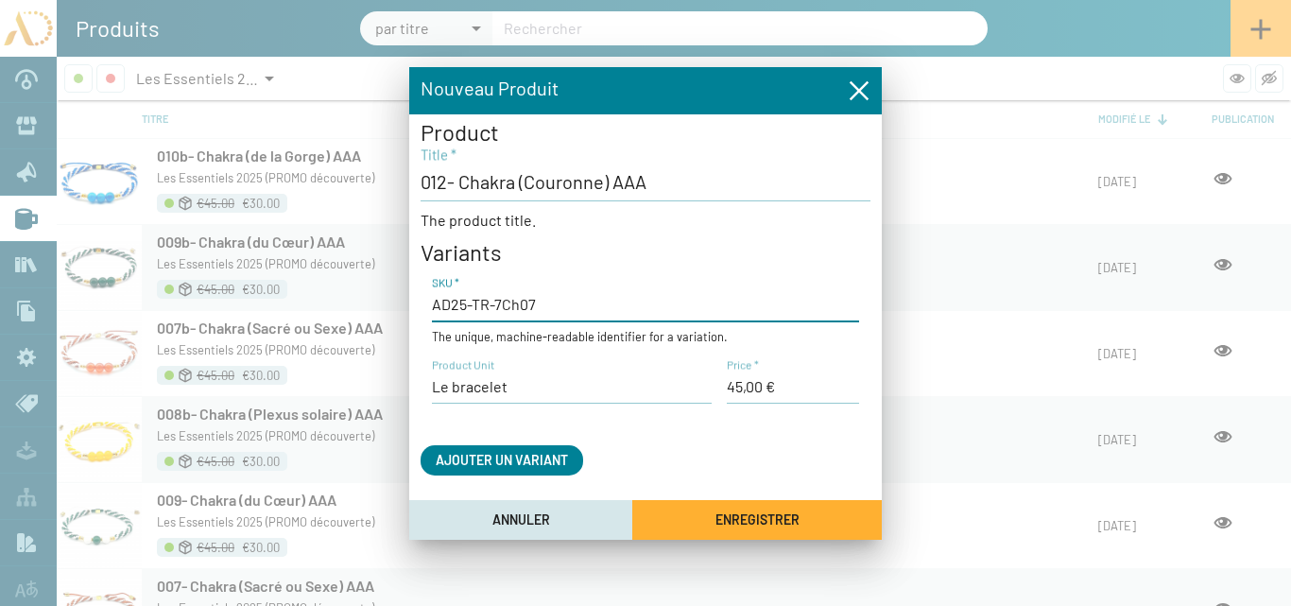
type input "AD25-TR-7Ch07"
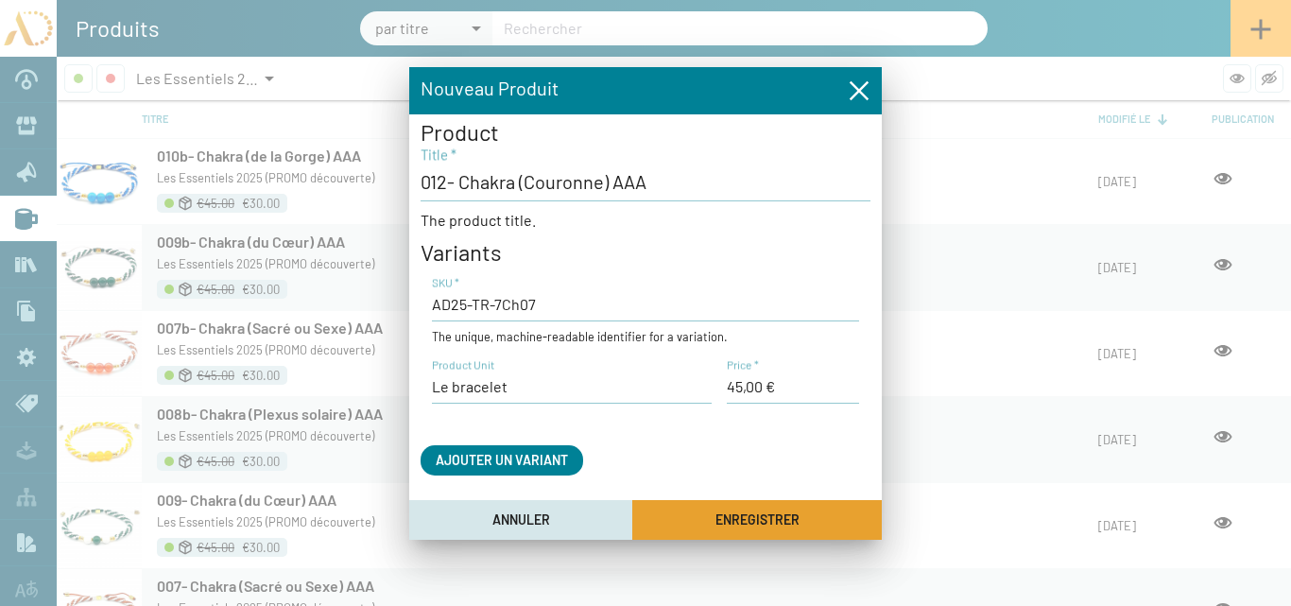
click at [715, 513] on span "Enregistrer" at bounding box center [757, 520] width 84 height 16
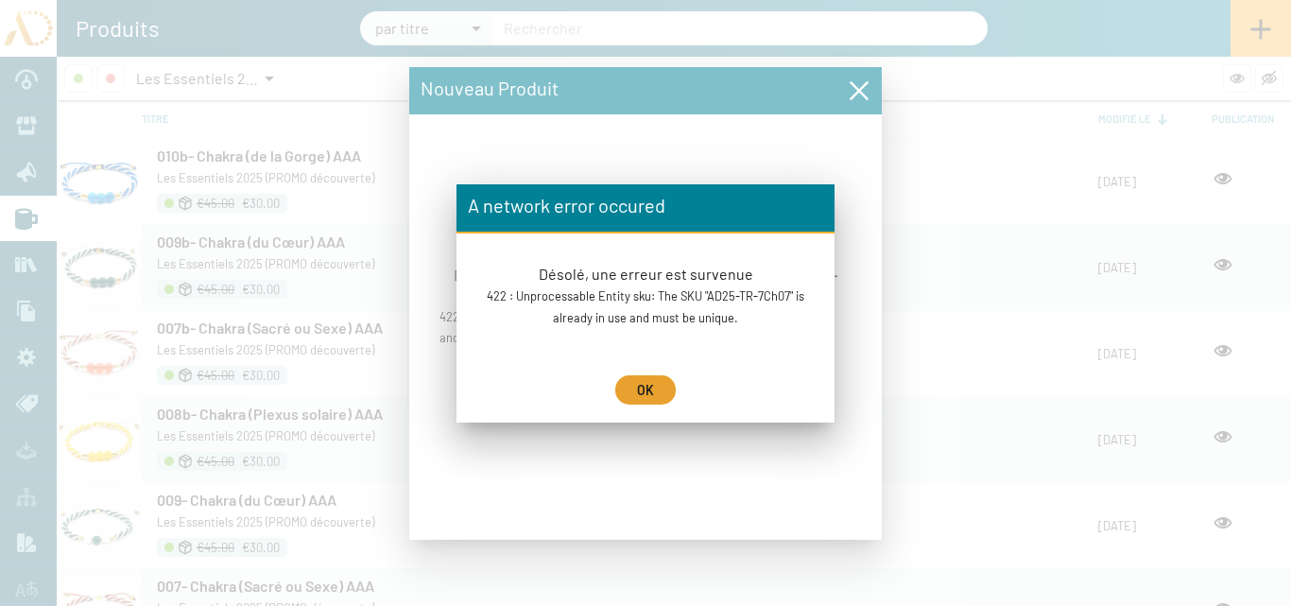
click at [656, 401] on button "OK" at bounding box center [645, 389] width 60 height 29
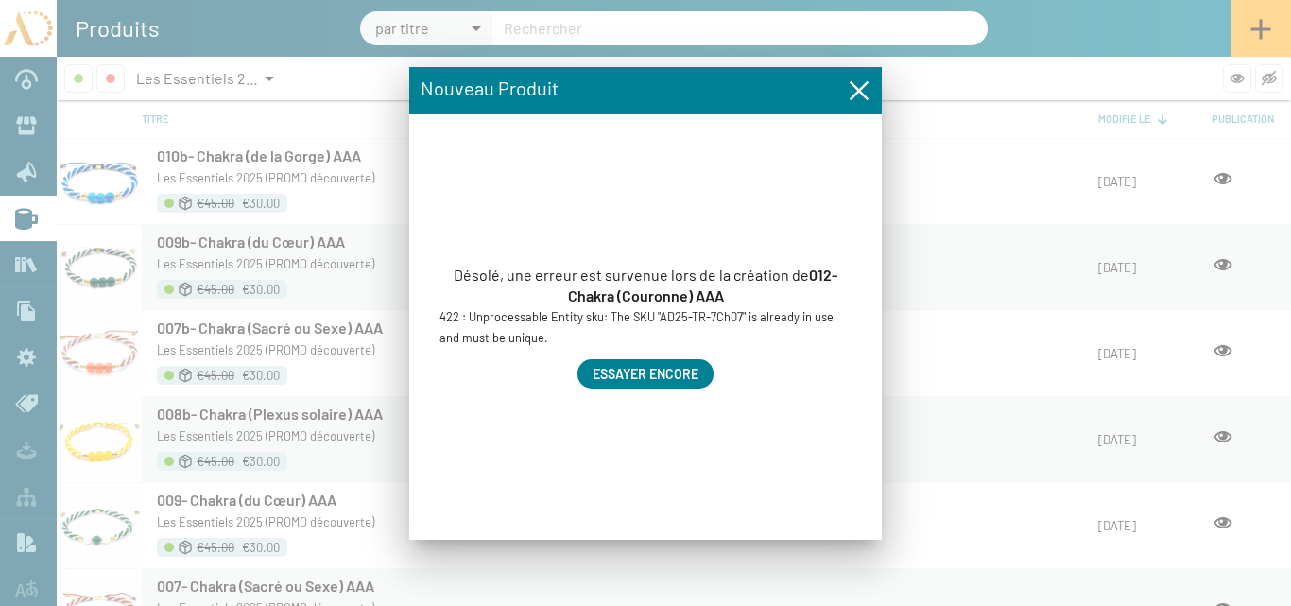
click at [691, 368] on span "Essayer encore" at bounding box center [646, 374] width 106 height 16
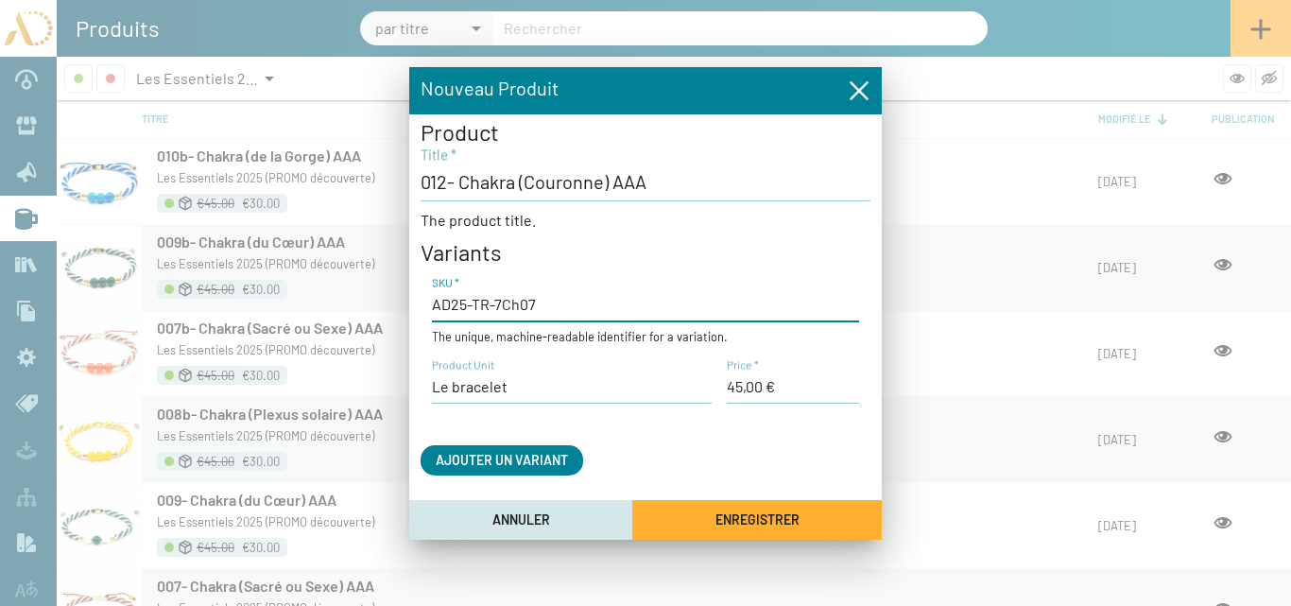
drag, startPoint x: 537, startPoint y: 305, endPoint x: 495, endPoint y: 305, distance: 41.6
click at [495, 307] on input "AD25-TR-7Ch07" at bounding box center [645, 304] width 427 height 21
type input "AD25-TR-7Ch07b"
click at [747, 512] on span "Enregistrer" at bounding box center [757, 520] width 84 height 16
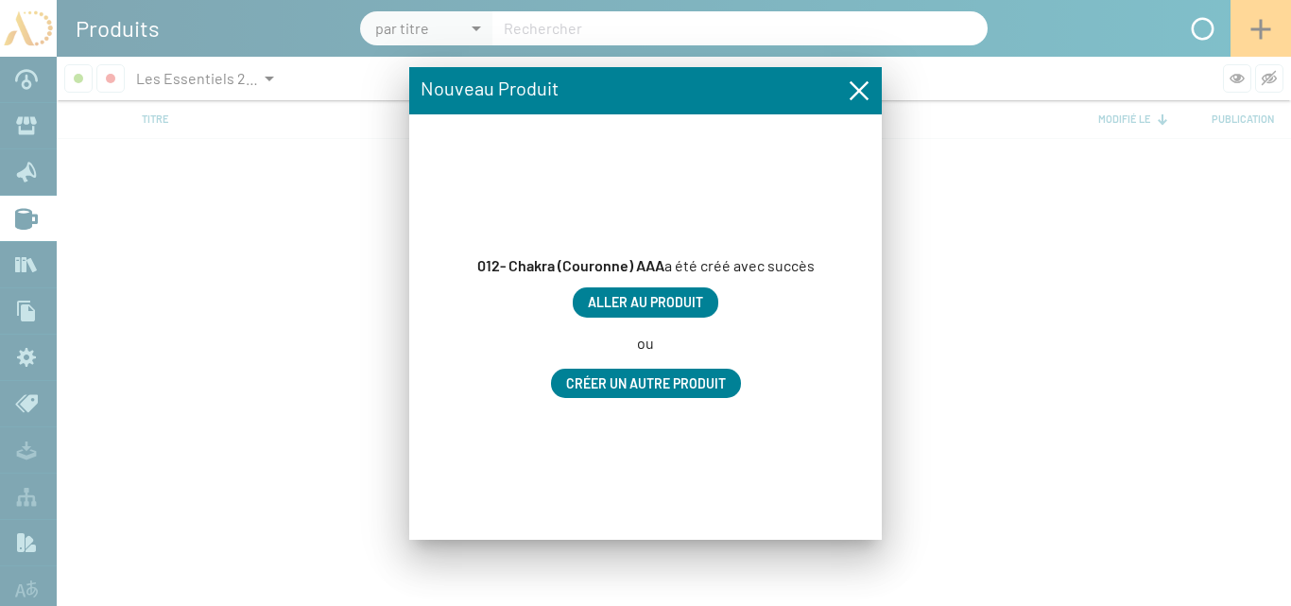
click at [688, 305] on span "Aller au produit" at bounding box center [645, 303] width 115 height 16
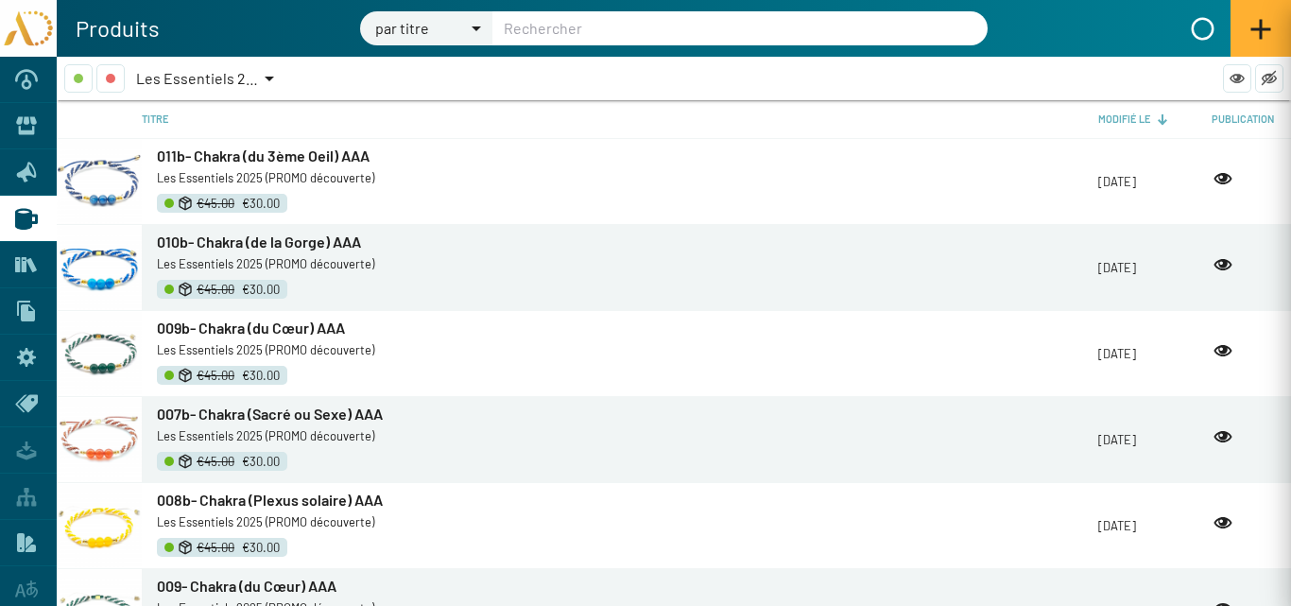
type input "012- Chakra (Couronne) AAA"
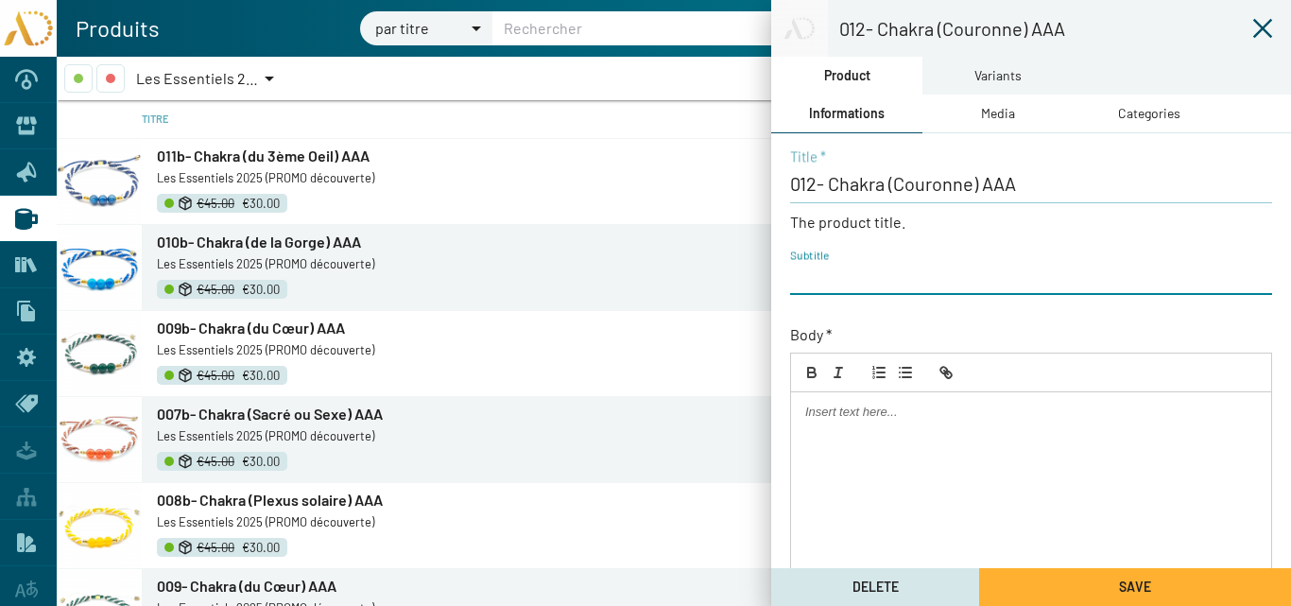
paste input "AD25-TR-7Ch05"
type input "AD25-TR-7Ch07"
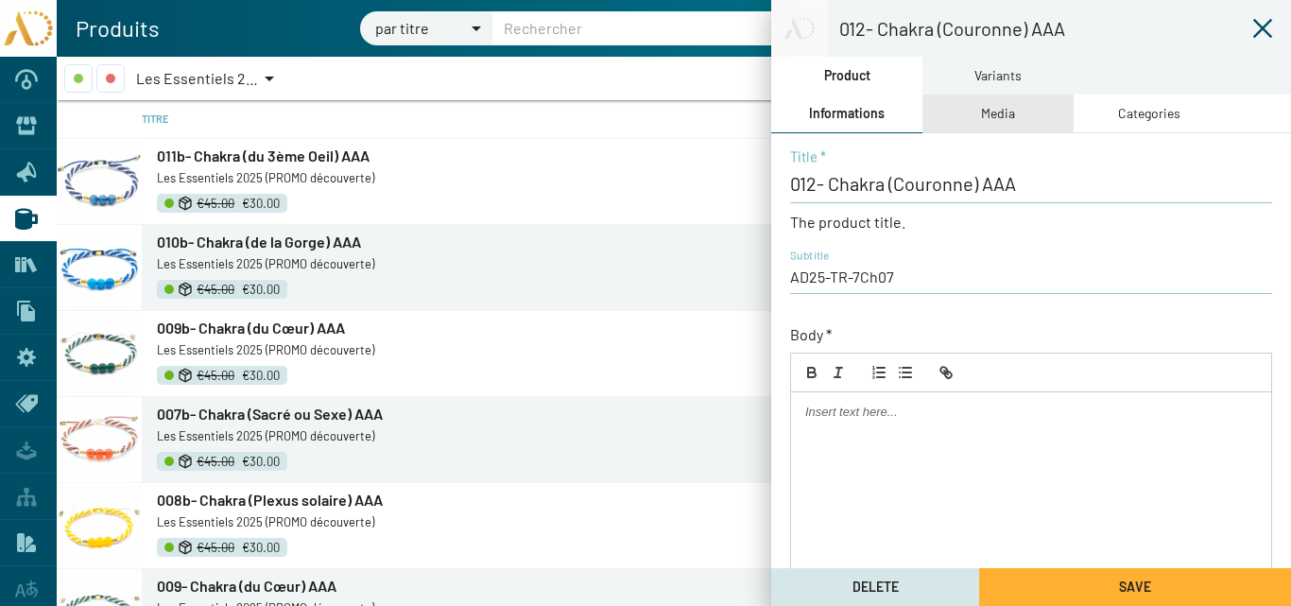
click at [998, 114] on div "Media" at bounding box center [998, 113] width 34 height 21
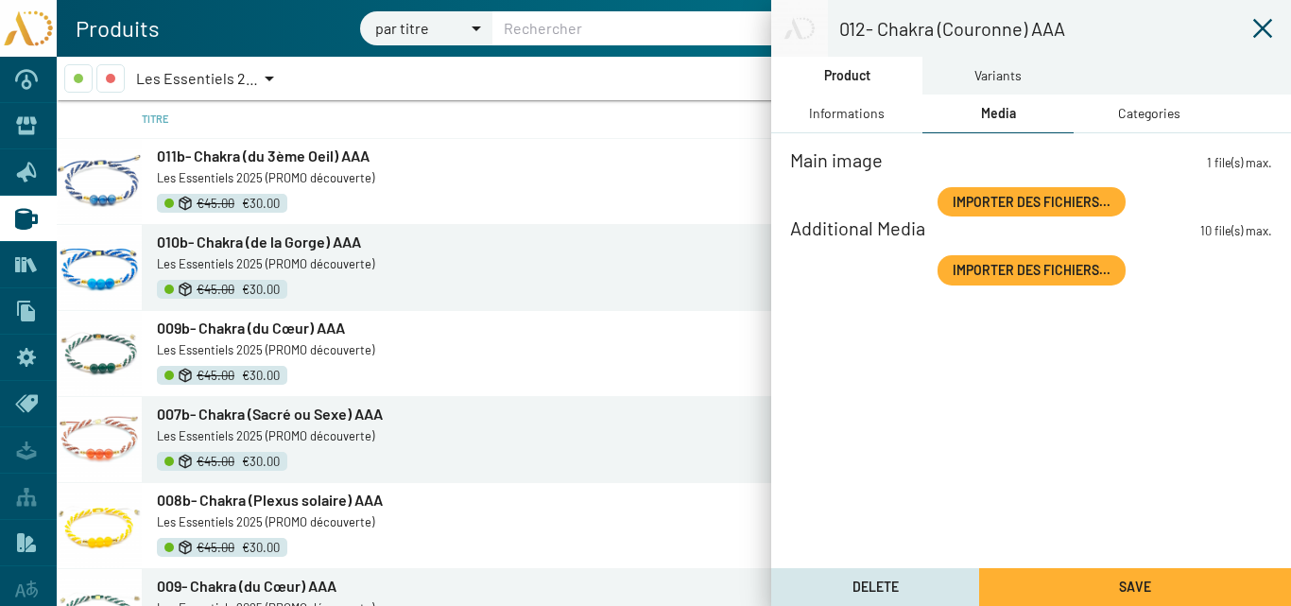
click at [998, 204] on span "Importer des fichiers..." at bounding box center [1032, 202] width 158 height 16
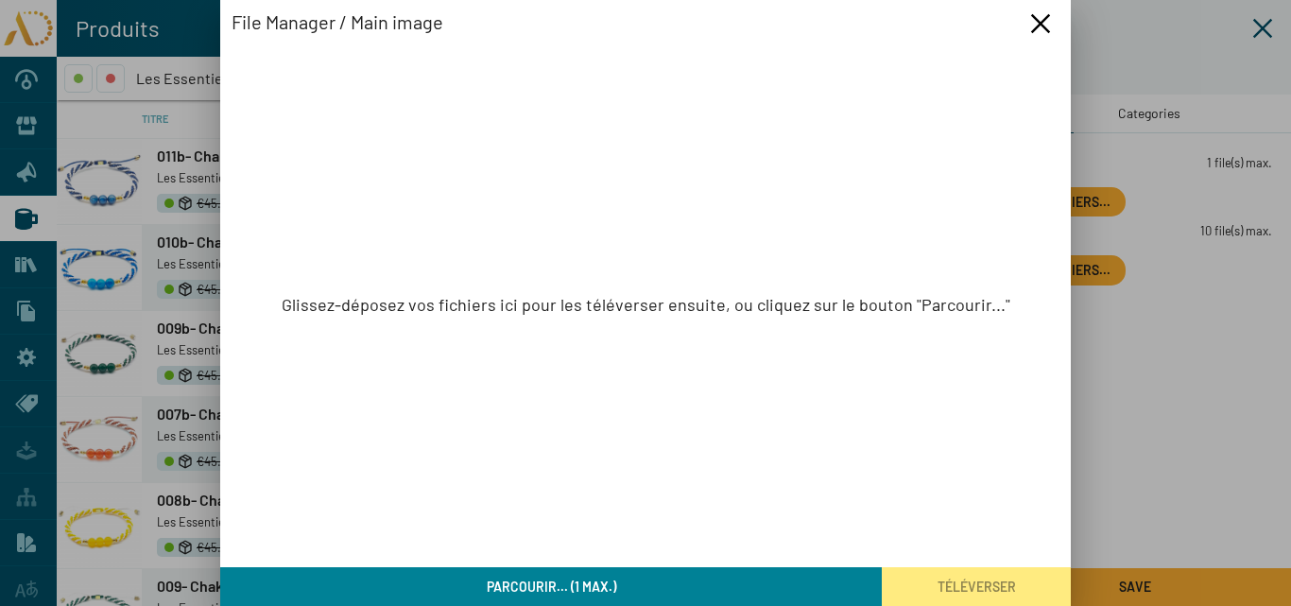
click at [625, 584] on button "Parcourir... (1 max.)" at bounding box center [551, 586] width 662 height 39
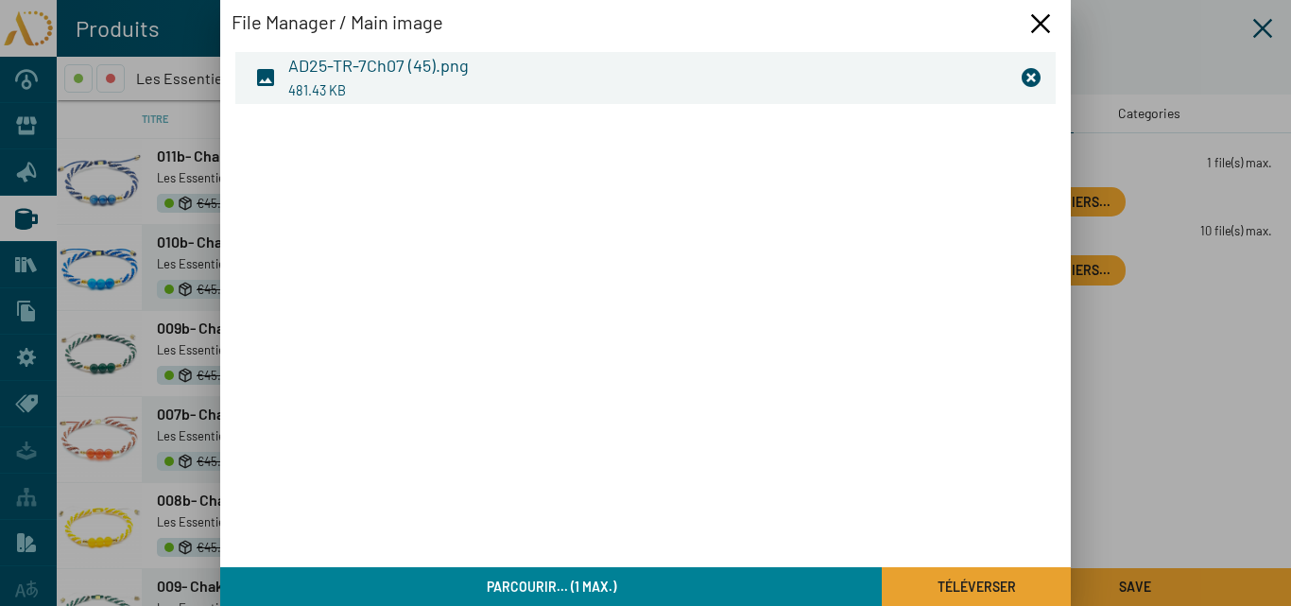
click at [1002, 591] on span "Téléverser" at bounding box center [977, 586] width 78 height 16
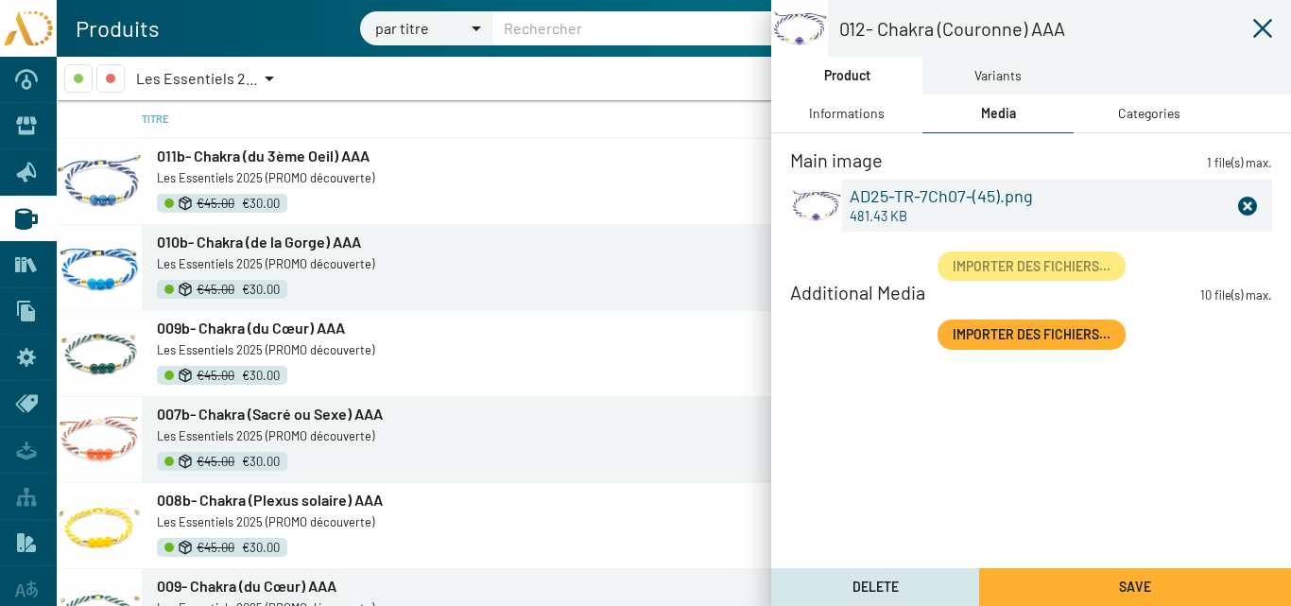
click at [1166, 110] on div "Categories" at bounding box center [1149, 113] width 62 height 21
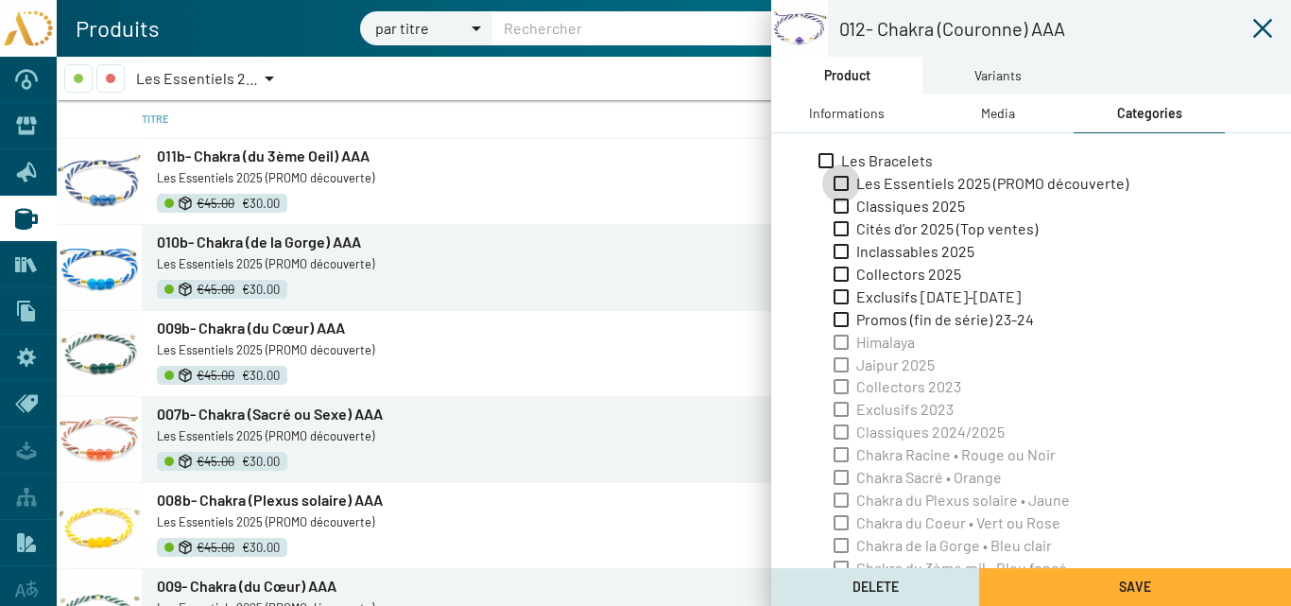
drag, startPoint x: 878, startPoint y: 185, endPoint x: 949, endPoint y: 122, distance: 95.1
click at [878, 183] on span "Les Essentiels 2025 (PROMO découverte)" at bounding box center [992, 183] width 272 height 21
click at [841, 191] on input "Les Essentiels 2025 (PROMO découverte)" at bounding box center [840, 191] width 1 height 1
checkbox input "true"
click at [978, 78] on div "Variants" at bounding box center [997, 75] width 47 height 21
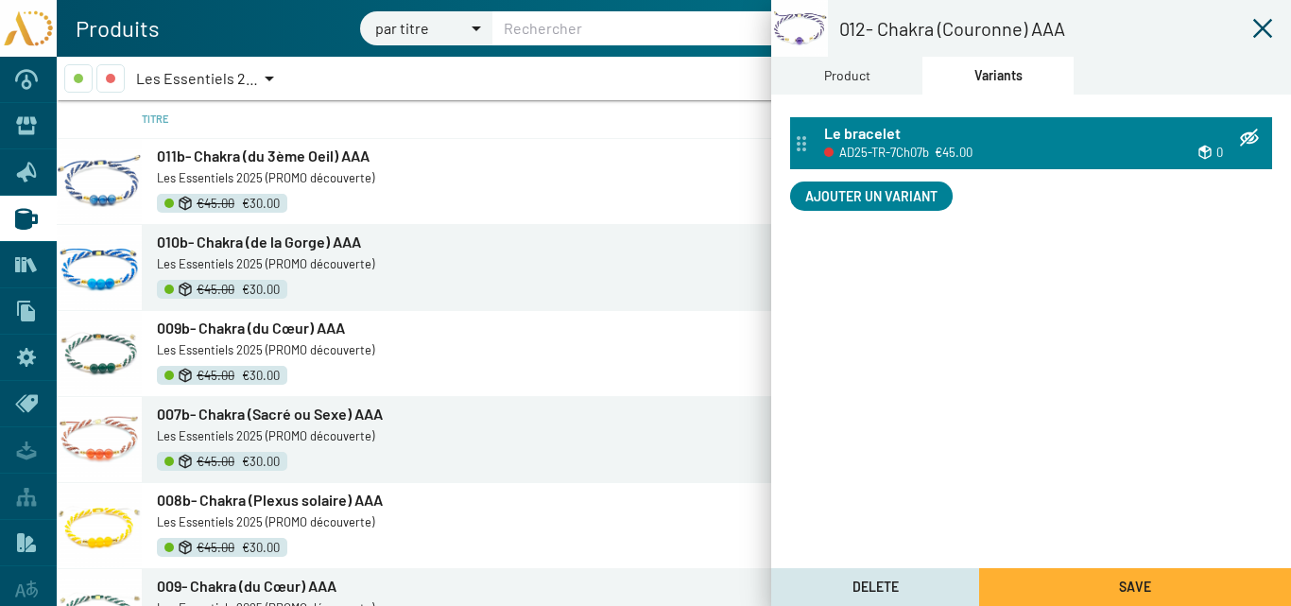
click at [885, 143] on span "AD25-TR-7Ch07b" at bounding box center [884, 152] width 90 height 21
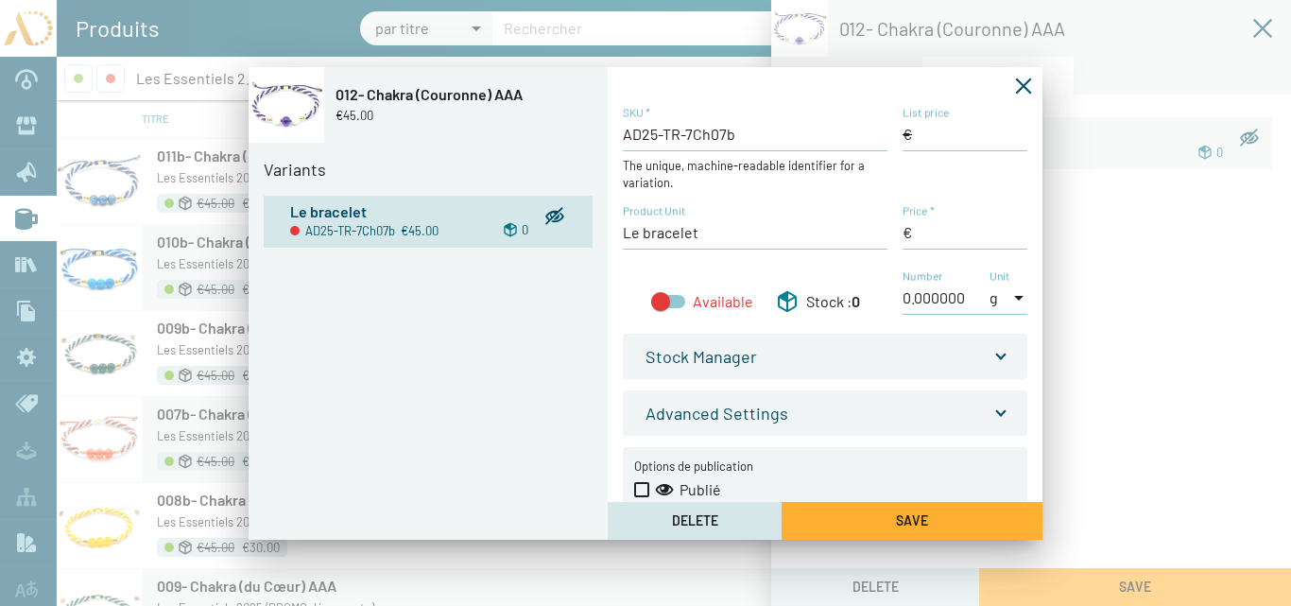
type input "45,00 €"
click at [919, 137] on input "List price" at bounding box center [965, 134] width 125 height 21
type input "45,00 €"
drag, startPoint x: 914, startPoint y: 233, endPoint x: 898, endPoint y: 239, distance: 17.0
click at [898, 239] on div "AD25-TR-7Ch07b SKU * The unique, machine-readable identifier for a variation. L…" at bounding box center [825, 220] width 405 height 230
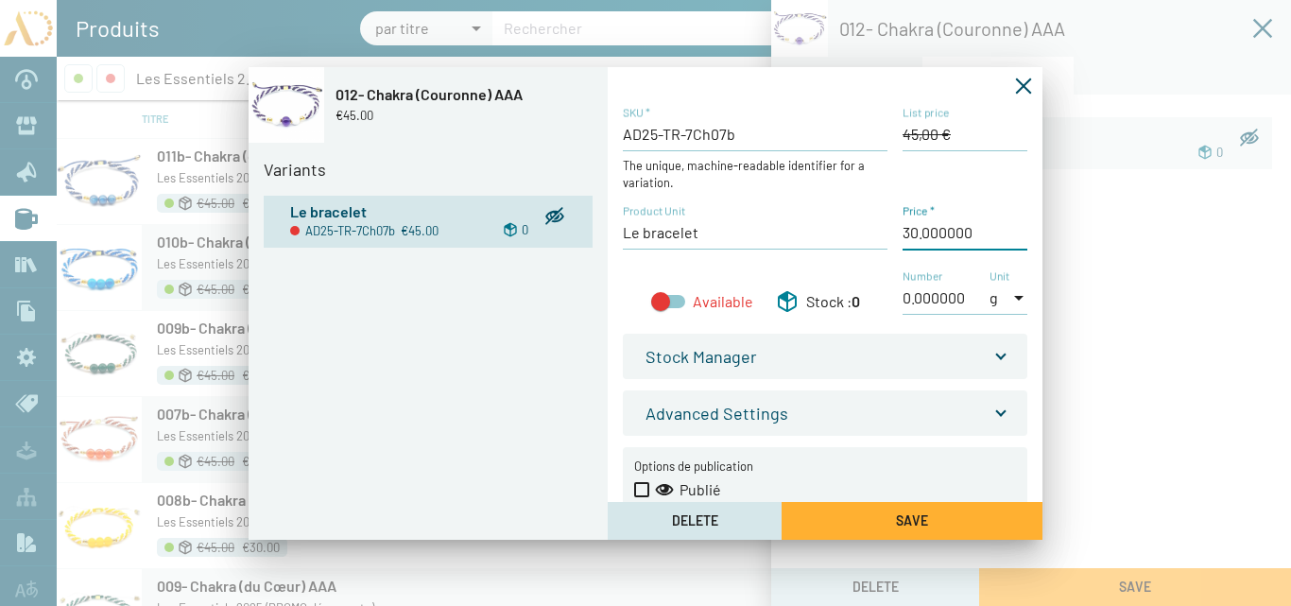
type input "30,00 €"
click at [671, 300] on div at bounding box center [668, 301] width 34 height 13
click at [661, 308] on input "Available" at bounding box center [660, 308] width 1 height 1
checkbox input "true"
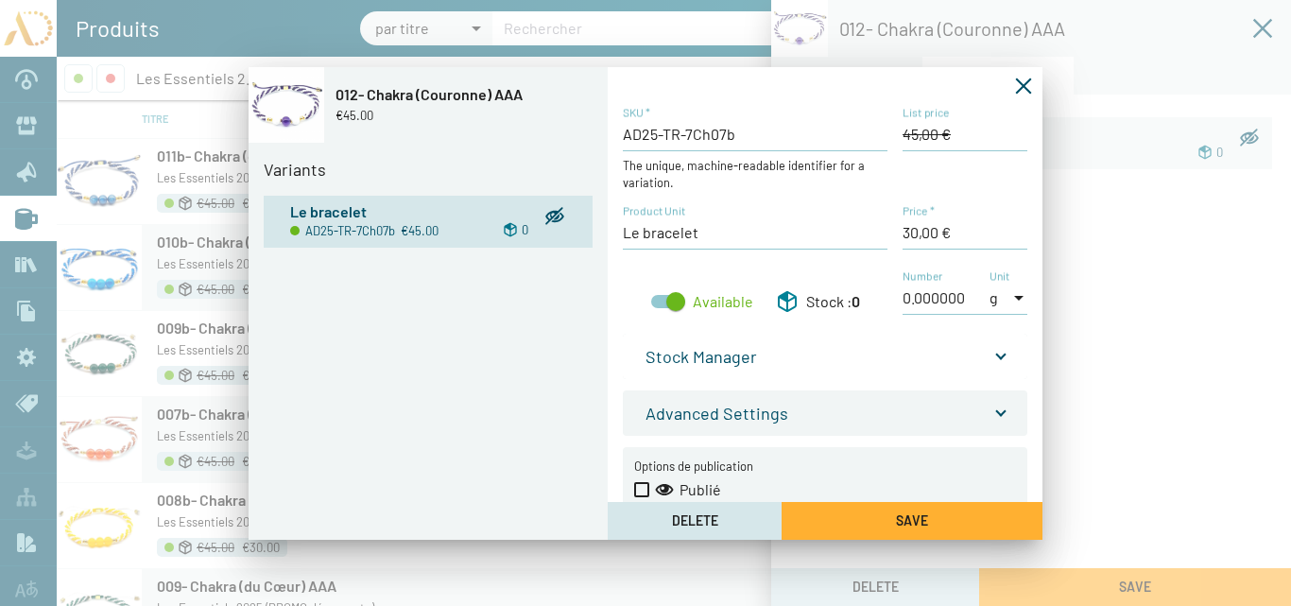
click at [991, 352] on span "Stock Manager" at bounding box center [822, 356] width 352 height 21
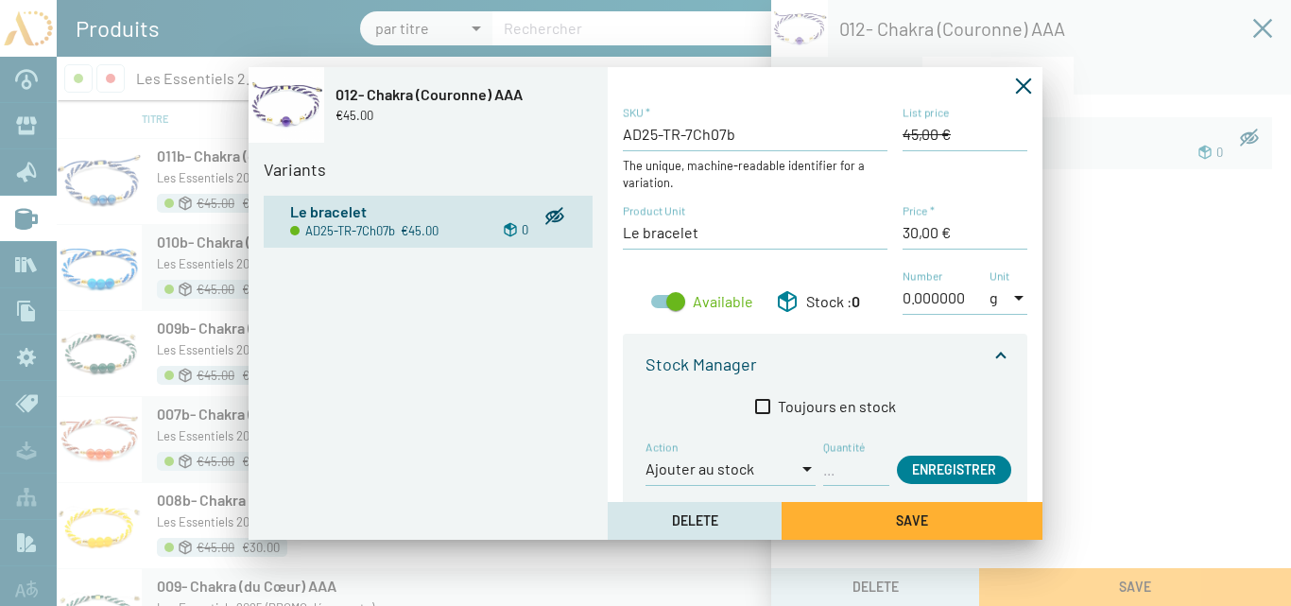
click at [840, 481] on div "Quantité" at bounding box center [856, 462] width 66 height 46
type input "1"
click at [944, 468] on span "Enregistrer" at bounding box center [954, 469] width 84 height 16
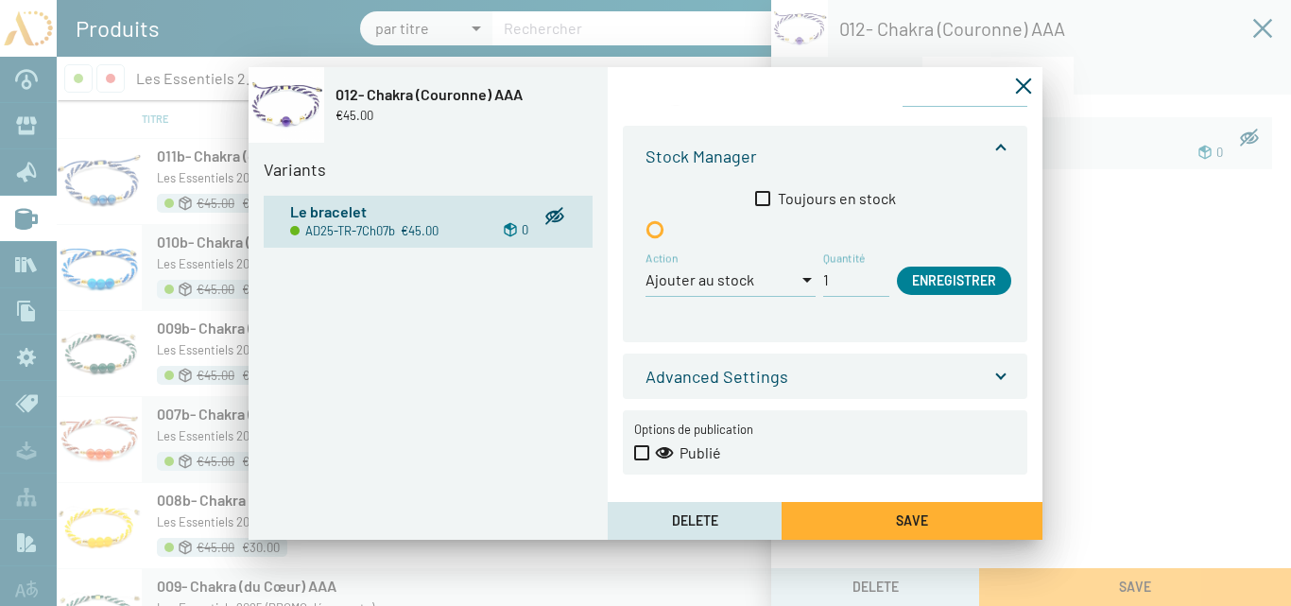
scroll to position [211, 0]
click at [644, 448] on span at bounding box center [641, 449] width 15 height 15
click at [642, 457] on input "Publié" at bounding box center [641, 457] width 1 height 1
checkbox input "true"
click at [884, 519] on button "Save" at bounding box center [912, 521] width 261 height 38
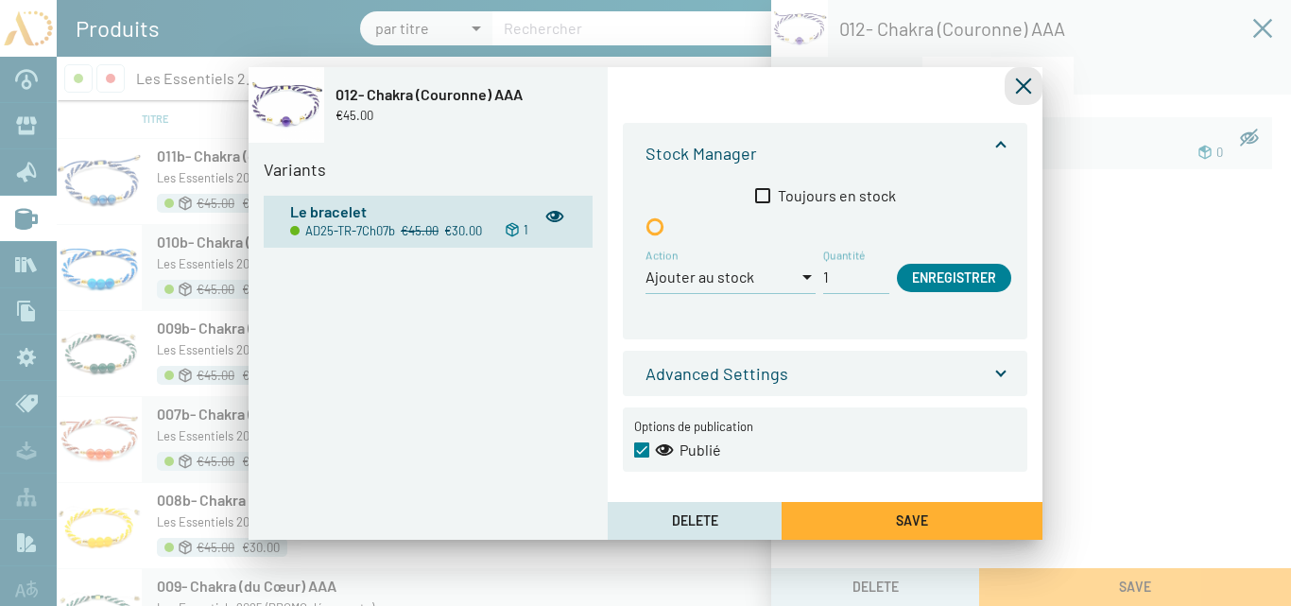
click at [1023, 86] on icon "Fermer la fenêtre" at bounding box center [1024, 86] width 16 height 16
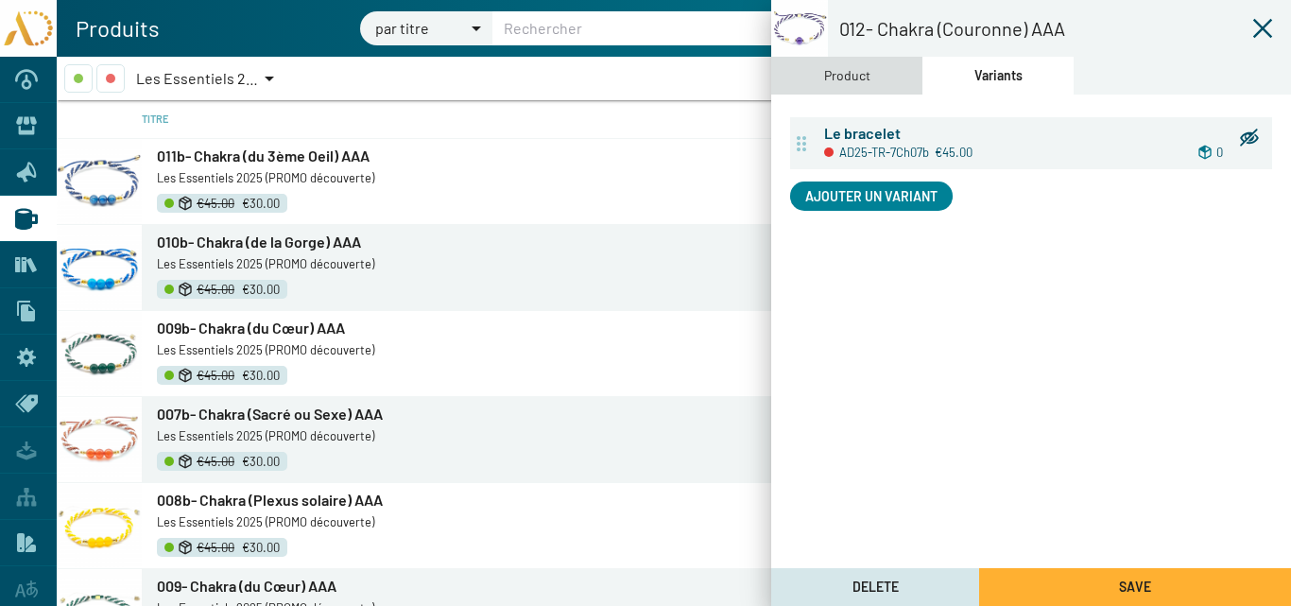
click at [878, 78] on div "Product" at bounding box center [846, 76] width 151 height 38
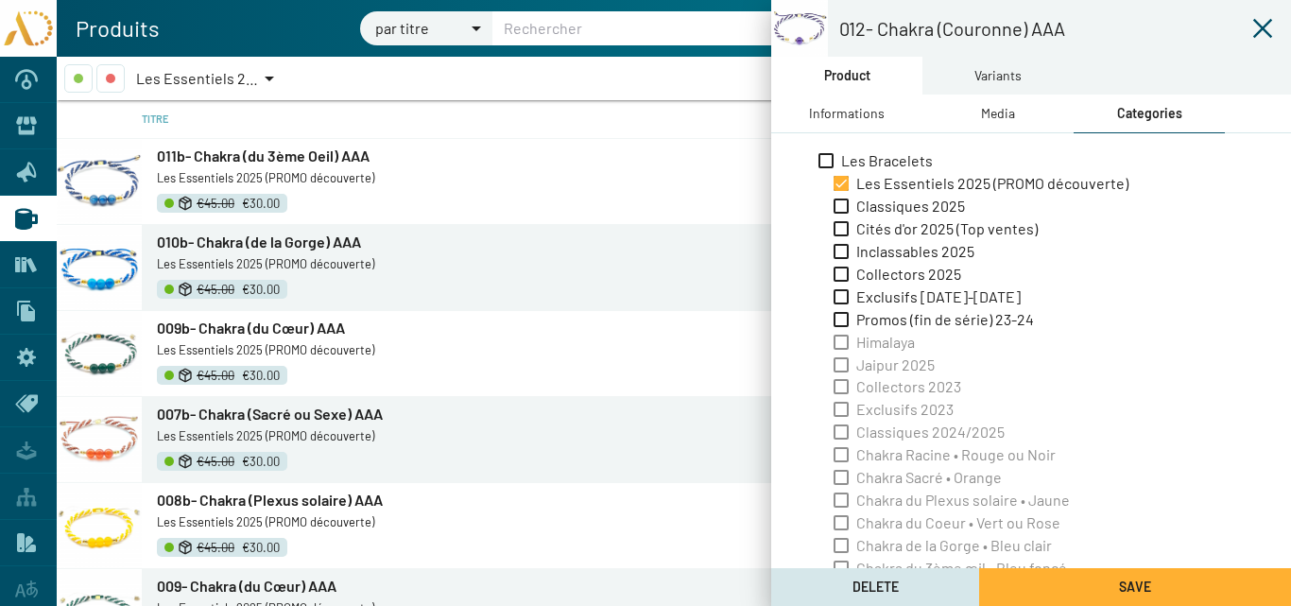
click at [878, 117] on div "Informations" at bounding box center [847, 113] width 76 height 21
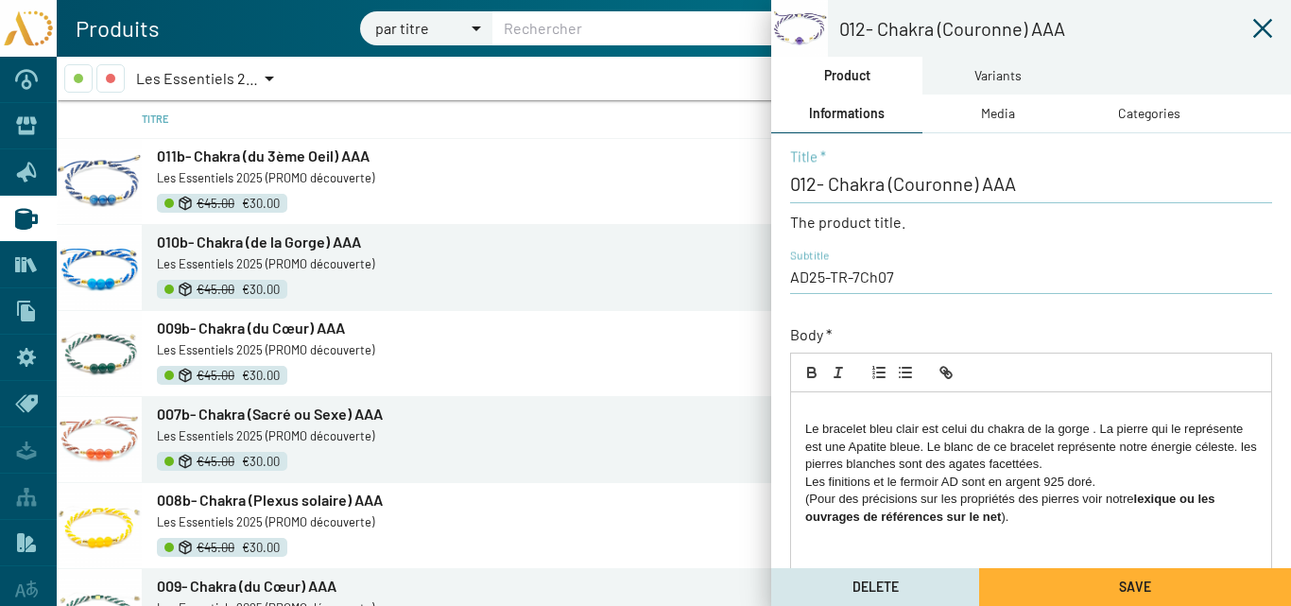
click at [802, 428] on div "Le bracelet bleu clair est celui du chakra de la gorge . La pierre qui le repré…" at bounding box center [1031, 543] width 480 height 302
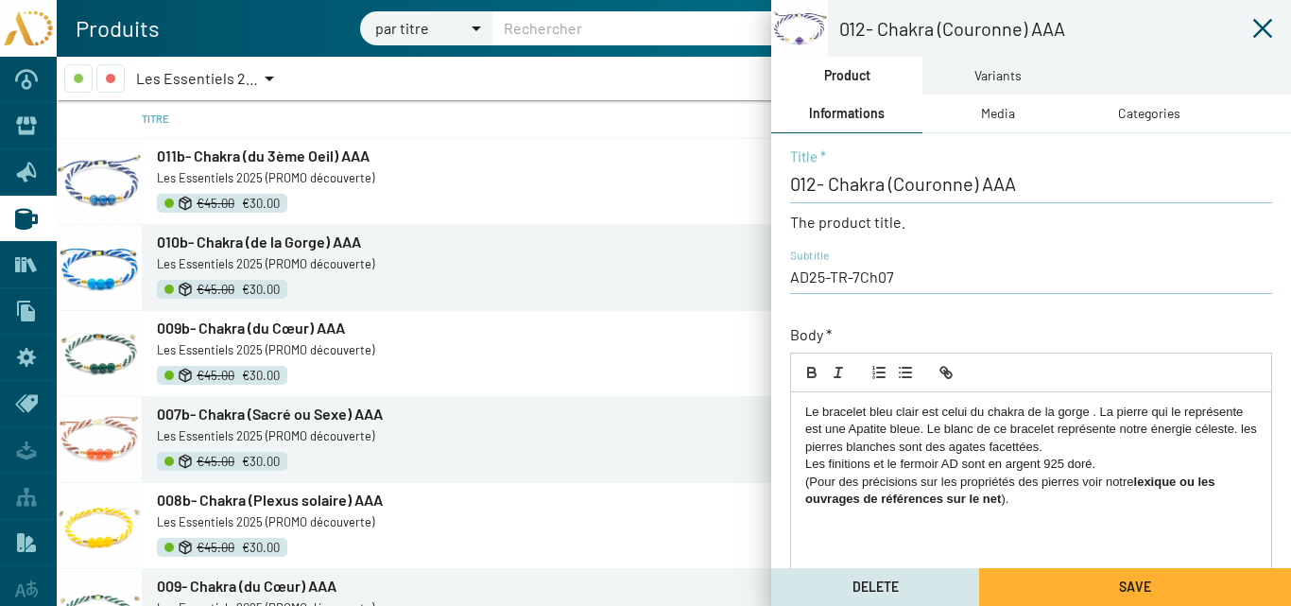
drag, startPoint x: 1089, startPoint y: 410, endPoint x: 1028, endPoint y: 417, distance: 60.9
click at [1028, 417] on p "Le bracelet bleu clair est celui du chakra de la gorge . La pierre qui le repré…" at bounding box center [1031, 430] width 452 height 52
drag, startPoint x: 918, startPoint y: 411, endPoint x: 870, endPoint y: 411, distance: 47.3
click at [870, 411] on p "Le bracelet bleu clair est celui du chakra couronne . La pierre qui le représen…" at bounding box center [1031, 430] width 452 height 52
drag, startPoint x: 899, startPoint y: 429, endPoint x: 832, endPoint y: 431, distance: 67.1
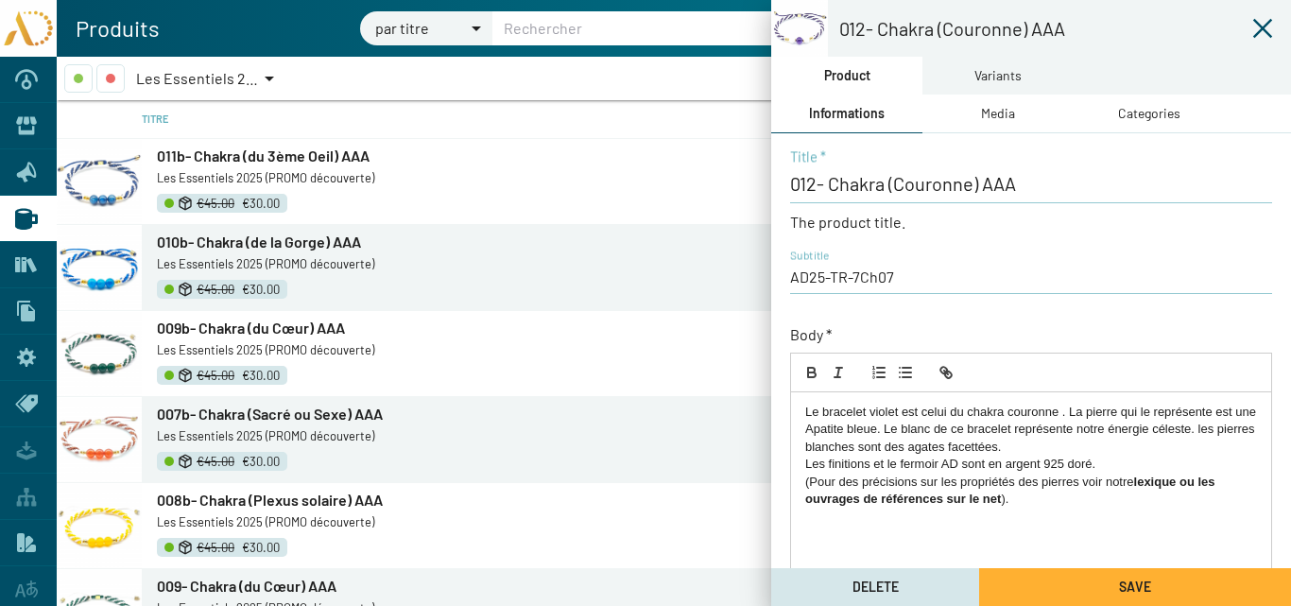
click at [832, 431] on p "Le bracelet violet est celui du chakra couronne . La pierre qui le représente e…" at bounding box center [1031, 430] width 452 height 52
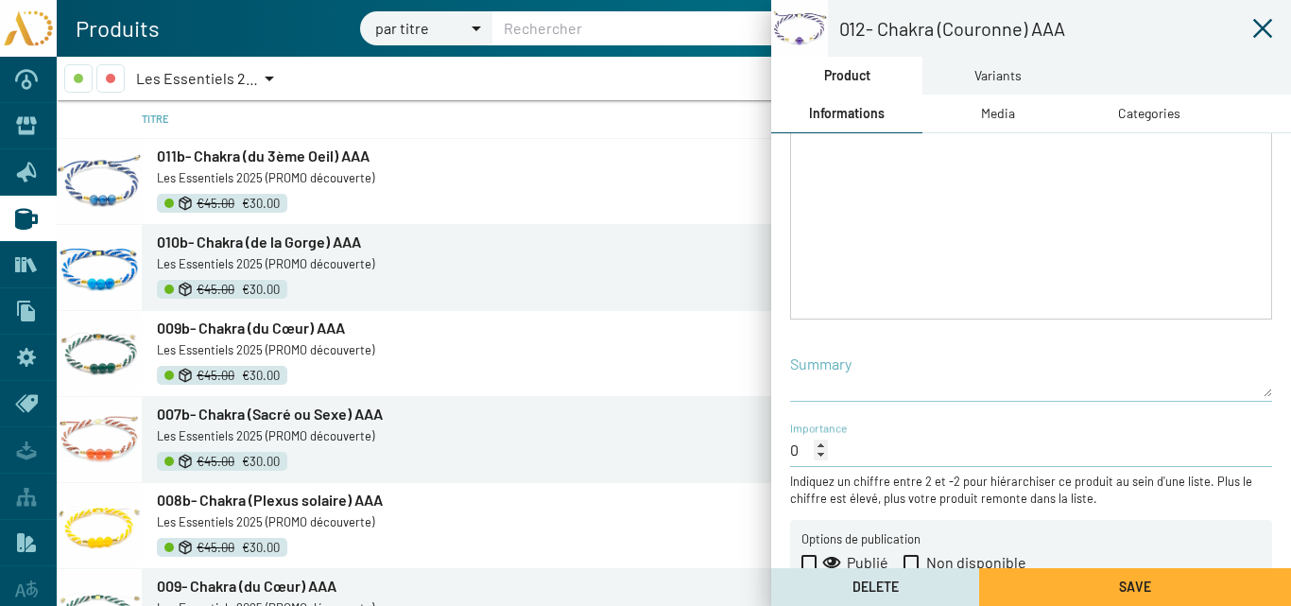
scroll to position [378, 0]
drag, startPoint x: 811, startPoint y: 559, endPoint x: 1037, endPoint y: 576, distance: 226.5
click at [811, 558] on span at bounding box center [808, 559] width 15 height 15
click at [809, 567] on input "Publié" at bounding box center [808, 567] width 1 height 1
checkbox input "true"
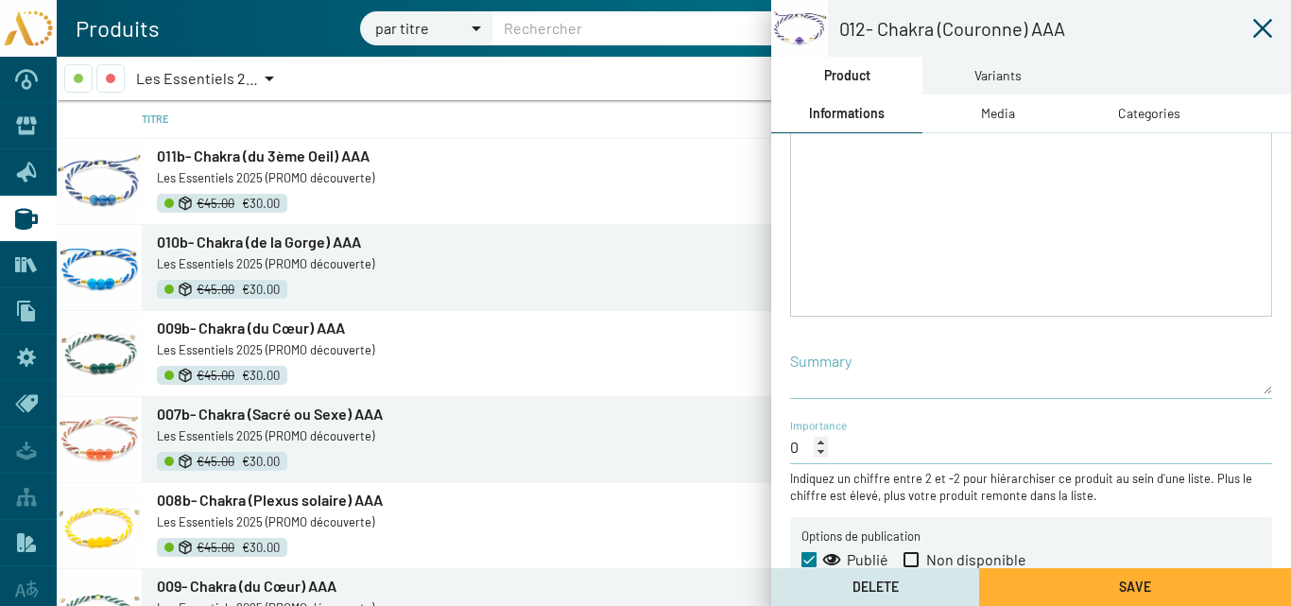
click at [1037, 576] on button "Save" at bounding box center [1135, 587] width 312 height 38
click at [190, 73] on span "Les Essentiels 2025 (PROMO découverte)" at bounding box center [272, 78] width 272 height 18
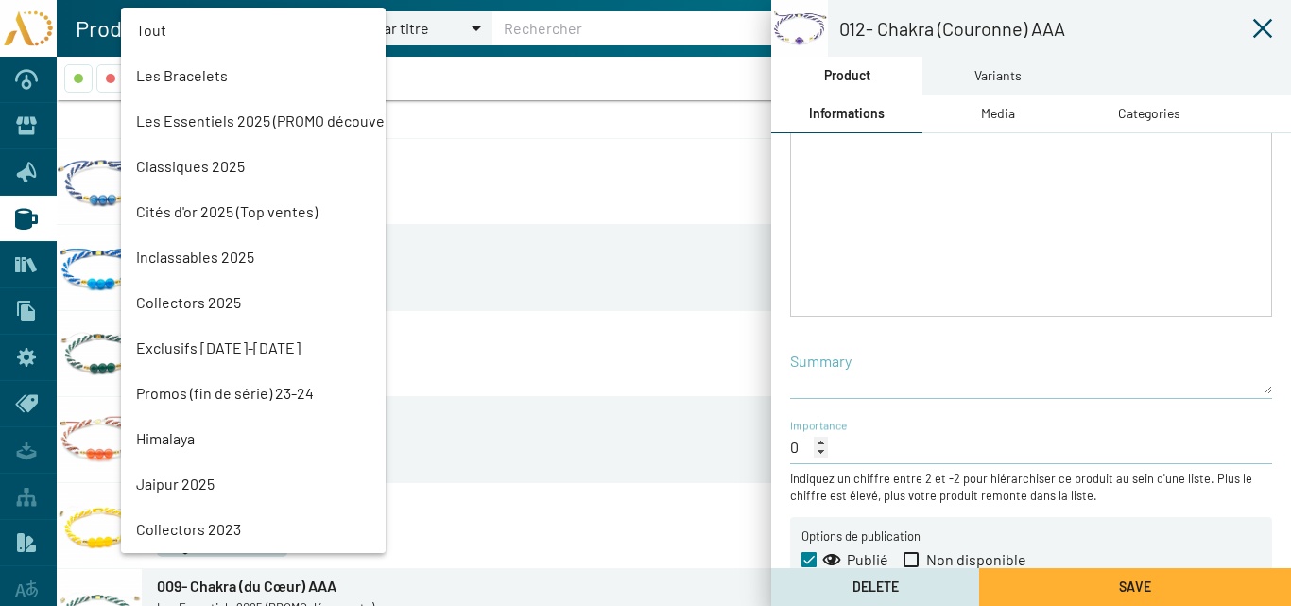
scroll to position [43, 0]
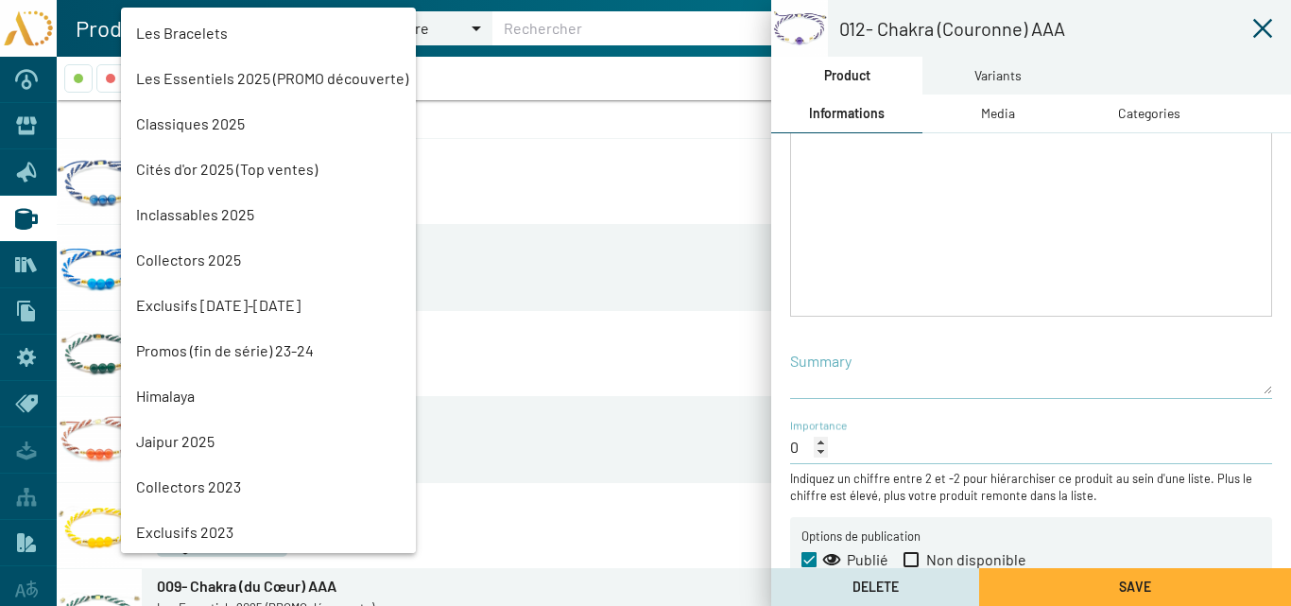
click at [1267, 24] on div at bounding box center [645, 303] width 1291 height 606
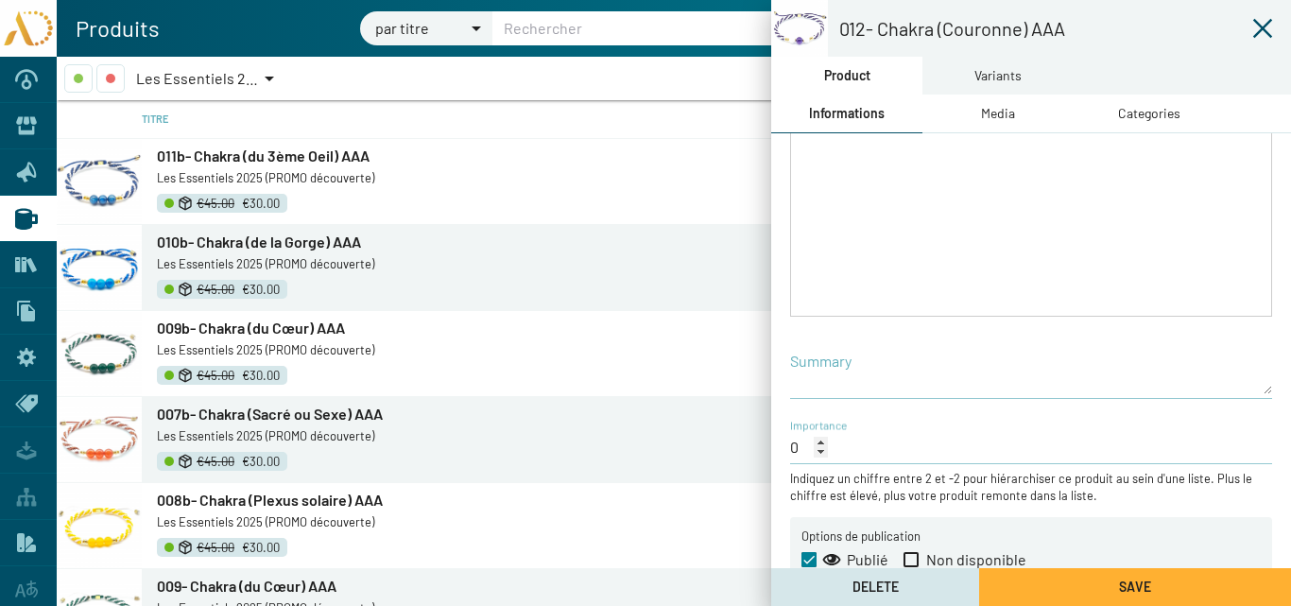
drag, startPoint x: 1269, startPoint y: 29, endPoint x: 1135, endPoint y: 60, distance: 137.6
click at [1268, 29] on icon at bounding box center [1262, 28] width 23 height 23
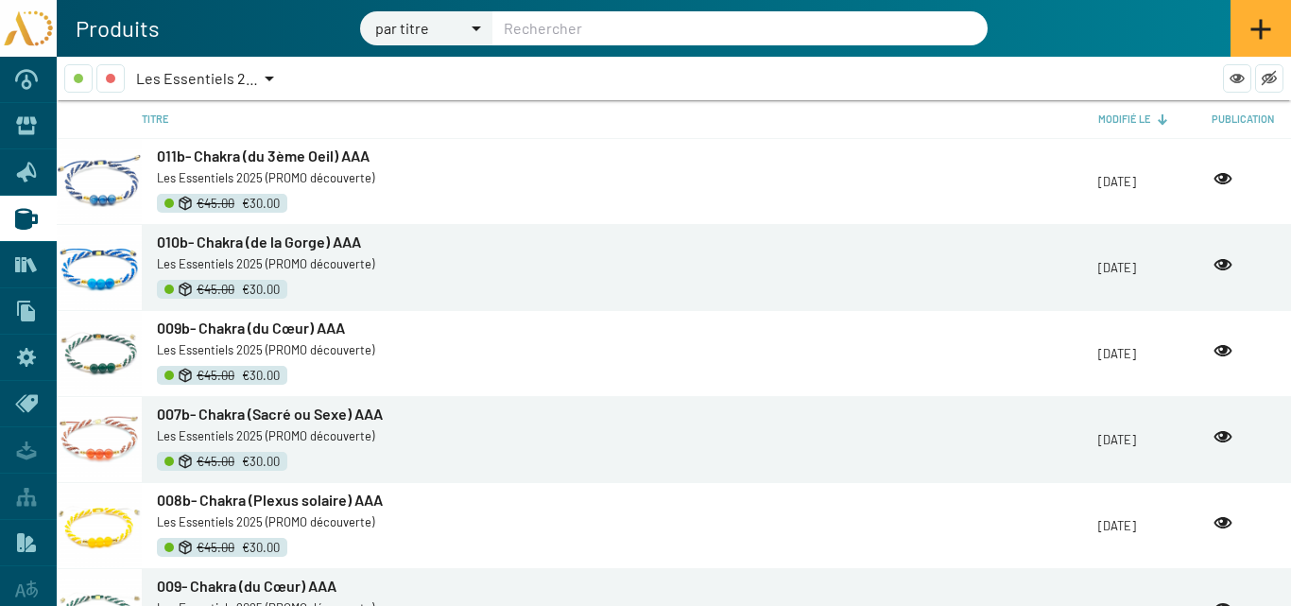
click at [267, 74] on div at bounding box center [269, 78] width 17 height 28
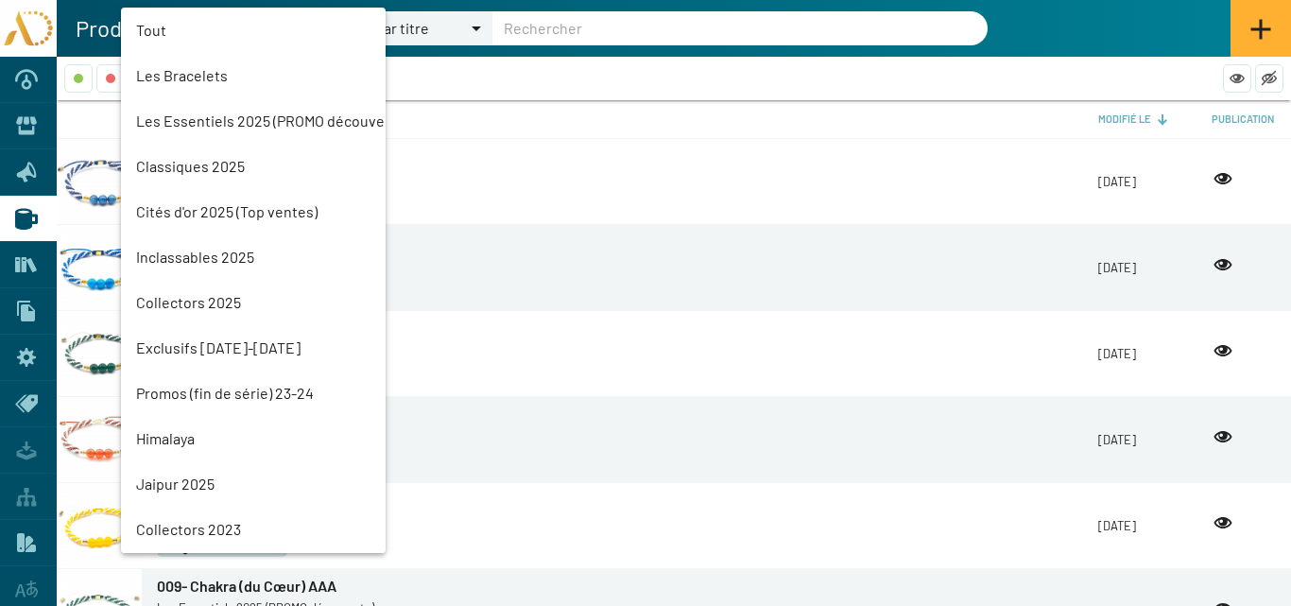
scroll to position [43, 0]
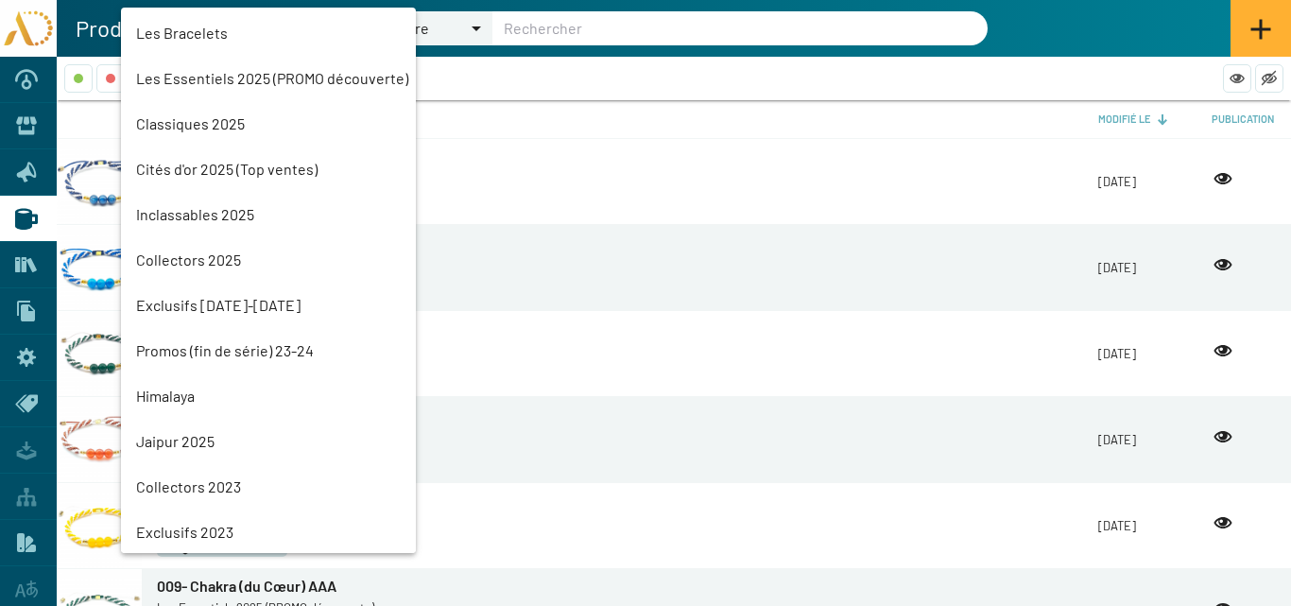
click at [191, 124] on mat-option "Classiques 2025" at bounding box center [268, 123] width 295 height 45
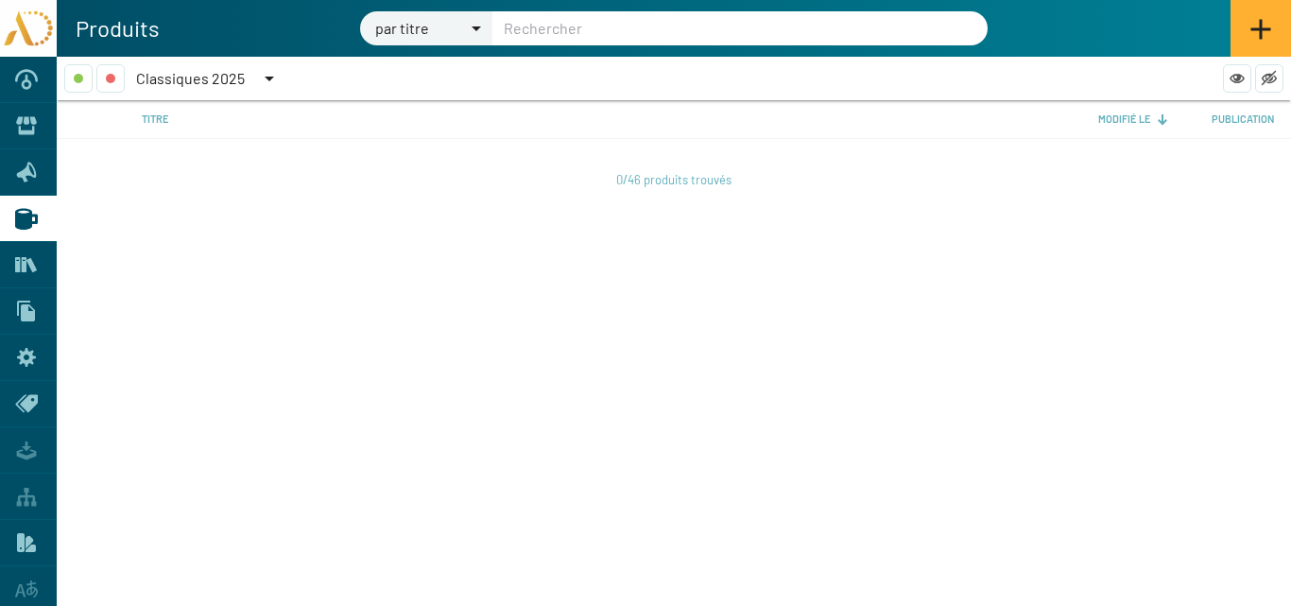
click at [190, 74] on span "Classiques 2025" at bounding box center [190, 78] width 109 height 18
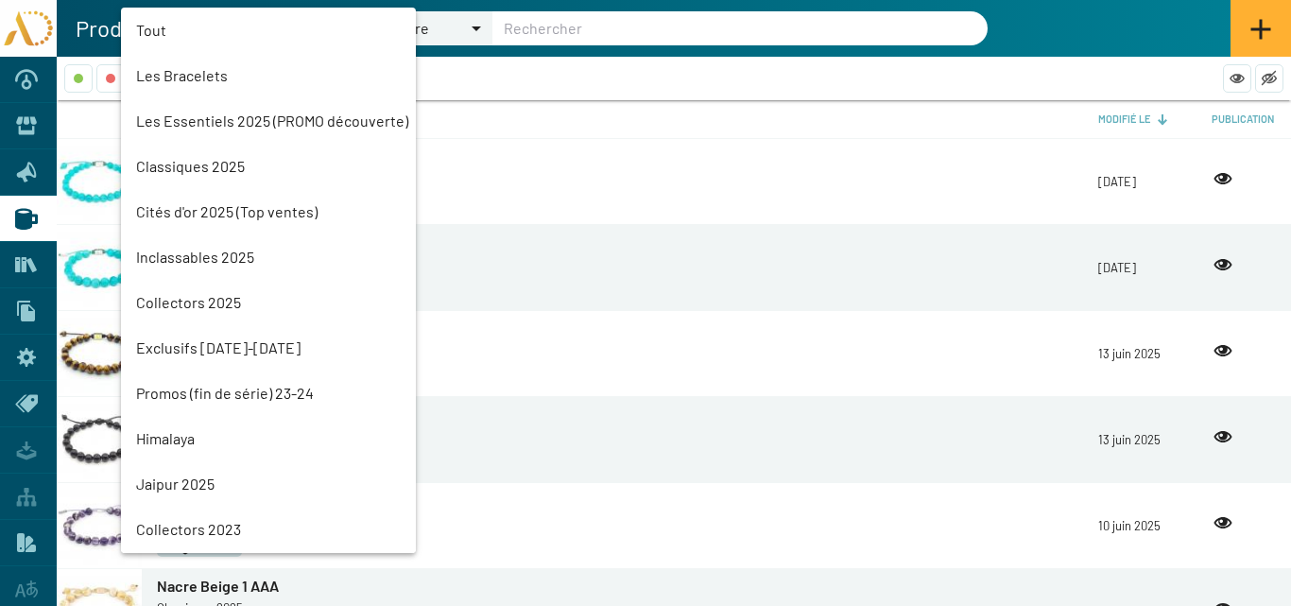
scroll to position [88, 0]
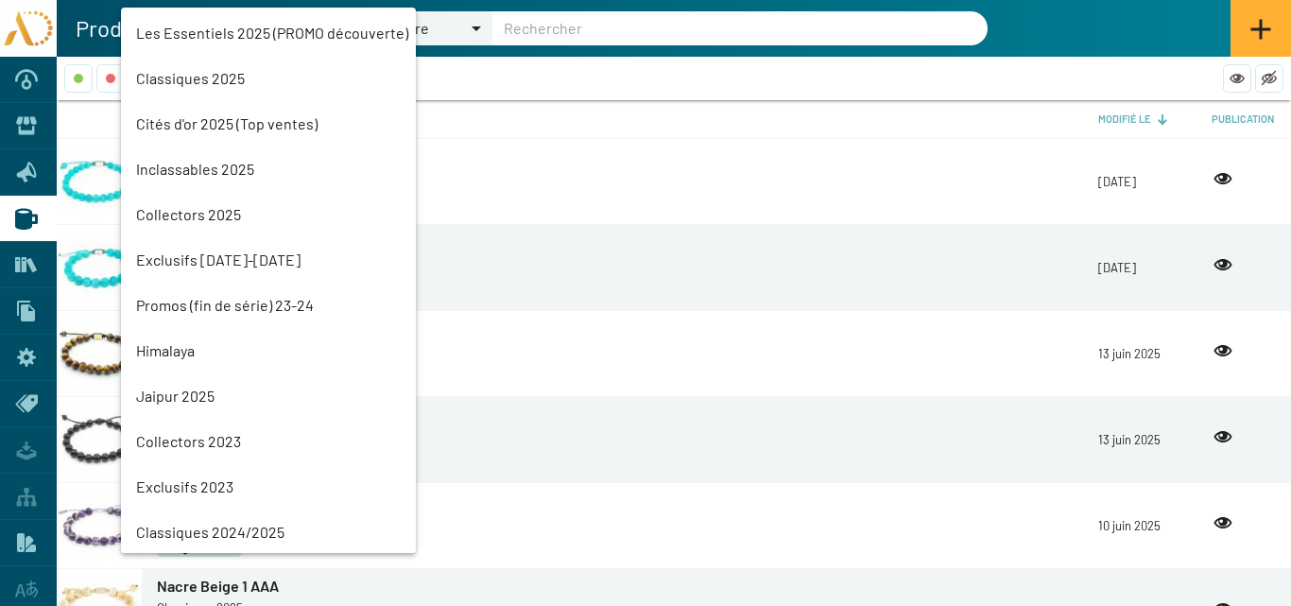
click at [205, 34] on mat-option "Les Essentiels 2025 (PROMO découverte)" at bounding box center [268, 32] width 295 height 45
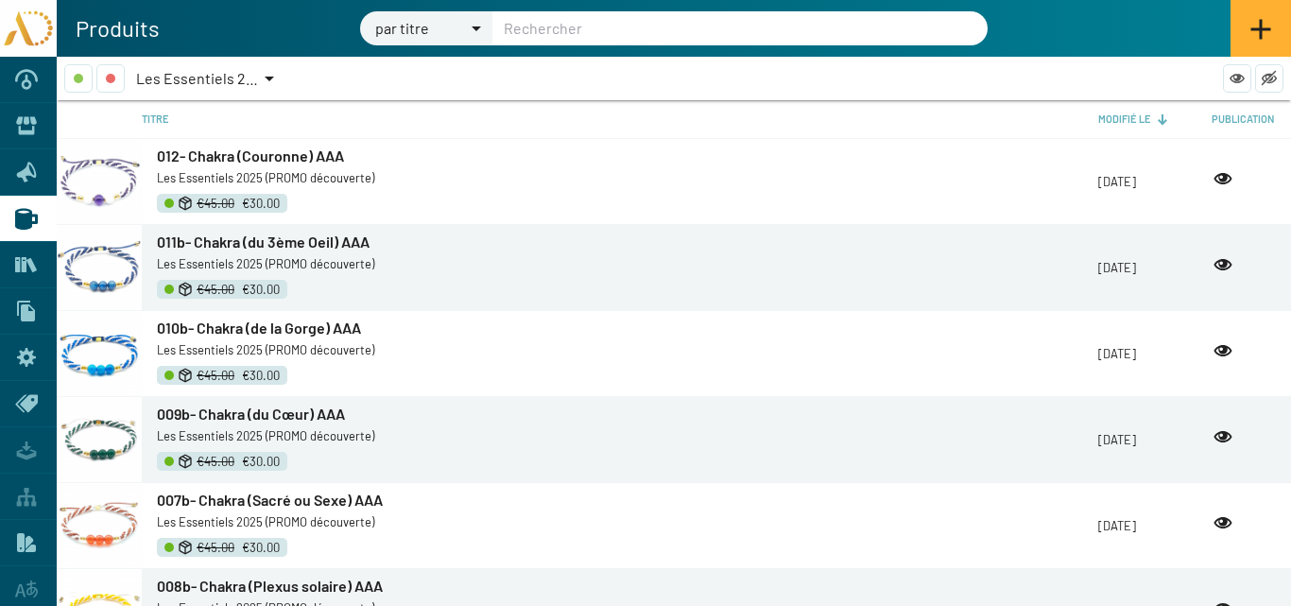
click at [1257, 29] on icon at bounding box center [1261, 30] width 20 height 20
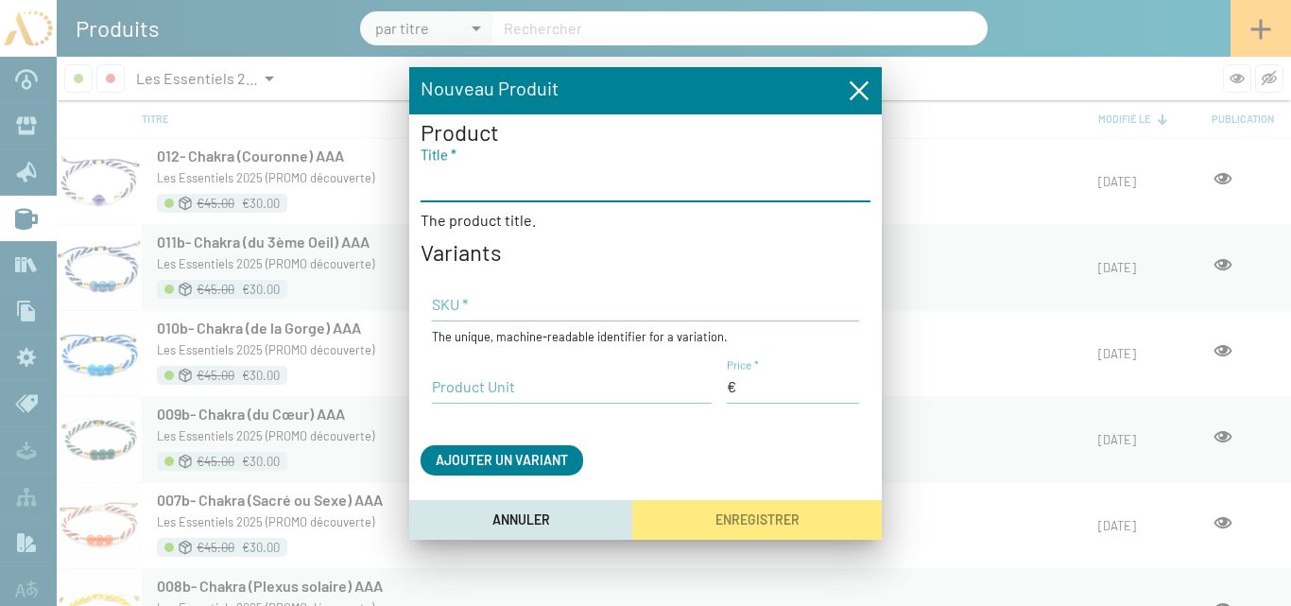
paste input "012- Chakra (Couronne) AAA"
click at [447, 181] on input "012- Chakra (Couronne) AAA" at bounding box center [646, 181] width 450 height 23
type input "012b- Chakra (Couronne) AAA"
click at [761, 385] on input "Price *" at bounding box center [793, 386] width 132 height 21
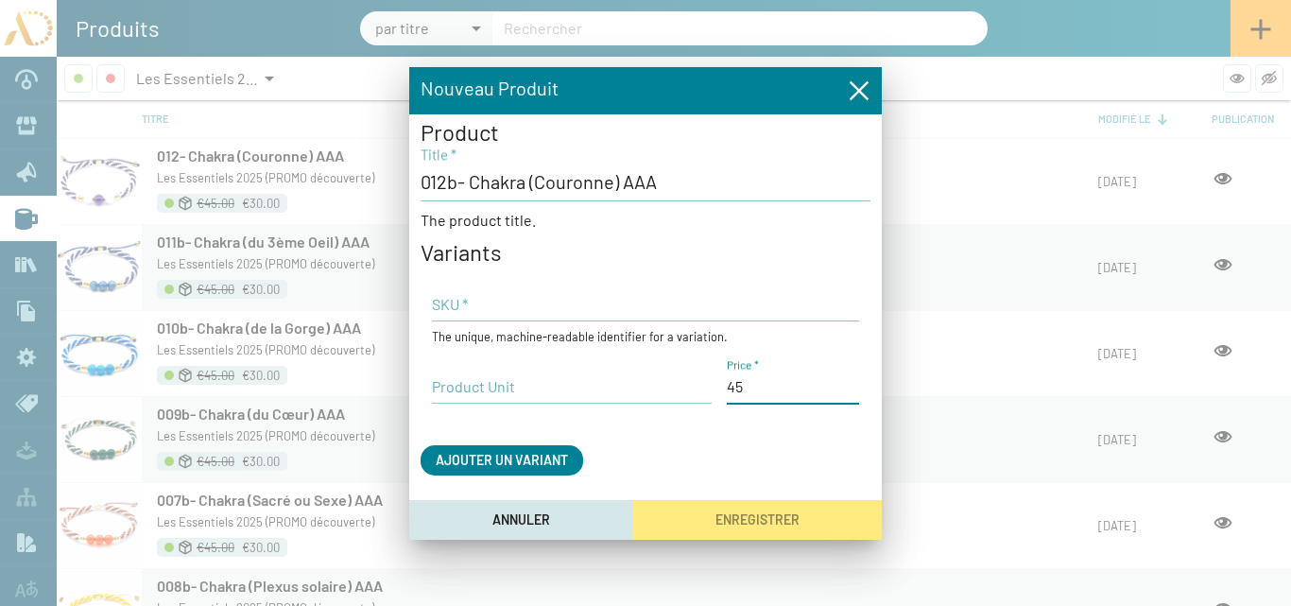
type input "45,00 €"
click at [552, 393] on input "Product Unit" at bounding box center [572, 386] width 280 height 21
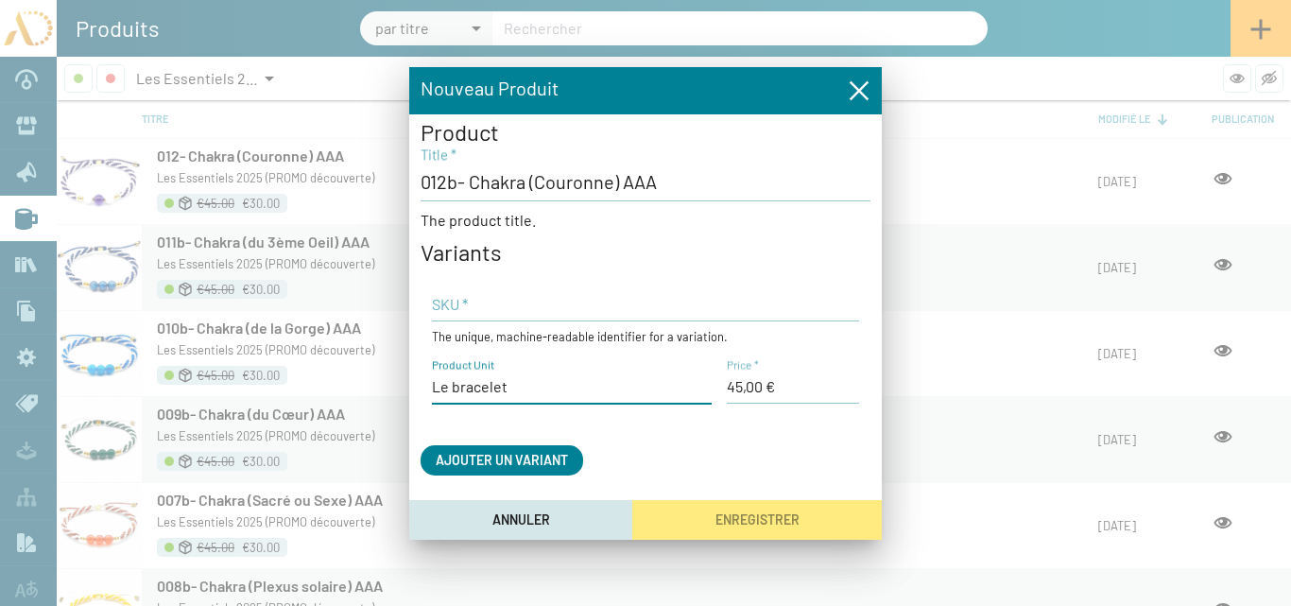
type input "Le bracelet"
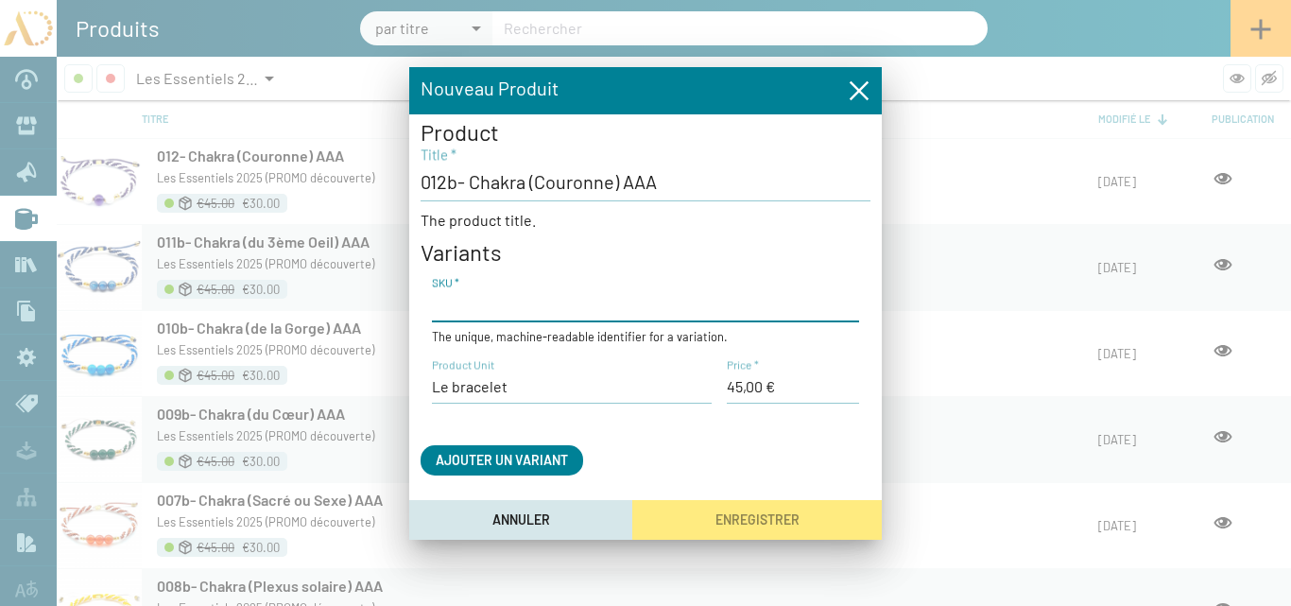
paste input "AD25-TR-7Ch07"
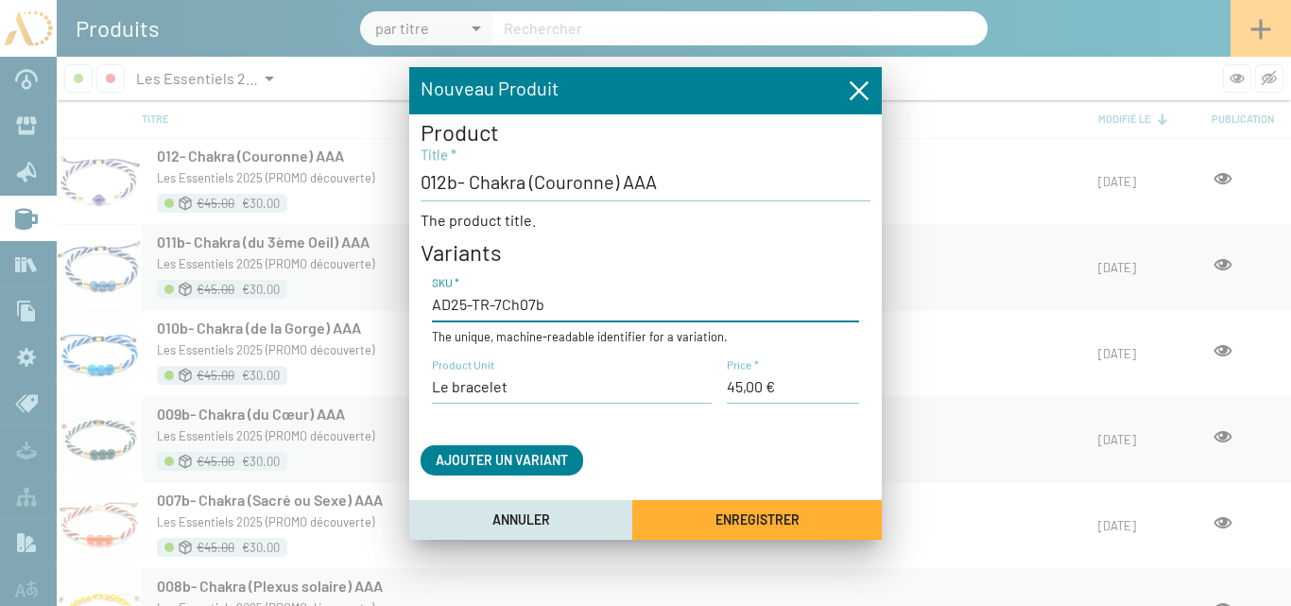
type input "AD25-TR-7Ch07b"
click at [703, 511] on button "Enregistrer" at bounding box center [757, 519] width 250 height 39
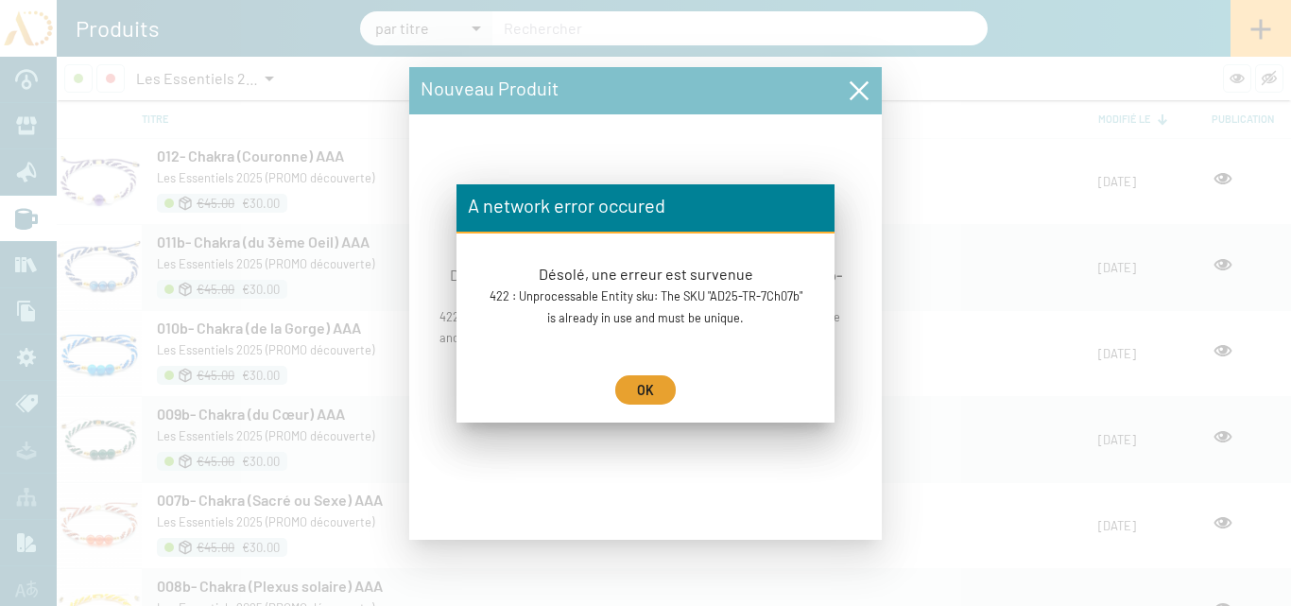
click at [654, 376] on button "OK" at bounding box center [645, 389] width 60 height 29
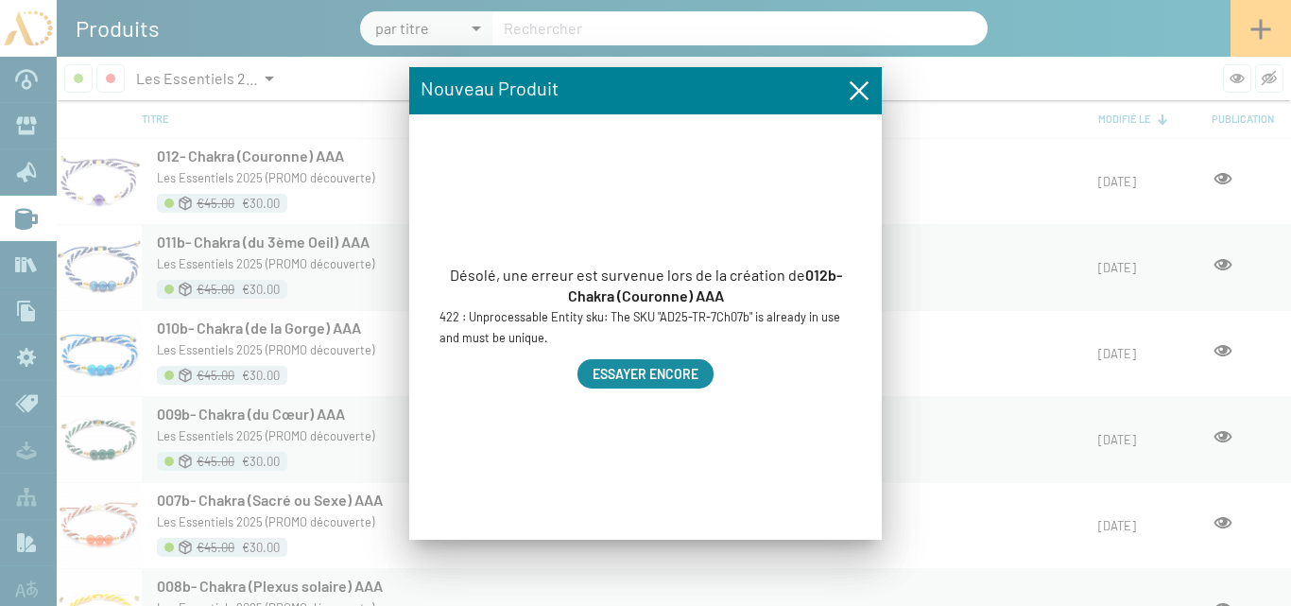
click at [705, 373] on button "Essayer encore" at bounding box center [645, 373] width 136 height 29
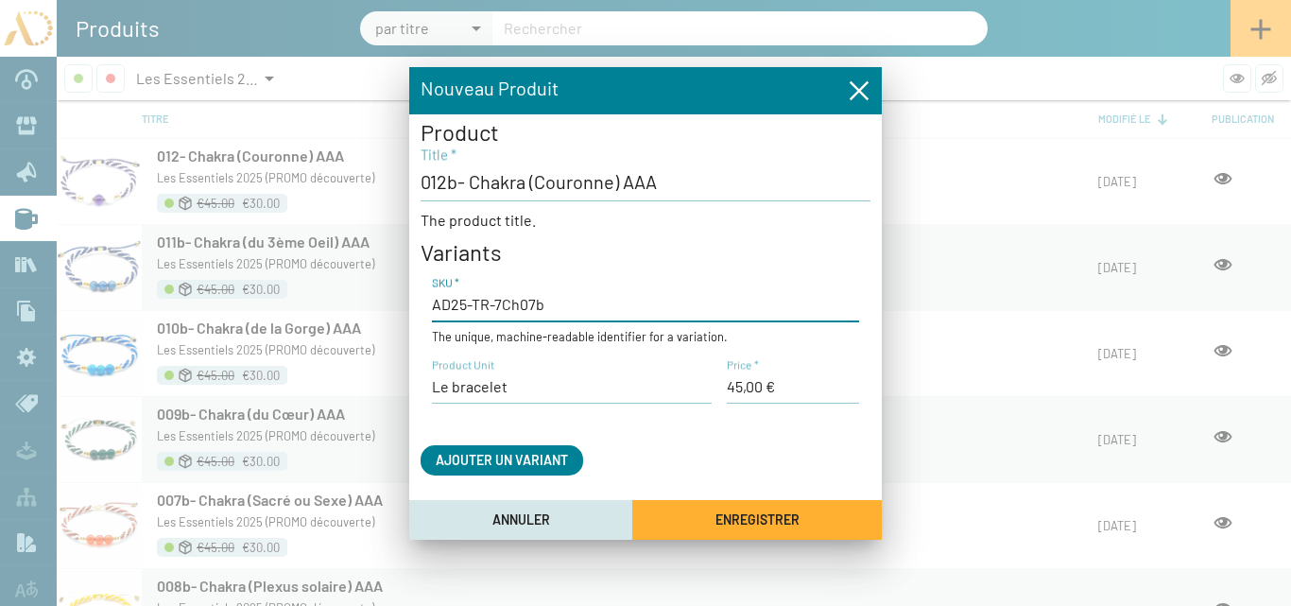
click at [545, 304] on input "AD25-TR-7Ch07b" at bounding box center [645, 304] width 427 height 21
type input "AD25-TR-7Ch07"
click at [747, 525] on span "Enregistrer" at bounding box center [757, 520] width 84 height 16
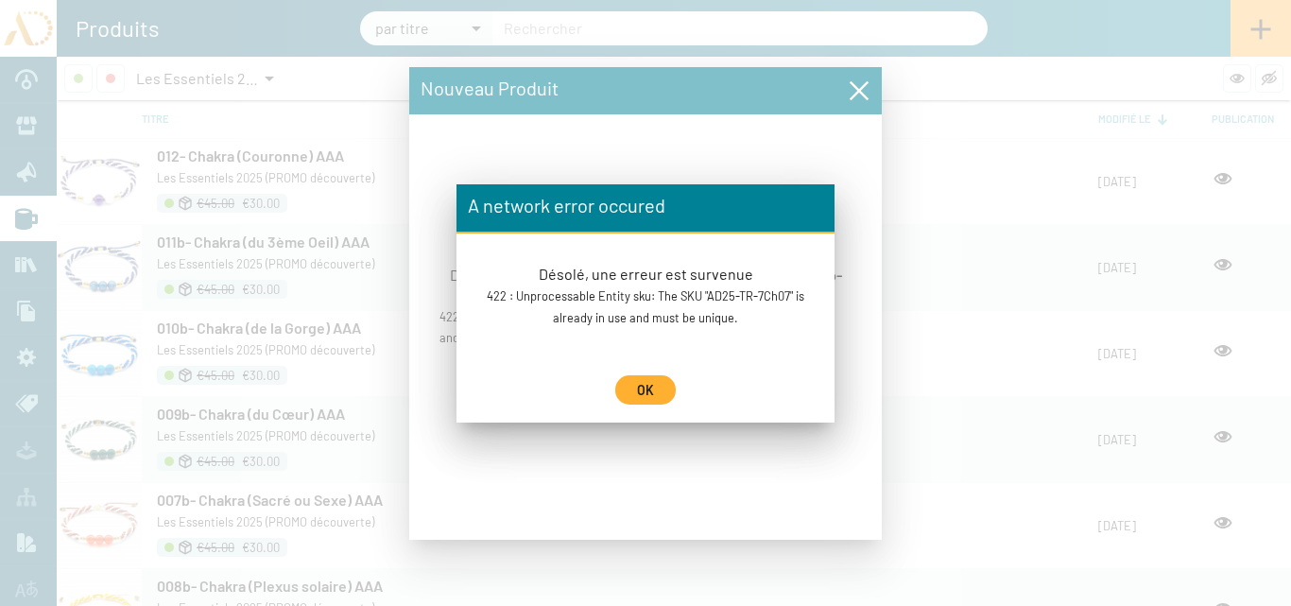
click at [645, 378] on button "OK" at bounding box center [645, 389] width 60 height 29
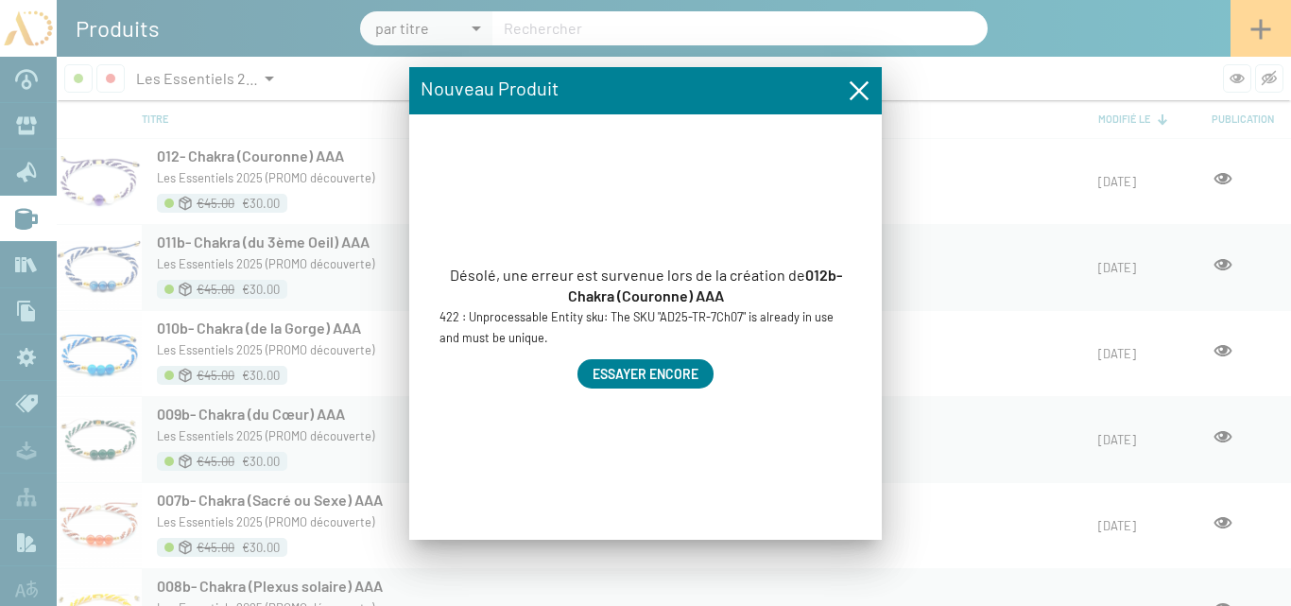
click at [642, 371] on span "Essayer encore" at bounding box center [646, 374] width 106 height 16
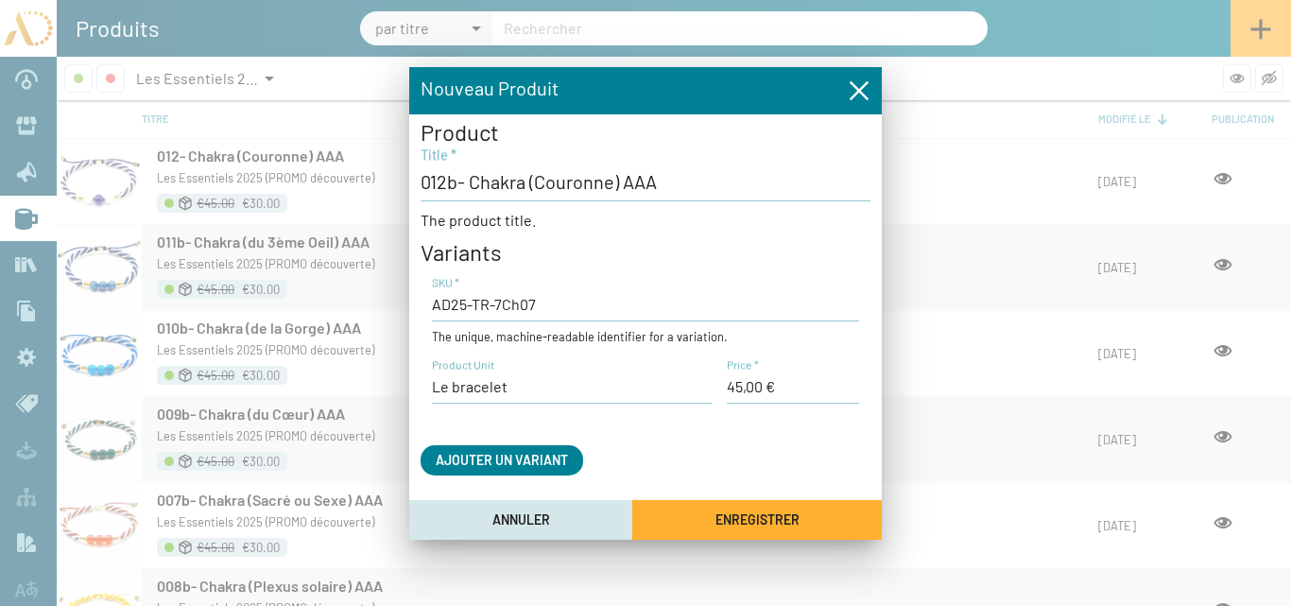
click at [543, 304] on input "AD25-TR-7Ch07" at bounding box center [645, 304] width 427 height 21
type input "AD25-TR-7Ch07c"
click at [696, 511] on button "Enregistrer" at bounding box center [757, 519] width 250 height 39
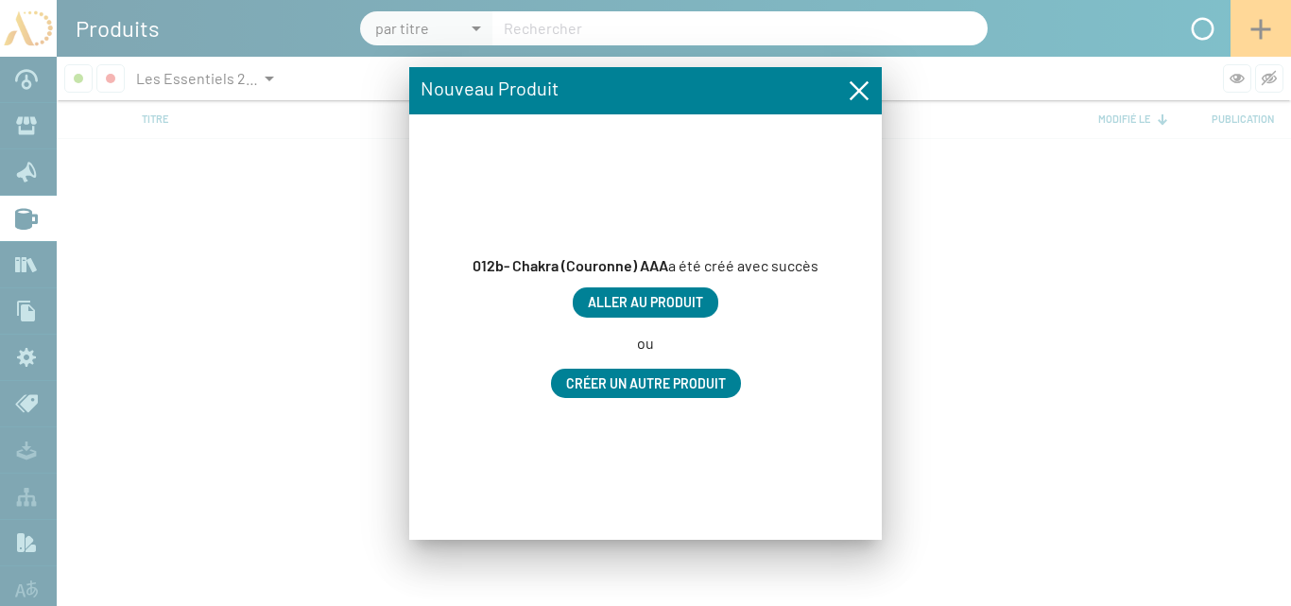
click at [664, 293] on span "Aller au produit" at bounding box center [645, 301] width 115 height 16
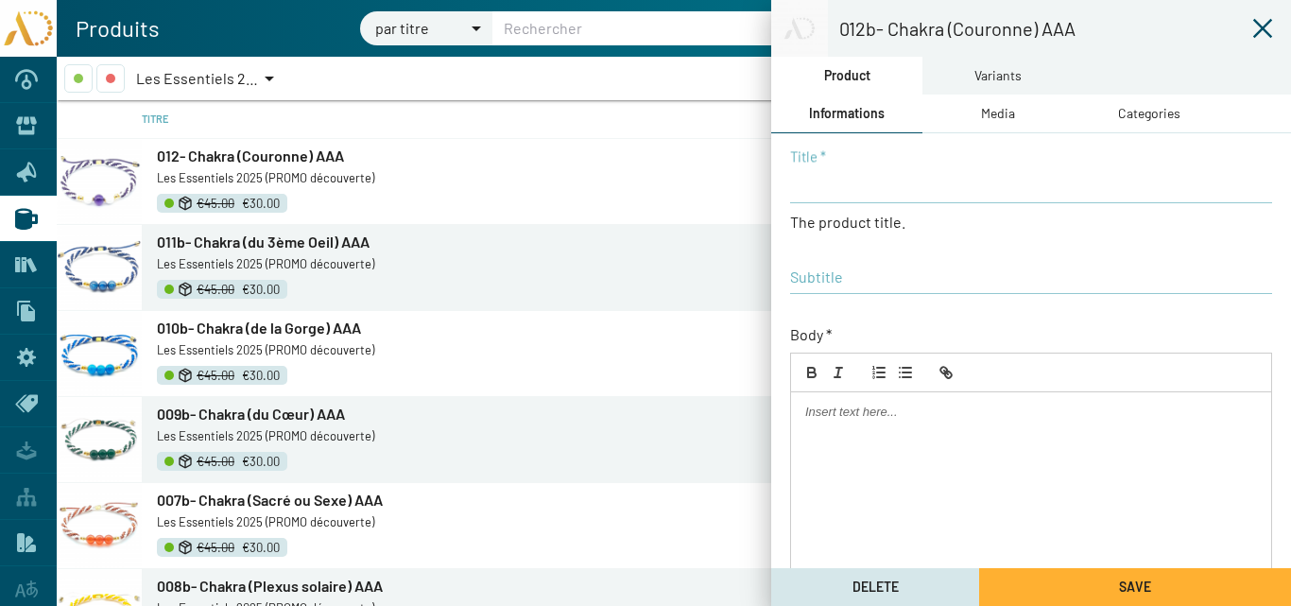
type input "012b- Chakra (Couronne) AAA"
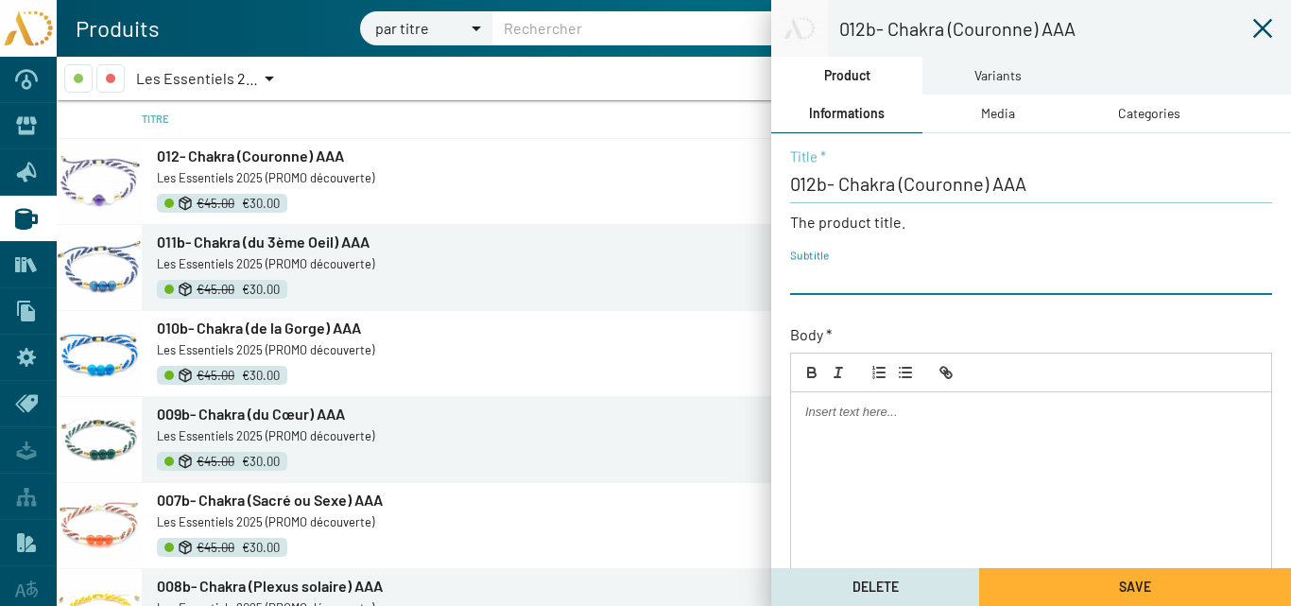
paste input "AD25-TR-7Ch07"
type input "AD25-TR-7Ch07b"
click at [974, 98] on div "Media" at bounding box center [997, 114] width 151 height 38
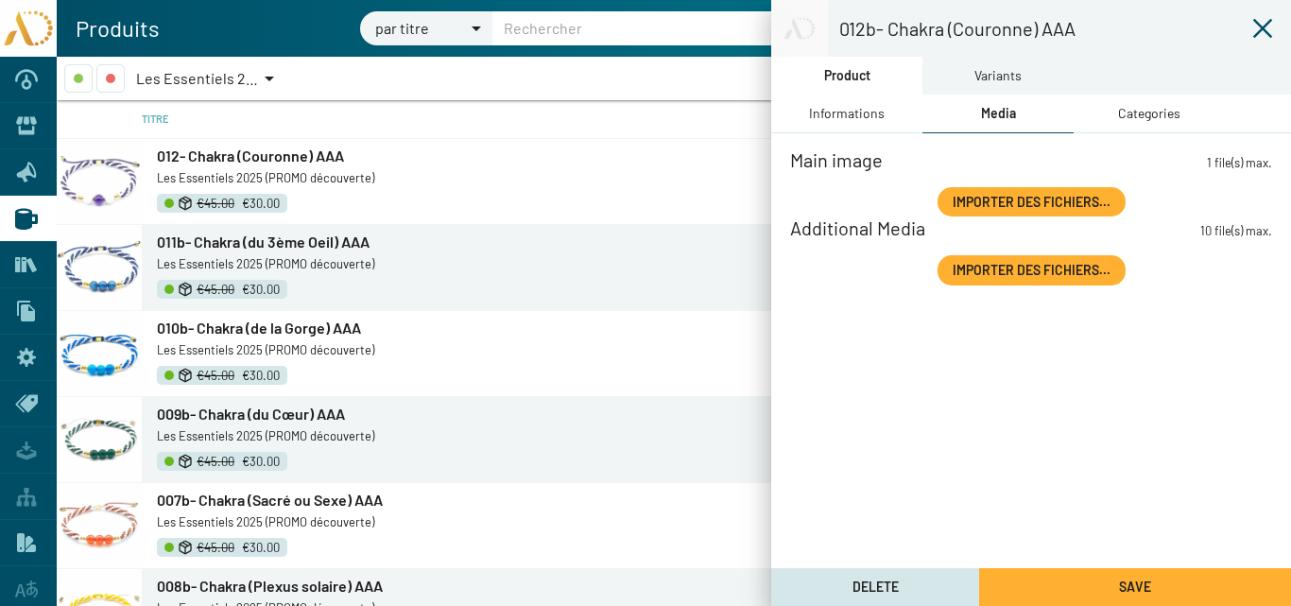
click at [1011, 195] on span "Importer des fichiers..." at bounding box center [1032, 202] width 158 height 16
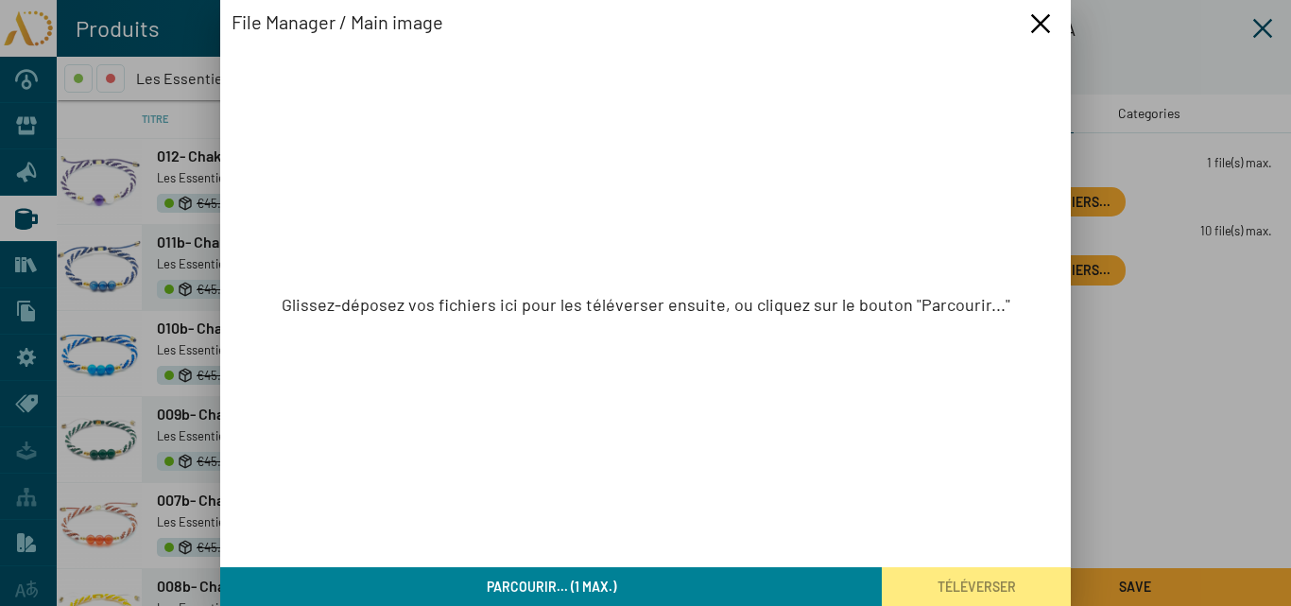
click at [610, 578] on span "Parcourir... (1 max.)" at bounding box center [551, 586] width 129 height 16
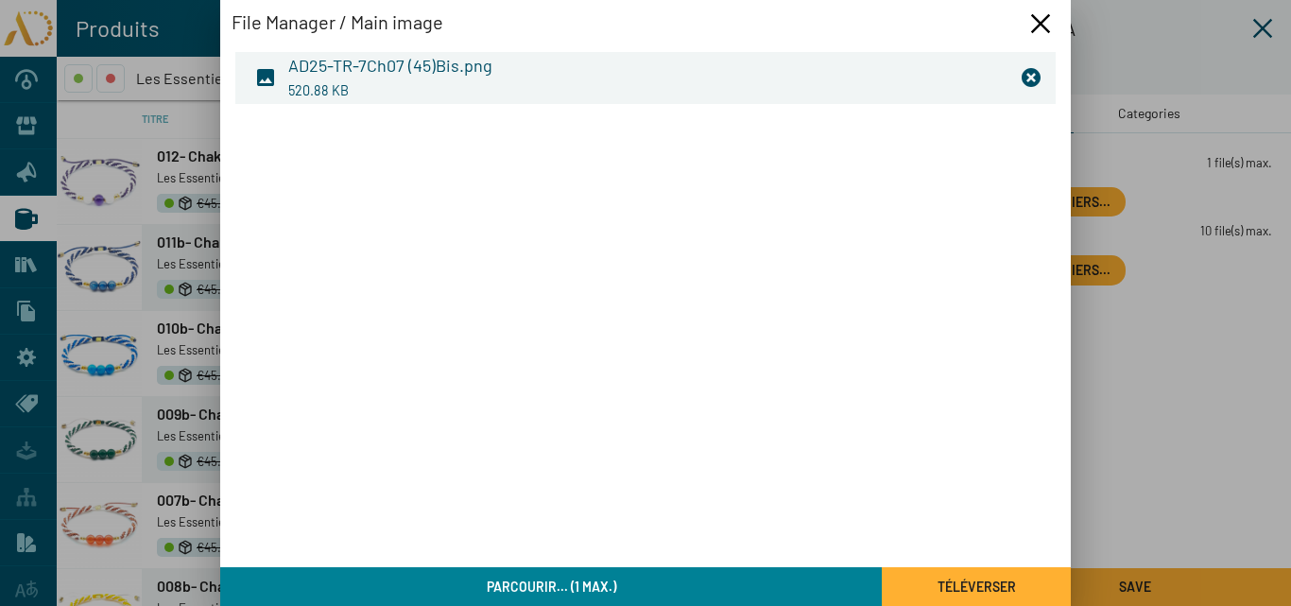
click at [996, 592] on span "Téléverser" at bounding box center [977, 586] width 78 height 16
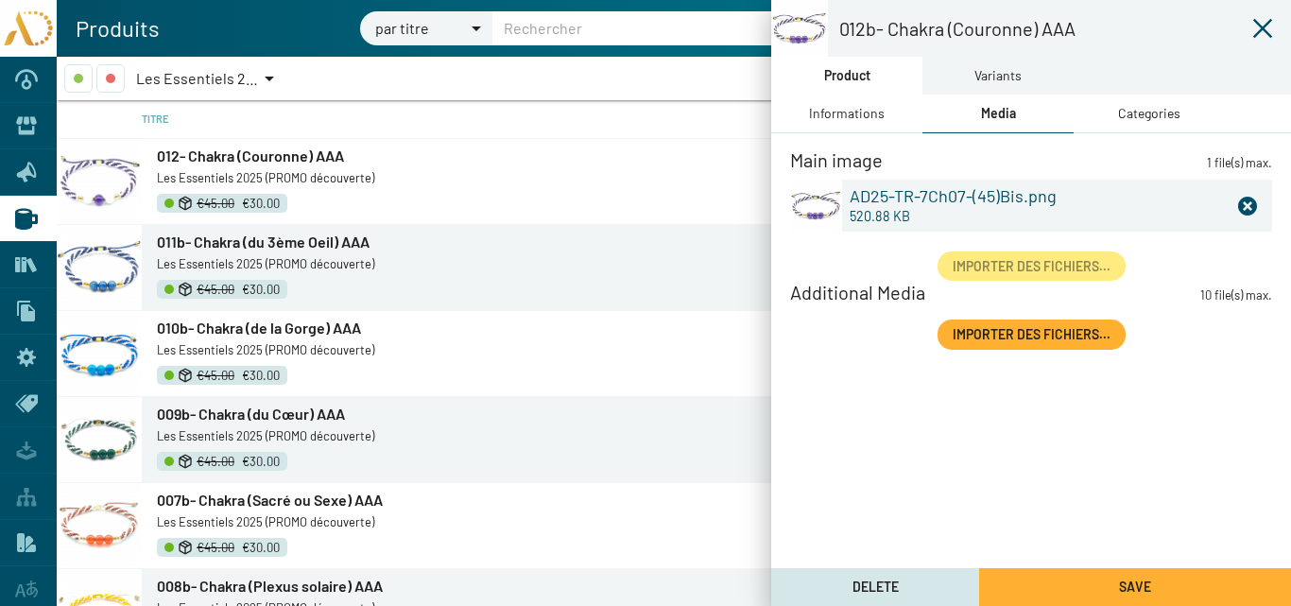
click at [1149, 112] on div "Categories" at bounding box center [1149, 113] width 62 height 21
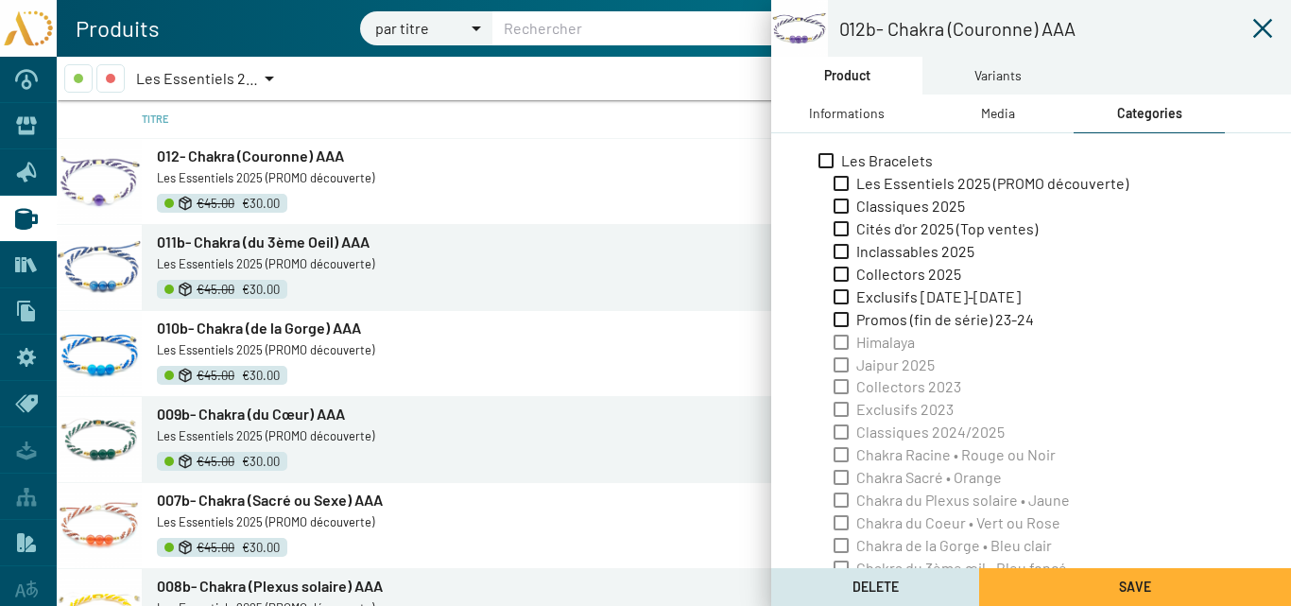
click at [912, 184] on span "Les Essentiels 2025 (PROMO découverte)" at bounding box center [992, 183] width 272 height 21
click at [841, 191] on input "Les Essentiels 2025 (PROMO découverte)" at bounding box center [840, 191] width 1 height 1
checkbox input "true"
click at [965, 78] on div "Variants" at bounding box center [997, 76] width 151 height 38
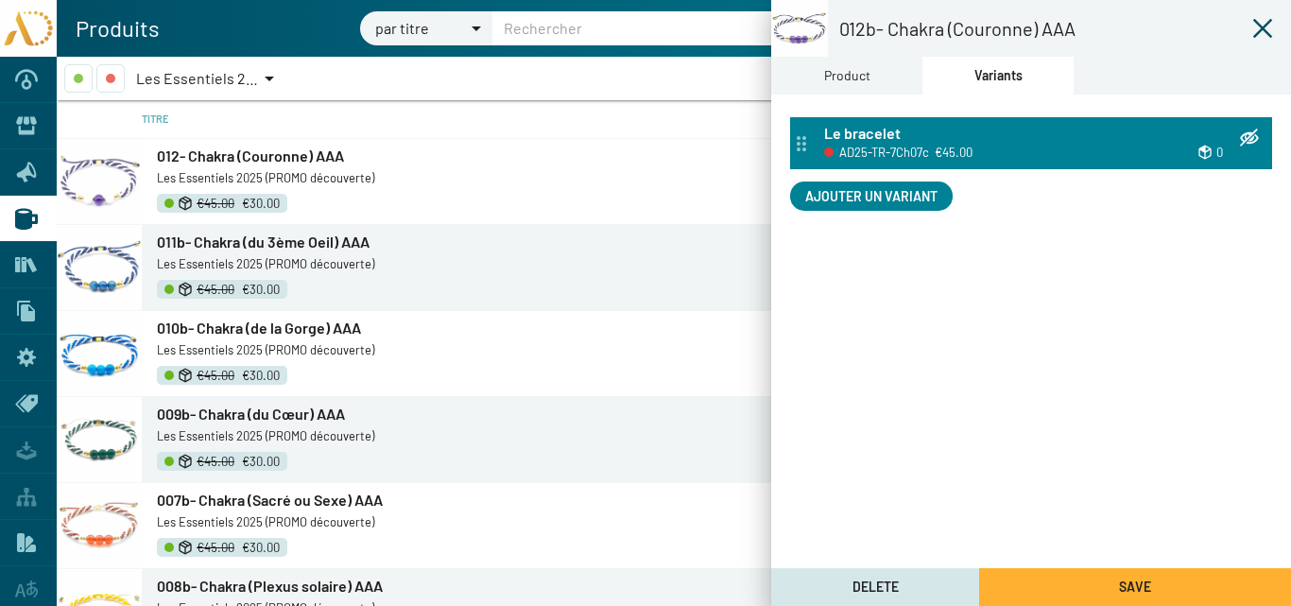
click at [899, 144] on span "AD25-TR-7Ch07c" at bounding box center [884, 152] width 90 height 21
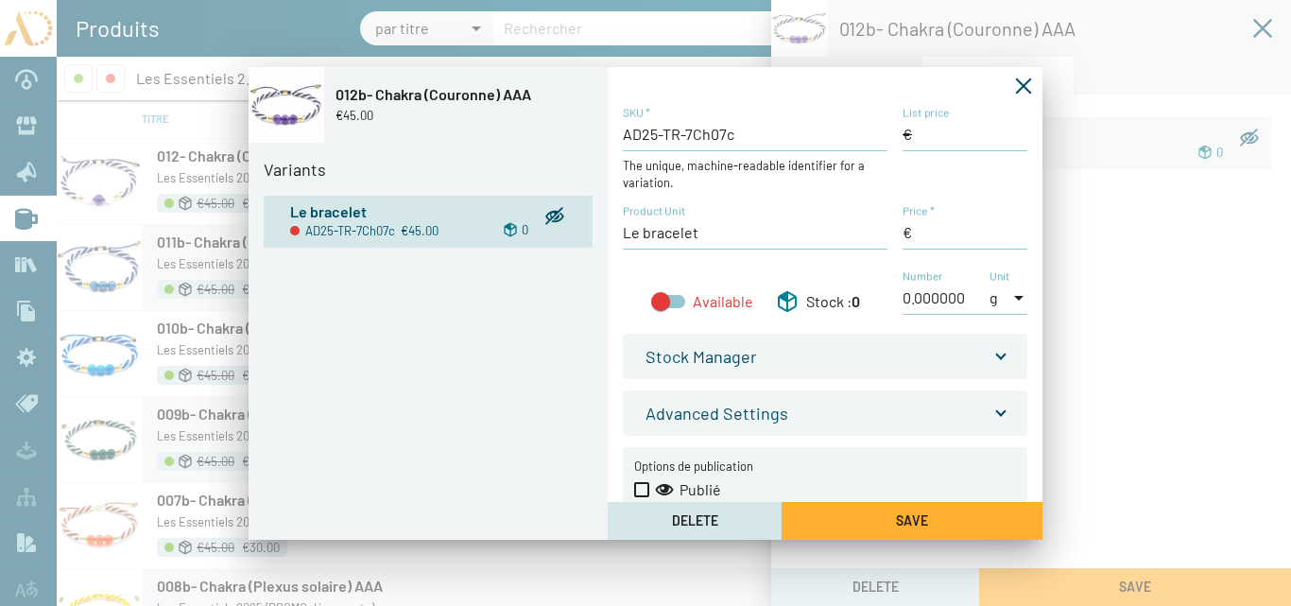
type input "45,00 €"
click at [925, 136] on input "List price" at bounding box center [965, 134] width 125 height 21
type input "45,00 €"
drag, startPoint x: 913, startPoint y: 233, endPoint x: 893, endPoint y: 234, distance: 19.9
click at [893, 234] on div "AD25-TR-7Ch07c SKU * The unique, machine-readable identifier for a variation. L…" at bounding box center [825, 220] width 405 height 230
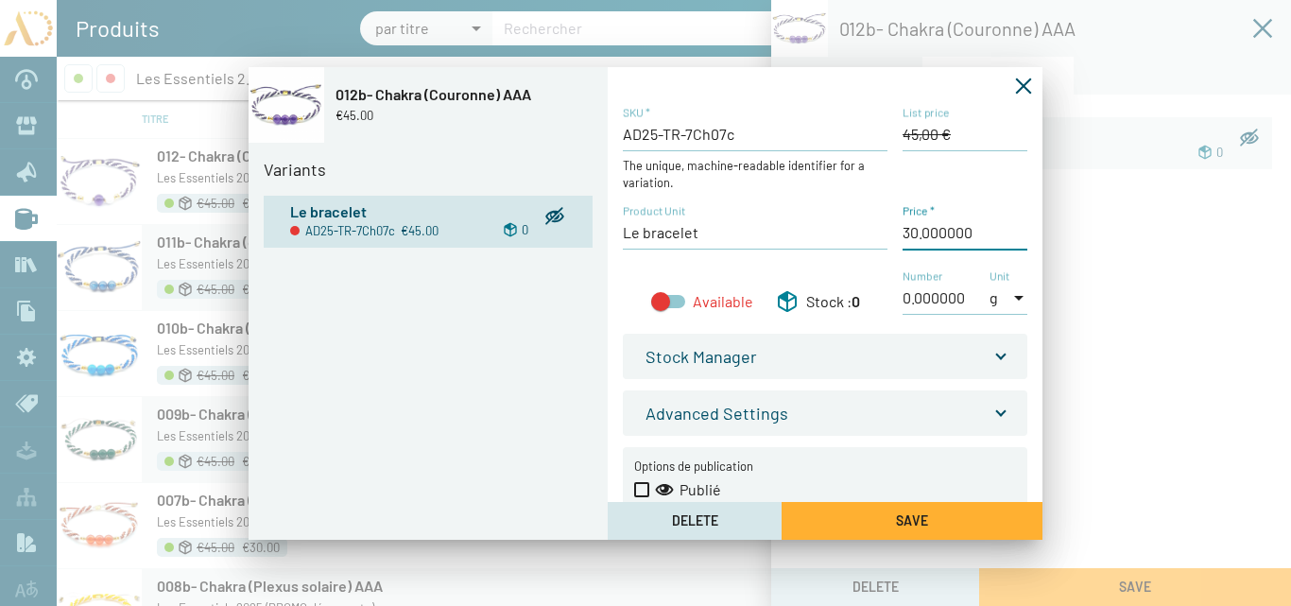
type input "30,00 €"
drag, startPoint x: 674, startPoint y: 302, endPoint x: 716, endPoint y: 312, distance: 43.8
click at [674, 299] on div at bounding box center [668, 301] width 34 height 13
click at [661, 308] on input "Available" at bounding box center [660, 308] width 1 height 1
checkbox input "true"
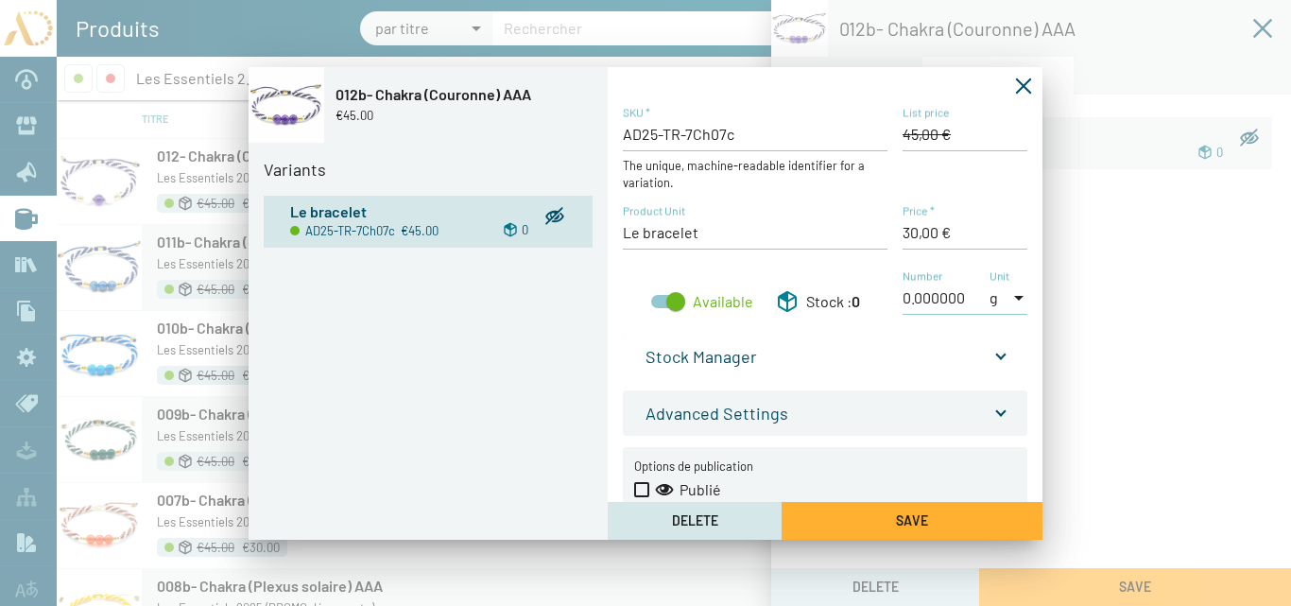
click at [1004, 353] on mat-expansion-panel-header "Stock Manager" at bounding box center [825, 356] width 405 height 45
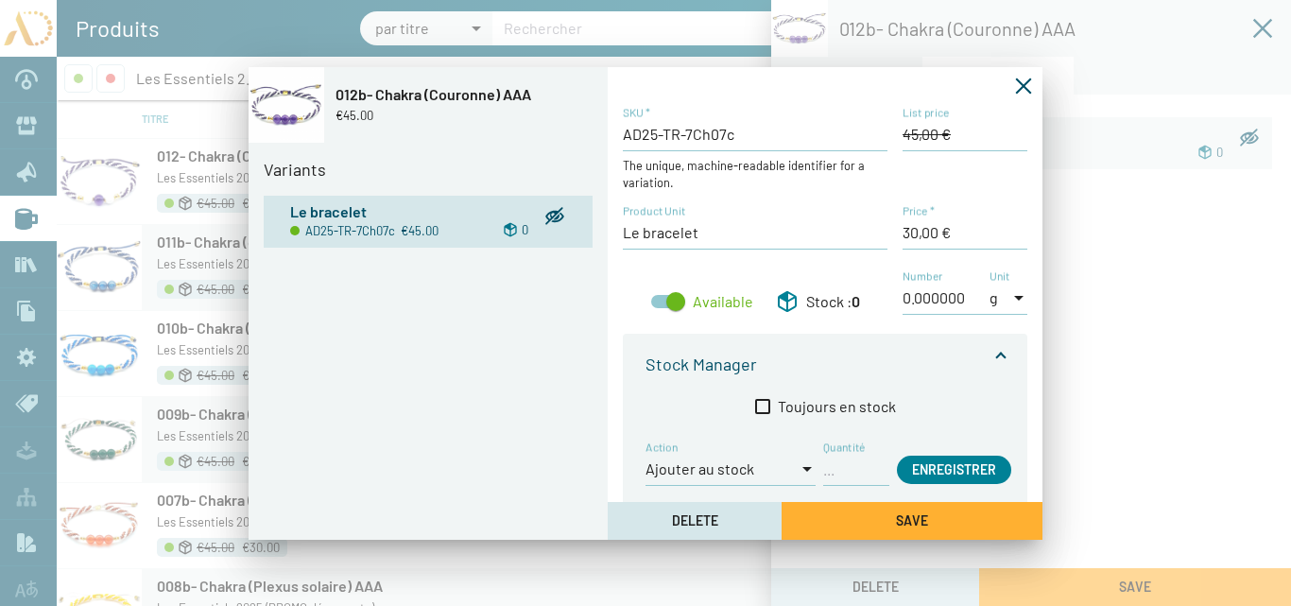
click at [848, 473] on input "Quantité" at bounding box center [856, 468] width 66 height 21
type input "1"
click at [945, 470] on span "Enregistrer" at bounding box center [954, 469] width 84 height 16
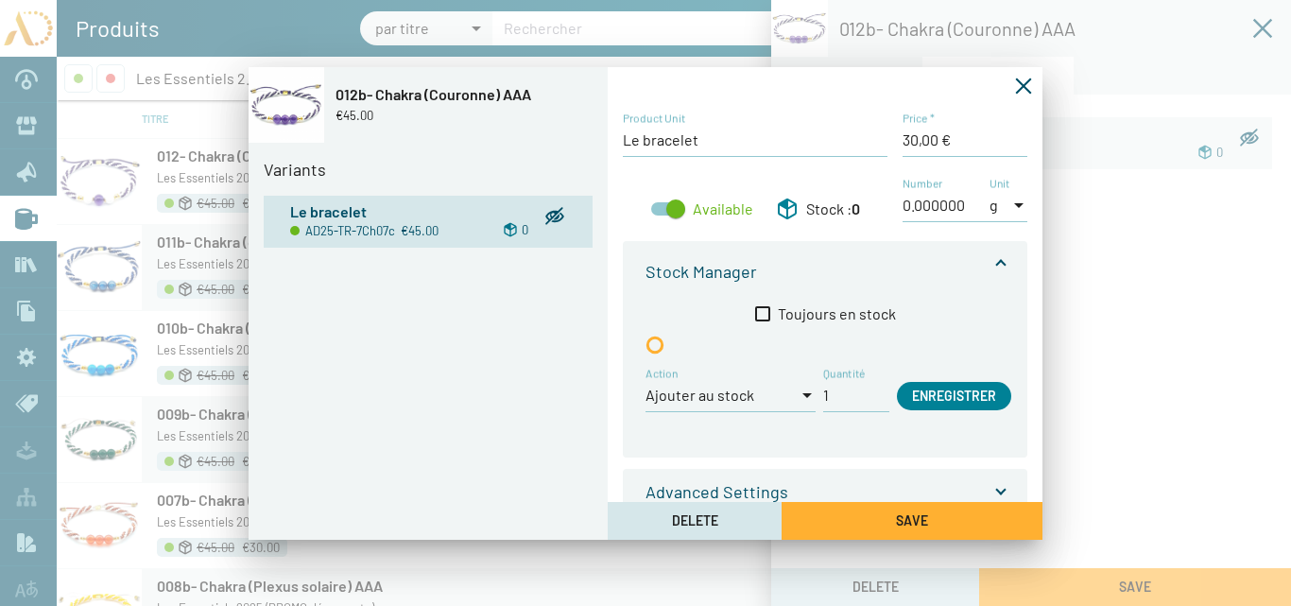
scroll to position [211, 0]
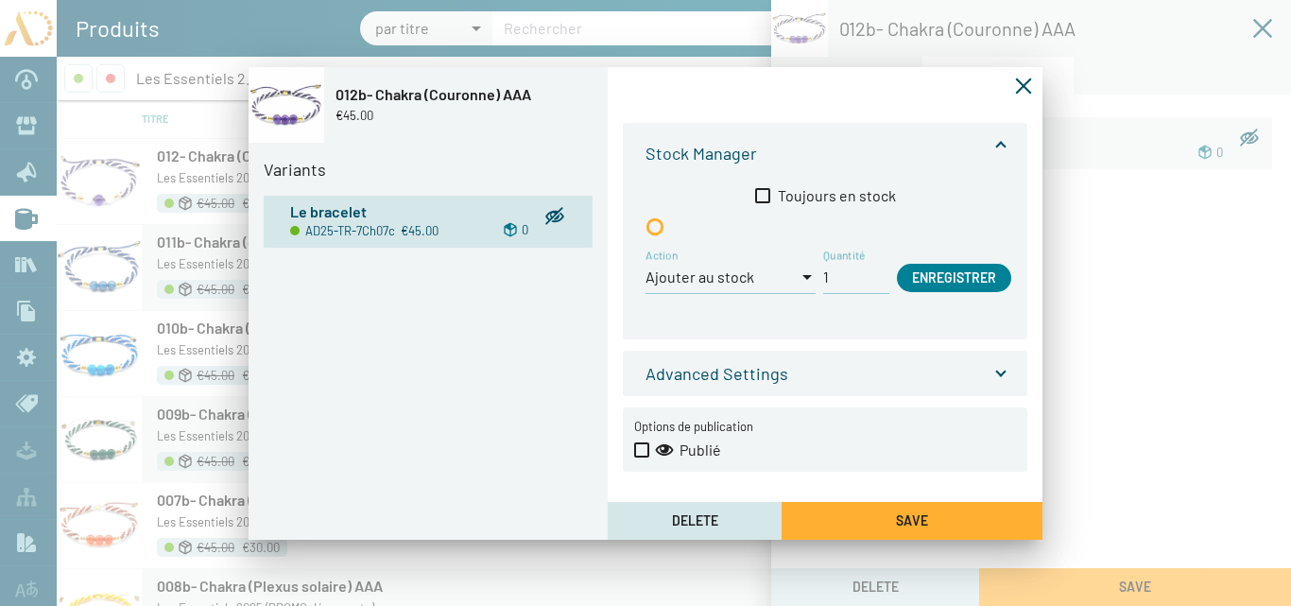
click at [642, 446] on span at bounding box center [641, 449] width 15 height 15
click at [642, 457] on input "Publié" at bounding box center [641, 457] width 1 height 1
checkbox input "true"
click at [917, 520] on span "Save" at bounding box center [912, 520] width 32 height 16
click at [1022, 87] on icon "Fermer la fenêtre" at bounding box center [1024, 86] width 16 height 16
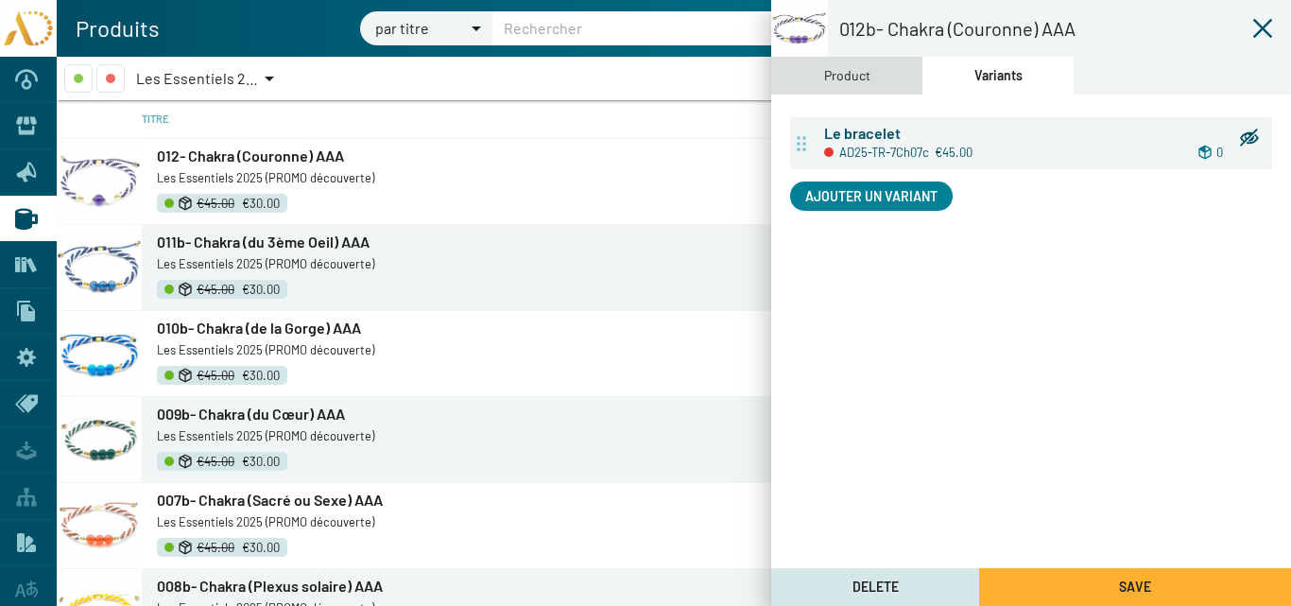
click at [860, 78] on div "Product" at bounding box center [847, 75] width 46 height 21
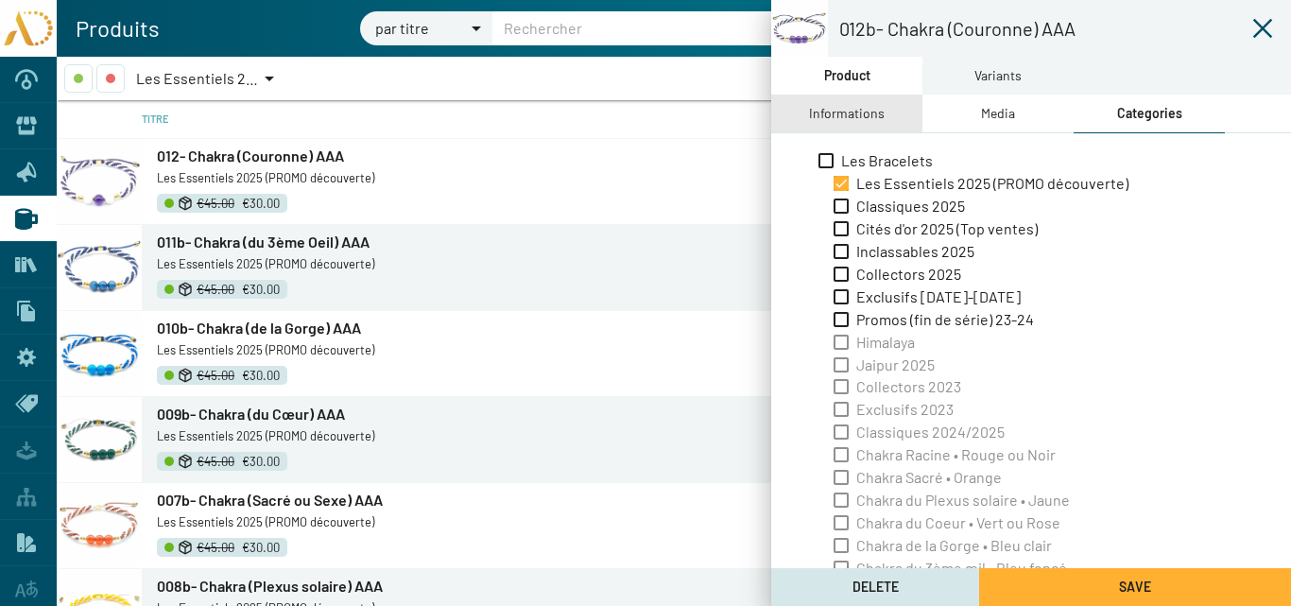
click at [847, 115] on div "Informations" at bounding box center [847, 113] width 76 height 21
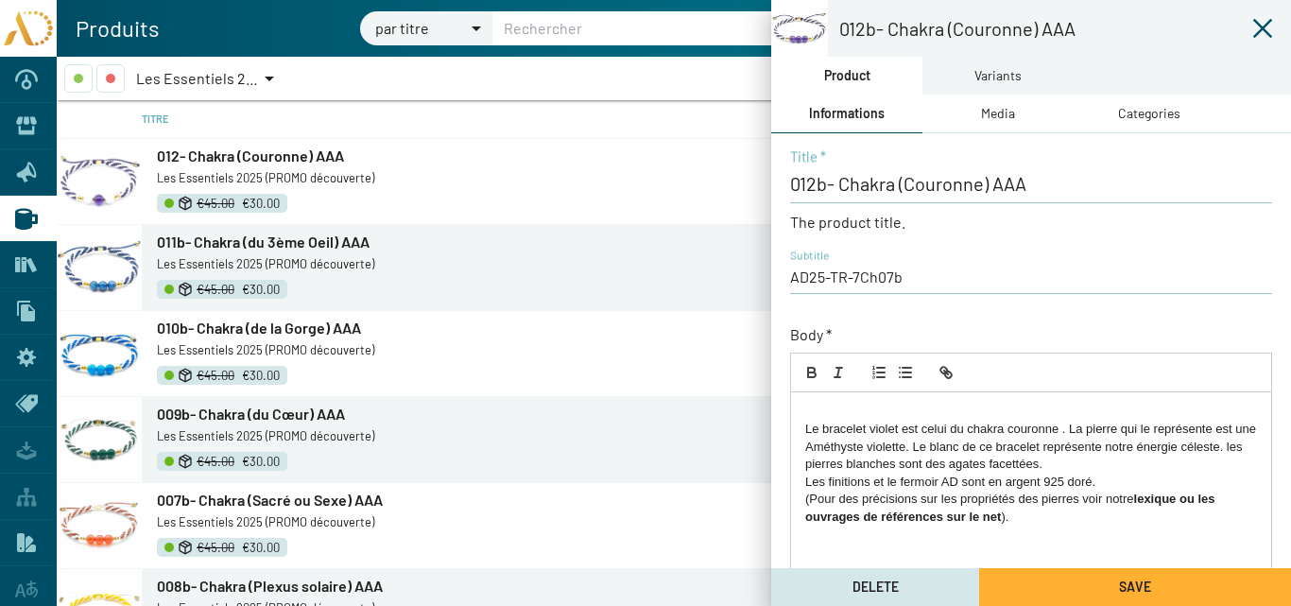
click at [803, 424] on div "Le bracelet violet est celui du chakra couronne . La pierre qui le représente e…" at bounding box center [1031, 543] width 480 height 302
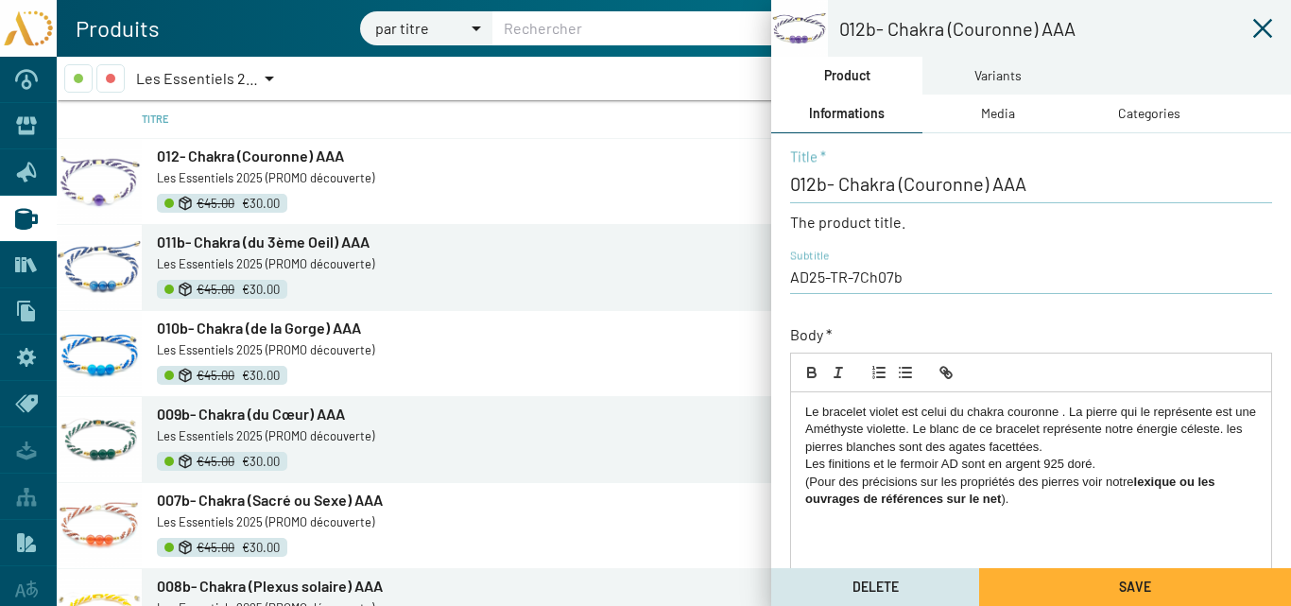
click at [1081, 416] on p "Le bracelet violet est celui du chakra couronne . La pierre qui le représente e…" at bounding box center [1031, 430] width 452 height 52
click at [1123, 411] on p "Le bracelet violet est celui du chakra couronne . Les pierre qui le représente …" at bounding box center [1031, 430] width 452 height 52
click at [1246, 414] on p "Le bracelet violet est celui du chakra couronne . Les pierres qui le représente…" at bounding box center [1031, 430] width 452 height 52
drag, startPoint x: 825, startPoint y: 423, endPoint x: 805, endPoint y: 430, distance: 20.9
click at [805, 431] on p "Le bracelet violet est celui du chakra couronne . Les pierres qui le représente…" at bounding box center [1031, 430] width 452 height 52
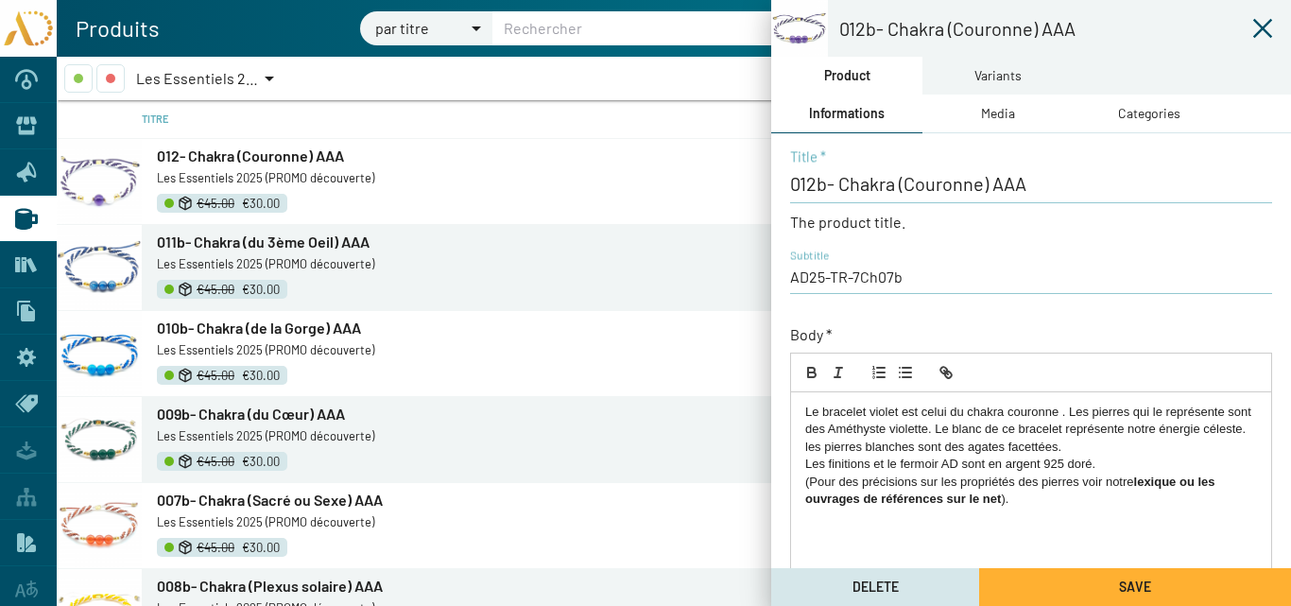
click at [883, 428] on p "Le bracelet violet est celui du chakra couronne . Les pierres qui le représente…" at bounding box center [1031, 430] width 452 height 52
click at [932, 429] on p "Le bracelet violet est celui du chakra couronne . Les pierres qui le représente…" at bounding box center [1031, 430] width 452 height 52
drag, startPoint x: 1110, startPoint y: 442, endPoint x: 942, endPoint y: 428, distance: 167.9
click at [942, 428] on p "Le bracelet violet est celui du chakra couronne . Les pierres qui le représente…" at bounding box center [1031, 430] width 452 height 52
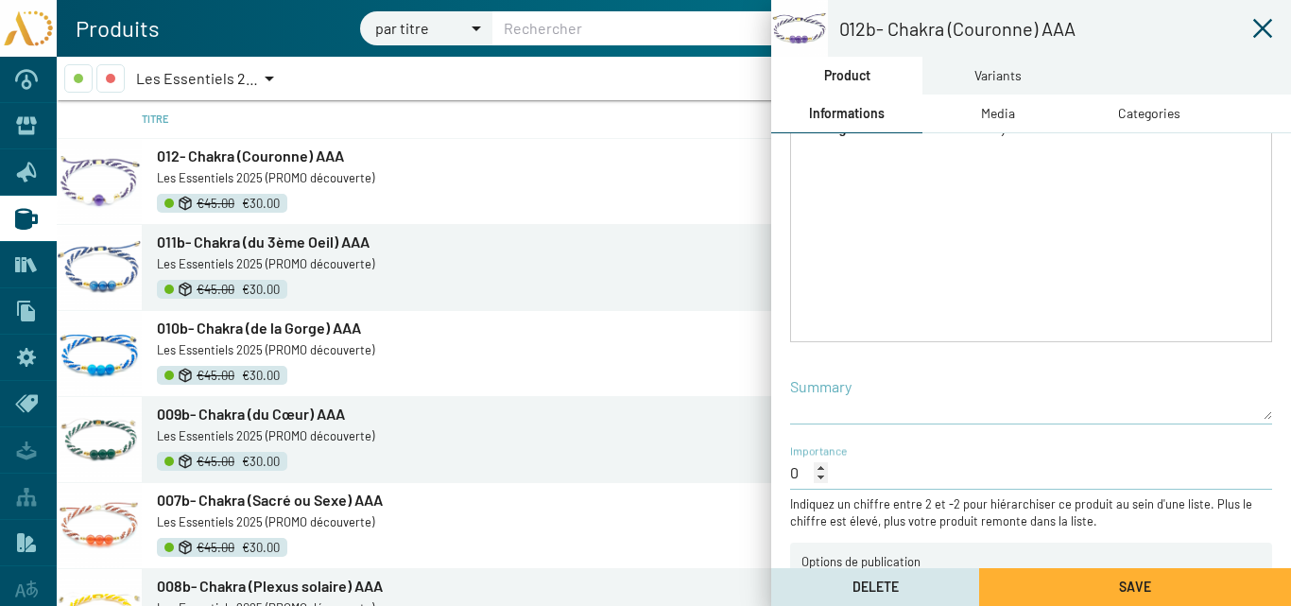
scroll to position [406, 0]
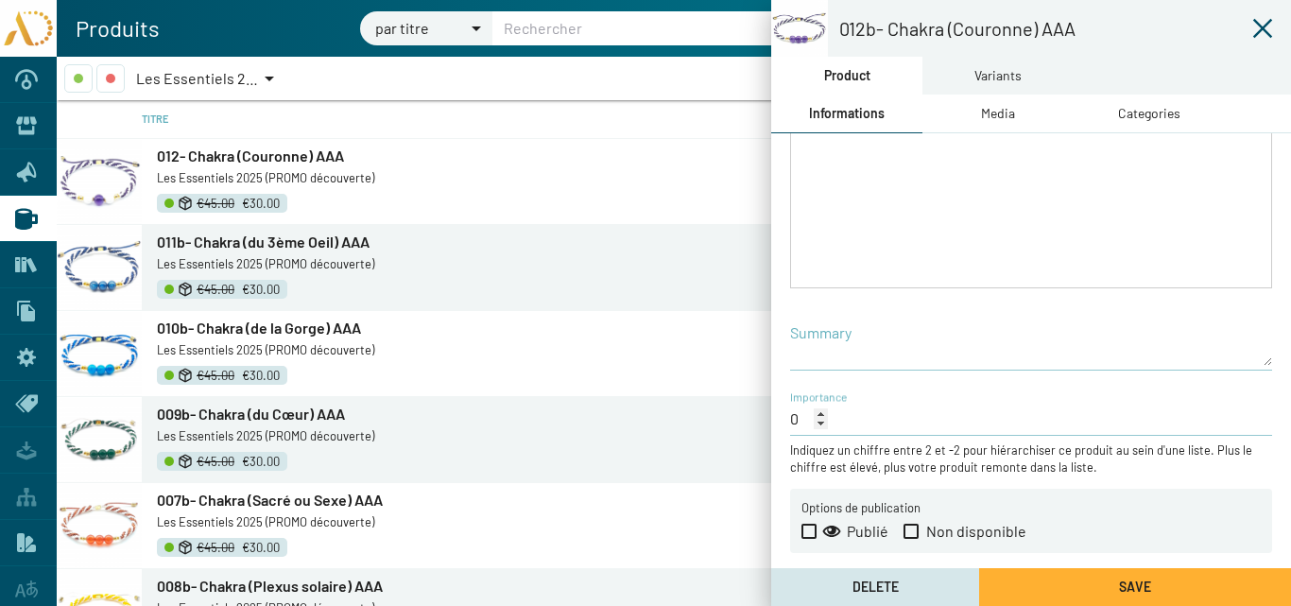
click at [1082, 588] on button "Save" at bounding box center [1135, 587] width 312 height 38
click at [809, 527] on span at bounding box center [808, 531] width 15 height 15
click at [809, 539] on input "Publié" at bounding box center [808, 539] width 1 height 1
checkbox input "true"
click at [1086, 578] on button "Save" at bounding box center [1135, 587] width 312 height 38
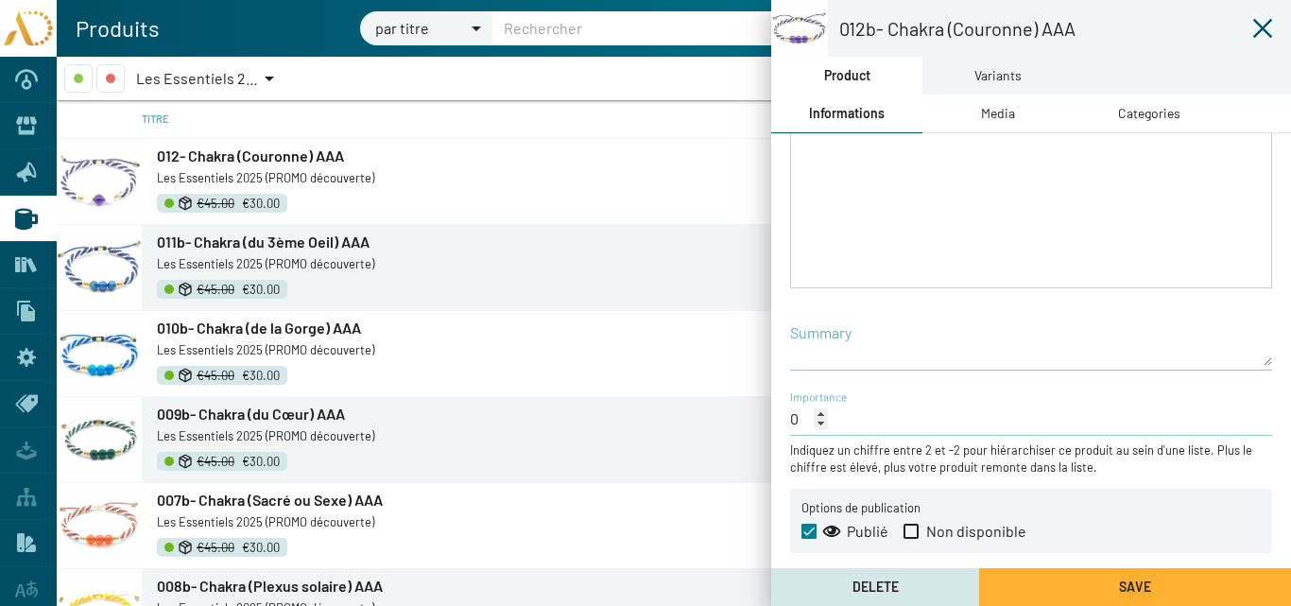
click at [1265, 24] on icon at bounding box center [1262, 28] width 23 height 23
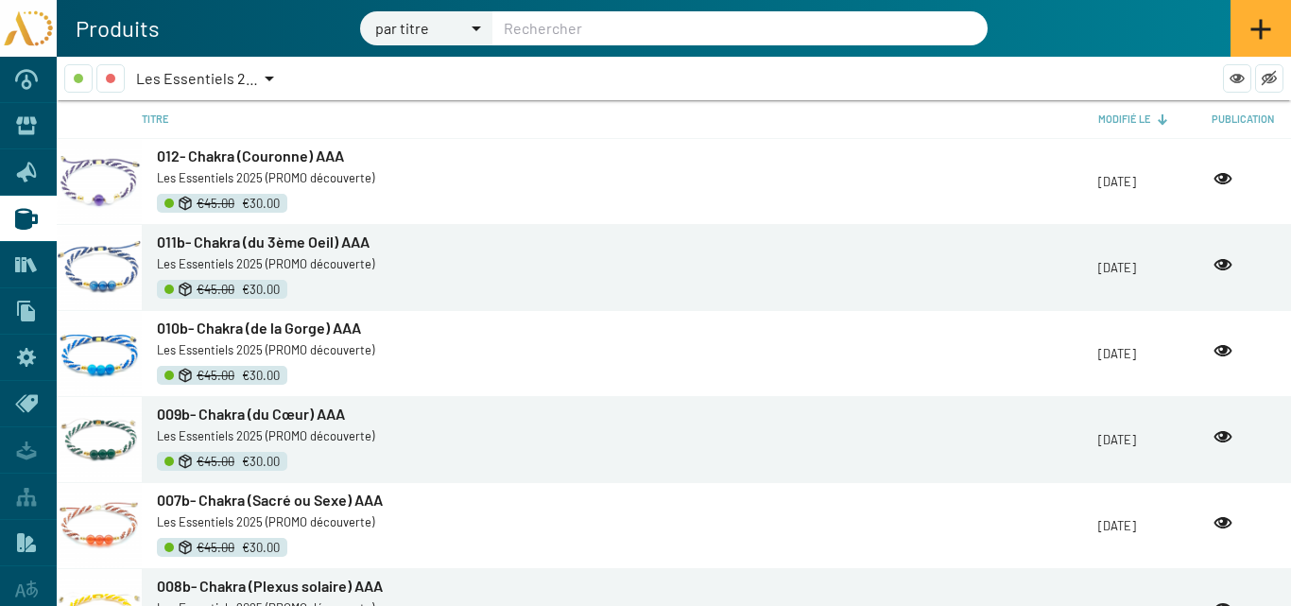
click at [241, 73] on span "Les Essentiels 2025 (PROMO découverte)" at bounding box center [272, 78] width 272 height 18
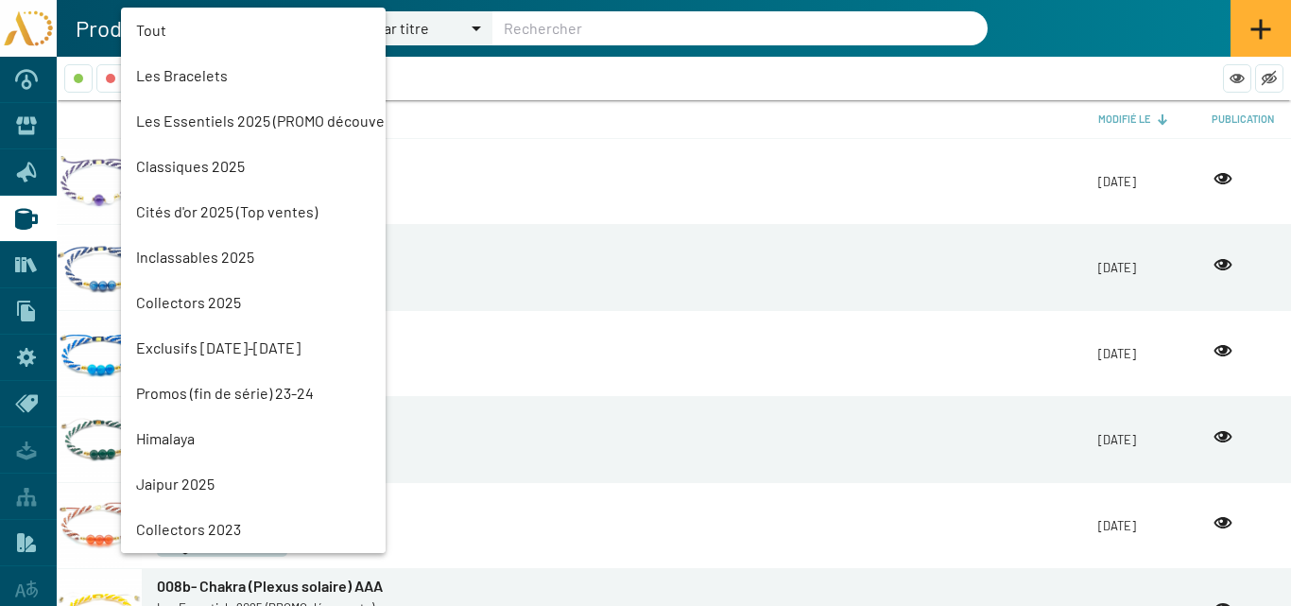
scroll to position [43, 0]
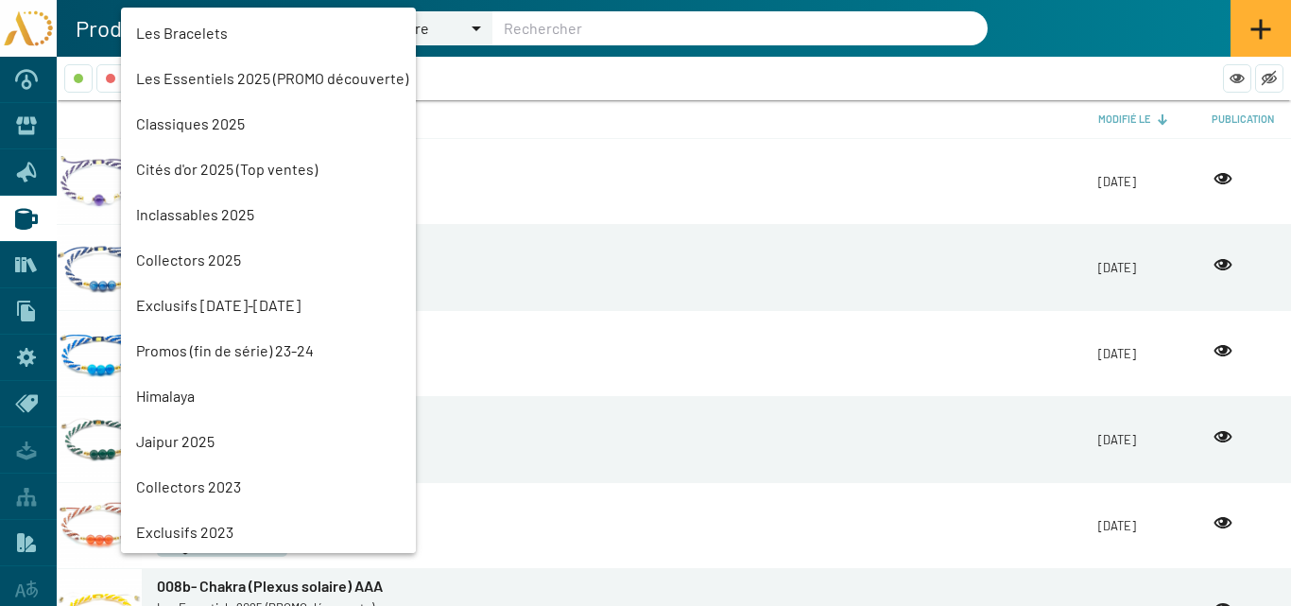
click at [214, 119] on mat-option "Classiques 2025" at bounding box center [268, 123] width 295 height 45
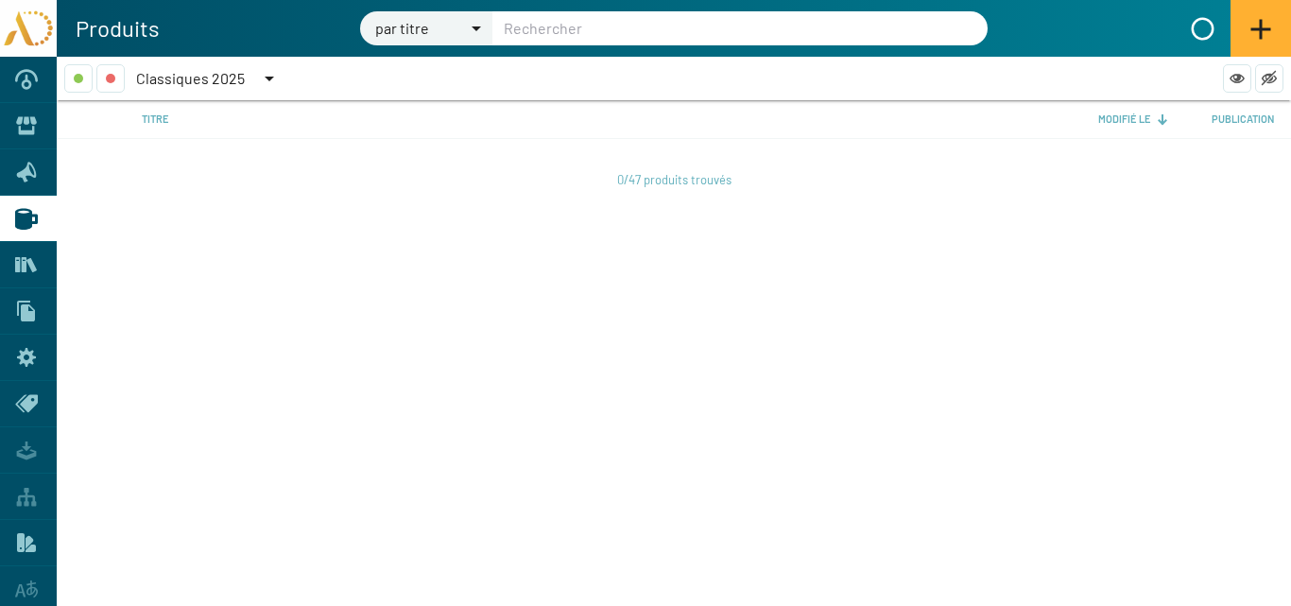
click at [226, 63] on app-product-list-filters "Classiques 2025" at bounding box center [674, 78] width 1234 height 43
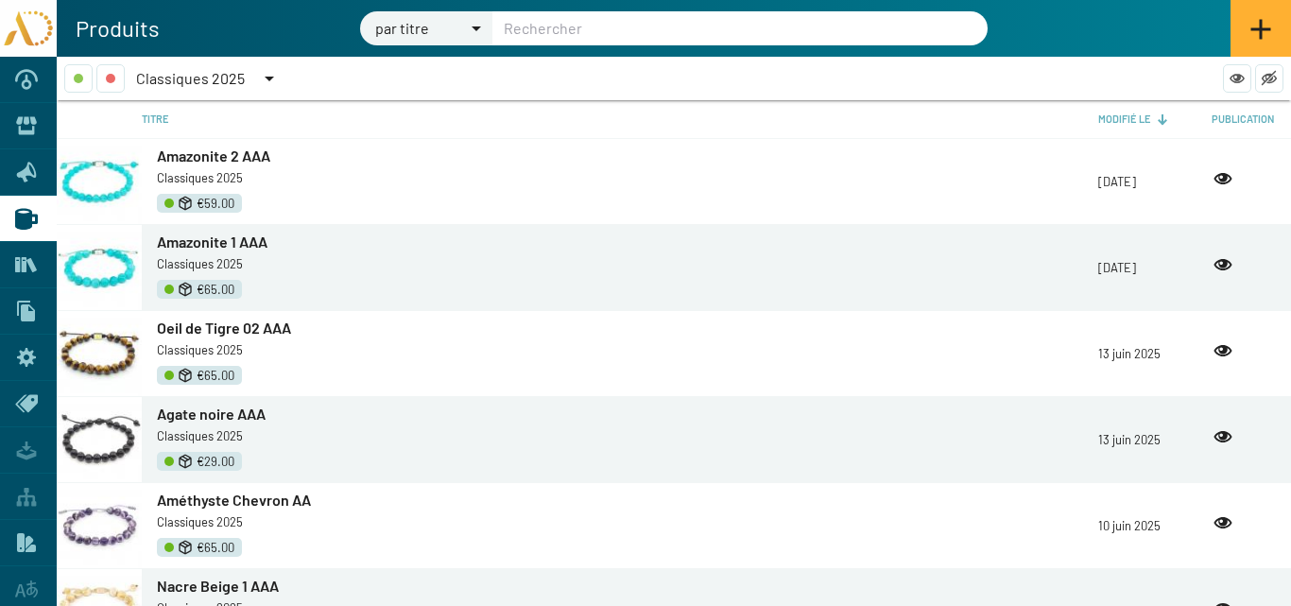
click at [229, 78] on span "Classiques 2025" at bounding box center [190, 78] width 109 height 18
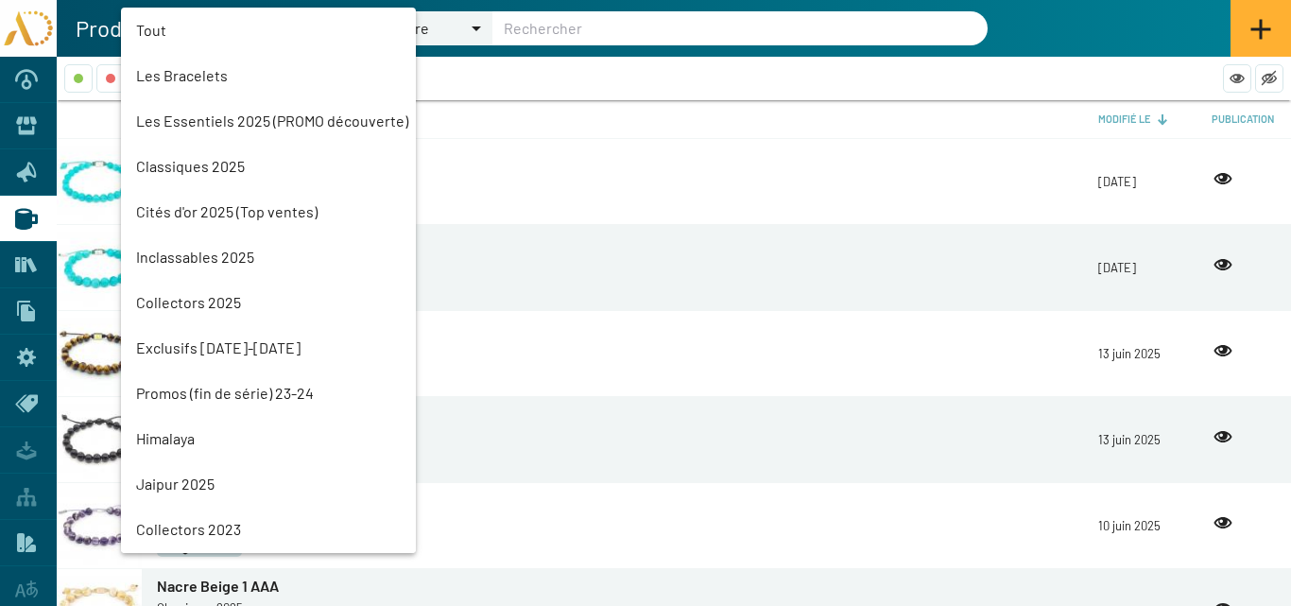
scroll to position [88, 0]
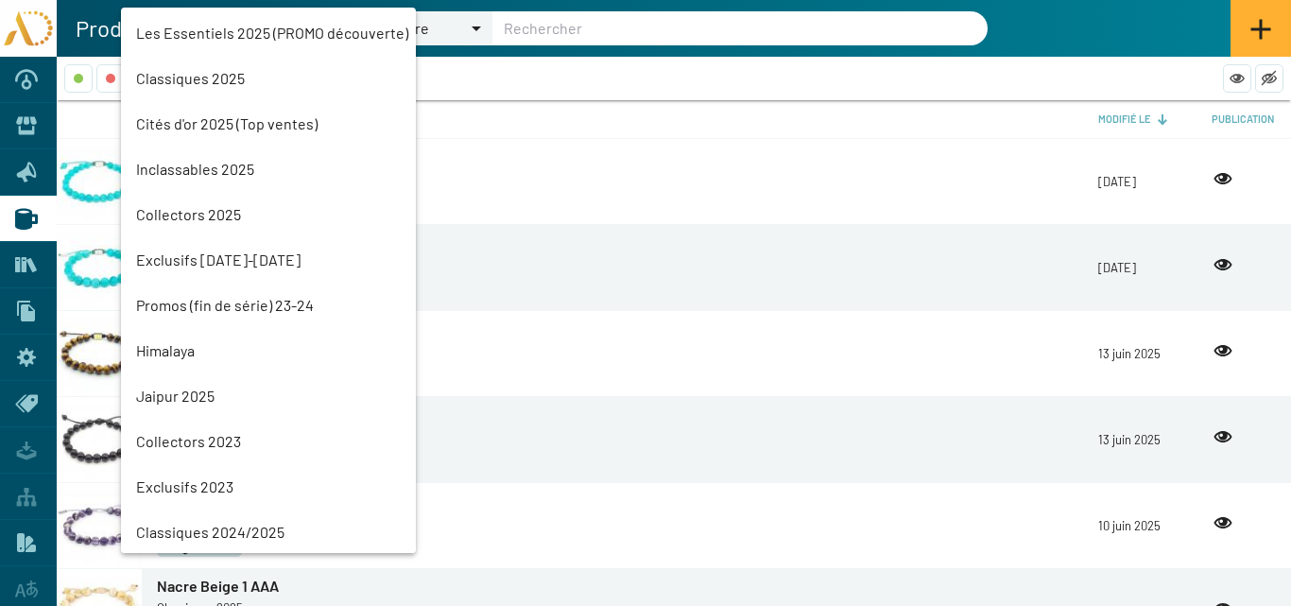
click at [198, 30] on mat-option "Les Essentiels 2025 (PROMO découverte)" at bounding box center [268, 32] width 295 height 45
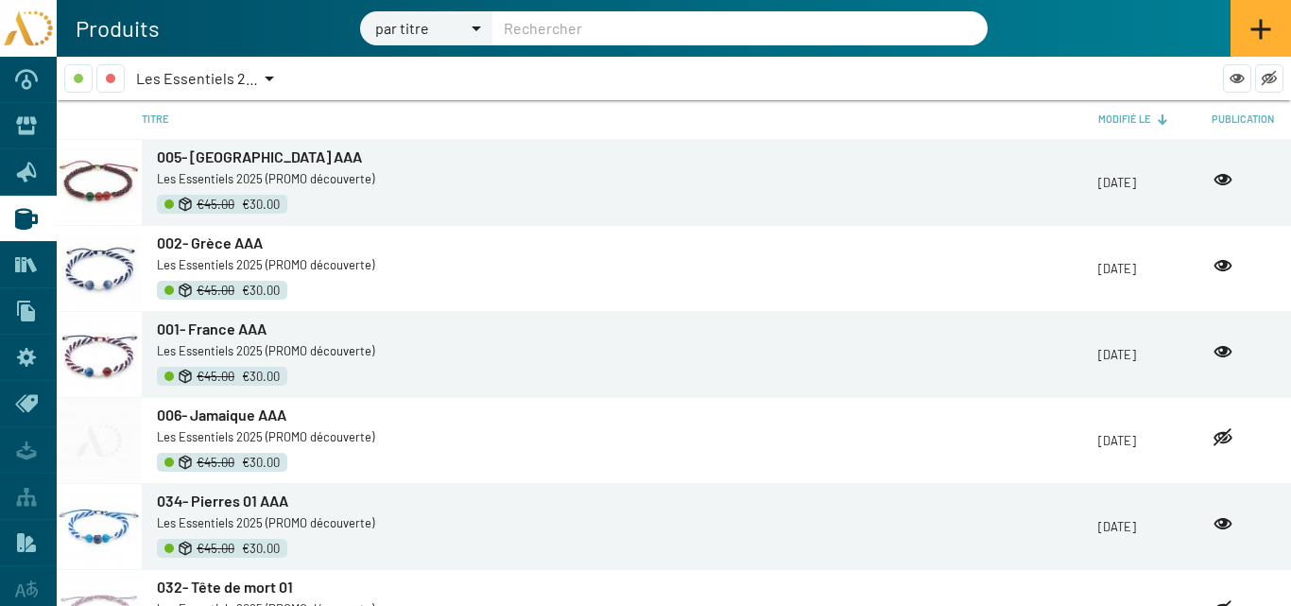
scroll to position [1134, 0]
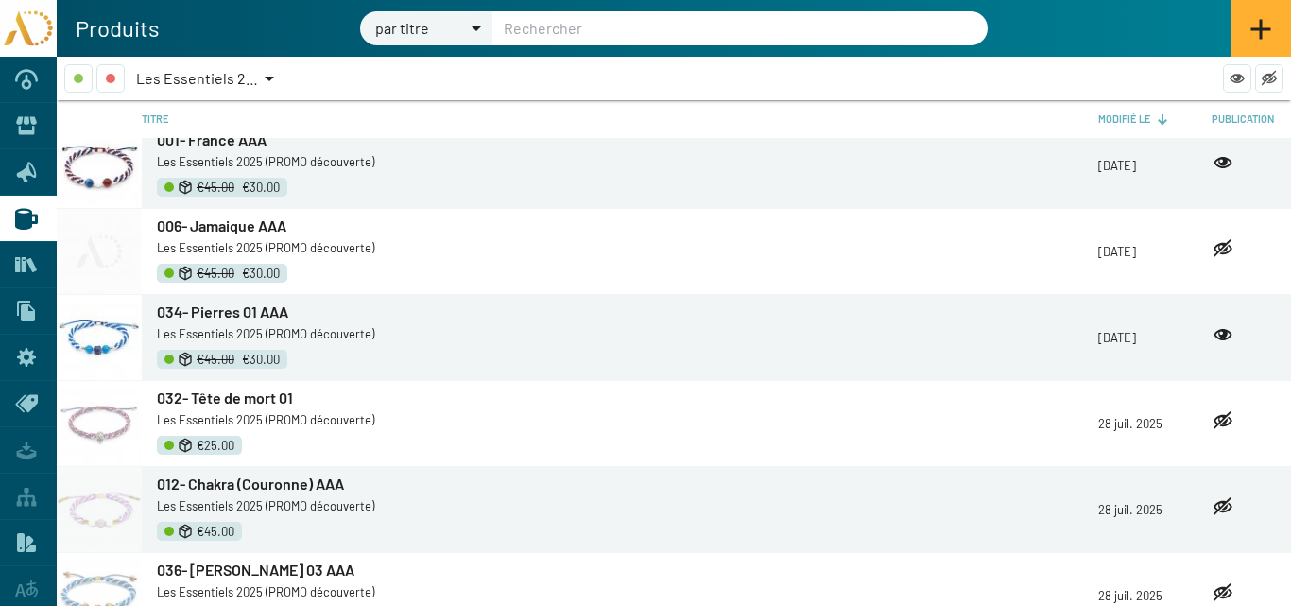
click at [229, 223] on span "006- Jamaique AAA" at bounding box center [221, 225] width 129 height 18
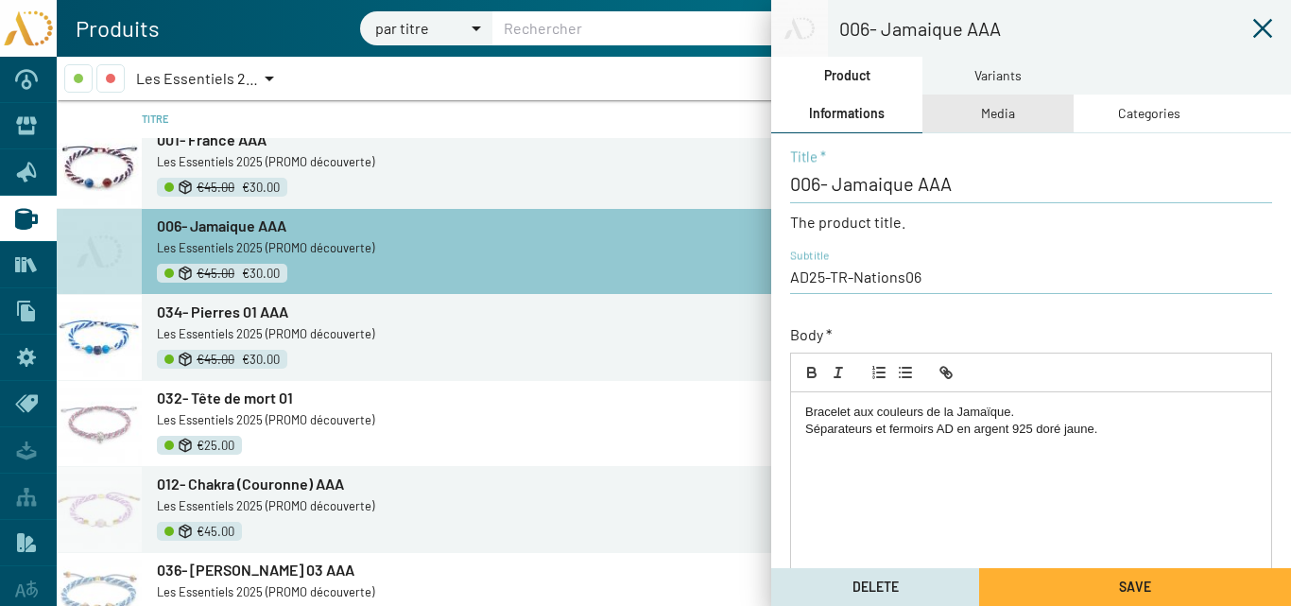
click at [993, 119] on div "Media" at bounding box center [998, 113] width 34 height 21
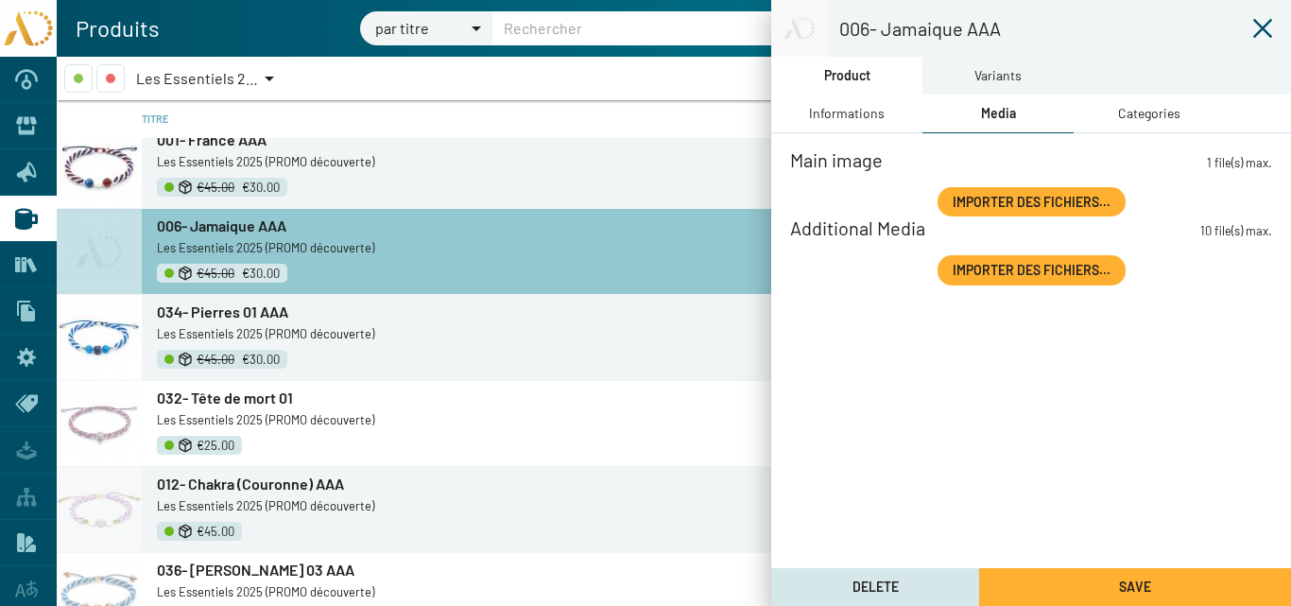
click at [972, 196] on span "Importer des fichiers..." at bounding box center [1032, 202] width 158 height 16
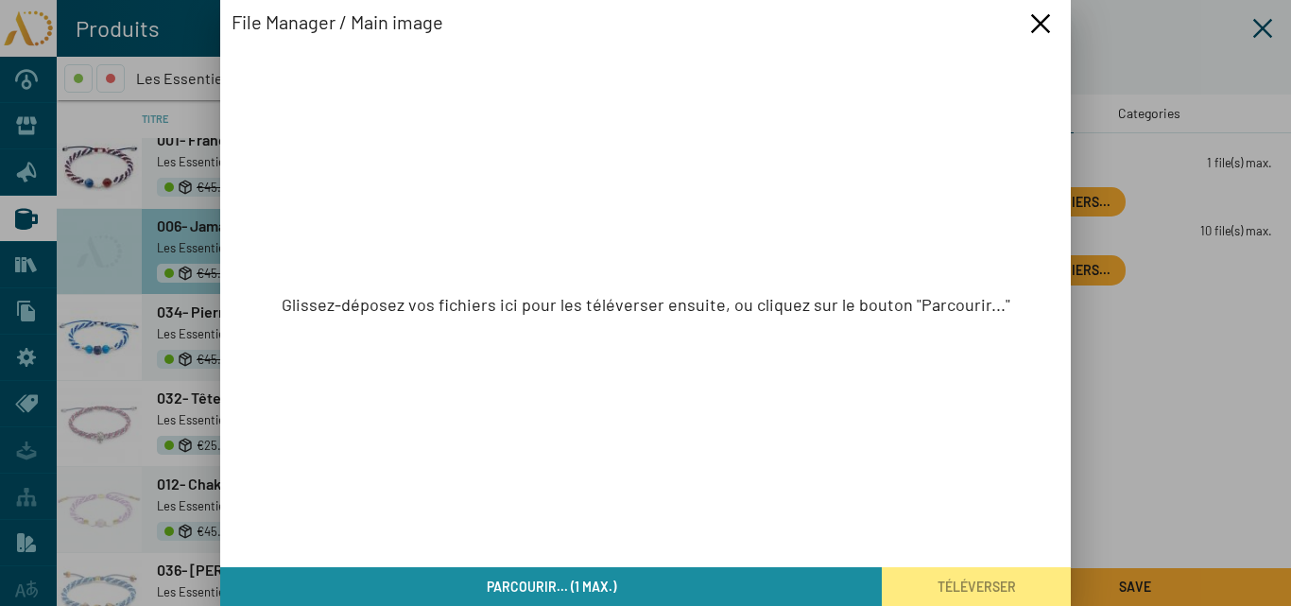
click at [549, 585] on span "Parcourir... (1 max.)" at bounding box center [551, 586] width 129 height 16
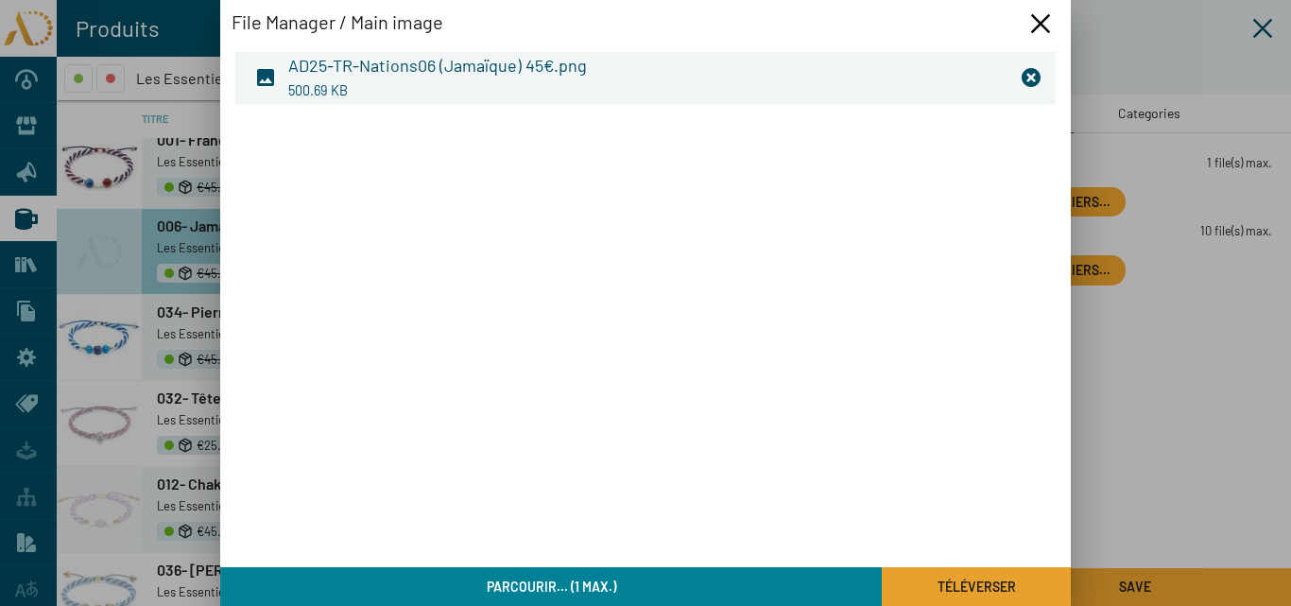
click at [974, 586] on span "Téléverser" at bounding box center [977, 586] width 78 height 16
click at [973, 585] on span "Téléverser" at bounding box center [977, 586] width 78 height 16
click at [1039, 24] on icon "Fermer la fenêtre" at bounding box center [1040, 23] width 23 height 23
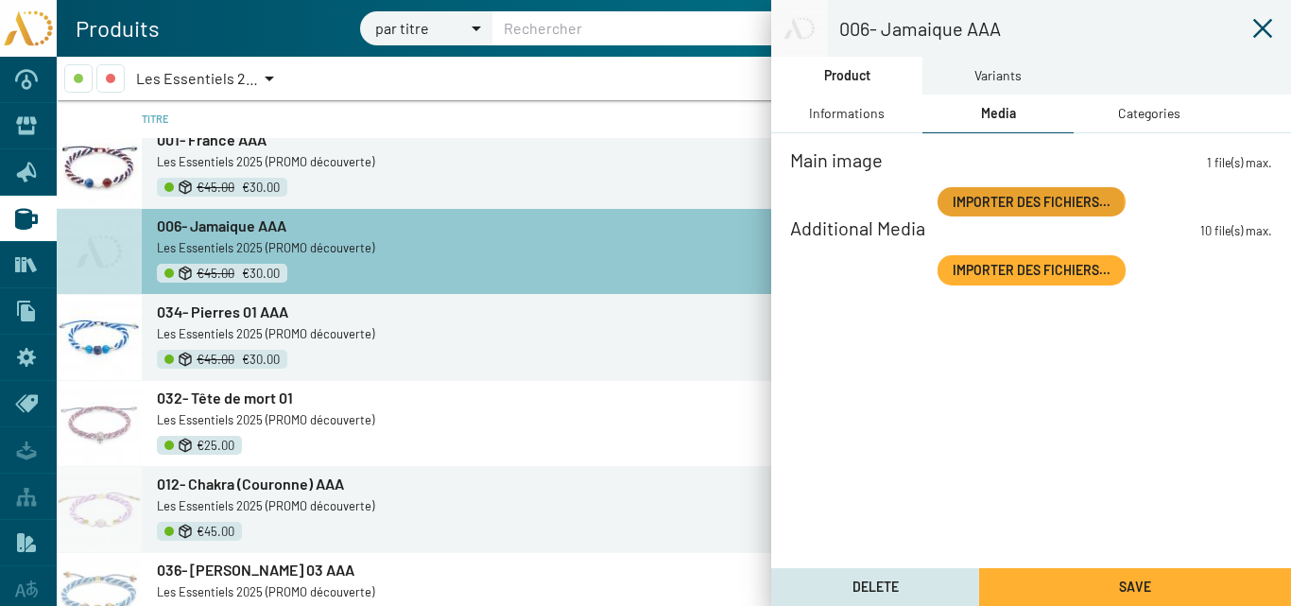
click at [1031, 202] on span "Importer des fichiers..." at bounding box center [1032, 202] width 158 height 16
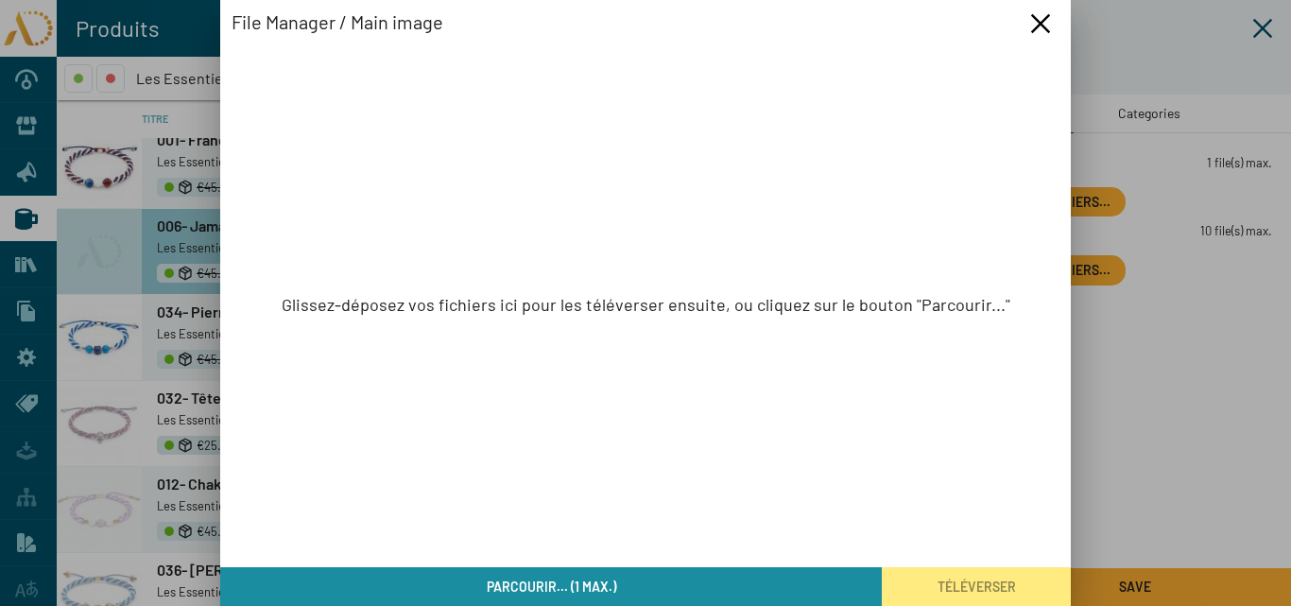
click at [540, 585] on span "Parcourir... (1 max.)" at bounding box center [551, 586] width 129 height 16
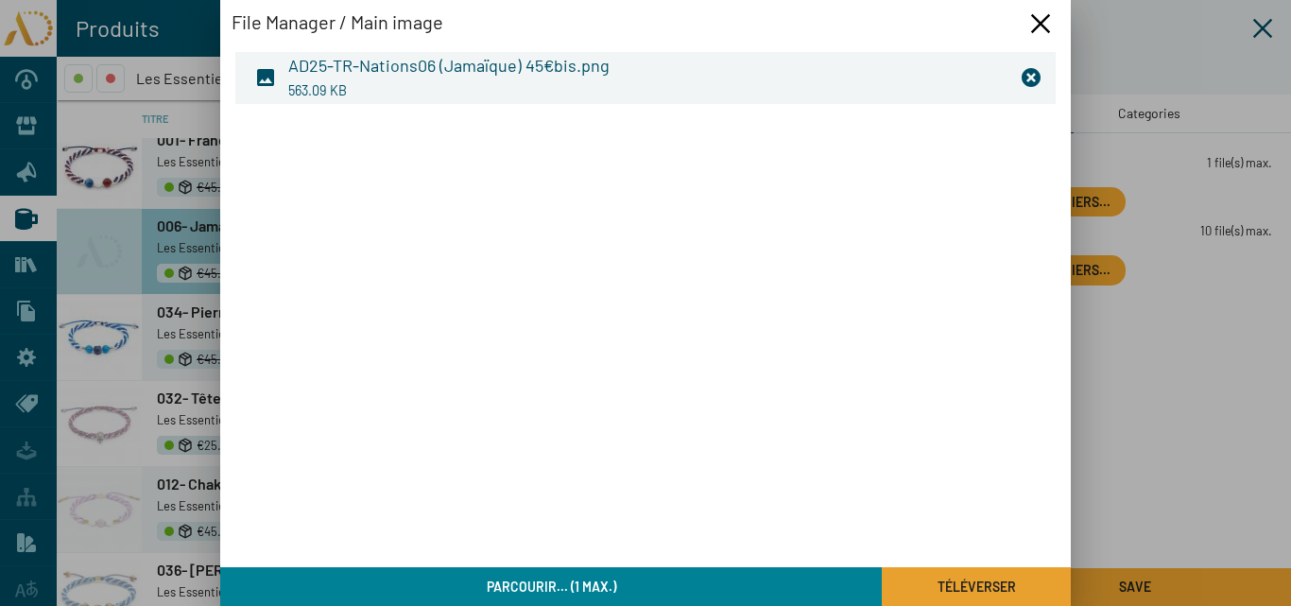
click at [968, 580] on span "Téléverser" at bounding box center [977, 586] width 78 height 16
click at [1039, 26] on icon "Fermer la fenêtre" at bounding box center [1040, 23] width 19 height 19
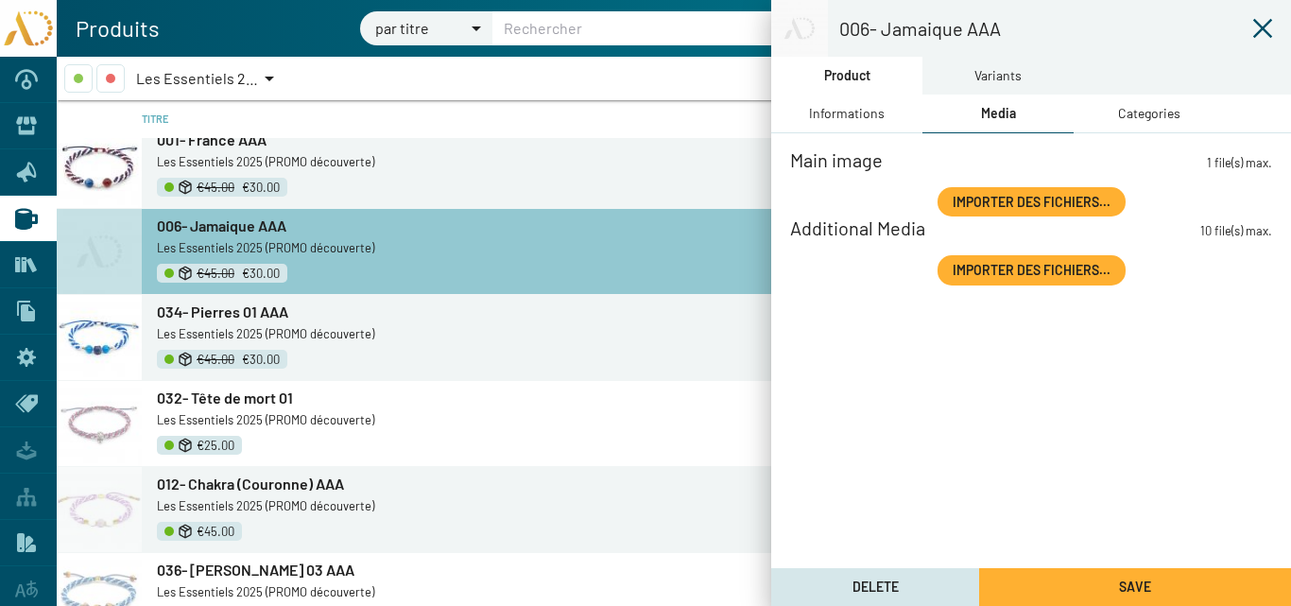
click at [983, 201] on span "Importer des fichiers..." at bounding box center [1032, 202] width 158 height 16
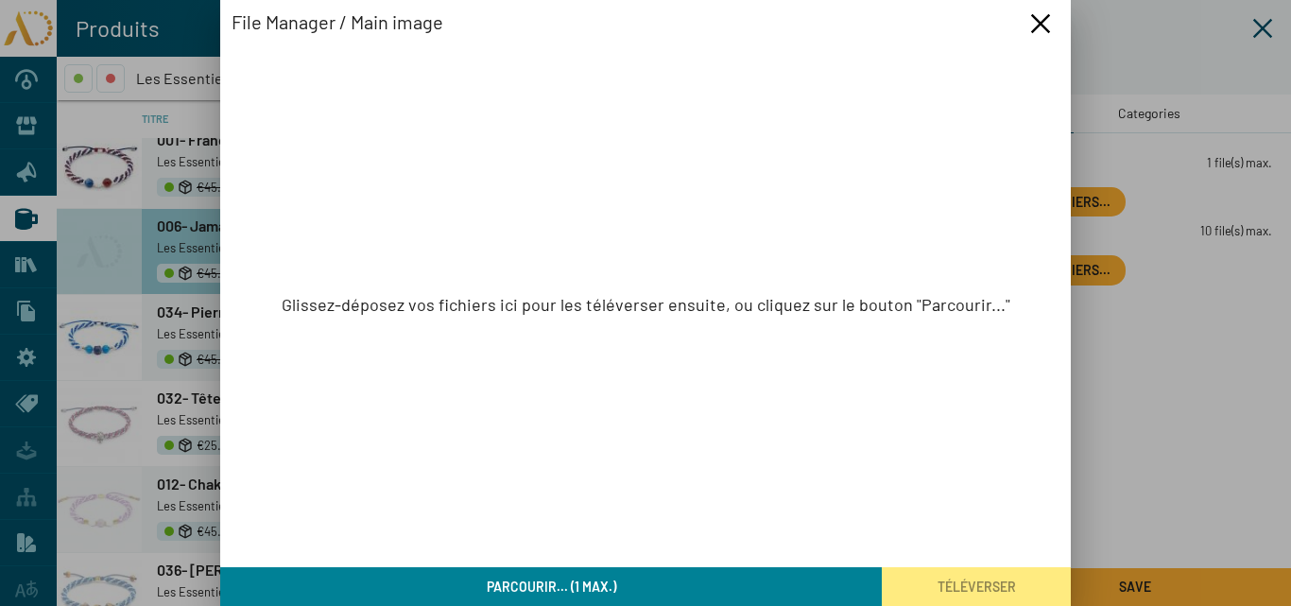
click at [630, 585] on button "Parcourir... (1 max.)" at bounding box center [551, 586] width 662 height 39
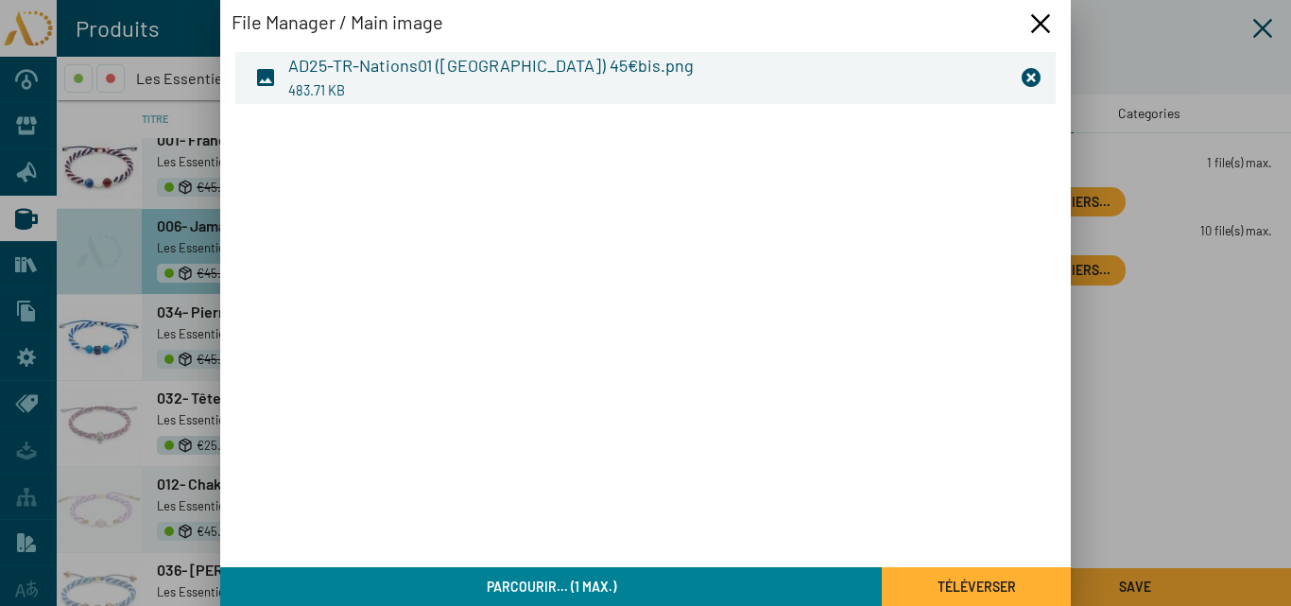
click at [931, 590] on button "Téléverser" at bounding box center [976, 586] width 189 height 39
click at [1038, 25] on icon "Fermer la fenêtre" at bounding box center [1040, 23] width 23 height 23
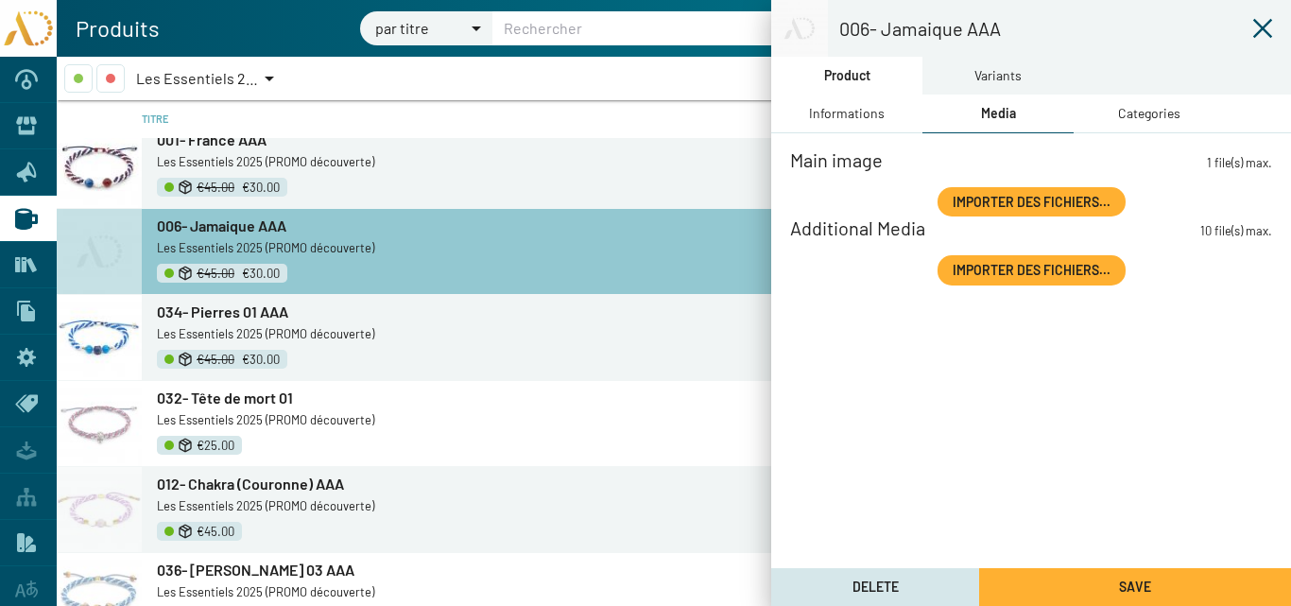
click at [1259, 26] on icon at bounding box center [1262, 28] width 23 height 23
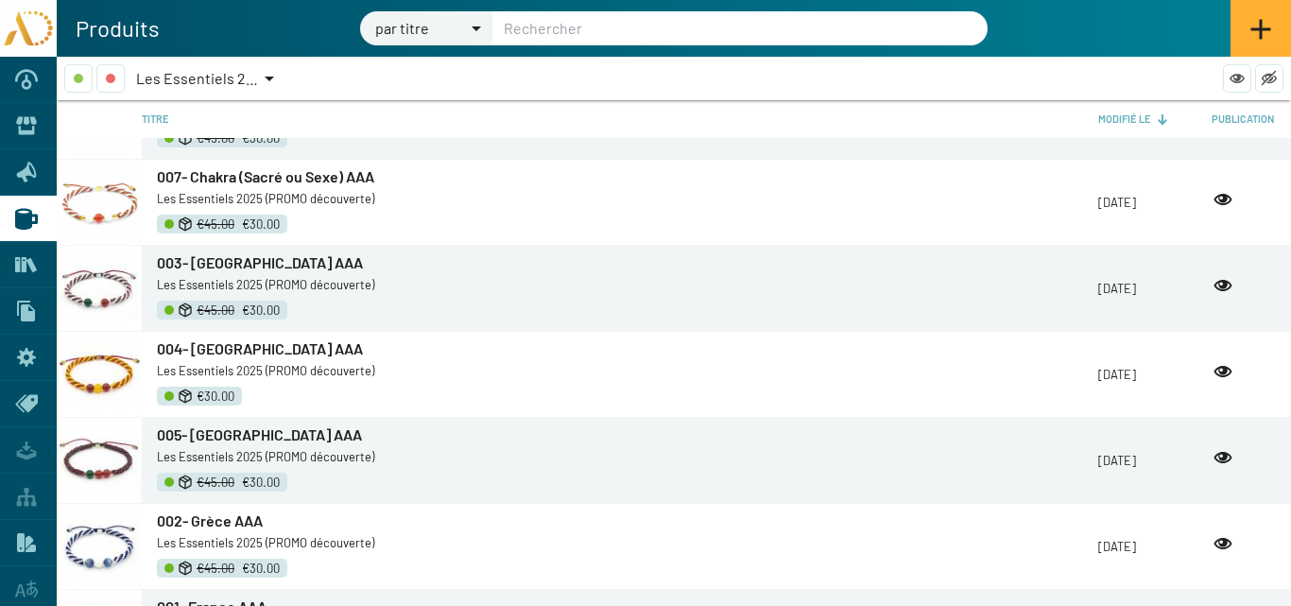
scroll to position [662, 0]
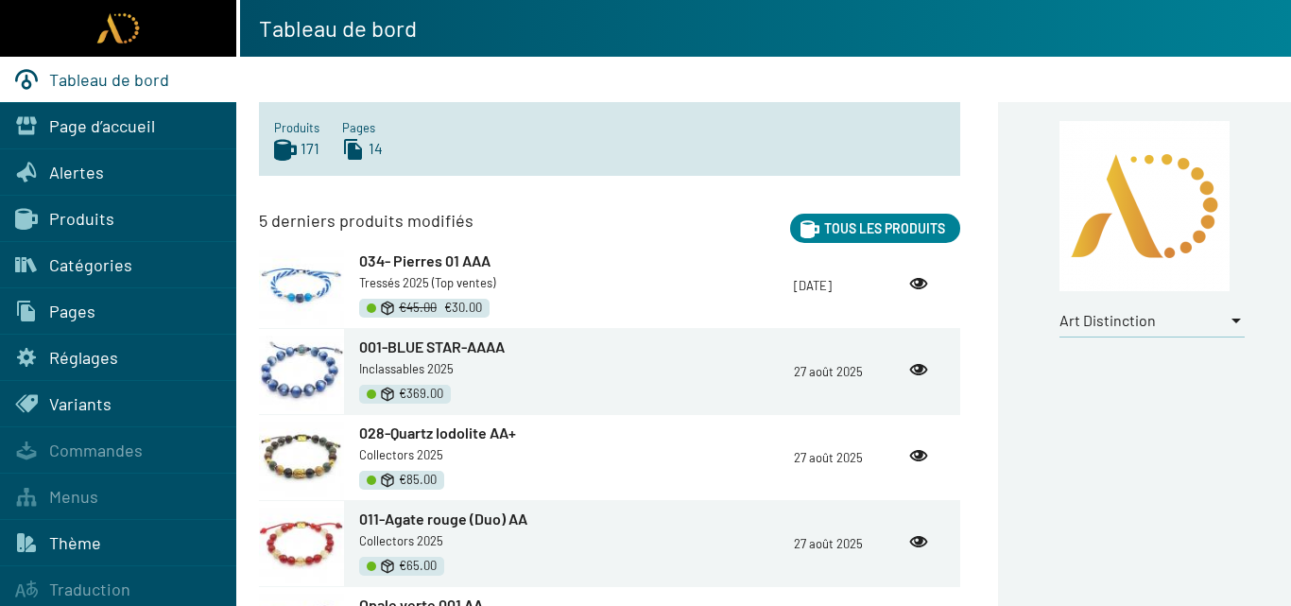
click at [75, 214] on span "Produits" at bounding box center [81, 218] width 65 height 21
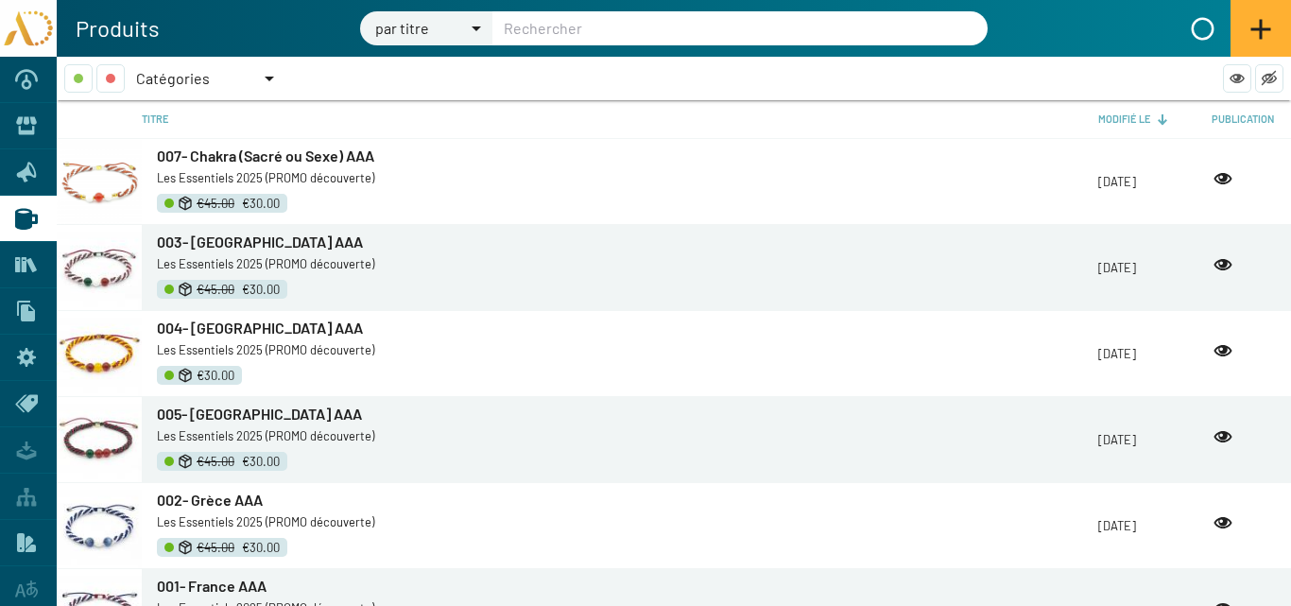
click at [187, 74] on span "Catégories" at bounding box center [173, 78] width 74 height 18
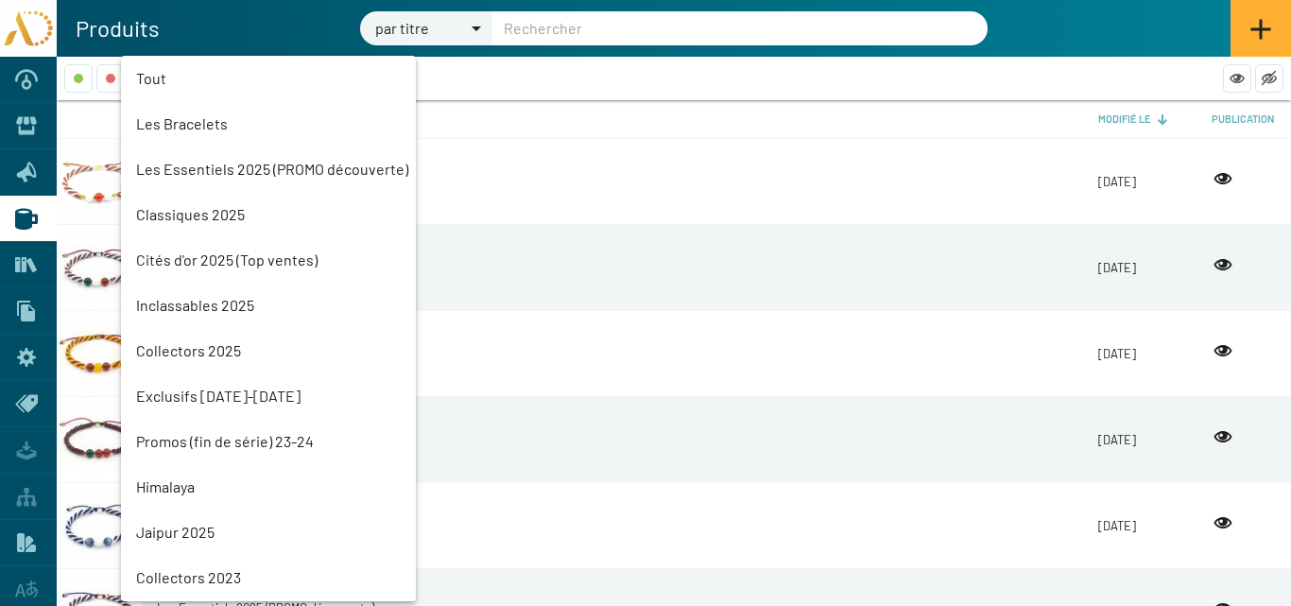
click at [207, 163] on mat-option "Les Essentiels 2025 (PROMO découverte)" at bounding box center [268, 168] width 295 height 45
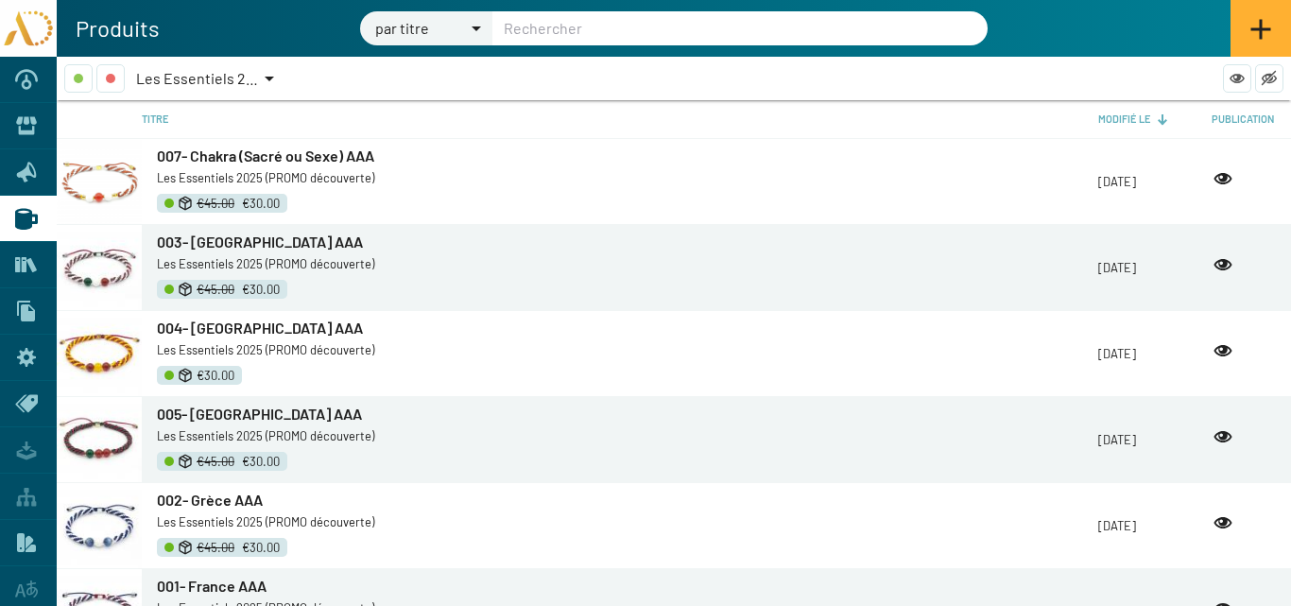
click at [210, 84] on span "Les Essentiels 2025 (PROMO découverte)" at bounding box center [272, 78] width 272 height 18
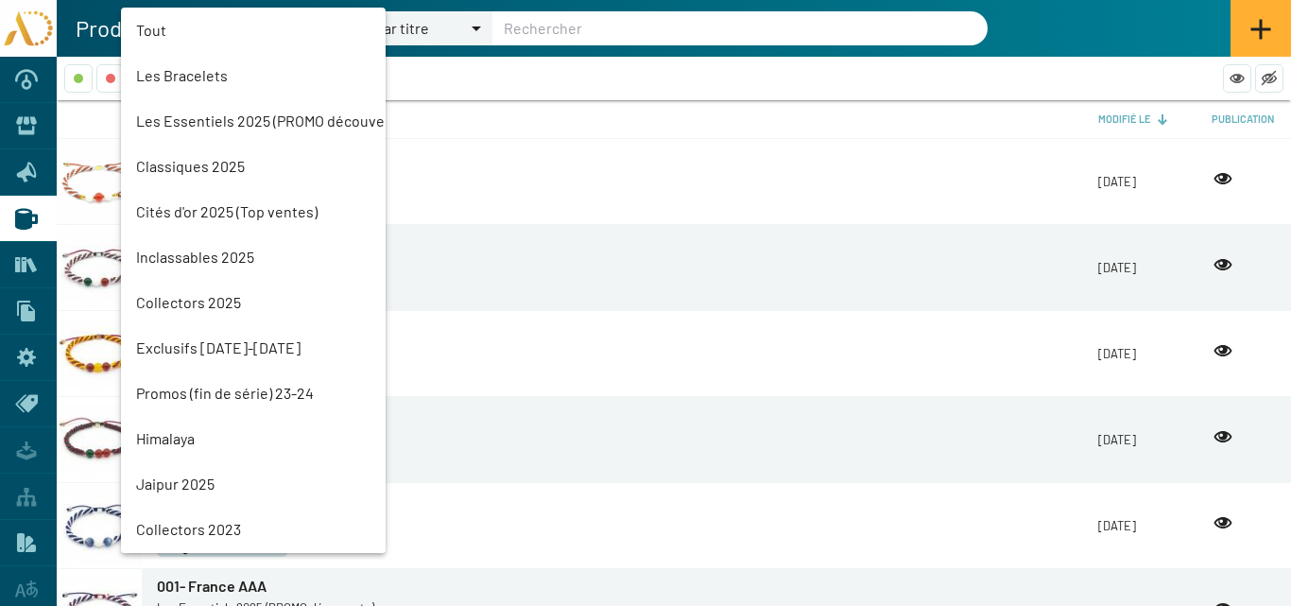
scroll to position [43, 0]
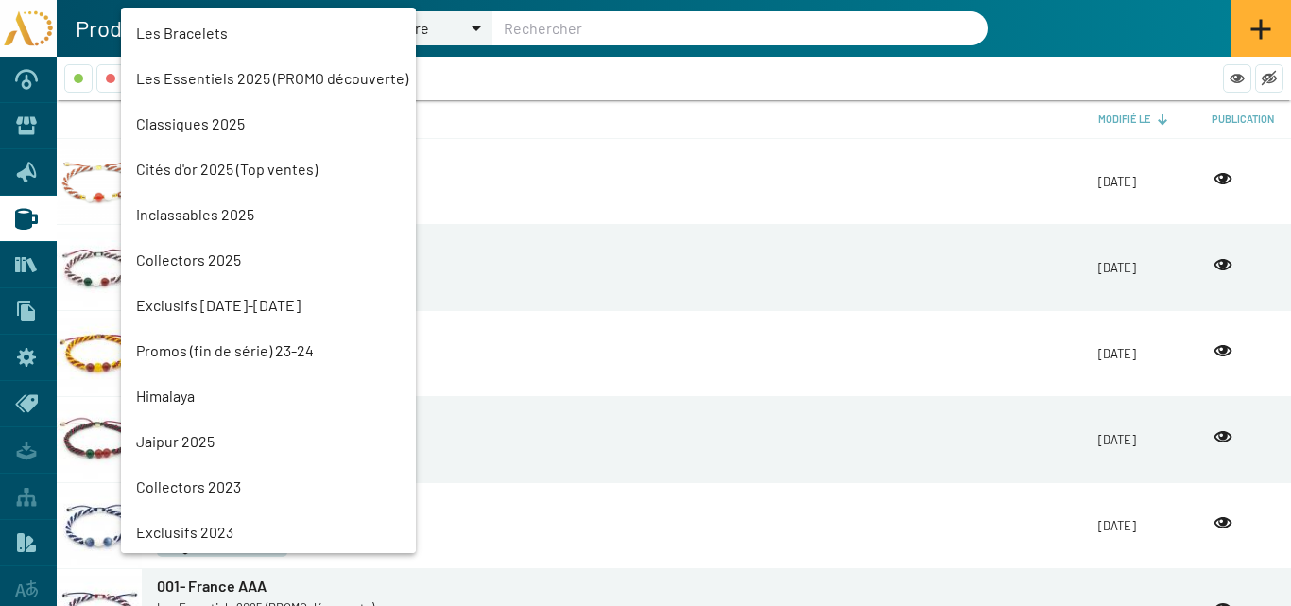
click at [219, 167] on mat-option "Cités d'or 2025 (Top ventes)" at bounding box center [268, 168] width 295 height 45
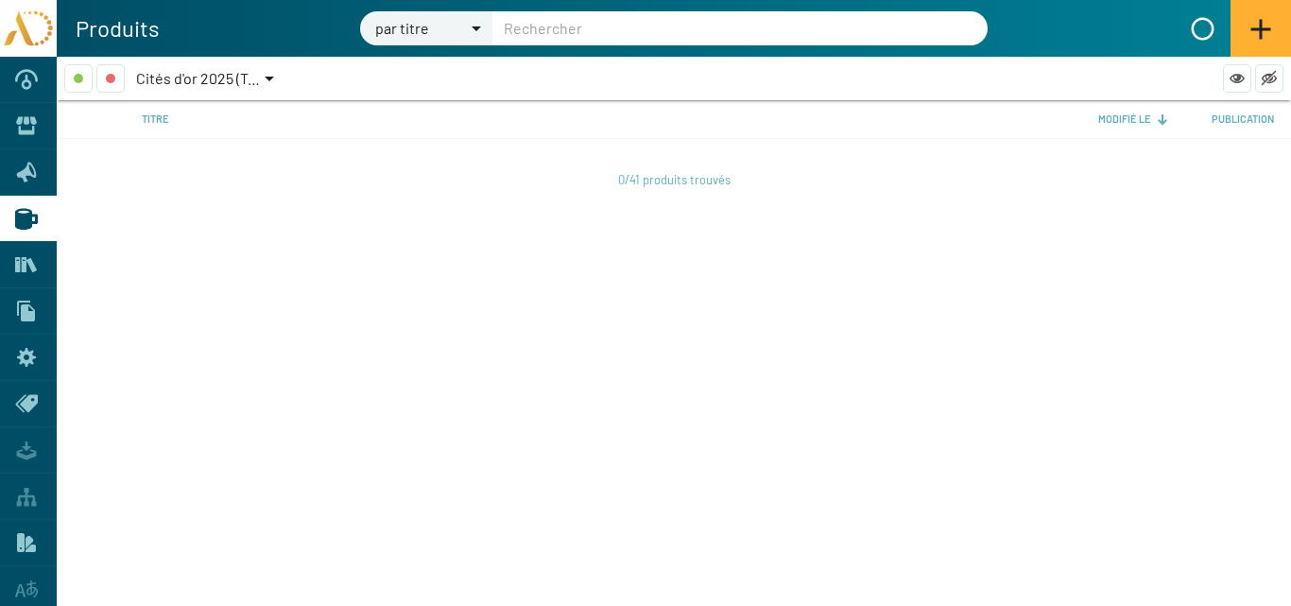
click at [227, 76] on span "Cités d'or 2025 (Top ventes)" at bounding box center [226, 78] width 181 height 18
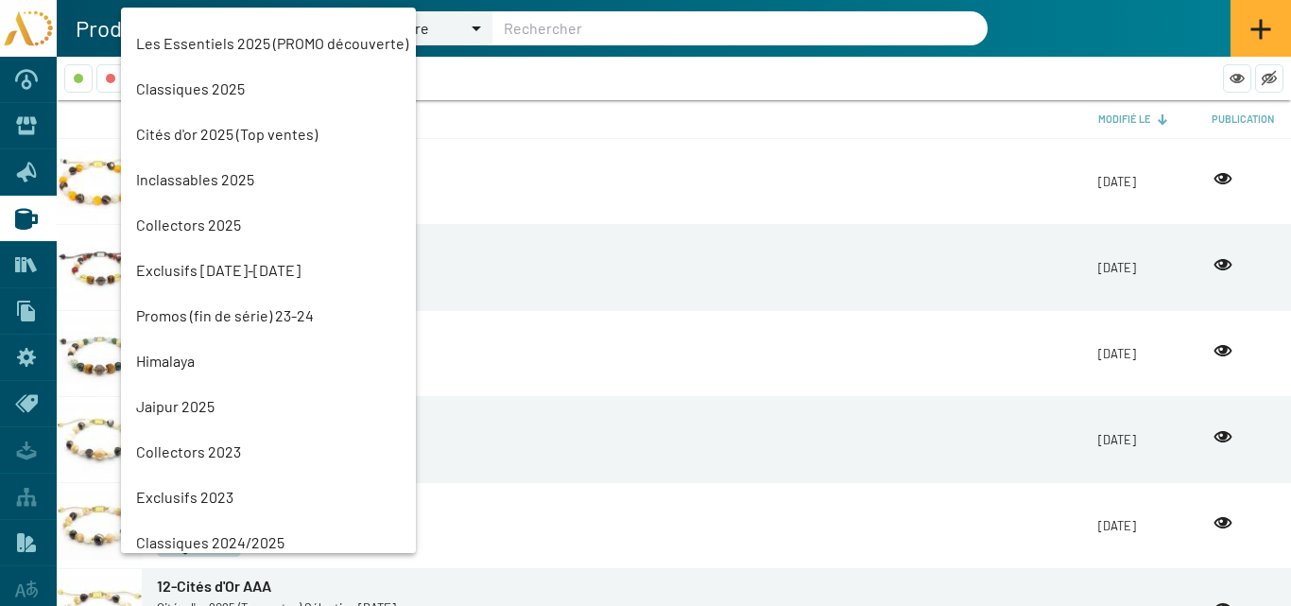
scroll to position [0, 0]
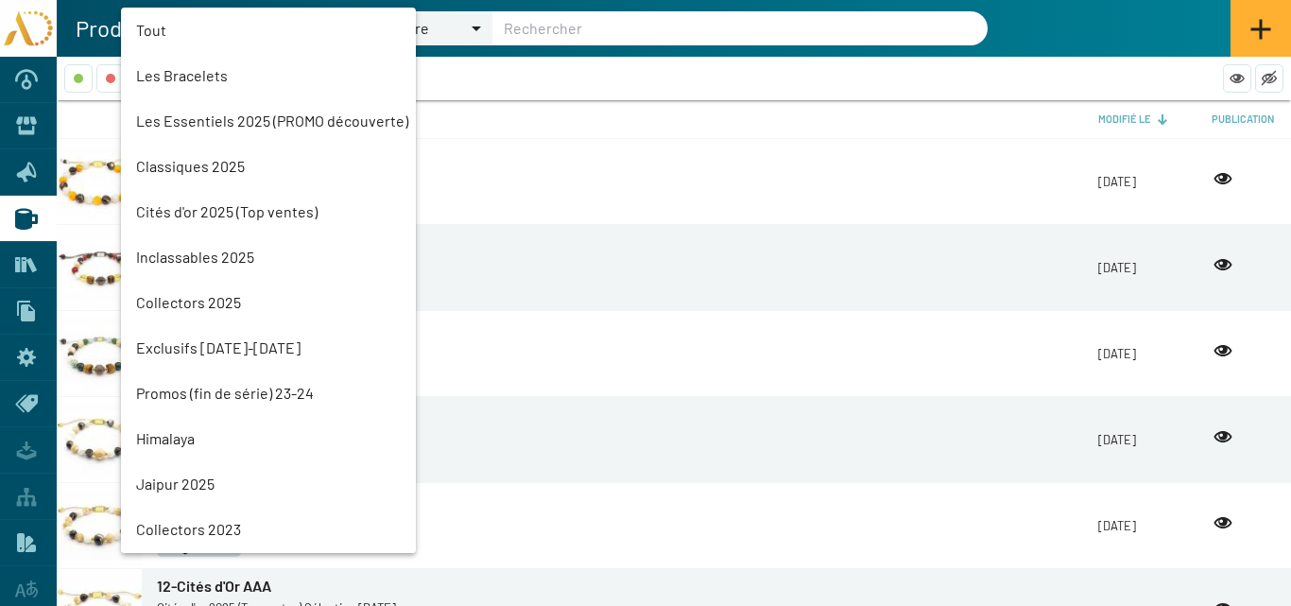
click at [184, 118] on mat-option "Les Essentiels 2025 (PROMO découverte)" at bounding box center [268, 120] width 295 height 45
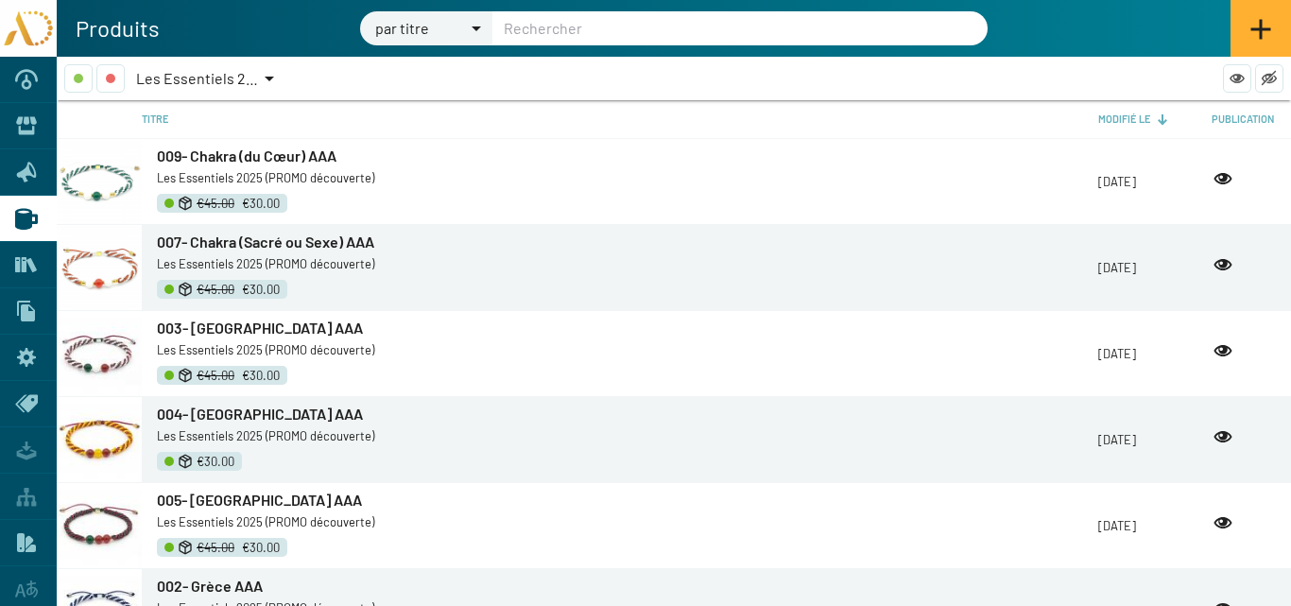
click at [250, 246] on span "007- Chakra (Sacré ou Sexe) AAA" at bounding box center [265, 242] width 217 height 18
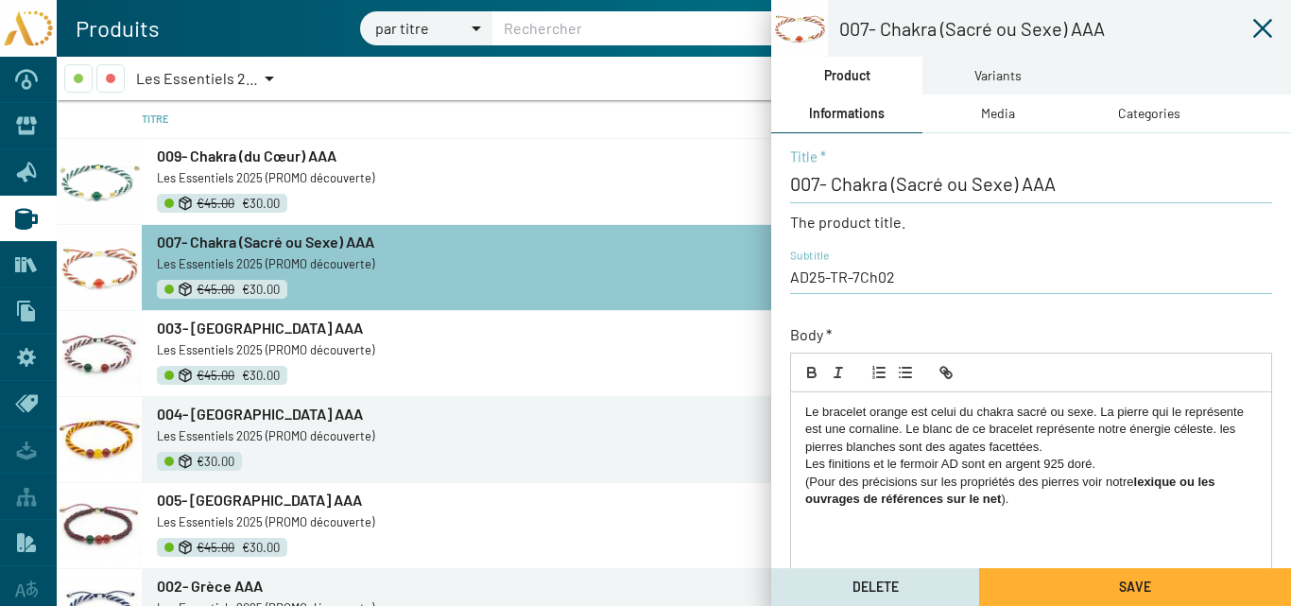
drag, startPoint x: 1034, startPoint y: 507, endPoint x: 811, endPoint y: 416, distance: 240.8
click at [765, 410] on mat-sidenav-container "007- Chakra (Sacré ou Sexe) AAA Product Variants Informations Media Categories …" at bounding box center [674, 331] width 1234 height 549
copy div "Le bracelet orange est celui du chakra sacré ou sexe. La pierre qui le représen…"
click at [1067, 539] on div "Le bracelet orange est celui du chakra sacré ou sexe. La pierre qui le représen…" at bounding box center [1031, 543] width 480 height 302
click at [256, 162] on span "009- Chakra (du Cœur) AAA" at bounding box center [247, 155] width 180 height 18
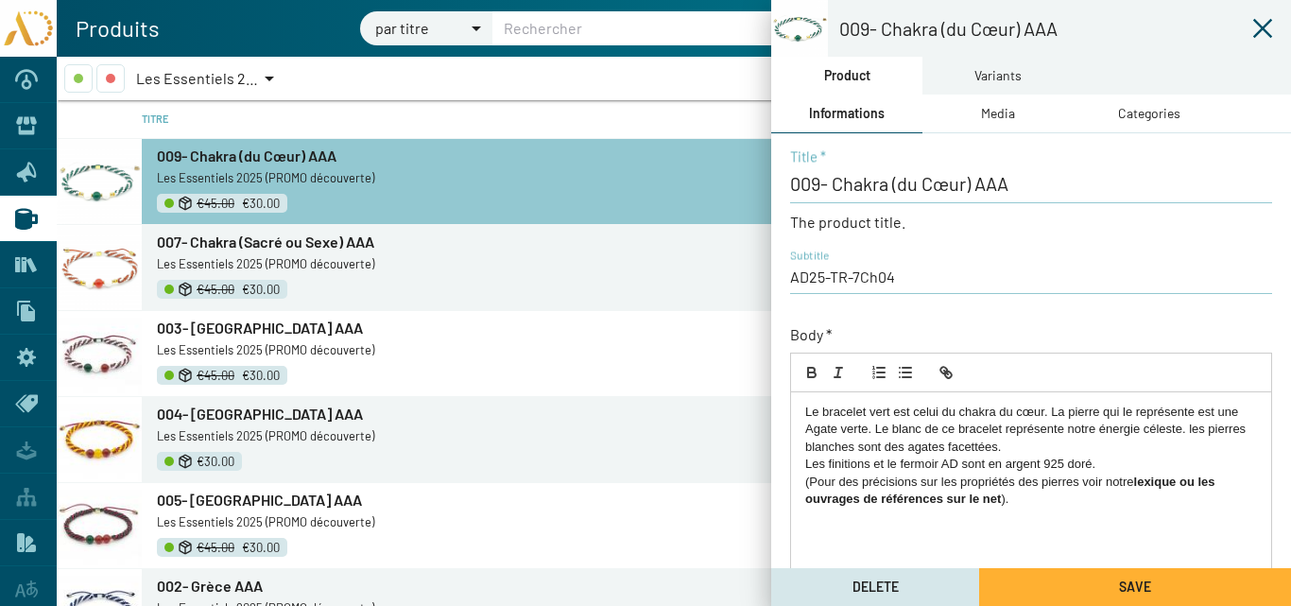
click at [1263, 31] on icon at bounding box center [1262, 28] width 23 height 23
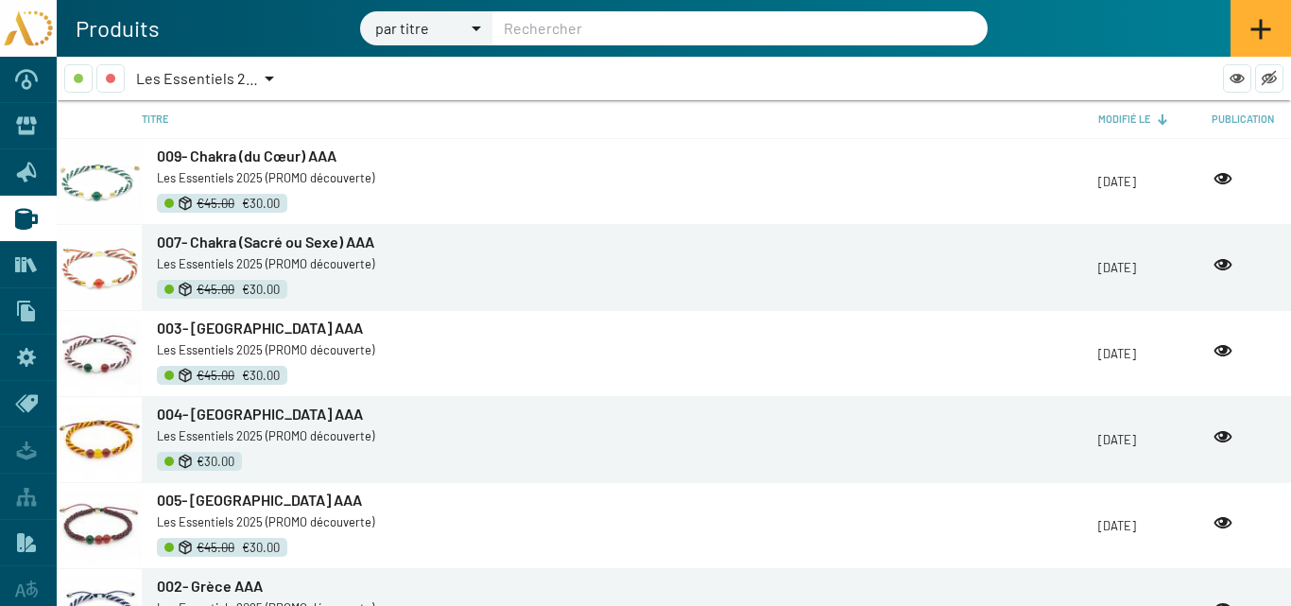
click at [201, 78] on span "Les Essentiels 2025 (PROMO découverte)" at bounding box center [272, 78] width 272 height 18
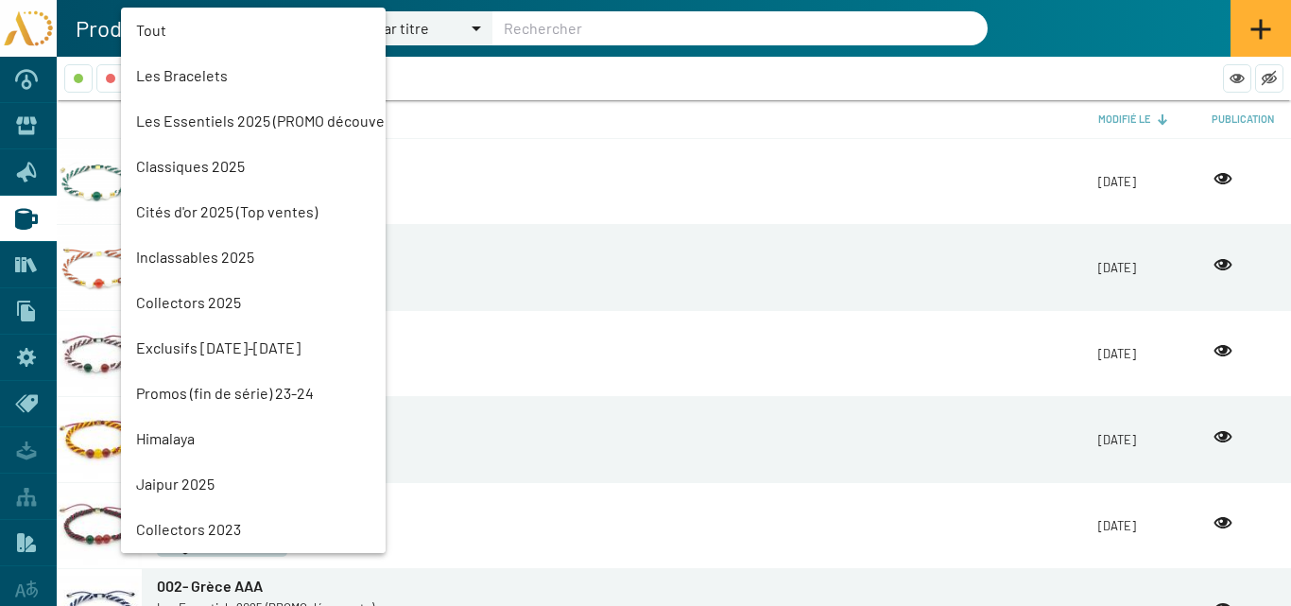
scroll to position [43, 0]
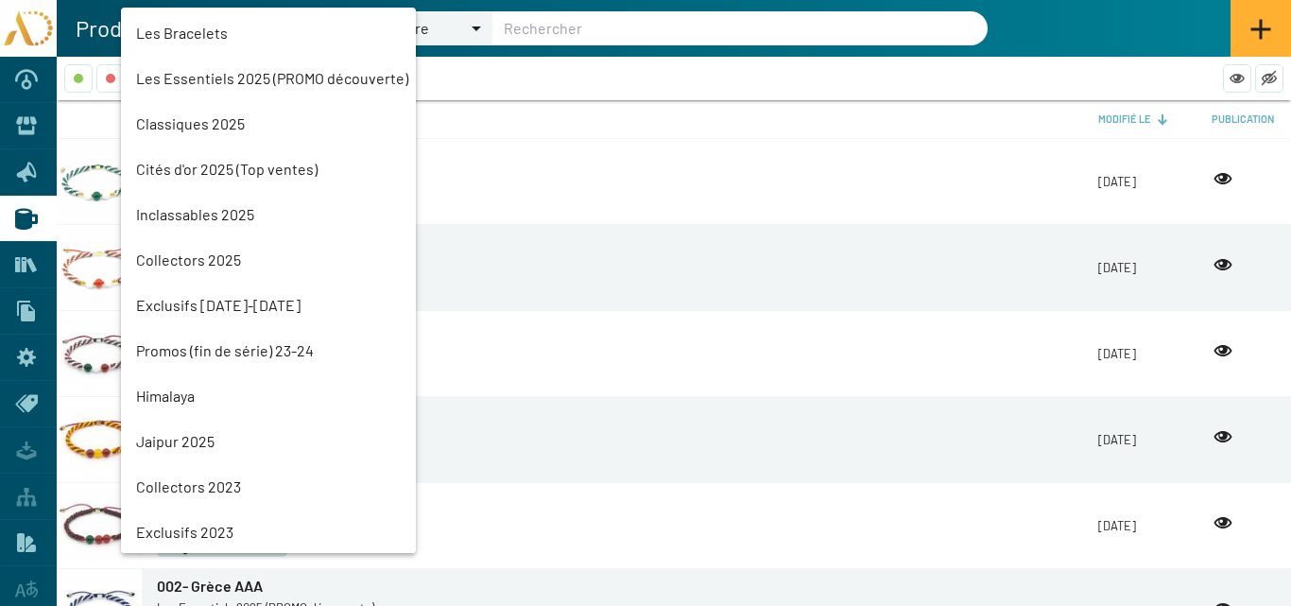
click at [223, 170] on mat-option "Cités d'or 2025 (Top ventes)" at bounding box center [268, 168] width 295 height 45
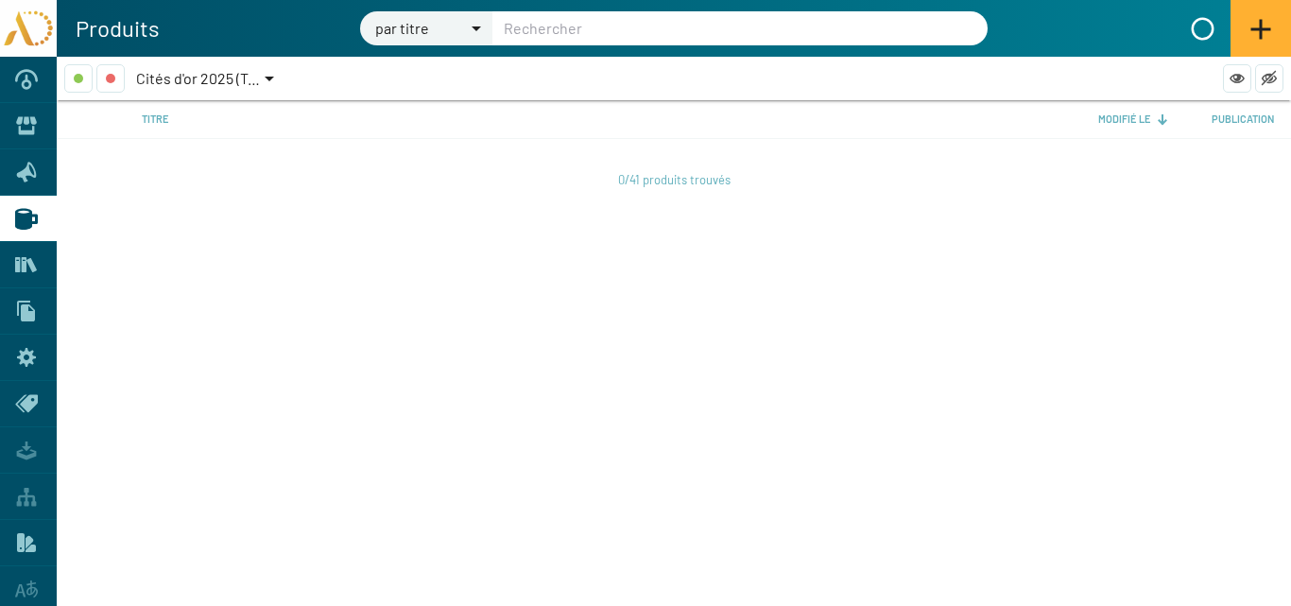
click at [236, 63] on app-product-list-filters "Cités d'or 2025 (Top ventes)" at bounding box center [674, 78] width 1234 height 43
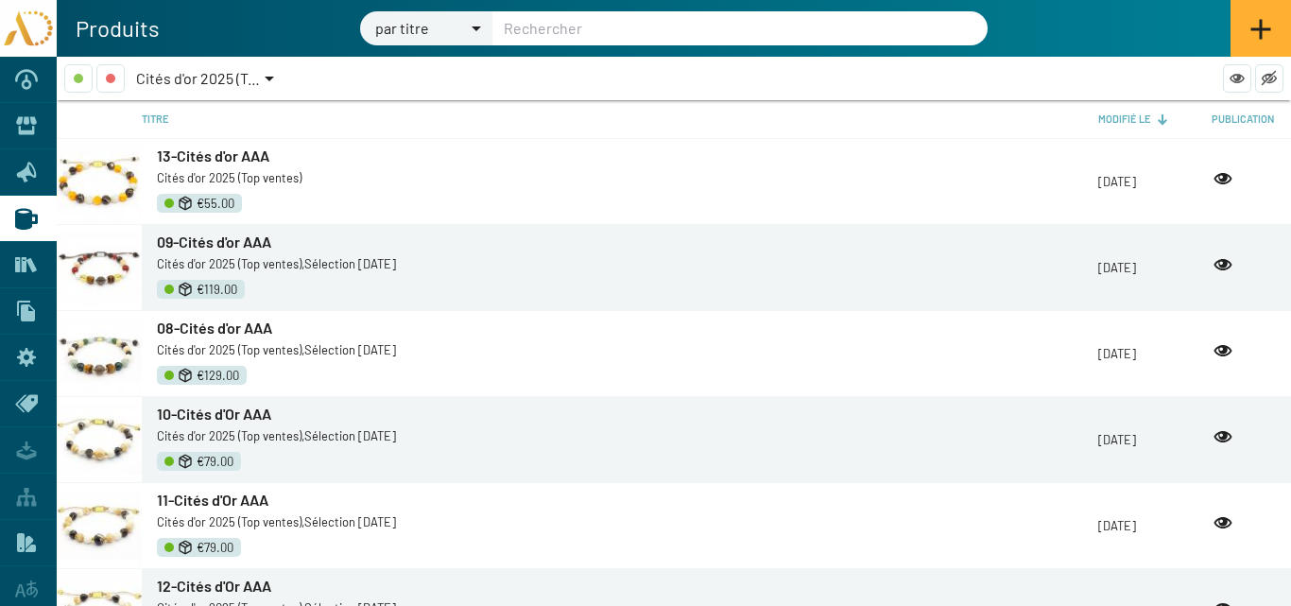
click at [235, 73] on span "Cités d'or 2025 (Top ventes)" at bounding box center [226, 78] width 181 height 18
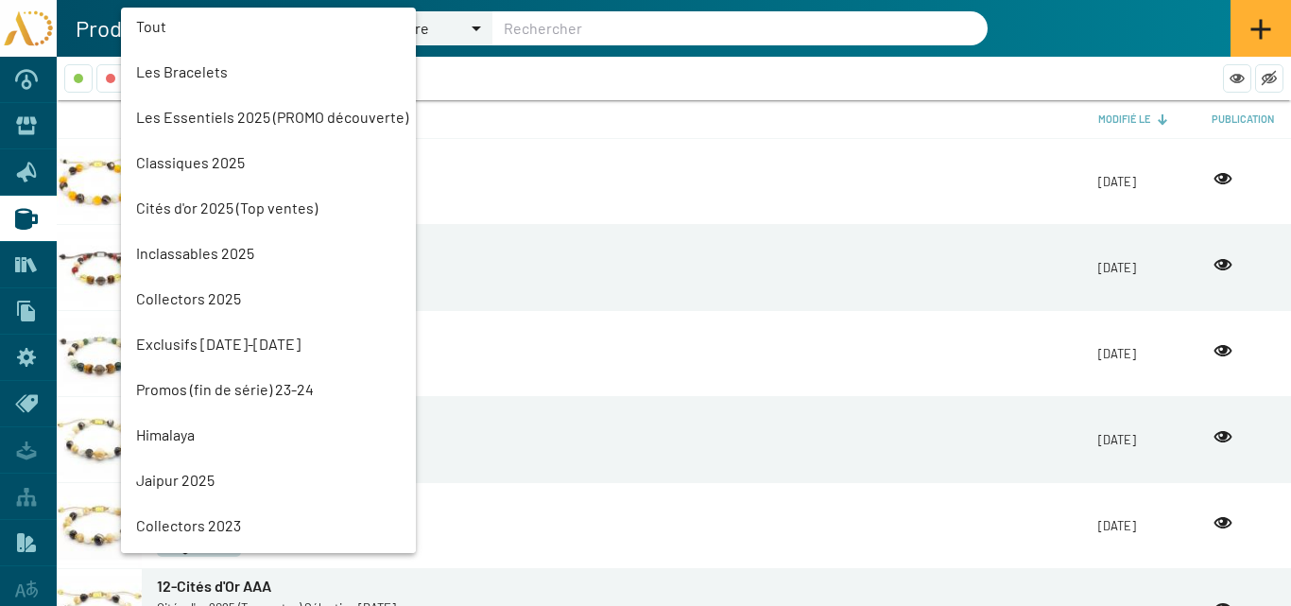
scroll to position [0, 0]
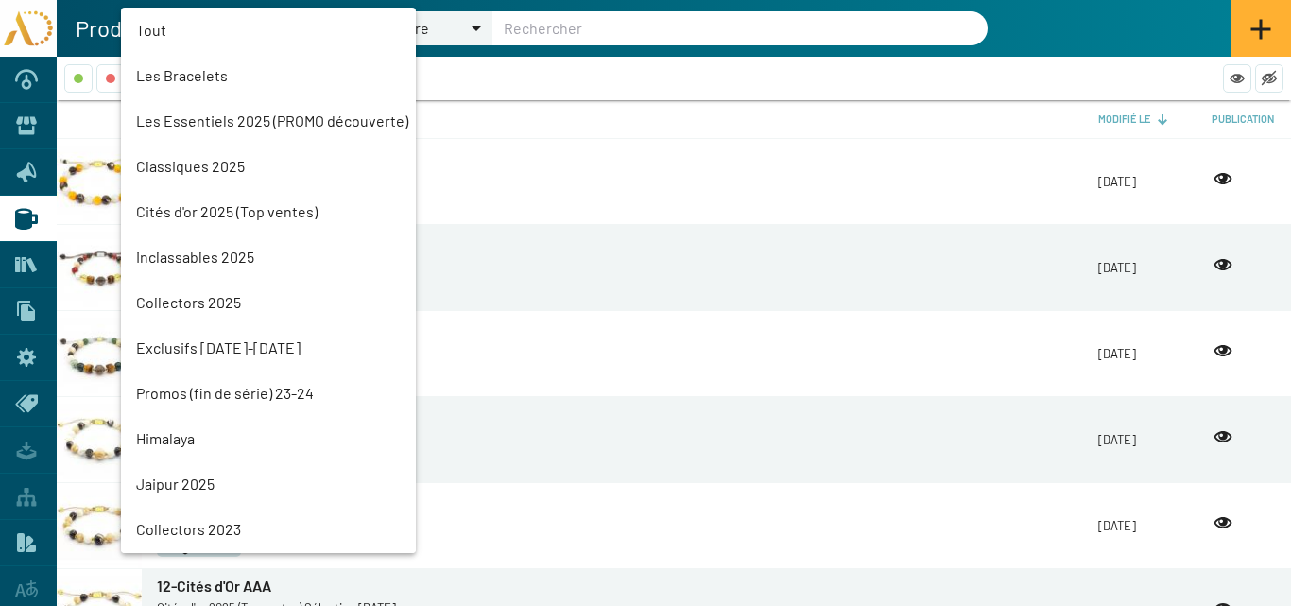
click at [210, 115] on mat-option "Les Essentiels 2025 (PROMO découverte)" at bounding box center [268, 120] width 295 height 45
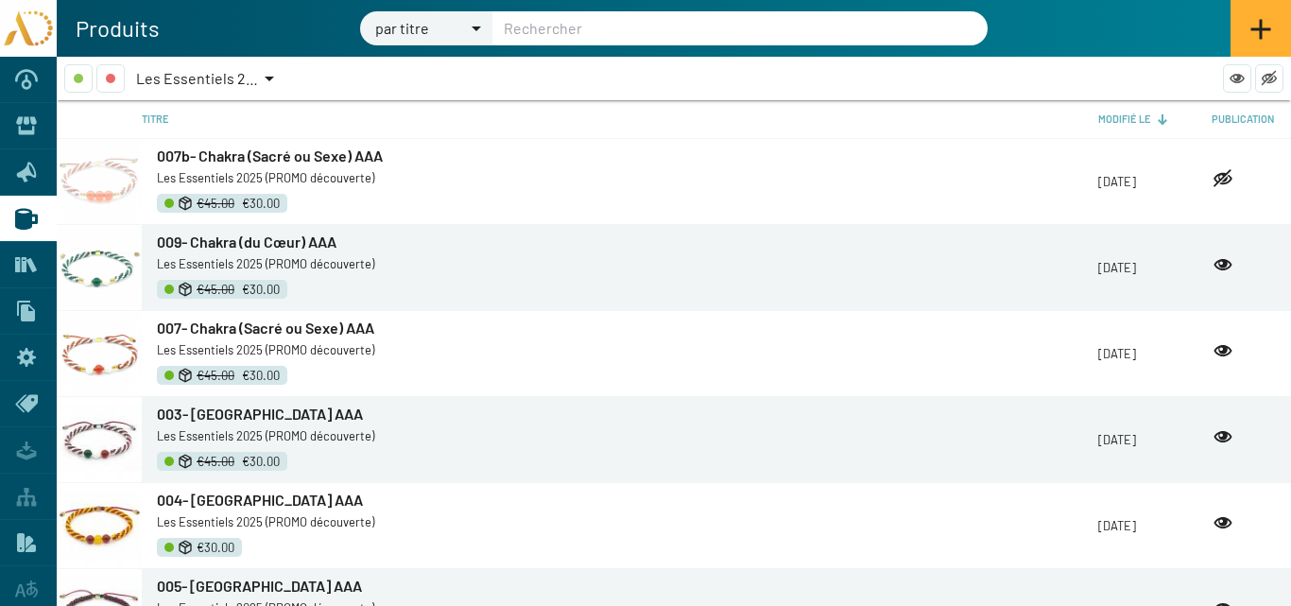
click at [276, 154] on span "007b- Chakra (Sacré ou Sexe) AAA" at bounding box center [270, 155] width 226 height 18
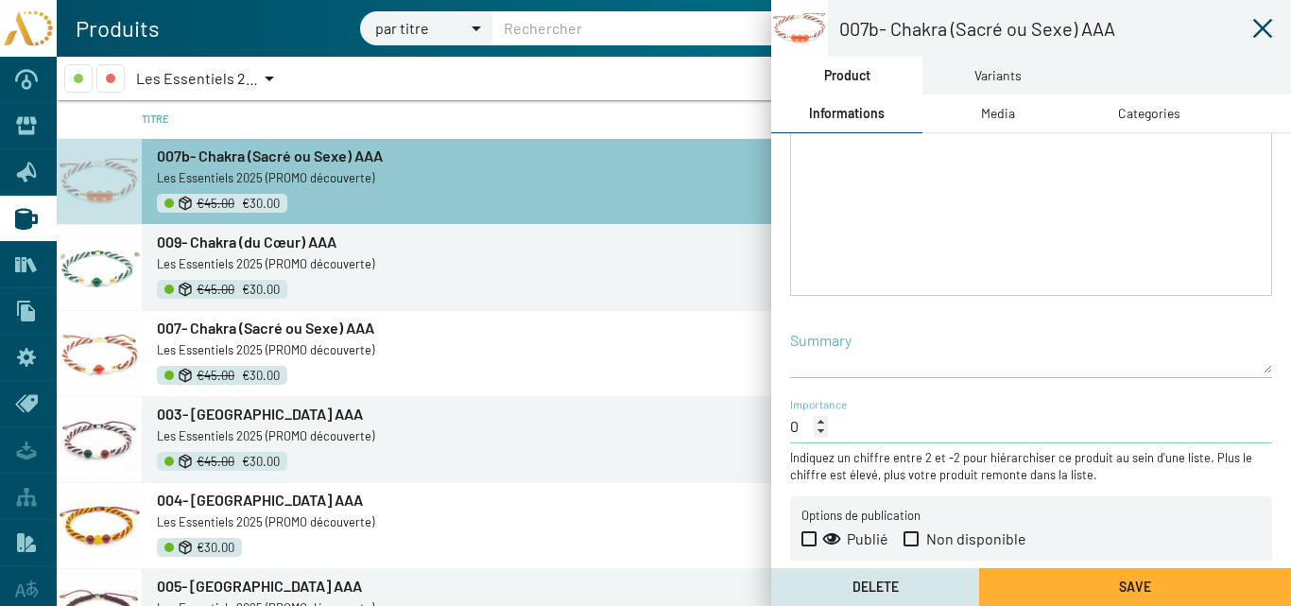
scroll to position [406, 0]
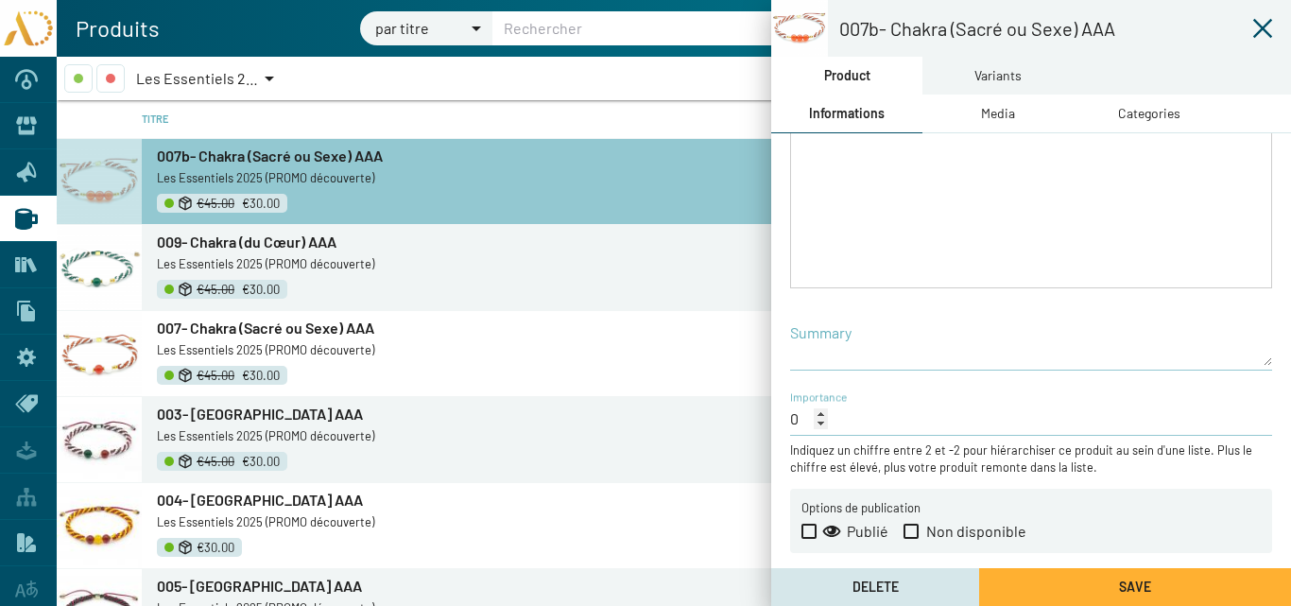
click at [805, 531] on span at bounding box center [808, 531] width 15 height 15
click at [808, 539] on input "Publié" at bounding box center [808, 539] width 1 height 1
checkbox input "true"
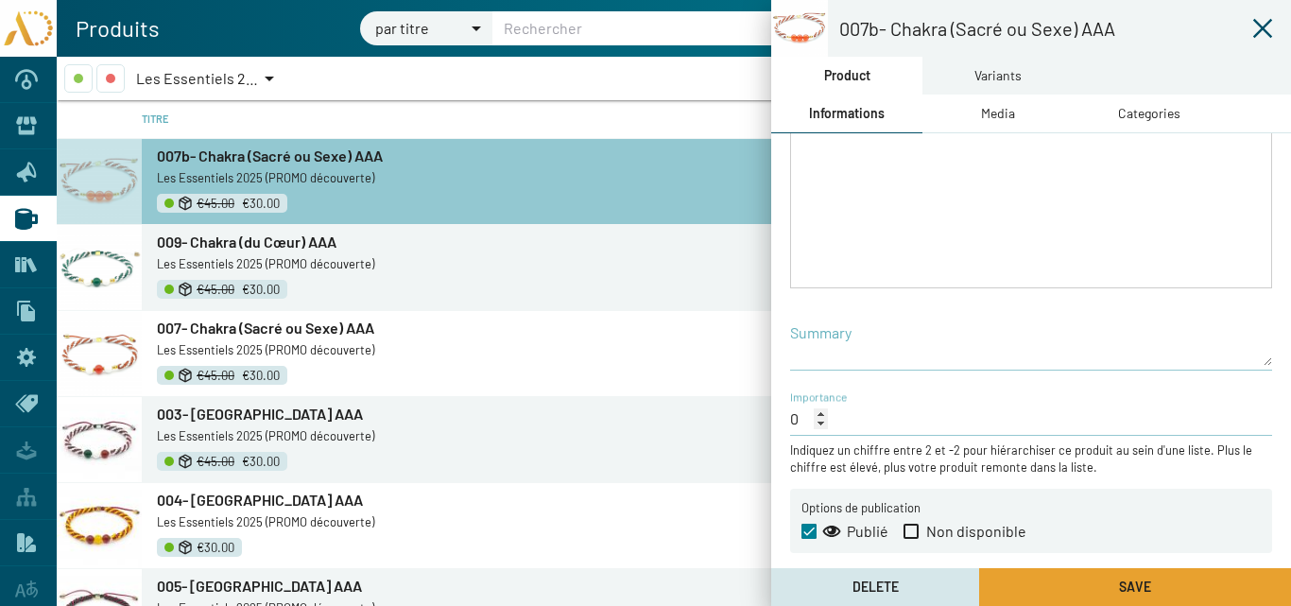
click at [1054, 588] on button "Save" at bounding box center [1135, 587] width 312 height 38
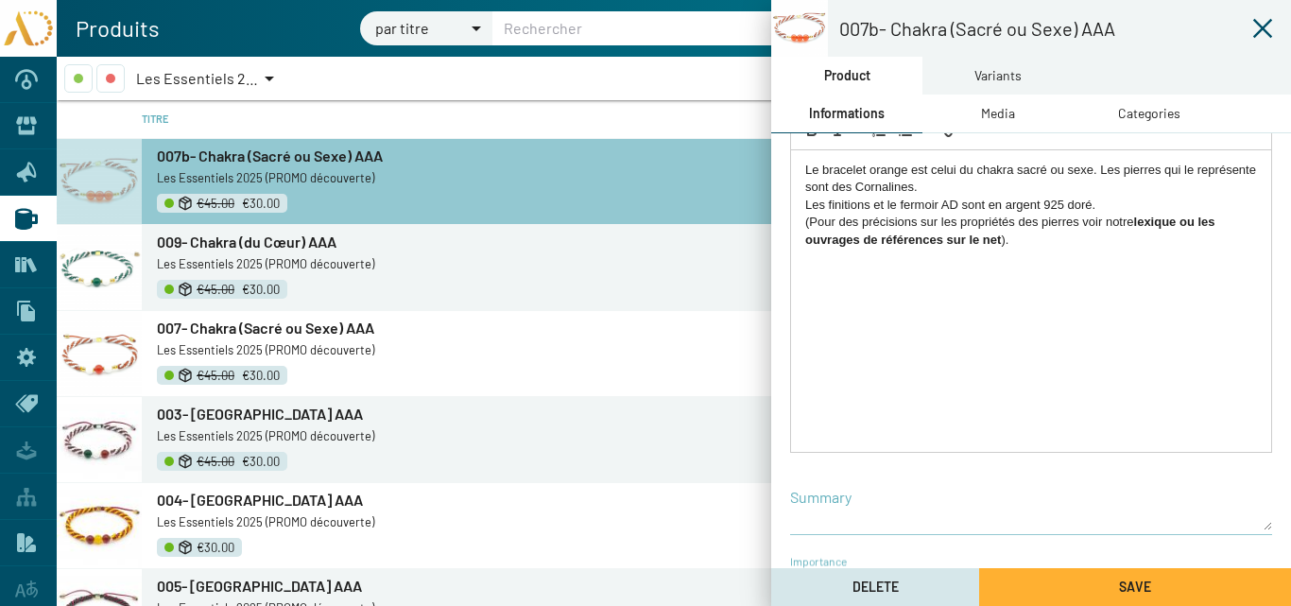
scroll to position [0, 0]
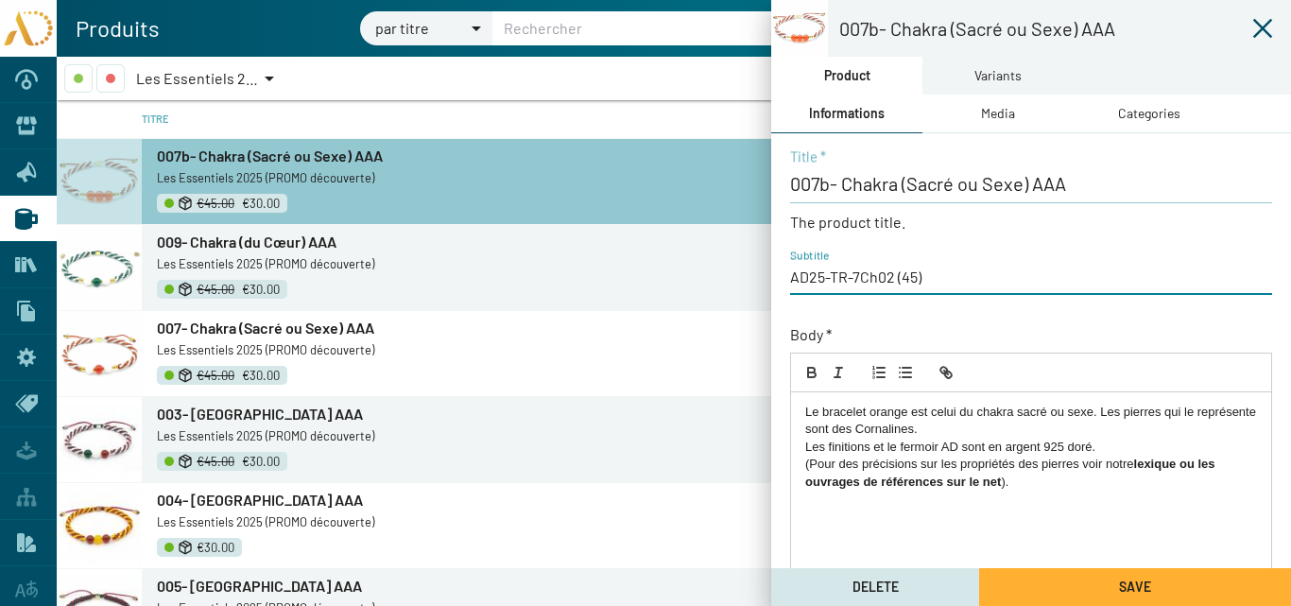
drag, startPoint x: 925, startPoint y: 274, endPoint x: 893, endPoint y: 282, distance: 33.0
click at [893, 282] on input "AD25-TR-7Ch02 (45)" at bounding box center [1031, 277] width 482 height 21
type input "AD25-TR-7Ch02"
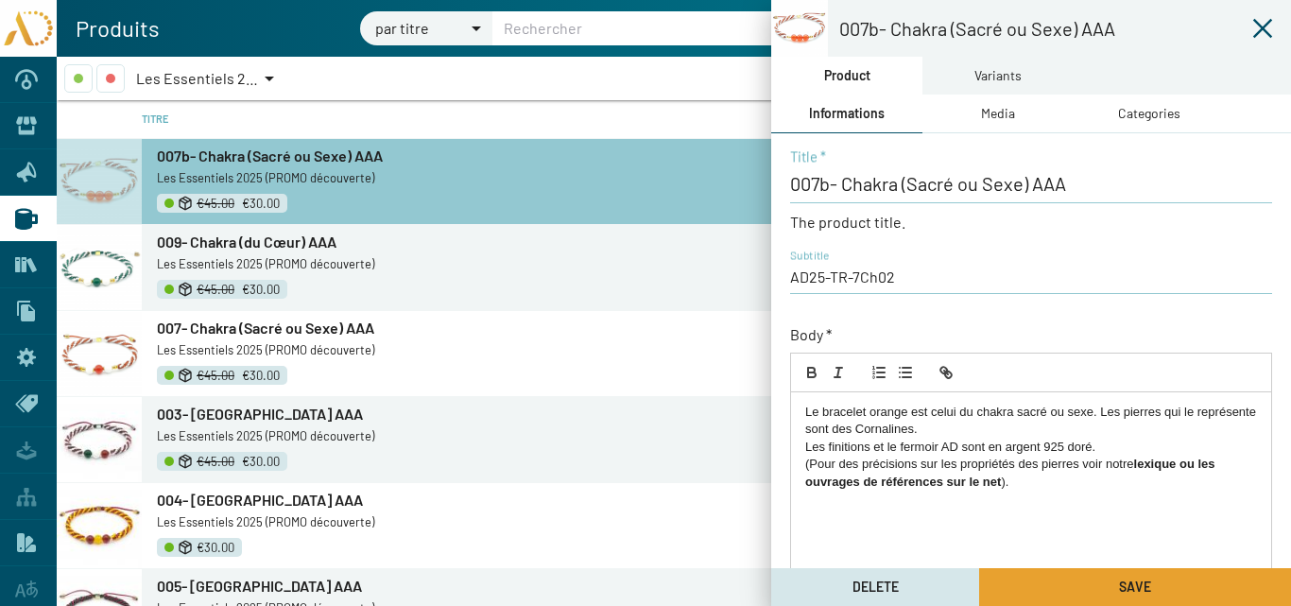
click at [1068, 589] on button "Save" at bounding box center [1135, 587] width 312 height 38
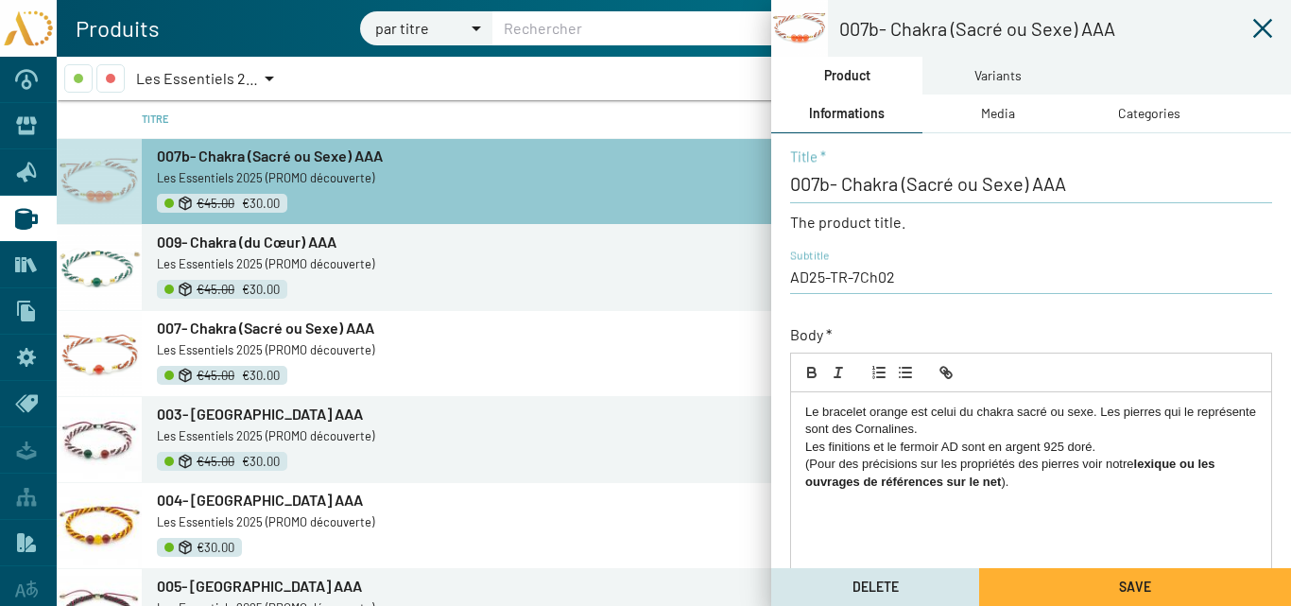
click at [1266, 24] on icon at bounding box center [1262, 28] width 19 height 19
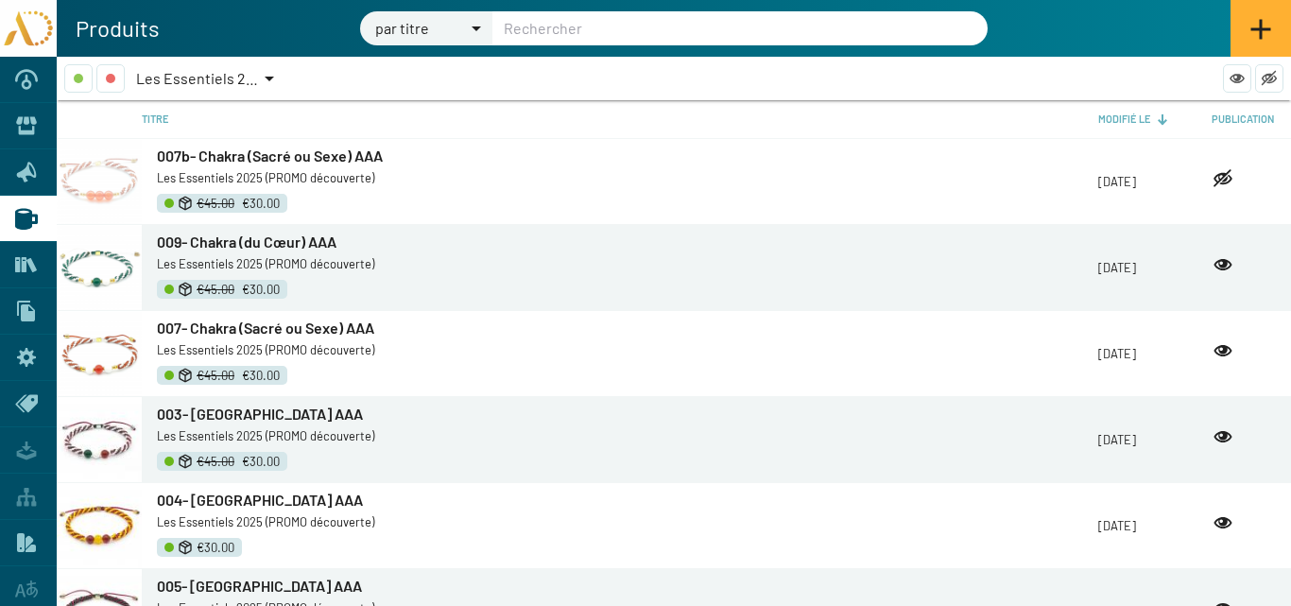
click at [1266, 24] on icon at bounding box center [1260, 29] width 23 height 23
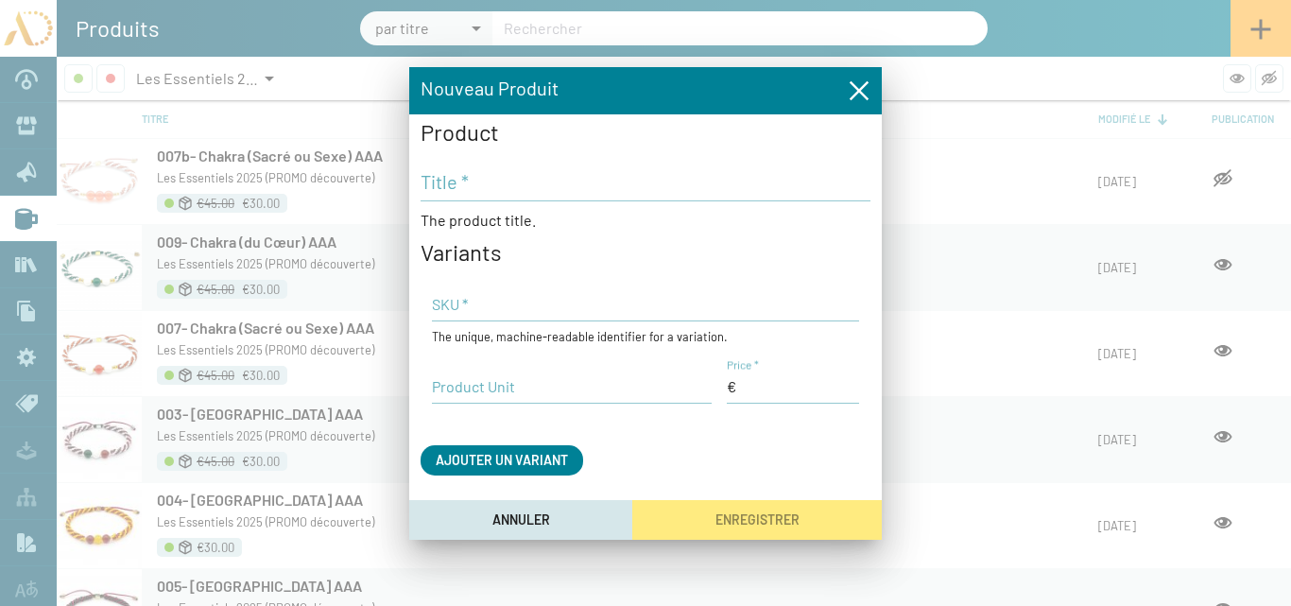
click at [466, 179] on input "Title *" at bounding box center [646, 181] width 450 height 23
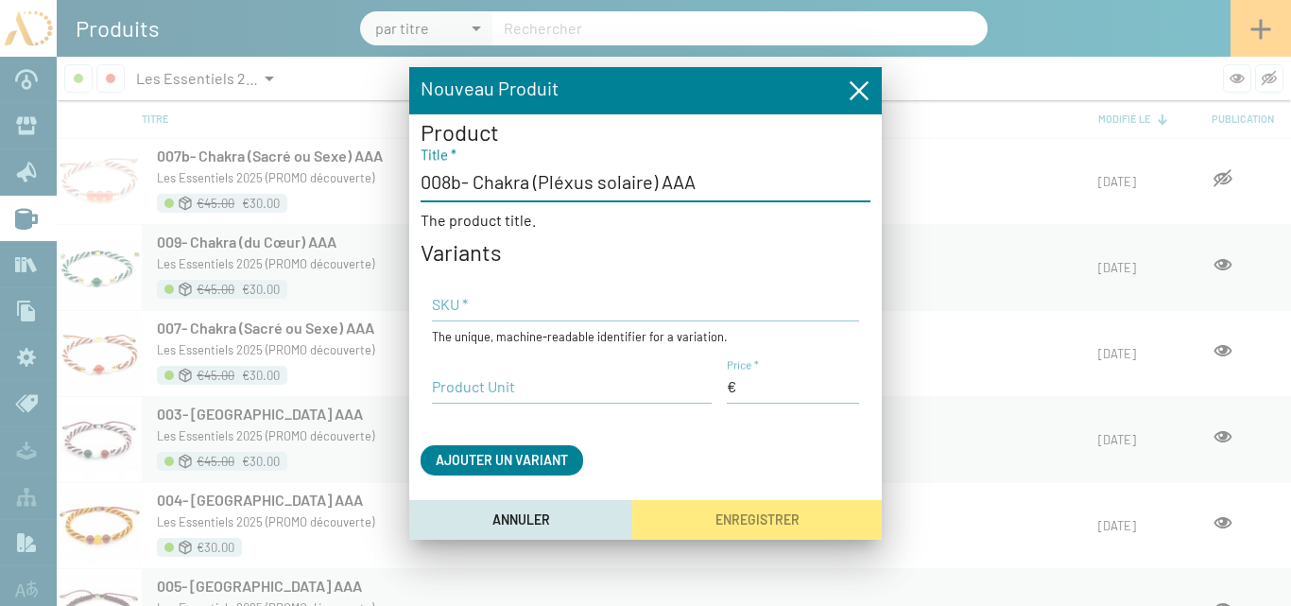
click at [567, 184] on input "008b- Chakra (Pléxus solaire) AAA" at bounding box center [646, 181] width 450 height 23
type input "008b- Chakra (Plexus solaire) AAA"
click at [764, 388] on input "Price *" at bounding box center [793, 386] width 132 height 21
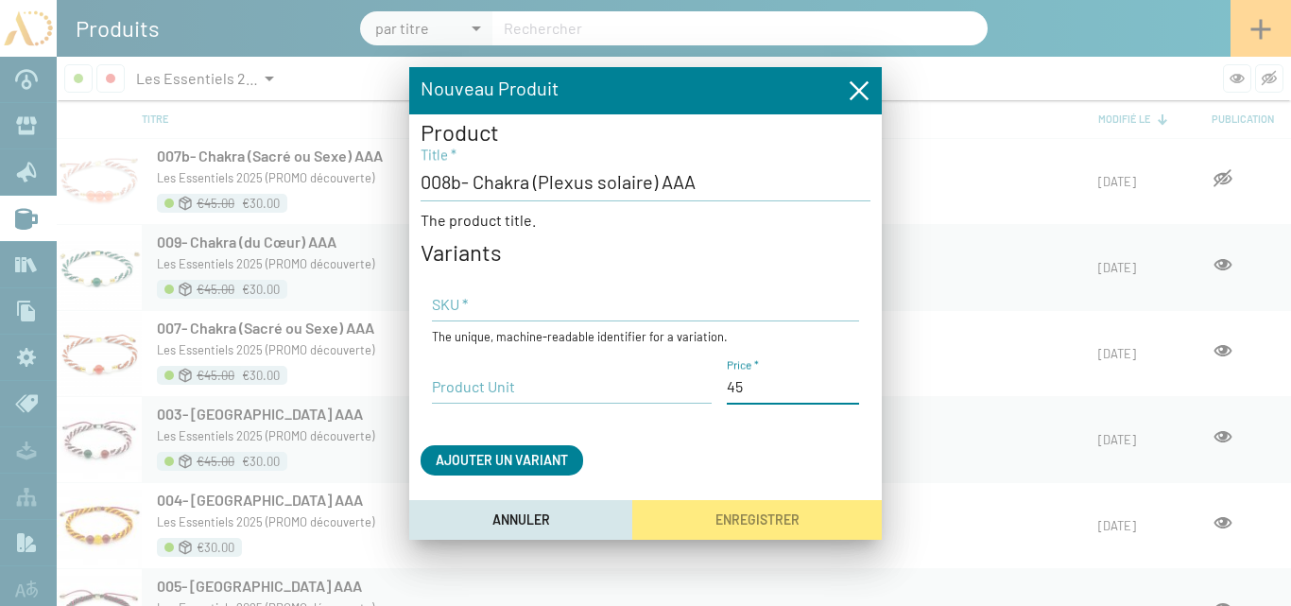
type input "45,00 €"
click at [496, 383] on input "Product Unit" at bounding box center [572, 386] width 280 height 21
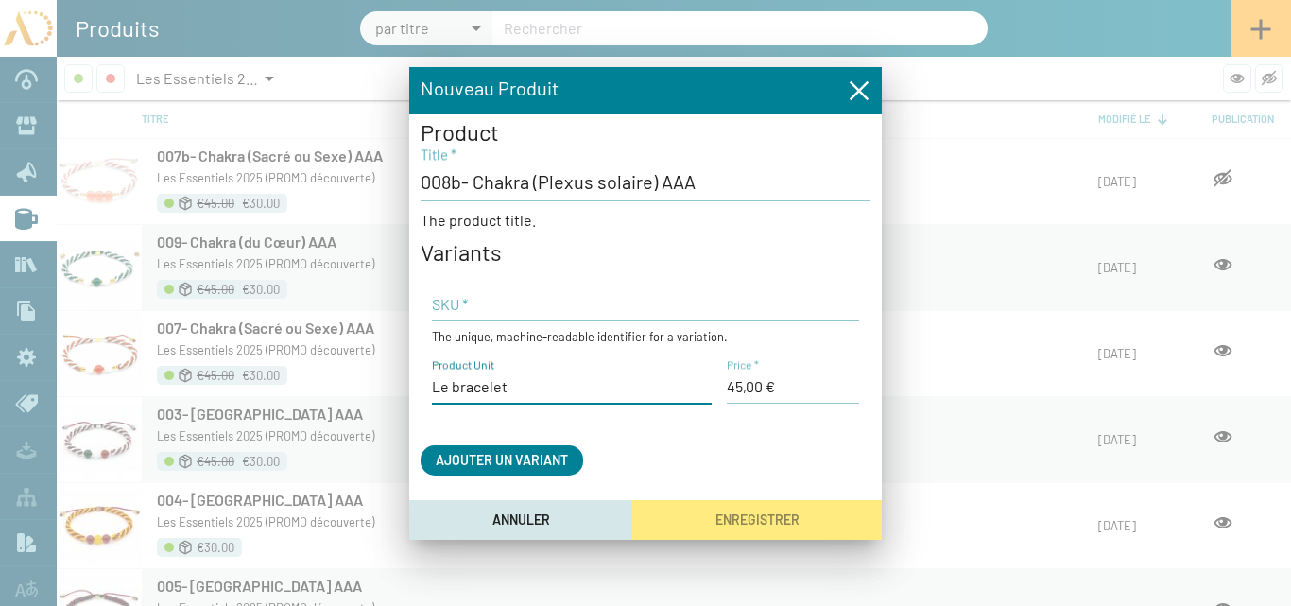
type input "Le bracelet"
click at [826, 298] on input "SKU *" at bounding box center [645, 304] width 427 height 21
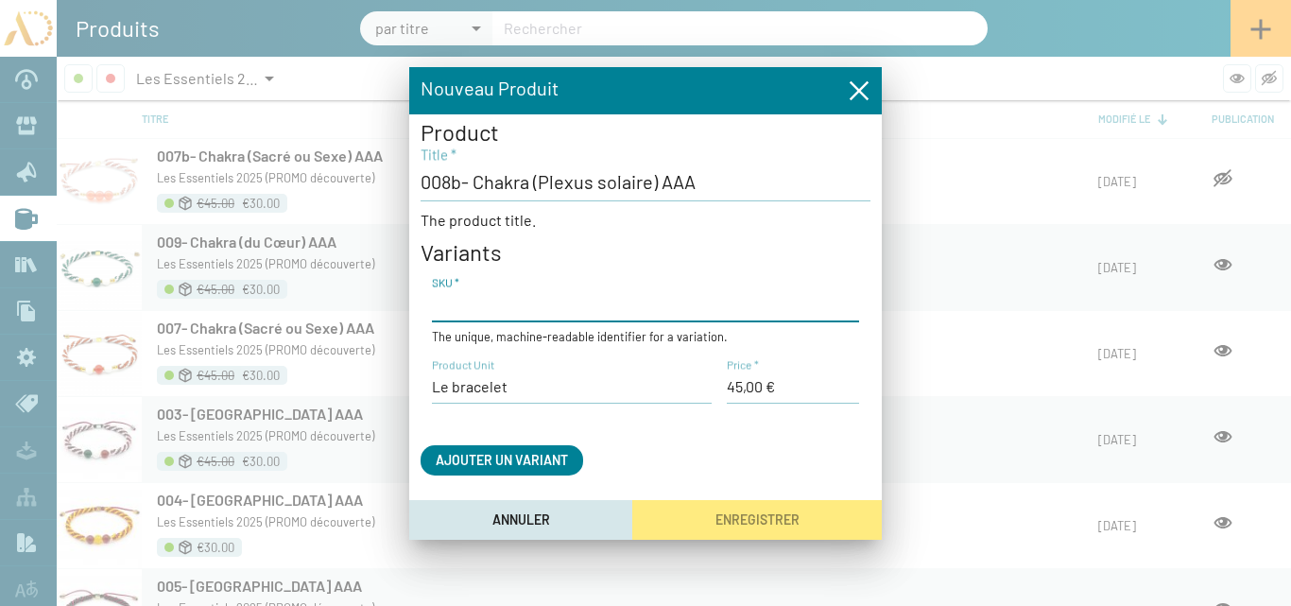
paste input "AD25-TR-7Ch03"
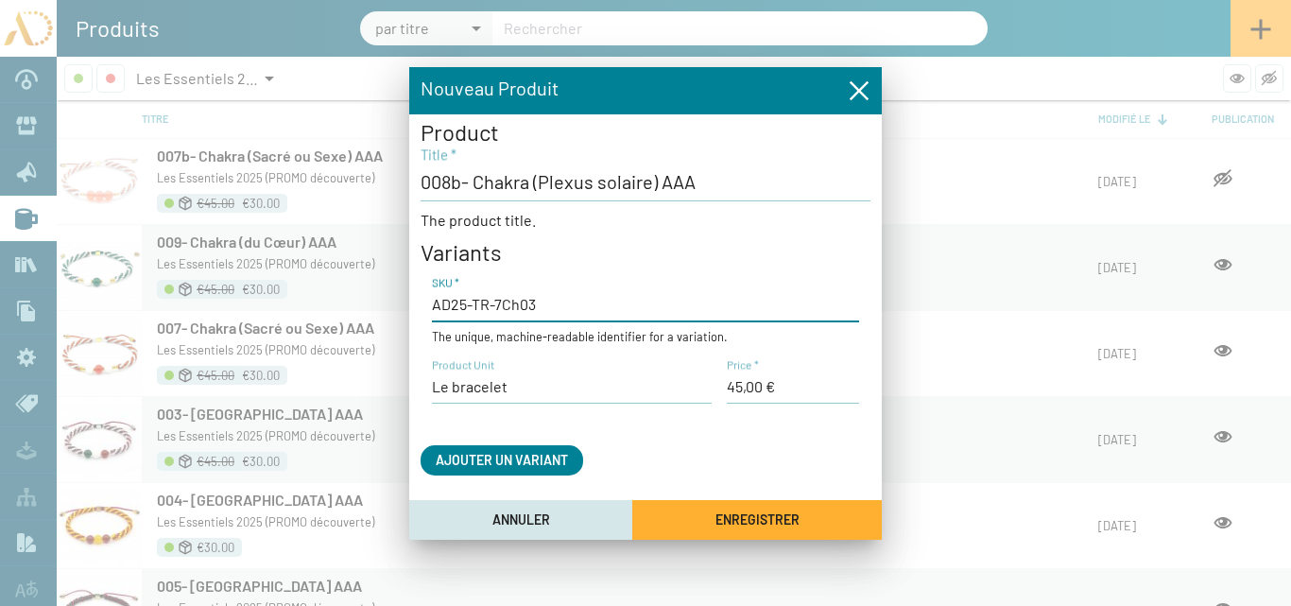
type input "AD25-TR-7Ch03"
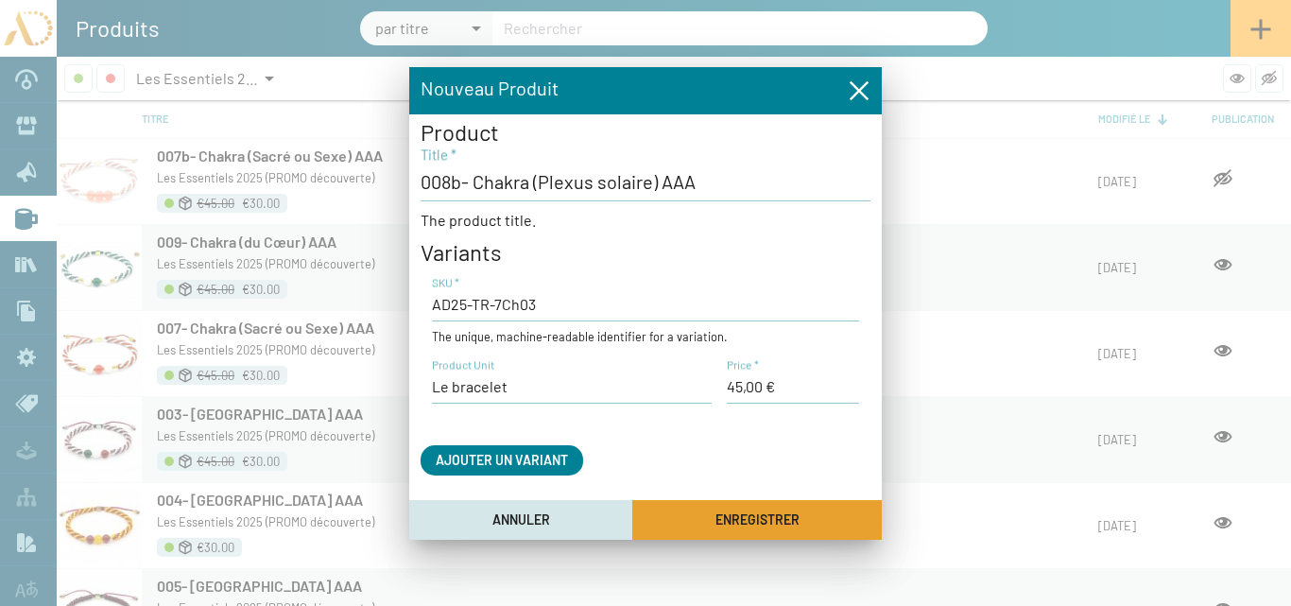
click at [716, 513] on span "Enregistrer" at bounding box center [757, 520] width 84 height 16
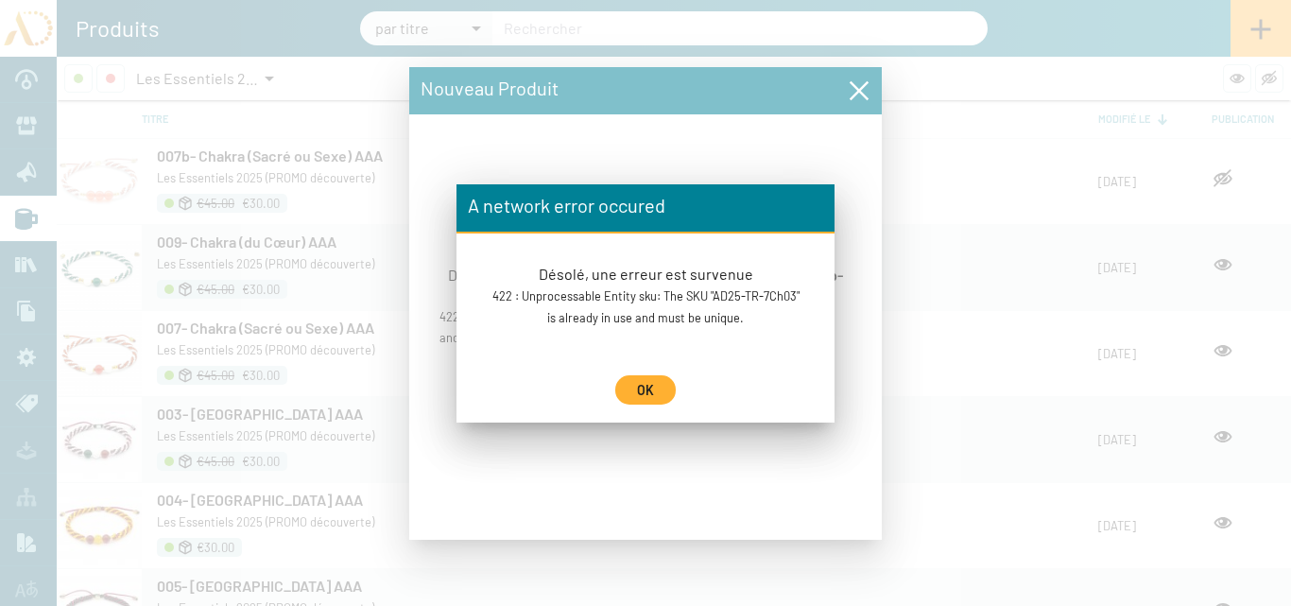
click at [666, 392] on button "OK" at bounding box center [645, 389] width 60 height 29
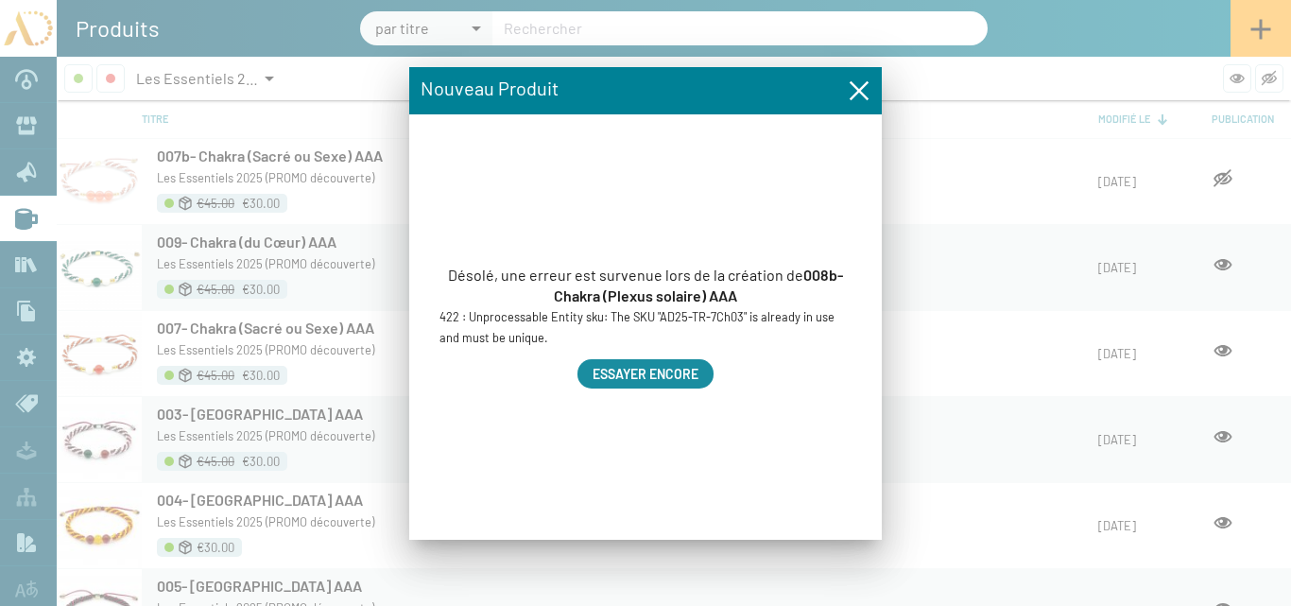
click at [661, 373] on span "Essayer encore" at bounding box center [646, 374] width 106 height 16
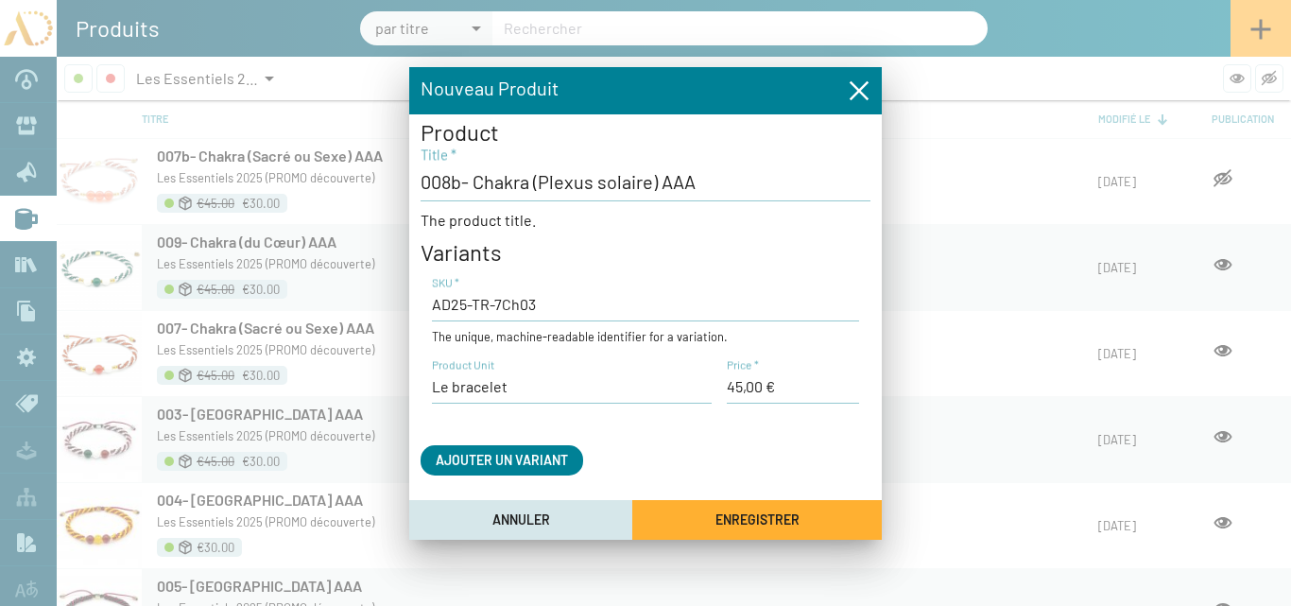
click at [541, 306] on input "AD25-TR-7Ch03" at bounding box center [645, 304] width 427 height 21
drag, startPoint x: 542, startPoint y: 398, endPoint x: 617, endPoint y: 306, distance: 118.8
click at [542, 394] on div "Le bracelet Product Unit" at bounding box center [572, 380] width 280 height 46
click at [719, 186] on input "008b- Chakra (Plexus solaire) AAA" at bounding box center [646, 181] width 450 height 23
click at [750, 520] on span "Enregistrer" at bounding box center [757, 520] width 84 height 16
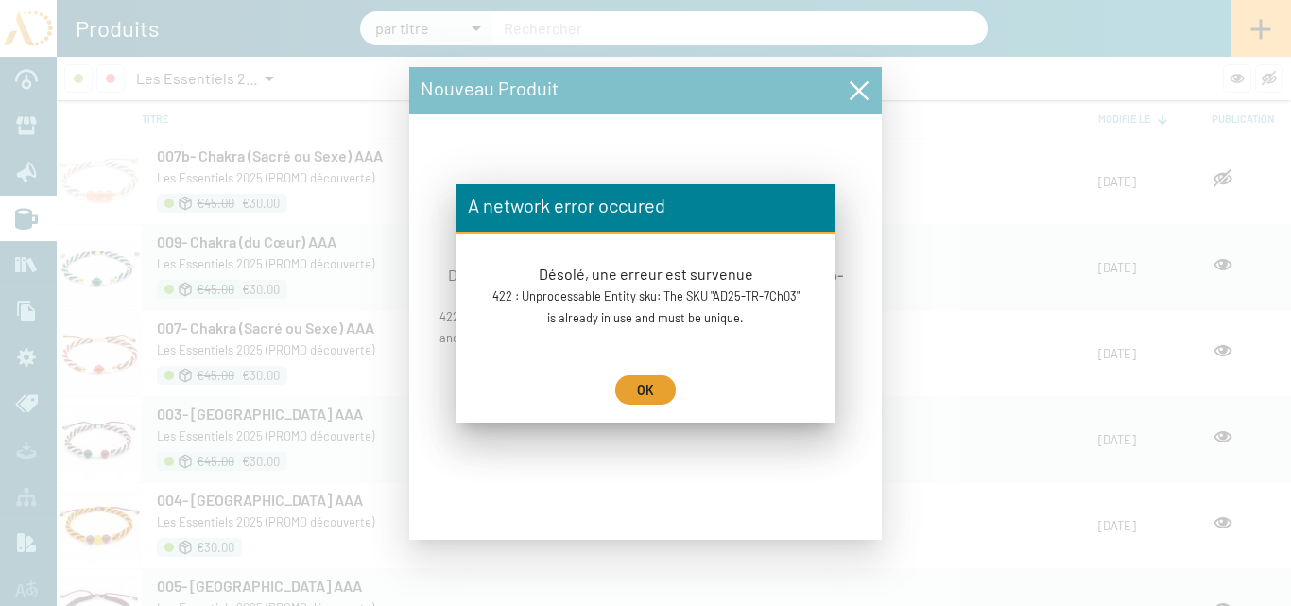
click at [639, 393] on span "OK" at bounding box center [645, 390] width 17 height 16
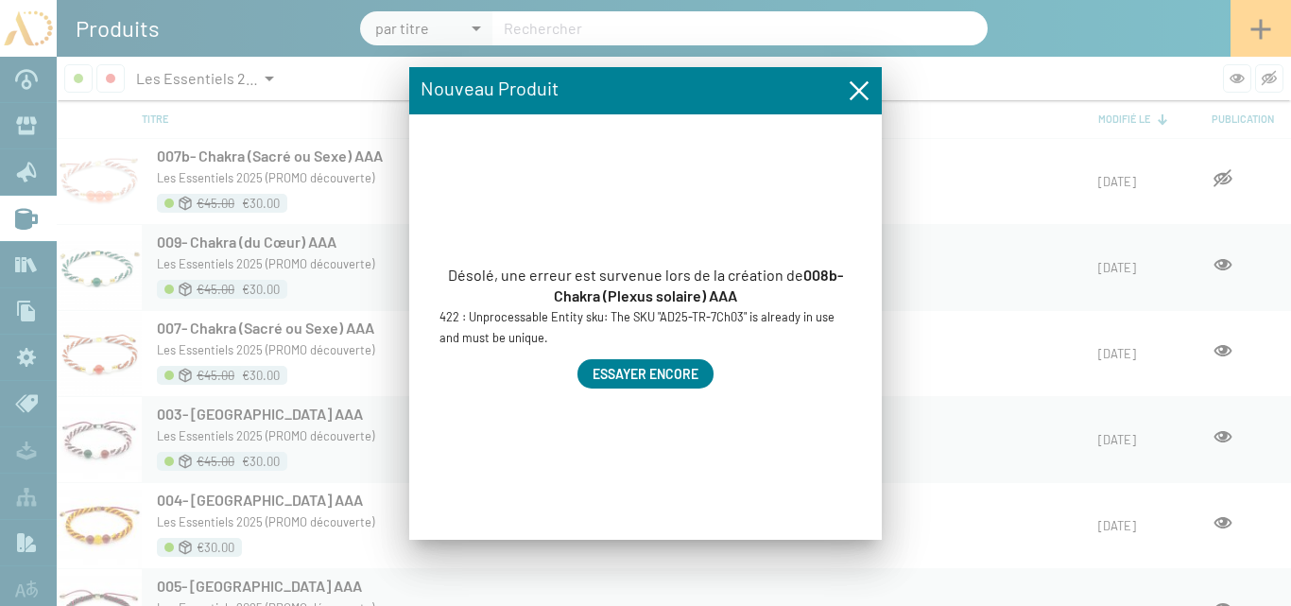
click at [678, 371] on span "Essayer encore" at bounding box center [646, 374] width 106 height 16
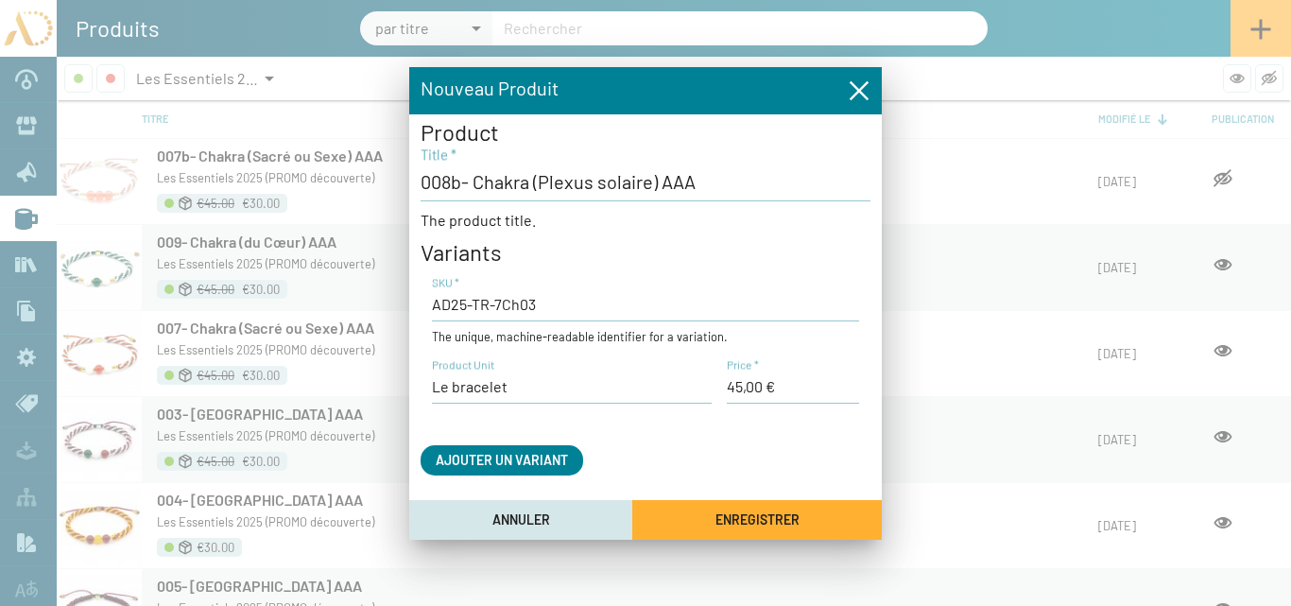
click at [535, 305] on input "AD25-TR-7Ch03" at bounding box center [645, 304] width 427 height 21
type input "AD25-TR-7Ch0"
drag, startPoint x: 550, startPoint y: 310, endPoint x: 433, endPoint y: 317, distance: 117.4
click at [433, 317] on div "AD25-TR-7Ch0 SKU *" at bounding box center [645, 298] width 427 height 46
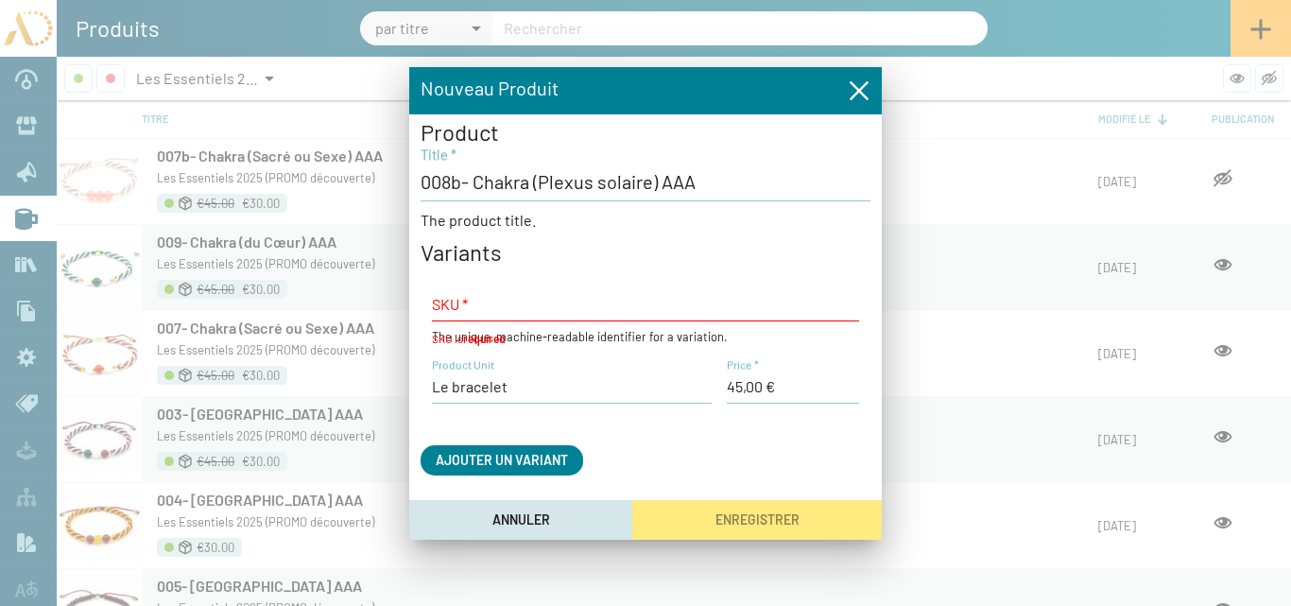
drag, startPoint x: 840, startPoint y: 307, endPoint x: 775, endPoint y: 307, distance: 65.2
click at [840, 307] on input "SKU *" at bounding box center [645, 304] width 427 height 21
paste input "AD25-TR-7Ch03 (45)Bis"
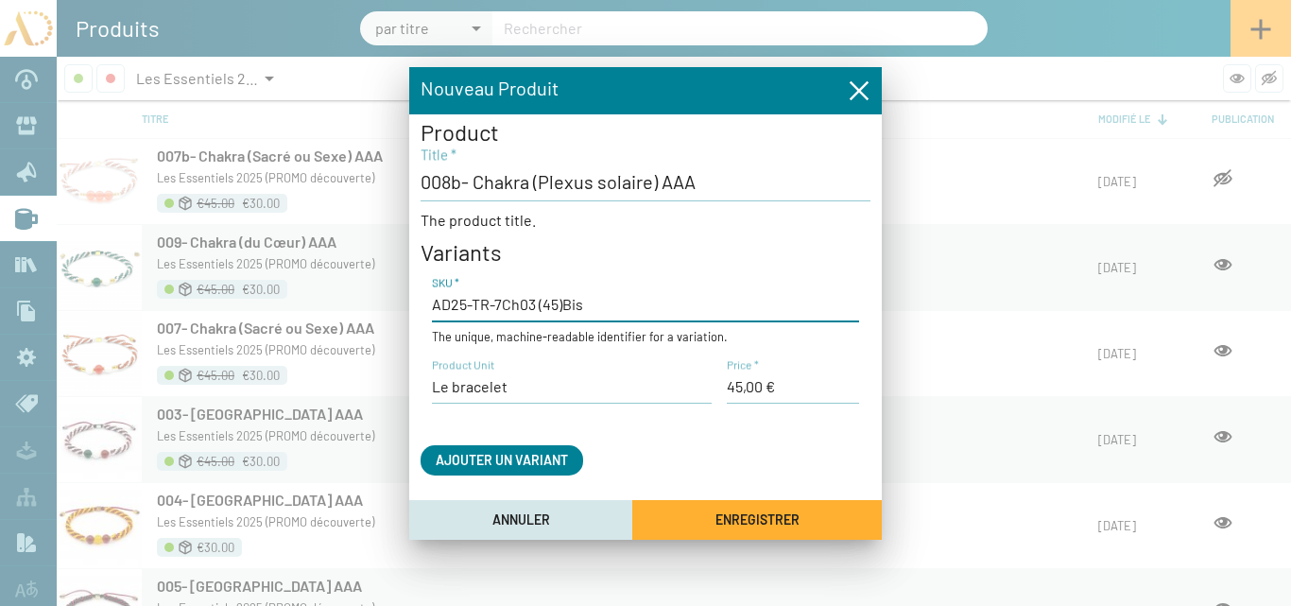
type input "AD25-TR-7Ch03 (45)Bis"
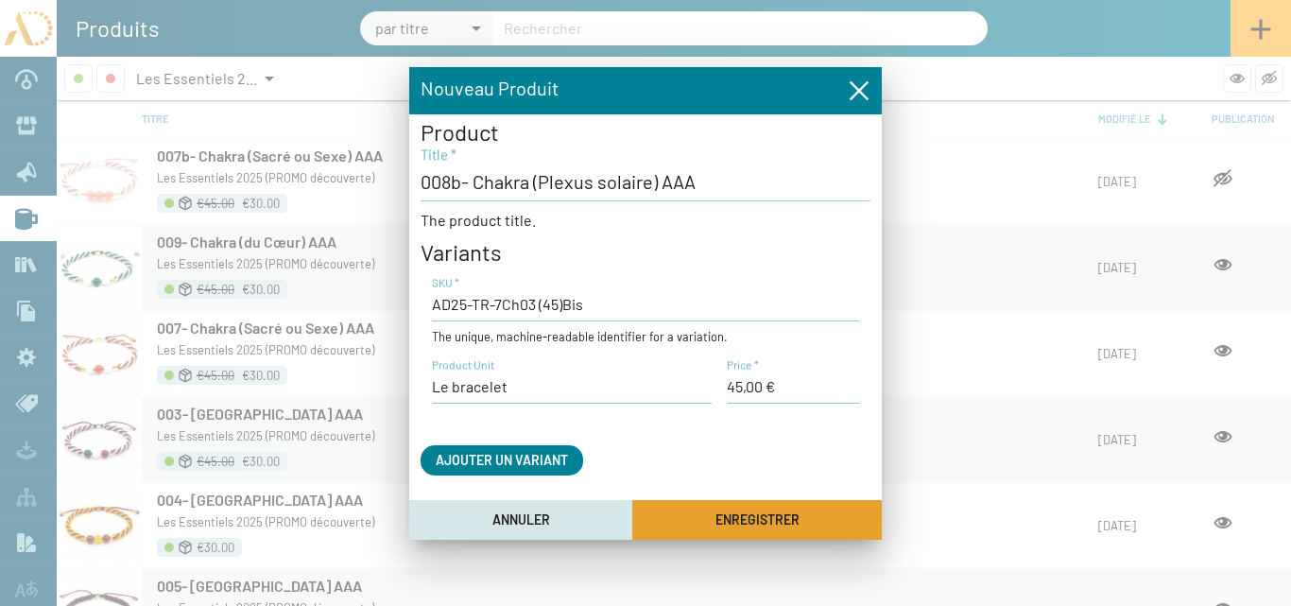
click at [715, 522] on span "Enregistrer" at bounding box center [757, 520] width 84 height 16
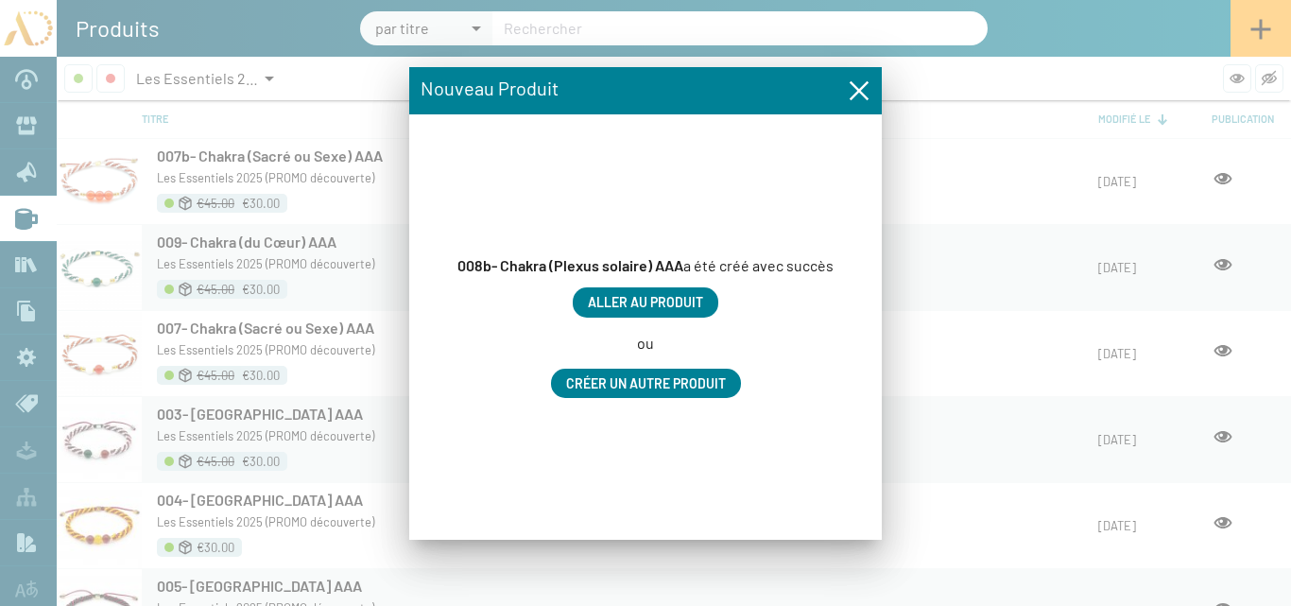
click at [668, 302] on span "Aller au produit" at bounding box center [645, 303] width 115 height 16
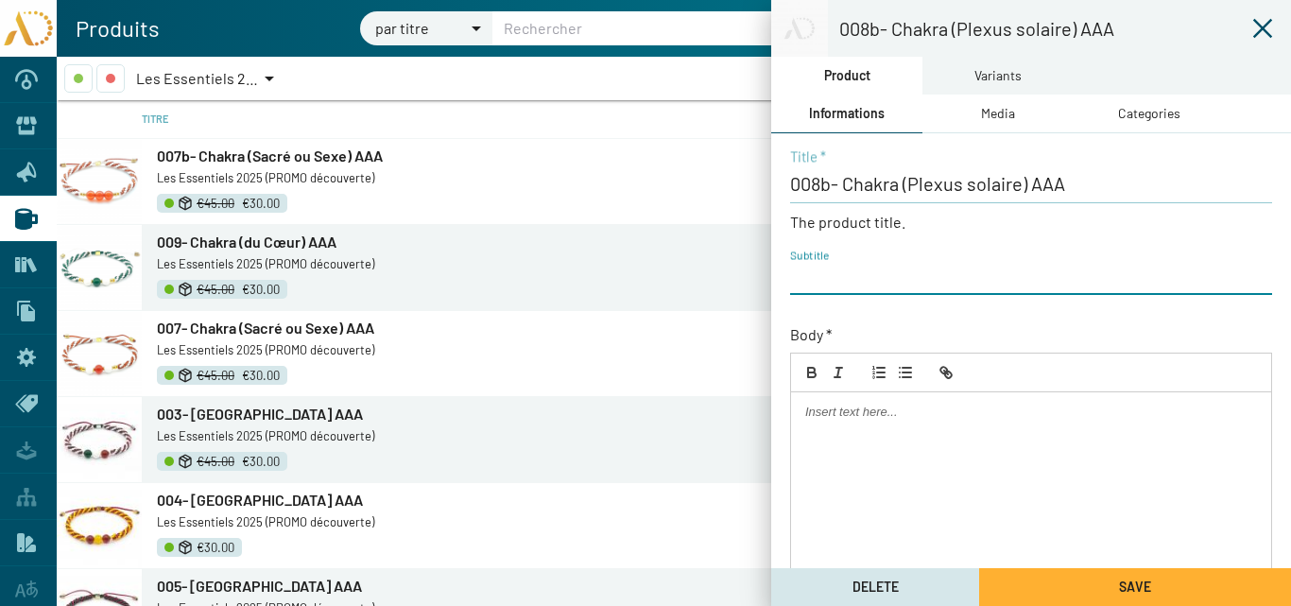
paste input "AD25-TR-7Ch03 (45)Bis"
drag, startPoint x: 930, startPoint y: 280, endPoint x: 891, endPoint y: 283, distance: 38.9
click at [891, 283] on input "AD25-TR-7Ch03 (45)Bis" at bounding box center [1031, 277] width 482 height 21
click at [934, 285] on input "AD25-TR-7Ch03" at bounding box center [1031, 277] width 482 height 21
type input "AD25-TR-7Ch03"
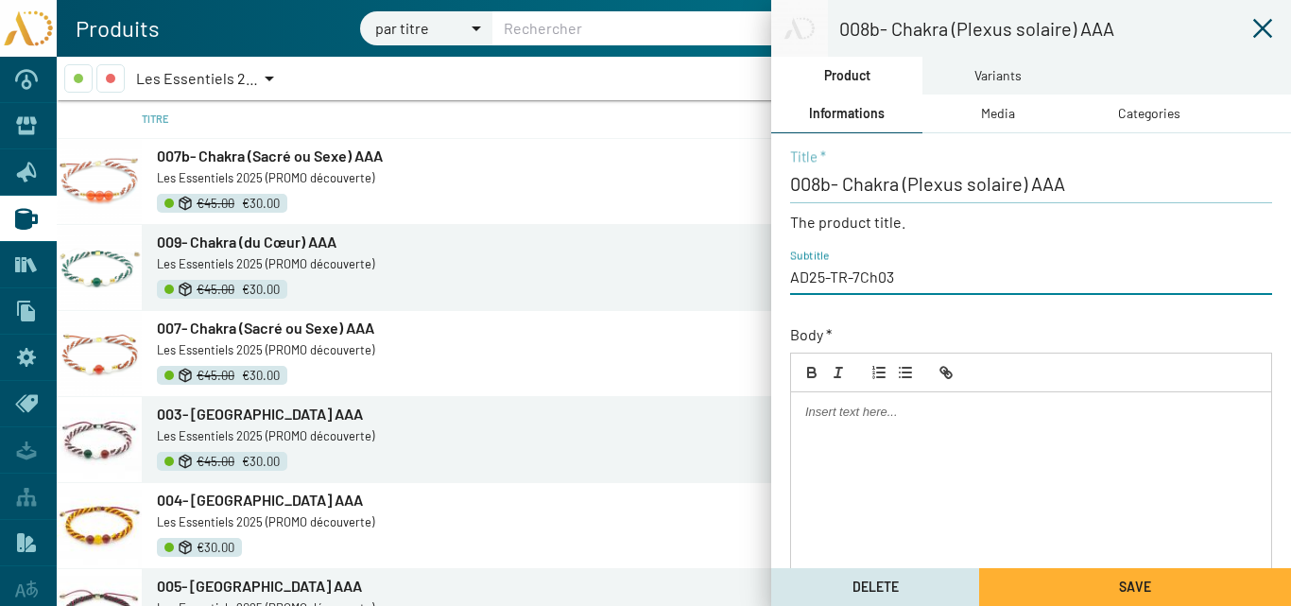
click at [981, 108] on div "Media" at bounding box center [998, 113] width 34 height 21
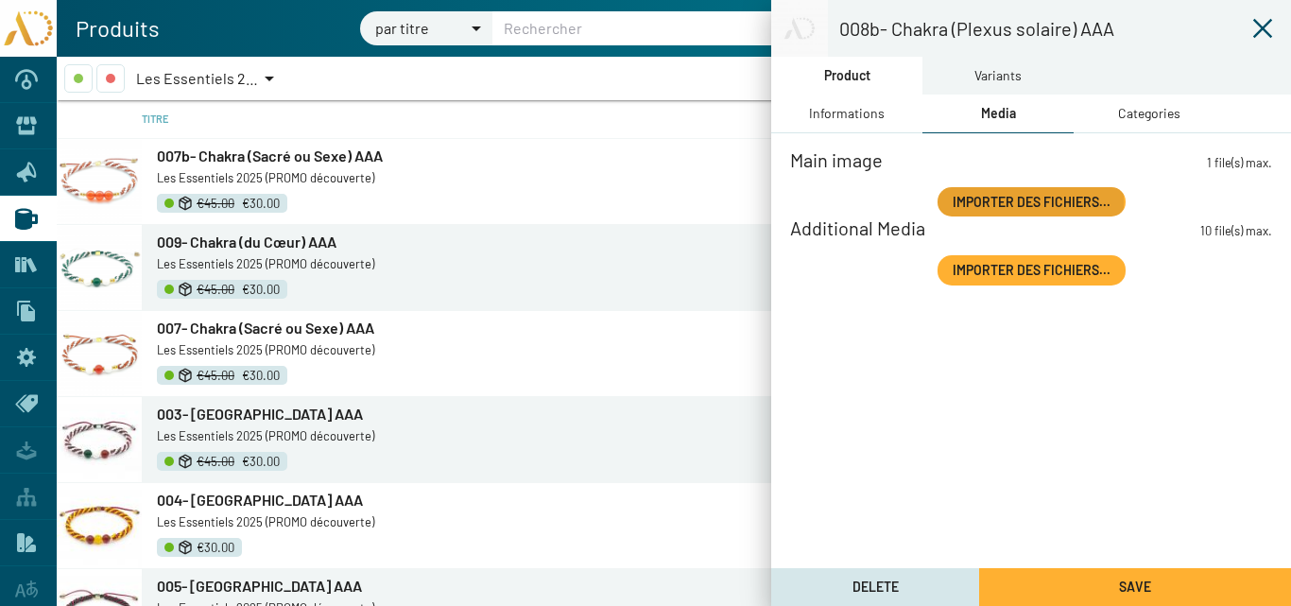
click at [1002, 201] on span "Importer des fichiers..." at bounding box center [1032, 202] width 158 height 16
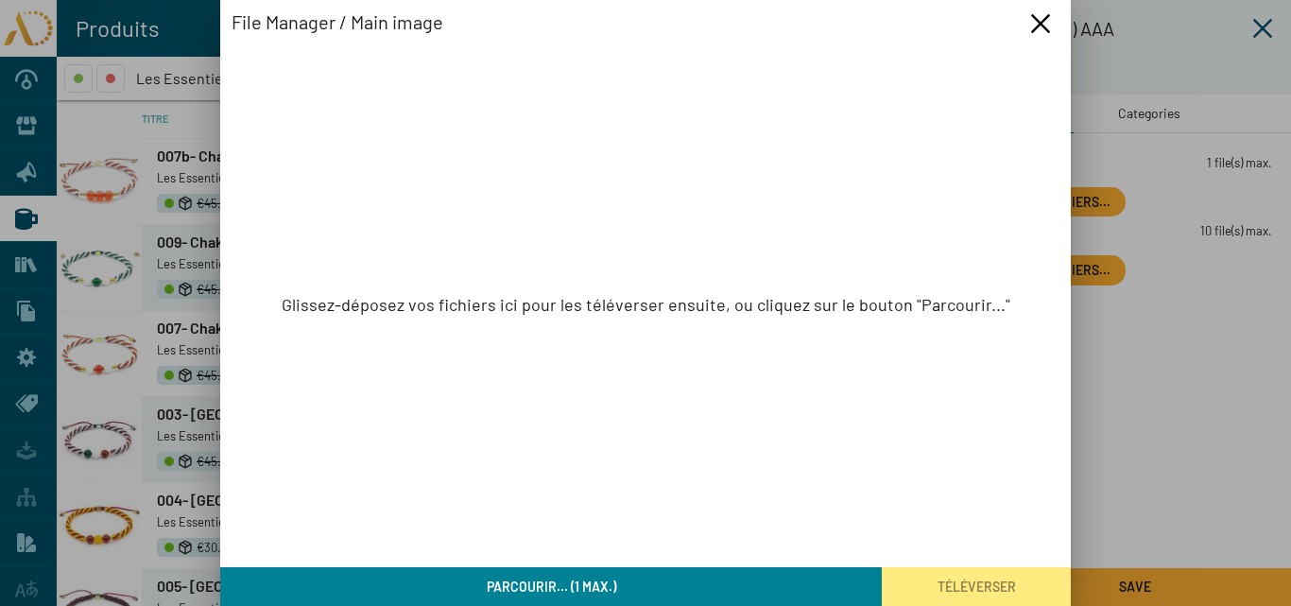
click at [623, 583] on button "Parcourir... (1 max.)" at bounding box center [551, 586] width 662 height 39
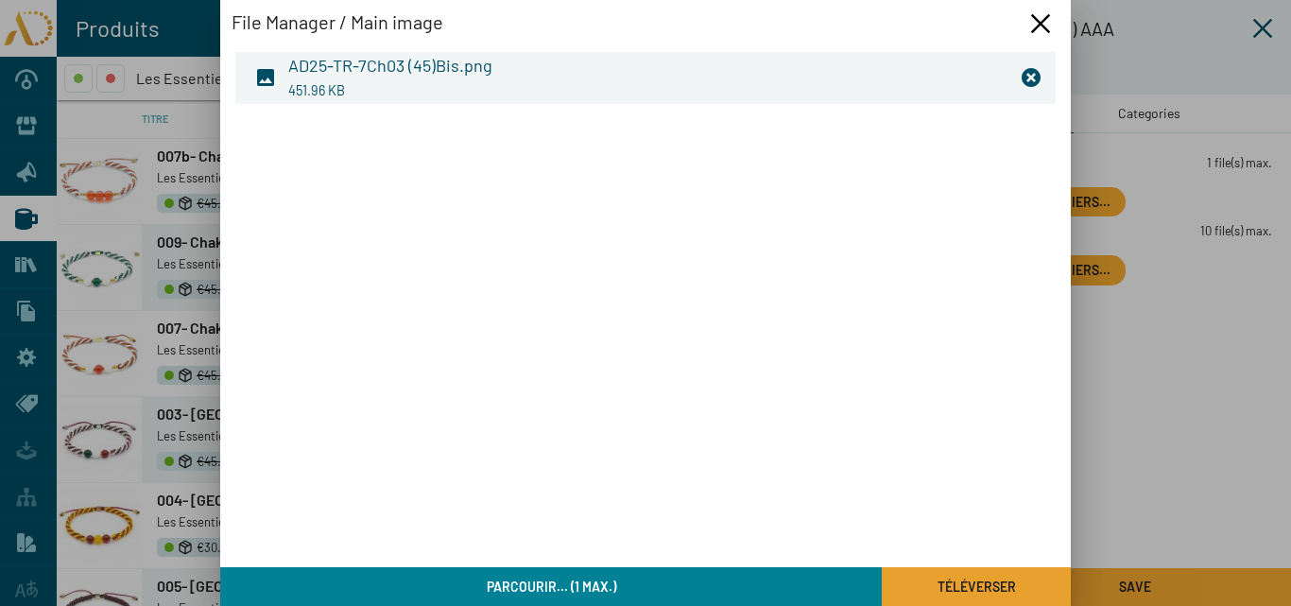
click at [999, 581] on span "Téléverser" at bounding box center [977, 586] width 78 height 16
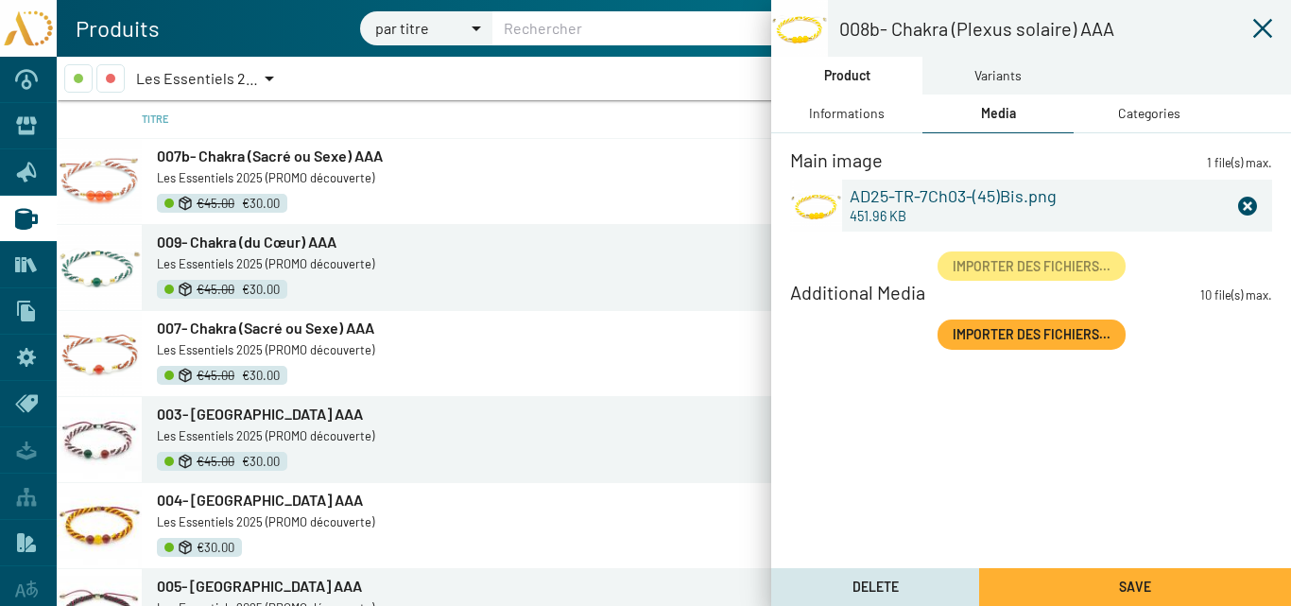
click at [1133, 116] on div "Categories" at bounding box center [1149, 113] width 62 height 21
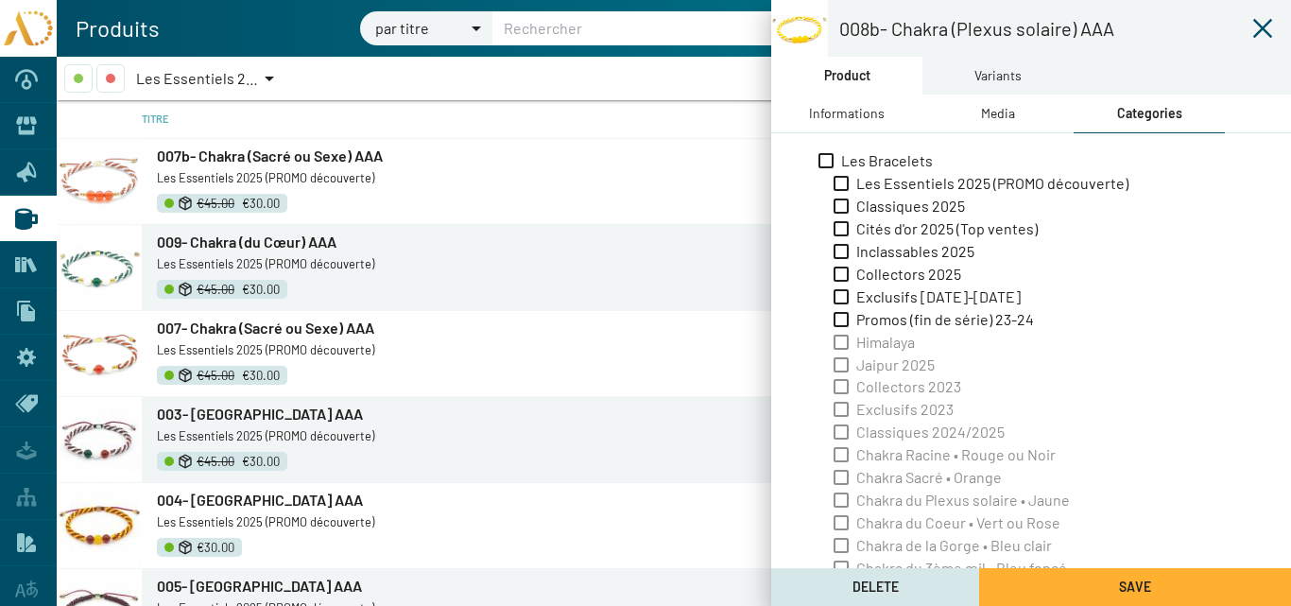
click at [878, 181] on span "Les Essentiels 2025 (PROMO découverte)" at bounding box center [992, 183] width 272 height 21
click at [841, 191] on input "Les Essentiels 2025 (PROMO découverte)" at bounding box center [840, 191] width 1 height 1
checkbox input "true"
click at [983, 78] on div "Variants" at bounding box center [997, 75] width 47 height 21
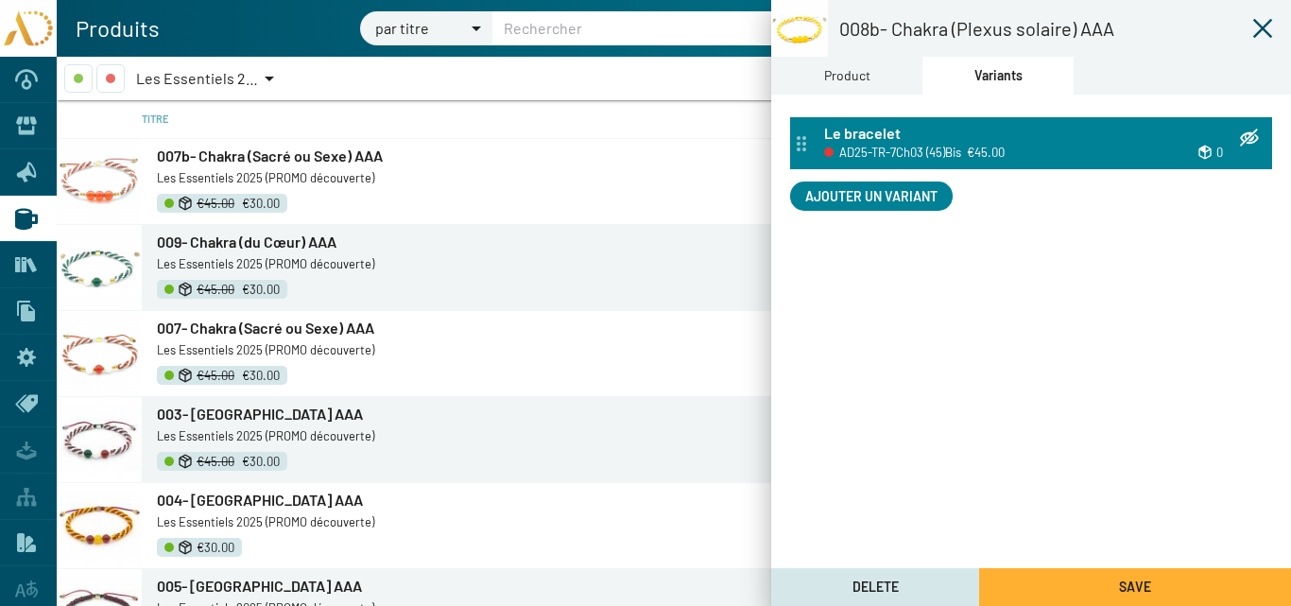
click at [865, 144] on span "AD25-TR-7Ch03 (45)Bis" at bounding box center [900, 152] width 122 height 21
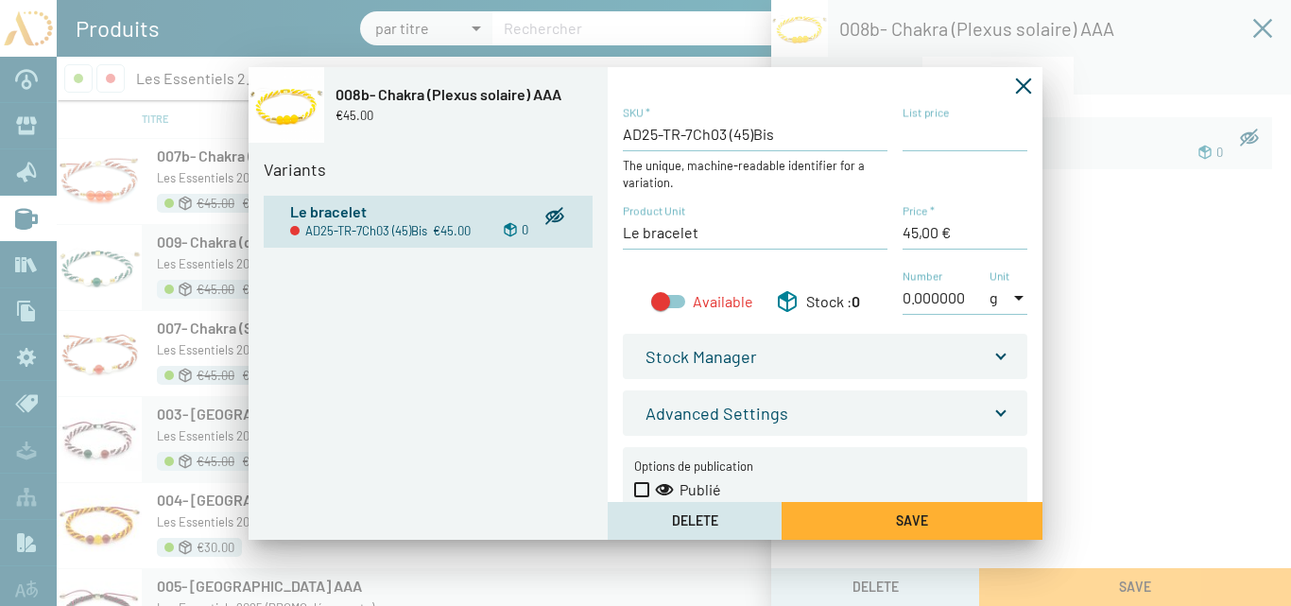
click at [912, 131] on input "List price" at bounding box center [965, 134] width 125 height 21
type input "45,00 €"
drag, startPoint x: 916, startPoint y: 232, endPoint x: 890, endPoint y: 235, distance: 25.8
click at [890, 235] on div "AD25-TR-7Ch03 (45)Bis SKU * The unique, machine-readable identifier for a varia…" at bounding box center [825, 220] width 405 height 230
type input "30,00 €"
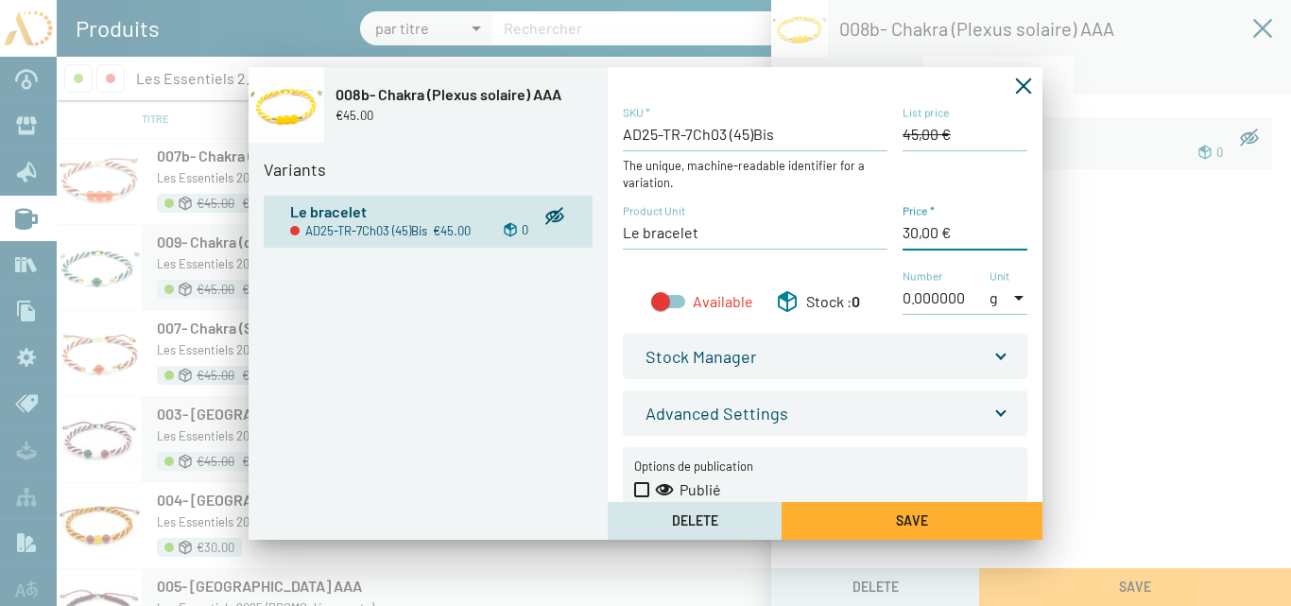
click at [674, 300] on div at bounding box center [668, 301] width 34 height 13
click at [661, 308] on input "Available" at bounding box center [660, 308] width 1 height 1
checkbox input "true"
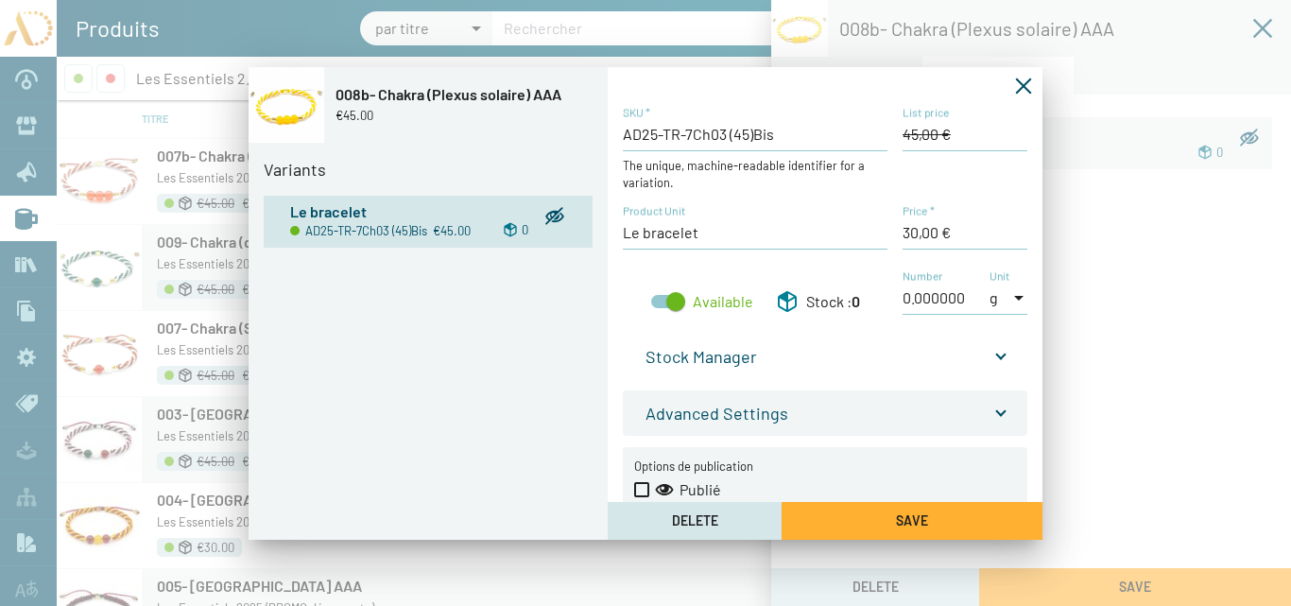
click at [997, 353] on span at bounding box center [1001, 351] width 8 height 21
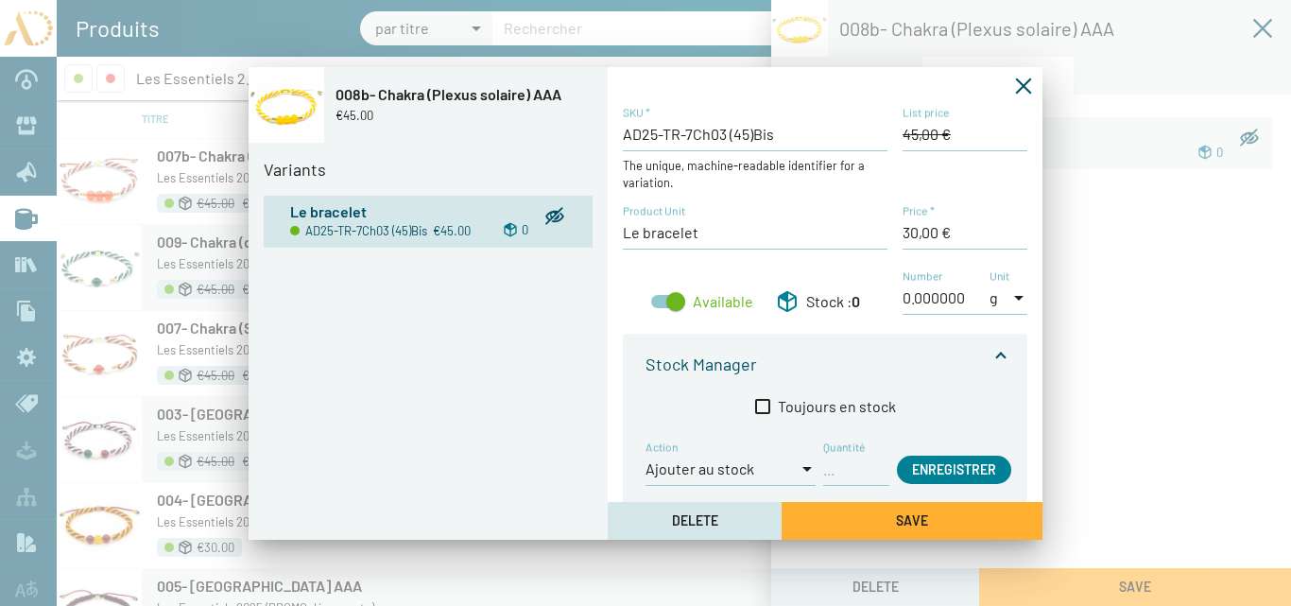
click at [852, 472] on input "Quantité" at bounding box center [856, 468] width 66 height 21
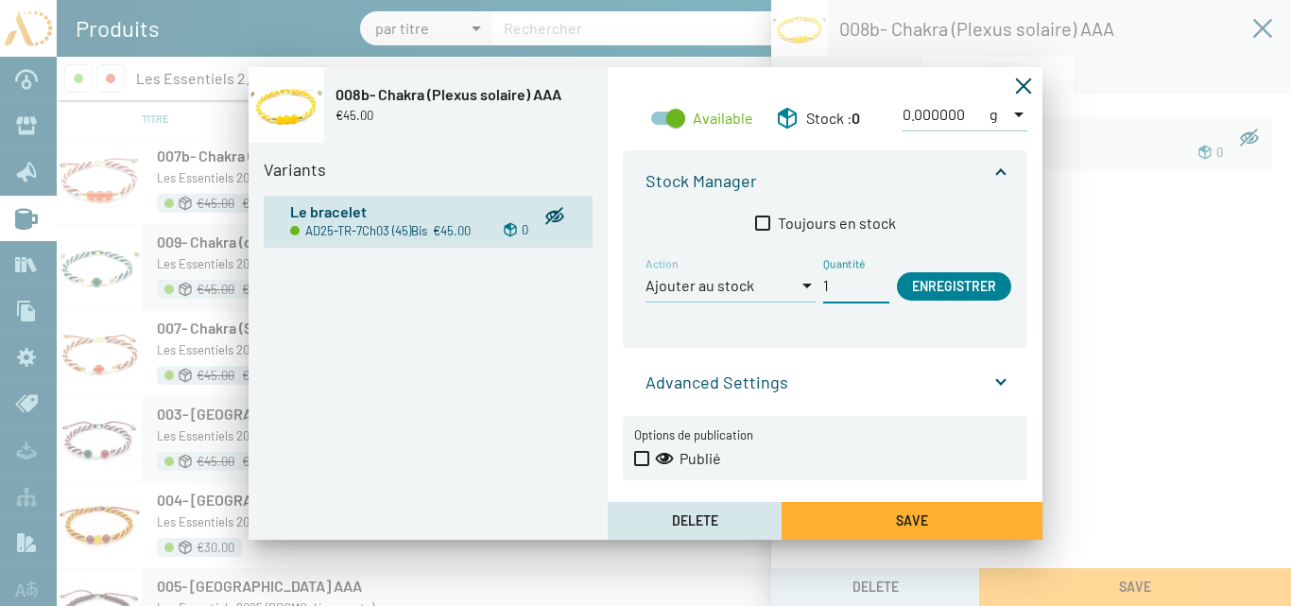
scroll to position [192, 0]
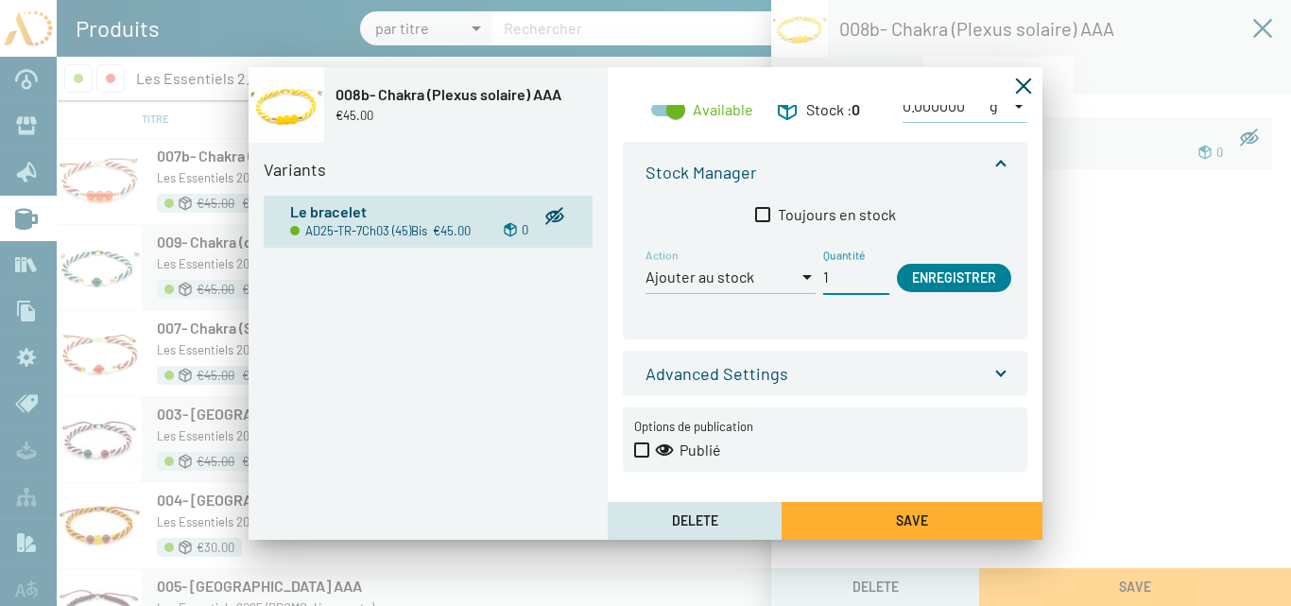
type input "1"
click at [643, 446] on span at bounding box center [641, 449] width 15 height 15
click at [642, 457] on input "Publié" at bounding box center [641, 457] width 1 height 1
checkbox input "true"
click at [937, 274] on span "Enregistrer" at bounding box center [954, 277] width 84 height 16
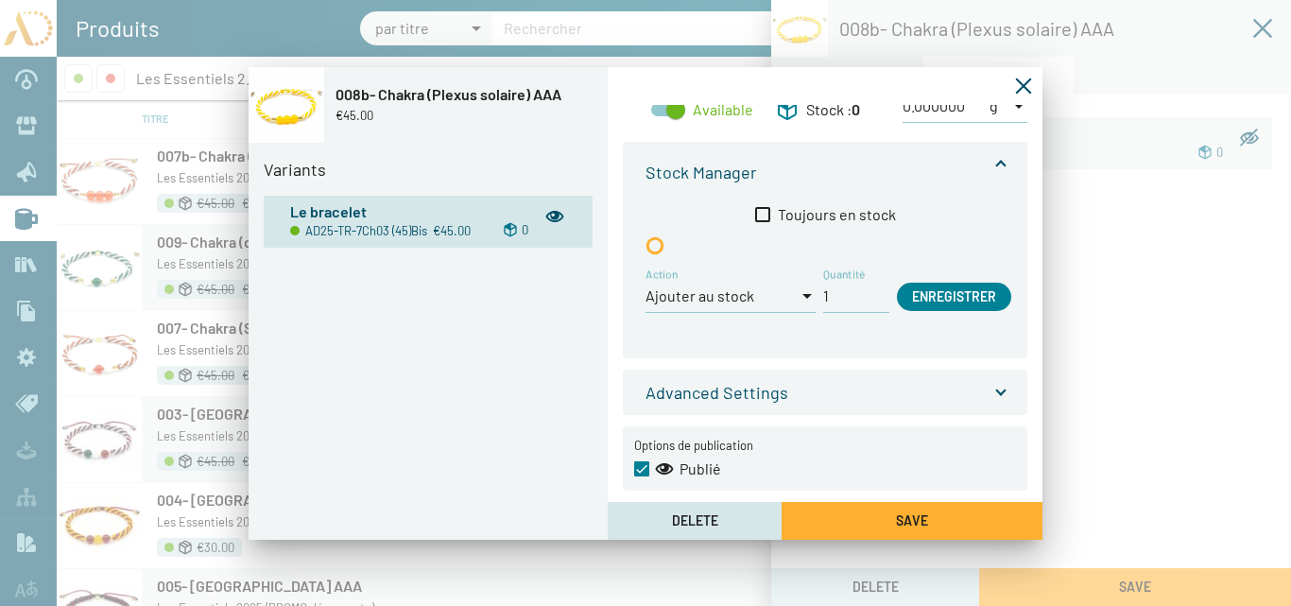
click at [880, 523] on button "Save" at bounding box center [912, 521] width 261 height 38
click at [1022, 84] on icon "Fermer la fenêtre" at bounding box center [1024, 86] width 16 height 16
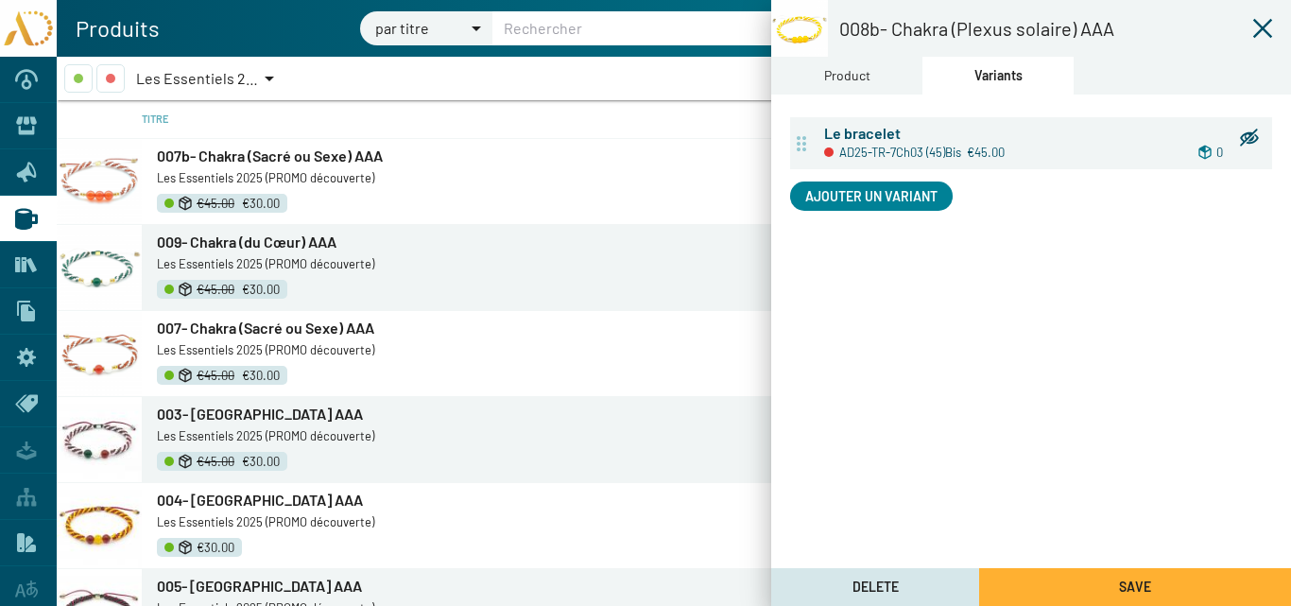
click at [858, 80] on div "Product" at bounding box center [847, 75] width 46 height 21
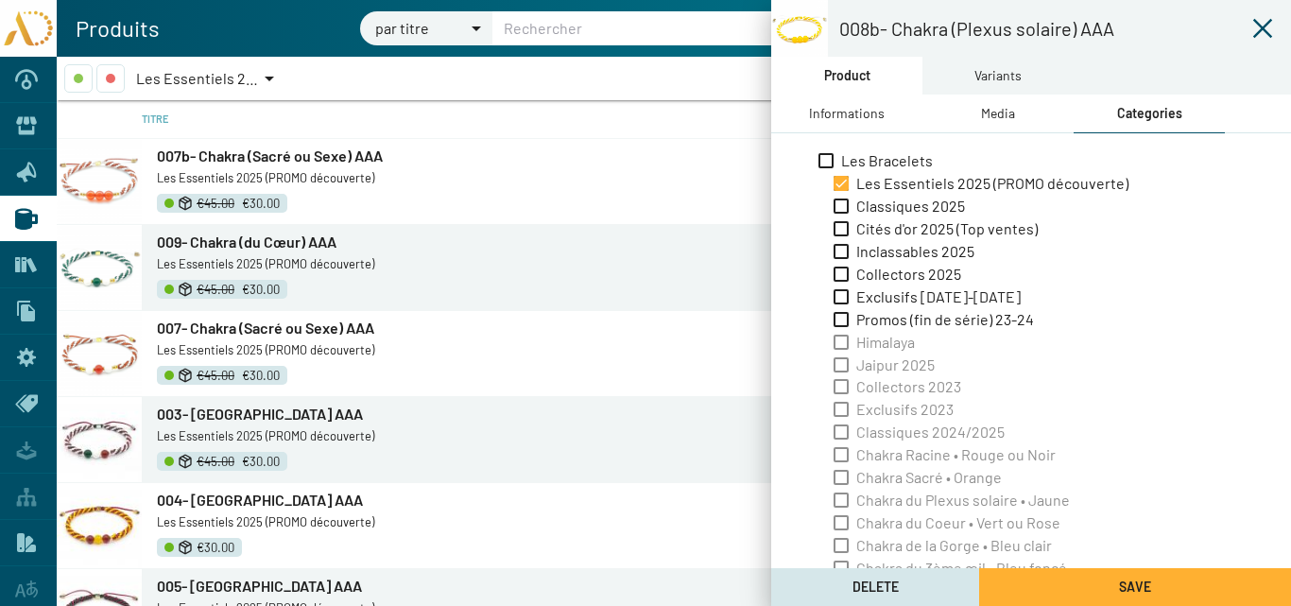
click at [869, 112] on div "Informations" at bounding box center [847, 113] width 76 height 21
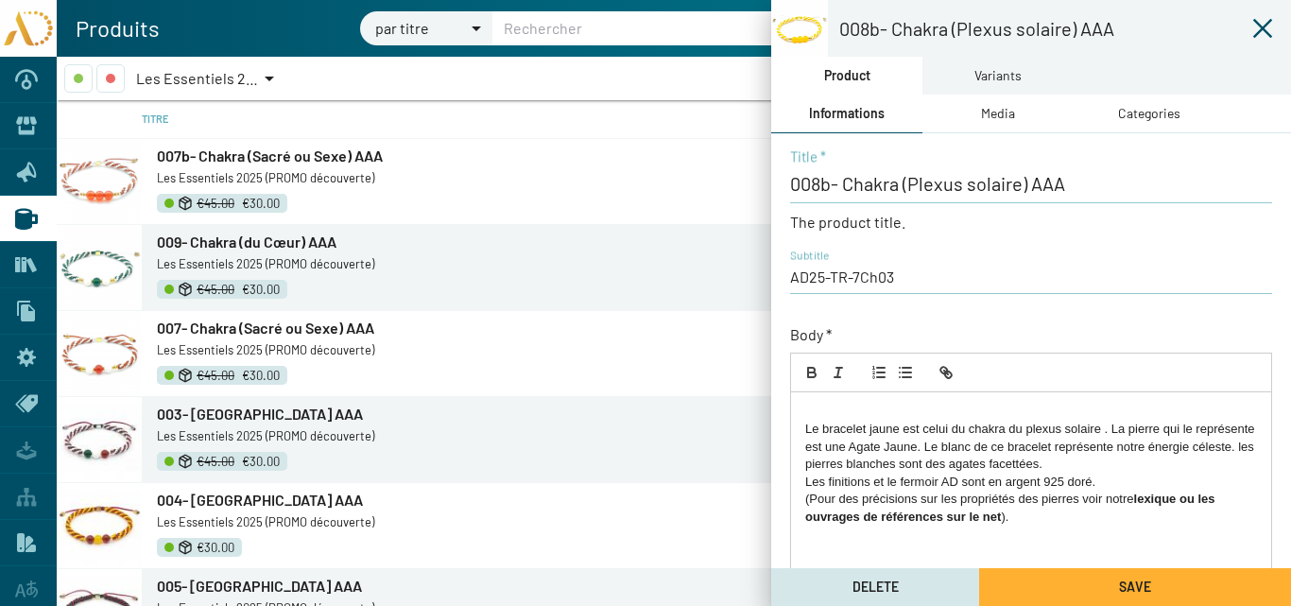
click at [805, 421] on p "Le bracelet jaune est celui du chakra du plexus solaire . La pierre qui le repr…" at bounding box center [1031, 447] width 452 height 52
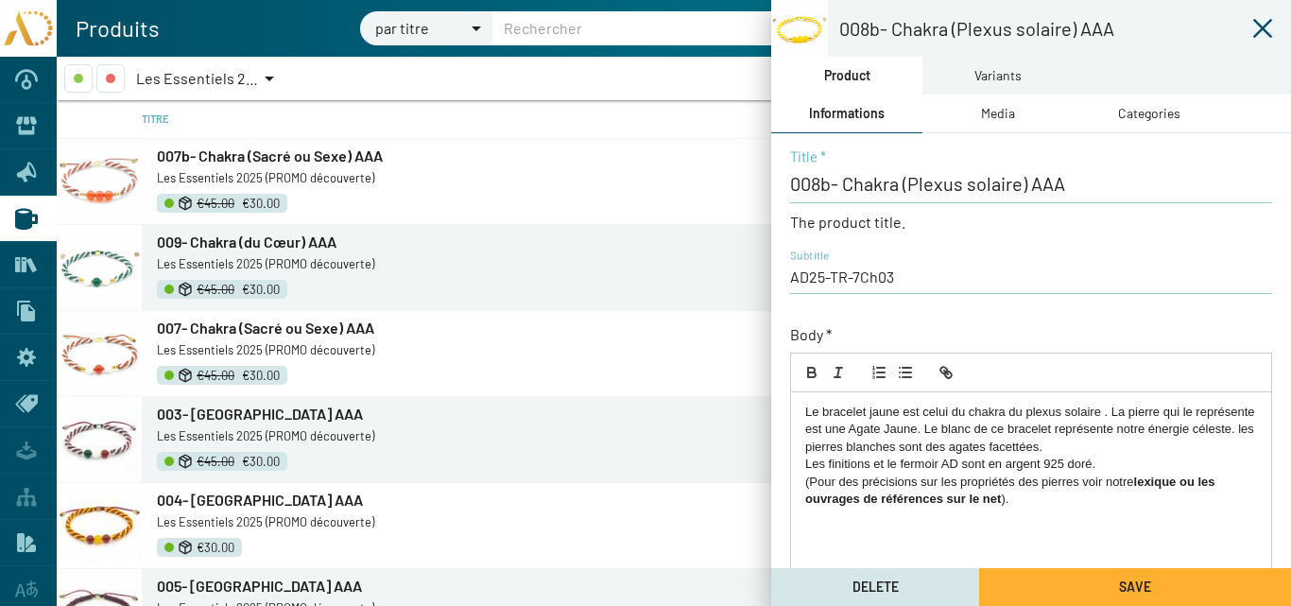
click at [1123, 411] on p "Le bracelet jaune est celui du chakra du plexus solaire . La pierre qui le repr…" at bounding box center [1031, 430] width 452 height 52
click at [1163, 412] on p "Le bracelet jaune est celui du chakra du plexus solaire . Les pierre qui le rep…" at bounding box center [1031, 430] width 452 height 52
drag, startPoint x: 908, startPoint y: 428, endPoint x: 867, endPoint y: 431, distance: 41.7
click at [867, 431] on p "Le bracelet jaune est celui du chakra du plexus solaire . Les pierres qui le re…" at bounding box center [1031, 430] width 452 height 52
click at [947, 428] on p "Le bracelet jaune est celui du chakra du plexus solaire . Les pierres qui le re…" at bounding box center [1031, 430] width 452 height 52
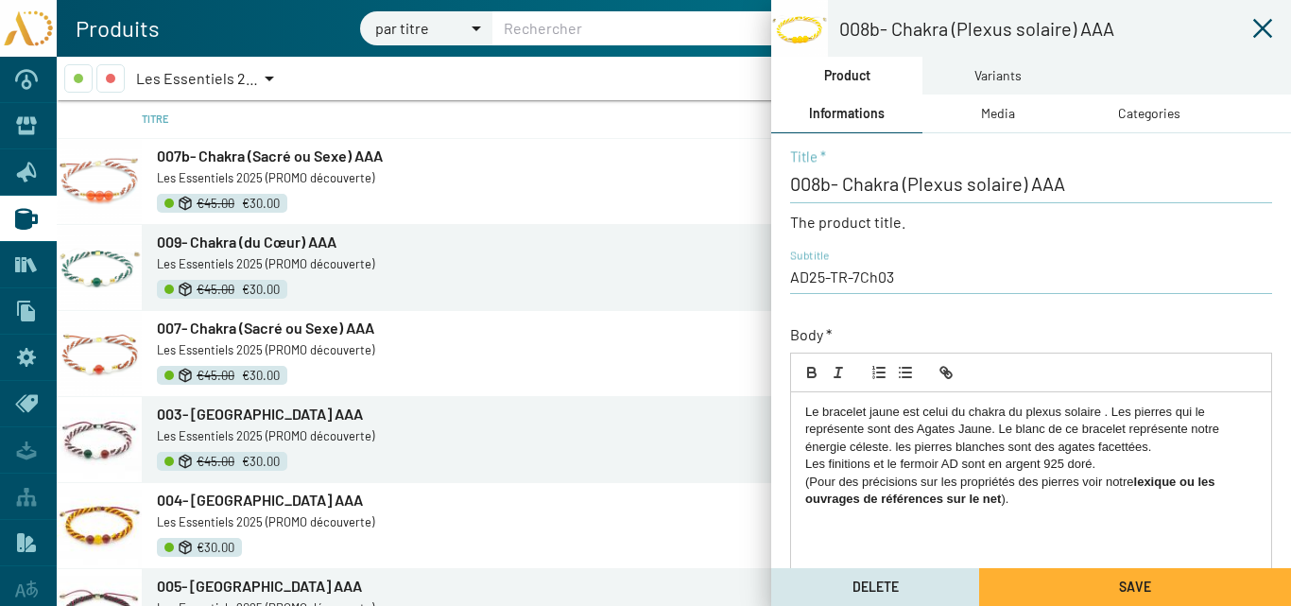
drag, startPoint x: 1093, startPoint y: 451, endPoint x: 995, endPoint y: 427, distance: 100.2
click at [995, 427] on p "Le bracelet jaune est celui du chakra du plexus solaire . Les pierres qui le re…" at bounding box center [1031, 430] width 452 height 52
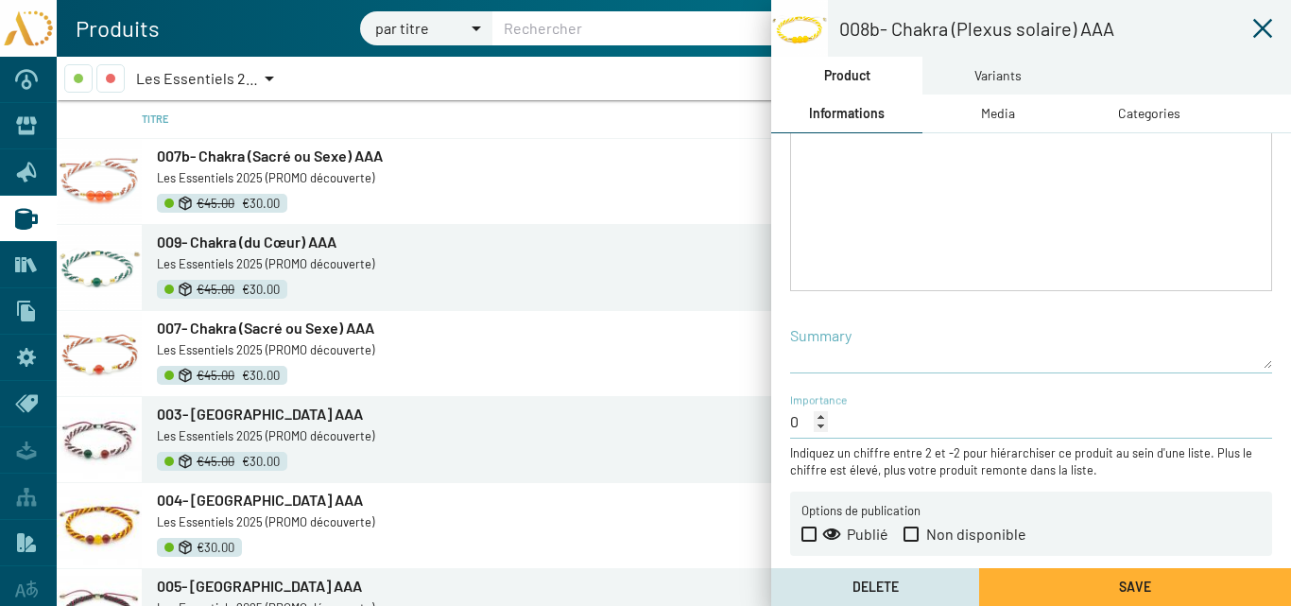
scroll to position [406, 0]
click at [807, 532] on span at bounding box center [808, 531] width 15 height 15
click at [808, 539] on input "Publié" at bounding box center [808, 539] width 1 height 1
checkbox input "true"
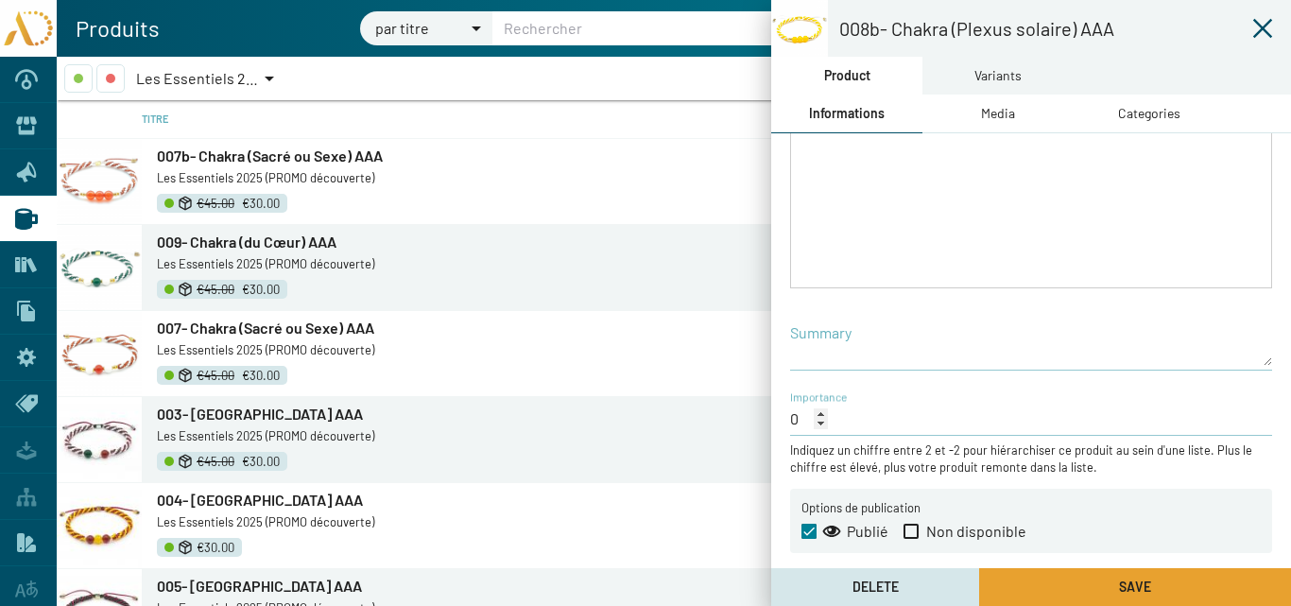
click at [1084, 581] on button "Save" at bounding box center [1135, 587] width 312 height 38
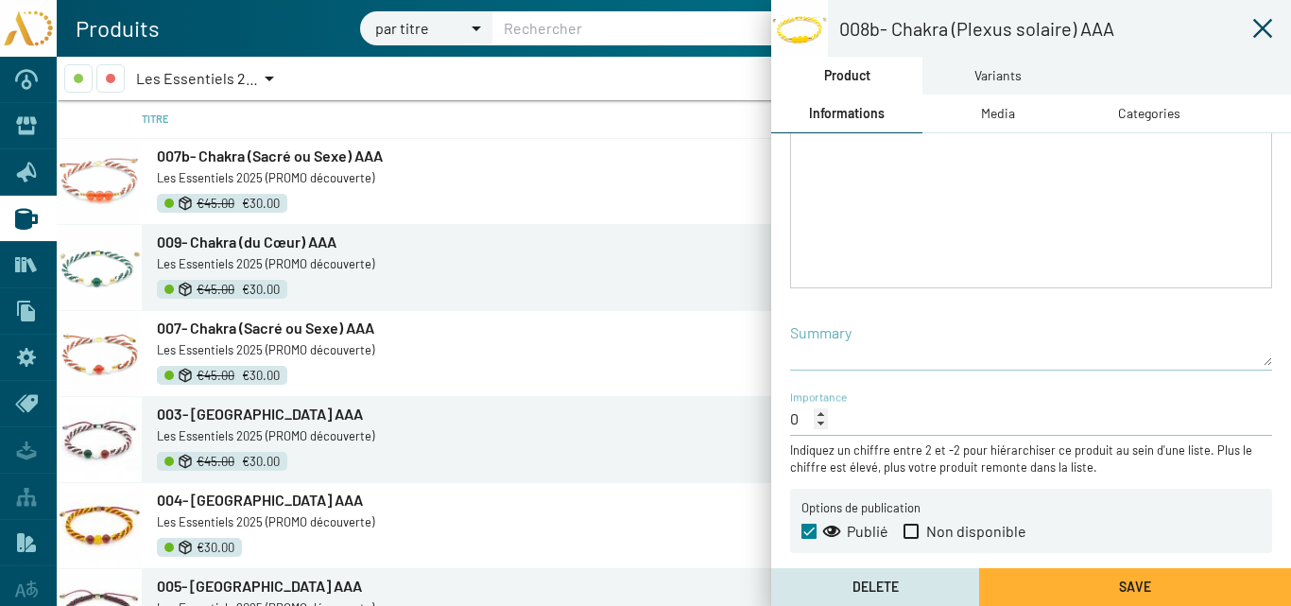
click at [1265, 31] on icon at bounding box center [1262, 28] width 19 height 19
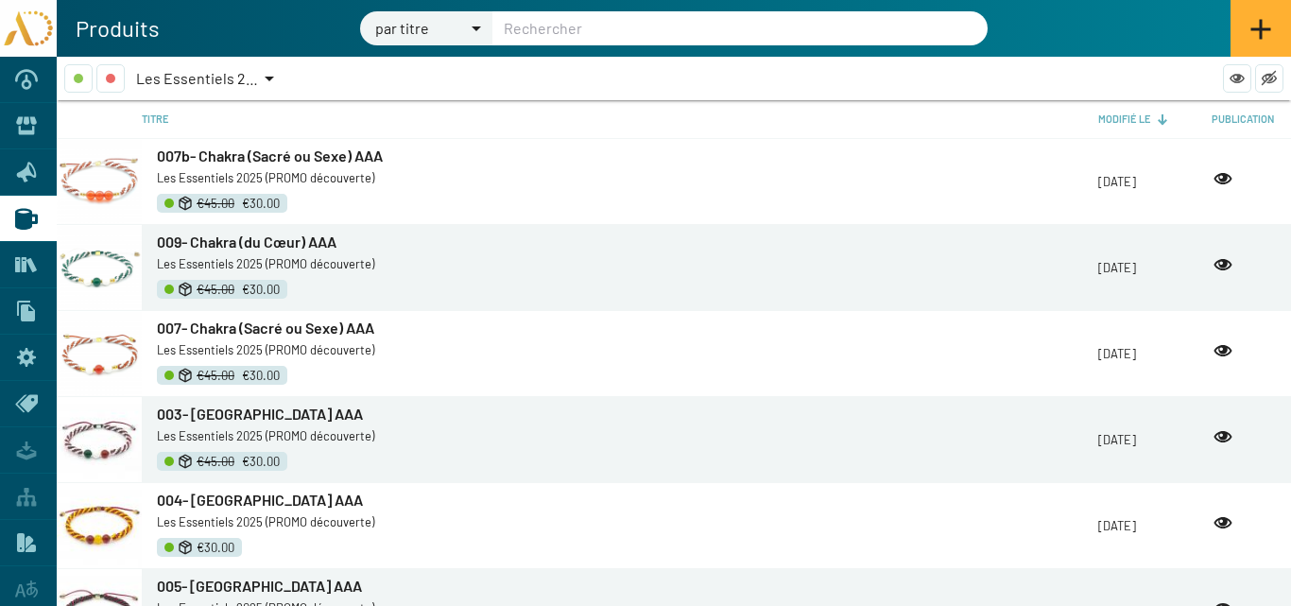
click at [250, 77] on span "Les Essentiels 2025 (PROMO découverte)" at bounding box center [272, 78] width 272 height 18
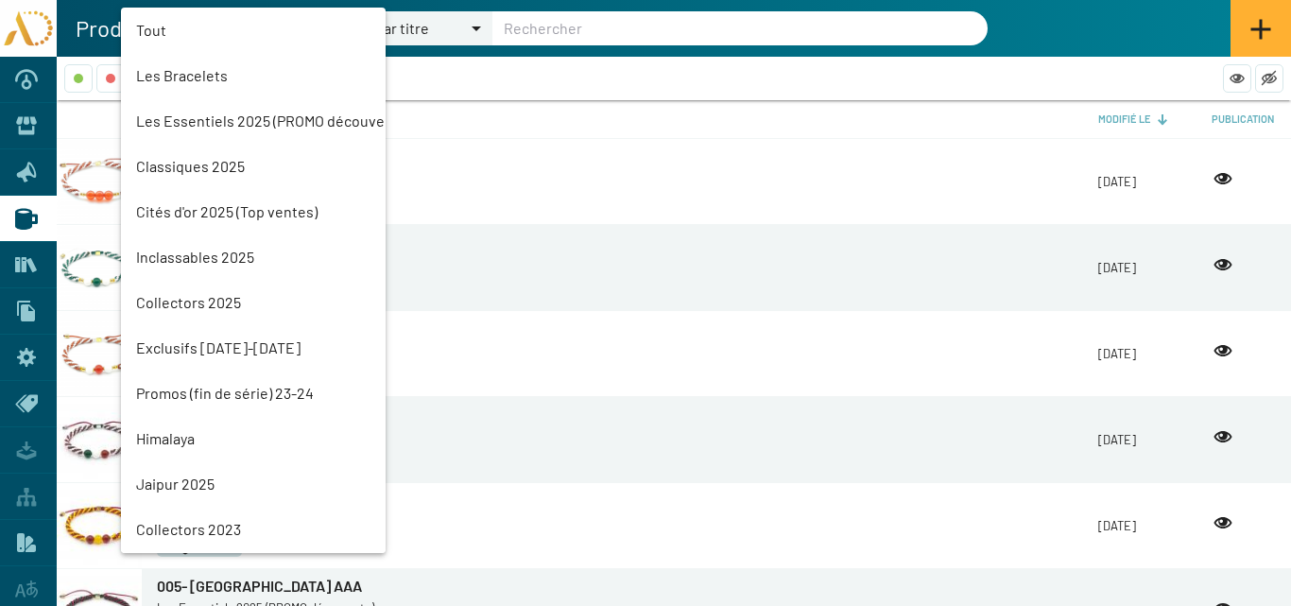
scroll to position [43, 0]
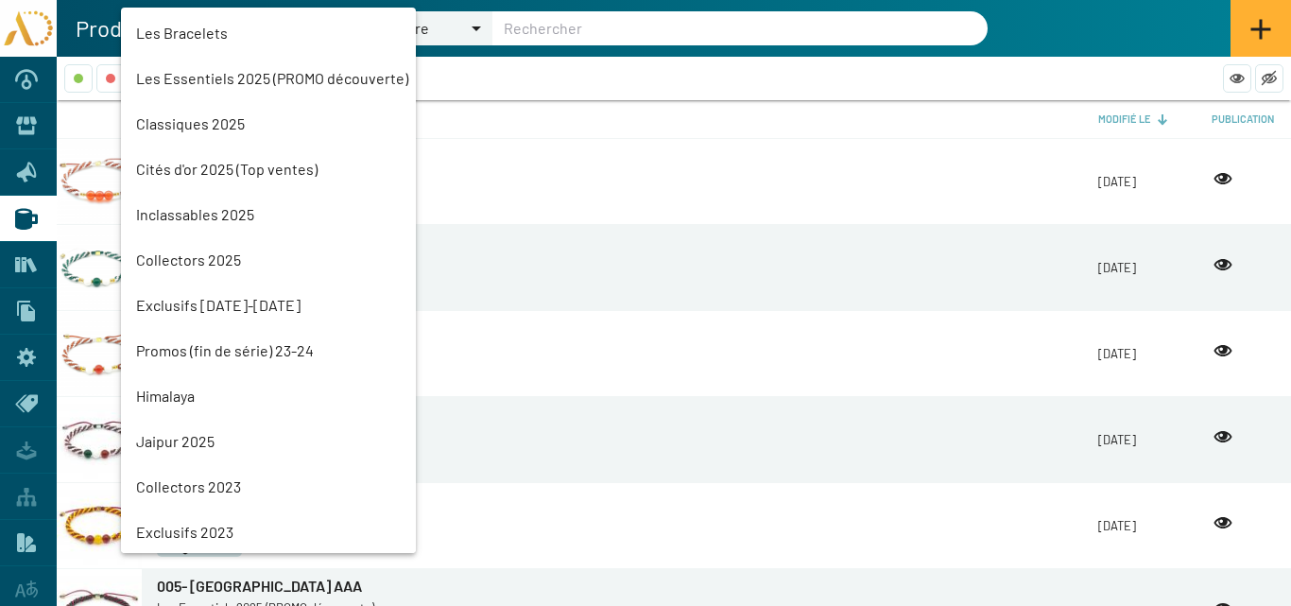
click at [216, 122] on mat-option "Classiques 2025" at bounding box center [268, 123] width 295 height 45
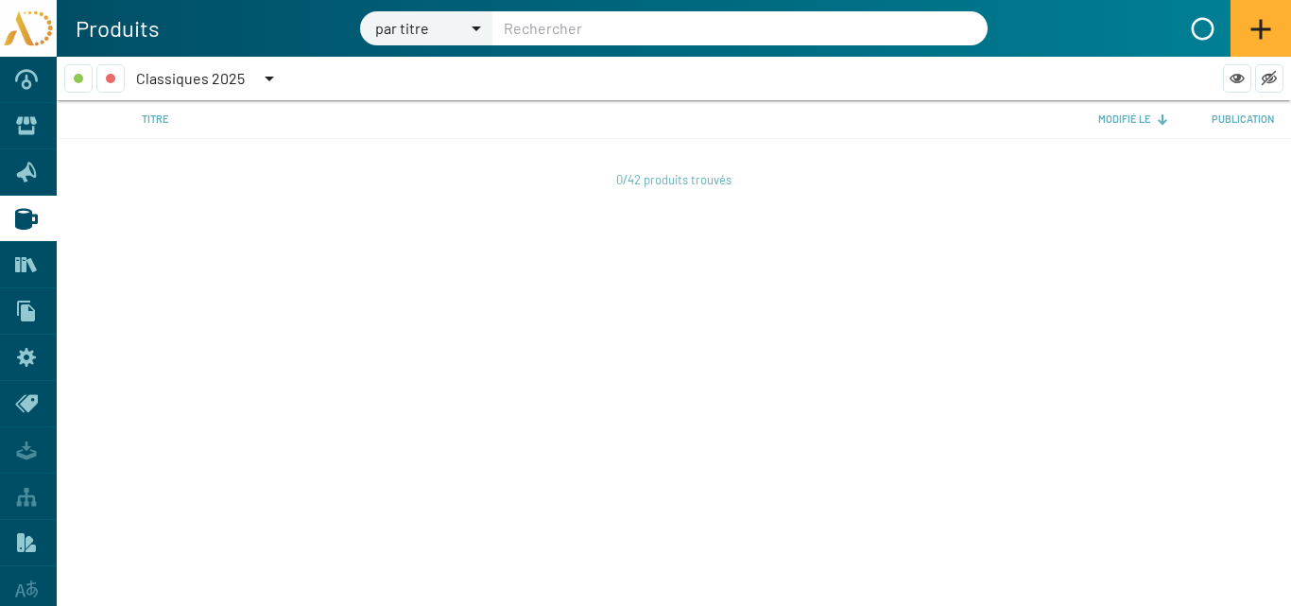
click at [219, 82] on span "Classiques 2025" at bounding box center [190, 78] width 109 height 18
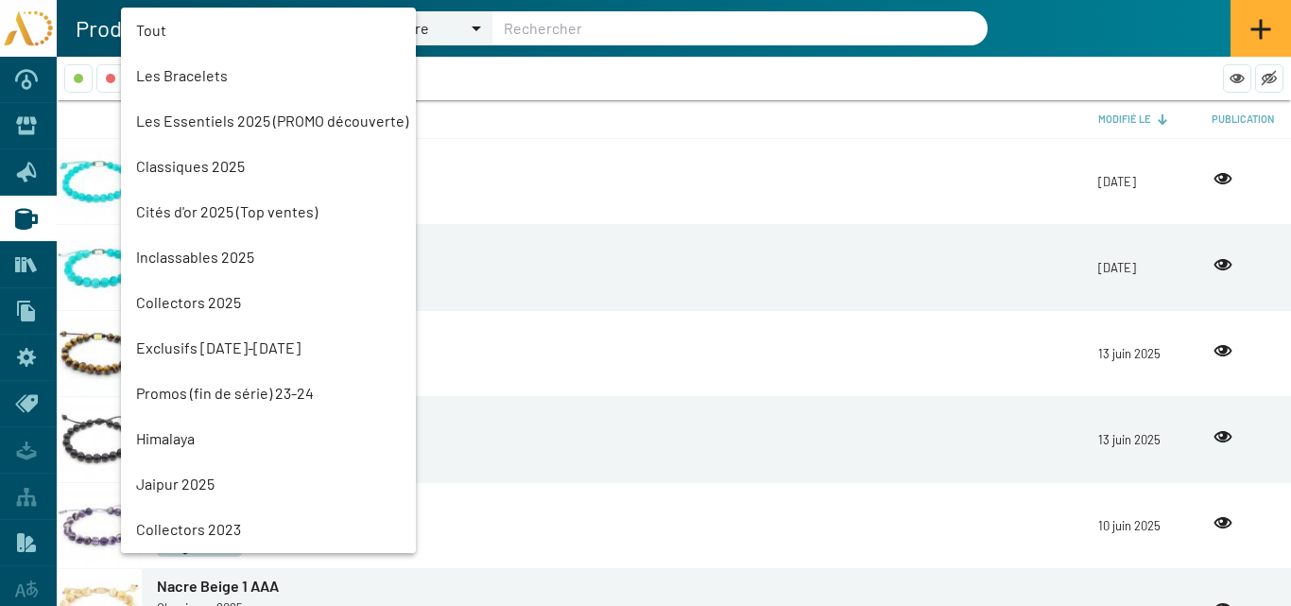
scroll to position [88, 0]
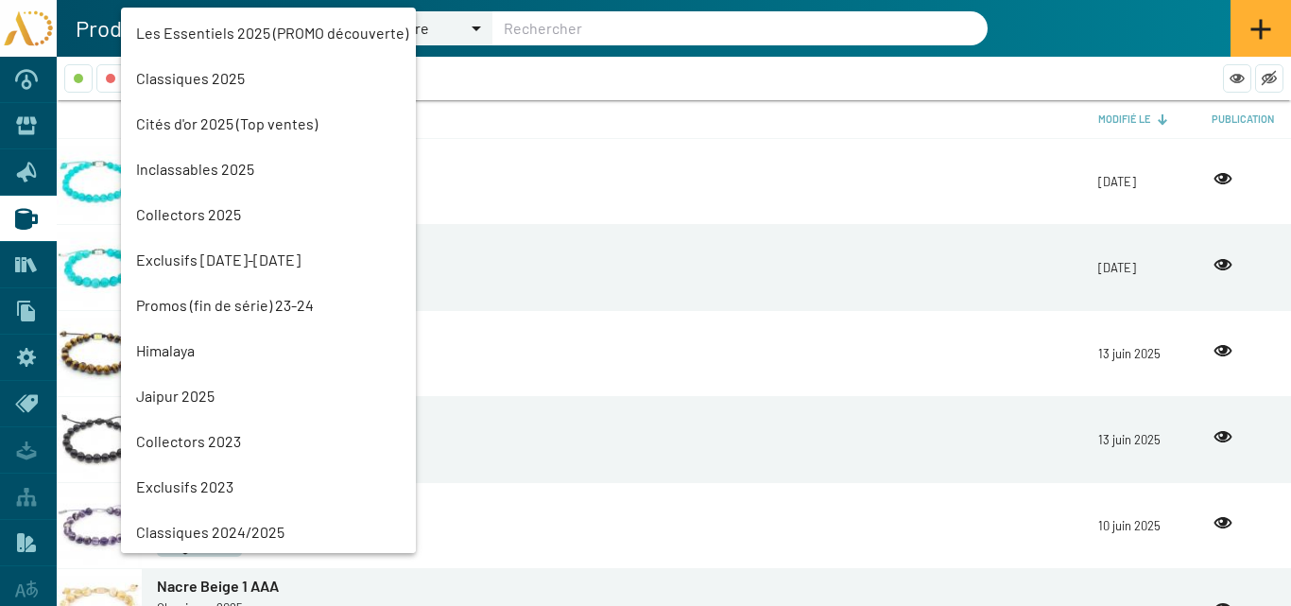
click at [222, 30] on mat-option "Les Essentiels 2025 (PROMO découverte)" at bounding box center [268, 32] width 295 height 45
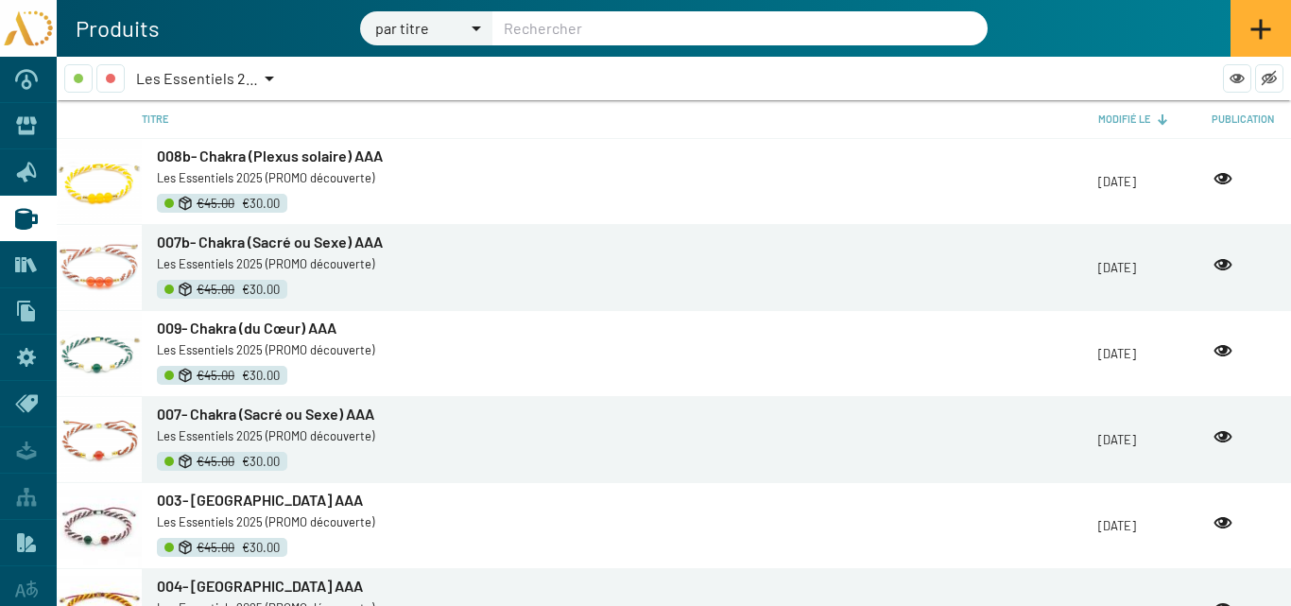
click at [22, 255] on icon at bounding box center [26, 264] width 23 height 23
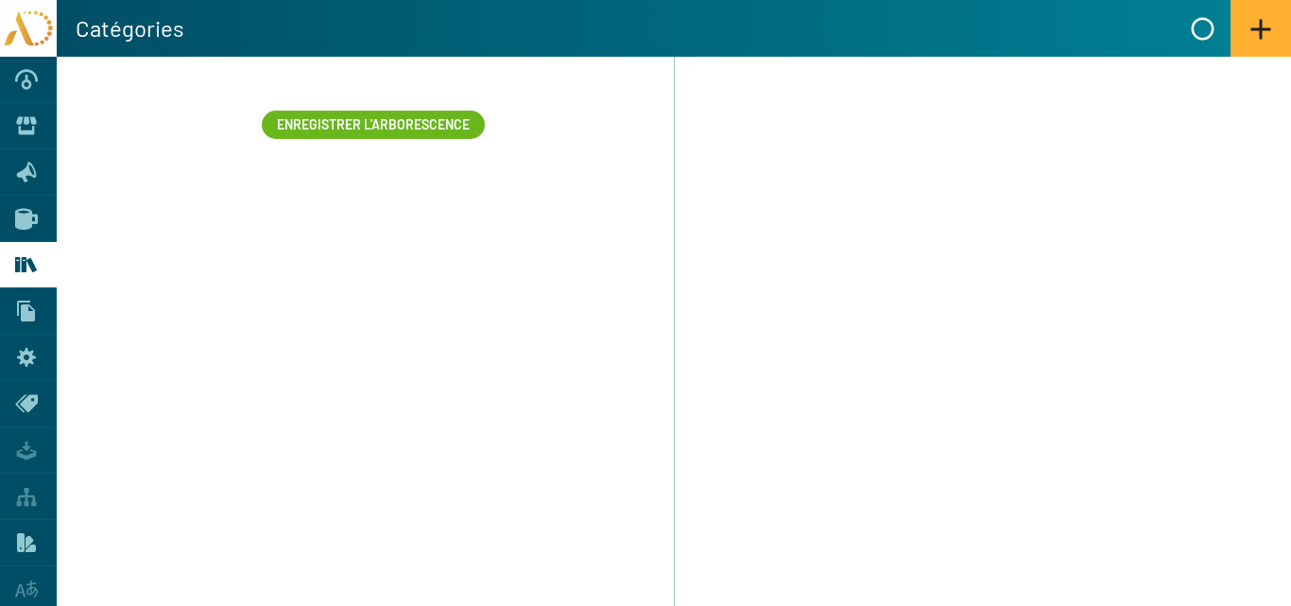
click at [21, 218] on icon at bounding box center [26, 220] width 23 height 22
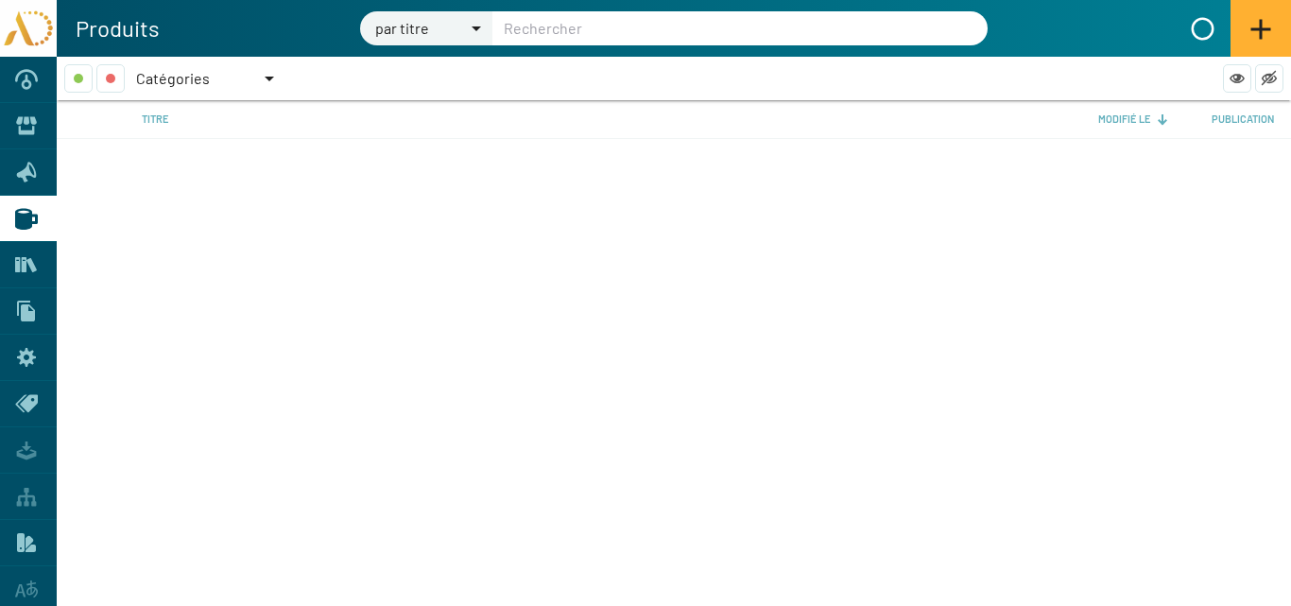
click at [196, 66] on div "Catégories" at bounding box center [198, 78] width 125 height 28
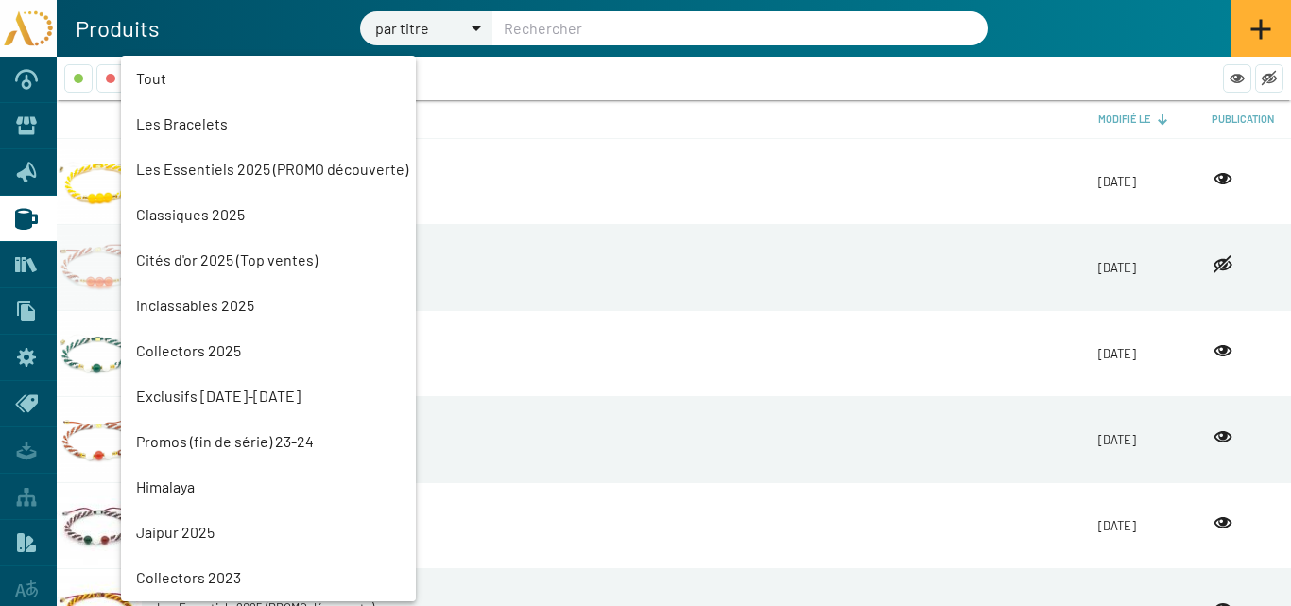
click at [188, 166] on mat-option "Les Essentiels 2025 (PROMO découverte)" at bounding box center [268, 168] width 295 height 45
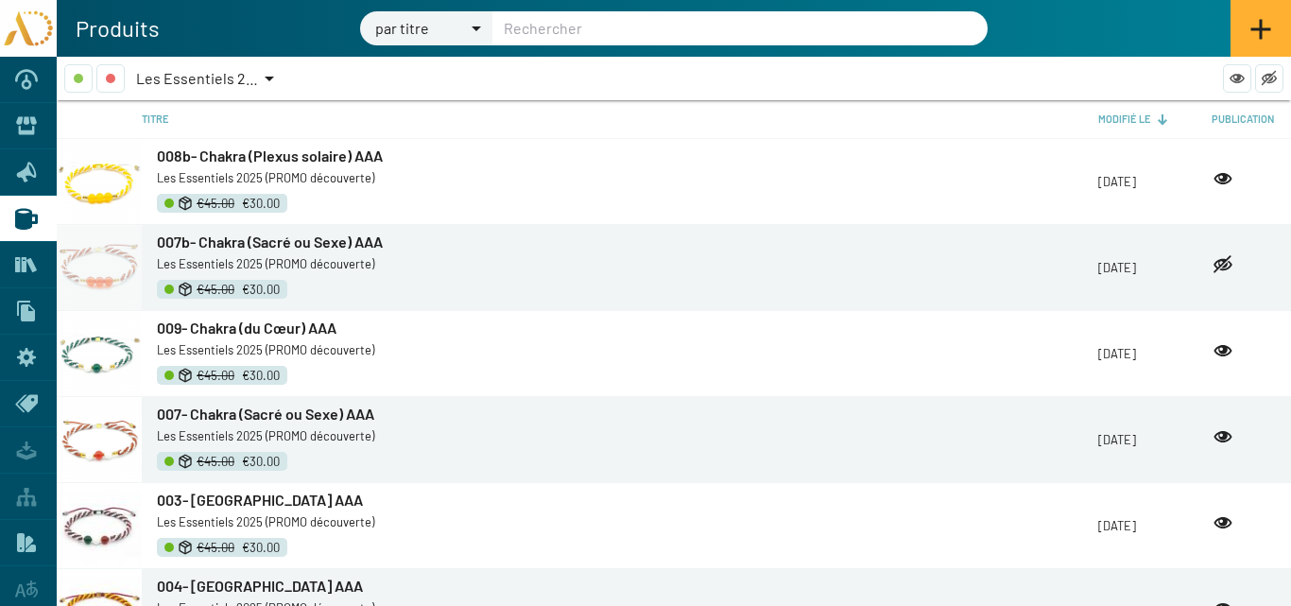
drag, startPoint x: 227, startPoint y: 243, endPoint x: 1008, endPoint y: 309, distance: 783.5
click at [227, 244] on span "007b- Chakra (Sacré ou Sexe) AAA" at bounding box center [270, 242] width 226 height 18
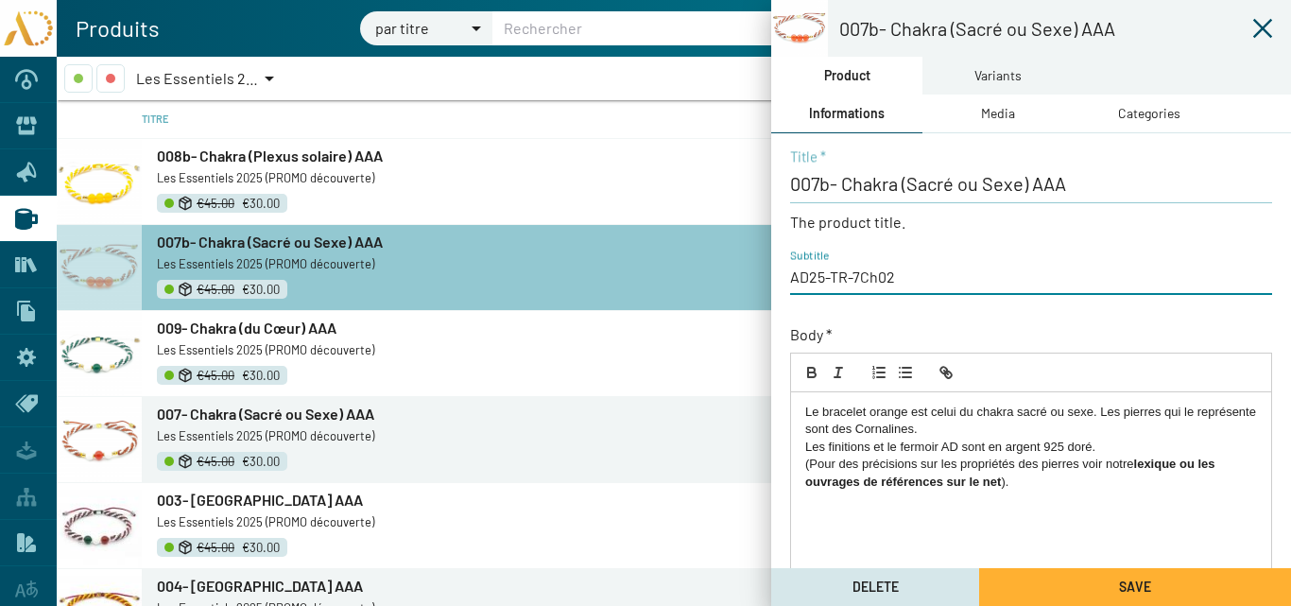
click at [898, 277] on input "AD25-TR-7Ch02" at bounding box center [1031, 277] width 482 height 21
type input "AD25-TR-7Ch02b"
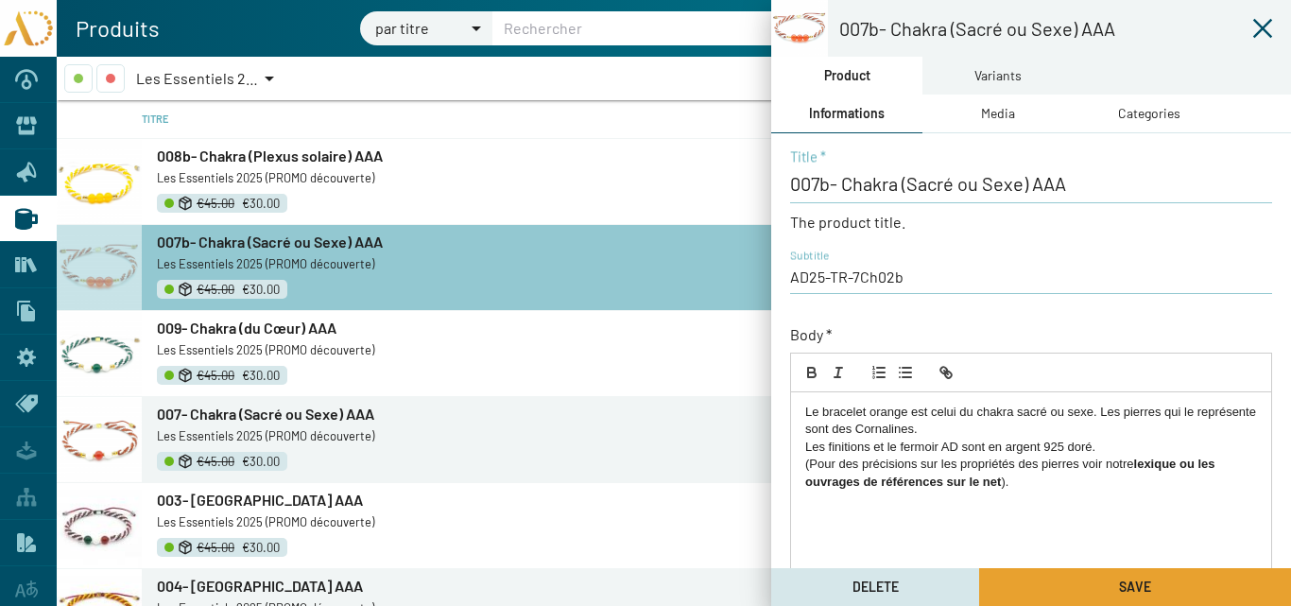
click at [1078, 584] on button "Save" at bounding box center [1135, 587] width 312 height 38
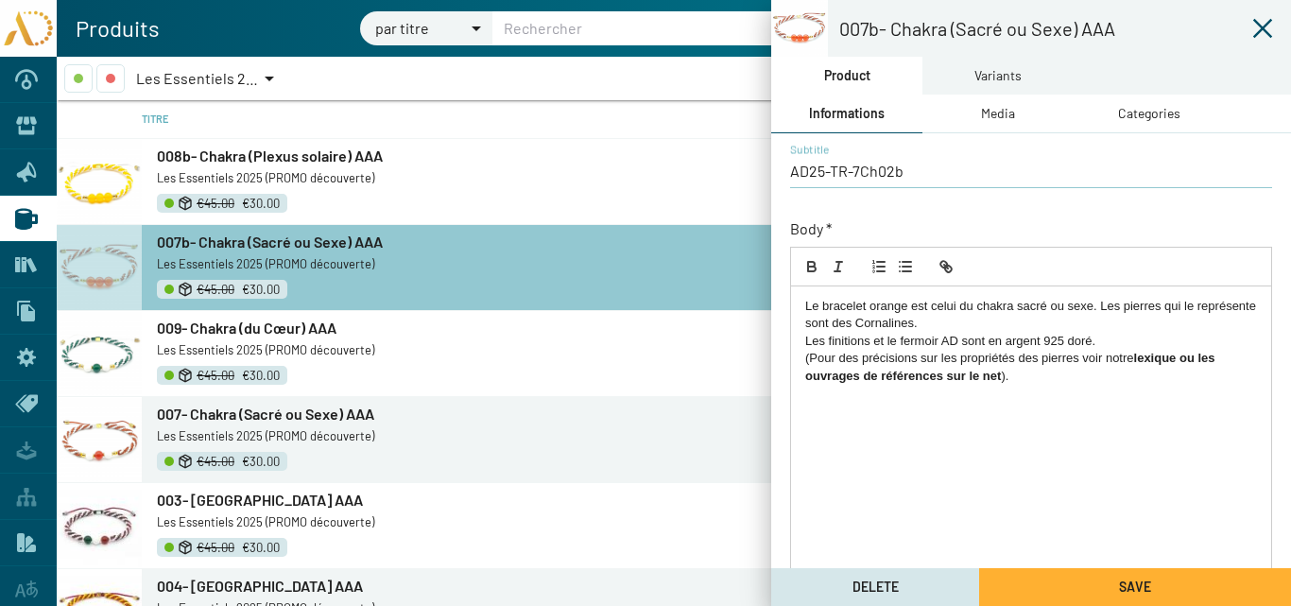
scroll to position [406, 0]
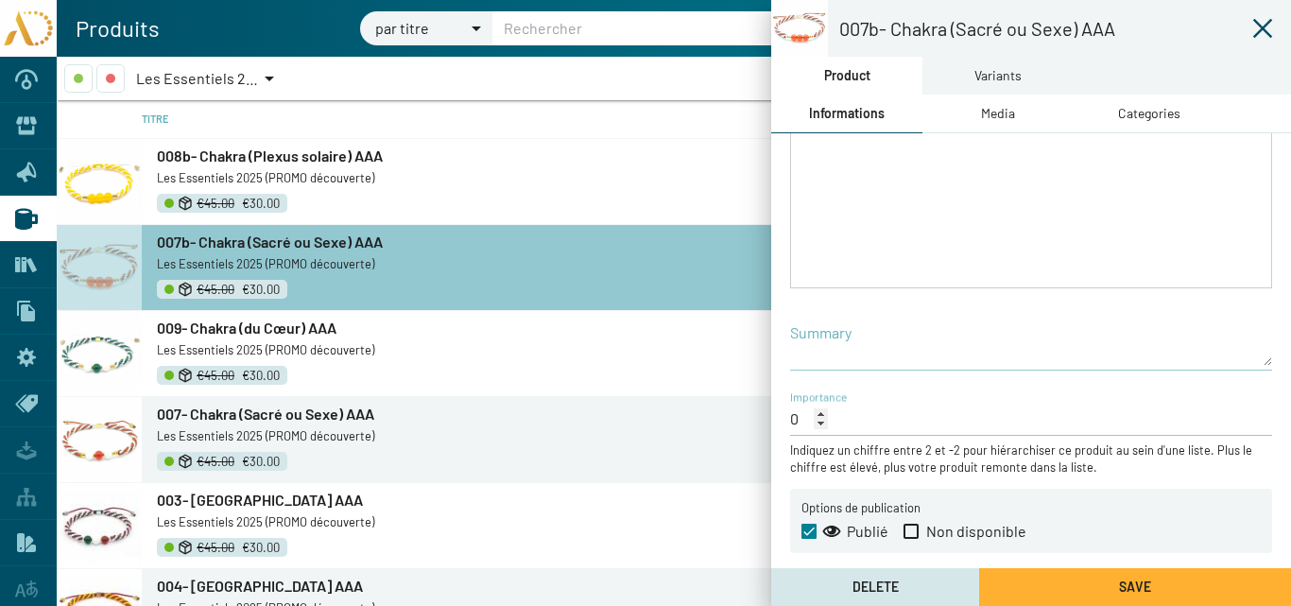
click at [1254, 25] on icon at bounding box center [1262, 28] width 23 height 23
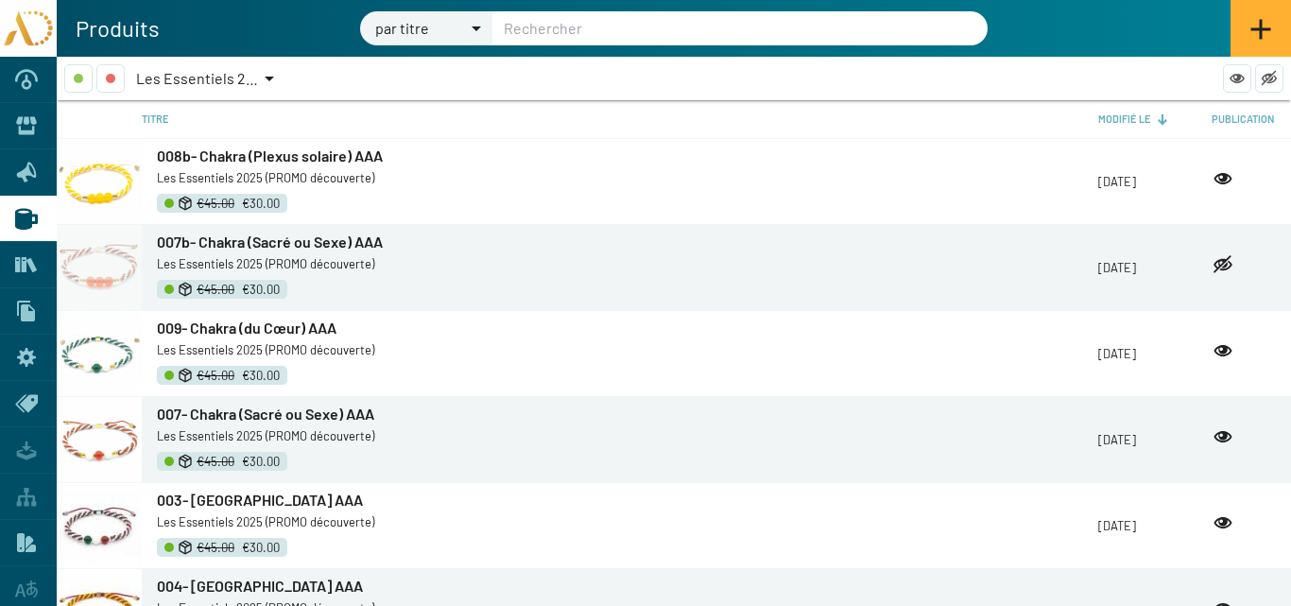
click at [254, 75] on span "Les Essentiels 2025 (PROMO découverte)" at bounding box center [272, 78] width 272 height 18
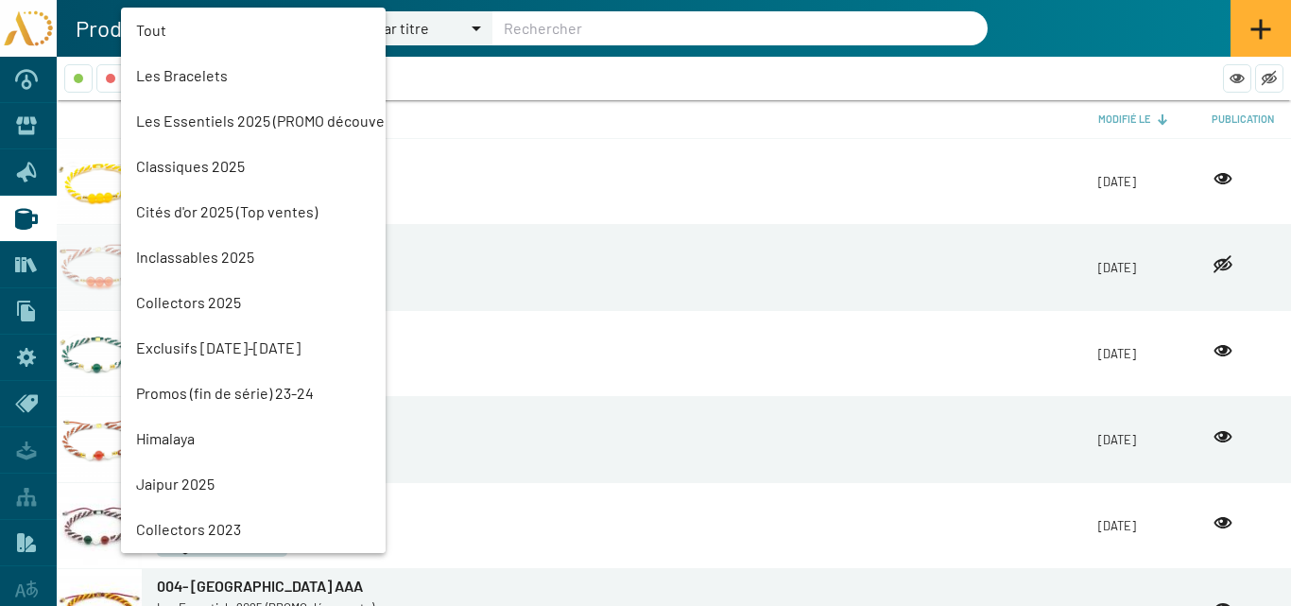
scroll to position [43, 0]
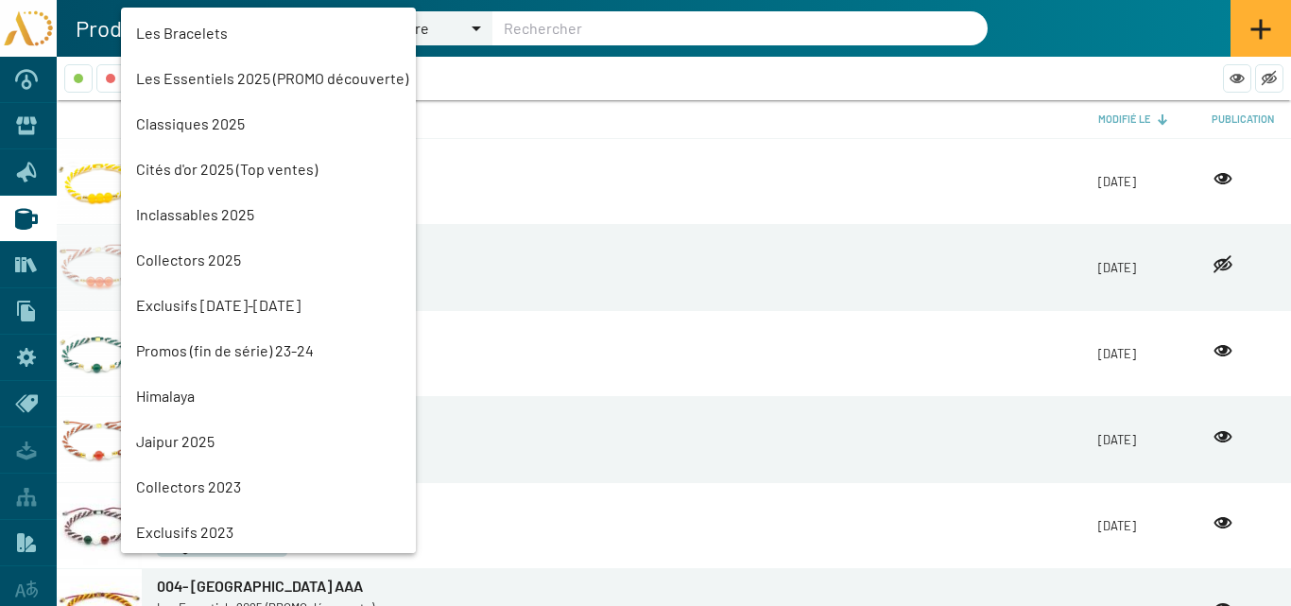
click at [206, 32] on mat-option "Les Bracelets" at bounding box center [268, 32] width 295 height 45
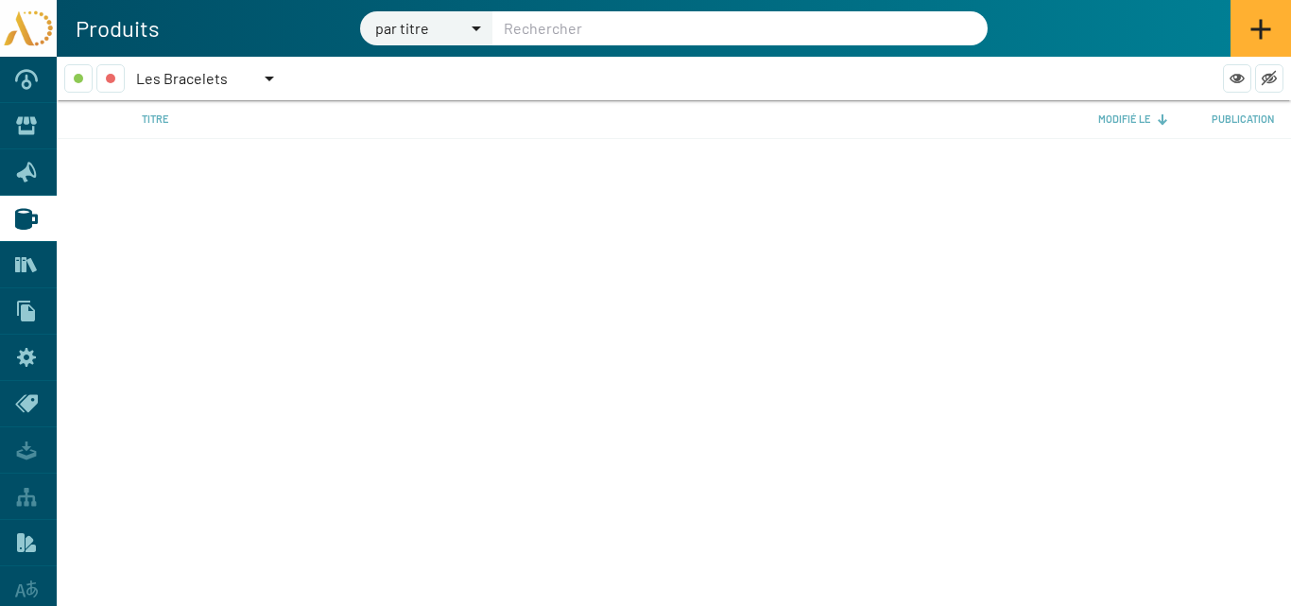
click at [244, 78] on div "Les Bracelets" at bounding box center [198, 78] width 125 height 28
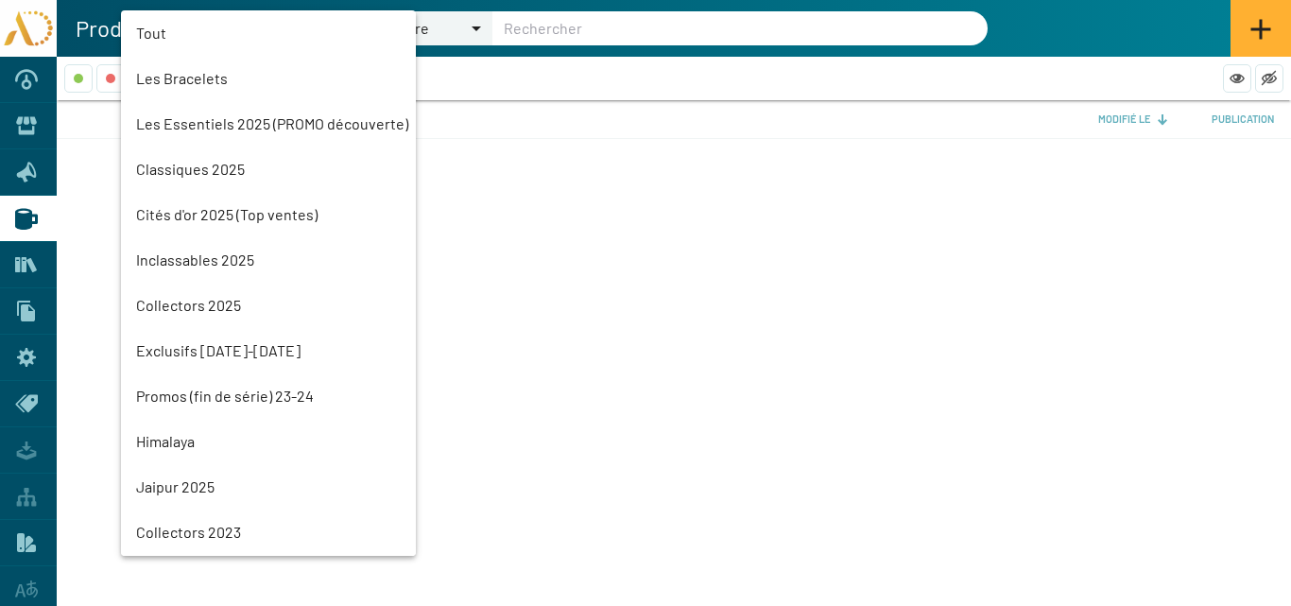
click at [192, 123] on mat-option "Les Essentiels 2025 (PROMO découverte)" at bounding box center [268, 123] width 295 height 45
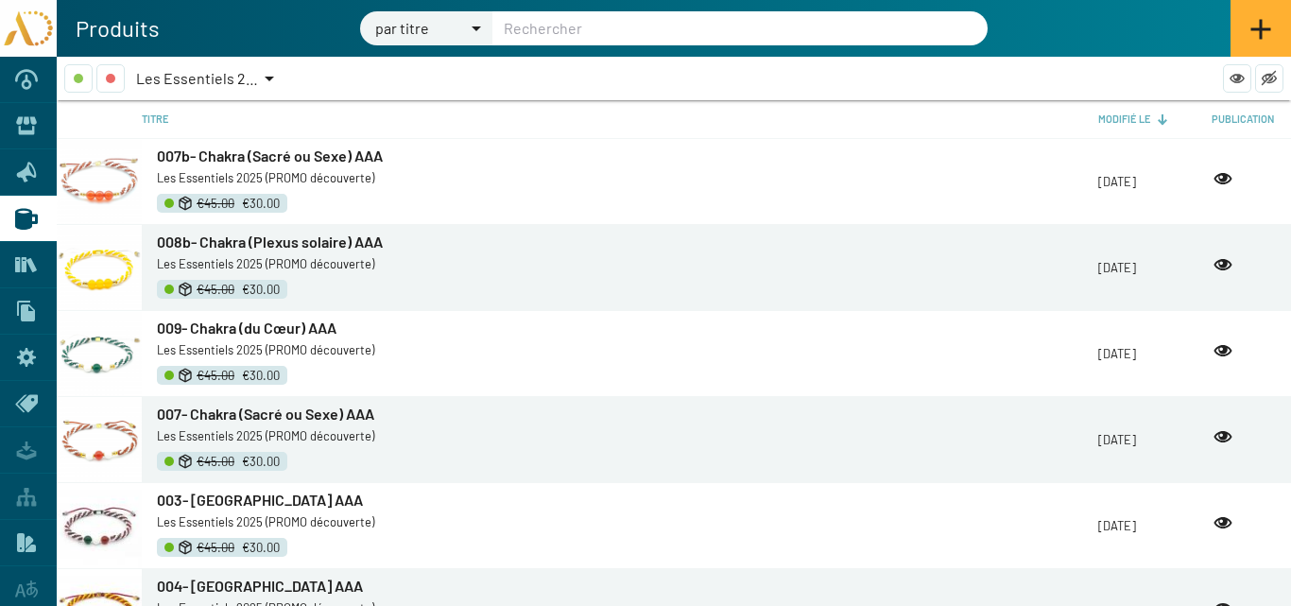
click at [249, 331] on span "009- Chakra (du Cœur) AAA" at bounding box center [247, 328] width 180 height 18
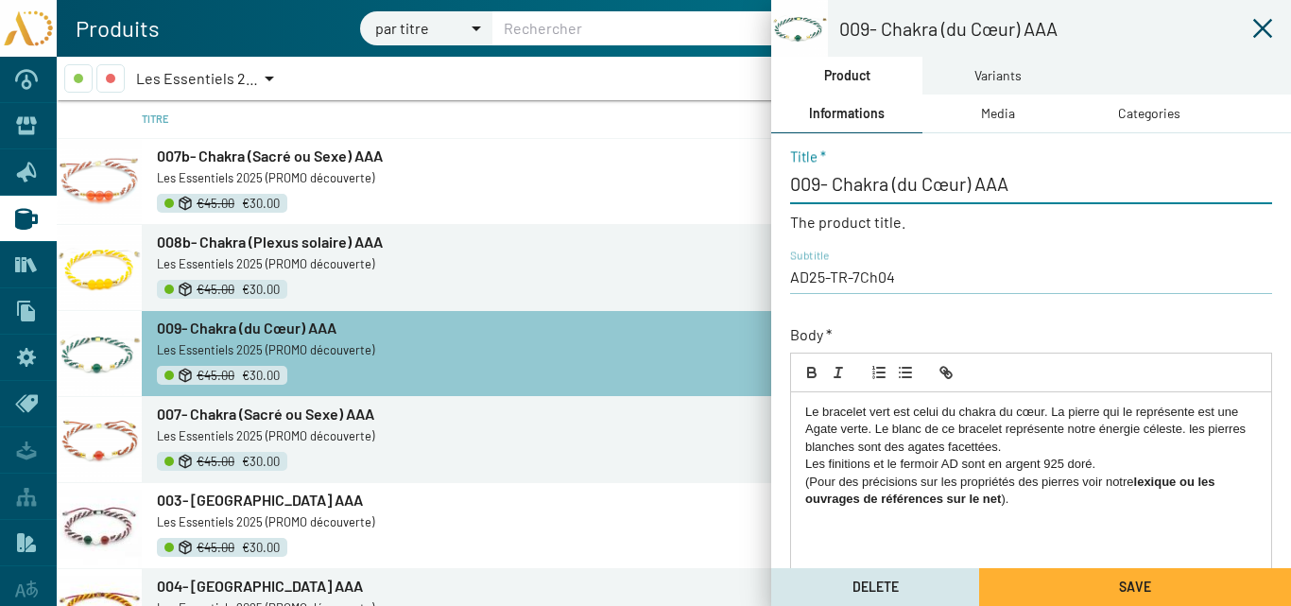
drag, startPoint x: 1018, startPoint y: 181, endPoint x: 792, endPoint y: 181, distance: 225.9
click at [793, 183] on input "009- Chakra (du Cœur) AAA" at bounding box center [1031, 183] width 482 height 23
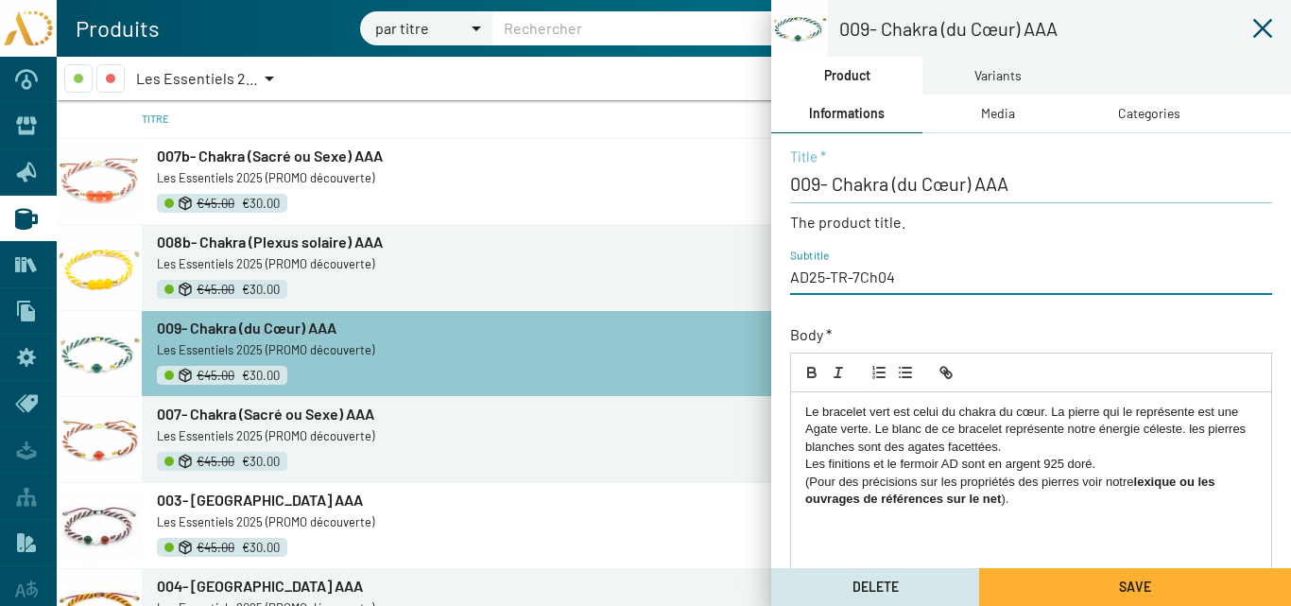
drag, startPoint x: 898, startPoint y: 277, endPoint x: 780, endPoint y: 279, distance: 118.2
click at [780, 279] on div "009- Chakra (du Cœur) AAA Title * The product title. AD25-TR-7Ch04 Subtitle Bod…" at bounding box center [1031, 553] width 520 height 841
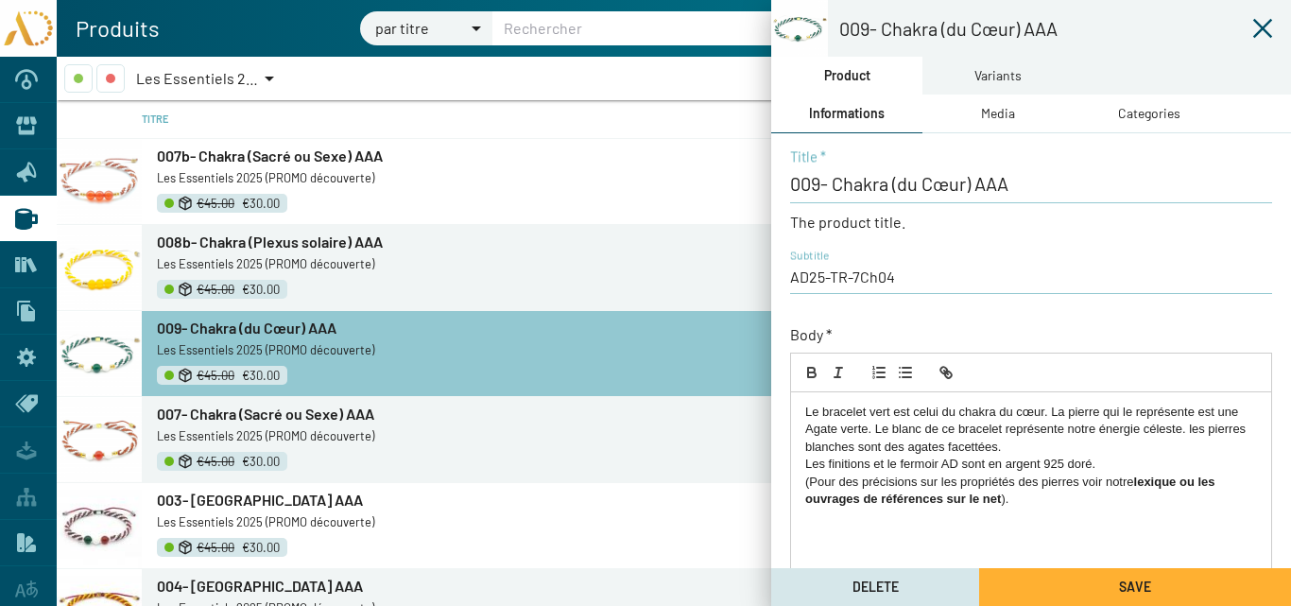
drag, startPoint x: 1012, startPoint y: 505, endPoint x: 752, endPoint y: 400, distance: 280.3
click at [750, 399] on mat-sidenav-container "009- Chakra (du Cœur) AAA Product Variants Informations Media Categories 009- C…" at bounding box center [674, 331] width 1234 height 549
drag, startPoint x: 1255, startPoint y: 24, endPoint x: 1125, endPoint y: 22, distance: 130.4
click at [1253, 24] on icon at bounding box center [1262, 28] width 23 height 23
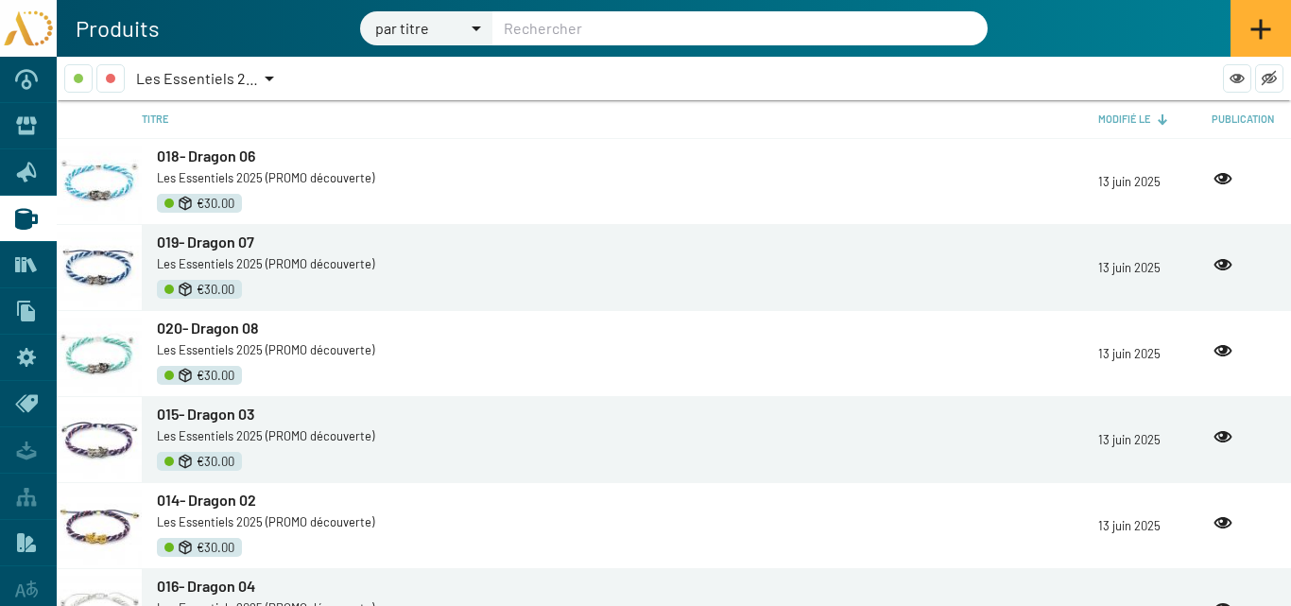
scroll to position [3313, 0]
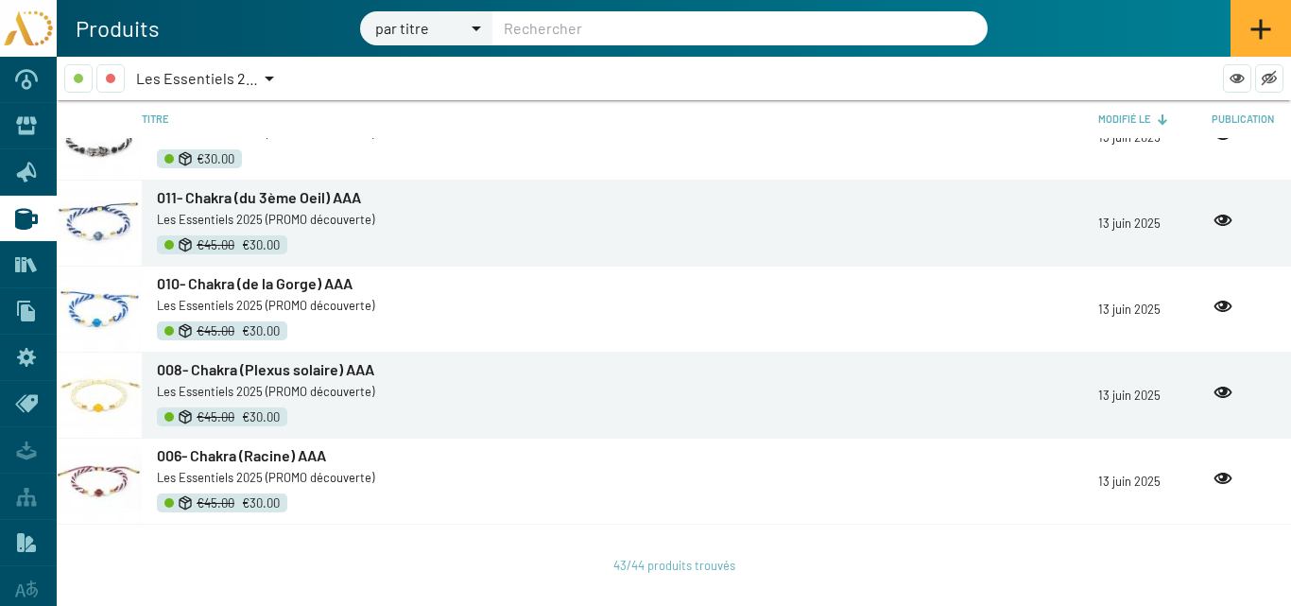
click at [277, 282] on span "010- Chakra (de la Gorge) AAA" at bounding box center [255, 283] width 196 height 18
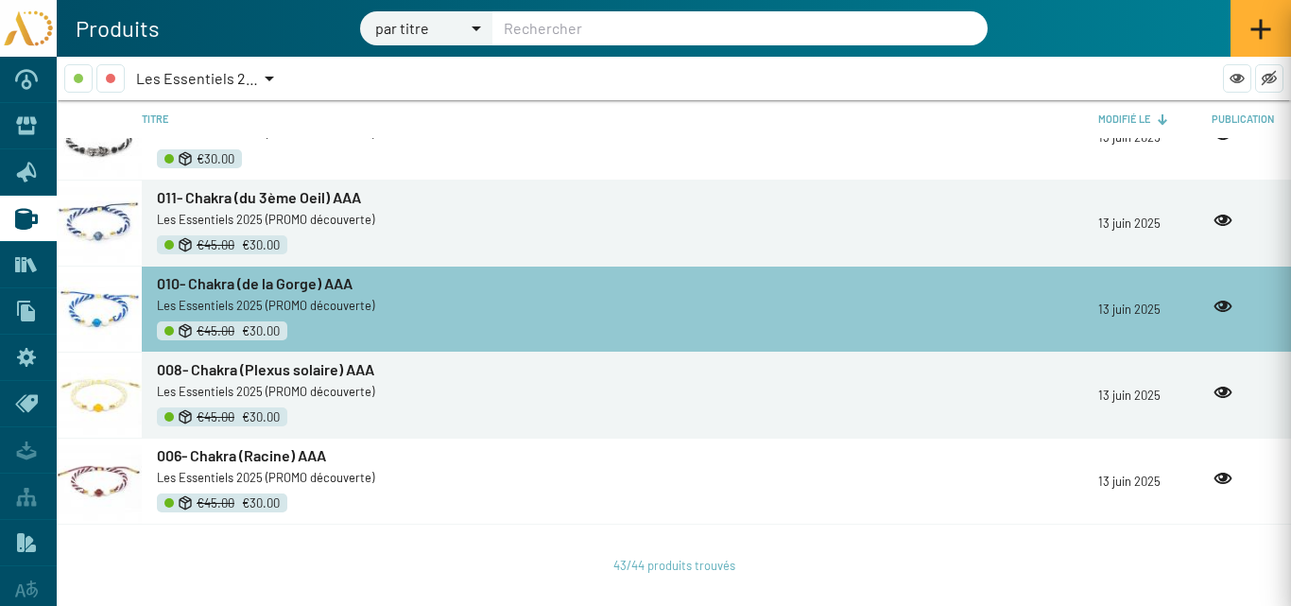
type input "010- Chakra (de la Gorge) AAA"
type input "AD25-TR-7Ch05"
checkbox input "true"
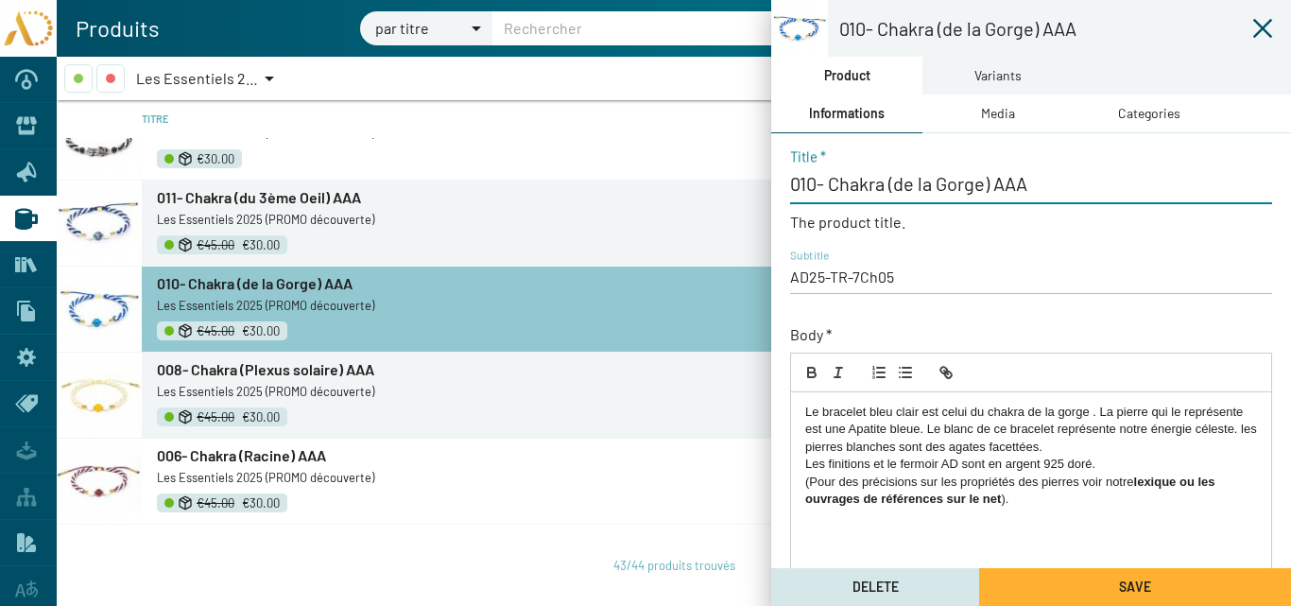
drag, startPoint x: 1025, startPoint y: 185, endPoint x: 792, endPoint y: 187, distance: 233.5
click at [792, 187] on input "010- Chakra (de la Gorge) AAA" at bounding box center [1031, 183] width 482 height 23
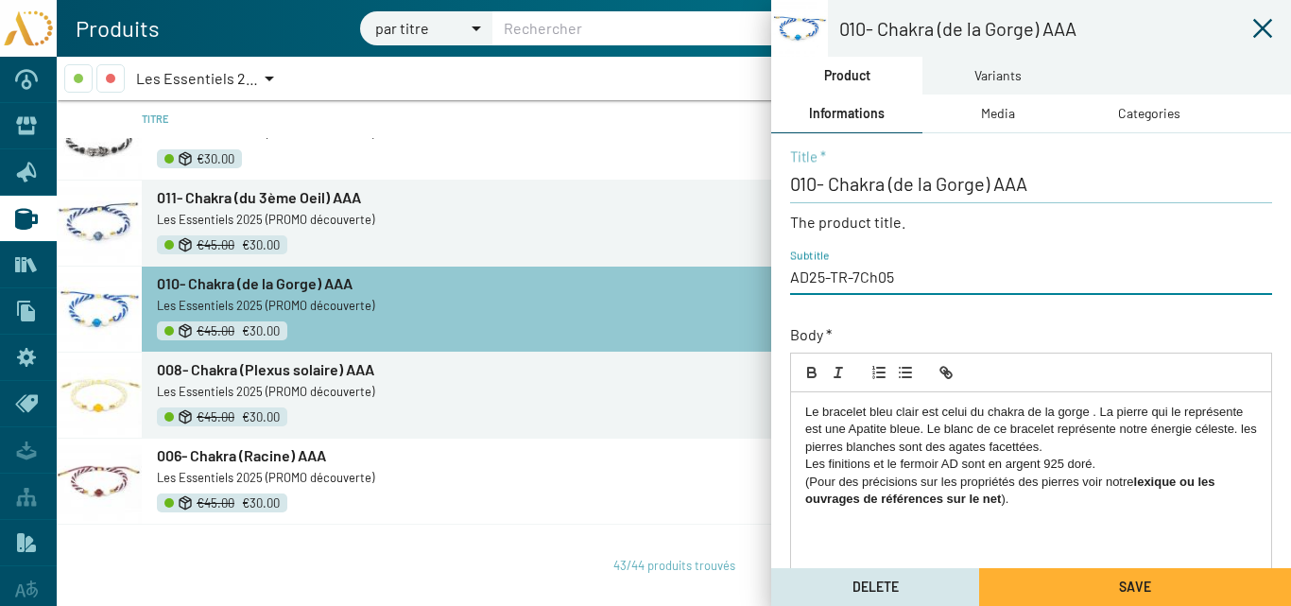
drag, startPoint x: 895, startPoint y: 277, endPoint x: 784, endPoint y: 278, distance: 110.6
click at [784, 278] on div "010- Chakra (de la Gorge) AAA Title * The product title. AD25-TR-7Ch05 Subtitle…" at bounding box center [1031, 553] width 520 height 841
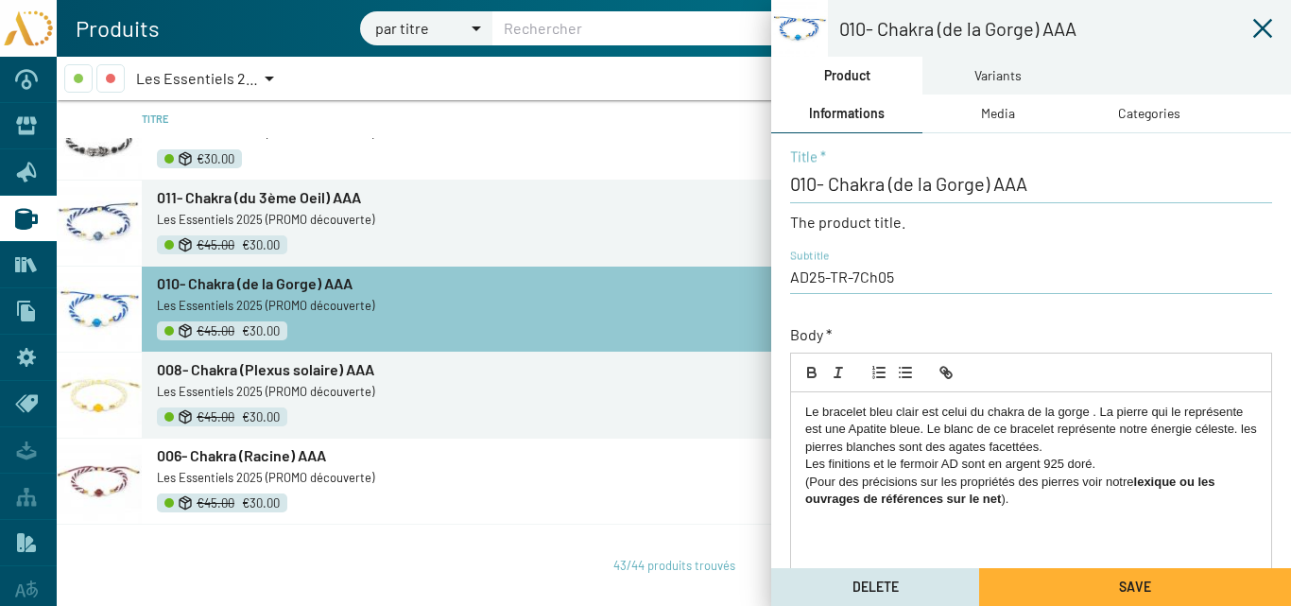
drag, startPoint x: 1047, startPoint y: 516, endPoint x: 808, endPoint y: 406, distance: 263.1
click at [808, 406] on div "Le bracelet bleu clair est celui du chakra de la gorge . La pierre qui le repré…" at bounding box center [1031, 543] width 480 height 302
copy div "Le bracelet bleu clair est celui du chakra de la gorge . La pierre qui le repré…"
click at [1251, 28] on icon at bounding box center [1262, 28] width 23 height 23
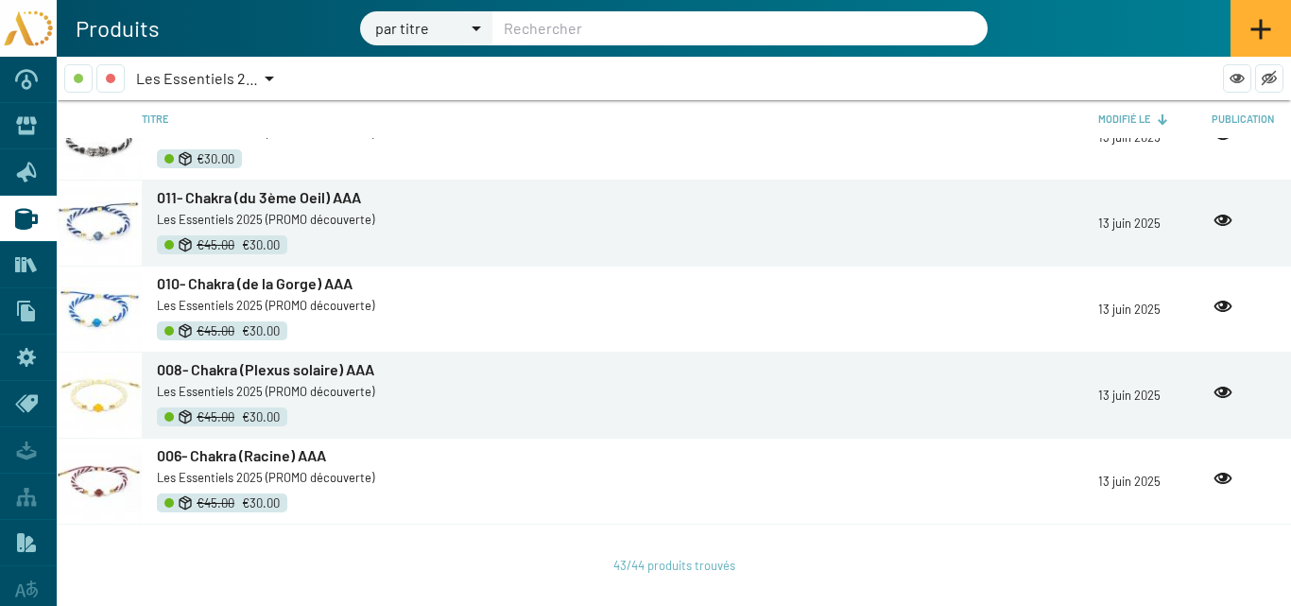
click at [242, 77] on span "Les Essentiels 2025 (PROMO découverte)" at bounding box center [272, 78] width 272 height 18
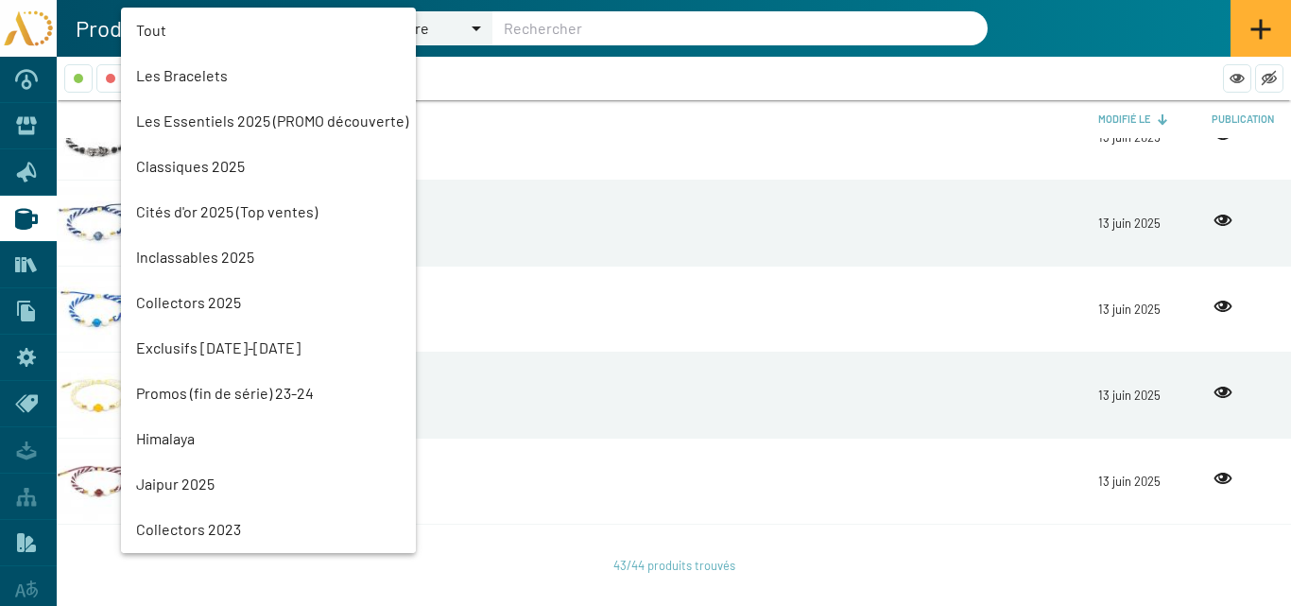
scroll to position [43, 0]
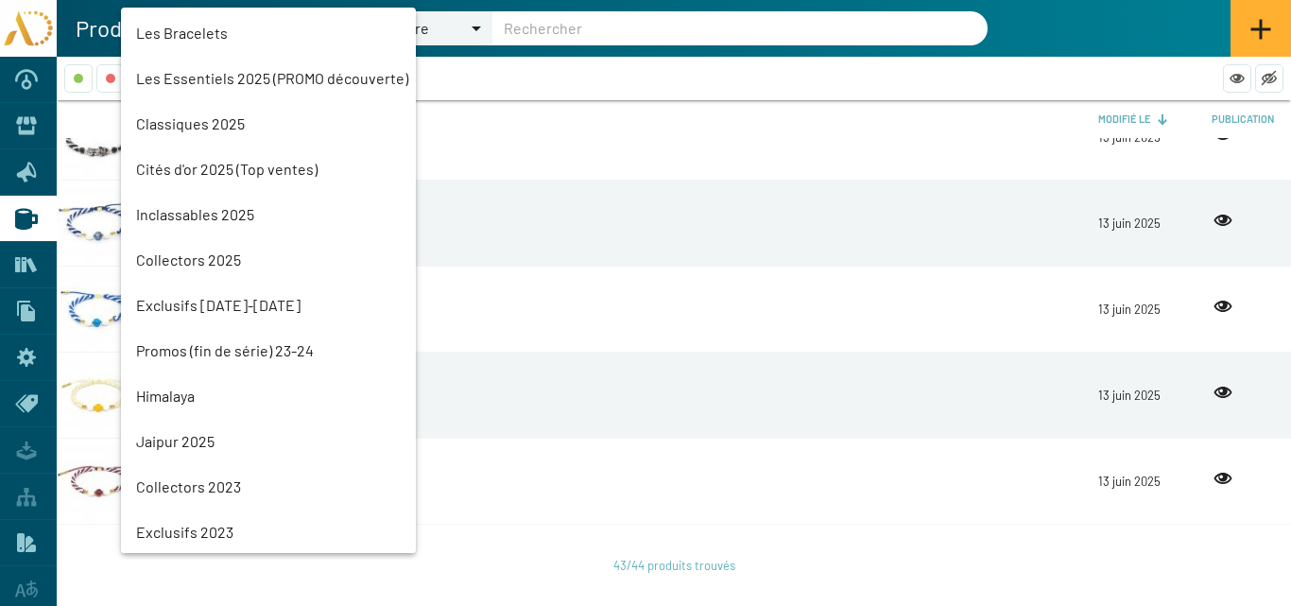
click at [220, 78] on mat-option "Les Essentiels 2025 (PROMO découverte)" at bounding box center [268, 78] width 295 height 45
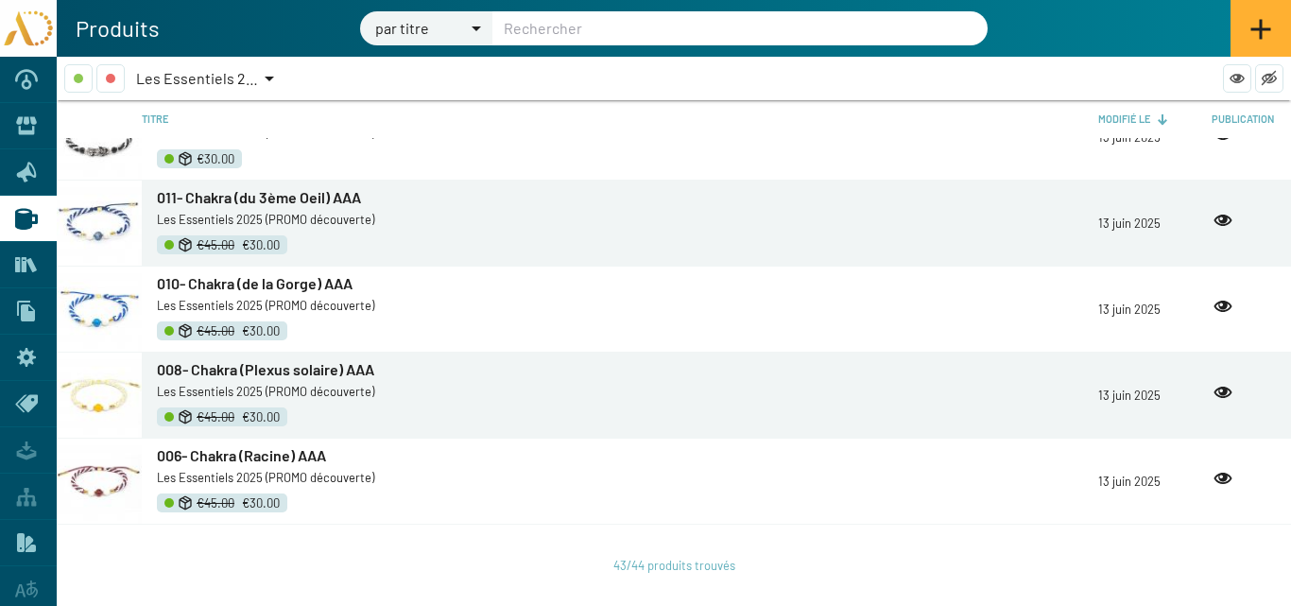
click at [220, 78] on span "Les Essentiels 2025 (PROMO découverte)" at bounding box center [272, 78] width 272 height 18
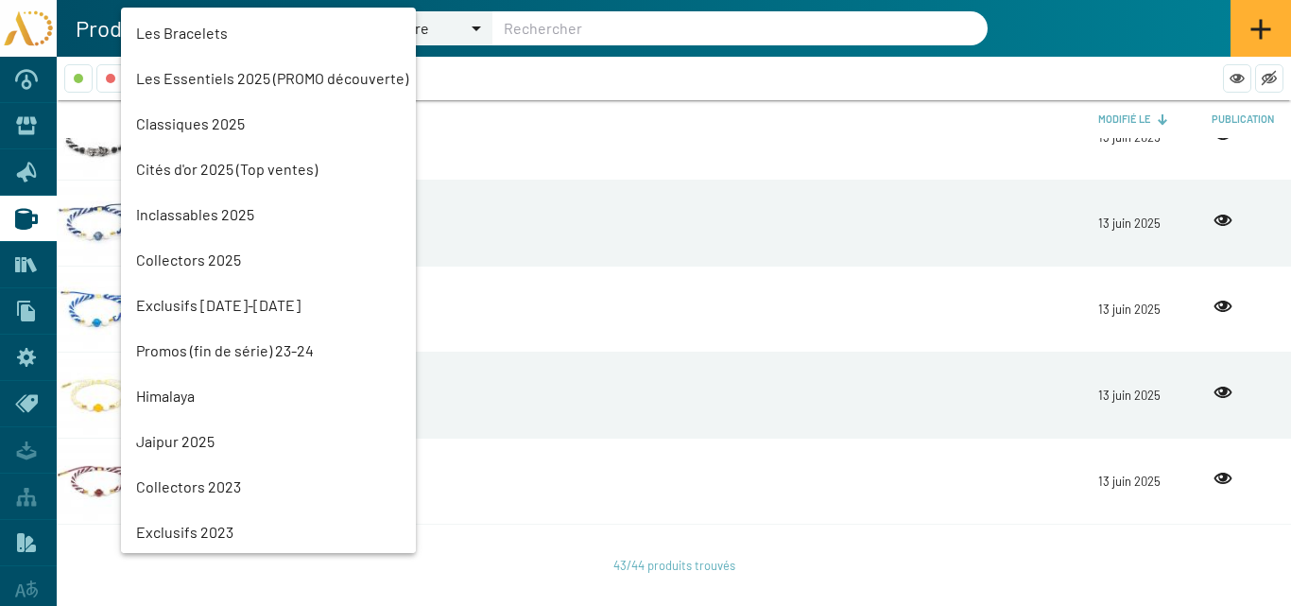
click at [205, 128] on mat-option "Classiques 2025" at bounding box center [268, 123] width 295 height 45
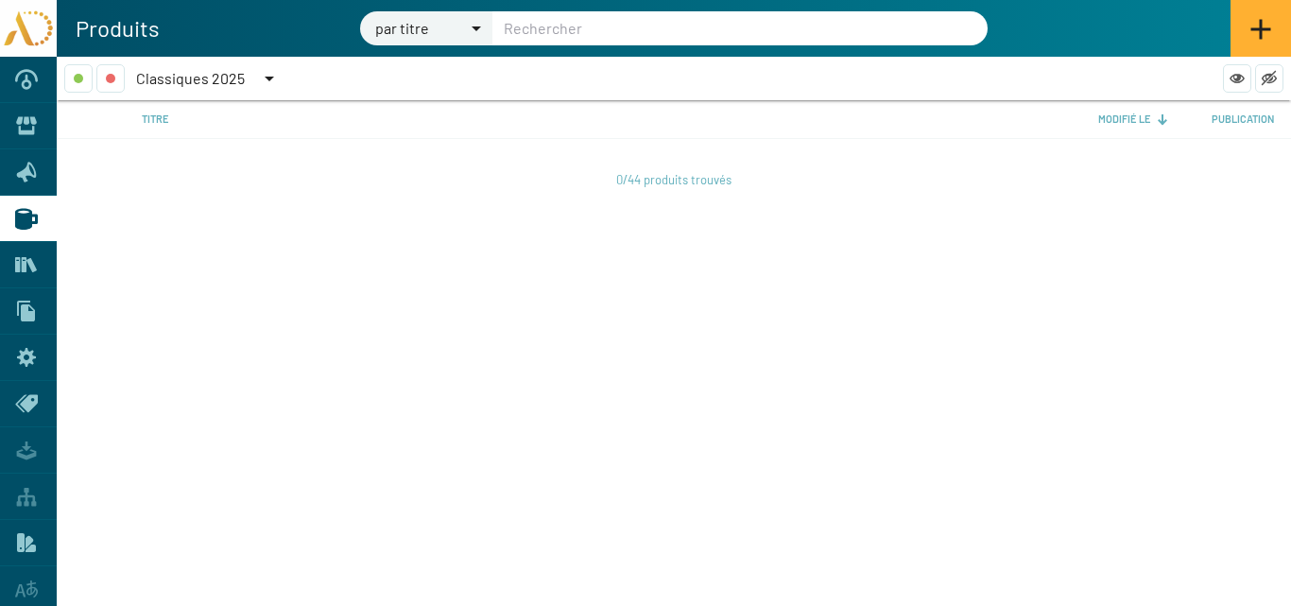
scroll to position [0, 0]
click at [215, 68] on div "Classiques 2025" at bounding box center [198, 78] width 125 height 28
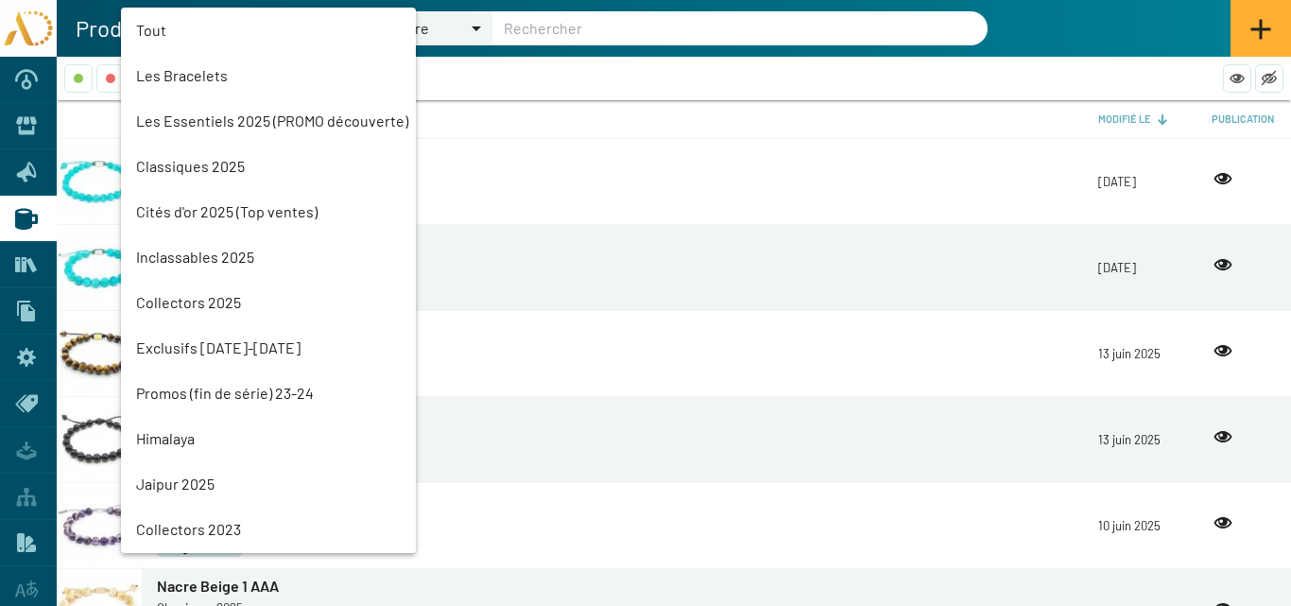
scroll to position [88, 0]
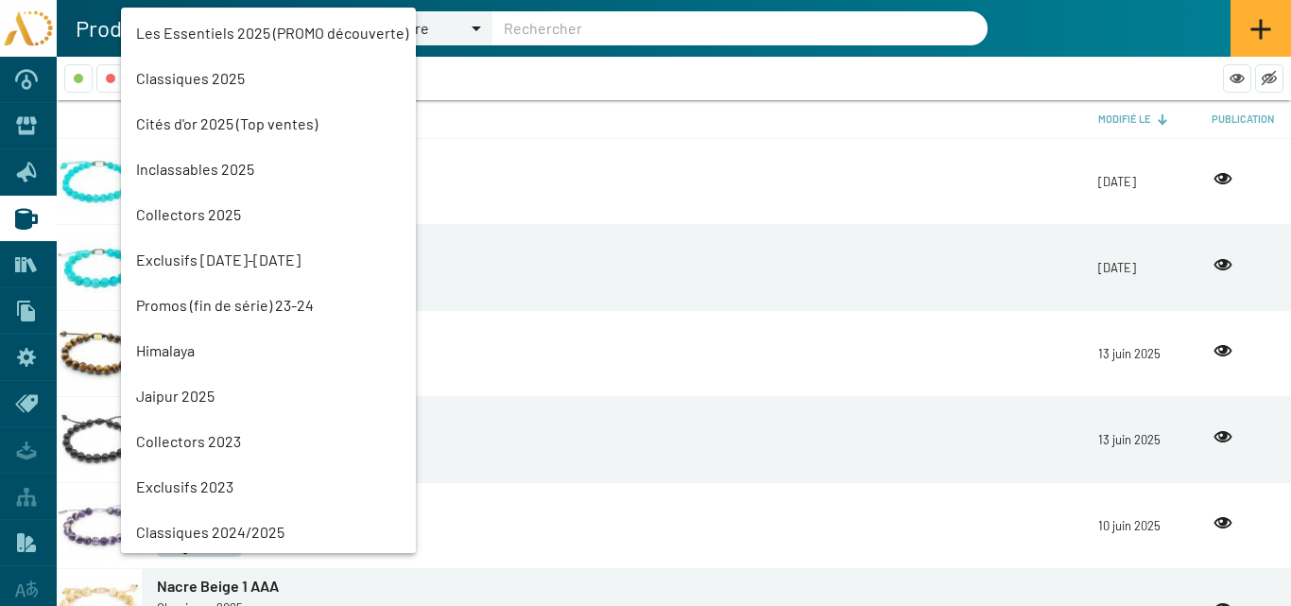
click at [220, 33] on mat-option "Les Essentiels 2025 (PROMO découverte)" at bounding box center [268, 32] width 295 height 45
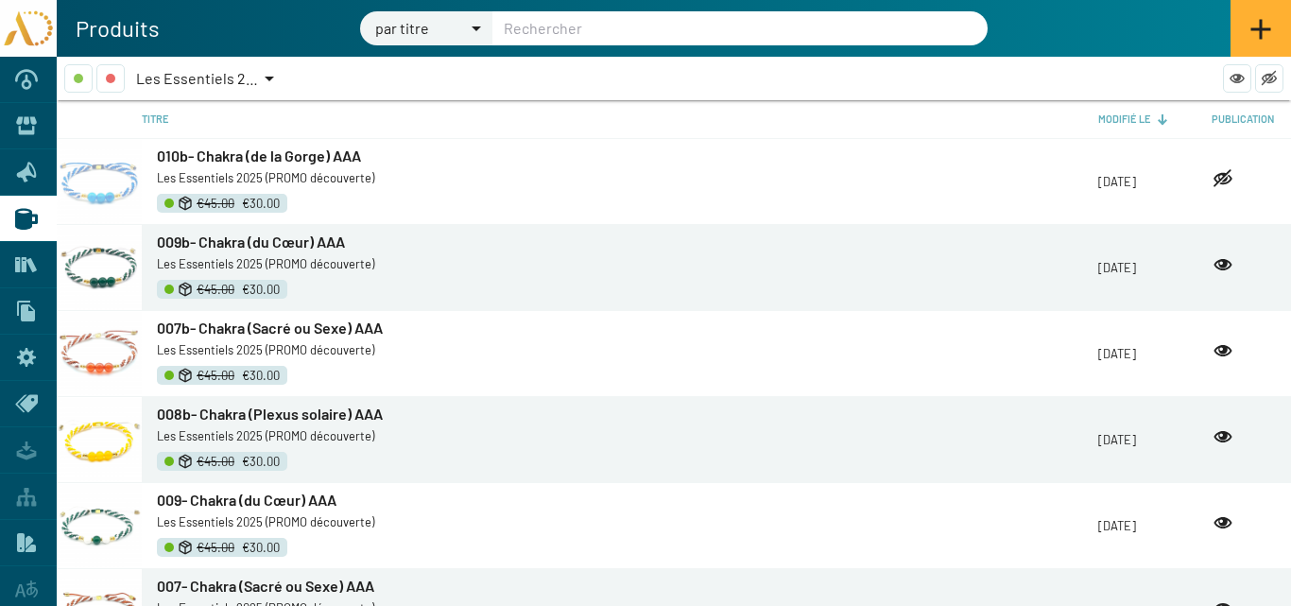
click at [241, 77] on span "Les Essentiels 2025 (PROMO découverte)" at bounding box center [272, 78] width 272 height 18
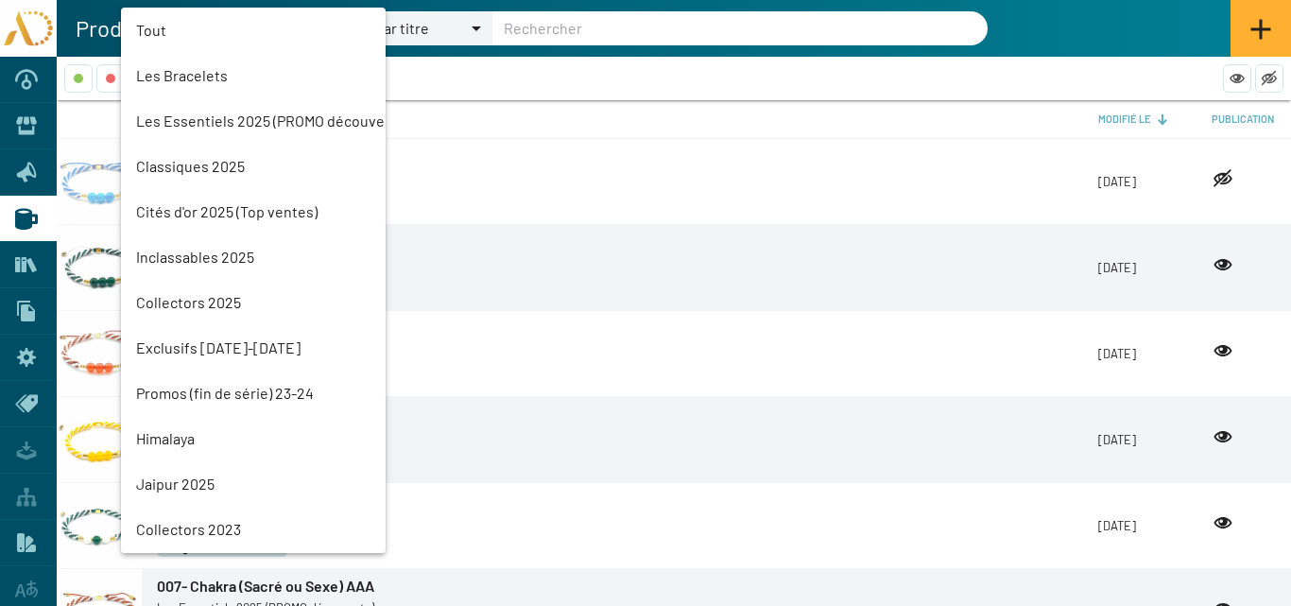
scroll to position [43, 0]
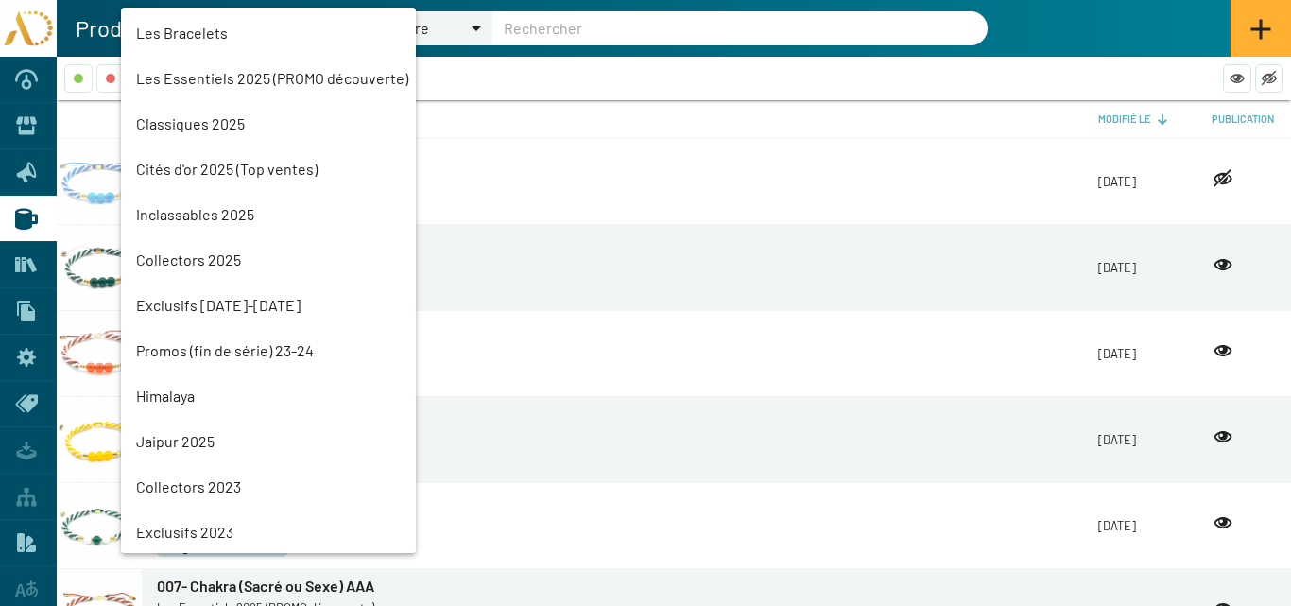
click at [211, 164] on mat-option "Cités d'or 2025 (Top ventes)" at bounding box center [268, 168] width 295 height 45
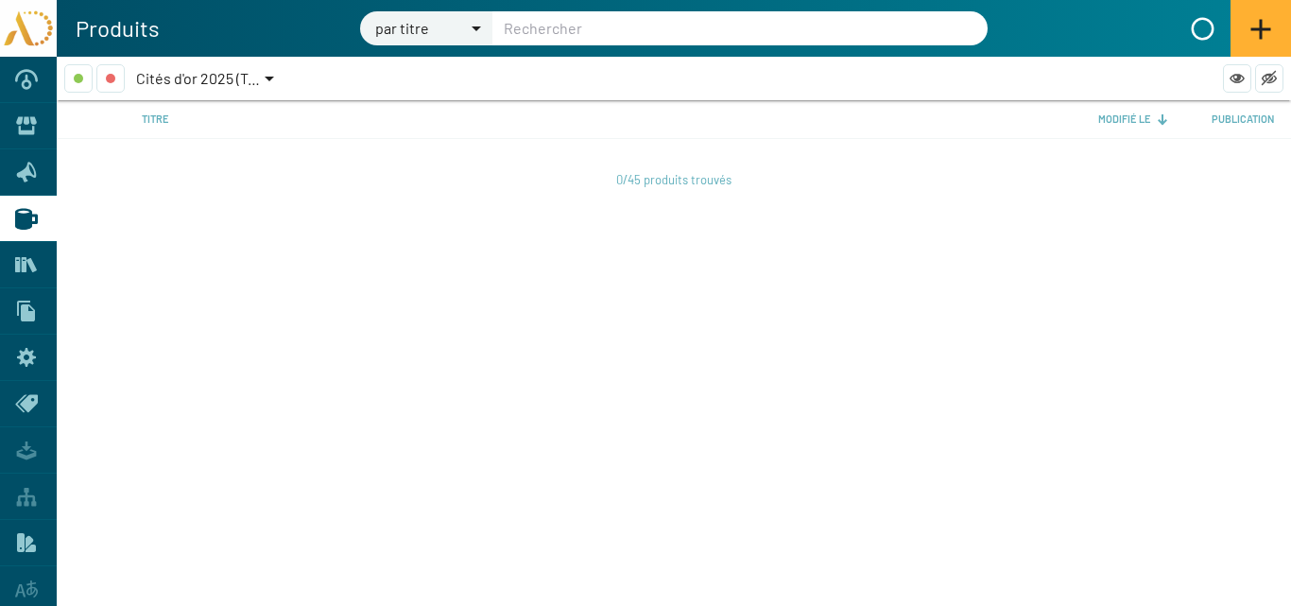
click at [208, 75] on span "Cités d'or 2025 (Top ventes)" at bounding box center [226, 78] width 181 height 18
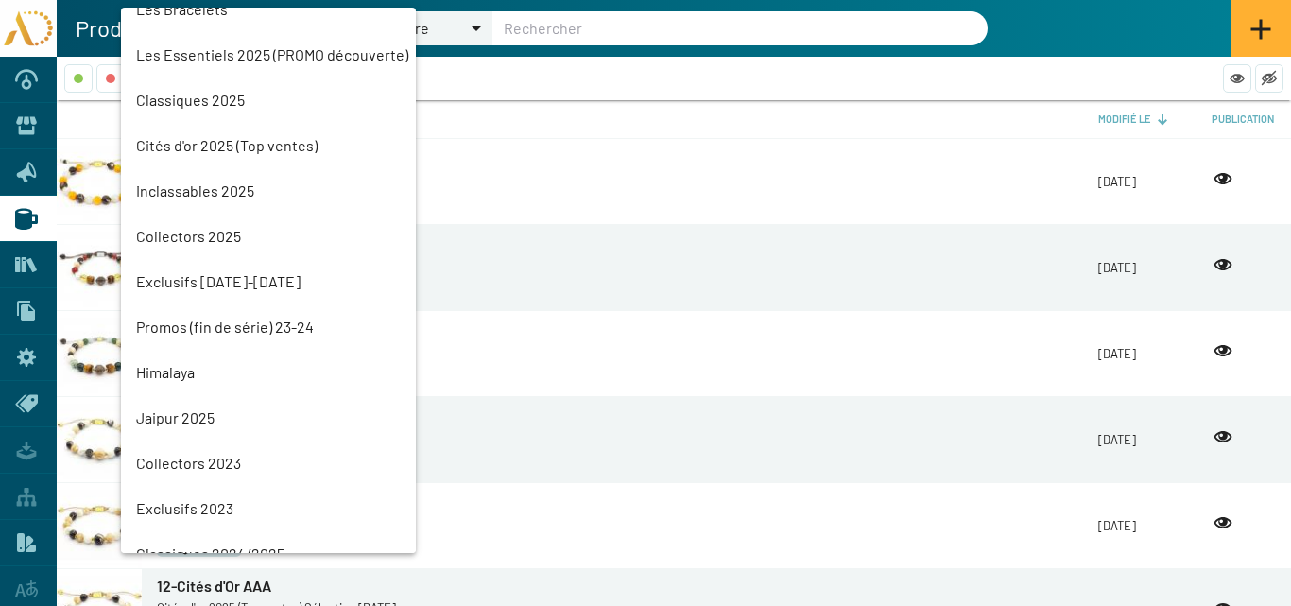
scroll to position [0, 0]
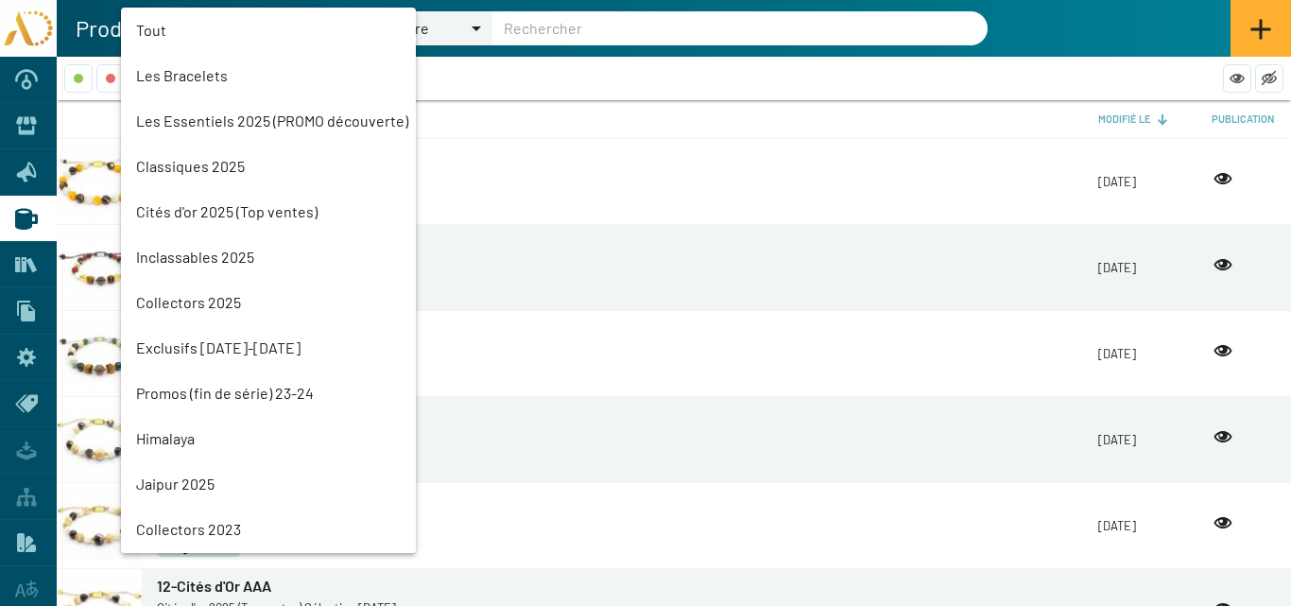
click at [197, 118] on mat-option "Les Essentiels 2025 (PROMO découverte)" at bounding box center [268, 120] width 295 height 45
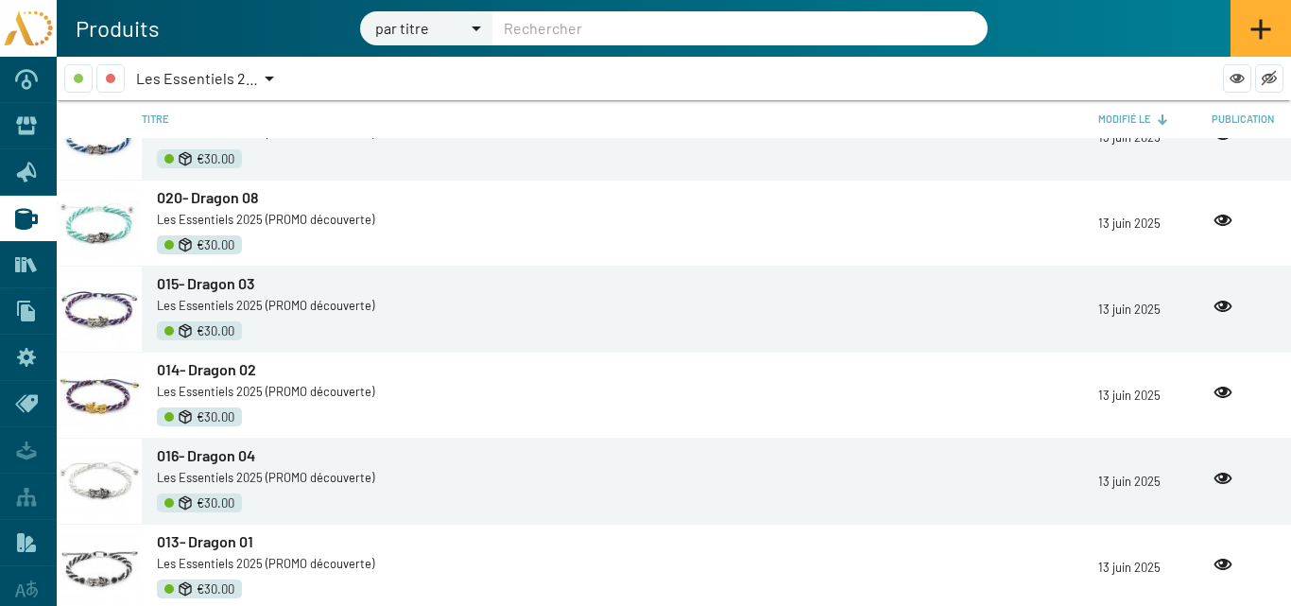
scroll to position [3485, 0]
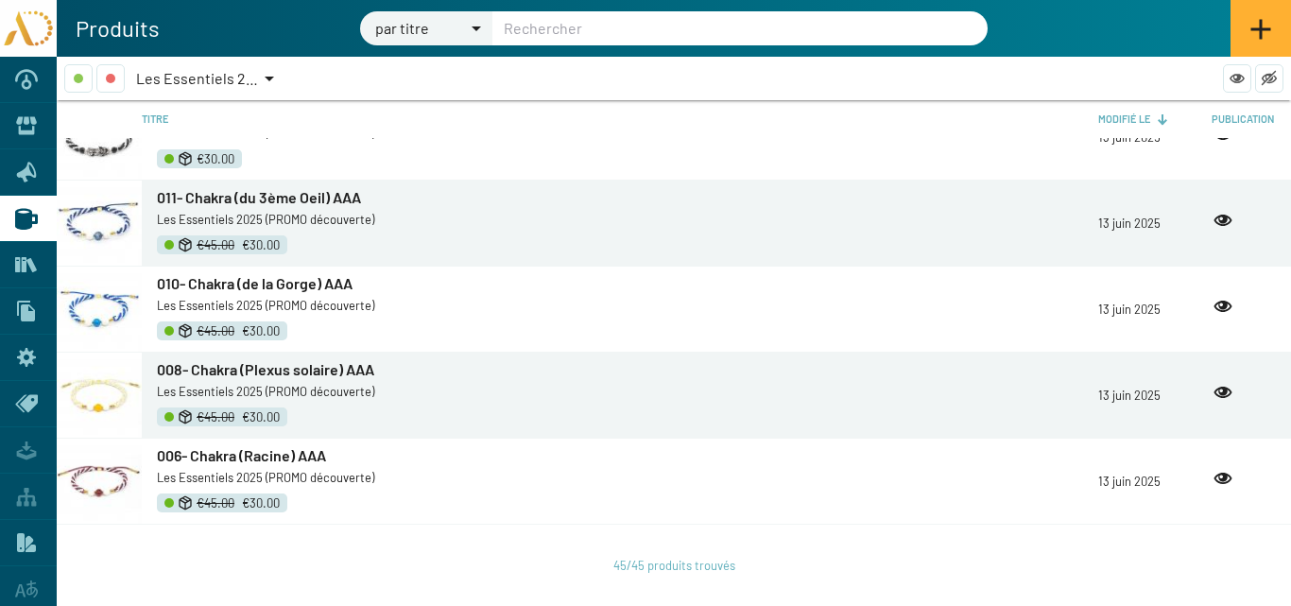
click at [265, 198] on span "011- Chakra (du 3ème Oeil) AAA" at bounding box center [259, 197] width 204 height 18
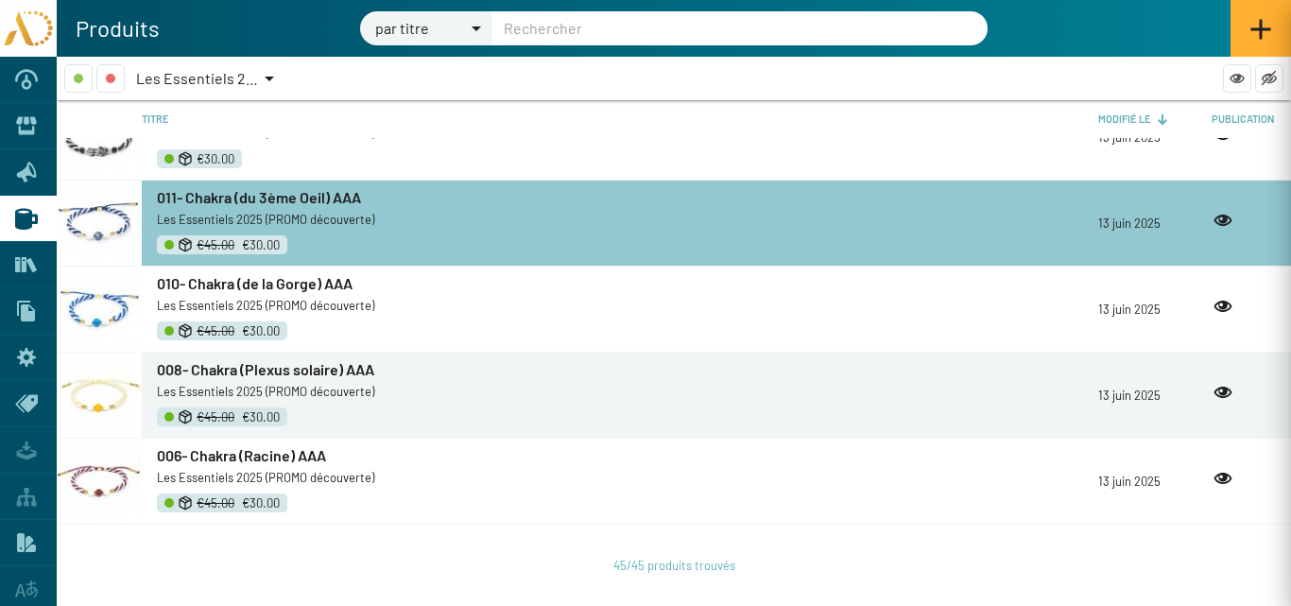
type input "011- Chakra (du 3ème Oeil) AAA"
type input "AD25-TR-7Ch06"
checkbox input "true"
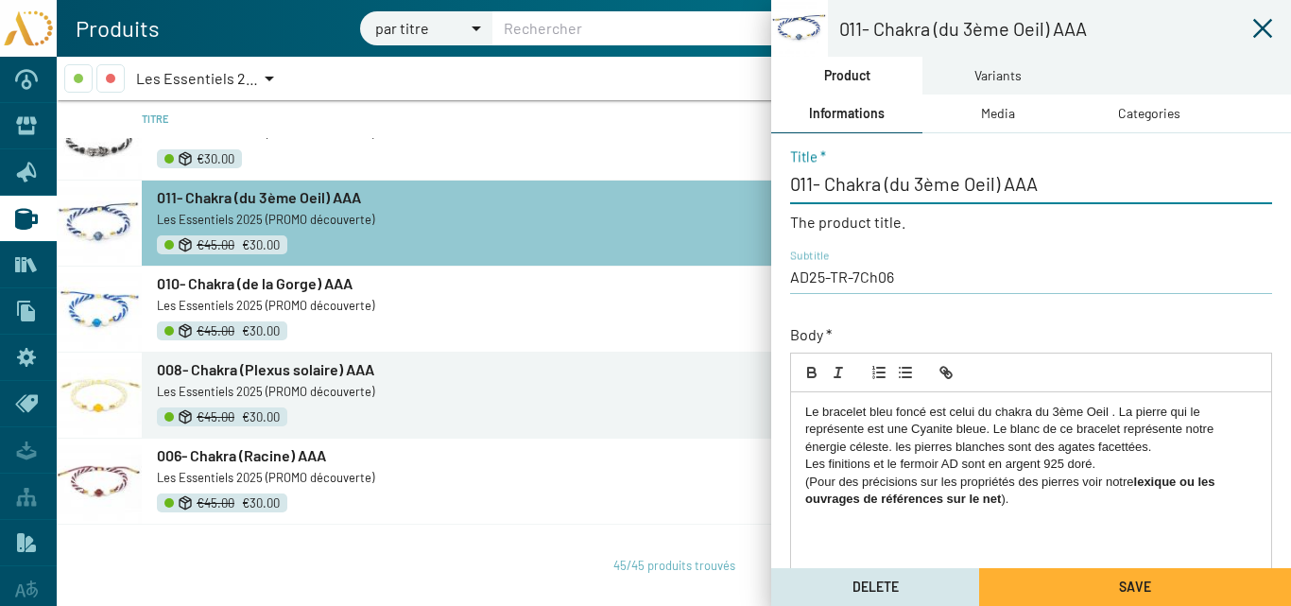
drag, startPoint x: 1045, startPoint y: 181, endPoint x: 769, endPoint y: 183, distance: 276.0
click at [769, 183] on mat-sidenav-container "011- Chakra (du 3ème Oeil) AAA Product Variants Informations Media Categories 0…" at bounding box center [674, 331] width 1234 height 549
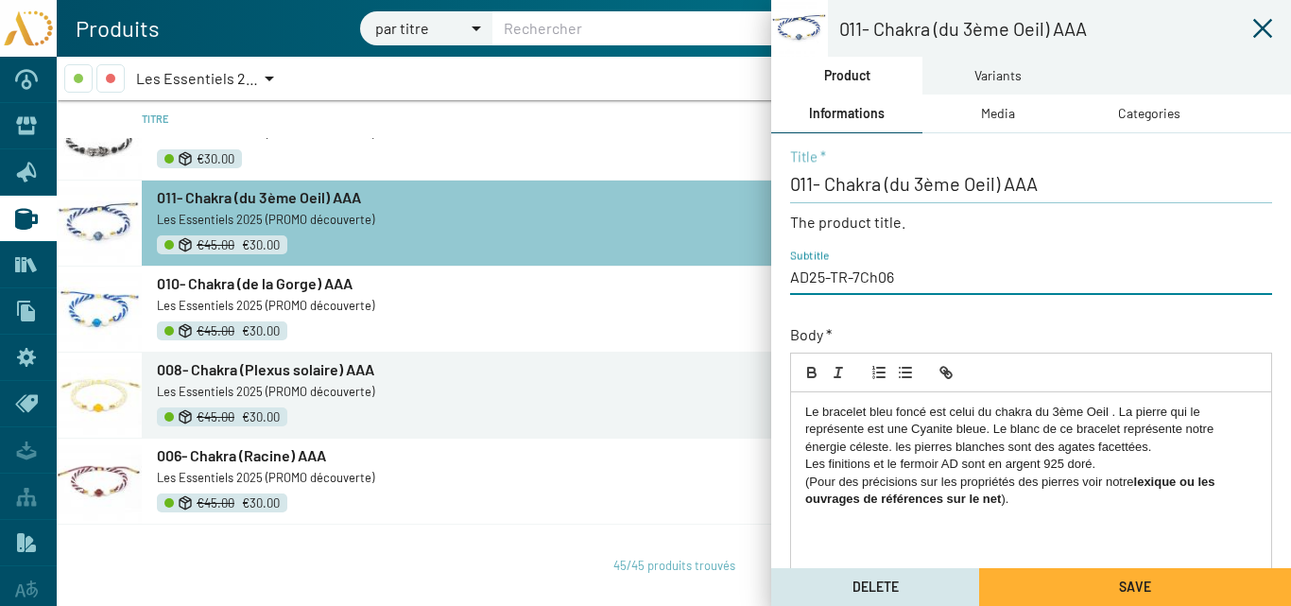
drag, startPoint x: 896, startPoint y: 283, endPoint x: 754, endPoint y: 279, distance: 141.8
click at [754, 279] on mat-sidenav-container "011- Chakra (du 3ème Oeil) AAA Product Variants Informations Media Categories 0…" at bounding box center [674, 331] width 1234 height 549
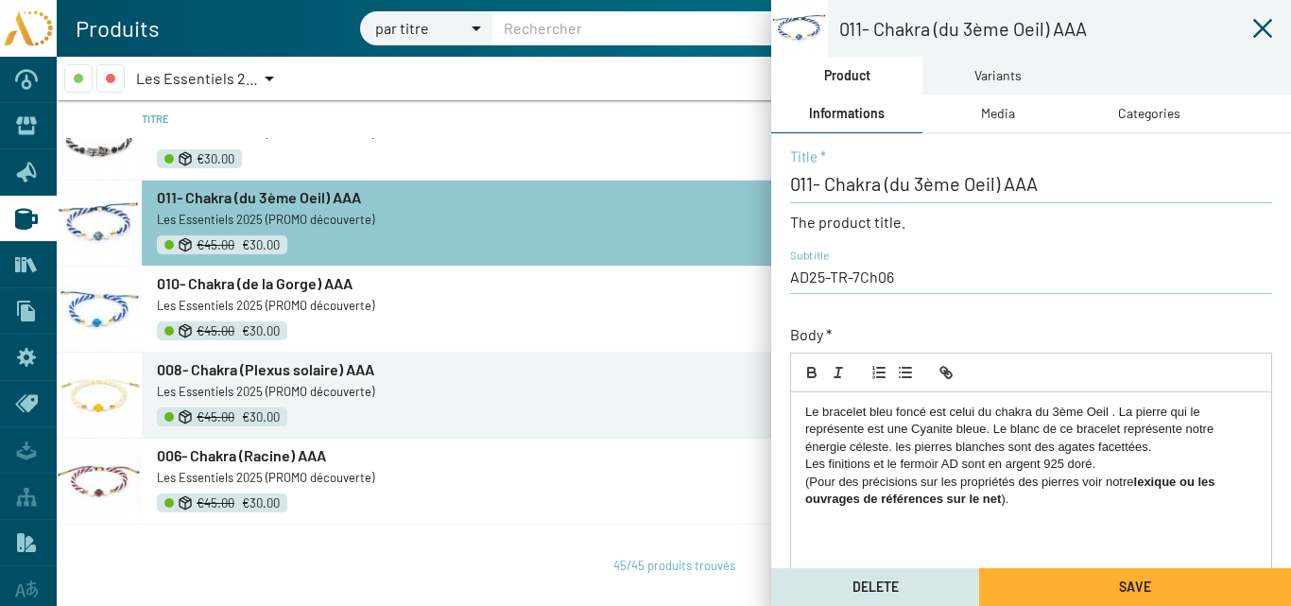
drag, startPoint x: 1024, startPoint y: 499, endPoint x: 838, endPoint y: 427, distance: 198.7
click at [801, 399] on div "Le bracelet bleu foncé est celui du chakra du 3ème Oeil . La pierre qui le repr…" at bounding box center [1031, 543] width 480 height 302
copy div "Le bracelet bleu foncé est celui du chakra du 3ème Oeil . La pierre qui le repr…"
click at [1107, 531] on div "Le bracelet bleu foncé est celui du chakra du 3ème Oeil . La pierre qui le repr…" at bounding box center [1031, 543] width 480 height 302
click at [1058, 520] on div "Le bracelet bleu foncé est celui du chakra du 3ème Oeil . La pierre qui le repr…" at bounding box center [1031, 543] width 480 height 302
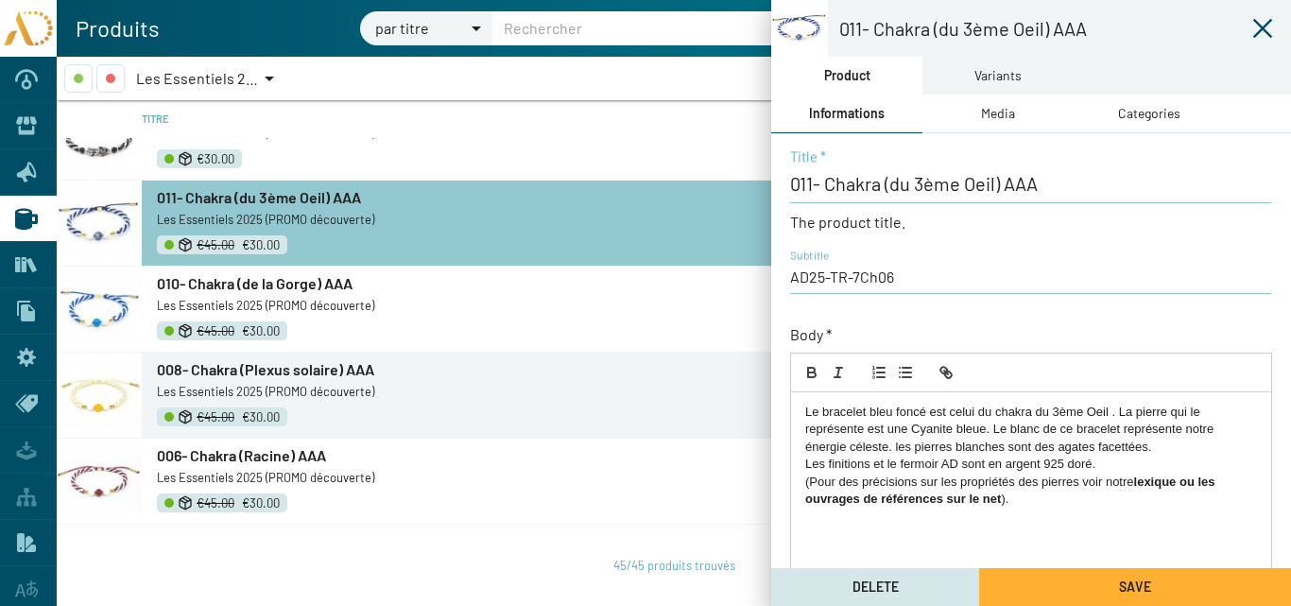
click at [1262, 24] on icon at bounding box center [1262, 28] width 23 height 23
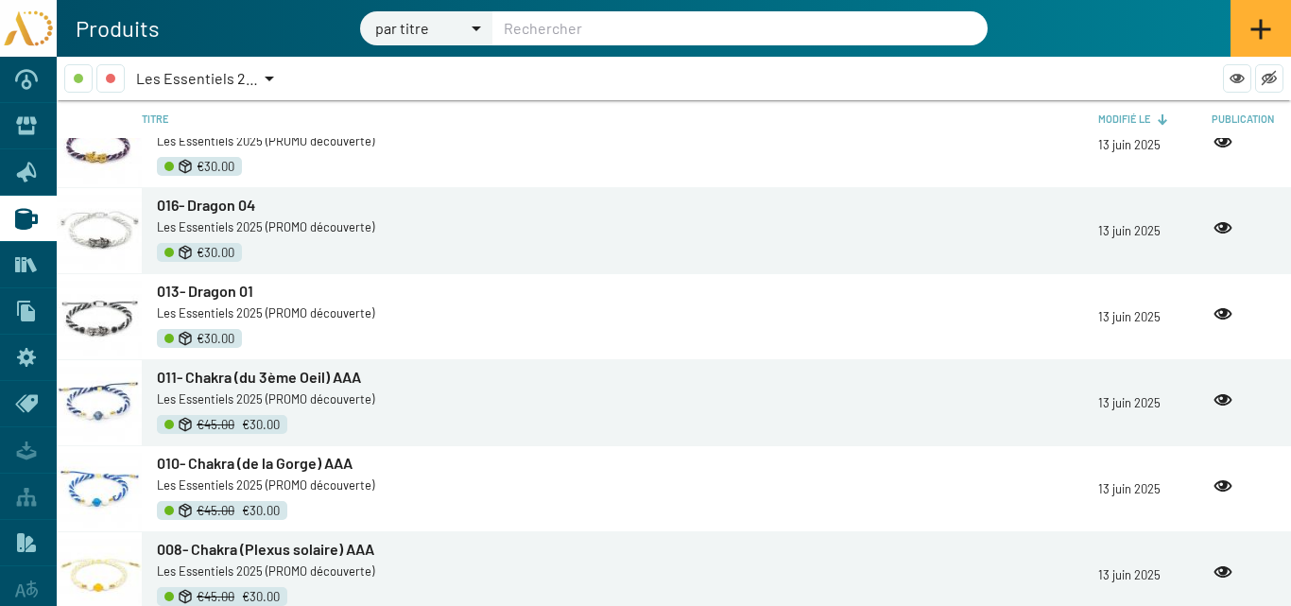
scroll to position [3485, 0]
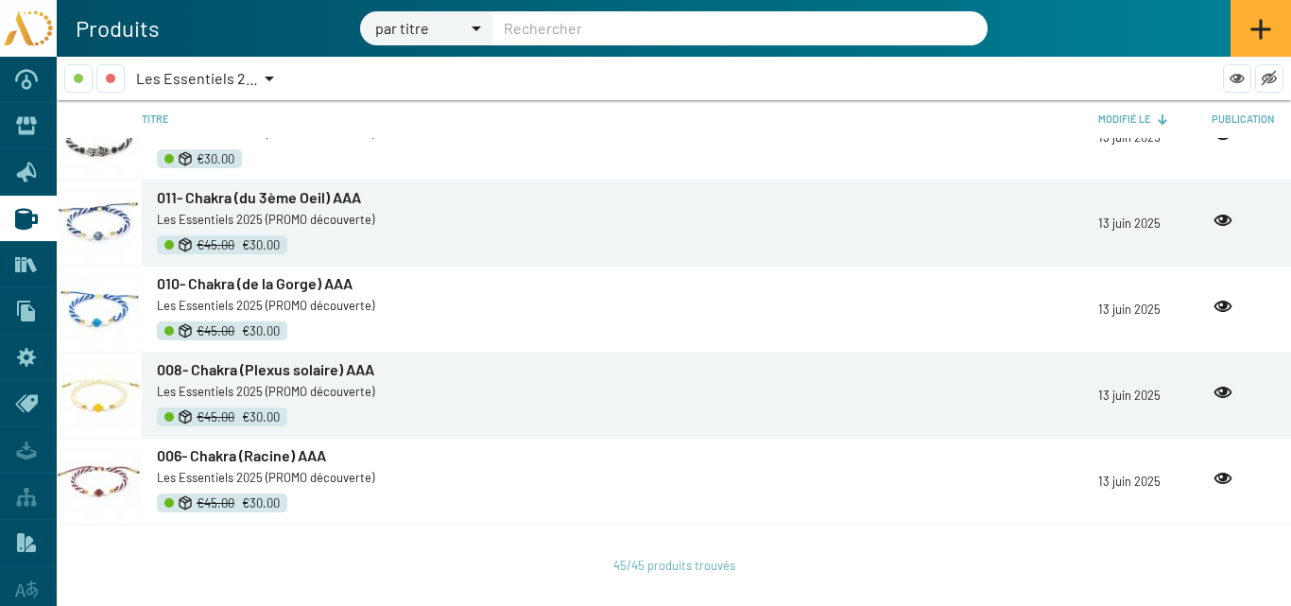
click at [257, 281] on span "010- Chakra (de la Gorge) AAA" at bounding box center [255, 283] width 196 height 18
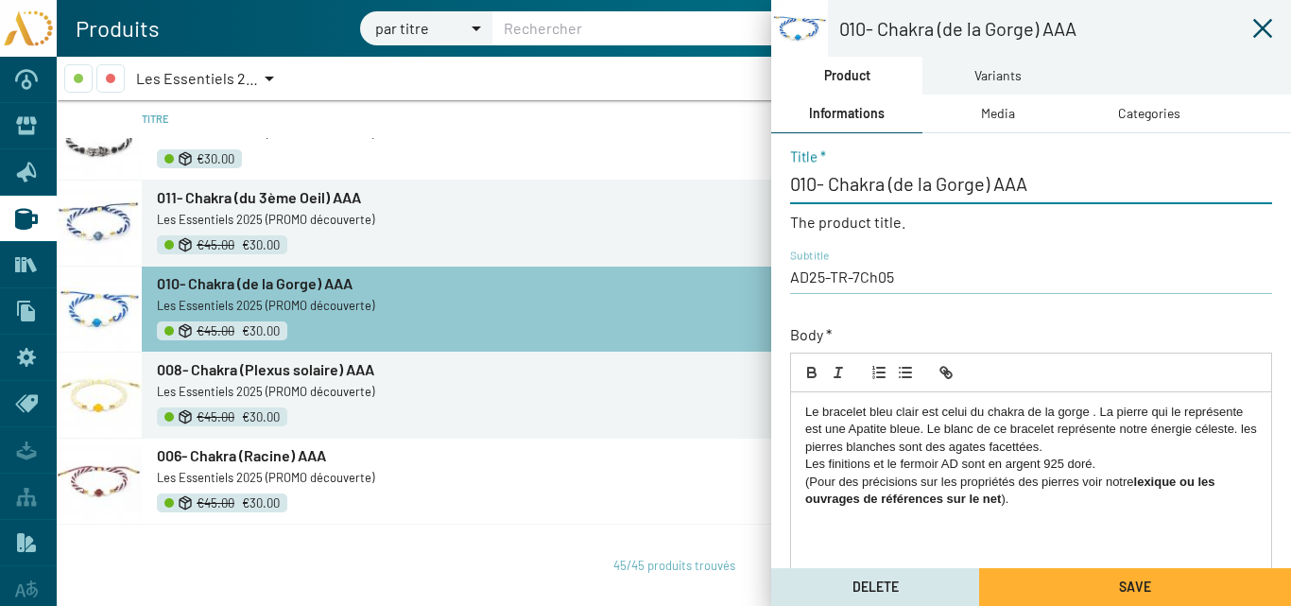
drag, startPoint x: 1032, startPoint y: 183, endPoint x: 793, endPoint y: 193, distance: 239.3
click at [793, 193] on input "010- Chakra (de la Gorge) AAA" at bounding box center [1031, 183] width 482 height 23
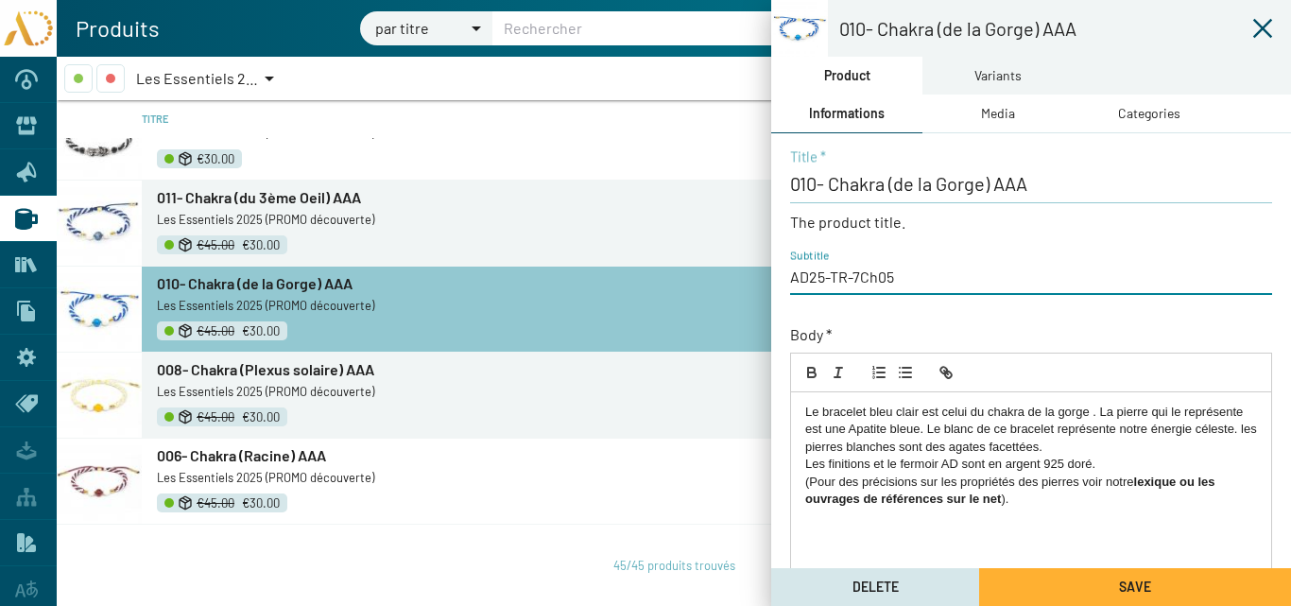
drag, startPoint x: 900, startPoint y: 277, endPoint x: 783, endPoint y: 276, distance: 117.2
click at [783, 276] on div "010- Chakra (de la Gorge) AAA Title * The product title. AD25-TR-7Ch05 Subtitle…" at bounding box center [1031, 553] width 520 height 841
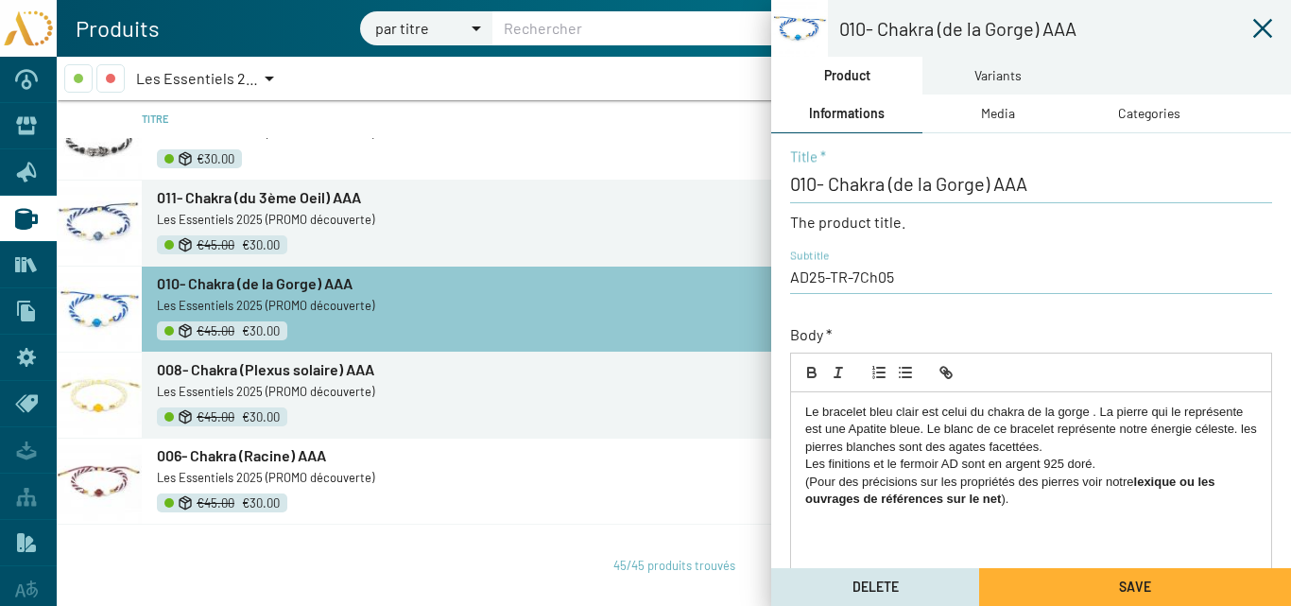
drag, startPoint x: 1016, startPoint y: 500, endPoint x: 871, endPoint y: 424, distance: 163.2
click at [793, 407] on div "Le bracelet bleu clair est celui du chakra de la gorge . La pierre qui le repré…" at bounding box center [1031, 543] width 480 height 302
copy div "Le bracelet bleu clair est celui du chakra de la gorge . La pierre qui le repré…"
click at [1263, 28] on icon at bounding box center [1262, 28] width 19 height 19
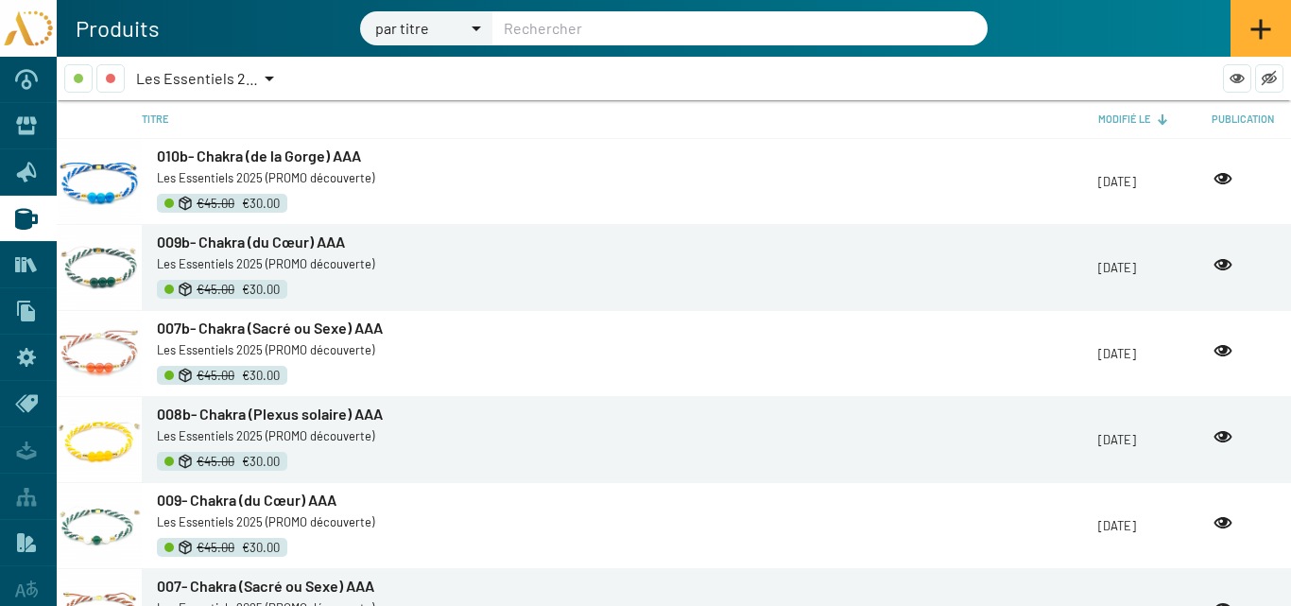
click at [216, 78] on span "Les Essentiels 2025 (PROMO découverte)" at bounding box center [272, 78] width 272 height 18
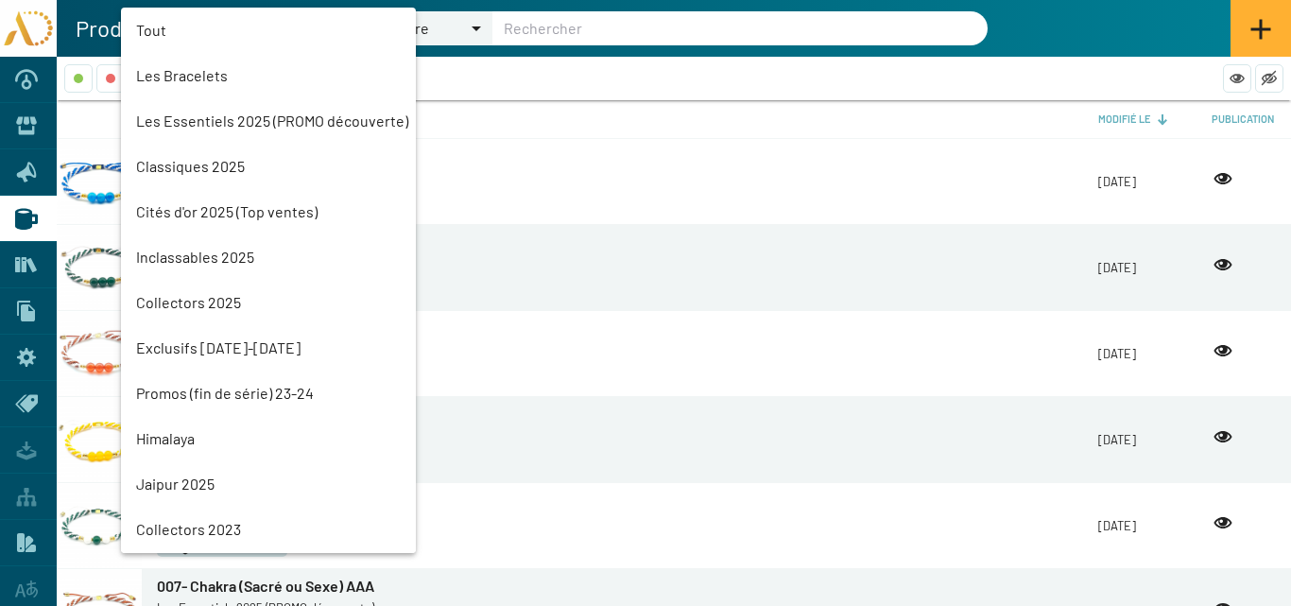
scroll to position [43, 0]
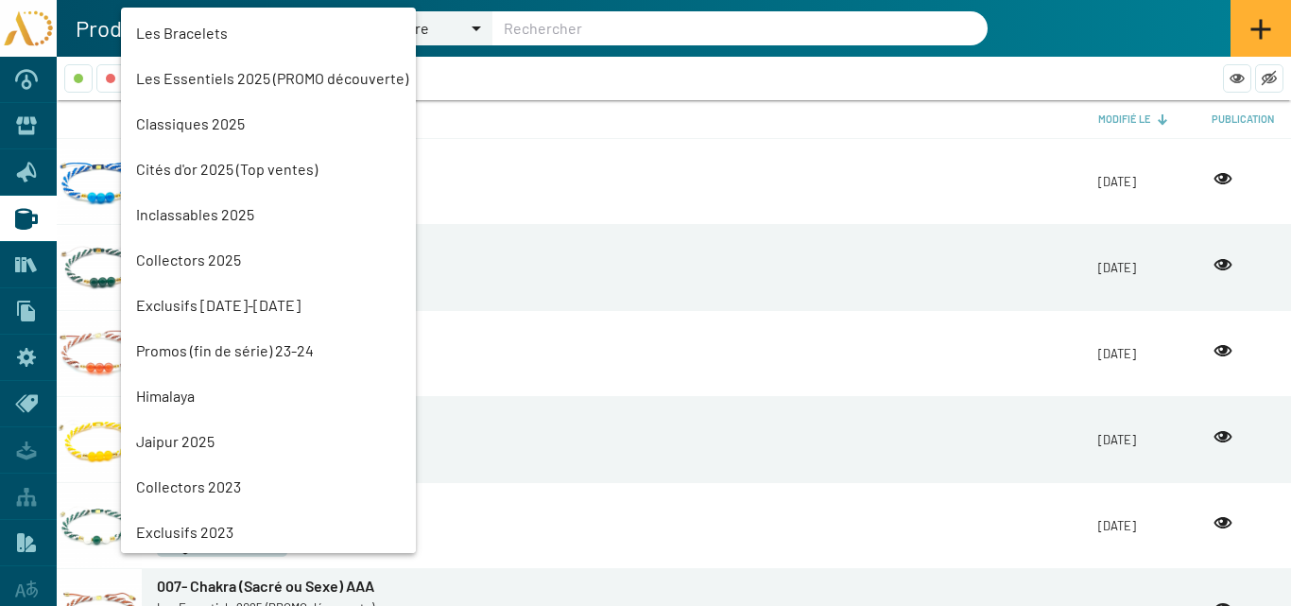
drag, startPoint x: 183, startPoint y: 133, endPoint x: 187, endPoint y: 114, distance: 19.3
click at [183, 131] on mat-option "Classiques 2025" at bounding box center [268, 123] width 295 height 45
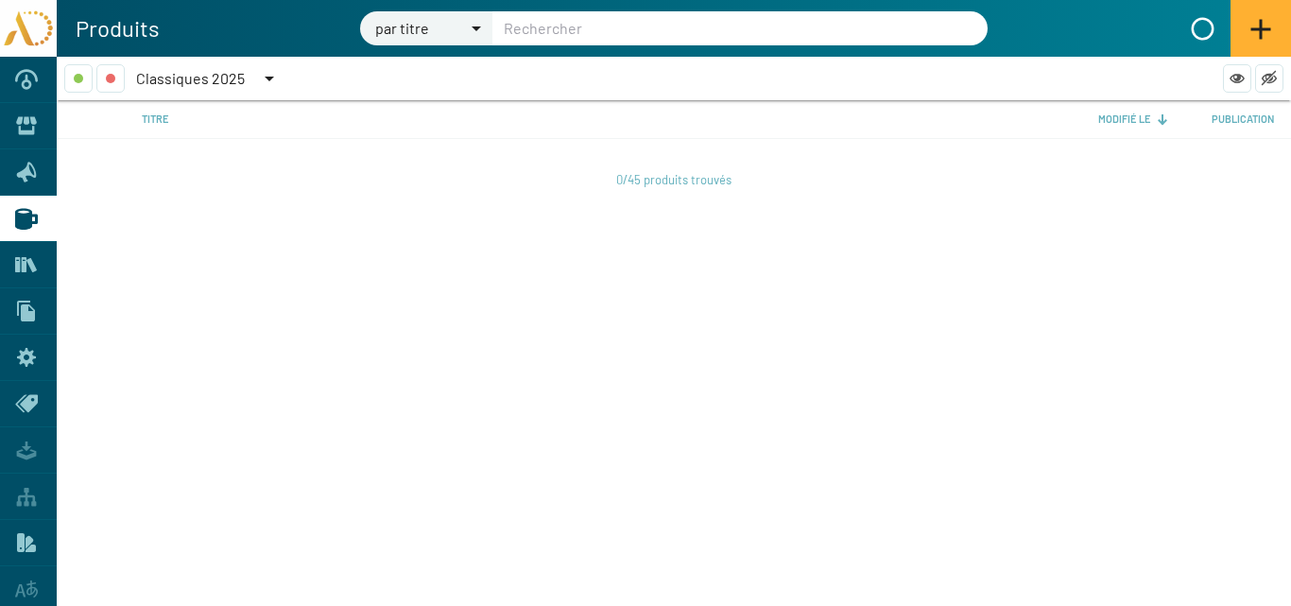
click at [192, 77] on span "Classiques 2025" at bounding box center [190, 78] width 109 height 18
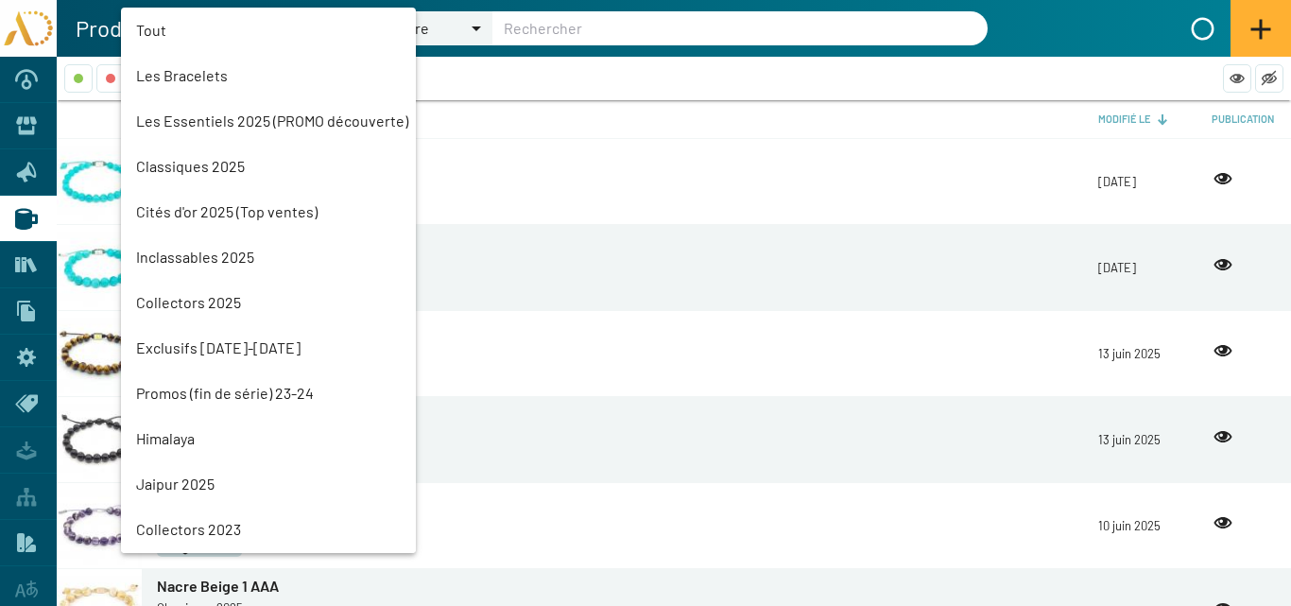
scroll to position [88, 0]
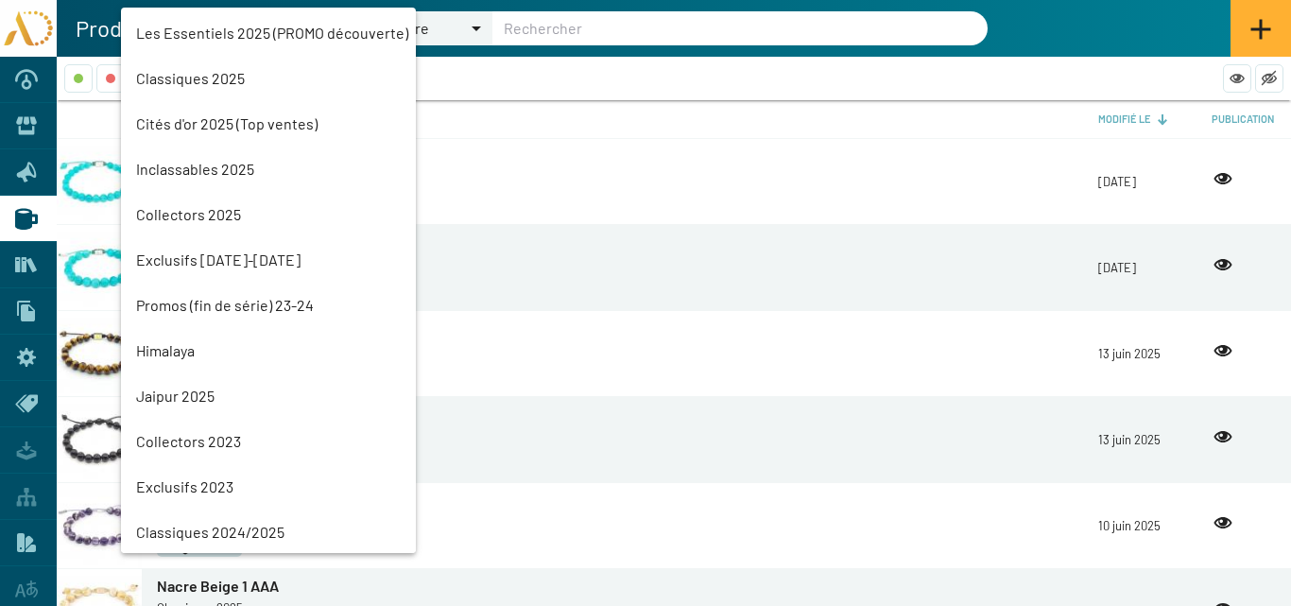
click at [212, 26] on mat-option "Les Essentiels 2025 (PROMO découverte)" at bounding box center [268, 32] width 295 height 45
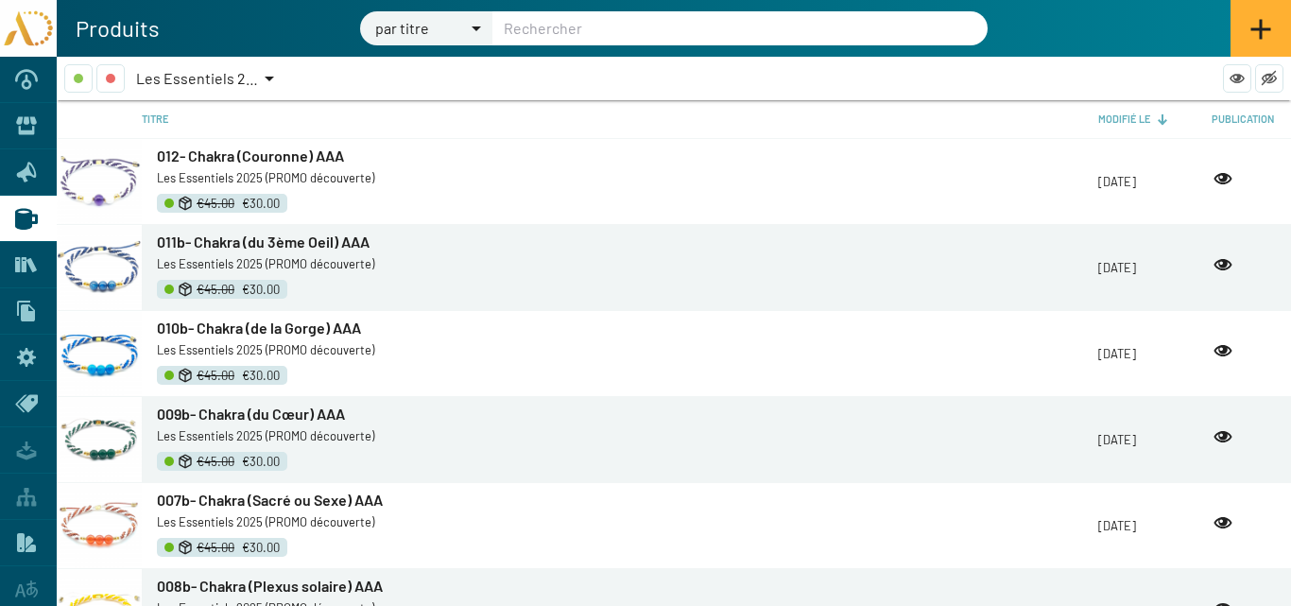
click at [205, 158] on span "012- Chakra (Couronne) AAA" at bounding box center [250, 155] width 187 height 18
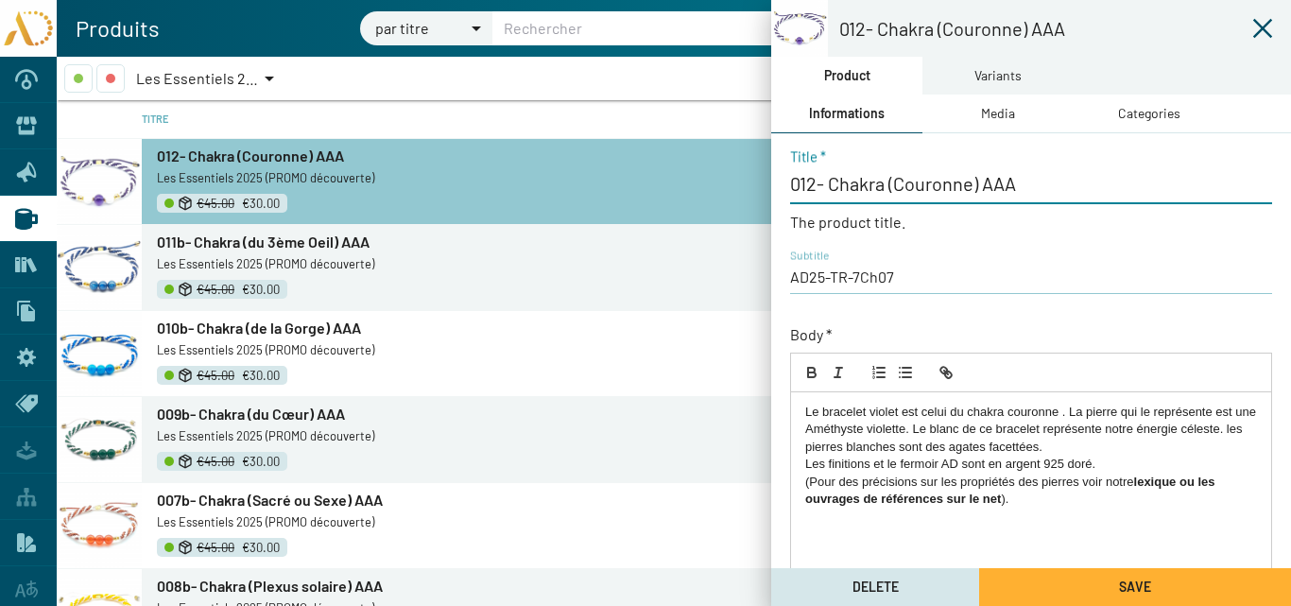
drag, startPoint x: 1020, startPoint y: 186, endPoint x: 795, endPoint y: 182, distance: 225.0
click at [795, 182] on input "012- Chakra (Couronne) AAA" at bounding box center [1031, 183] width 482 height 23
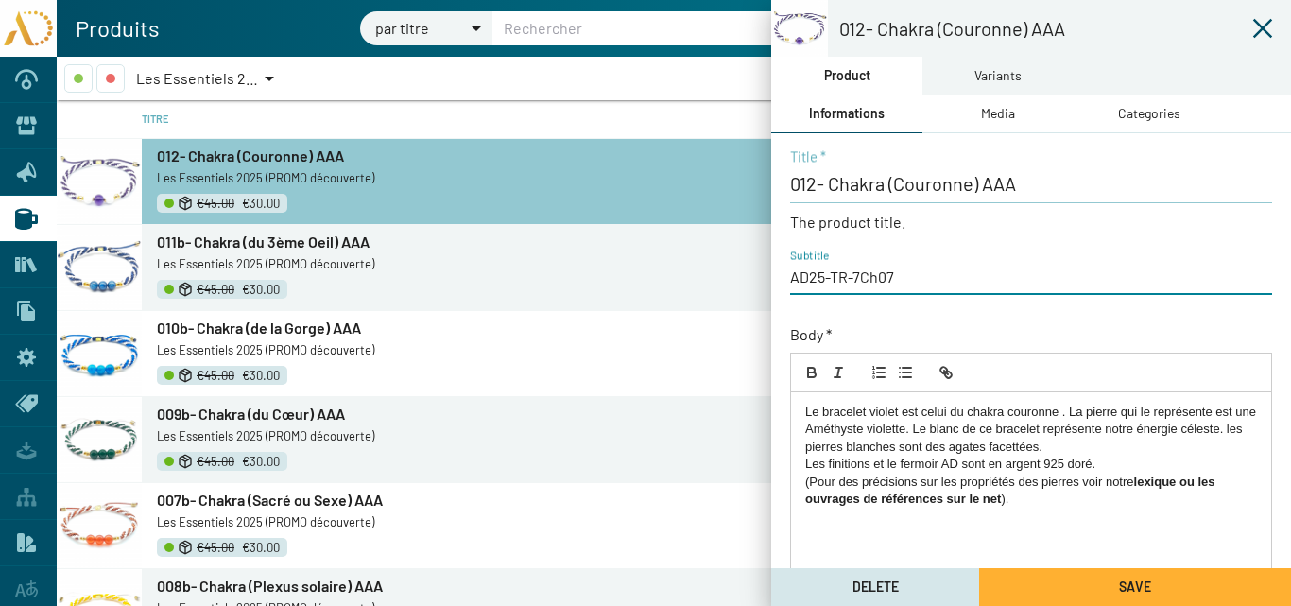
drag, startPoint x: 896, startPoint y: 274, endPoint x: 744, endPoint y: 267, distance: 152.4
click at [744, 267] on mat-sidenav-container "012- Chakra (Couronne) AAA Product Variants Informations Media Categories 012- …" at bounding box center [674, 331] width 1234 height 549
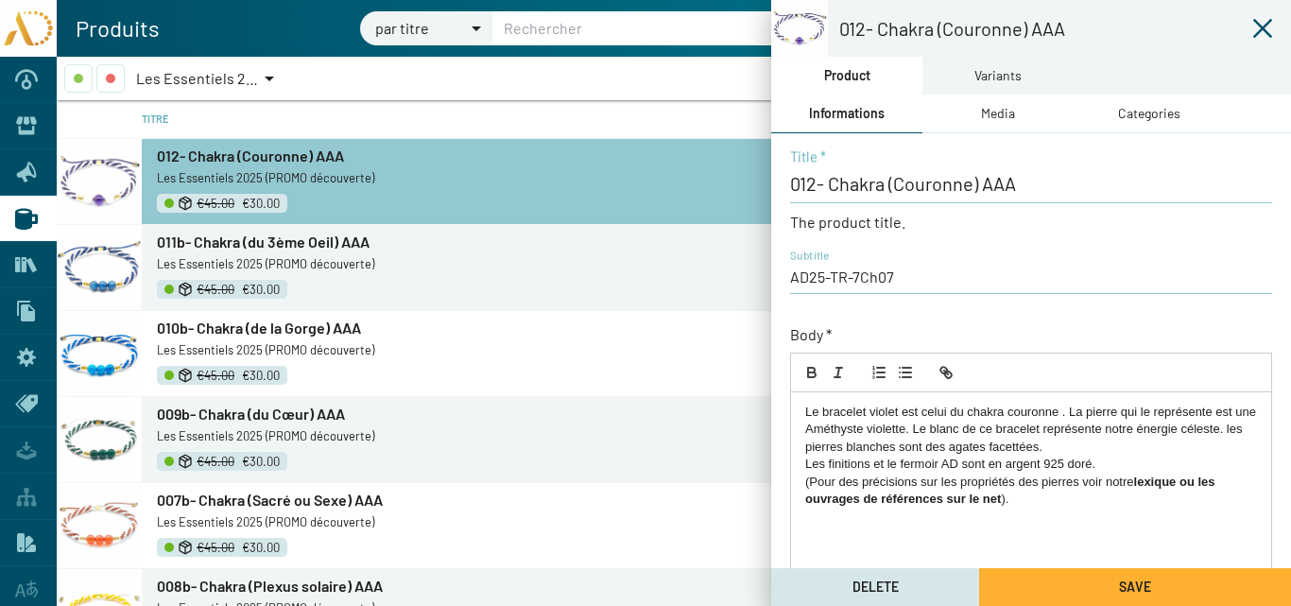
drag, startPoint x: 1015, startPoint y: 500, endPoint x: 852, endPoint y: 437, distance: 175.3
click at [764, 403] on mat-sidenav-container "012- Chakra (Couronne) AAA Product Variants Informations Media Categories 012- …" at bounding box center [674, 331] width 1234 height 549
copy div "Le bracelet violet est celui du chakra couronne . La pierre qui le représente e…"
drag, startPoint x: 1260, startPoint y: 30, endPoint x: 1221, endPoint y: 31, distance: 38.8
click at [1260, 28] on icon at bounding box center [1262, 28] width 23 height 23
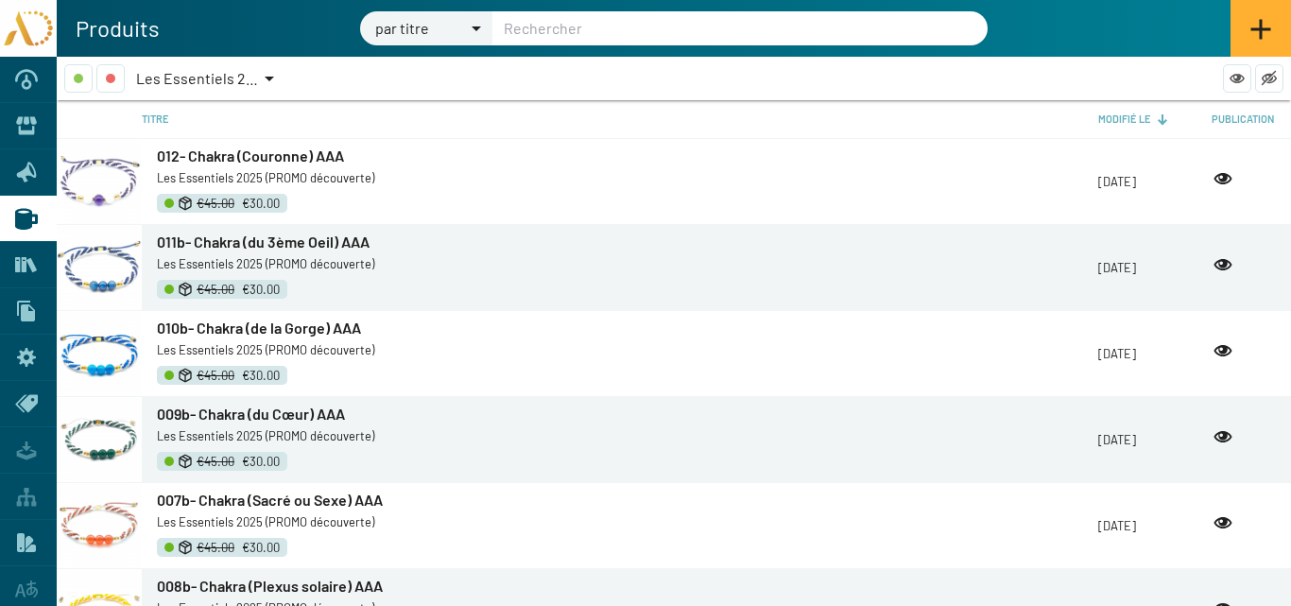
click at [267, 75] on div at bounding box center [269, 78] width 17 height 28
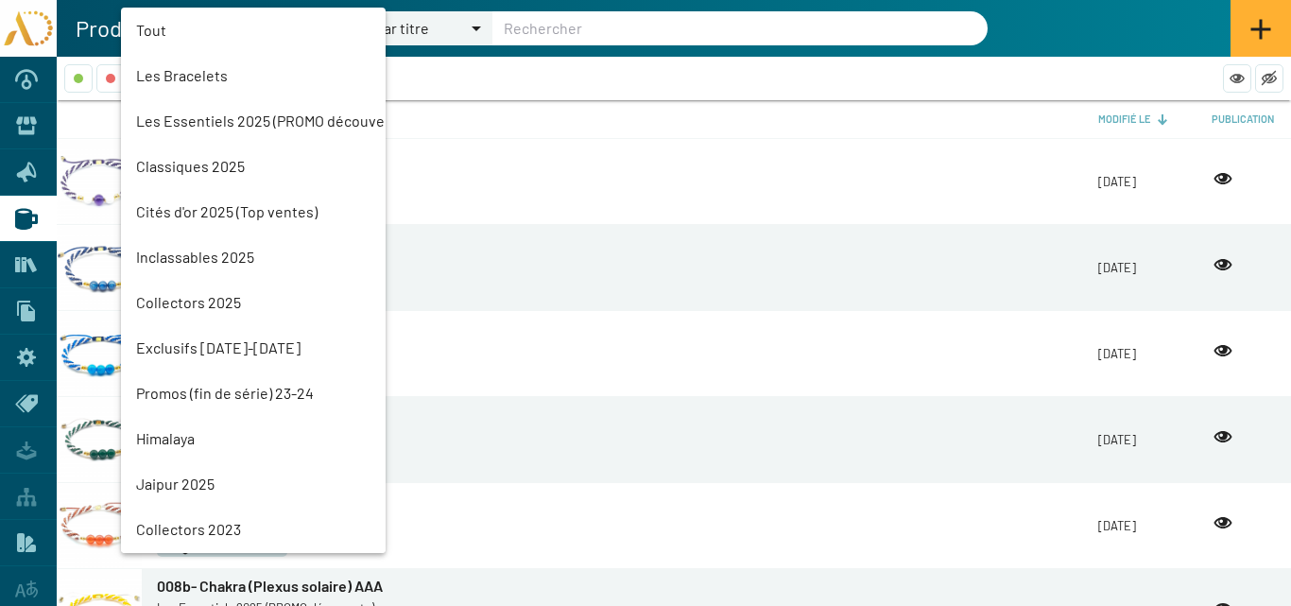
scroll to position [43, 0]
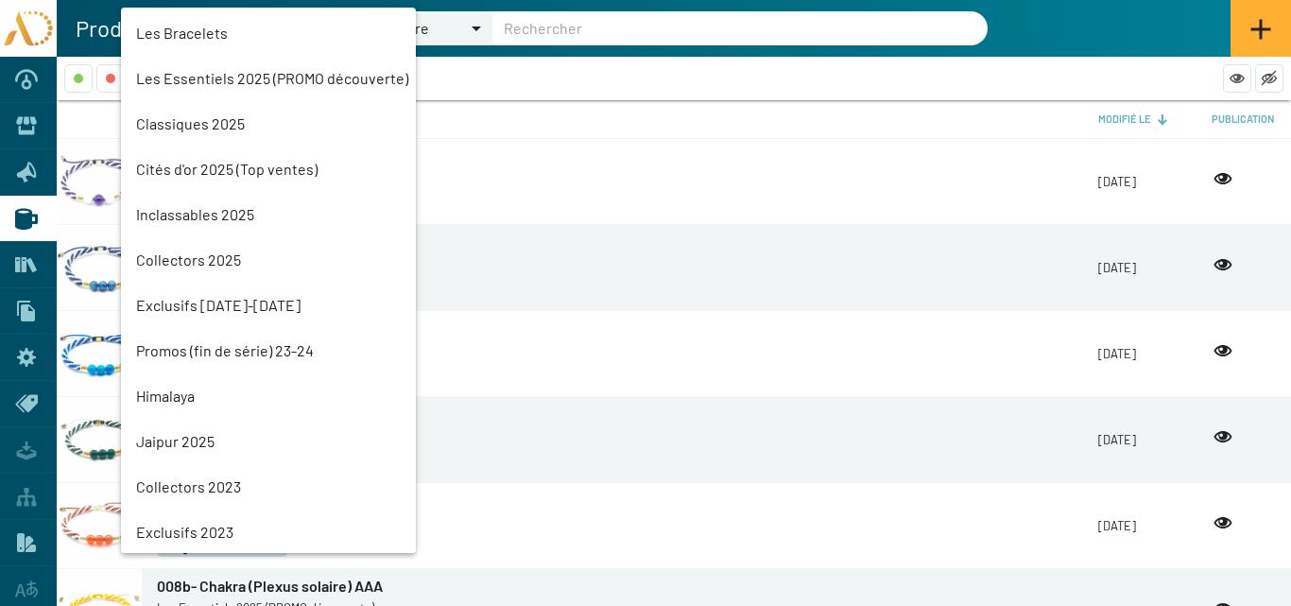
click at [199, 123] on mat-option "Classiques 2025" at bounding box center [268, 123] width 295 height 45
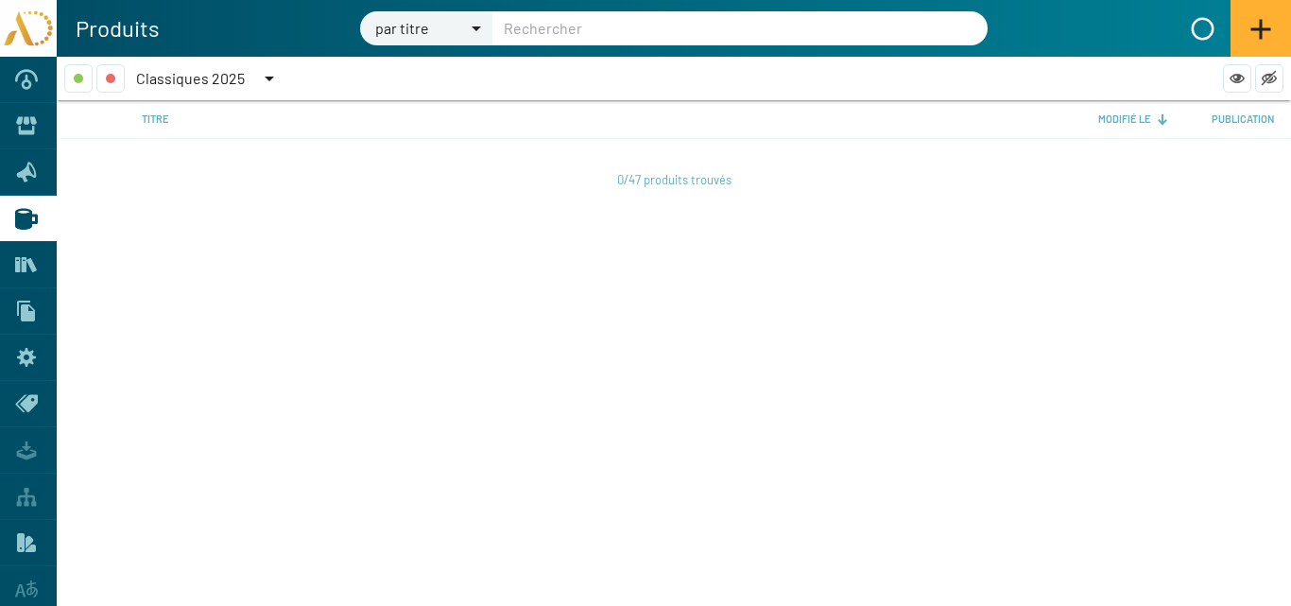
click at [199, 73] on span "Classiques 2025" at bounding box center [190, 78] width 109 height 18
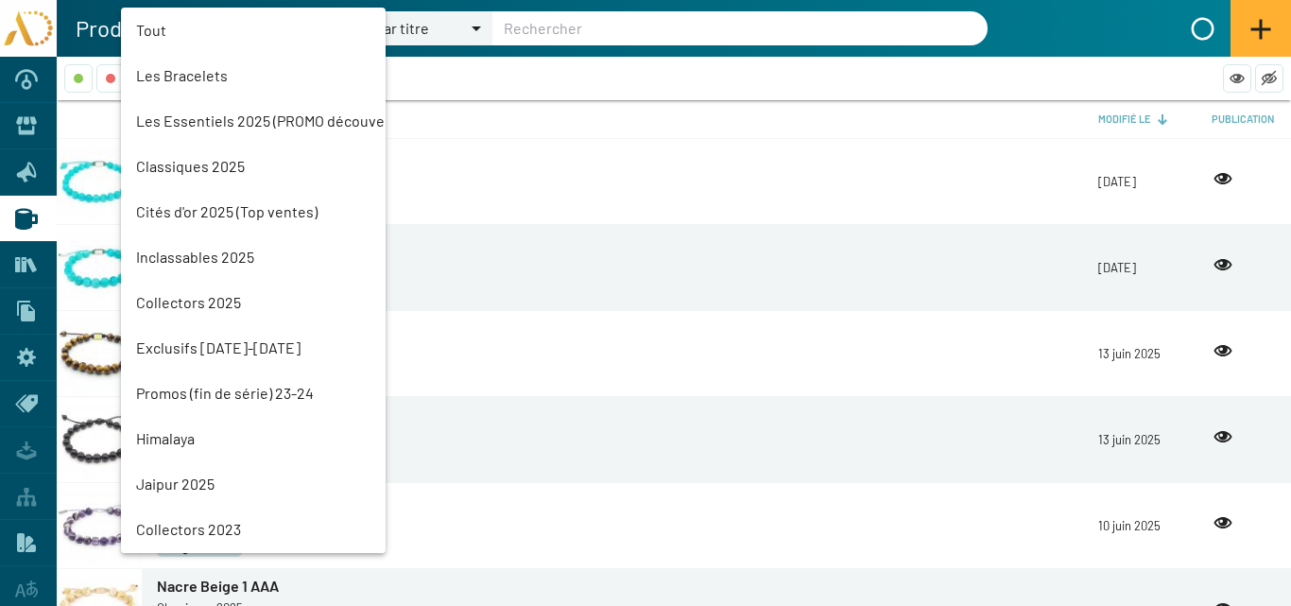
scroll to position [88, 0]
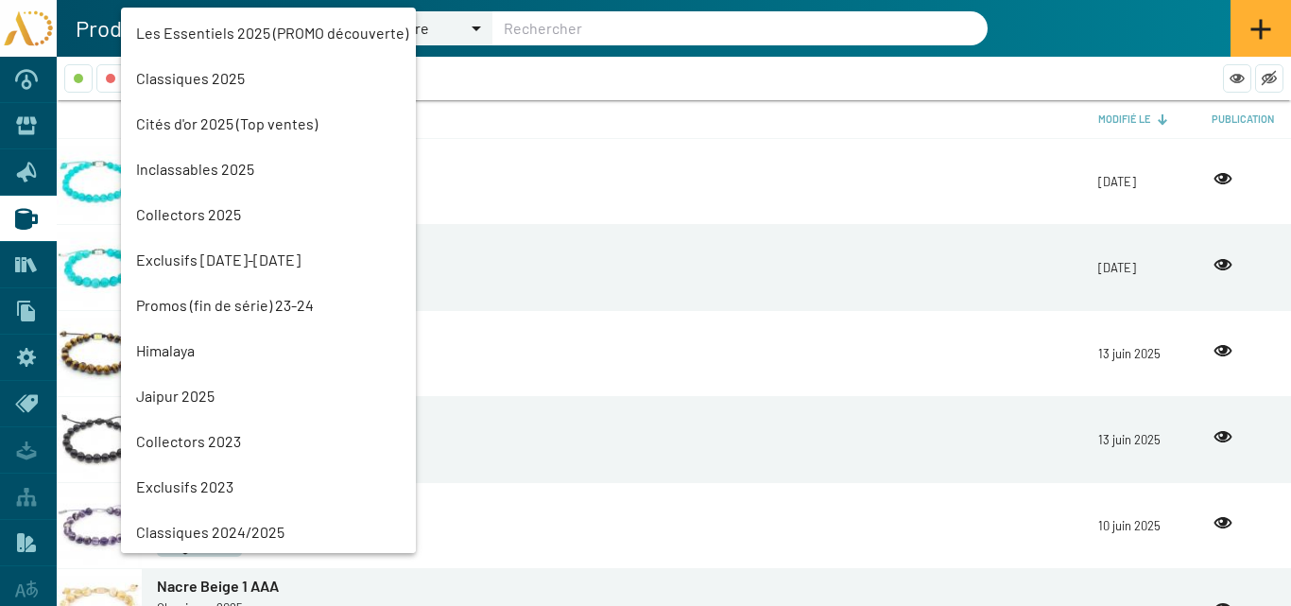
click at [204, 32] on mat-option "Les Essentiels 2025 (PROMO découverte)" at bounding box center [268, 32] width 295 height 45
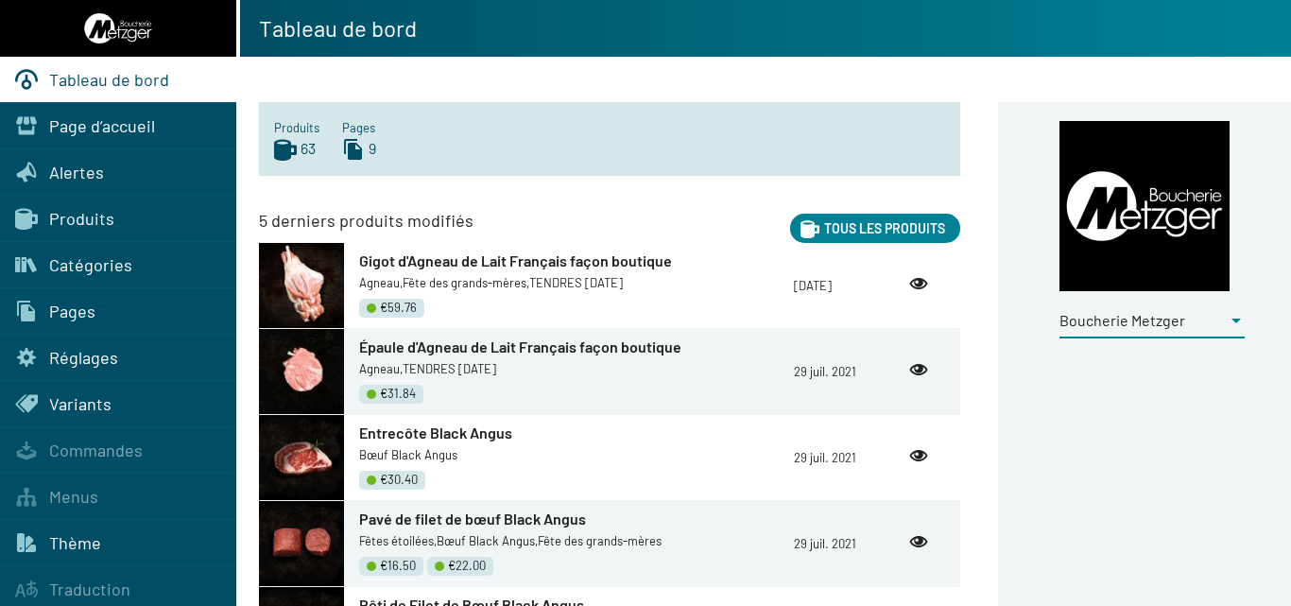
click at [1243, 311] on div at bounding box center [1236, 320] width 17 height 21
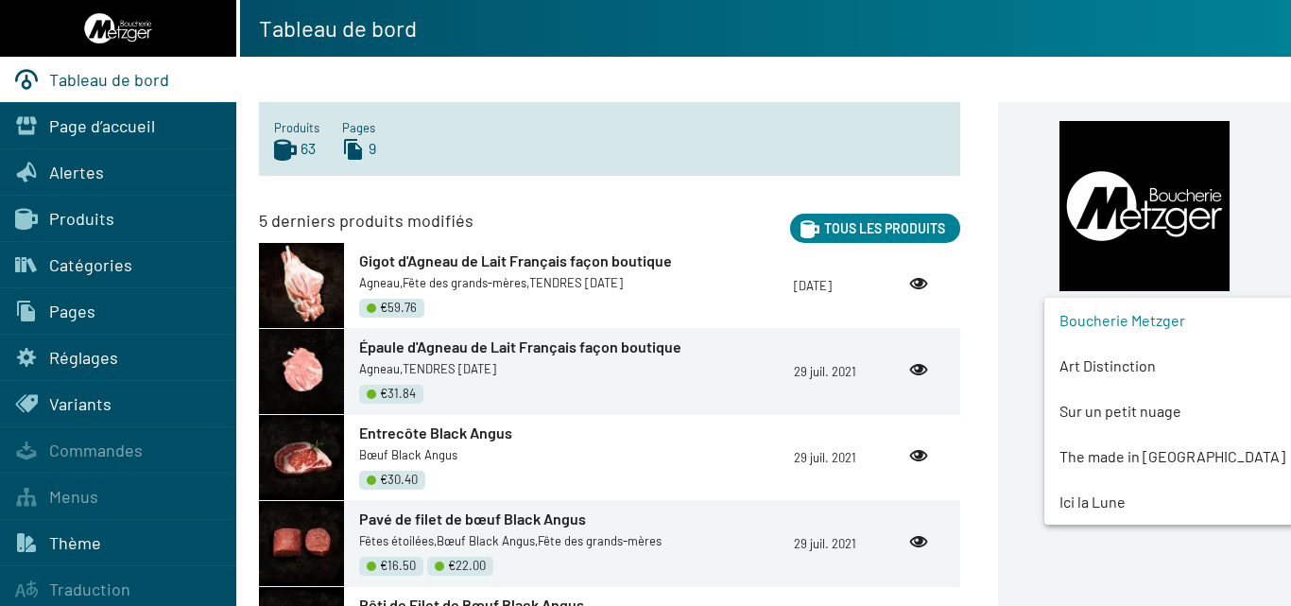
click at [1110, 369] on span "Art Distinction" at bounding box center [1188, 365] width 256 height 45
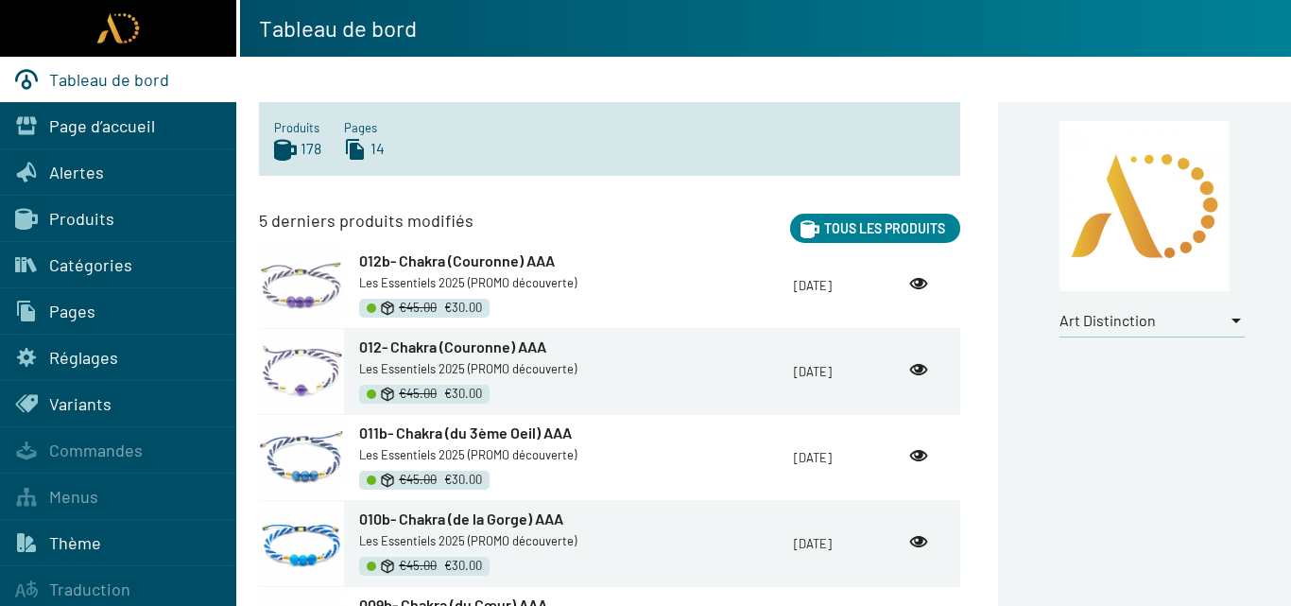
click at [69, 259] on span "Catégories" at bounding box center [90, 264] width 83 height 21
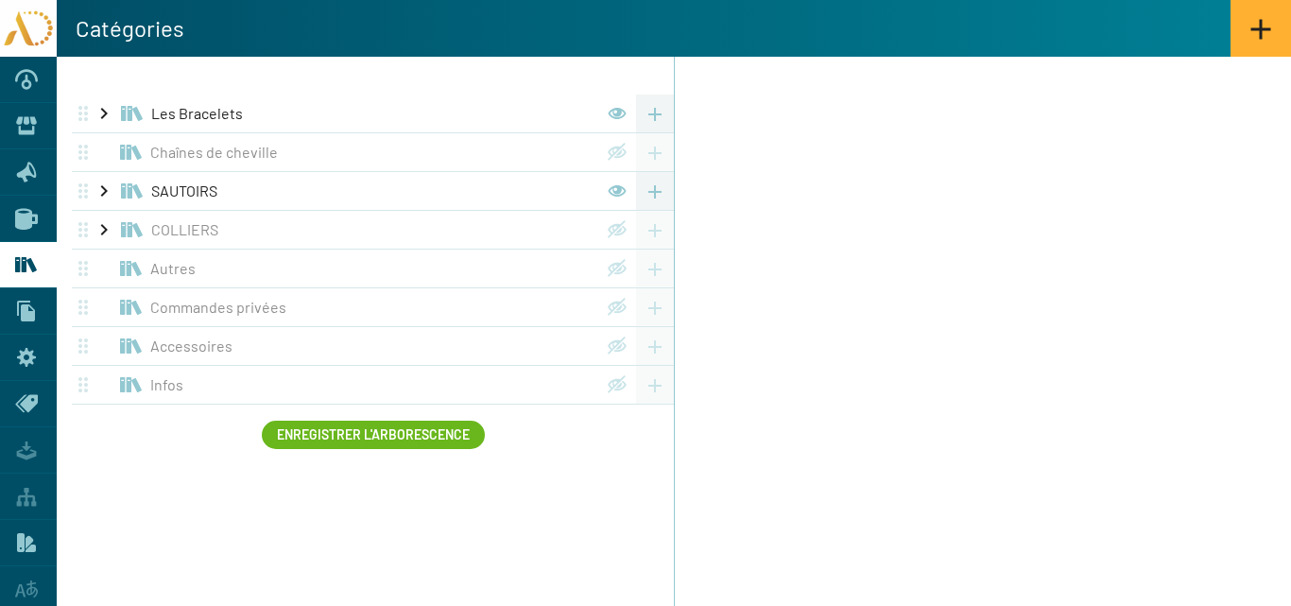
click at [163, 112] on link "Les Bracelets" at bounding box center [378, 113] width 455 height 21
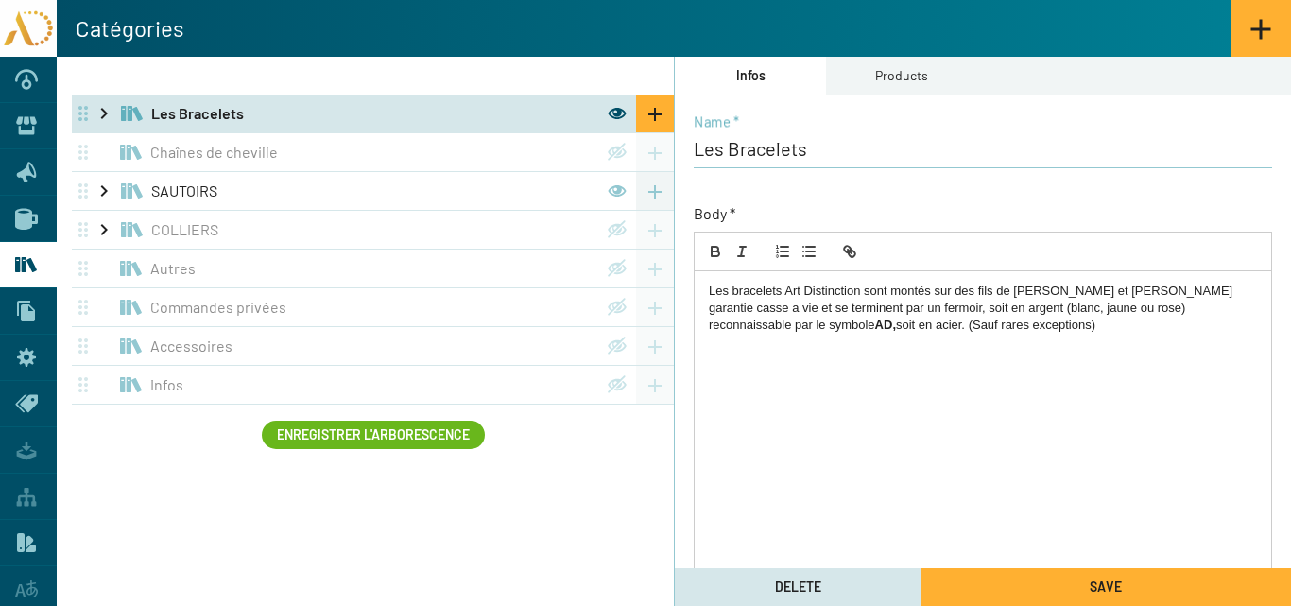
click at [103, 111] on mat-icon "chevron_right" at bounding box center [104, 113] width 23 height 23
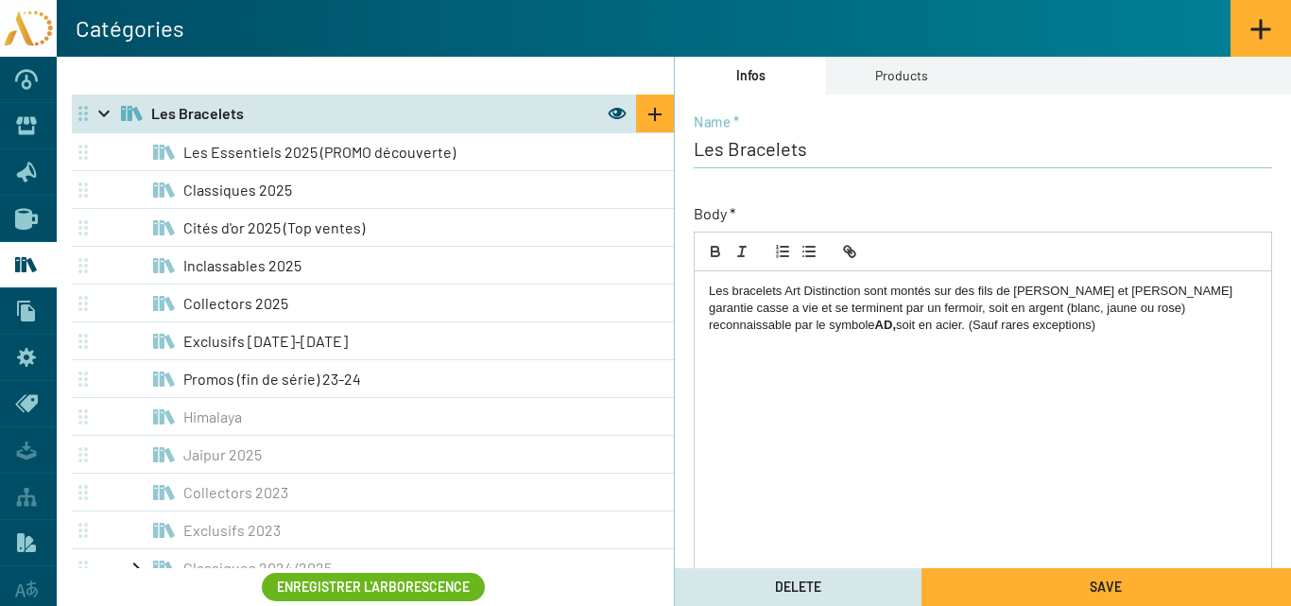
click at [199, 152] on span "Les Essentiels 2025 (PROMO découverte)" at bounding box center [319, 152] width 272 height 18
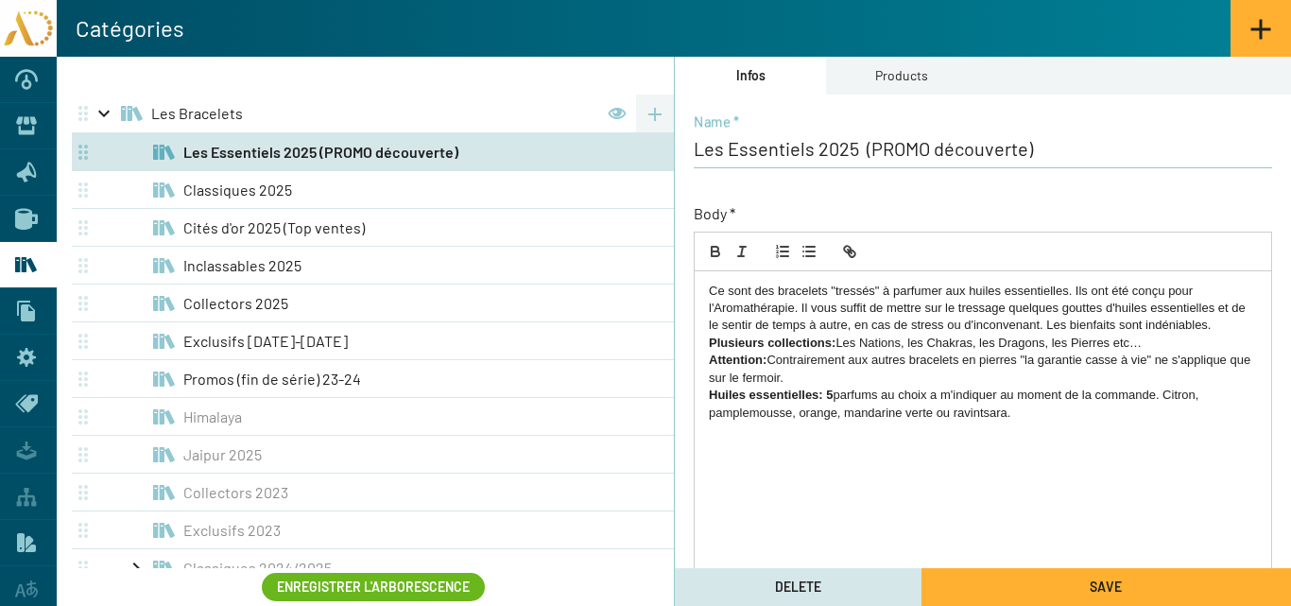
click at [1216, 325] on p "Ce sont des bracelets "tressés" à parfumer aux huiles essentielles. Ils ont été…" at bounding box center [983, 309] width 548 height 52
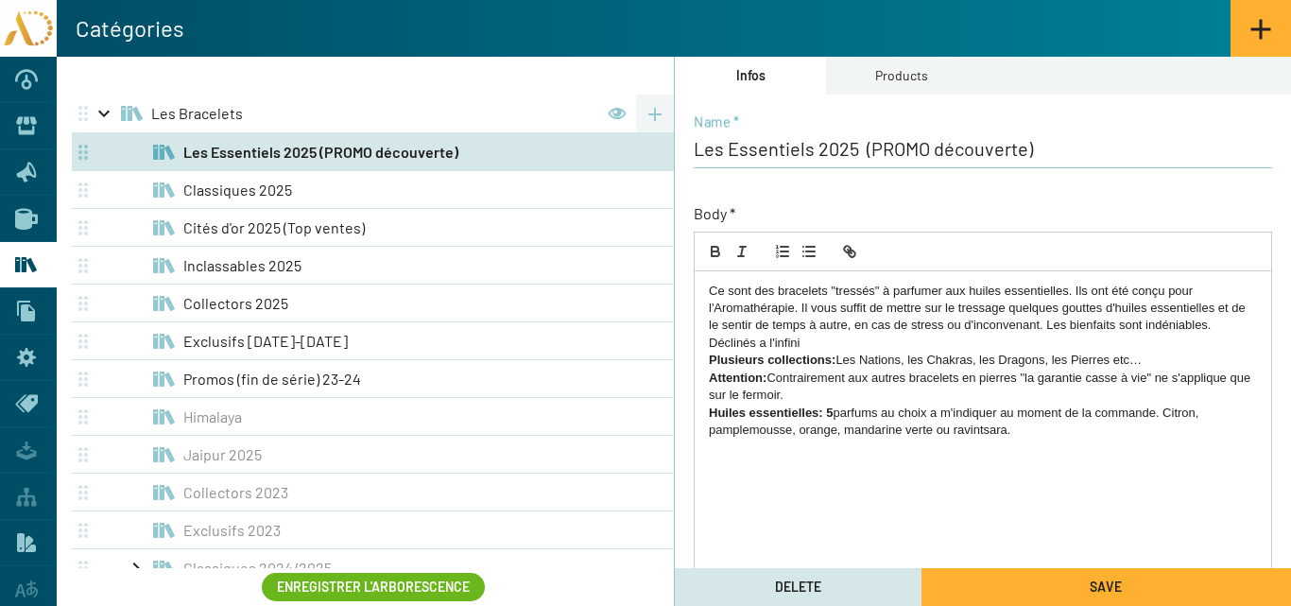
click at [765, 345] on p "Déclinés a l'infini" at bounding box center [983, 343] width 548 height 17
click at [829, 339] on p "Déclinés à l'infini" at bounding box center [983, 343] width 548 height 17
drag, startPoint x: 1130, startPoint y: 289, endPoint x: 886, endPoint y: 284, distance: 244.9
click at [885, 286] on p "Ce sont des bracelets "tressés" à parfumer aux huiles essentielles. Ils ont été…" at bounding box center [983, 309] width 548 height 52
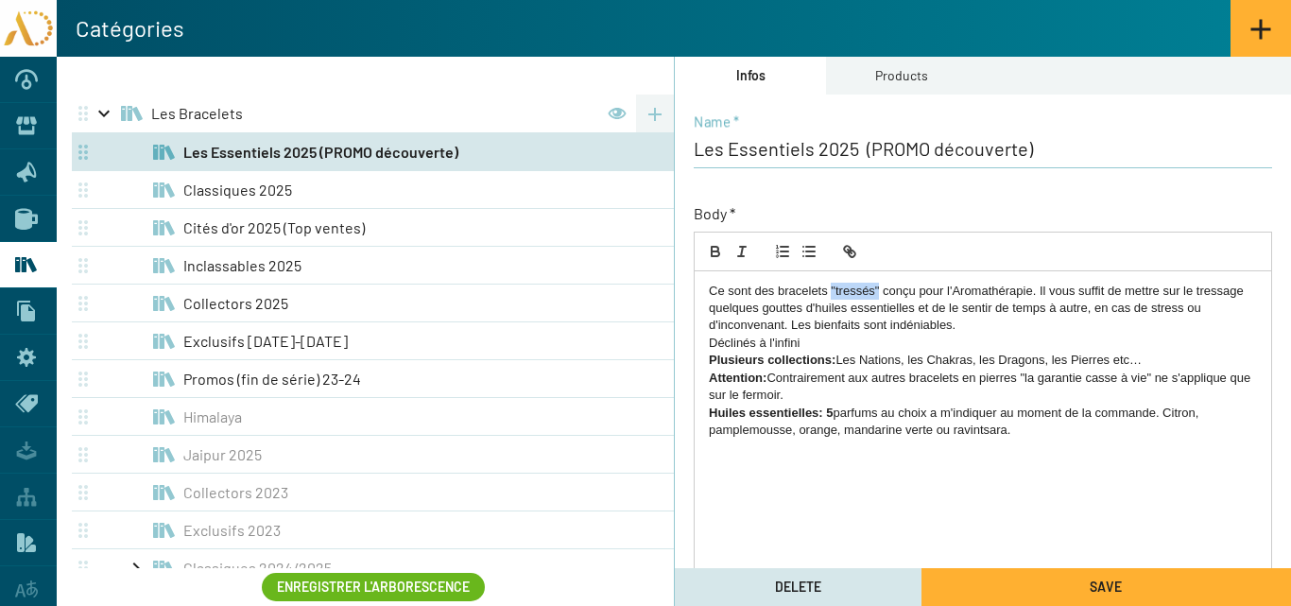
drag, startPoint x: 879, startPoint y: 288, endPoint x: 832, endPoint y: 286, distance: 47.3
click at [832, 286] on p "Ce sont des bracelets "tressés" conçu pour l'Aromathérapie. Il vous suffit de m…" at bounding box center [983, 309] width 548 height 52
click at [1192, 291] on p "Ce sont des bracelets conçu pour l'Aromathérapie. Il vous suffit de mettre sur …" at bounding box center [983, 309] width 548 height 52
click at [980, 293] on p "Ce sont des bracelets conçu pour l'Aromathérapie. Il vous suffit de mettre sur …" at bounding box center [983, 309] width 548 height 52
click at [1196, 292] on p "Ce sont des bracelets conçu pour l'Aromathérapie. Il vous suffit de mettre sur …" at bounding box center [983, 309] width 548 height 52
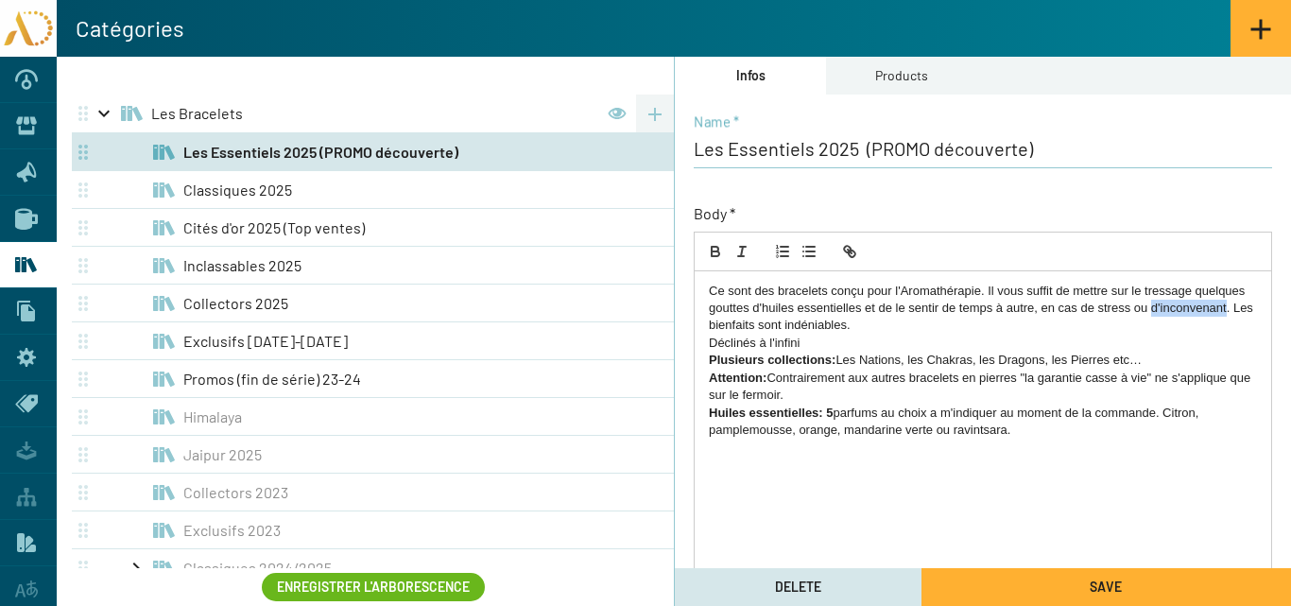
drag, startPoint x: 1227, startPoint y: 307, endPoint x: 1150, endPoint y: 305, distance: 76.6
click at [1150, 305] on p "Ce sont des bracelets conçu pour l'Aromathérapie. Il vous suffit de mettre sur …" at bounding box center [983, 309] width 548 height 52
drag, startPoint x: 1230, startPoint y: 307, endPoint x: 1043, endPoint y: 314, distance: 186.3
click at [1043, 314] on p "Ce sont des bracelets conçu pour l'Aromathérapie. Il vous suffit de mettre sur …" at bounding box center [983, 309] width 548 height 52
drag, startPoint x: 856, startPoint y: 326, endPoint x: 864, endPoint y: 348, distance: 23.0
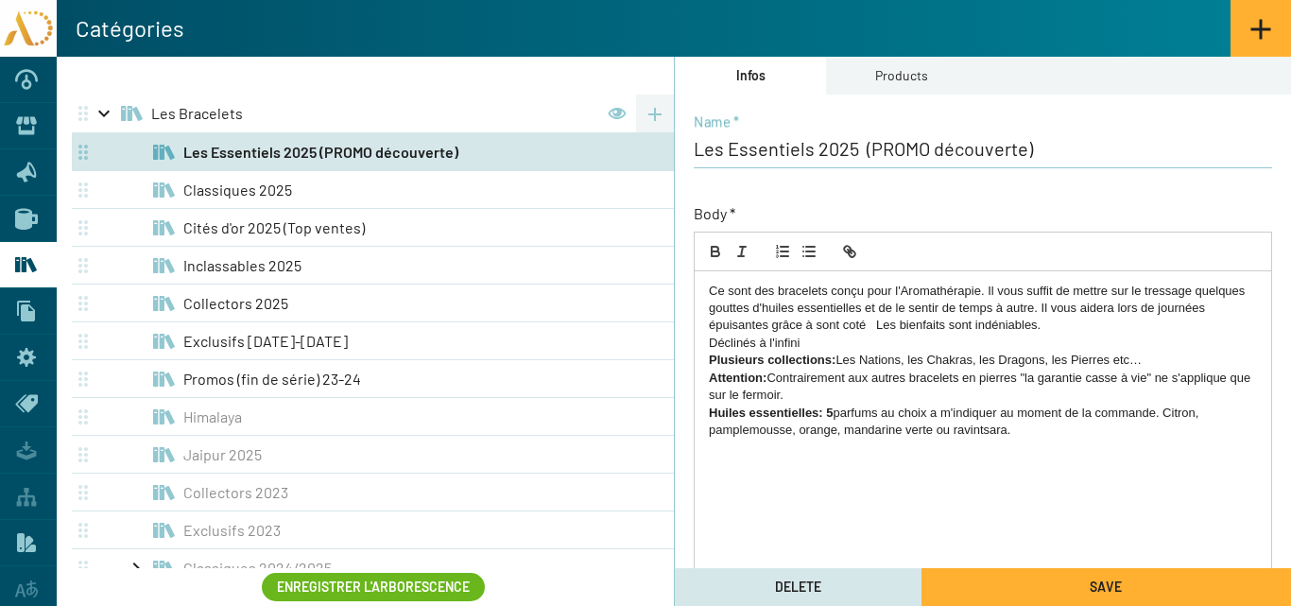
click at [862, 350] on p "Déclinés à l'infini" at bounding box center [983, 343] width 548 height 17
drag, startPoint x: 855, startPoint y: 324, endPoint x: 866, endPoint y: 342, distance: 20.8
click at [857, 327] on p "Ce sont des bracelets conçu pour l'Aromathérapie. Il vous suffit de mettre sur …" at bounding box center [983, 309] width 548 height 52
click at [871, 326] on p "Ce sont des bracelets conçu pour l'Aromathérapie. Il vous suffit de mettre sur …" at bounding box center [983, 309] width 548 height 52
drag, startPoint x: 1138, startPoint y: 326, endPoint x: 969, endPoint y: 325, distance: 169.2
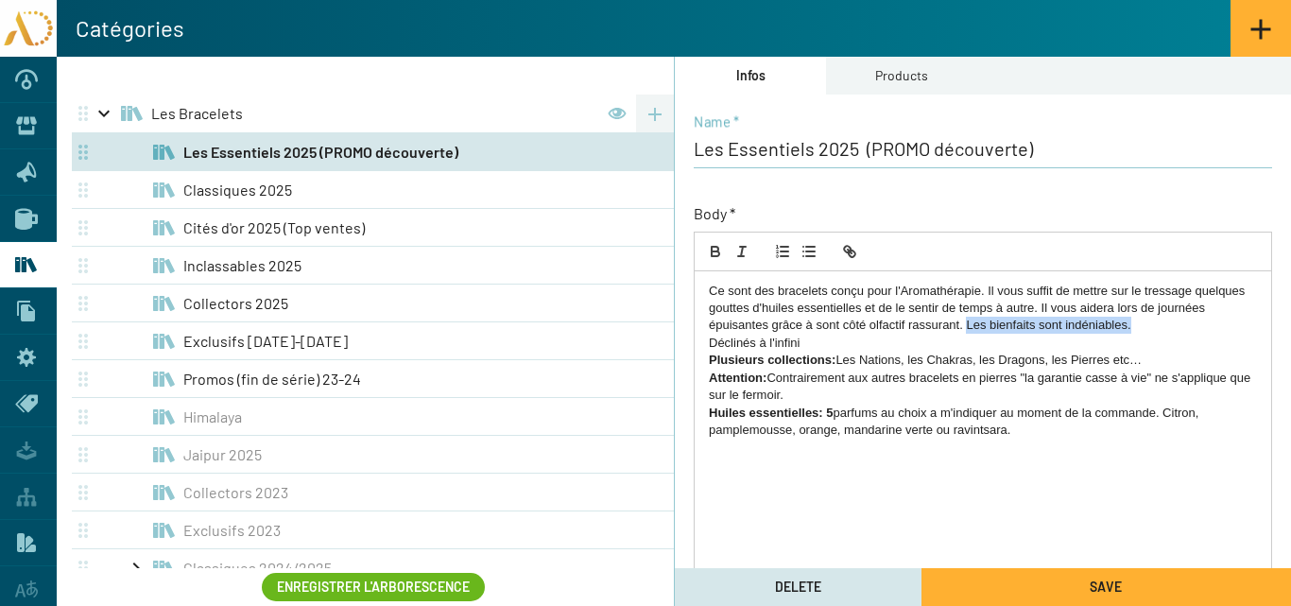
click at [969, 325] on p "Ce sont des bracelets conçu pour l'Aromathérapie. Il vous suffit de mettre sur …" at bounding box center [983, 309] width 548 height 52
click at [771, 324] on p "Ce sont des bracelets conçu pour l'Aromathérapie. Il vous suffit de mettre sur …" at bounding box center [983, 309] width 548 height 52
drag, startPoint x: 854, startPoint y: 324, endPoint x: 774, endPoint y: 321, distance: 80.4
click at [774, 321] on p "Ce sont des bracelets conçu pour l'Aromathérapie. Il vous suffit de mettre sur …" at bounding box center [983, 309] width 548 height 52
click at [985, 327] on p "Ce sont des bracelets conçu pour l'Aromathérapie. Il vous suffit de mettre sur …" at bounding box center [983, 309] width 548 height 52
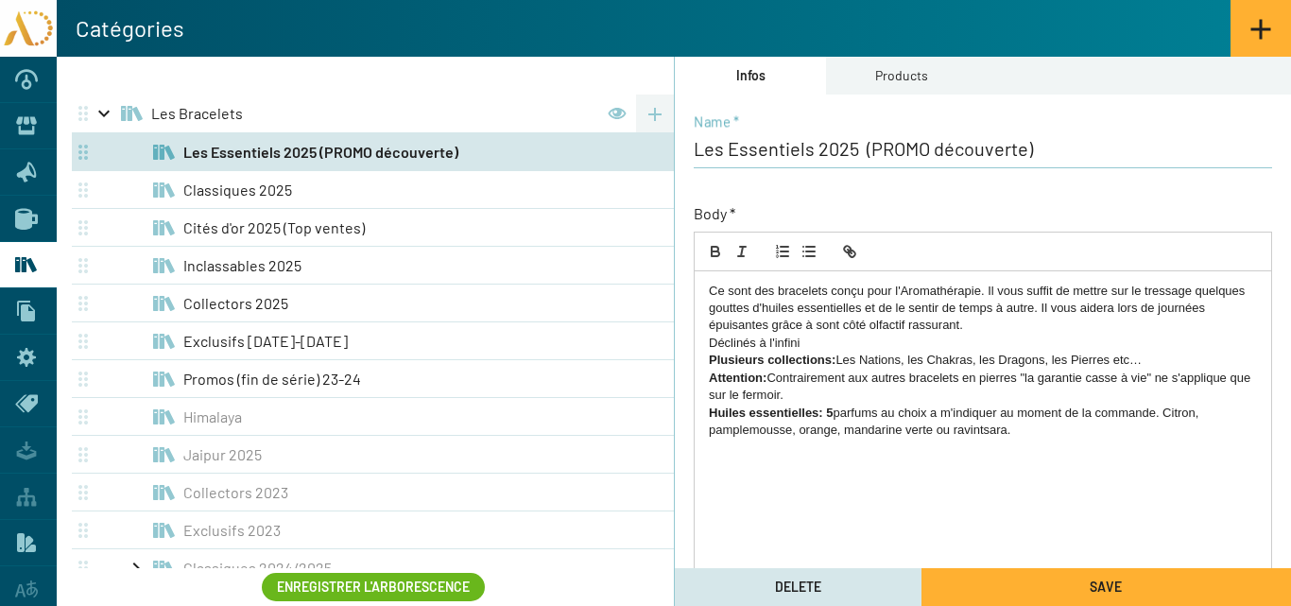
click at [813, 346] on p "Déclinés à l'infini" at bounding box center [983, 343] width 548 height 17
drag, startPoint x: 885, startPoint y: 341, endPoint x: 710, endPoint y: 343, distance: 174.9
click at [710, 343] on p "Déclinés à l'infini, les bracelets" at bounding box center [983, 343] width 548 height 17
drag, startPoint x: 895, startPoint y: 338, endPoint x: 704, endPoint y: 347, distance: 191.1
click at [704, 347] on div "Ce sont des bracelets conçu pour l'Aromathérapie. Il vous suffit de mettre sur …" at bounding box center [983, 422] width 577 height 302
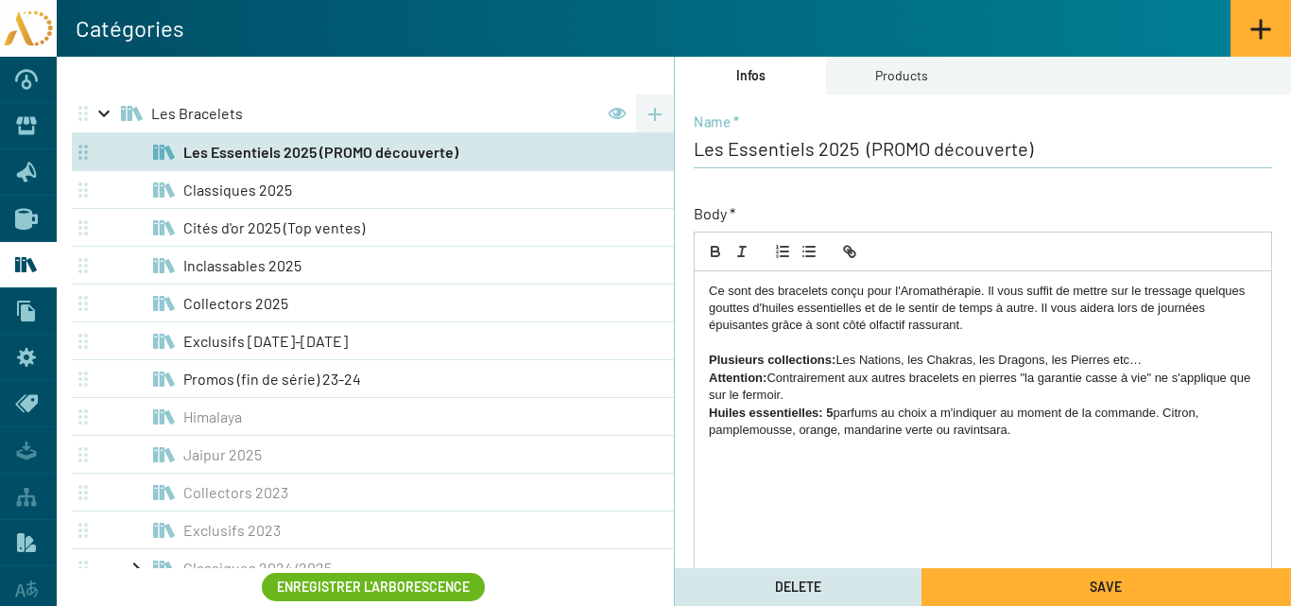
click at [711, 360] on strong "Plusieurs collections:" at bounding box center [772, 360] width 127 height 14
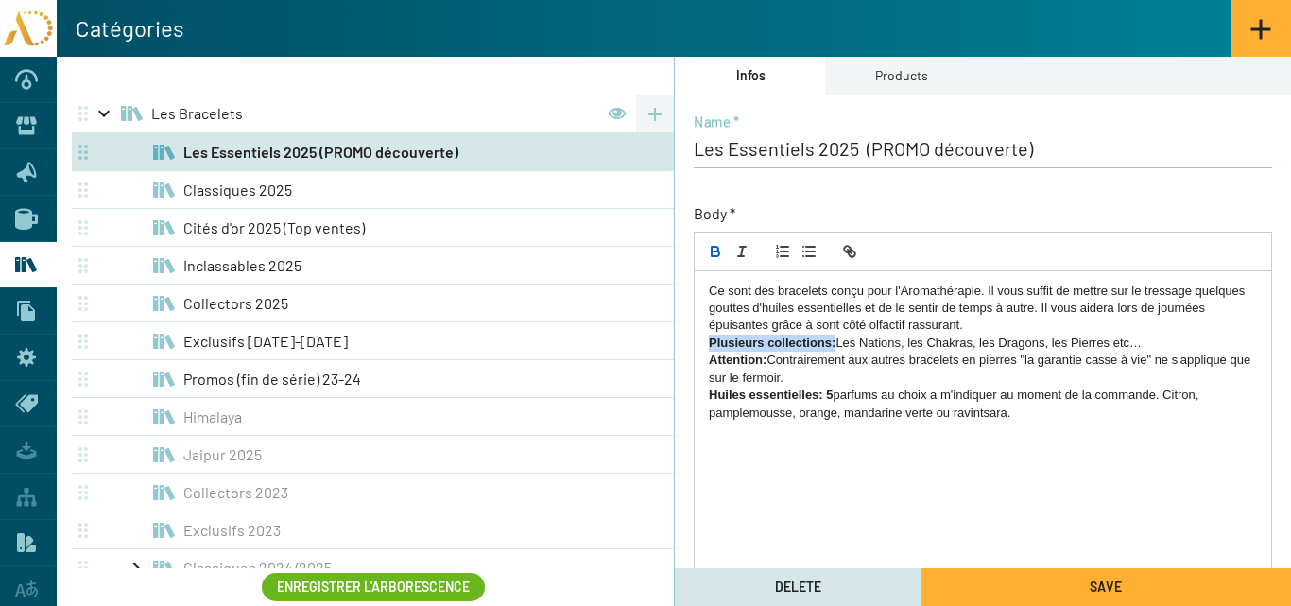
drag, startPoint x: 835, startPoint y: 342, endPoint x: 707, endPoint y: 339, distance: 127.6
click at [707, 339] on div "Ce sont des bracelets conçu pour l'Aromathérapie. Il vous suffit de mettre sur …" at bounding box center [983, 422] width 577 height 302
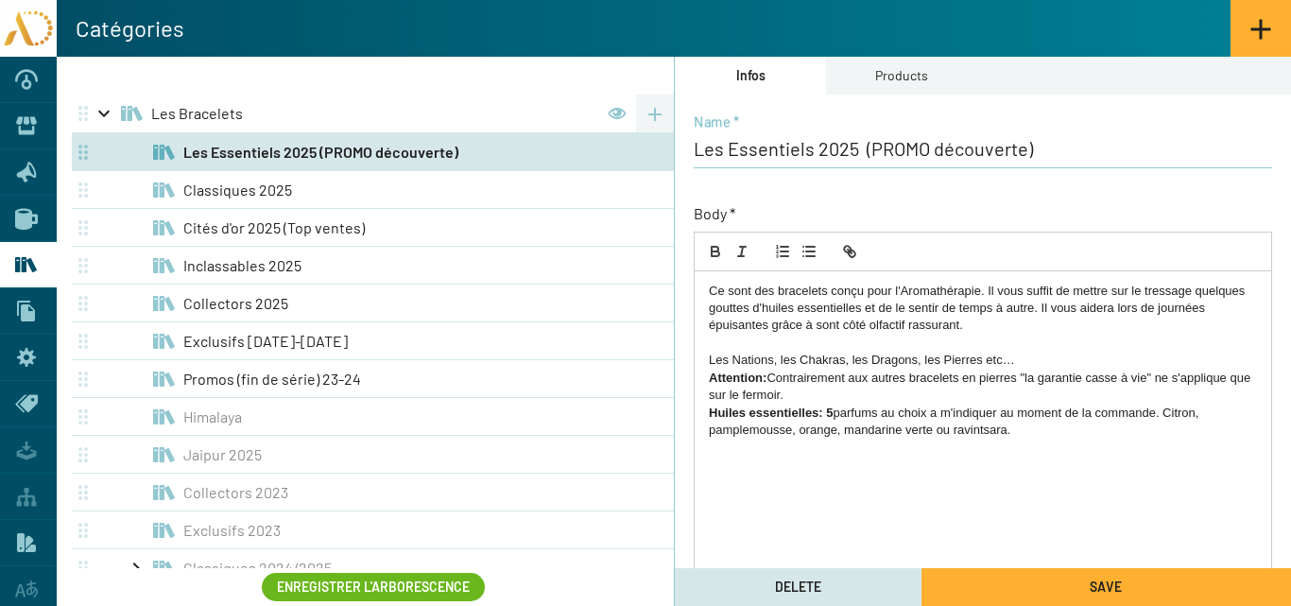
click at [713, 353] on p "Les Nations, les Chakras, les Dragons, les Pierres etc…" at bounding box center [983, 360] width 548 height 17
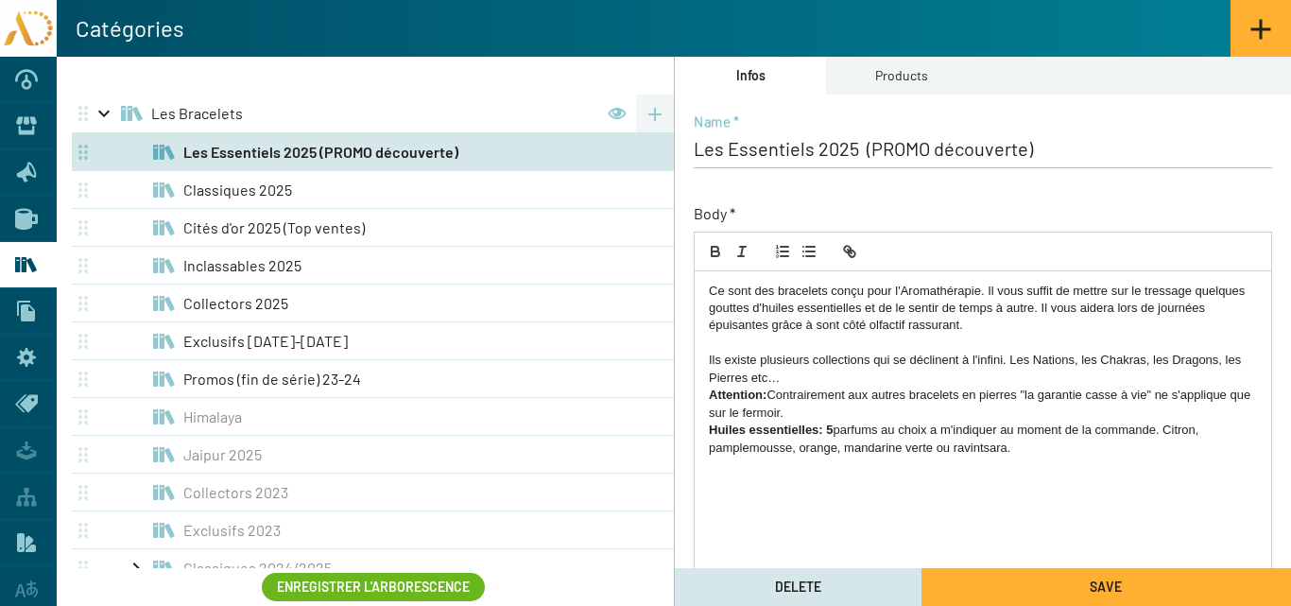
drag, startPoint x: 781, startPoint y: 376, endPoint x: 819, endPoint y: 377, distance: 38.8
click at [784, 375] on p "Ils existe plusieurs collections qui se déclinent à l'infini. Les Nations, les …" at bounding box center [983, 369] width 548 height 35
drag, startPoint x: 1005, startPoint y: 359, endPoint x: 870, endPoint y: 361, distance: 134.2
click at [870, 361] on p "Ils existe plusieurs collections qui se déclinent à l'infini. Les Nations, les …" at bounding box center [983, 369] width 548 height 35
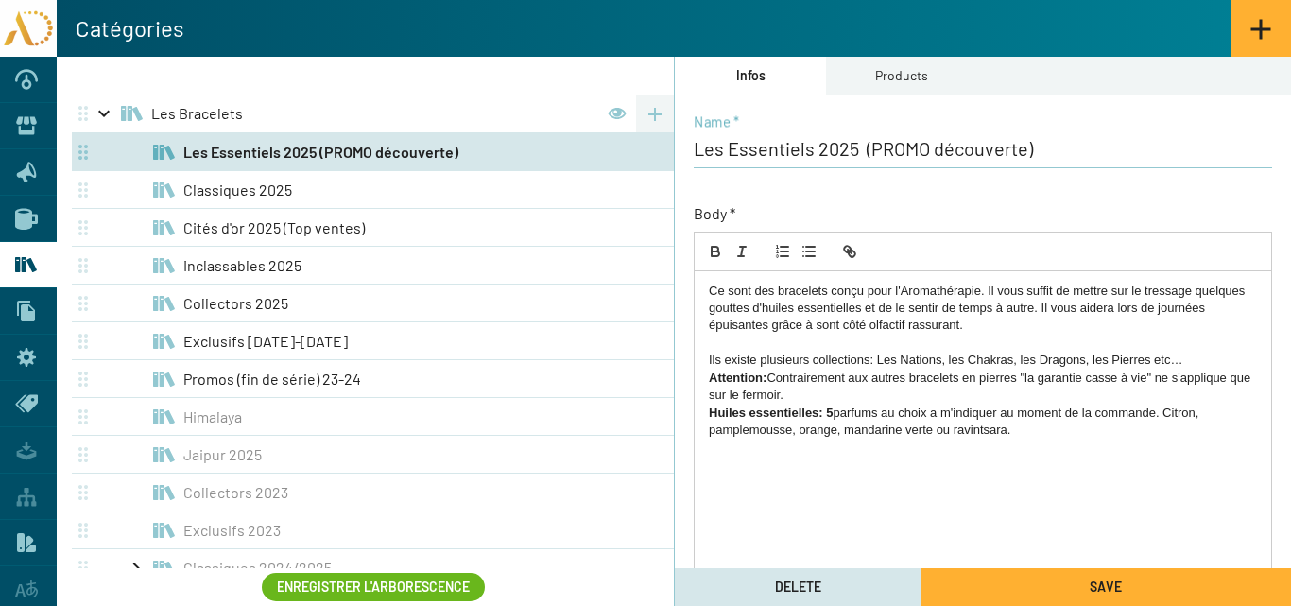
click at [1185, 355] on p "Ils existe plusieurs collections: Les Nations, les Chakras, les Dragons, les Pi…" at bounding box center [983, 360] width 548 height 17
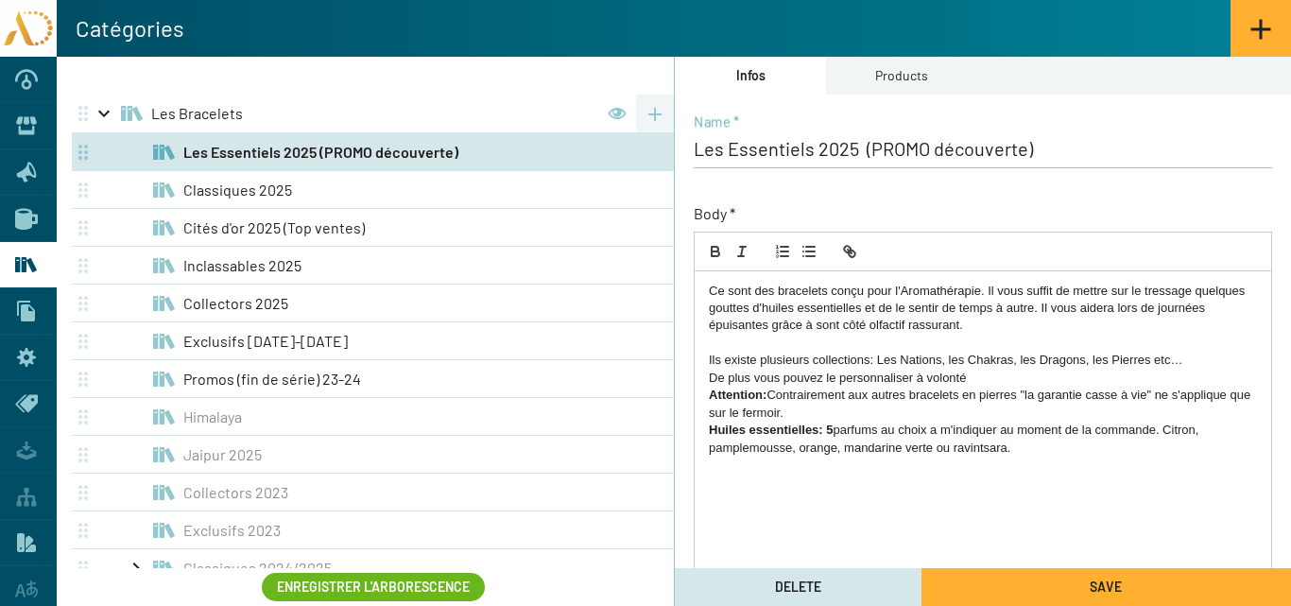
click at [836, 380] on p "De plus vous pouvez le personnaliser à volonté" at bounding box center [983, 378] width 548 height 17
click at [973, 382] on p "De plus vous pouvez les personnaliser à volonté" at bounding box center [983, 378] width 548 height 17
click at [974, 380] on p "De plus vous pouvez les personnaliser à volonté, pierres" at bounding box center [983, 378] width 548 height 17
drag, startPoint x: 986, startPoint y: 377, endPoint x: 985, endPoint y: 405, distance: 28.4
click at [986, 378] on p "De plus vous pouvez les personnaliser à volonté: pierres" at bounding box center [983, 378] width 548 height 17
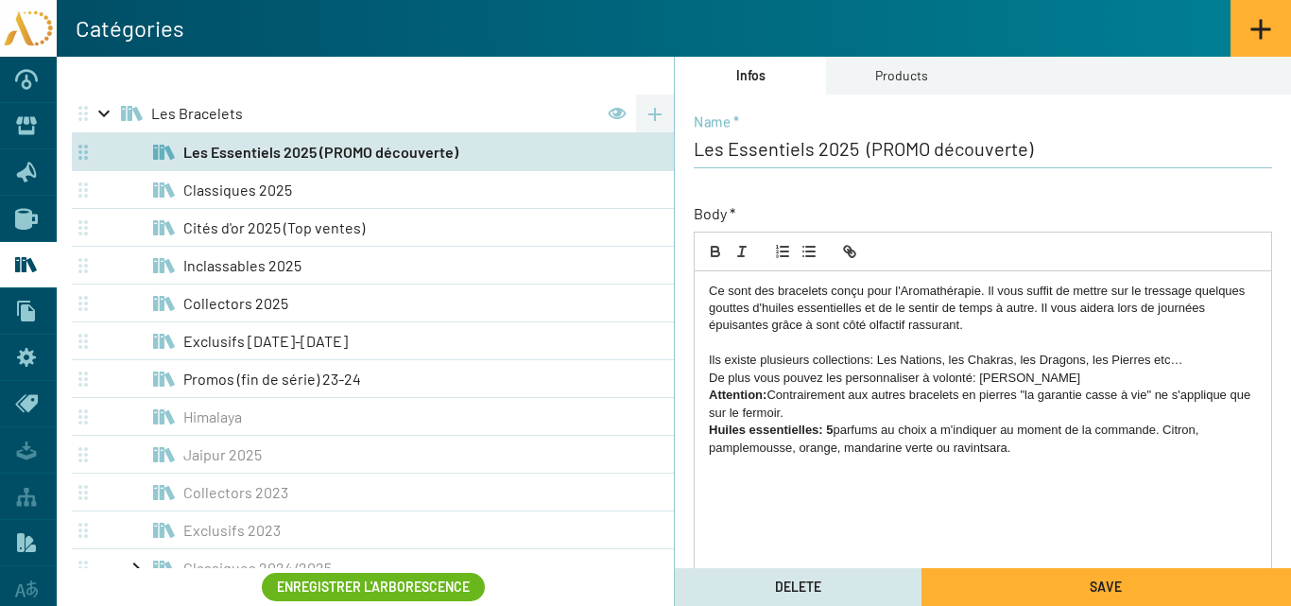
click at [1018, 373] on p "De plus vous pouvez les personnaliser à volonté: Pierres" at bounding box center [983, 378] width 548 height 17
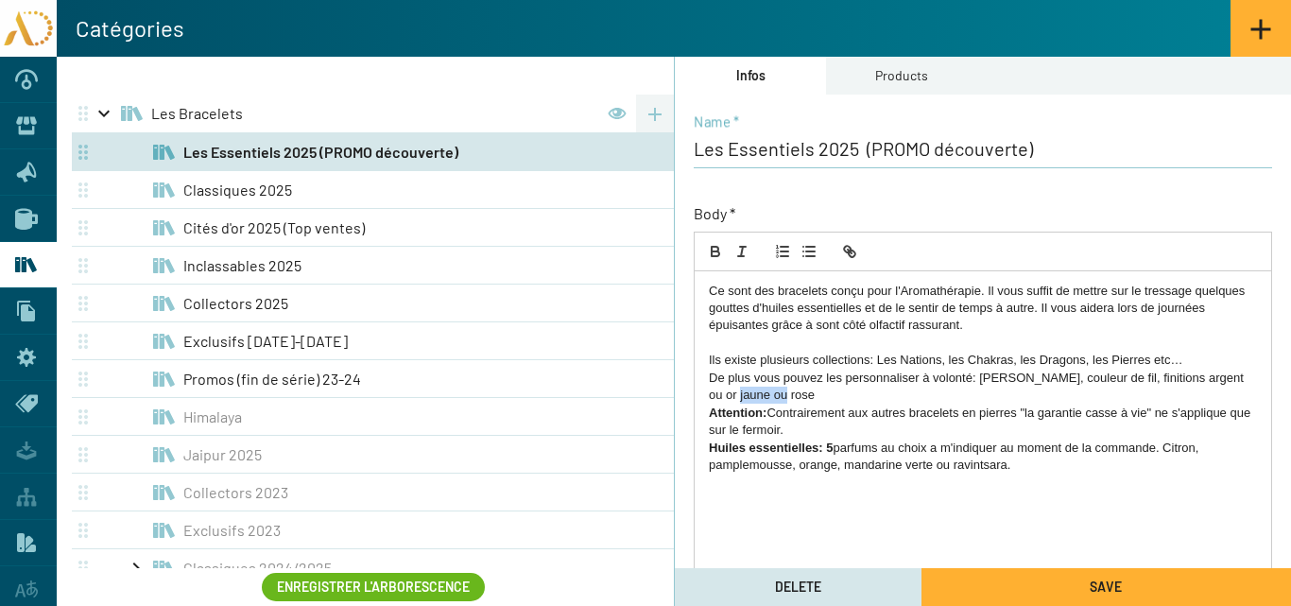
drag, startPoint x: 762, startPoint y: 393, endPoint x: 688, endPoint y: 392, distance: 73.7
click at [688, 392] on div "Les Essentiels 2025 (PROMO découverte) Name * Body * Ce sont des bracelets conç…" at bounding box center [983, 480] width 616 height 770
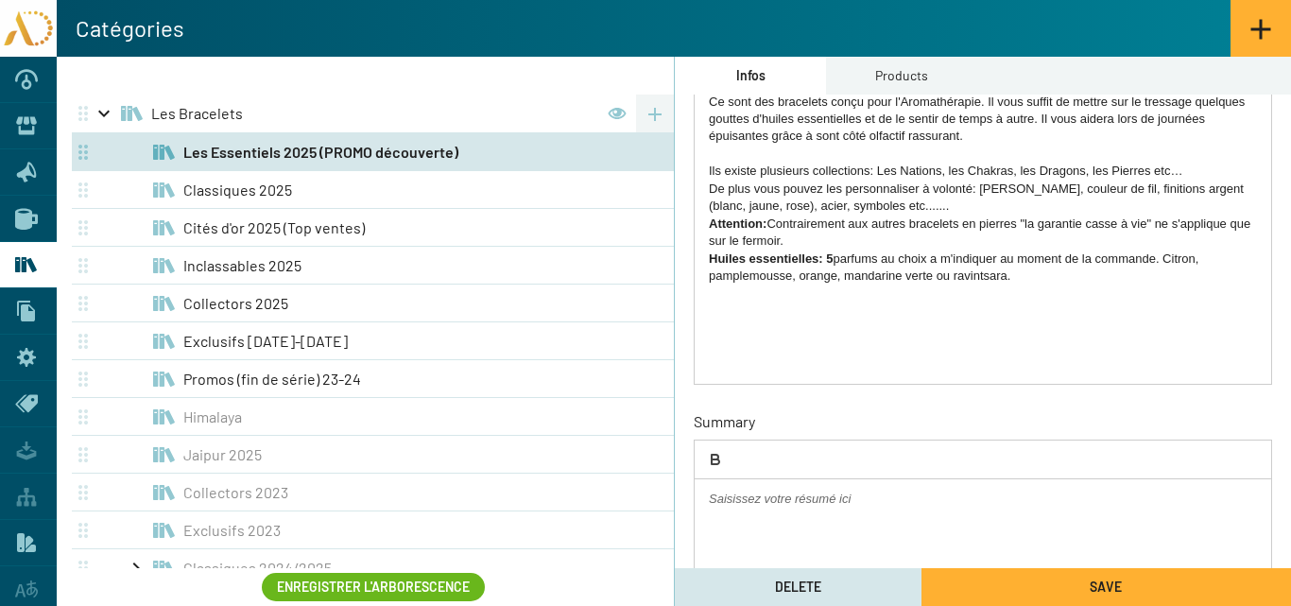
scroll to position [95, 0]
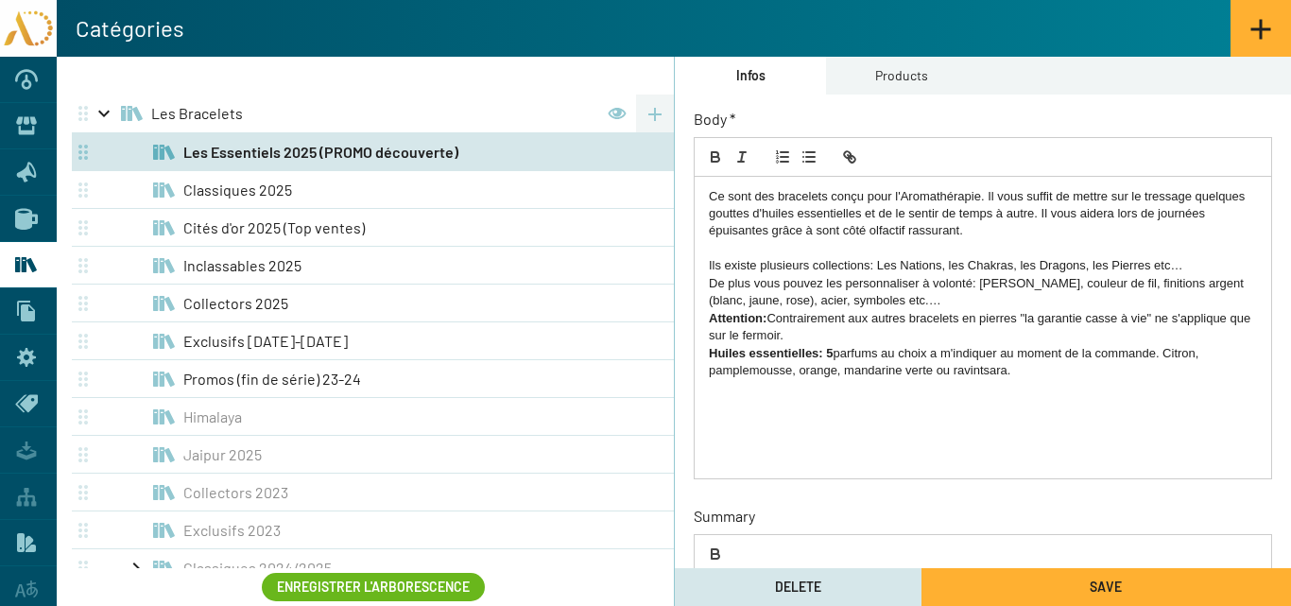
click at [1170, 268] on p "Ils existe plusieurs collections: Les Nations, les Chakras, les Dragons, les Pi…" at bounding box center [983, 265] width 548 height 17
click at [894, 279] on p "De plus vous pouvez les personnaliser à volonté: Pierres, couleur de fil, finit…" at bounding box center [983, 292] width 548 height 35
drag, startPoint x: 867, startPoint y: 298, endPoint x: 815, endPoint y: 299, distance: 52.0
click at [815, 299] on p "De plus vous pouvez les personnaliser à volonté: Pierres, couleur de fil, finit…" at bounding box center [983, 292] width 548 height 35
click at [876, 300] on p "De plus vous pouvez les personnaliser à volonté: Pierres, couleur de fil, finit…" at bounding box center [983, 292] width 548 height 35
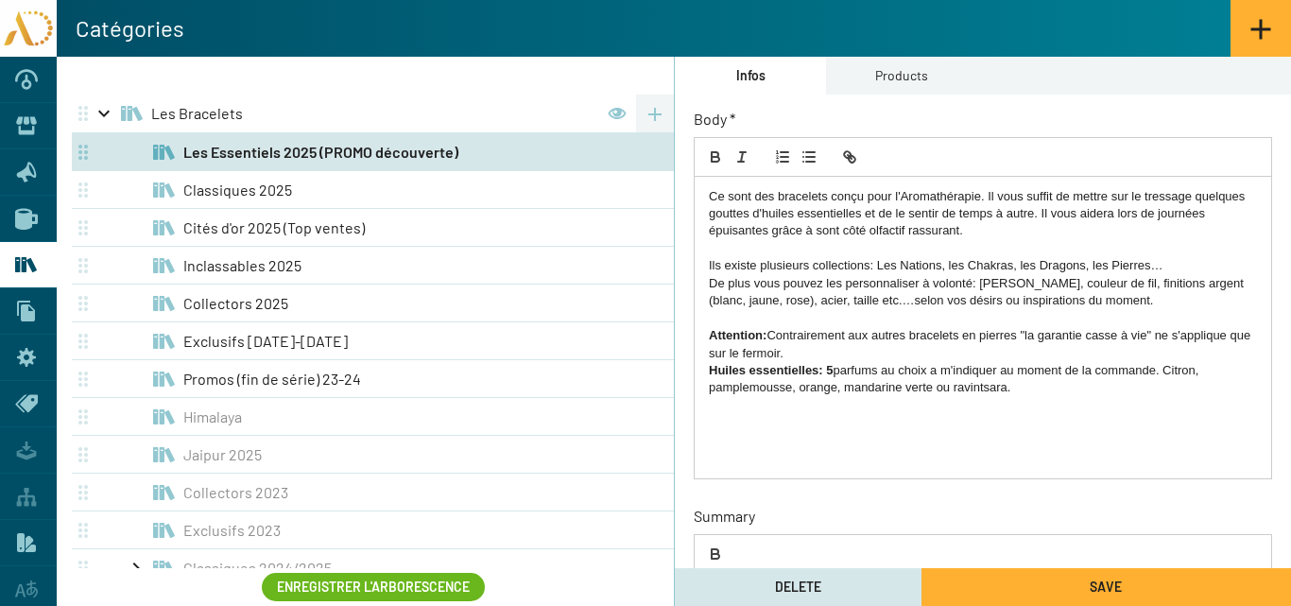
drag, startPoint x: 811, startPoint y: 353, endPoint x: 709, endPoint y: 335, distance: 103.8
click at [709, 336] on p "Attention: Contrairement aux autres bracelets en pierres "la garantie casse à v…" at bounding box center [983, 344] width 548 height 35
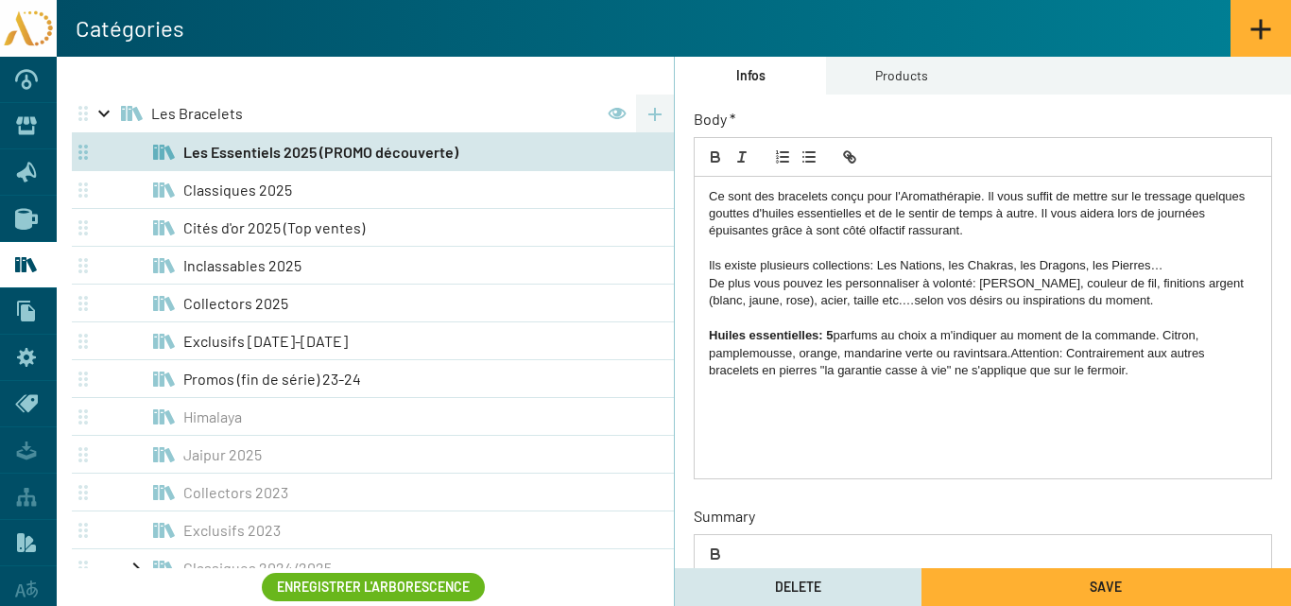
click at [1009, 353] on p "Huiles essentielles: 5 parfums au choix a m'indiquer au moment de la commande. …" at bounding box center [983, 353] width 548 height 52
drag, startPoint x: 990, startPoint y: 355, endPoint x: 975, endPoint y: 402, distance: 48.4
click at [975, 402] on div "Ce sont des bracelets conçu pour l'Aromathérapie. Il vous suffit de mettre sur …" at bounding box center [983, 328] width 577 height 302
click at [1012, 354] on p "Huiles essentielles: 5 parfums au choix a m'indiquer au moment de la commande. …" at bounding box center [983, 344] width 548 height 35
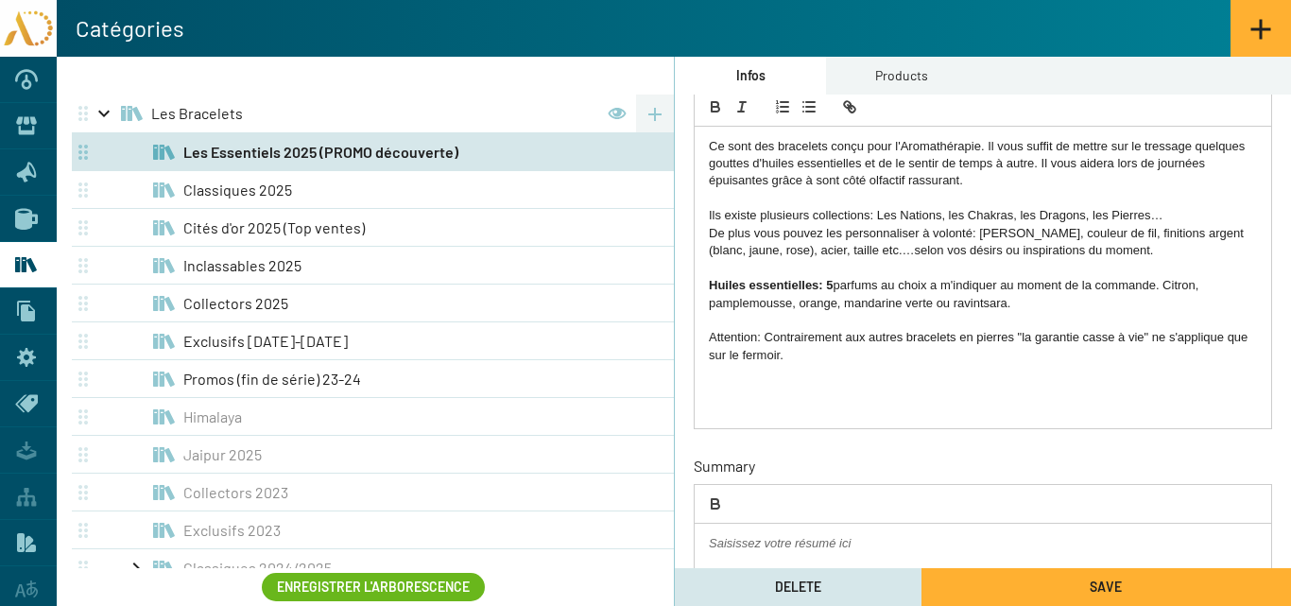
scroll to position [189, 0]
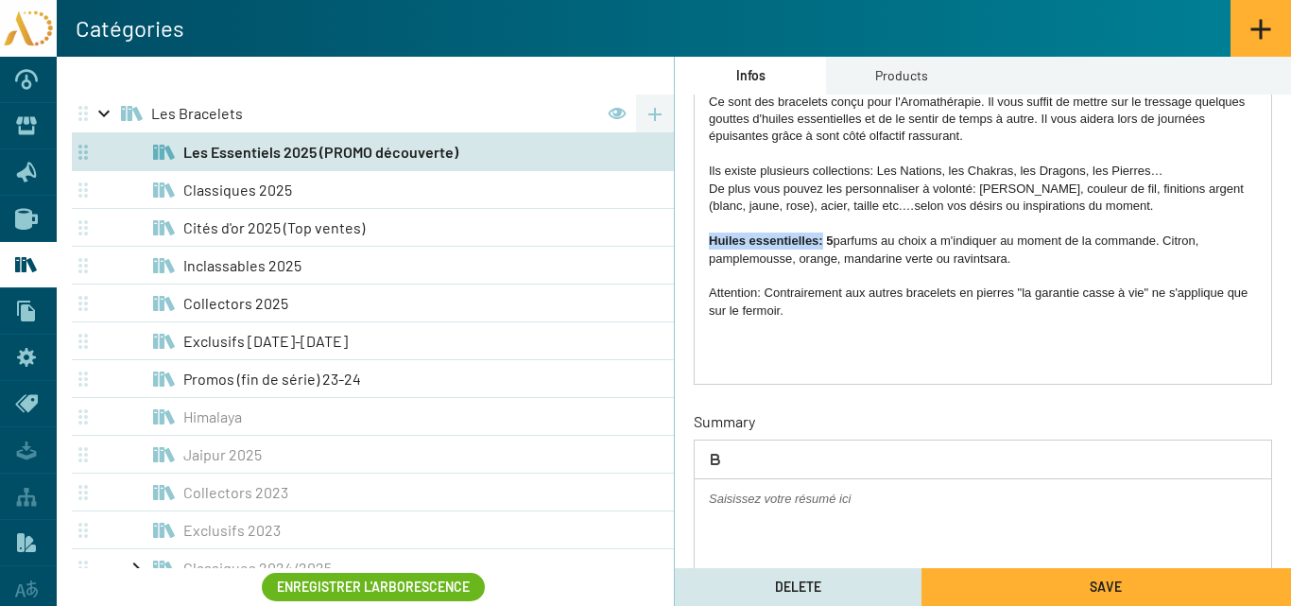
drag, startPoint x: 823, startPoint y: 239, endPoint x: 708, endPoint y: 242, distance: 115.3
click at [708, 242] on div "Ce sont des bracelets conçu pour l'Aromathérapie. Il vous suffit de mettre sur …" at bounding box center [983, 233] width 577 height 302
click at [1025, 256] on p "Huiles essentielles: 5 parfums au choix a m'indiquer au moment de la commande. …" at bounding box center [983, 250] width 548 height 35
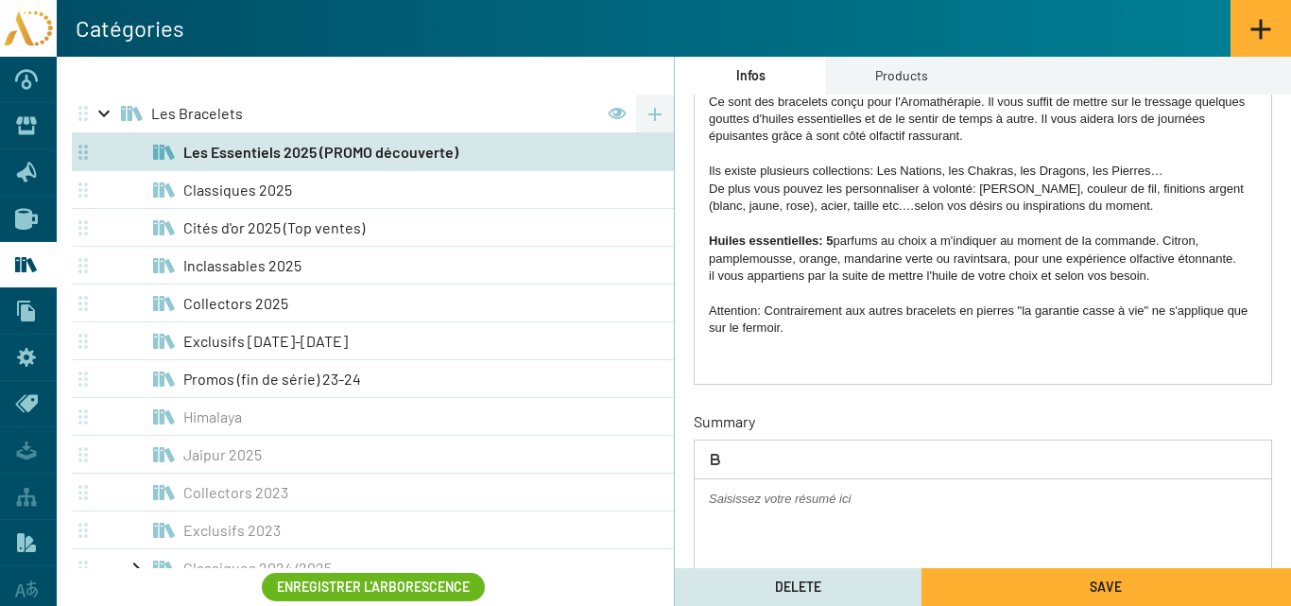
drag, startPoint x: 1290, startPoint y: 487, endPoint x: 862, endPoint y: 360, distance: 446.5
click at [862, 361] on div "Ce sont des bracelets conçu pour l'Aromathérapie. Il vous suffit de mettre sur …" at bounding box center [983, 233] width 577 height 302
drag, startPoint x: 1144, startPoint y: 274, endPoint x: 1147, endPoint y: 286, distance: 12.9
click at [1144, 275] on p "il vous appartiens par la suite de mettre l'huile de votre choix et selon vos b…" at bounding box center [983, 275] width 548 height 17
drag, startPoint x: 868, startPoint y: 171, endPoint x: 705, endPoint y: 168, distance: 162.6
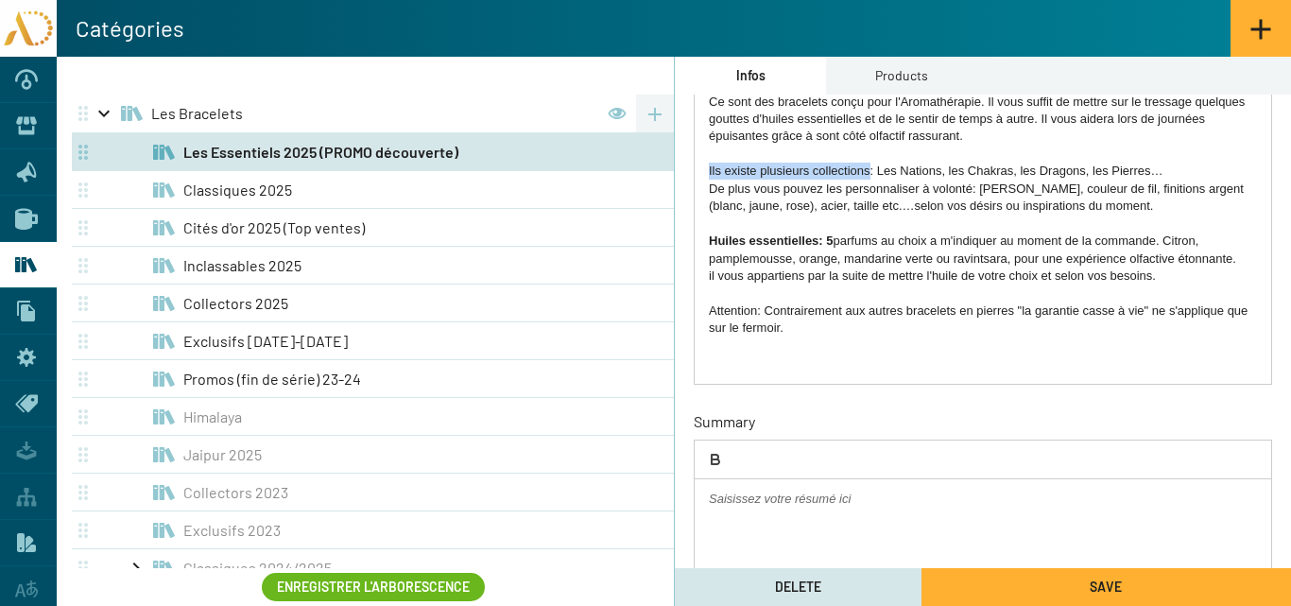
click at [705, 168] on div "Ce sont des bracelets conçu pour l'Aromathérapie. Il vous suffit de mettre sur …" at bounding box center [983, 233] width 577 height 302
click at [715, 460] on icon "button" at bounding box center [715, 459] width 17 height 17
click at [839, 170] on p "Ils existe plusieurs collections: Les Nations, les Chakras, les Dragons, les Pi…" at bounding box center [983, 171] width 548 height 17
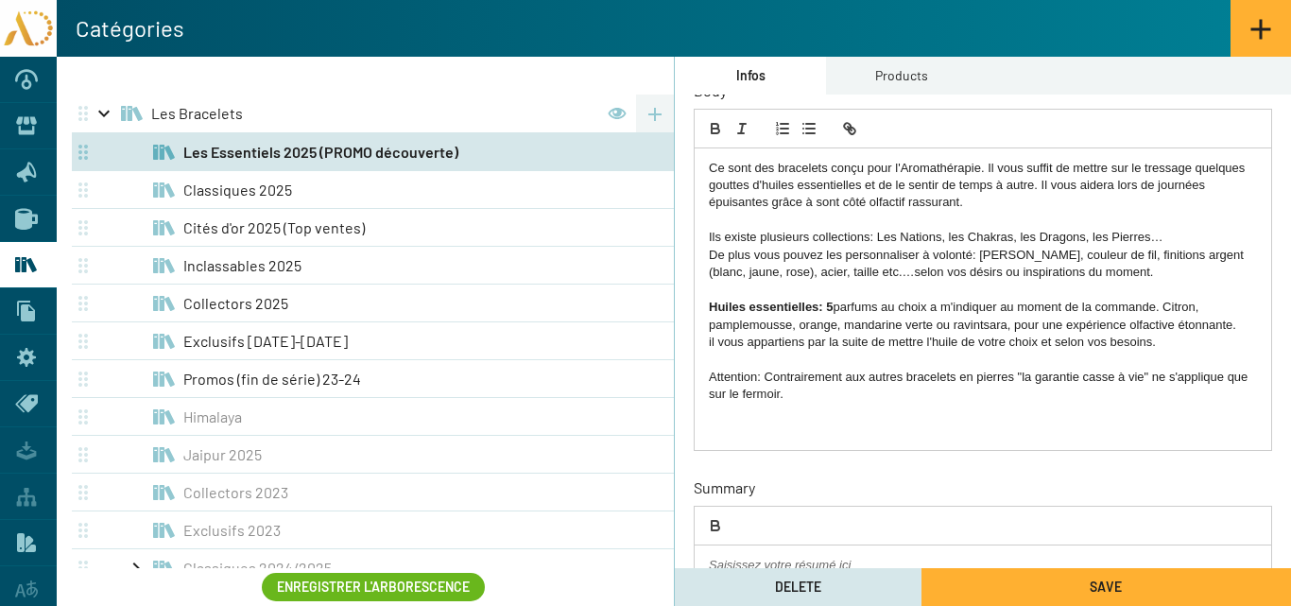
scroll to position [95, 0]
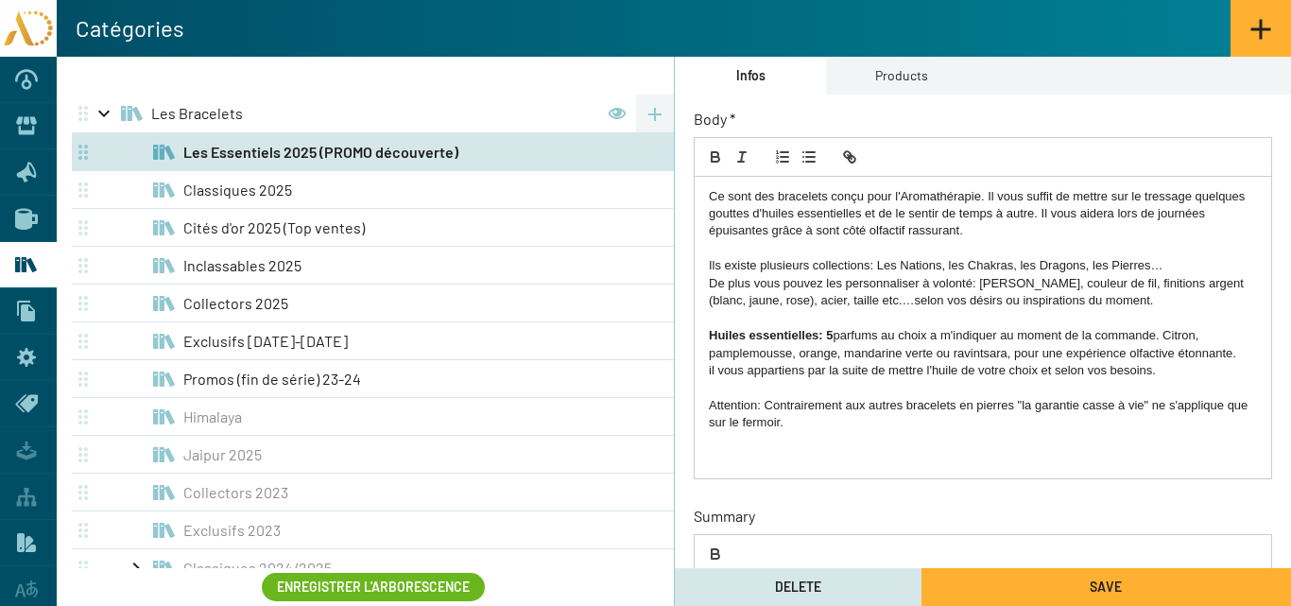
click at [863, 266] on p "Ils existe plusieurs collections: Les Nations, les Chakras, les Dragons, les Pi…" at bounding box center [983, 265] width 548 height 17
drag, startPoint x: 869, startPoint y: 265, endPoint x: 713, endPoint y: 237, distance: 158.3
click at [703, 259] on div "Ce sont des bracelets conçu pour l'Aromathérapie. Il vous suffit de mettre sur …" at bounding box center [983, 328] width 577 height 302
click at [712, 157] on icon "button" at bounding box center [716, 159] width 8 height 5
click at [818, 303] on p "De plus vous pouvez les personnaliser à volonté: Pierres, couleur de fil, finit…" at bounding box center [983, 292] width 548 height 35
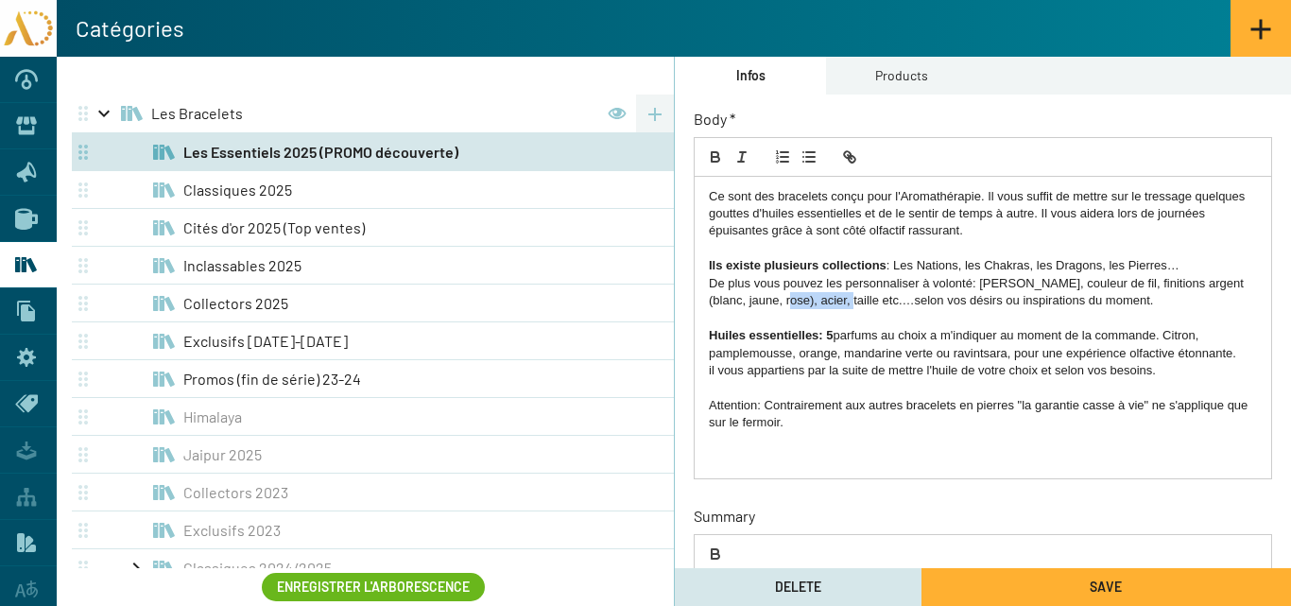
drag, startPoint x: 837, startPoint y: 301, endPoint x: 783, endPoint y: 301, distance: 54.8
click at [783, 301] on p "De plus vous pouvez les personnaliser à volonté: Pierres, couleur de fil, finit…" at bounding box center [983, 292] width 548 height 35
click at [1100, 282] on p "De plus vous pouvez les personnaliser à volonté: Pierres, couleur de fil, finit…" at bounding box center [983, 292] width 548 height 35
click at [803, 371] on p "il vous appartiens par la suite de mettre l'huile de votre choix et selon vos b…" at bounding box center [983, 370] width 548 height 17
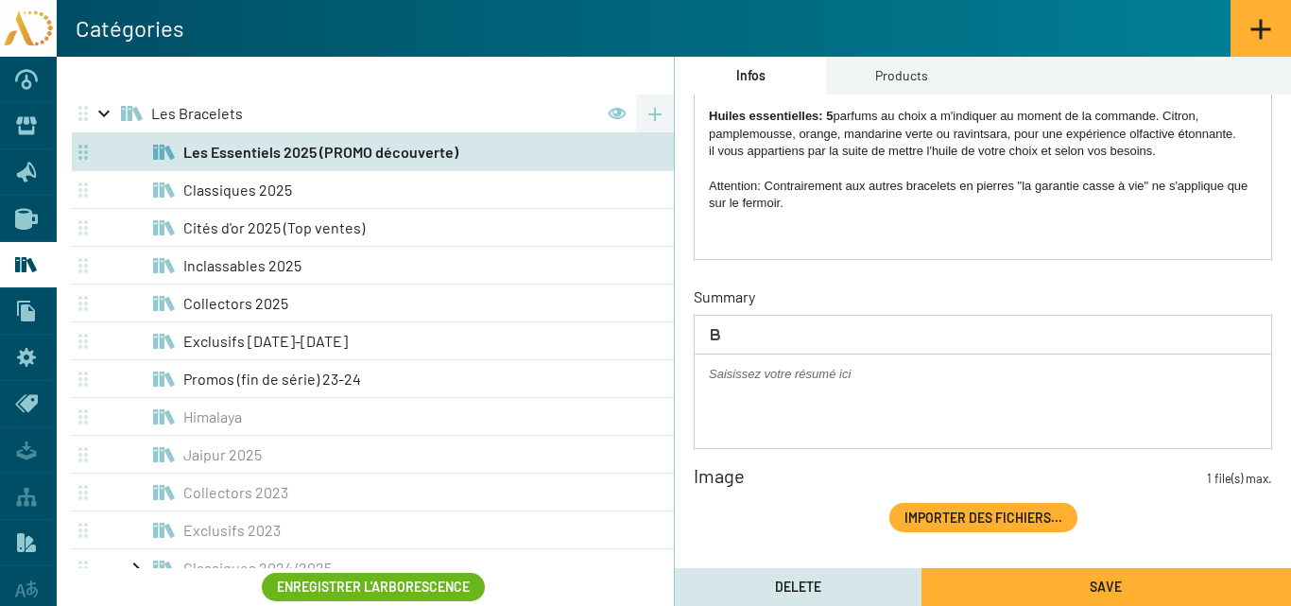
scroll to position [399, 0]
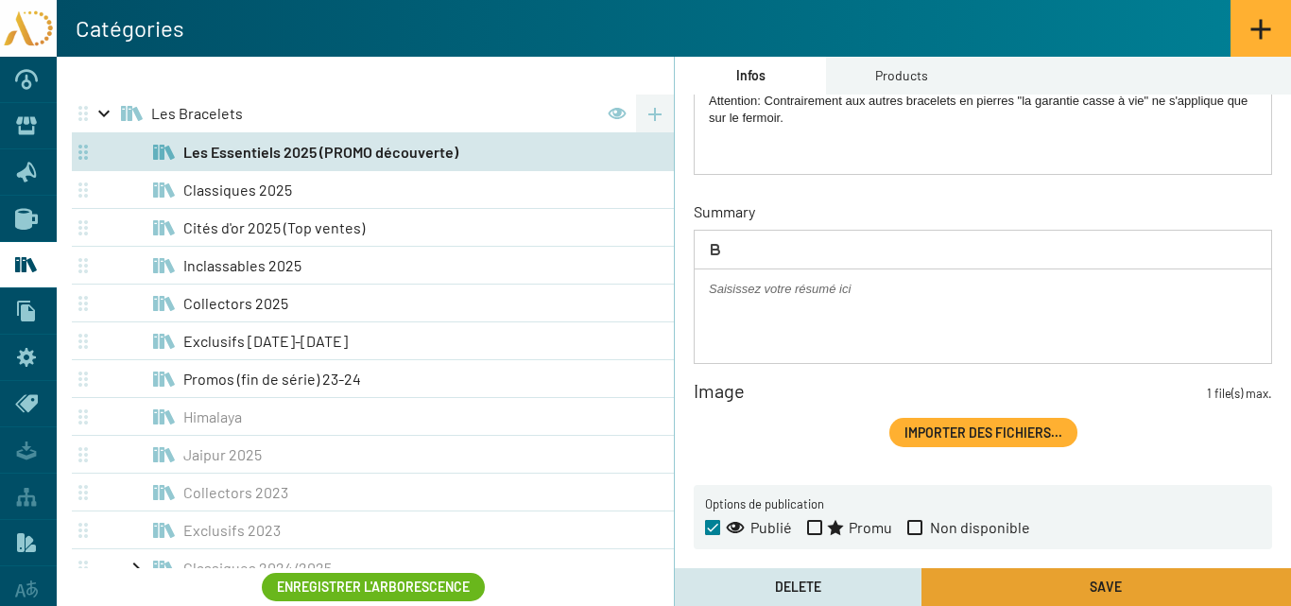
click at [1053, 587] on button "Save" at bounding box center [1107, 587] width 370 height 38
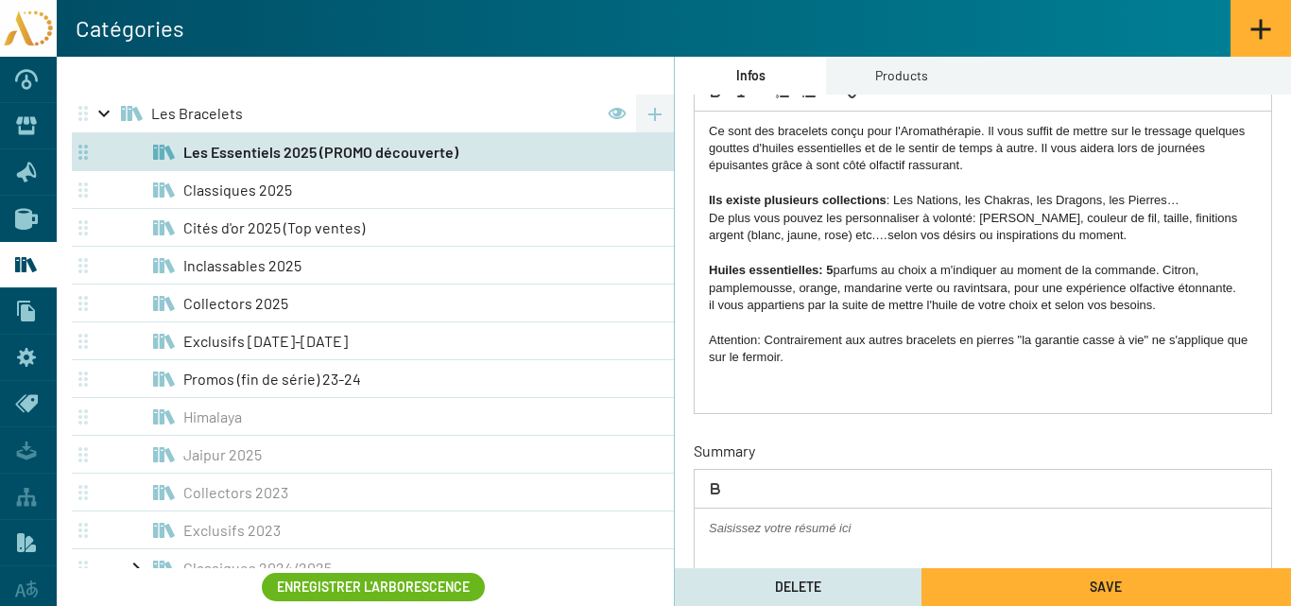
scroll to position [189, 0]
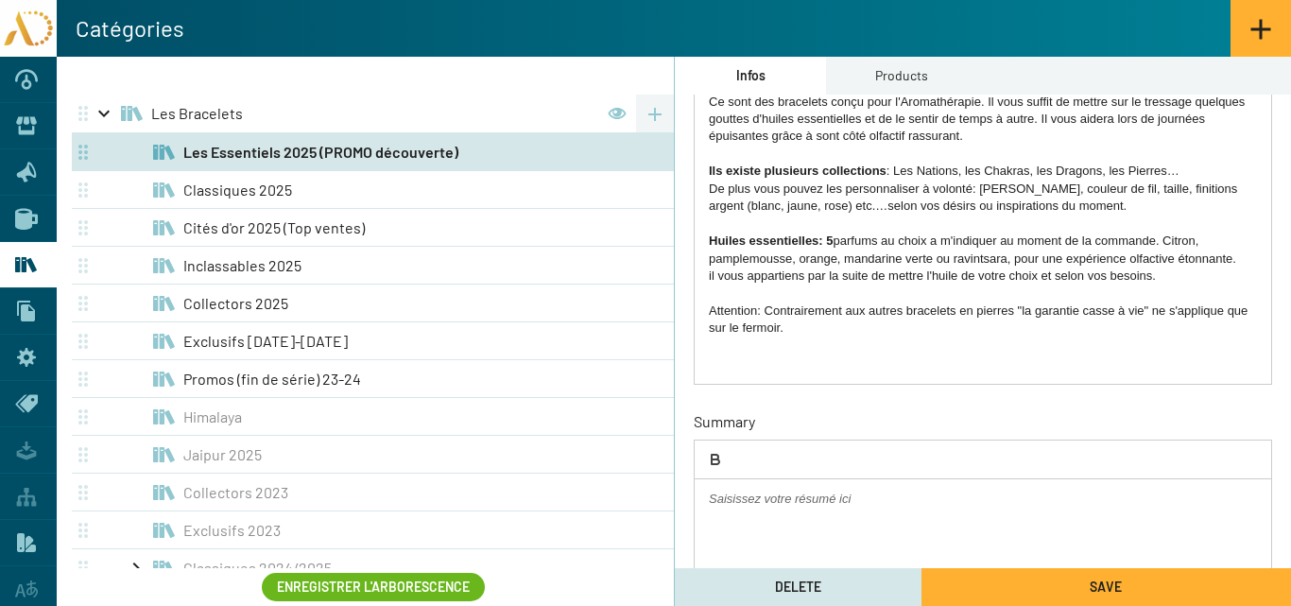
click at [711, 341] on div "Ce sont des bracelets conçu pour l'Aromathérapie. Il vous suffit de mettre sur …" at bounding box center [983, 233] width 577 height 302
click at [787, 328] on p "Attention: Contrairement aux autres bracelets en pierres "la garantie casse à v…" at bounding box center [983, 319] width 548 height 35
click at [973, 587] on button "Save" at bounding box center [1107, 587] width 370 height 38
click at [803, 274] on p "il vous appartiens par la suite de mettre l'huile de votre choix et selon vos b…" at bounding box center [983, 275] width 548 height 17
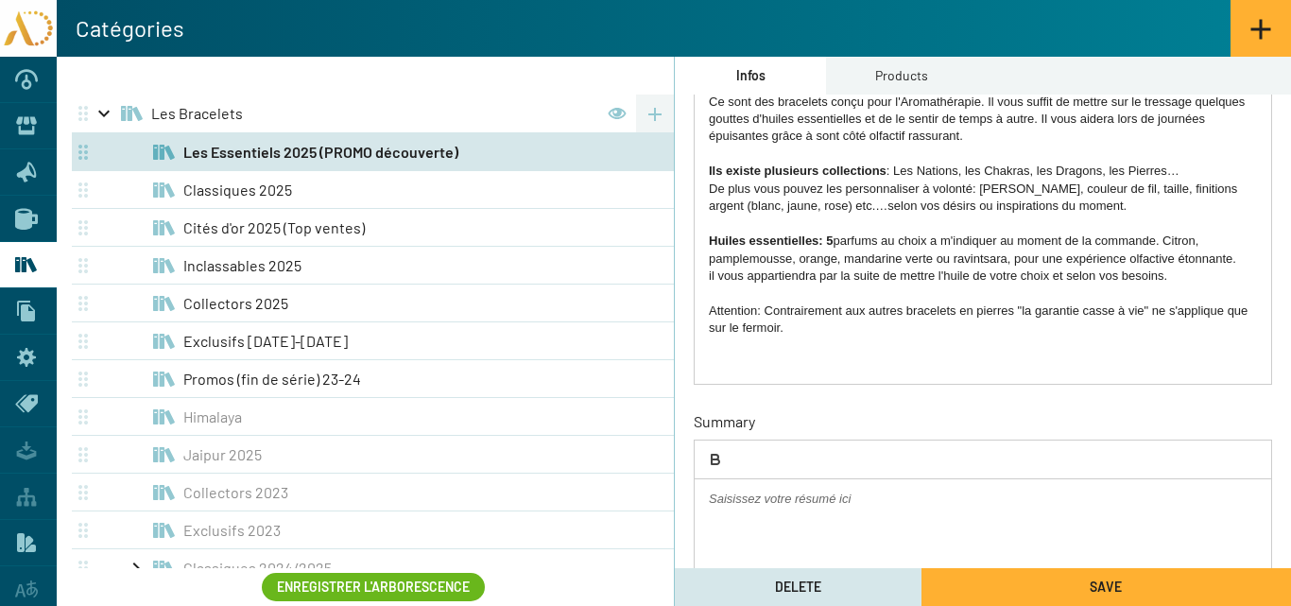
click at [978, 580] on button "Save" at bounding box center [1107, 587] width 370 height 38
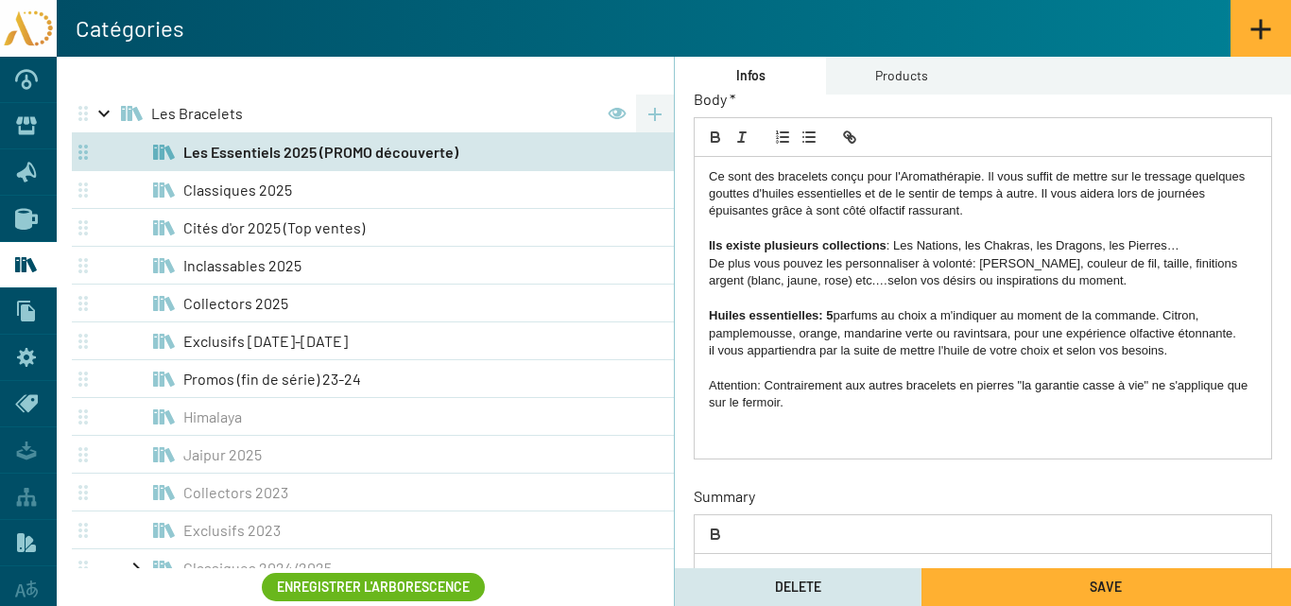
scroll to position [0, 0]
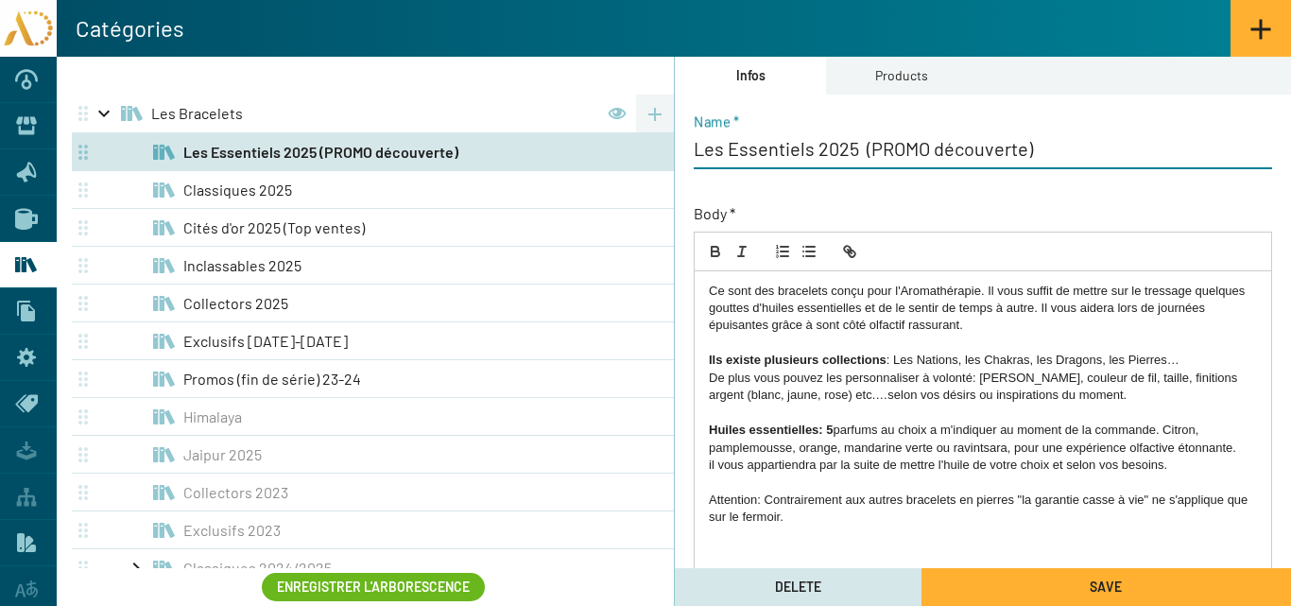
drag, startPoint x: 1025, startPoint y: 151, endPoint x: 1035, endPoint y: 186, distance: 36.2
click at [1025, 152] on input "Les Essentiels 2025 (PROMO découverte)" at bounding box center [983, 148] width 578 height 23
type input "Les Essentiels 2025 (PROMO découverte 30j)"
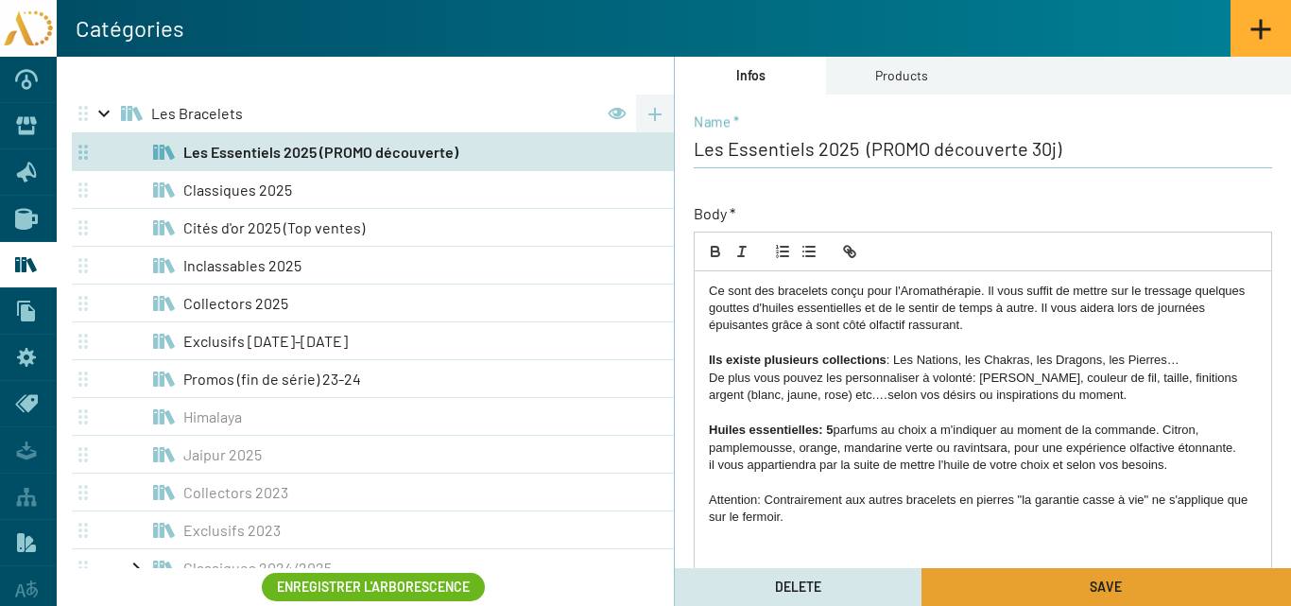
click at [1032, 581] on button "Save" at bounding box center [1107, 587] width 370 height 38
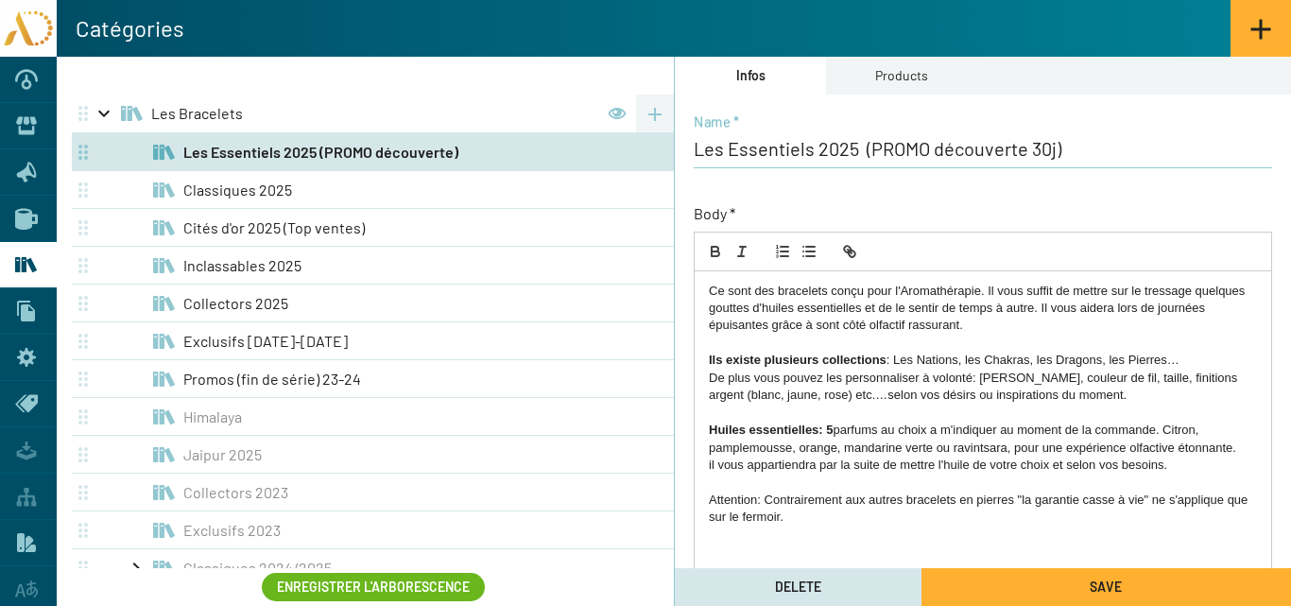
click at [31, 215] on icon at bounding box center [26, 220] width 23 height 22
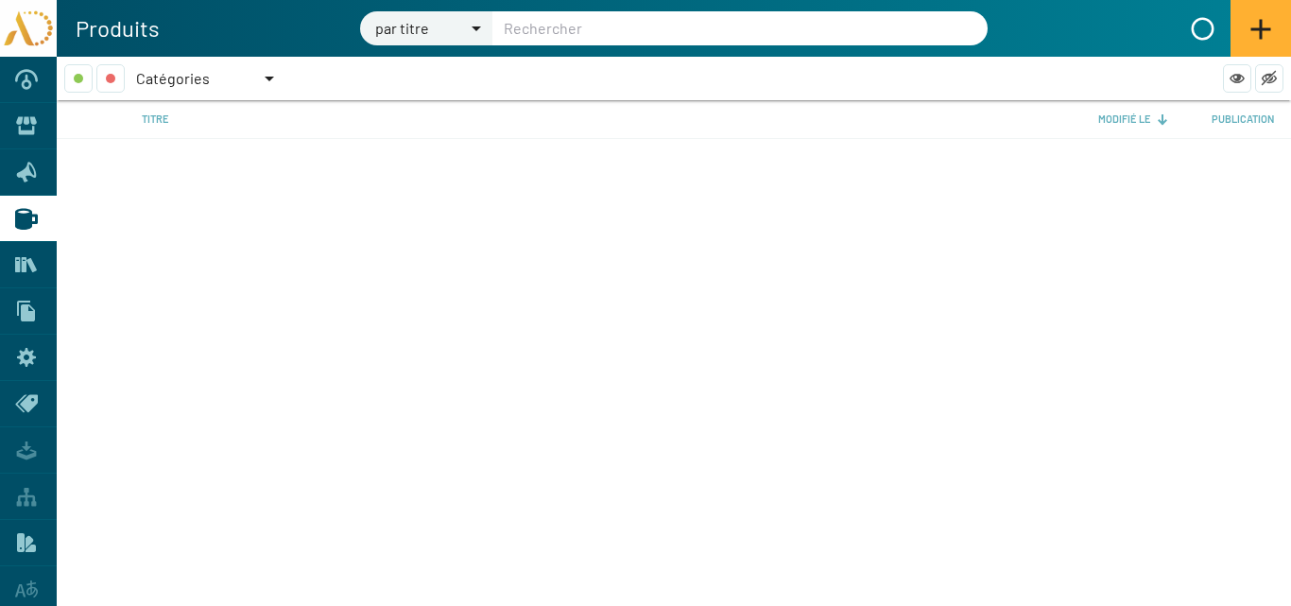
click at [271, 70] on div at bounding box center [269, 78] width 17 height 28
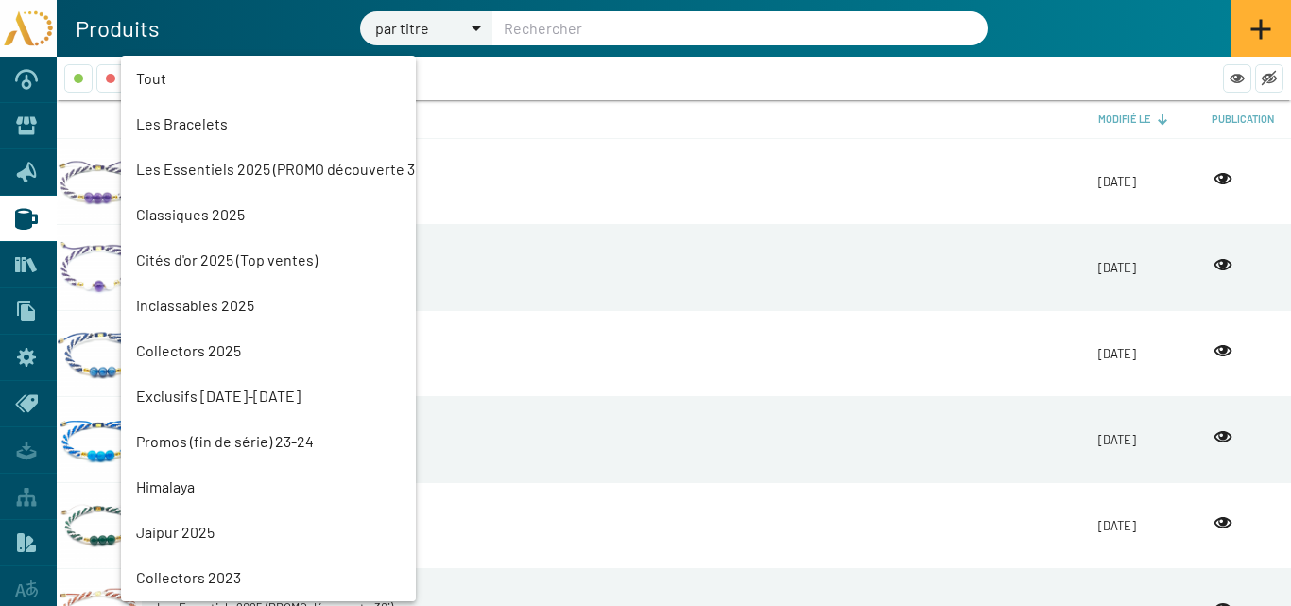
click at [189, 166] on mat-option "Les Essentiels 2025 (PROMO découverte 30j)" at bounding box center [268, 168] width 295 height 45
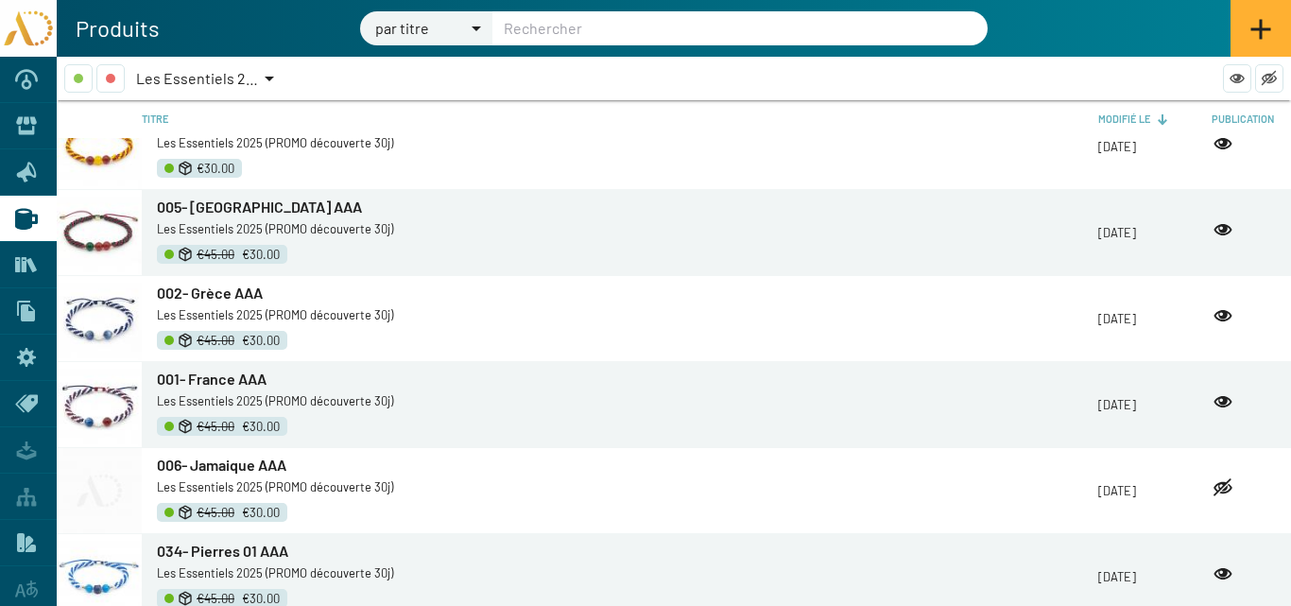
scroll to position [862, 0]
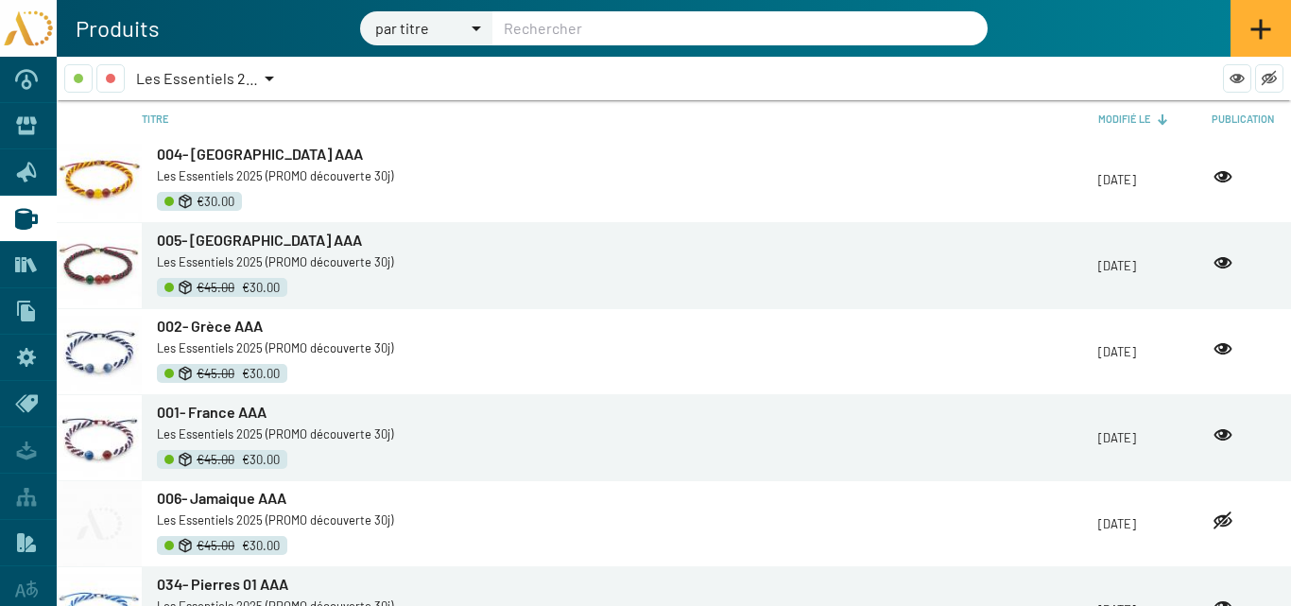
click at [223, 153] on span "004- [GEOGRAPHIC_DATA] AAA" at bounding box center [260, 154] width 206 height 18
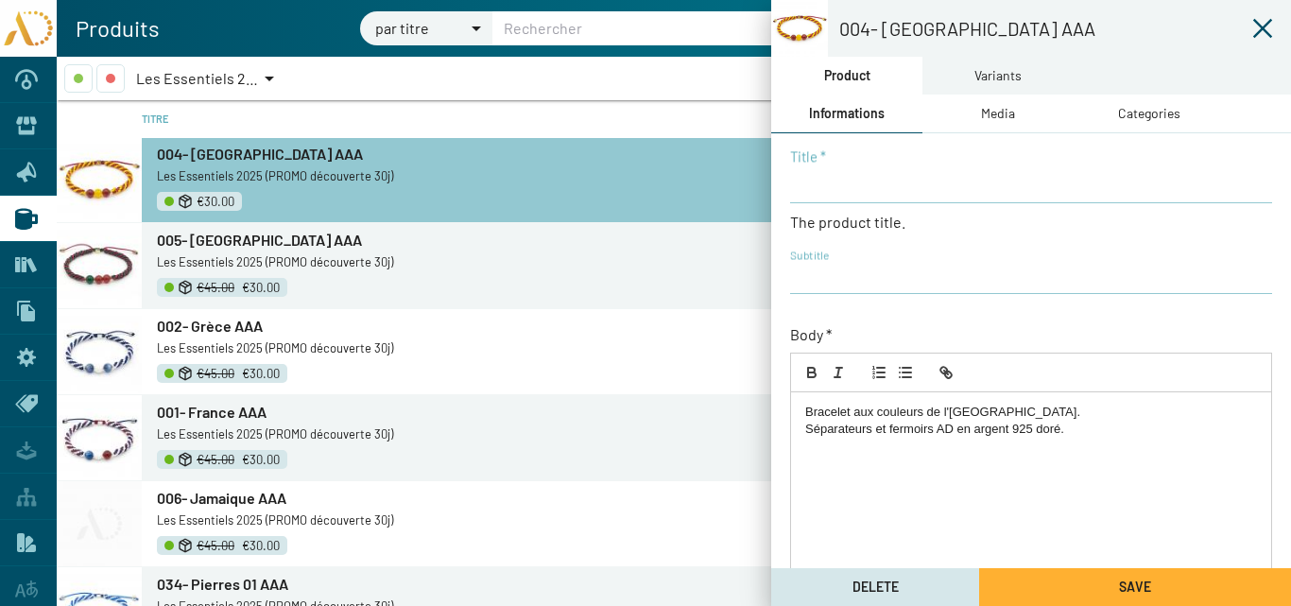
type input "004- [GEOGRAPHIC_DATA] AAA"
type input "AD25-TR-Nations04"
checkbox input "true"
click at [1005, 78] on div "Variants" at bounding box center [997, 75] width 47 height 21
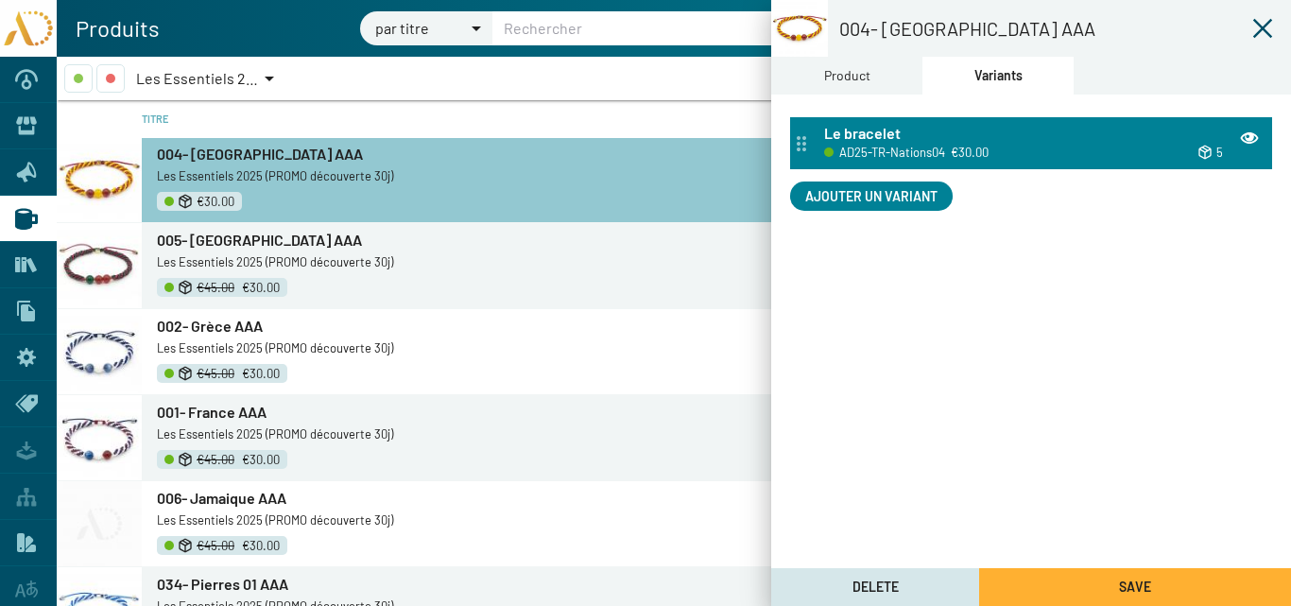
click at [937, 128] on div "Le bracelet" at bounding box center [1042, 134] width 437 height 21
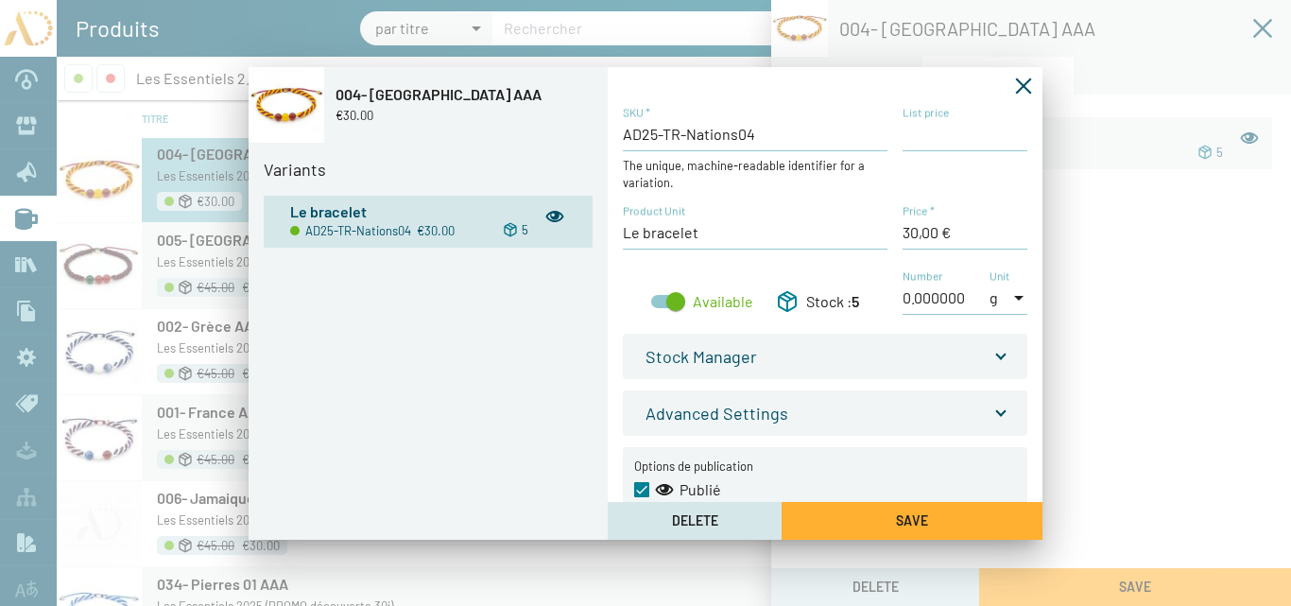
click at [908, 136] on input "List price" at bounding box center [965, 134] width 125 height 21
type input "45,00 €"
click at [918, 517] on span "Save" at bounding box center [912, 520] width 32 height 16
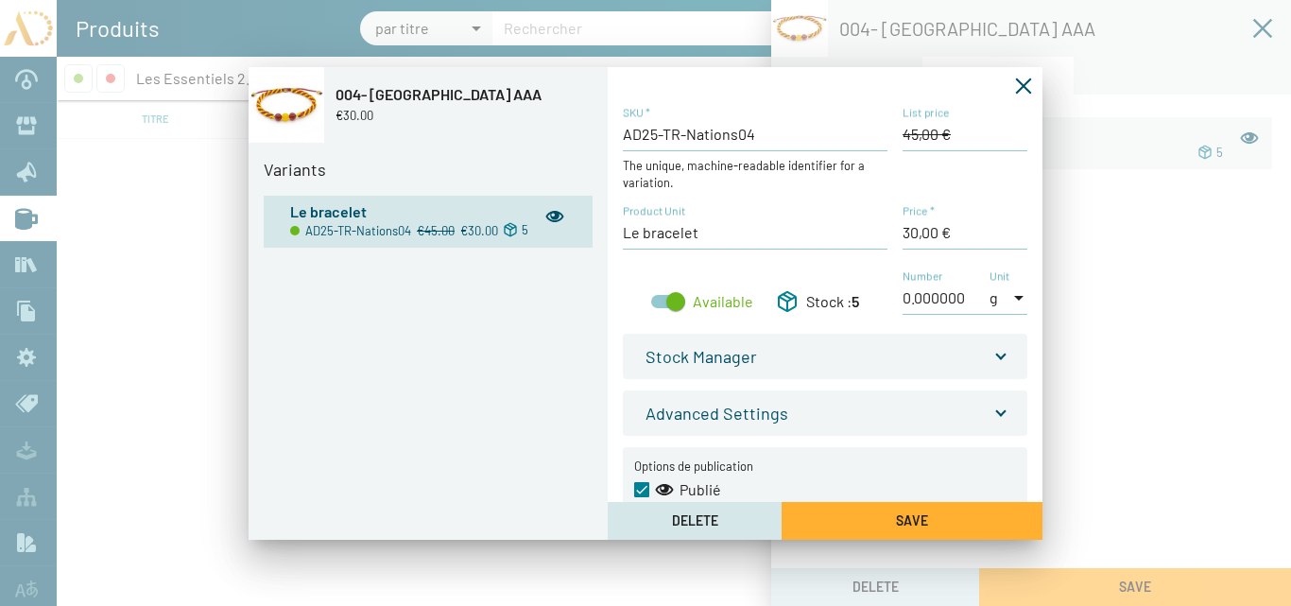
click at [1026, 86] on icon "Fermer la fenêtre" at bounding box center [1023, 86] width 19 height 19
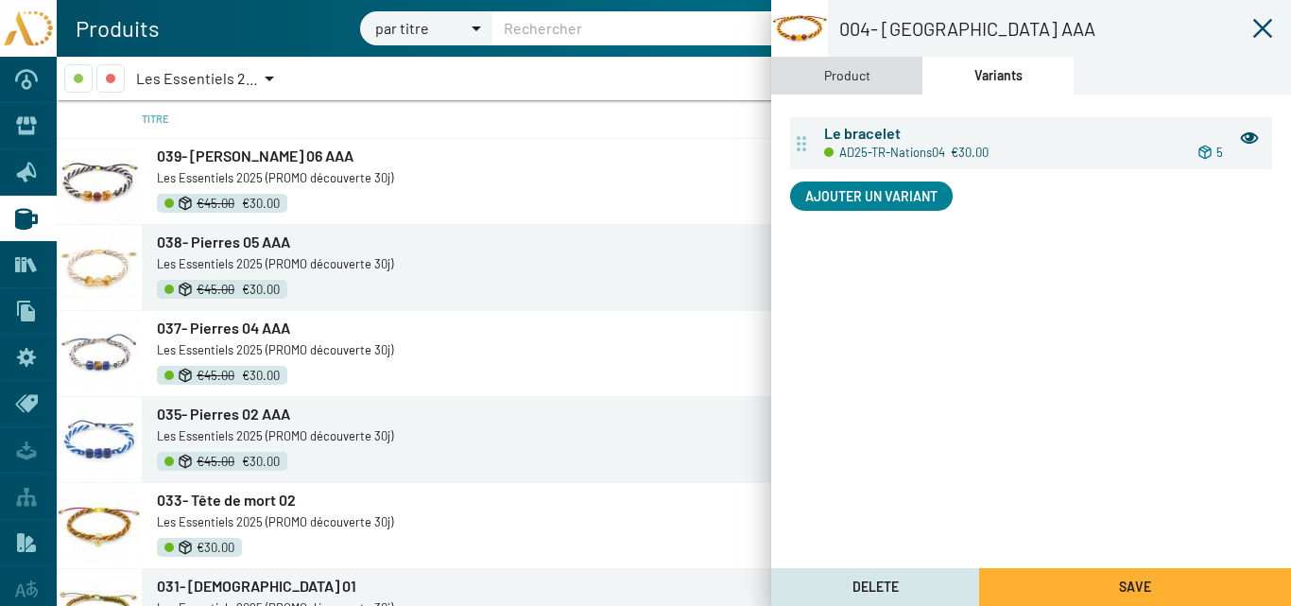
click at [859, 78] on div "Product" at bounding box center [847, 75] width 46 height 21
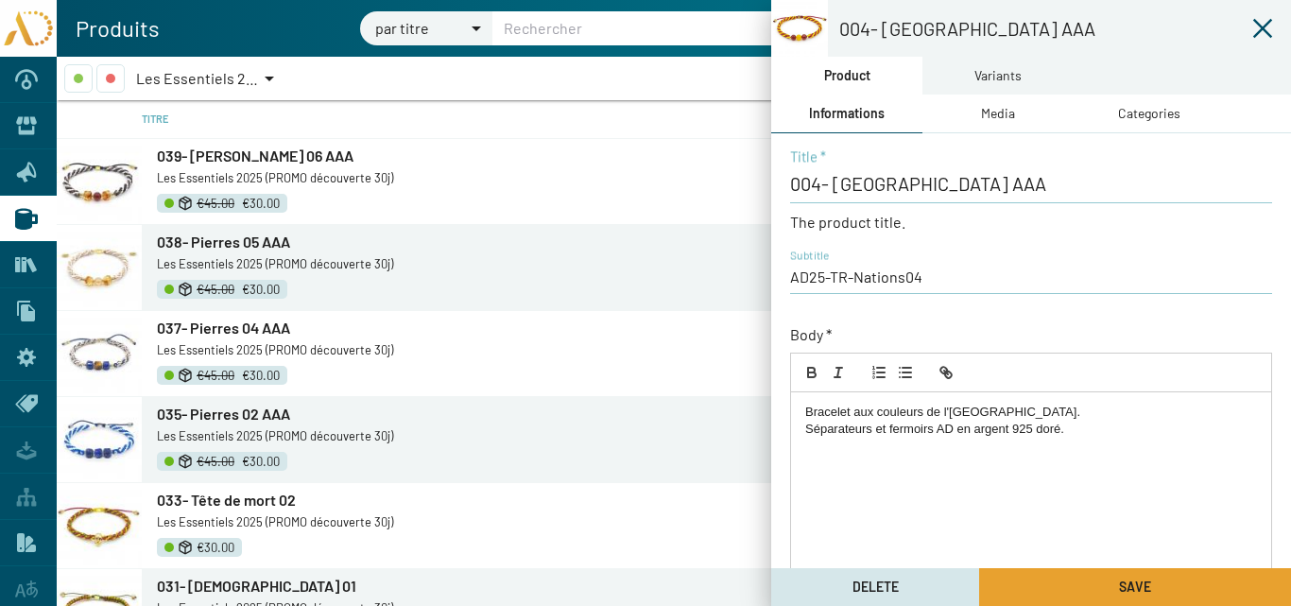
click at [1134, 583] on span "Save" at bounding box center [1135, 586] width 32 height 16
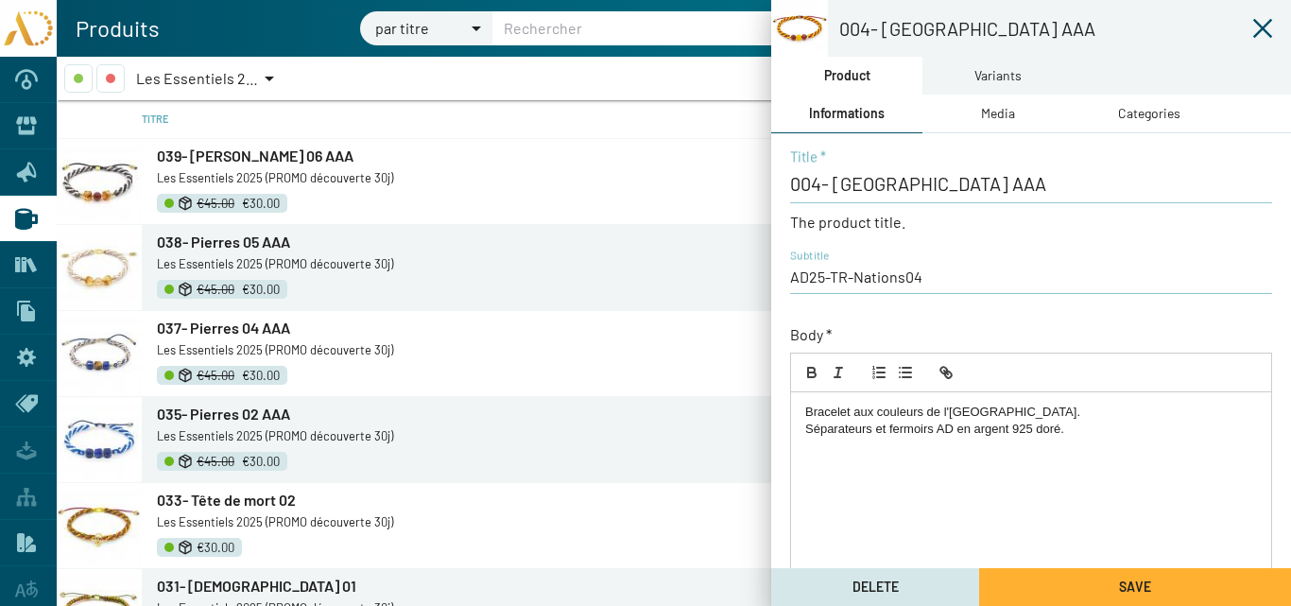
drag, startPoint x: 1266, startPoint y: 30, endPoint x: 1191, endPoint y: 31, distance: 74.7
click at [1266, 29] on icon at bounding box center [1262, 28] width 23 height 23
